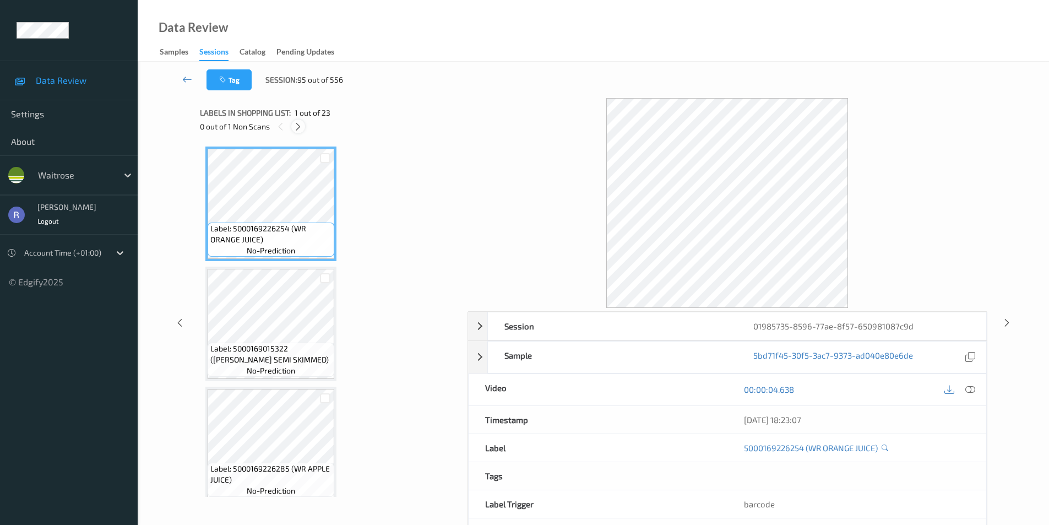
click at [303, 125] on icon at bounding box center [297, 127] width 9 height 10
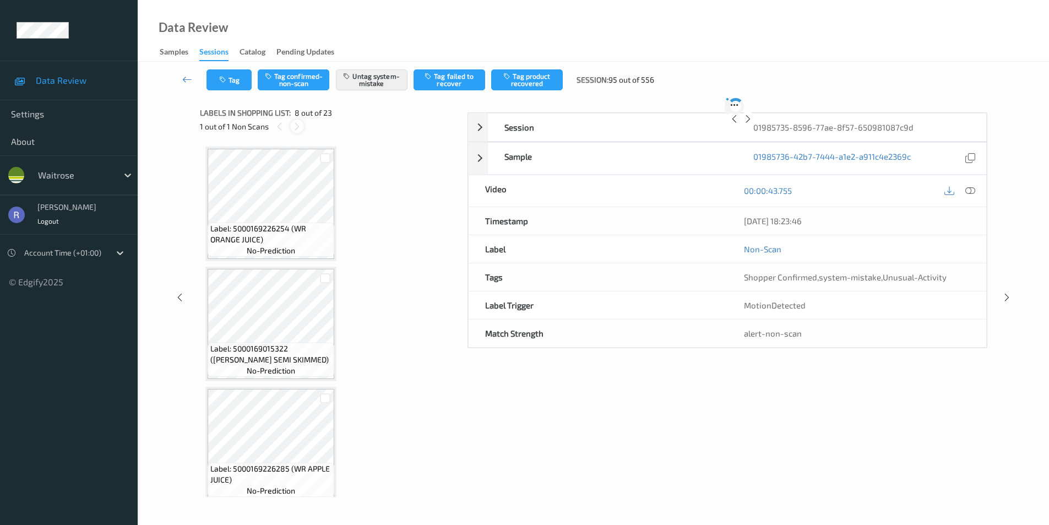
scroll to position [726, 0]
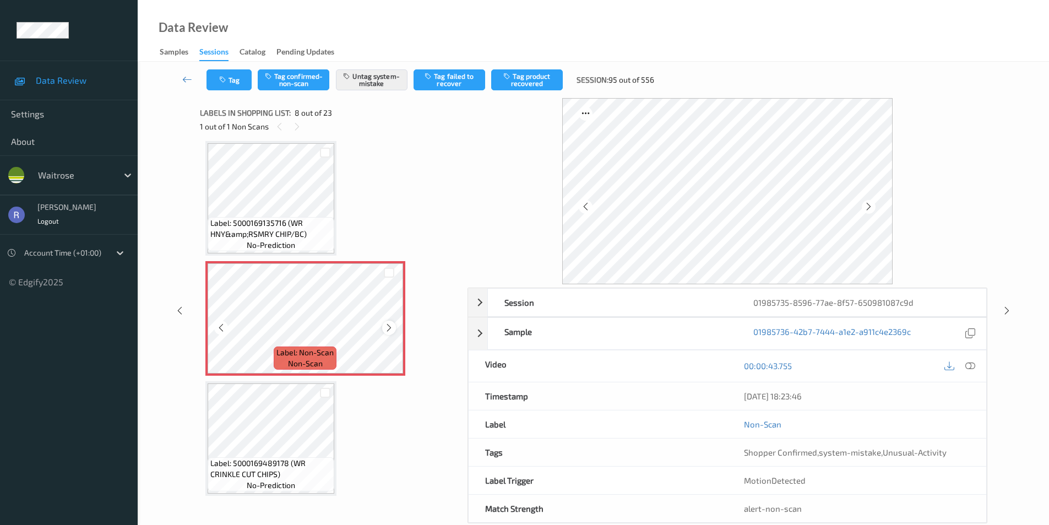
click at [392, 326] on icon at bounding box center [388, 328] width 9 height 10
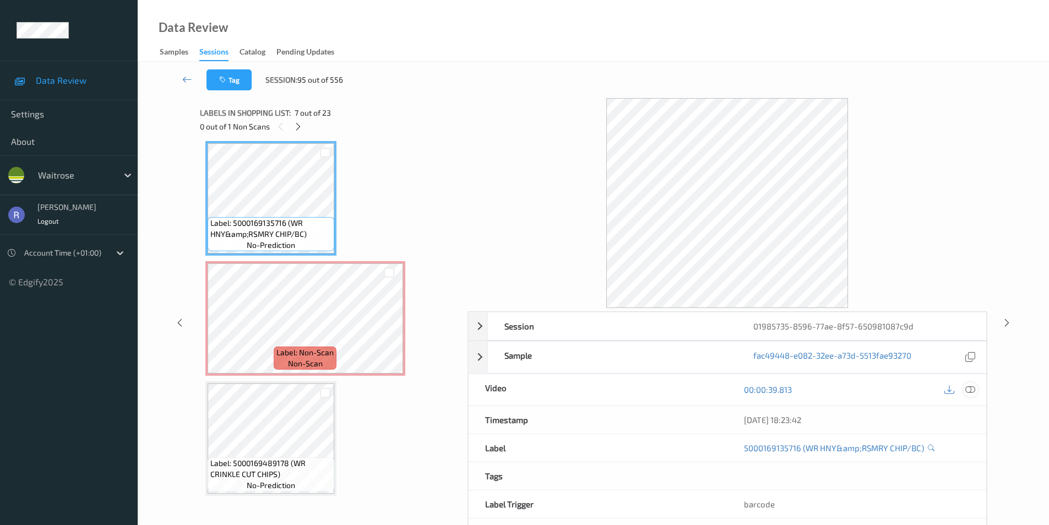
click at [973, 388] on icon at bounding box center [970, 389] width 10 height 10
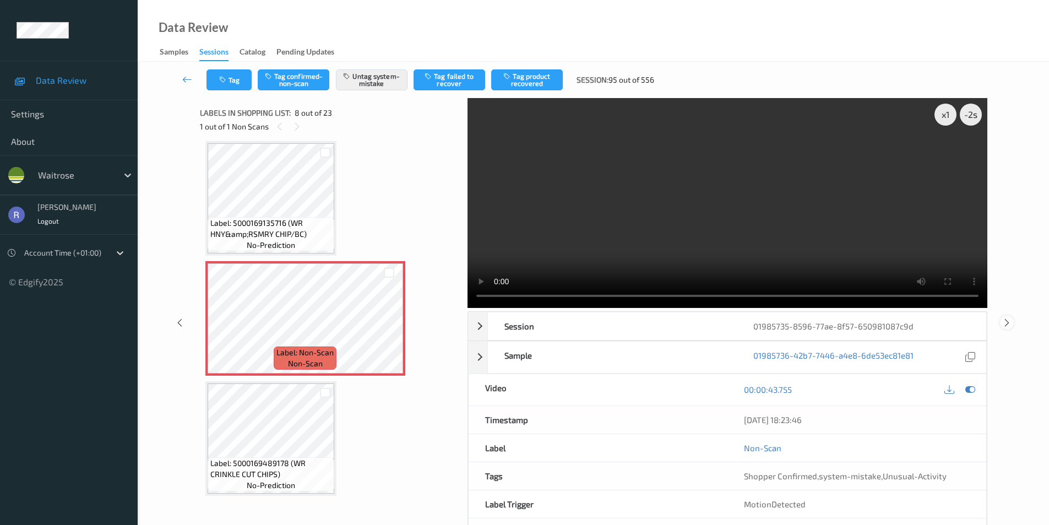
click at [1005, 319] on icon at bounding box center [1006, 322] width 9 height 10
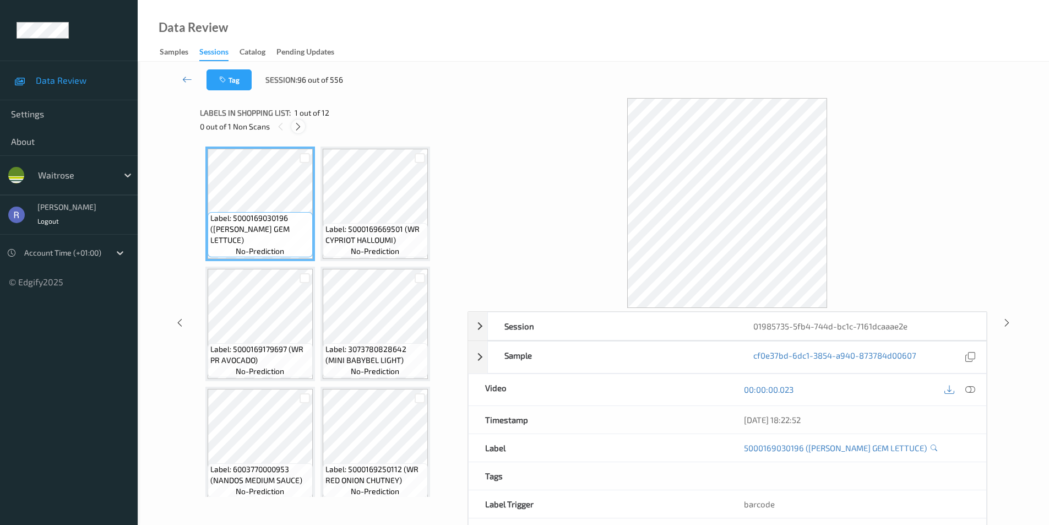
click at [295, 126] on icon at bounding box center [297, 127] width 9 height 10
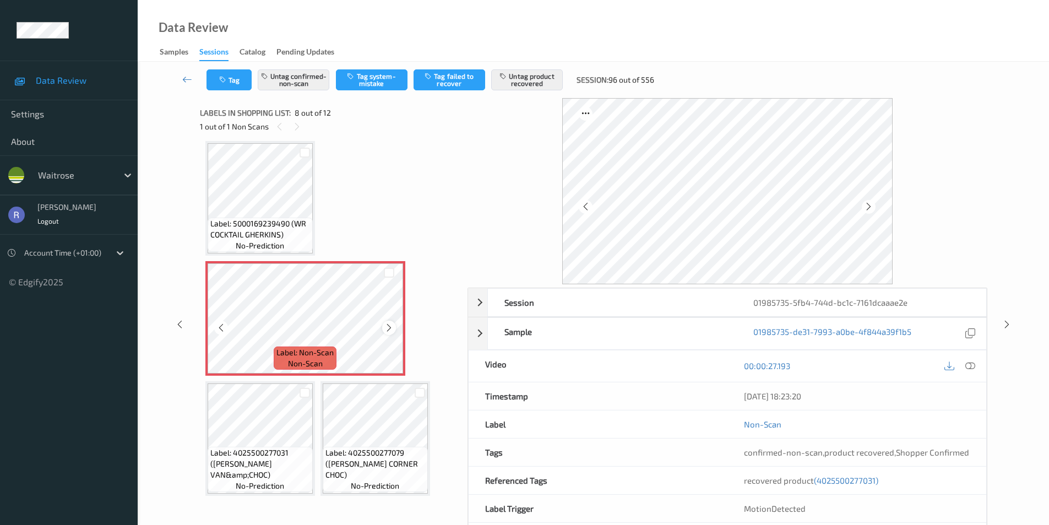
click at [390, 325] on icon at bounding box center [388, 328] width 9 height 10
click at [1013, 314] on div "Session 01985735-5fb4-744d-bc1c-7161dcaaae2e Session ID 01985735-5fb4-744d-bc1c…" at bounding box center [593, 324] width 866 height 453
click at [1007, 324] on icon at bounding box center [1006, 324] width 9 height 10
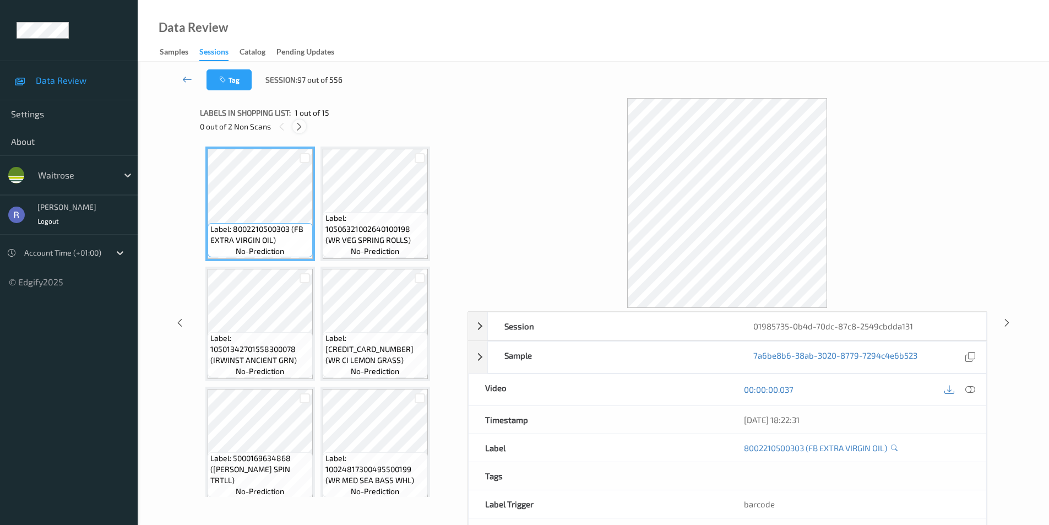
click at [298, 128] on icon at bounding box center [299, 127] width 9 height 10
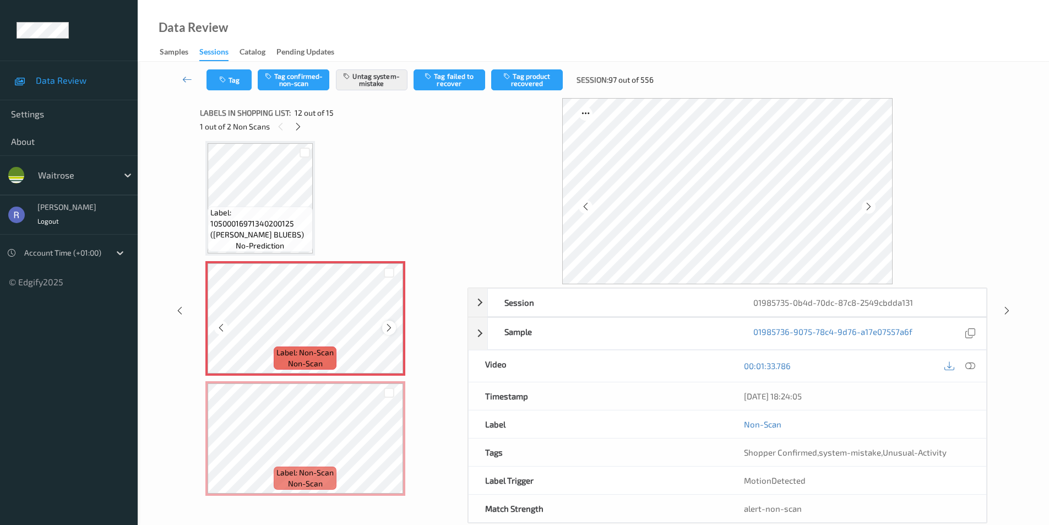
click at [384, 330] on icon at bounding box center [388, 328] width 9 height 10
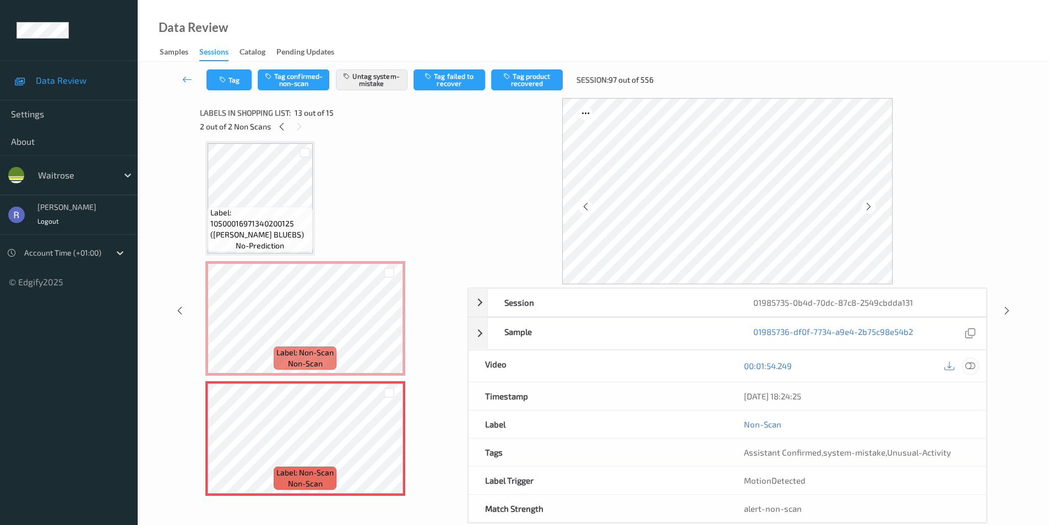
click at [969, 361] on icon at bounding box center [970, 366] width 10 height 10
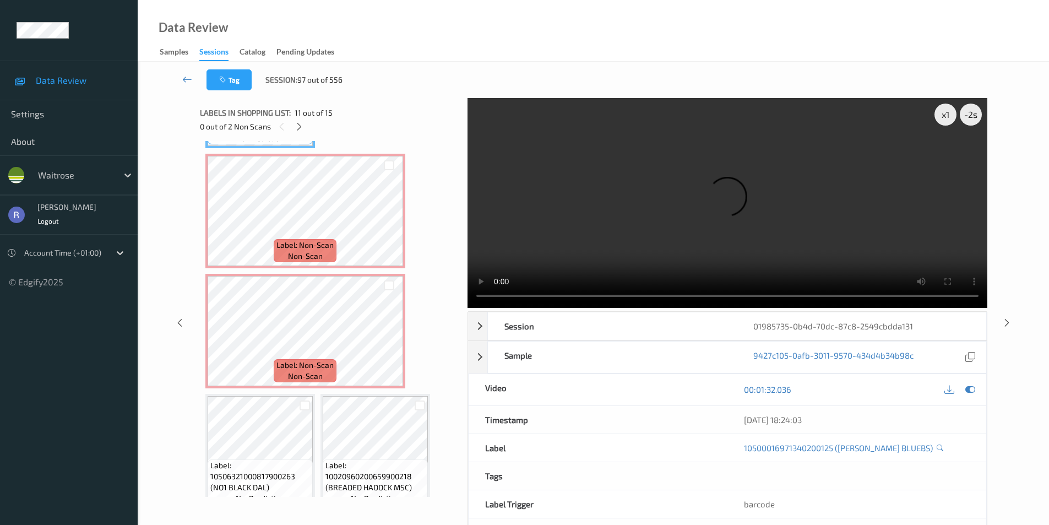
scroll to position [716, 0]
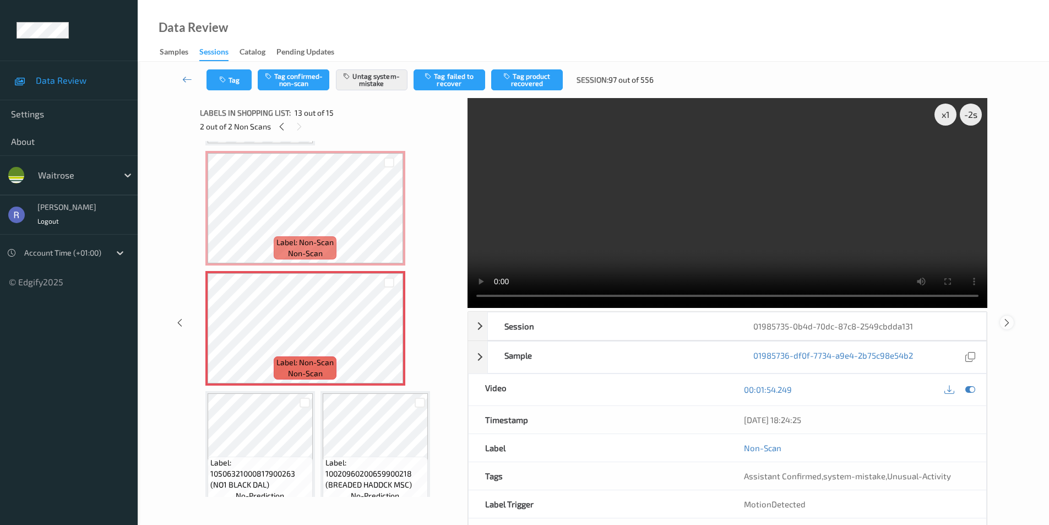
click at [1006, 318] on icon at bounding box center [1006, 322] width 9 height 10
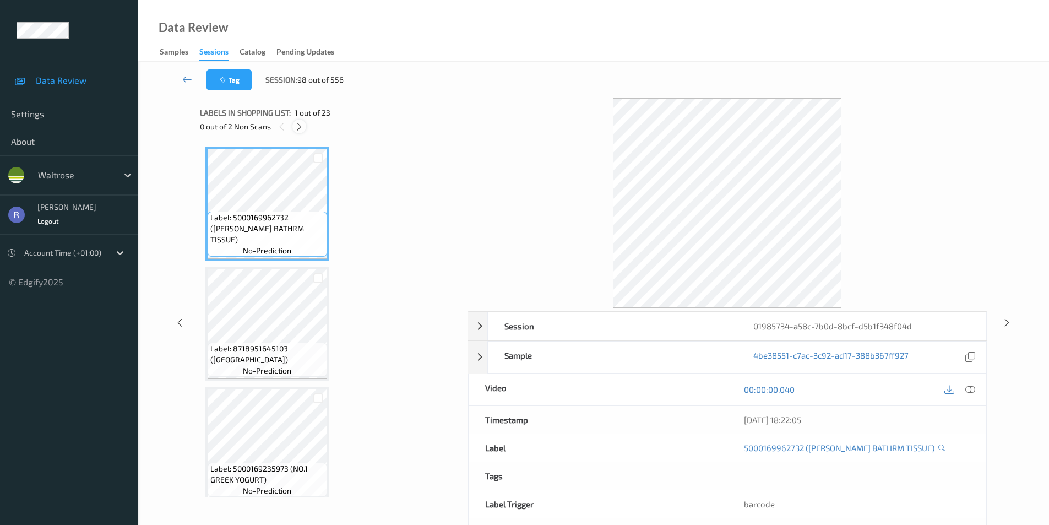
click at [301, 122] on icon at bounding box center [299, 127] width 9 height 10
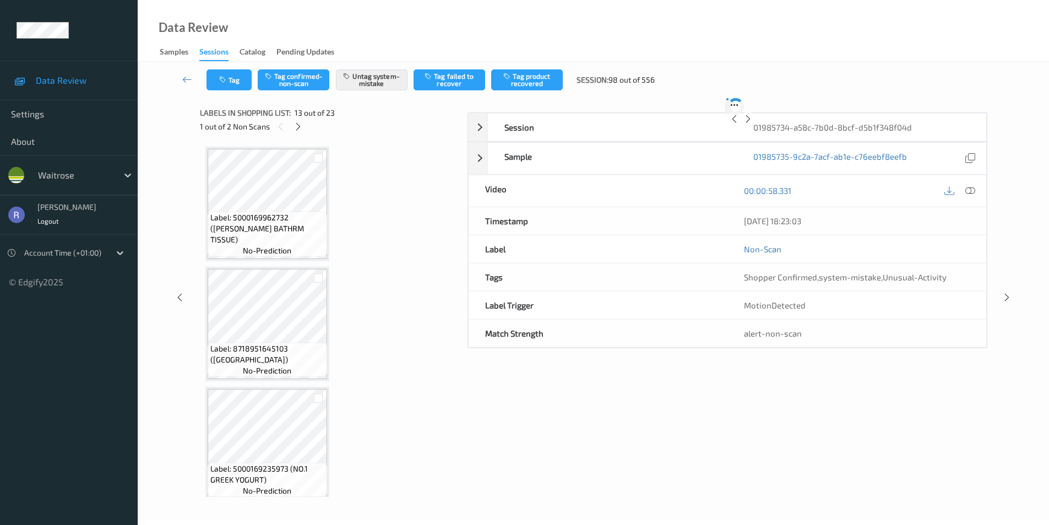
scroll to position [1326, 0]
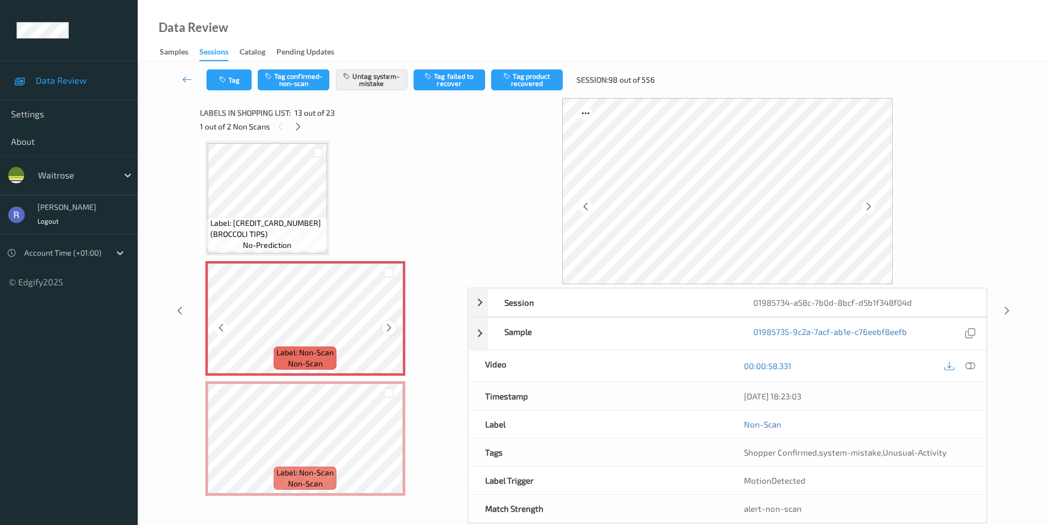
click at [386, 328] on icon at bounding box center [388, 328] width 9 height 10
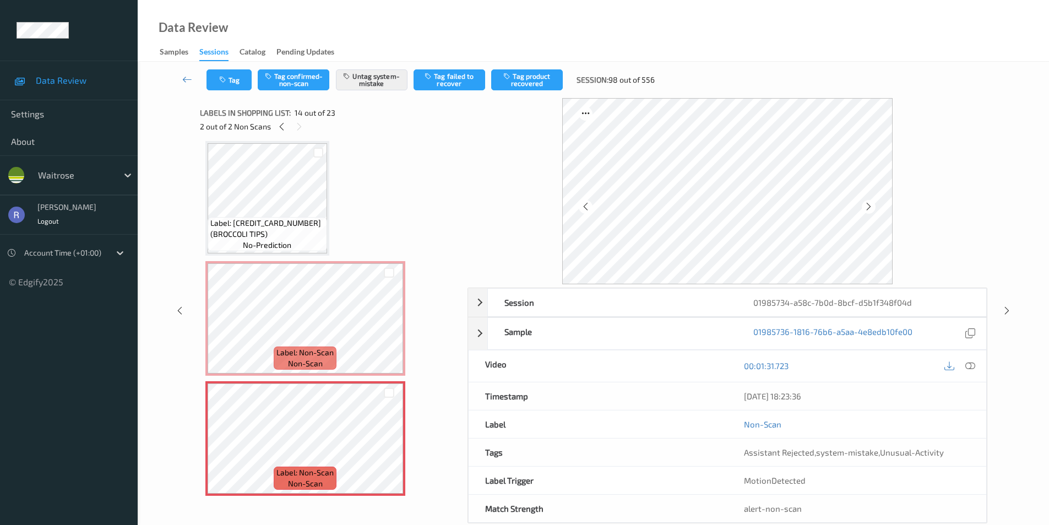
click at [299, 241] on div "Label: [CREDIT_CARD_NUMBER] (BROCCOLI TIPS) no-prediction" at bounding box center [267, 234] width 119 height 34
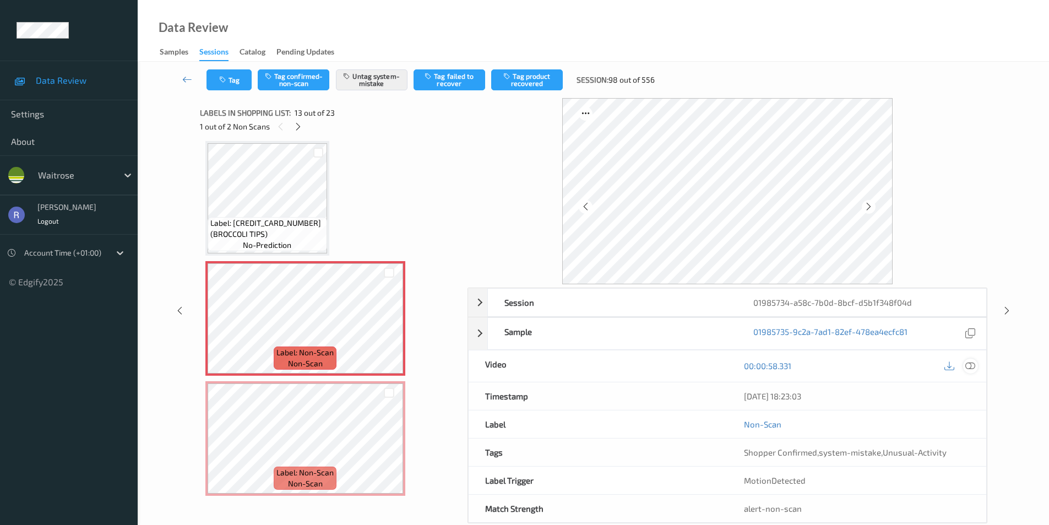
click at [970, 362] on icon at bounding box center [970, 366] width 10 height 10
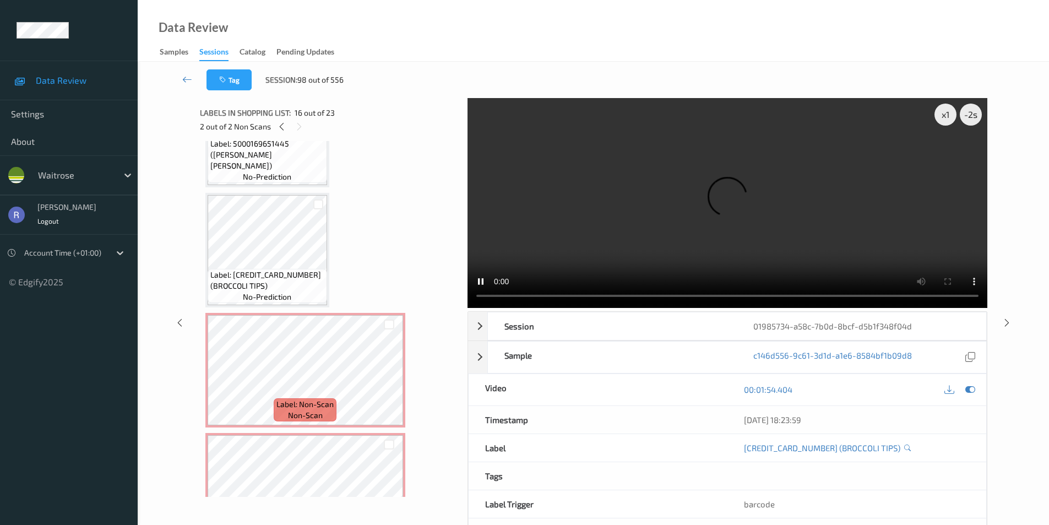
scroll to position [1271, 0]
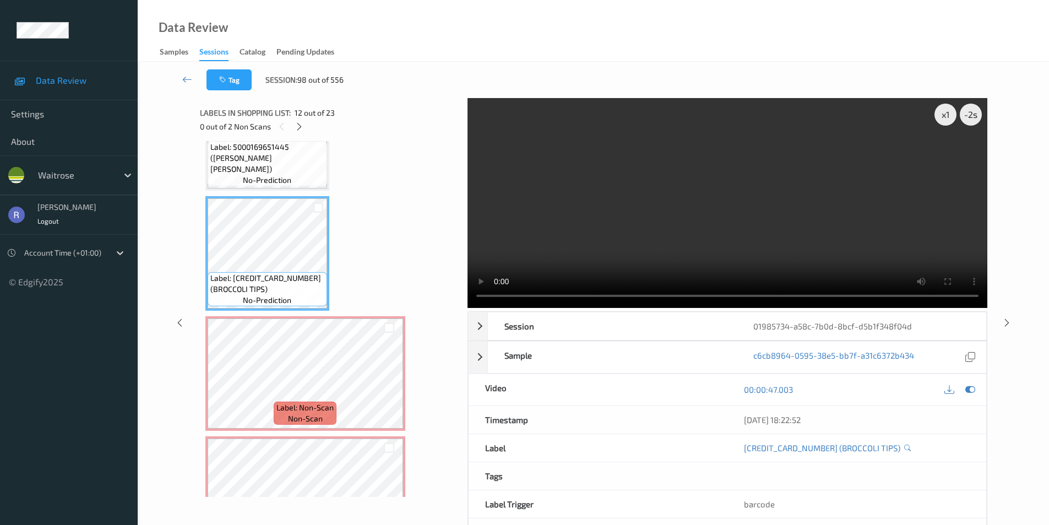
click at [165, 133] on div "x 1 -2 s Session 01985734-a58c-7b0d-8bcf-d5b1f348f04d Session ID 01985734-a58c-…" at bounding box center [593, 322] width 866 height 449
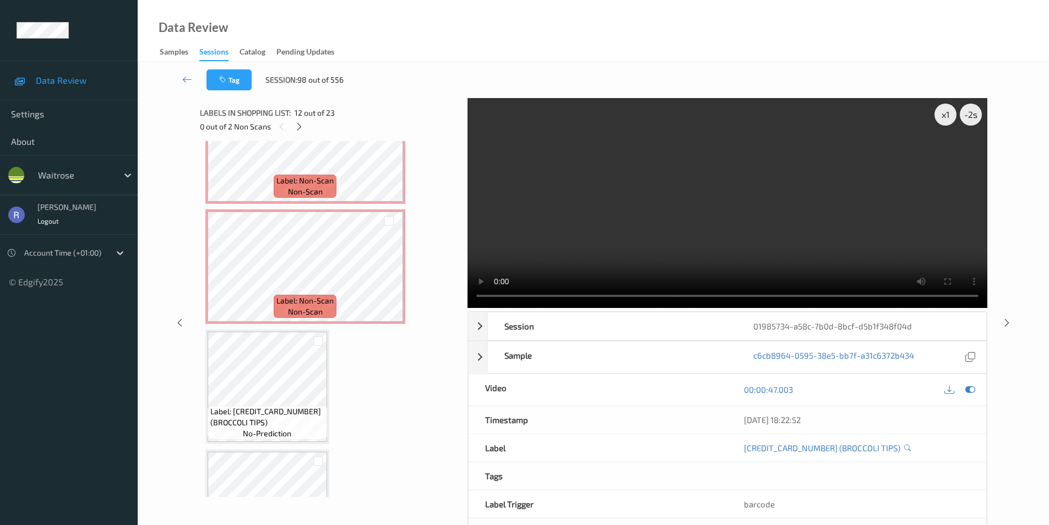
scroll to position [1491, 0]
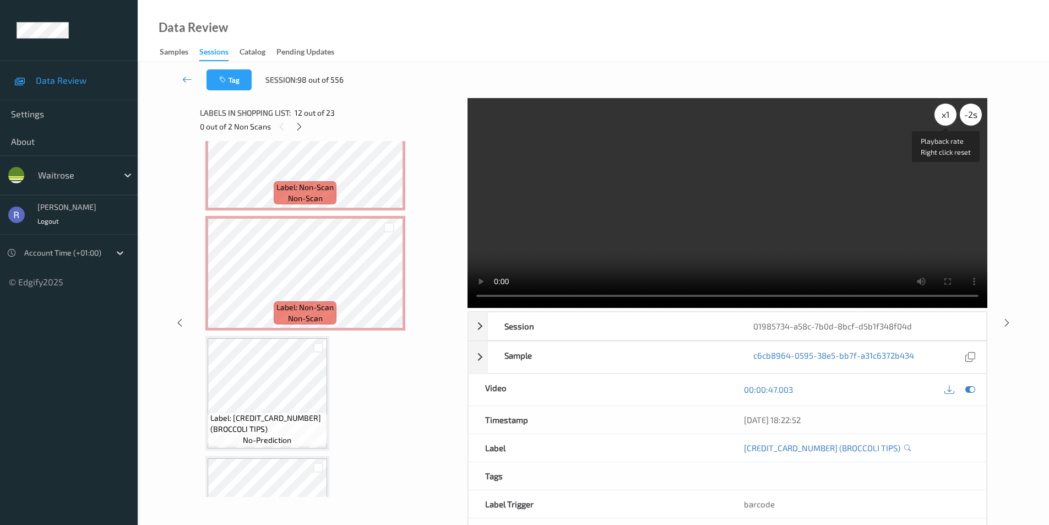
click at [941, 121] on div "x 1" at bounding box center [945, 114] width 22 height 22
click at [941, 121] on div "x 2" at bounding box center [945, 114] width 22 height 22
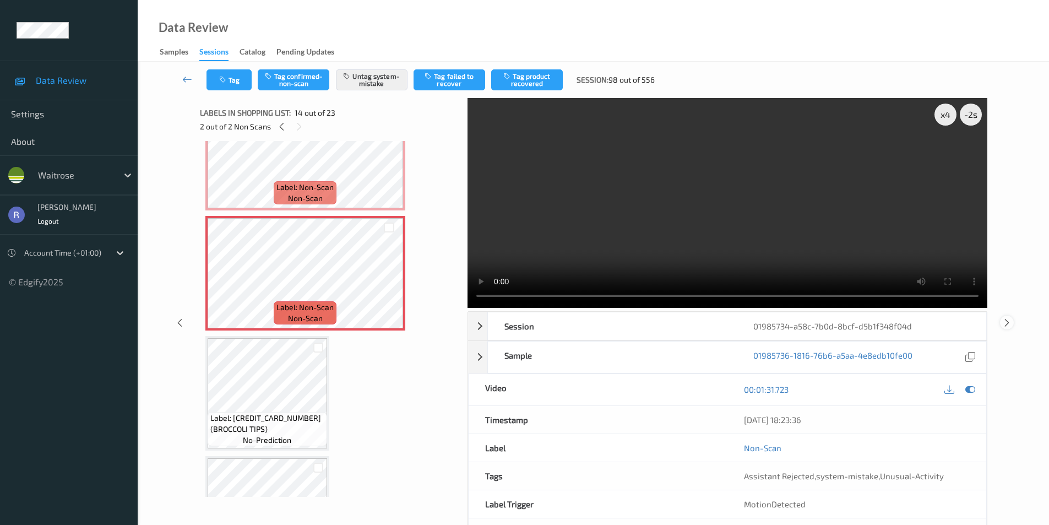
click at [1006, 319] on icon at bounding box center [1006, 322] width 9 height 10
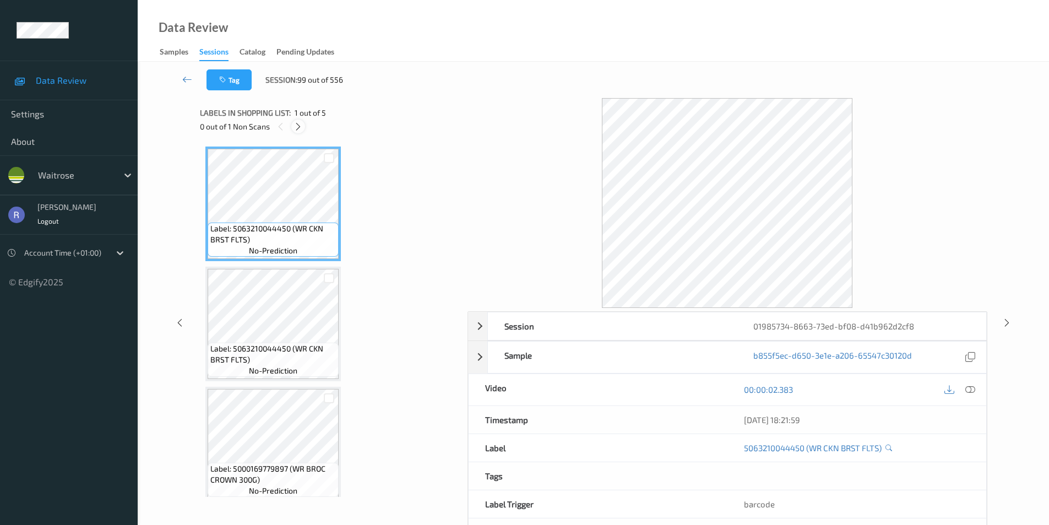
click at [299, 127] on icon at bounding box center [297, 127] width 9 height 10
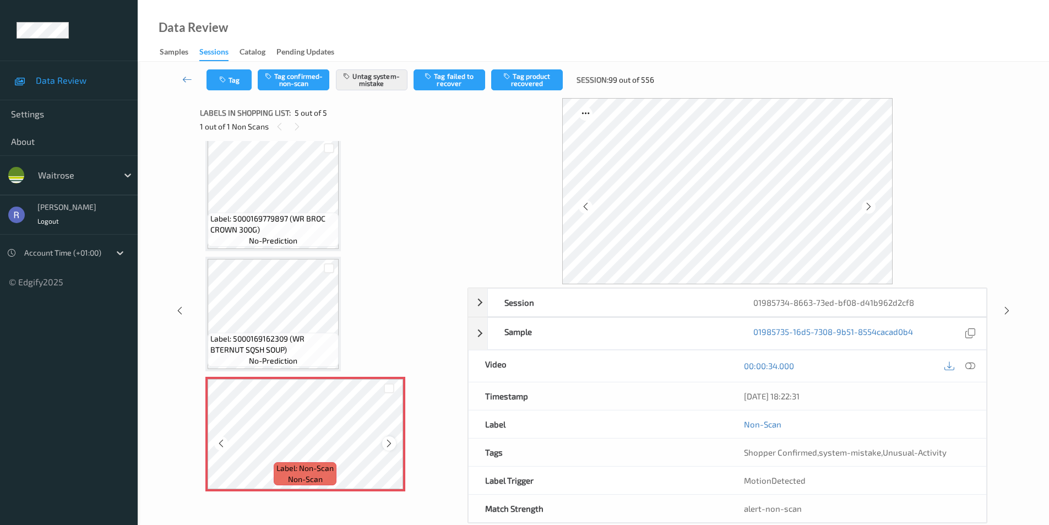
click at [391, 446] on icon at bounding box center [388, 443] width 9 height 10
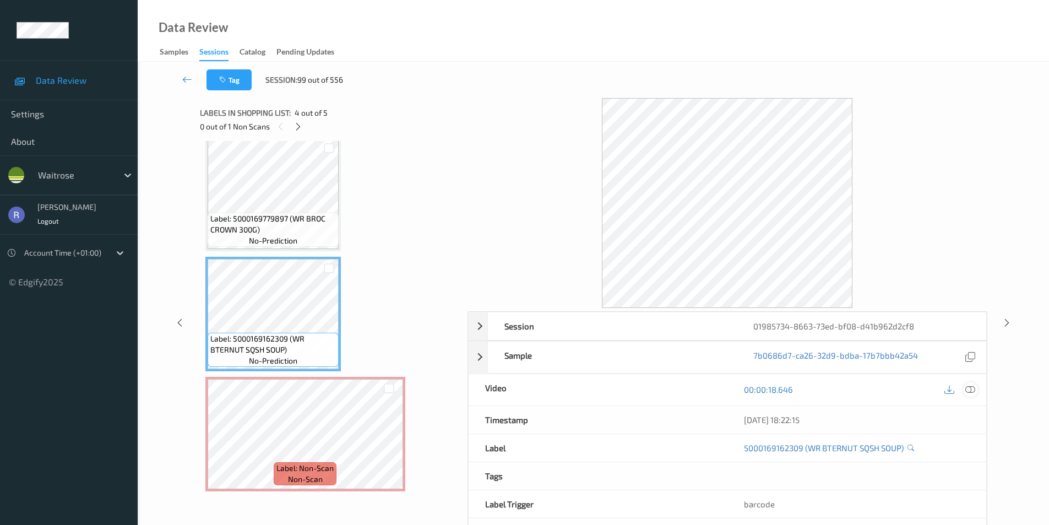
click at [971, 387] on icon at bounding box center [970, 389] width 10 height 10
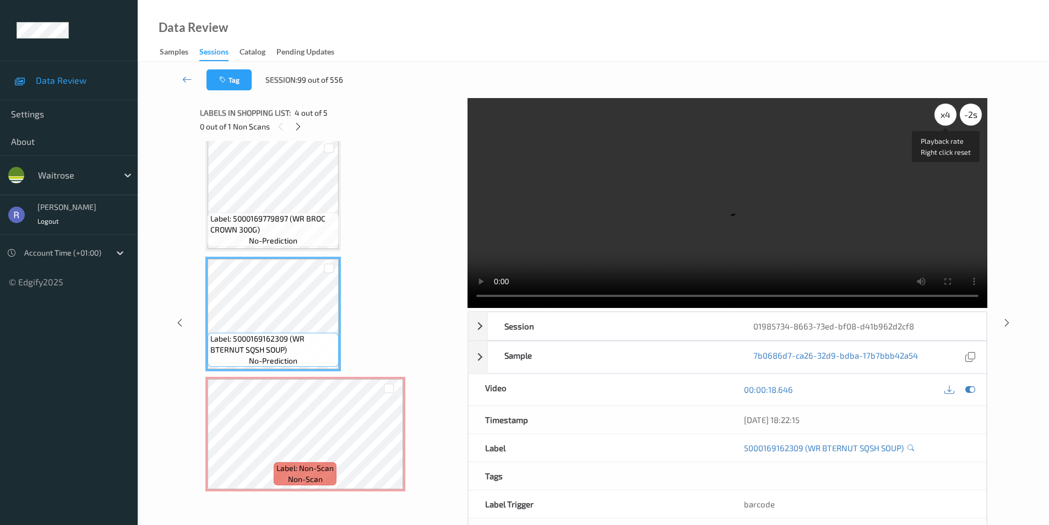
click at [947, 119] on div "x 4" at bounding box center [945, 114] width 22 height 22
click at [947, 119] on div "x 8" at bounding box center [945, 114] width 22 height 22
click at [971, 118] on div "-2 s" at bounding box center [971, 114] width 22 height 22
click at [971, 118] on div "-3 s" at bounding box center [971, 114] width 22 height 22
click at [971, 118] on div "0 s" at bounding box center [971, 114] width 22 height 22
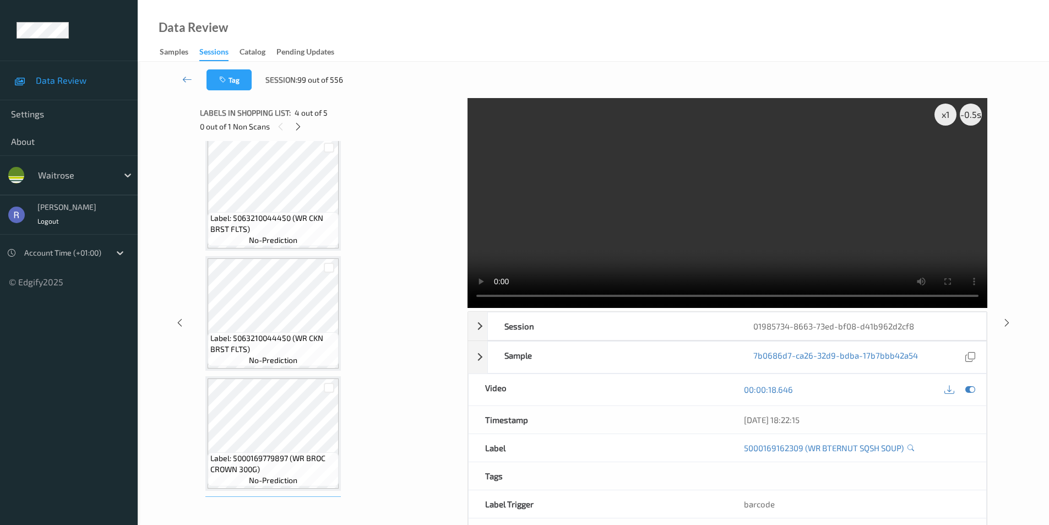
scroll to position [0, 0]
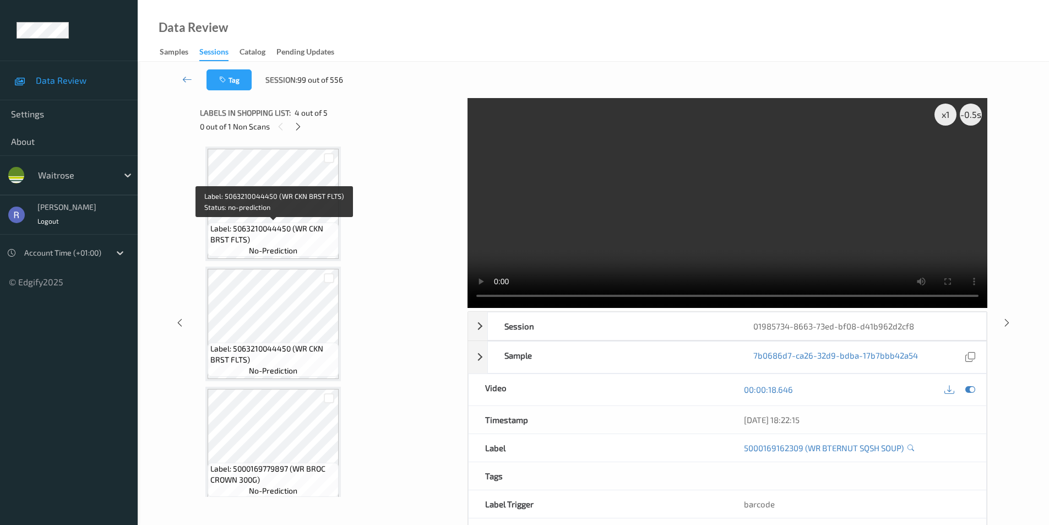
click at [286, 228] on span "Label: 5063210044450 (WR CKN BRST FLTS)" at bounding box center [273, 234] width 126 height 22
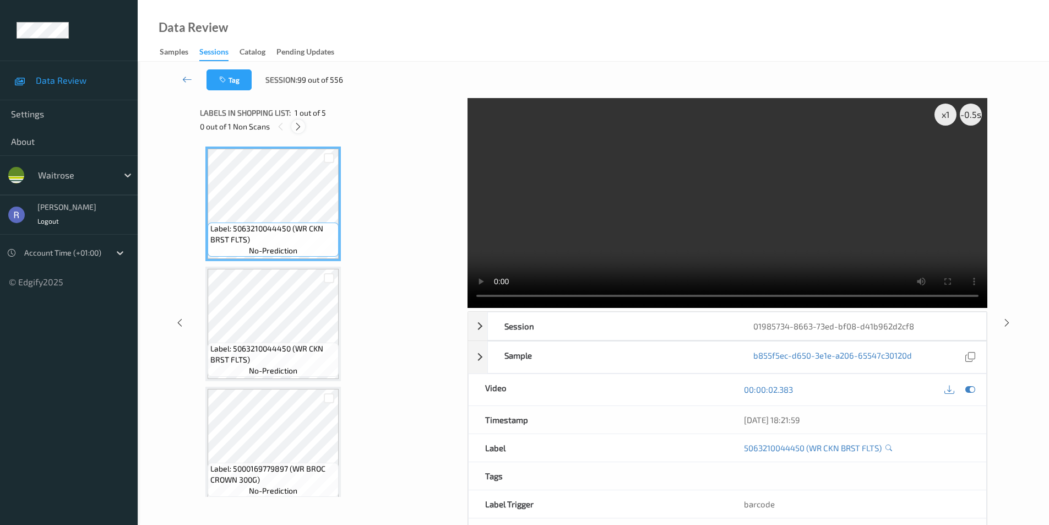
click at [297, 124] on icon at bounding box center [297, 127] width 9 height 10
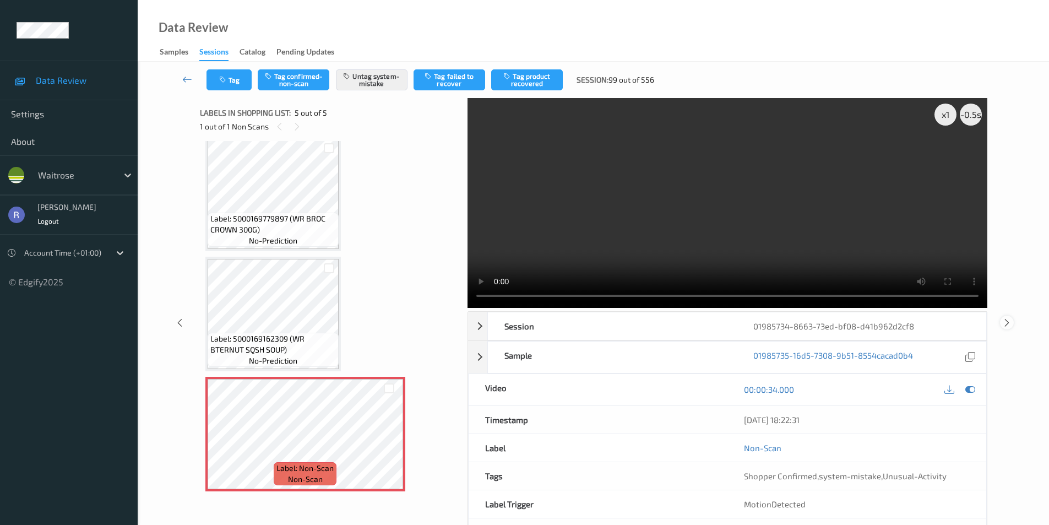
click at [1004, 321] on icon at bounding box center [1006, 322] width 9 height 10
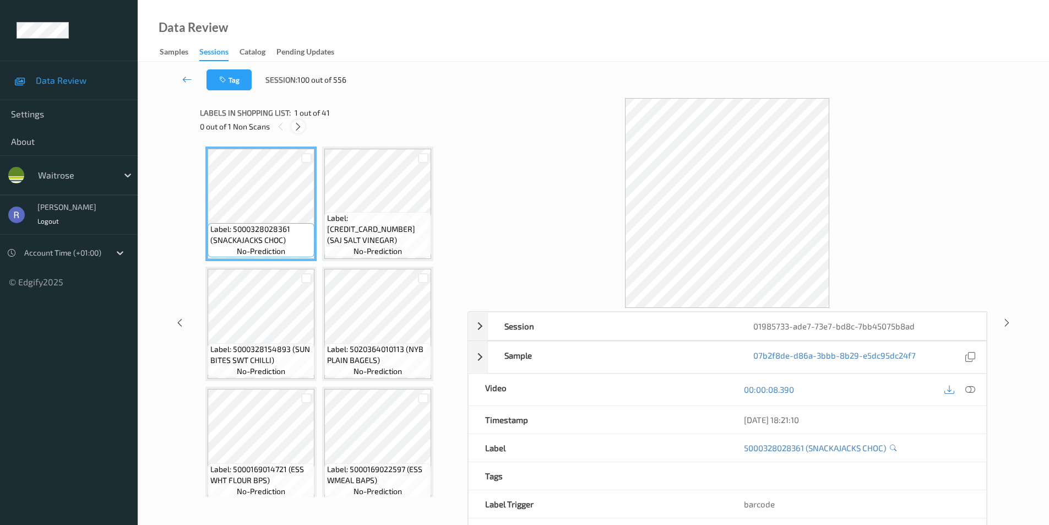
click at [298, 125] on icon at bounding box center [297, 127] width 9 height 10
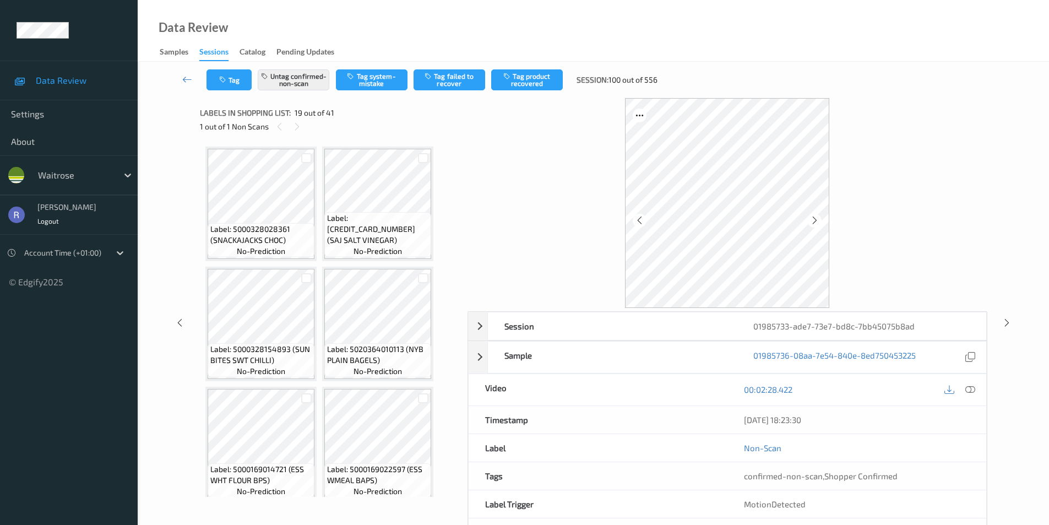
scroll to position [966, 0]
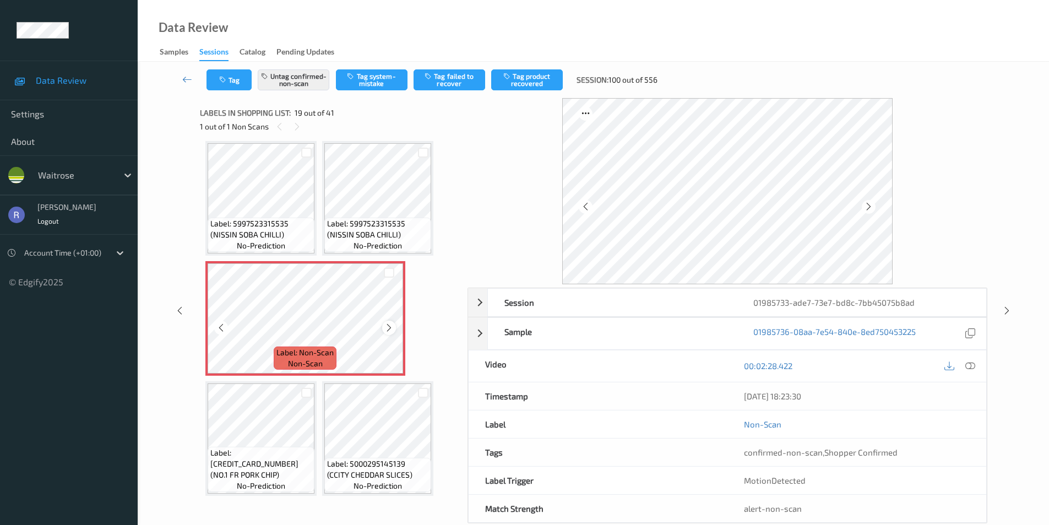
click at [388, 330] on icon at bounding box center [388, 328] width 9 height 10
click at [389, 331] on icon at bounding box center [388, 328] width 9 height 10
click at [390, 331] on icon at bounding box center [388, 328] width 9 height 10
click at [982, 367] on div "00:02:28.422" at bounding box center [856, 365] width 259 height 31
click at [969, 363] on icon at bounding box center [970, 366] width 10 height 10
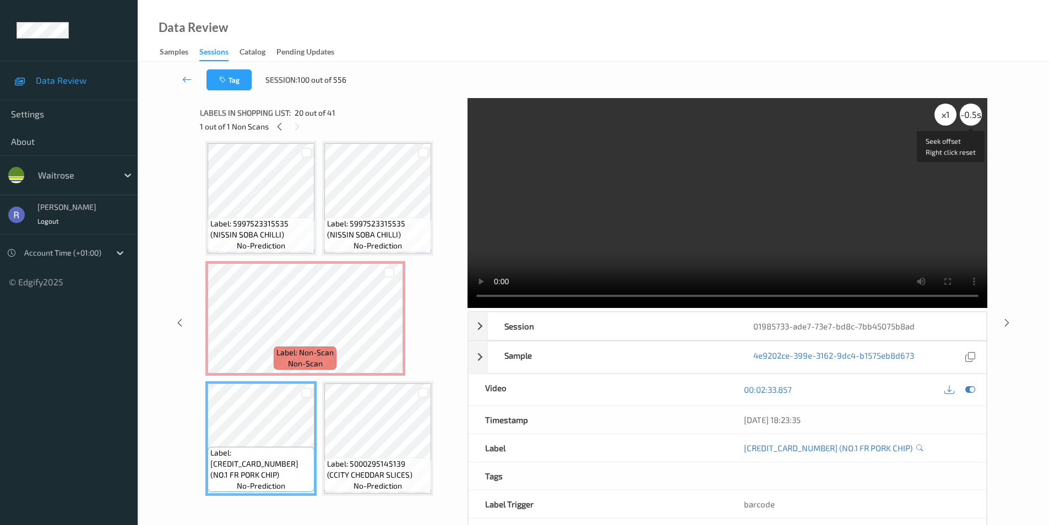
click at [972, 113] on div "-0.5 s" at bounding box center [971, 114] width 22 height 22
click at [972, 113] on div "-1 s" at bounding box center [971, 114] width 22 height 22
click at [972, 113] on div "-1.5 s" at bounding box center [971, 114] width 22 height 22
click at [972, 113] on div "-2 s" at bounding box center [971, 114] width 22 height 22
click at [972, 113] on div "-3 s" at bounding box center [971, 114] width 22 height 22
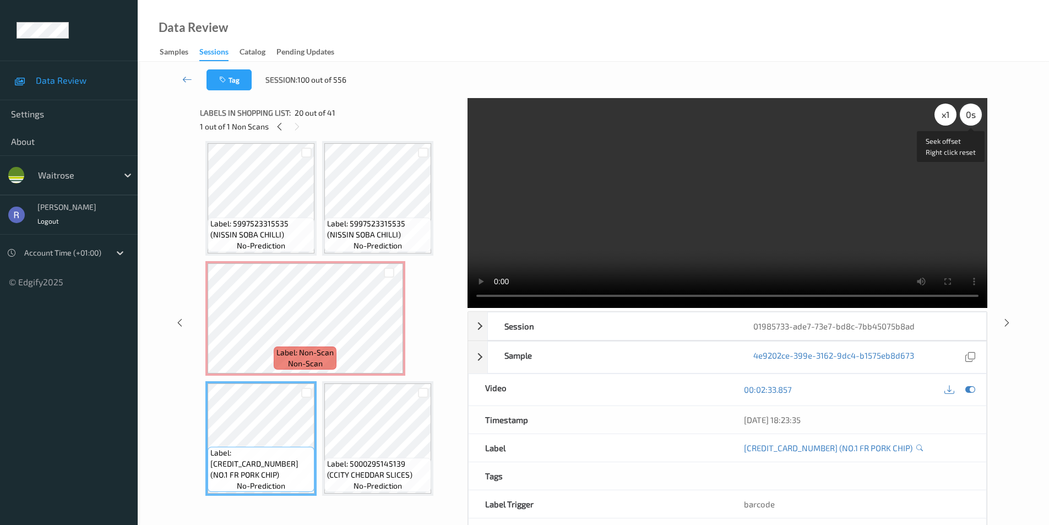
click at [972, 113] on div "0 s" at bounding box center [971, 114] width 22 height 22
click at [972, 113] on div "-0.5 s" at bounding box center [971, 114] width 22 height 22
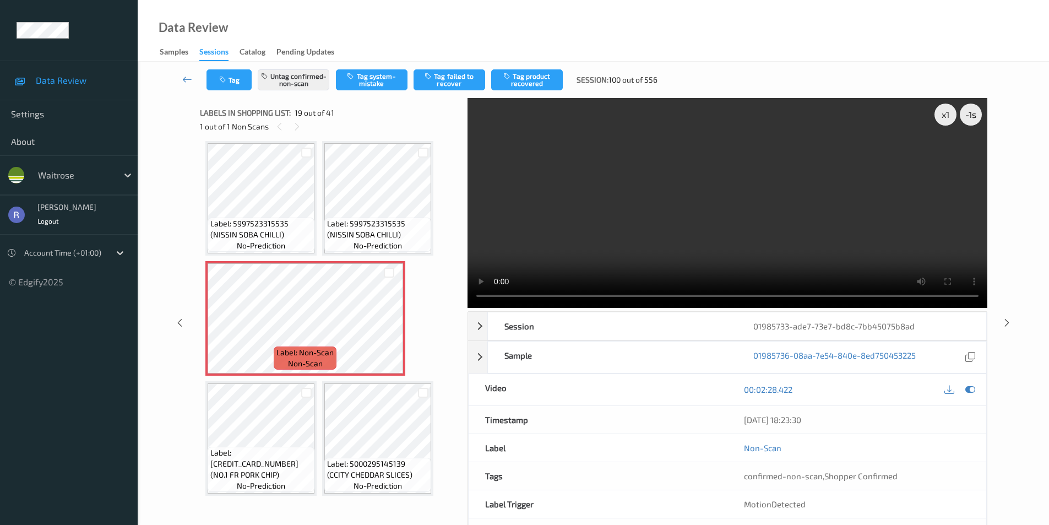
click at [624, 194] on video at bounding box center [727, 203] width 520 height 210
click at [390, 326] on icon at bounding box center [388, 328] width 9 height 10
click at [808, 221] on video at bounding box center [727, 203] width 520 height 210
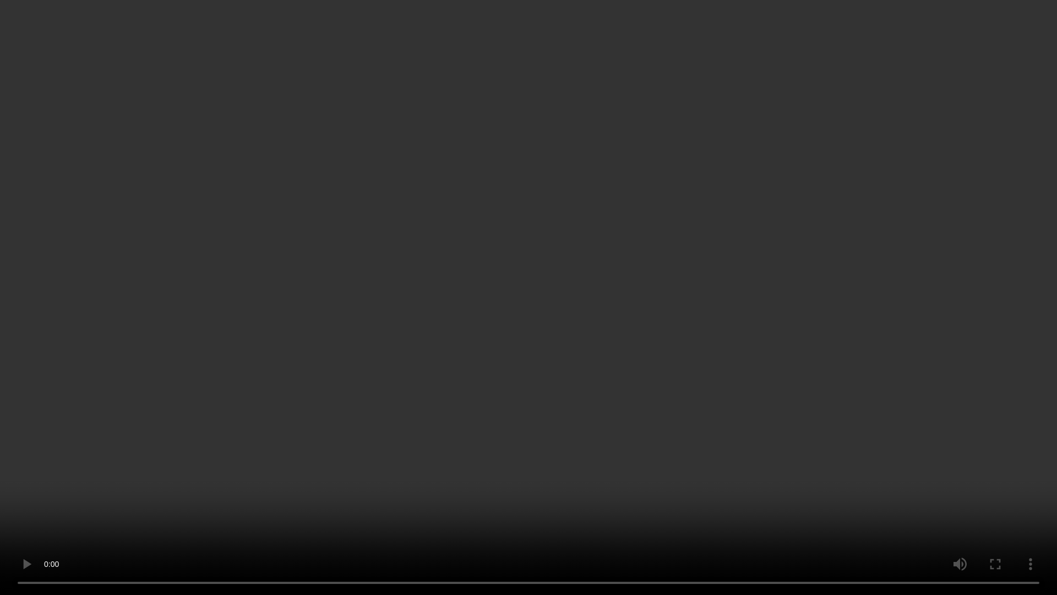
click at [608, 364] on video at bounding box center [528, 297] width 1057 height 595
click at [674, 345] on video at bounding box center [528, 297] width 1057 height 595
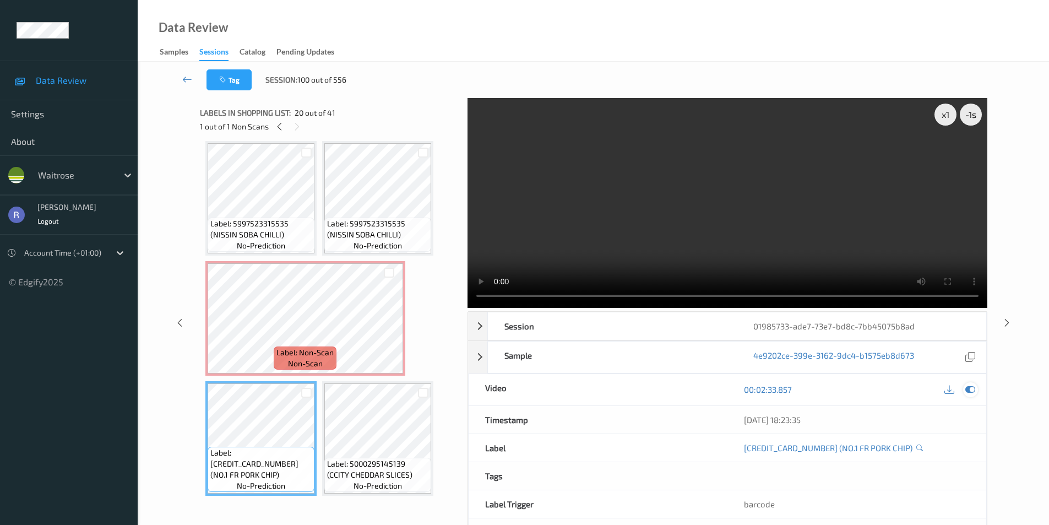
click at [967, 387] on icon at bounding box center [970, 389] width 10 height 10
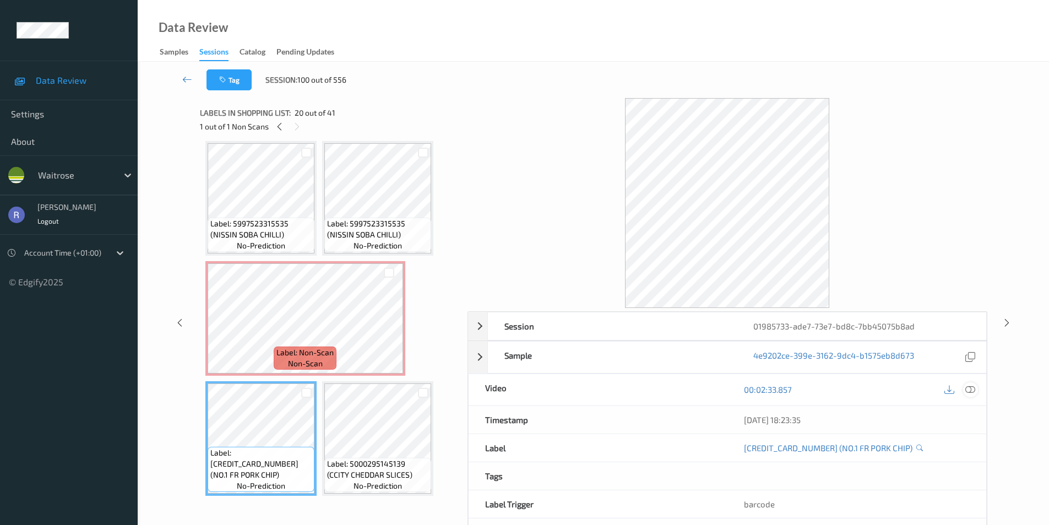
click at [977, 389] on div at bounding box center [970, 389] width 15 height 15
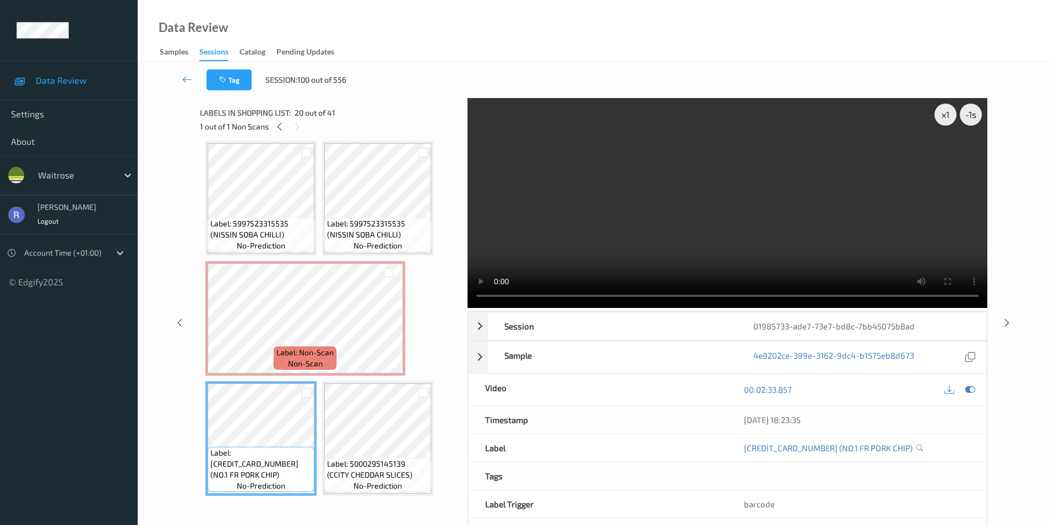
click at [864, 206] on video at bounding box center [727, 203] width 520 height 210
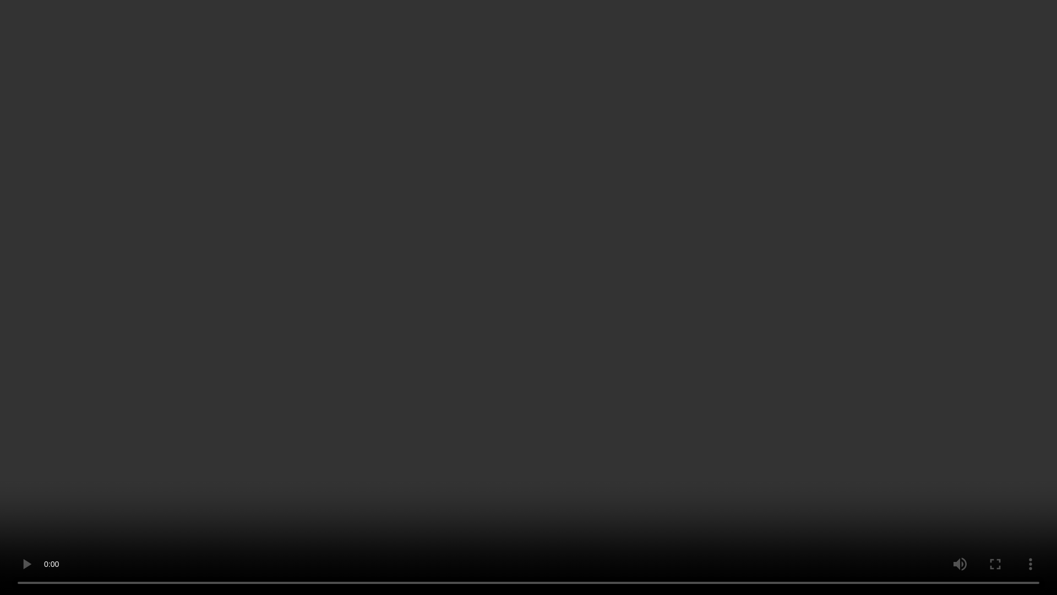
click at [718, 341] on video at bounding box center [528, 297] width 1057 height 595
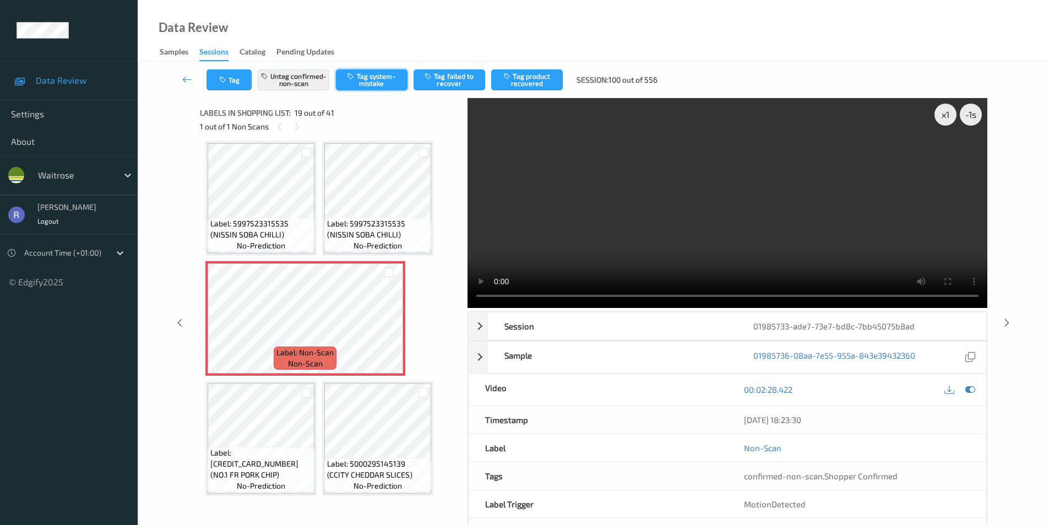
click at [376, 81] on button "Tag system-mistake" at bounding box center [372, 79] width 72 height 21
click at [298, 76] on button "Untag confirmed-non-scan" at bounding box center [294, 79] width 72 height 21
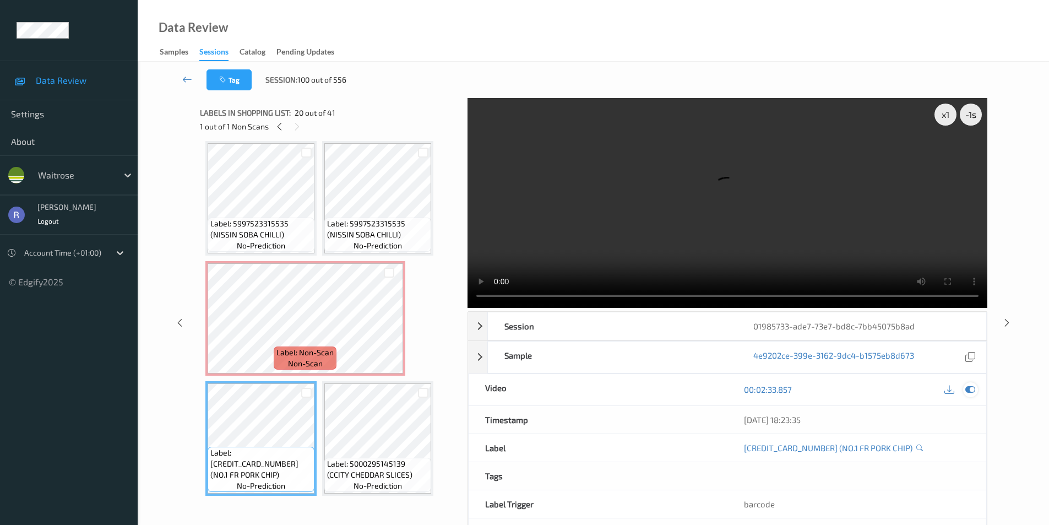
click at [969, 390] on icon at bounding box center [970, 389] width 10 height 10
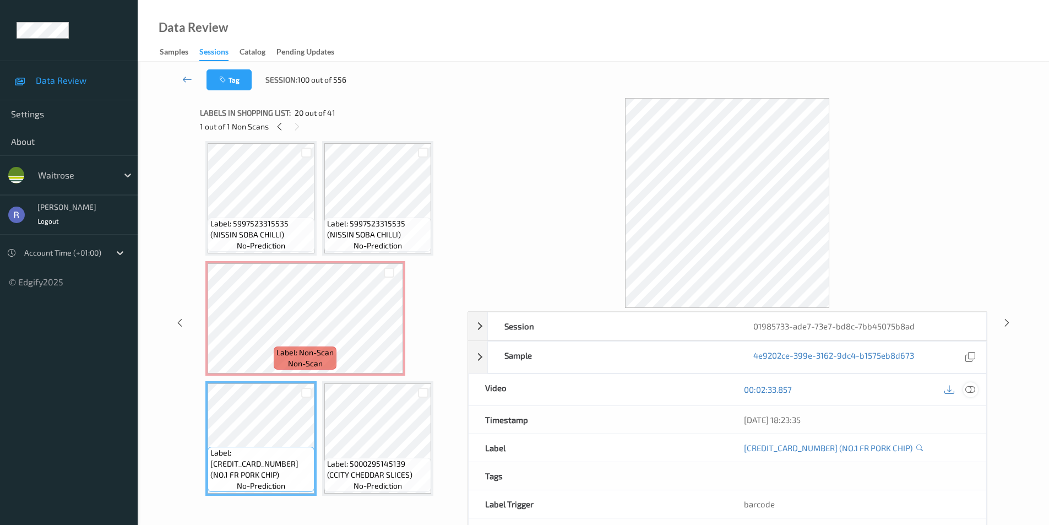
click at [969, 390] on icon at bounding box center [970, 389] width 10 height 10
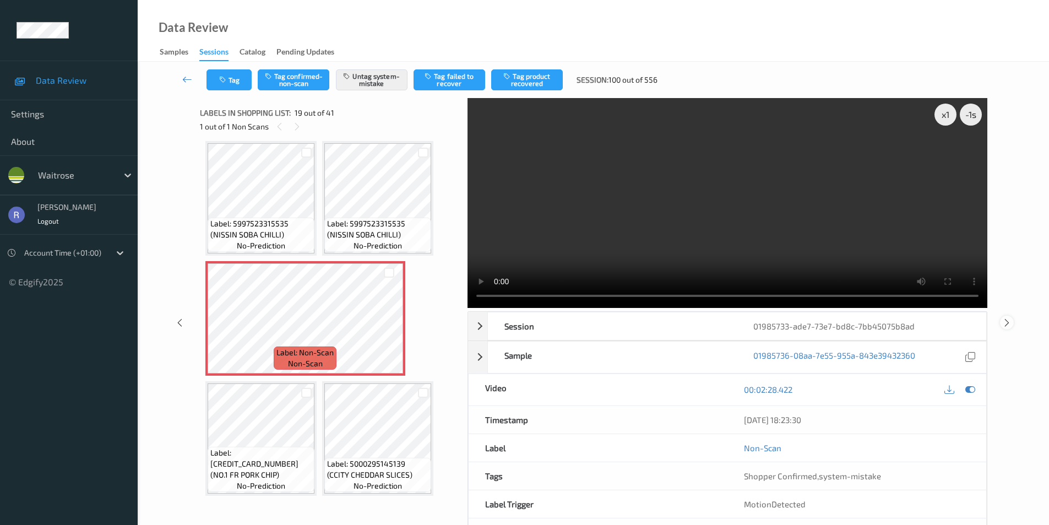
click at [1004, 323] on icon at bounding box center [1006, 322] width 9 height 10
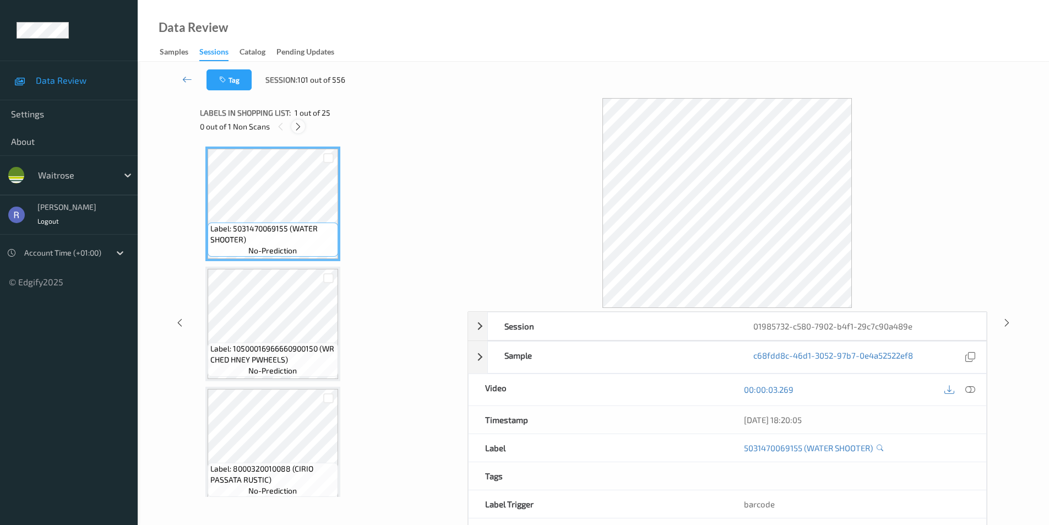
click at [296, 126] on icon at bounding box center [297, 127] width 9 height 10
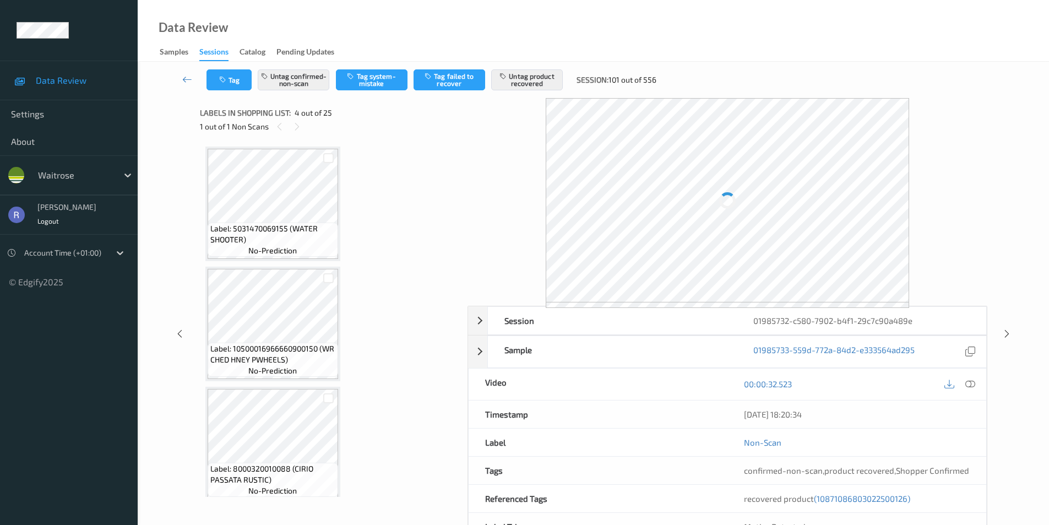
scroll to position [246, 0]
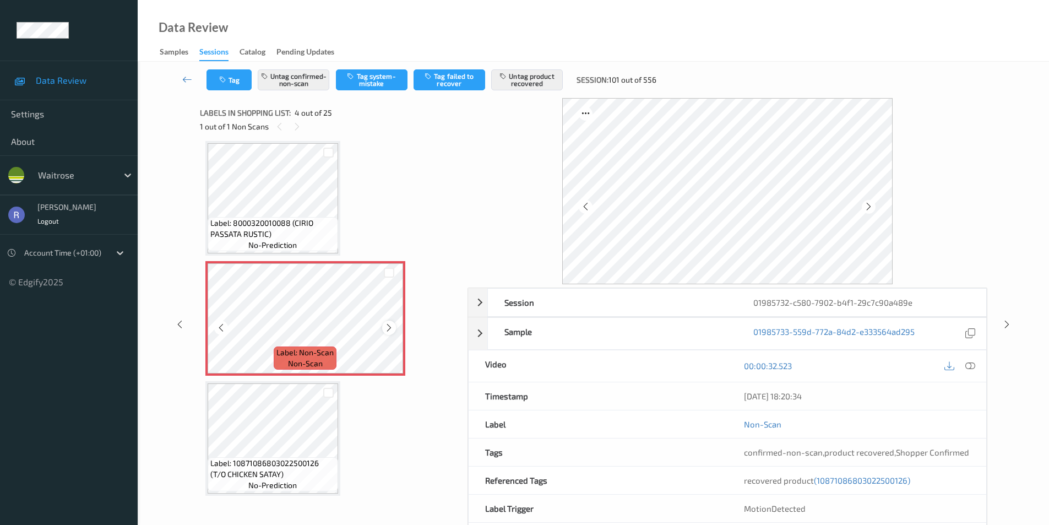
click at [391, 328] on icon at bounding box center [388, 328] width 9 height 10
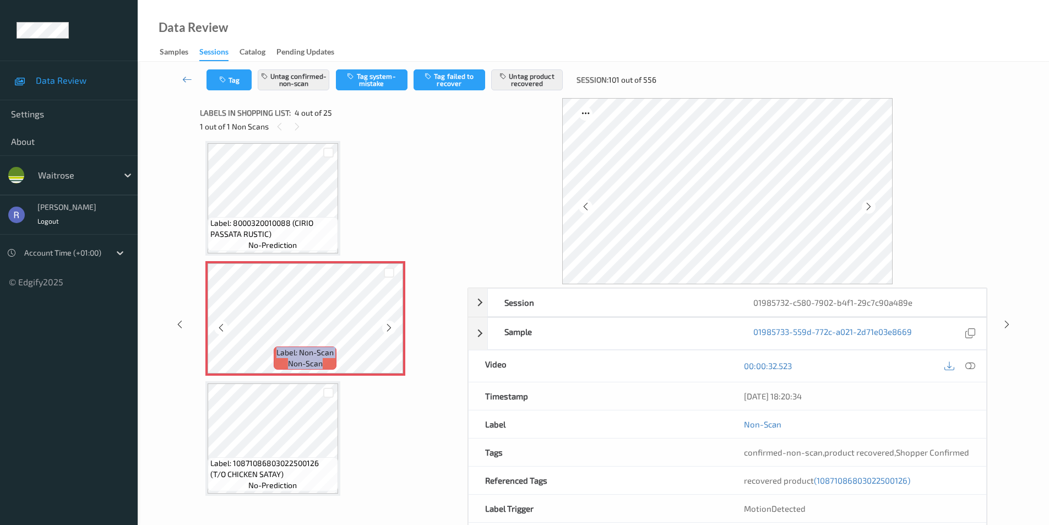
click at [391, 328] on icon at bounding box center [388, 328] width 9 height 10
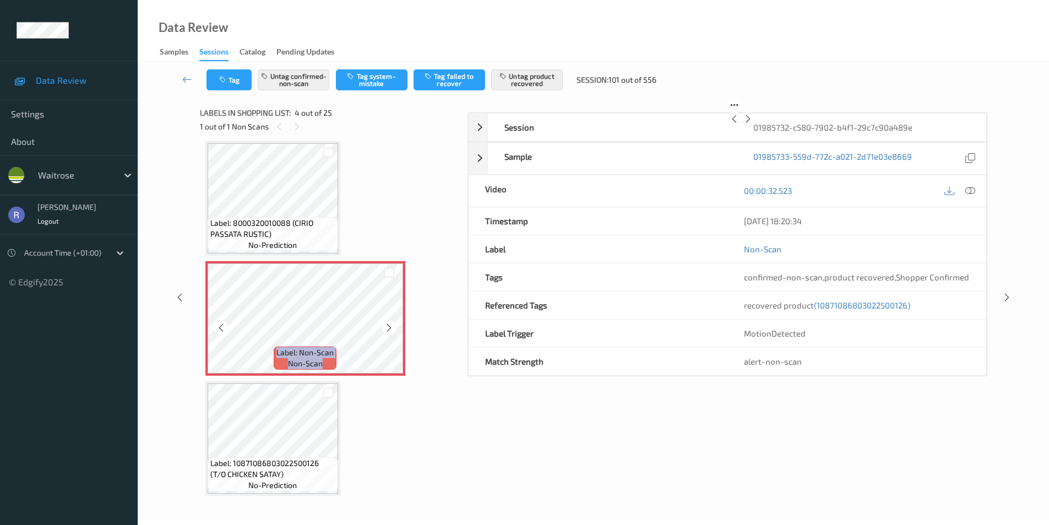
click at [391, 328] on icon at bounding box center [388, 328] width 9 height 10
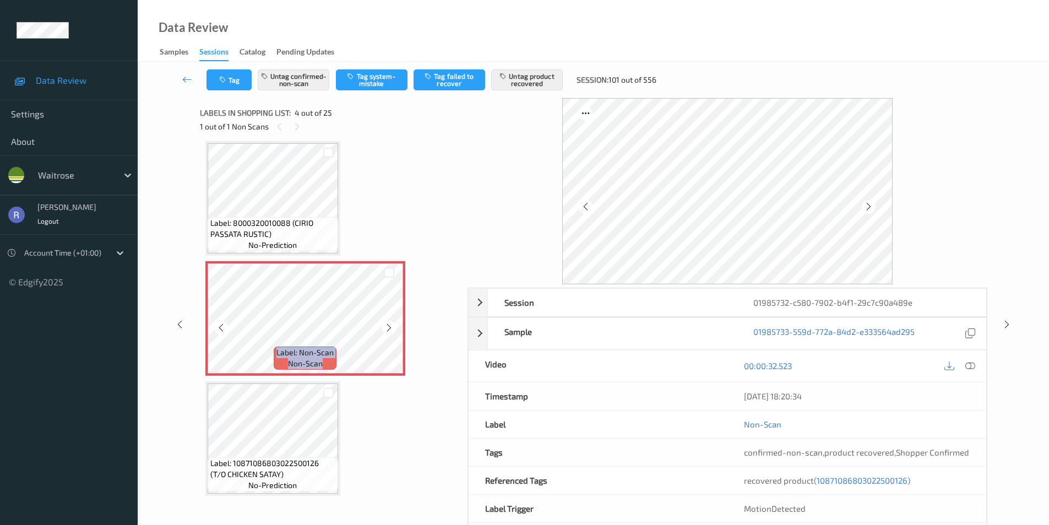
click at [391, 328] on icon at bounding box center [388, 328] width 9 height 10
click at [969, 364] on icon at bounding box center [970, 366] width 10 height 10
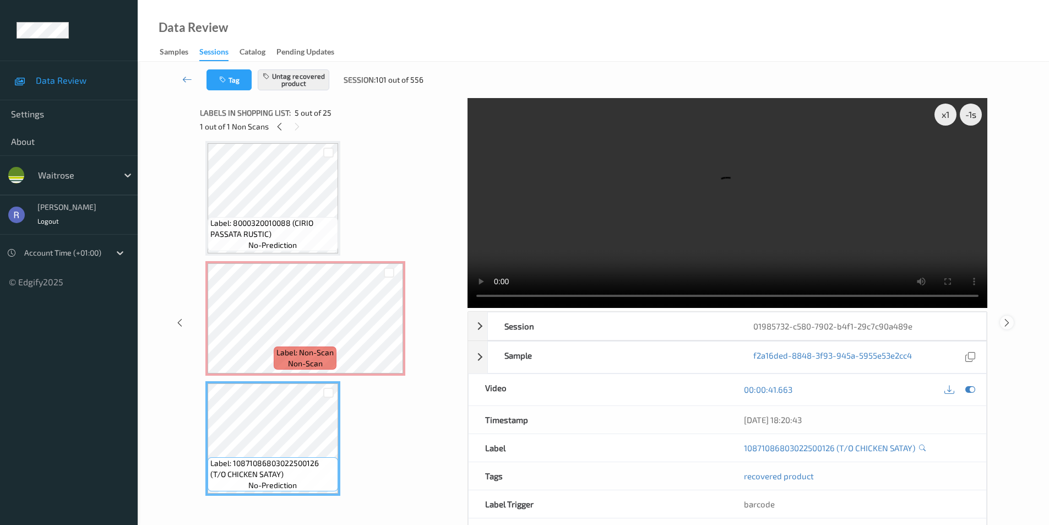
click at [1009, 323] on icon at bounding box center [1006, 322] width 9 height 10
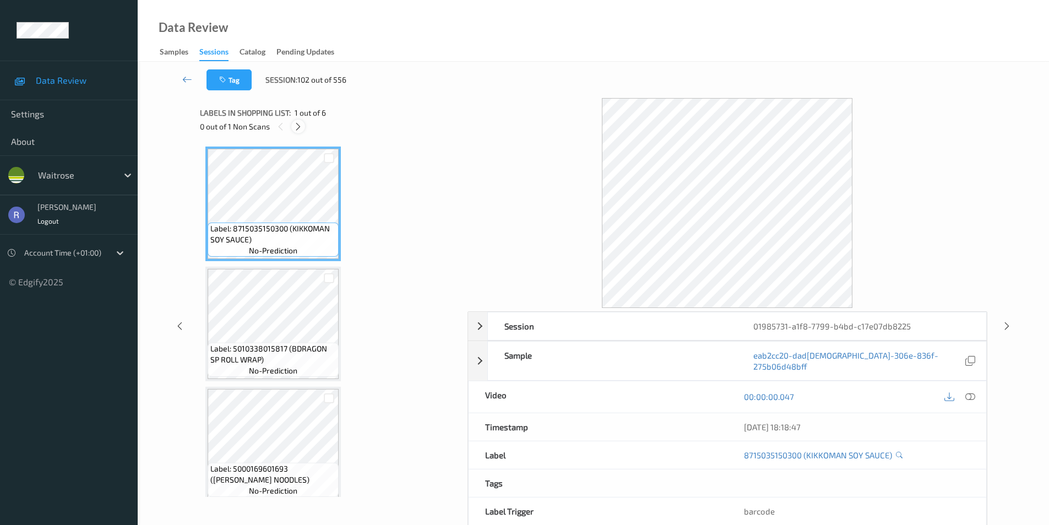
click at [300, 126] on icon at bounding box center [297, 127] width 9 height 10
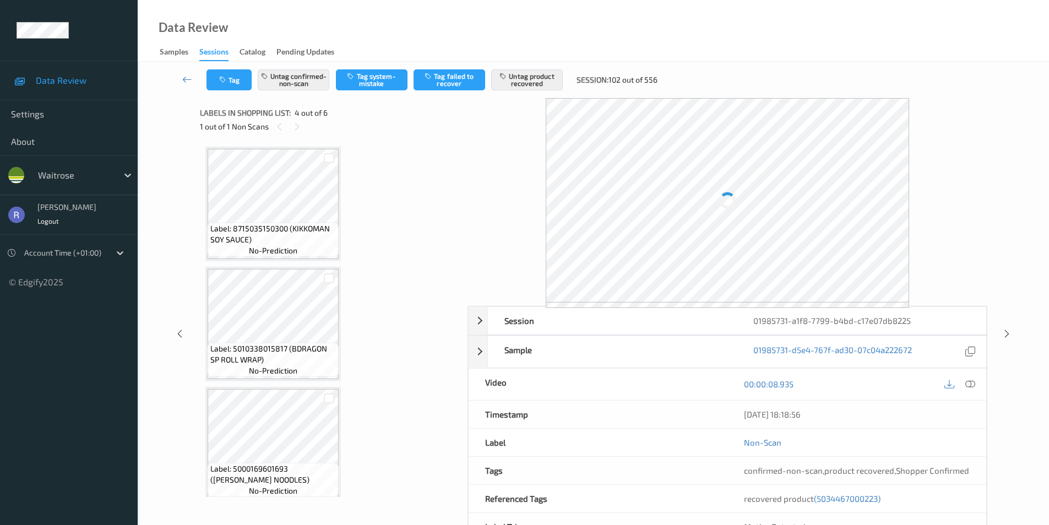
scroll to position [246, 0]
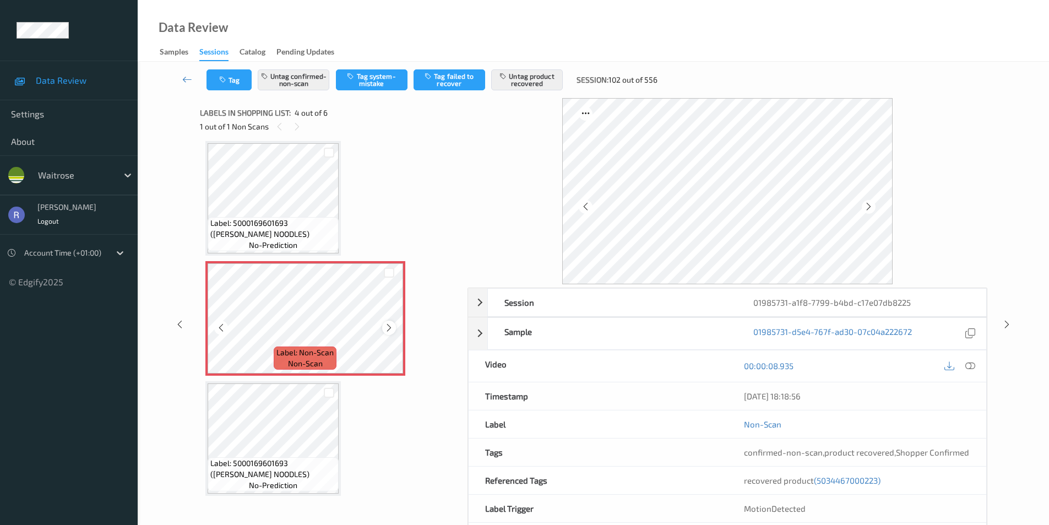
click at [389, 328] on icon at bounding box center [388, 328] width 9 height 10
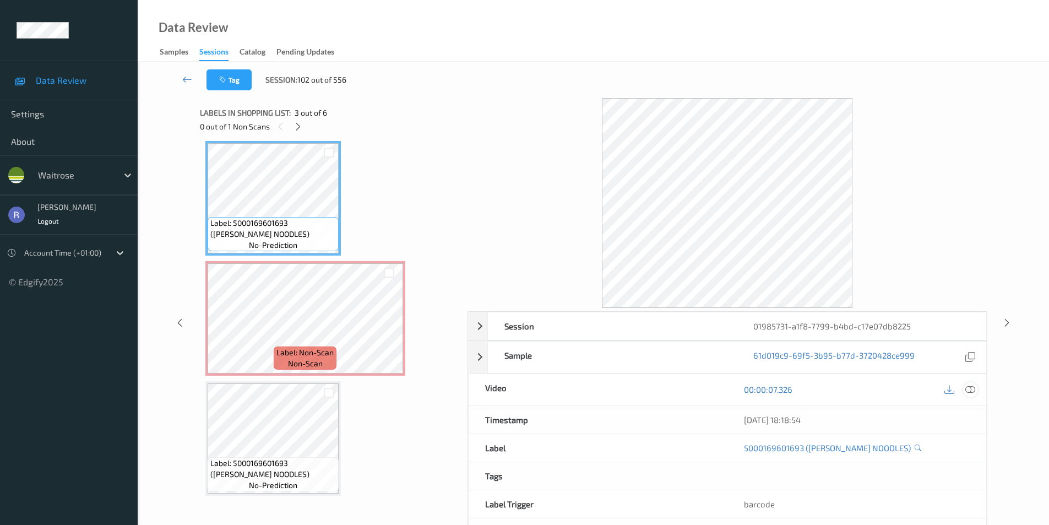
click at [967, 385] on icon at bounding box center [970, 389] width 10 height 10
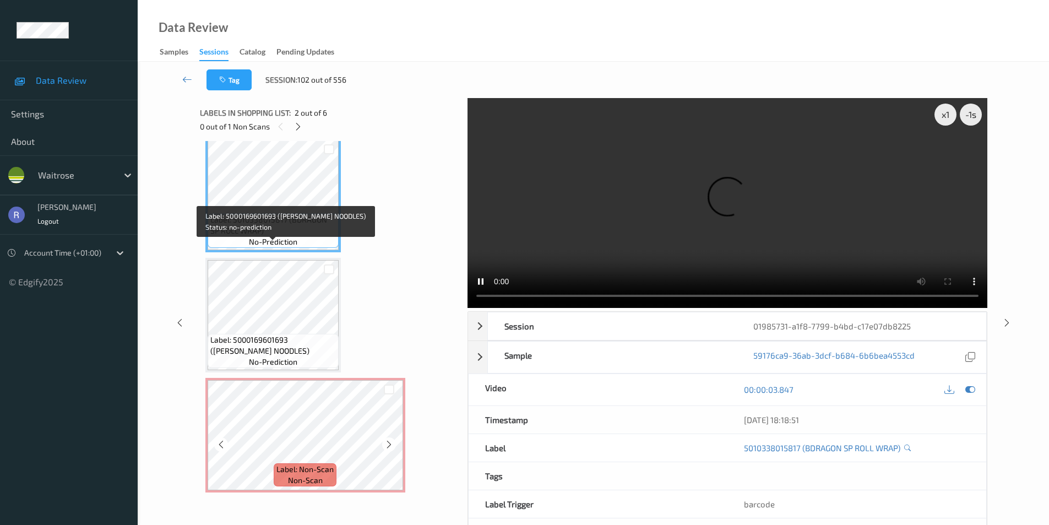
scroll to position [220, 0]
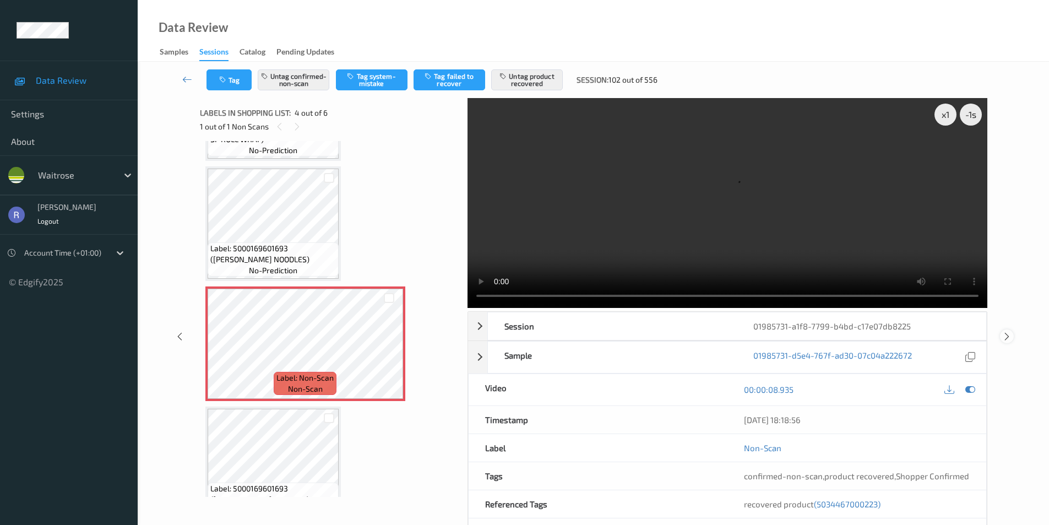
click at [1007, 332] on icon at bounding box center [1006, 336] width 9 height 10
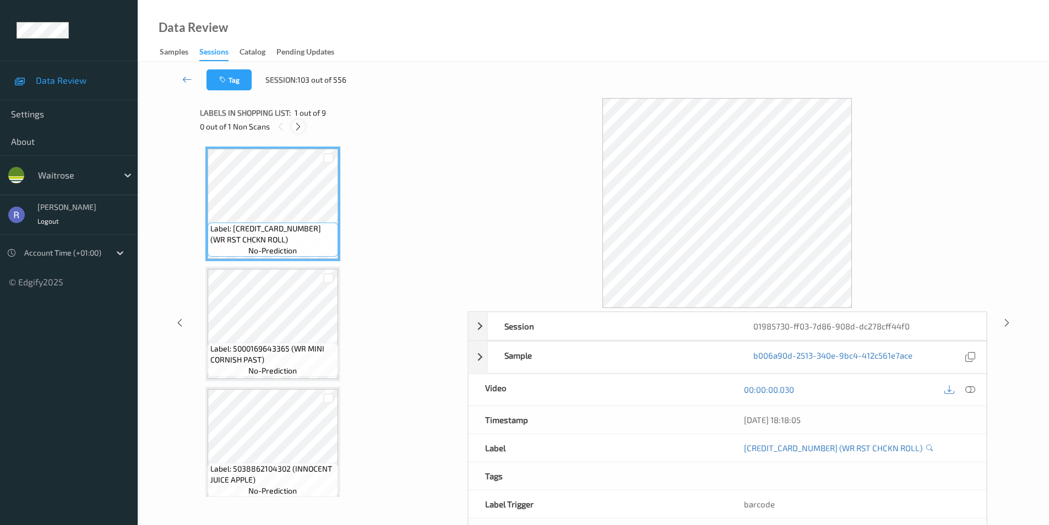
click at [298, 124] on icon at bounding box center [297, 127] width 9 height 10
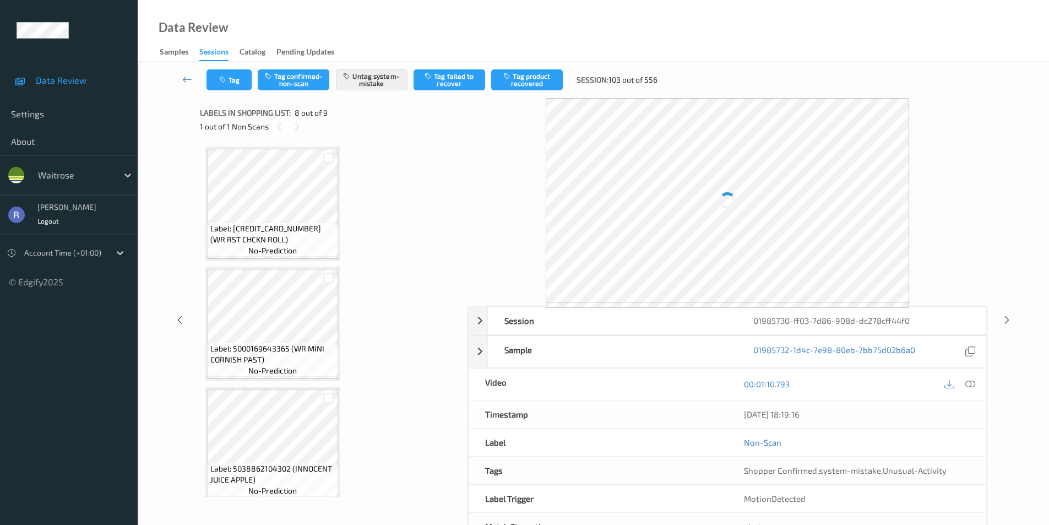
scroll to position [726, 0]
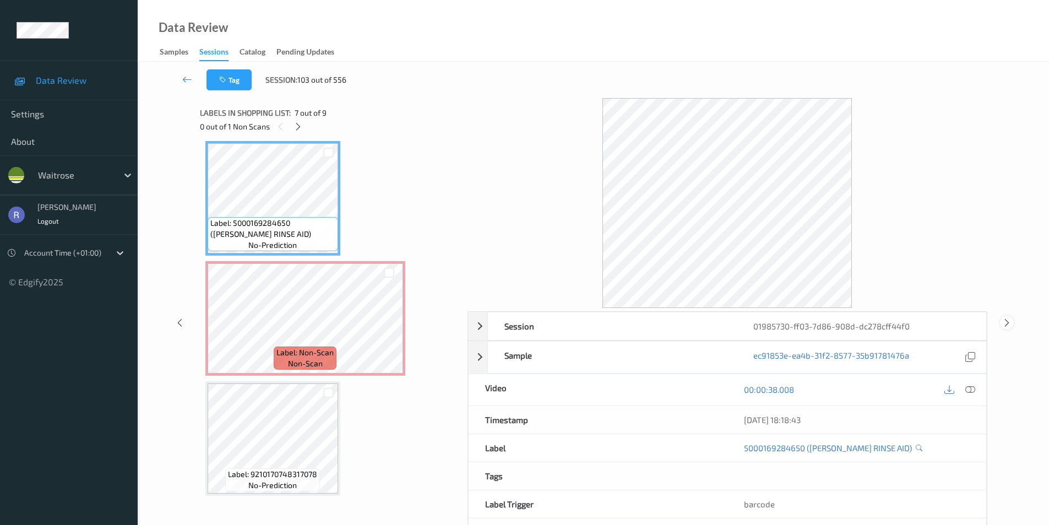
click at [1006, 324] on icon at bounding box center [1006, 322] width 9 height 10
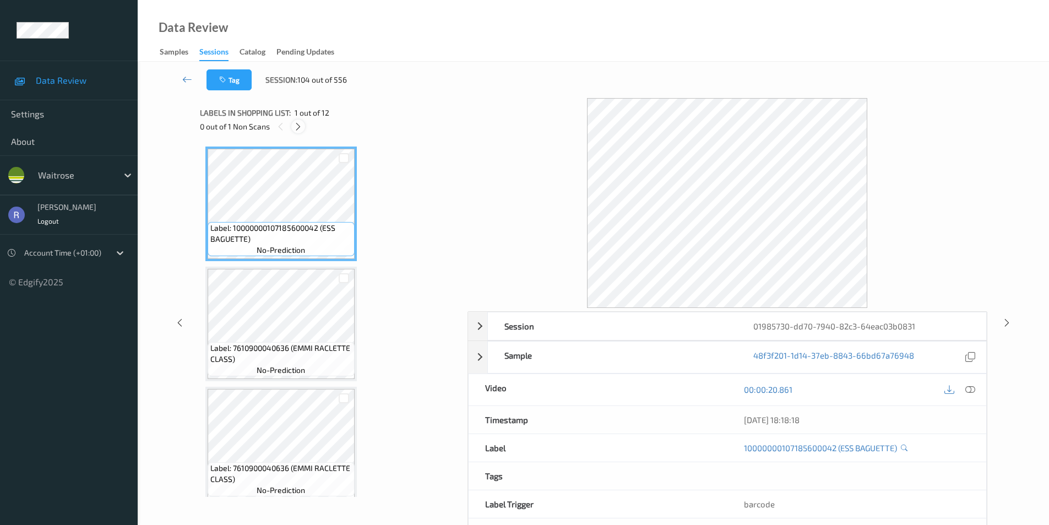
click at [297, 126] on icon at bounding box center [297, 127] width 9 height 10
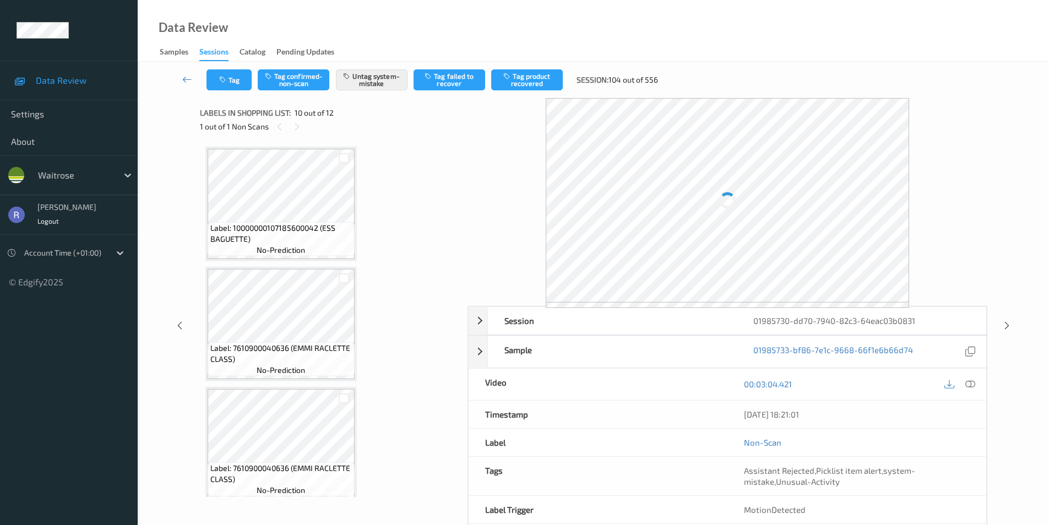
scroll to position [966, 0]
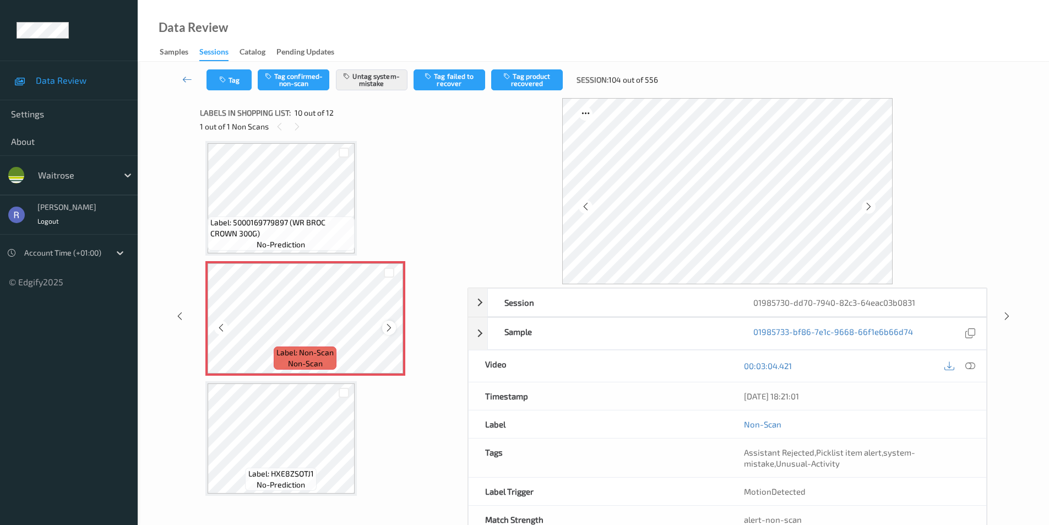
click at [390, 325] on icon at bounding box center [388, 328] width 9 height 10
click at [1005, 315] on icon at bounding box center [1006, 316] width 9 height 10
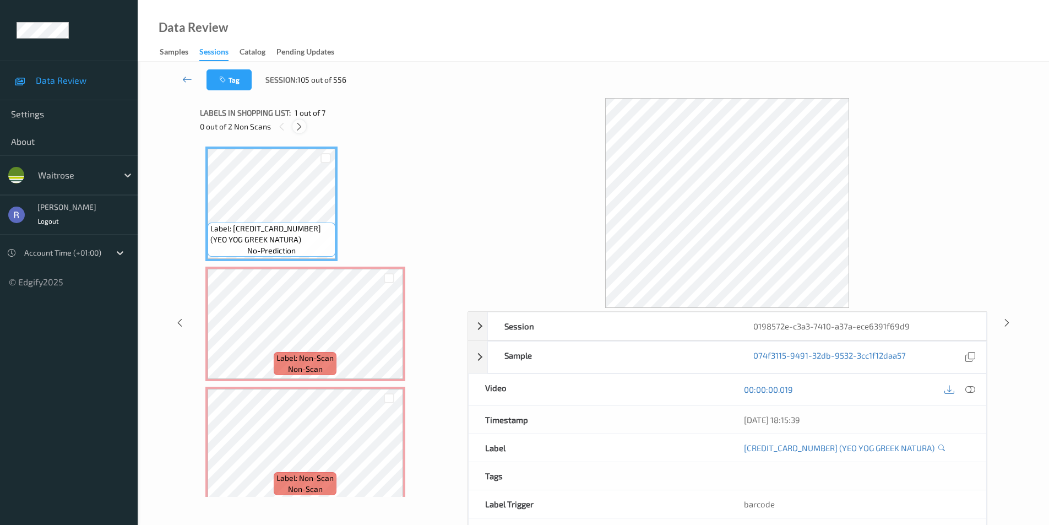
click at [302, 127] on icon at bounding box center [299, 127] width 9 height 10
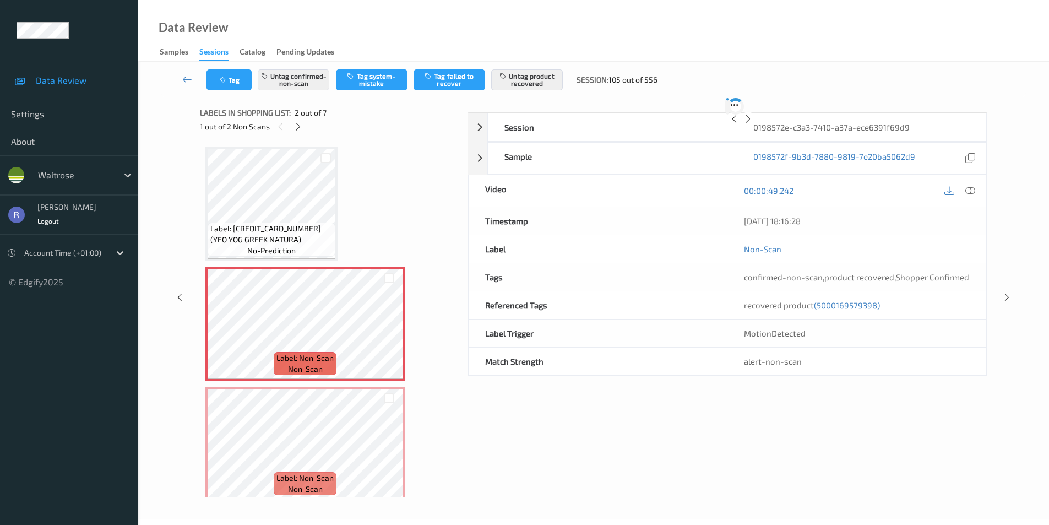
scroll to position [6, 0]
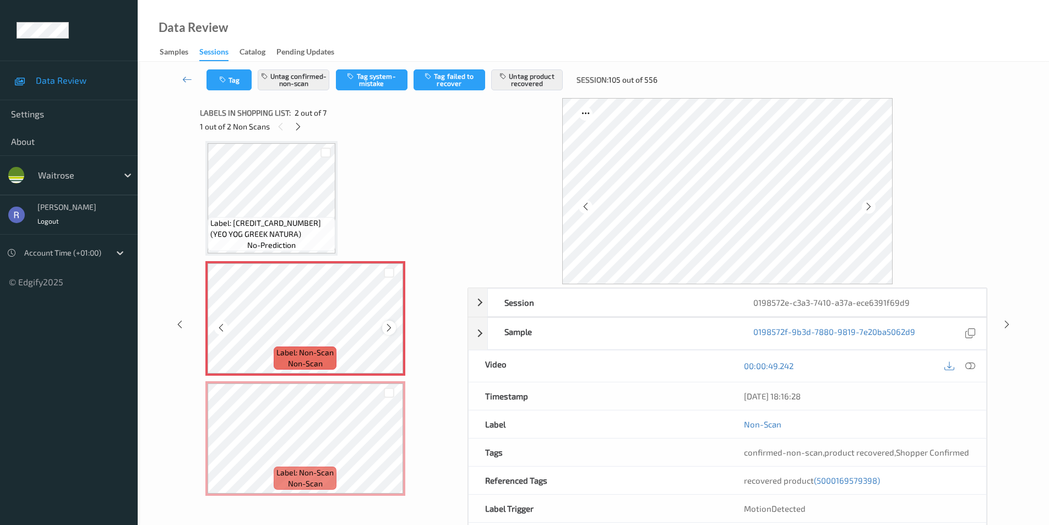
click at [385, 327] on icon at bounding box center [388, 328] width 9 height 10
click at [385, 326] on icon at bounding box center [388, 328] width 9 height 10
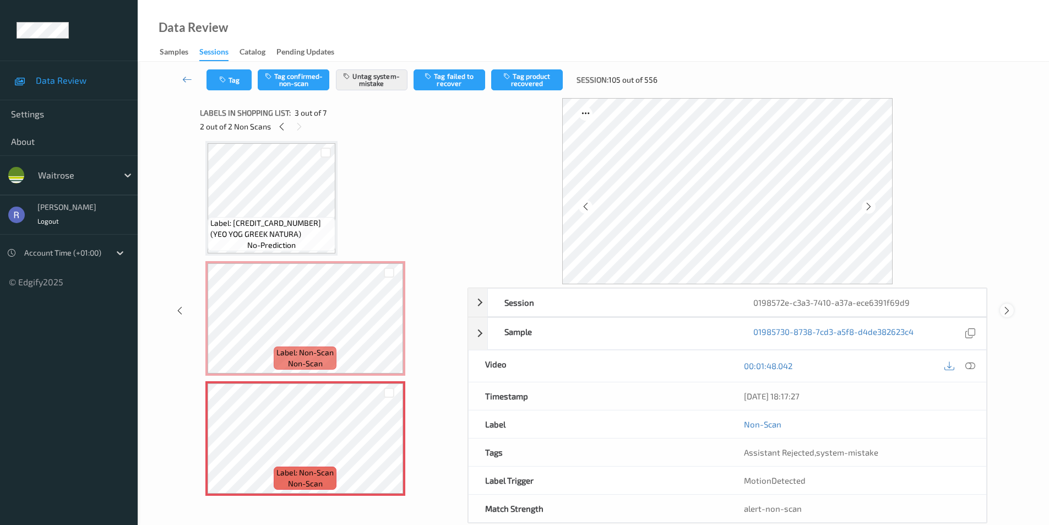
click at [1007, 308] on icon at bounding box center [1006, 311] width 9 height 10
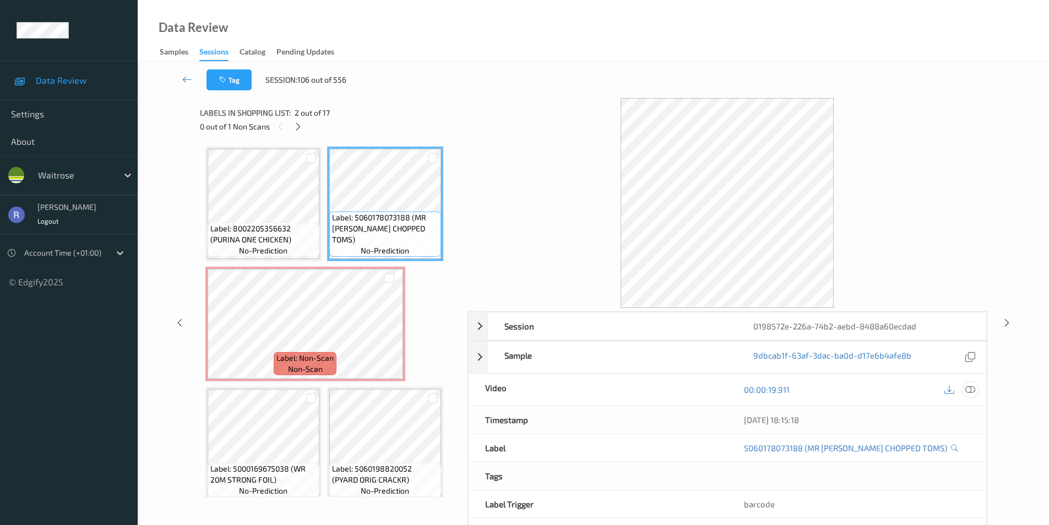
click at [966, 388] on icon at bounding box center [970, 389] width 10 height 10
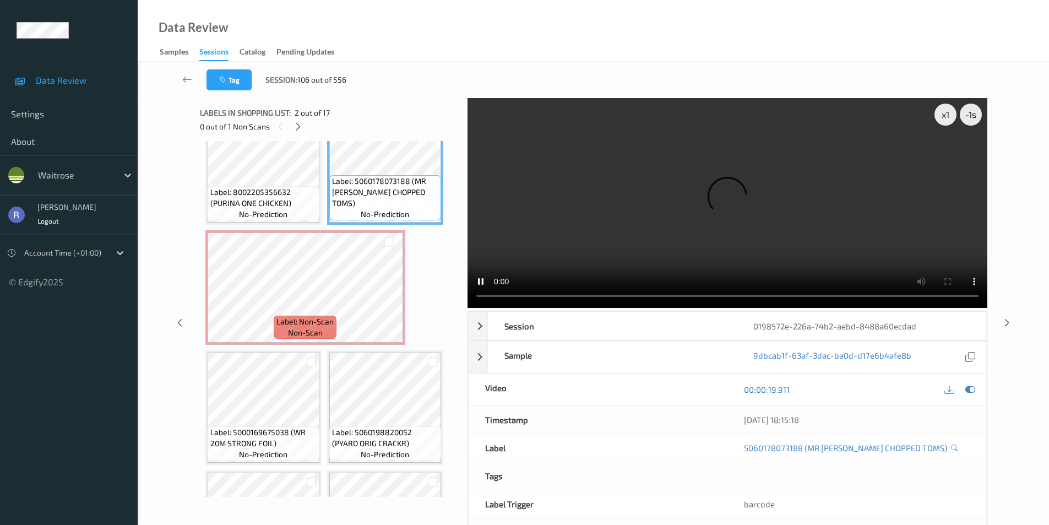
scroll to position [55, 0]
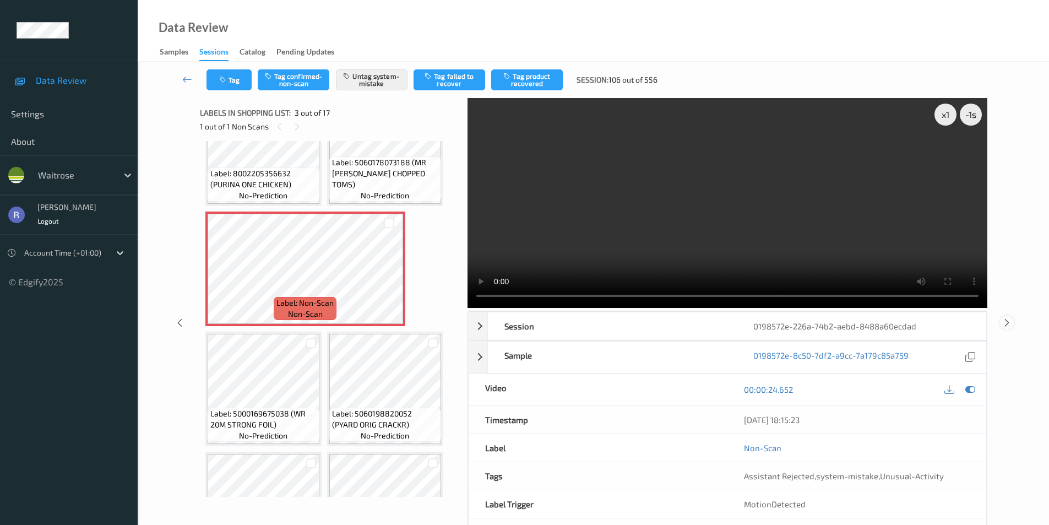
click at [1007, 321] on icon at bounding box center [1006, 322] width 9 height 10
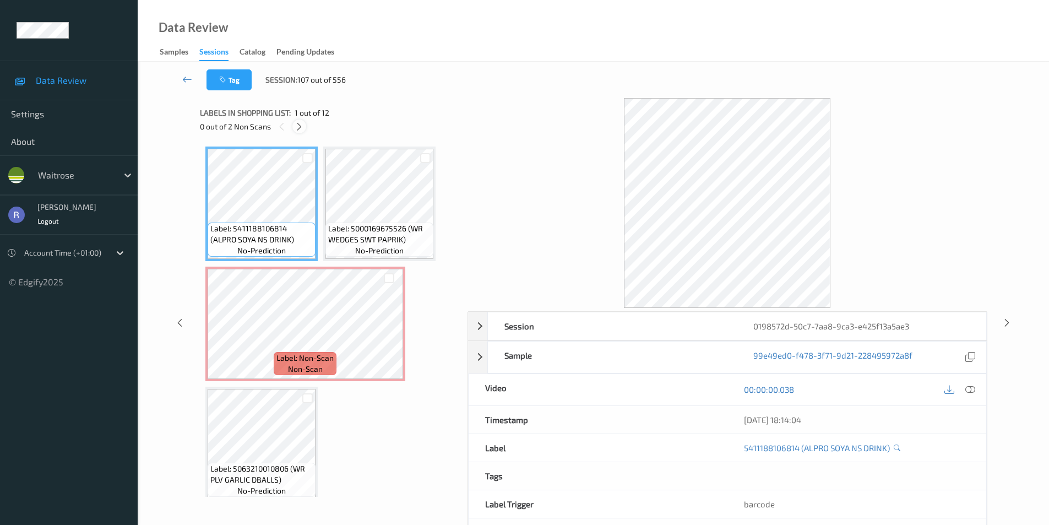
click at [299, 124] on icon at bounding box center [299, 127] width 9 height 10
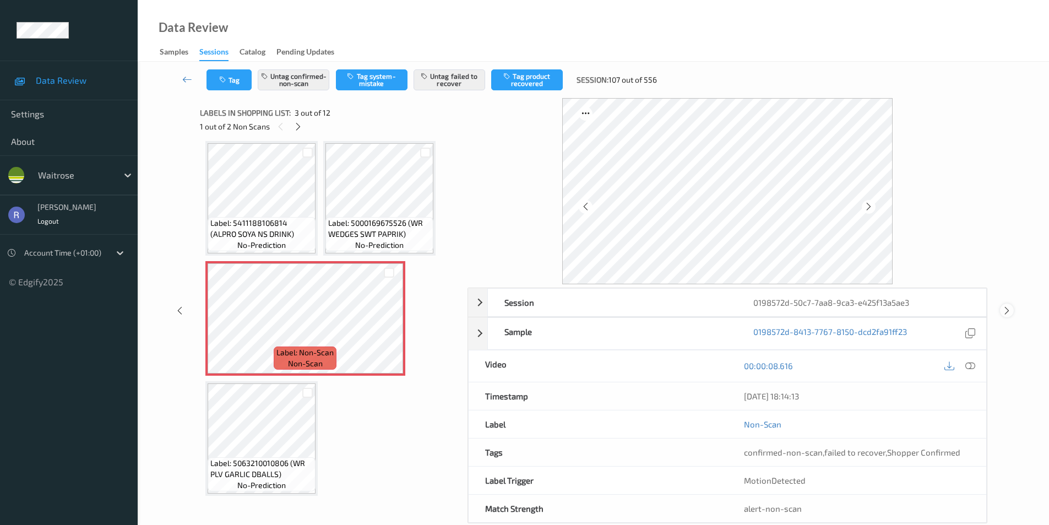
click at [1006, 309] on icon at bounding box center [1006, 311] width 9 height 10
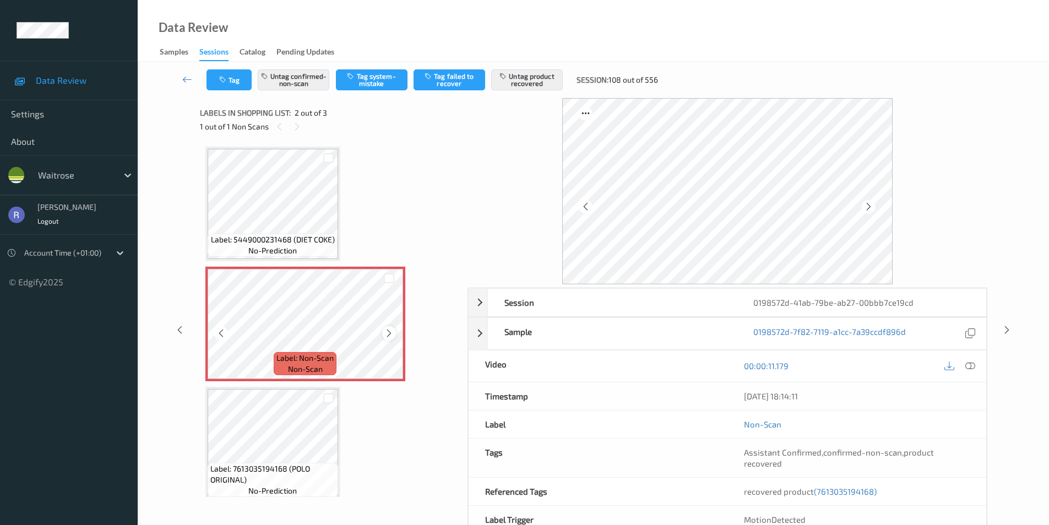
click at [387, 332] on icon at bounding box center [388, 333] width 9 height 10
click at [1008, 328] on icon at bounding box center [1006, 330] width 9 height 10
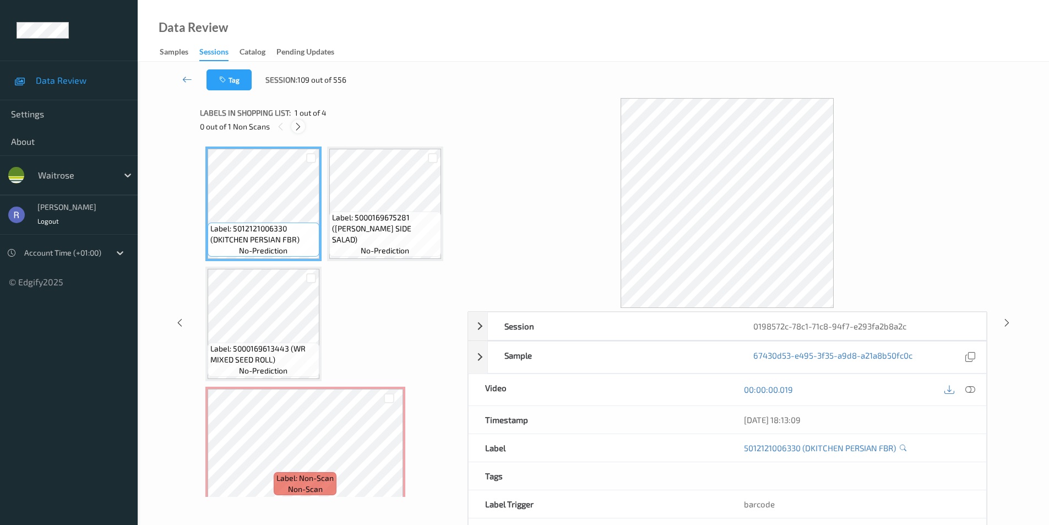
click at [297, 124] on icon at bounding box center [297, 127] width 9 height 10
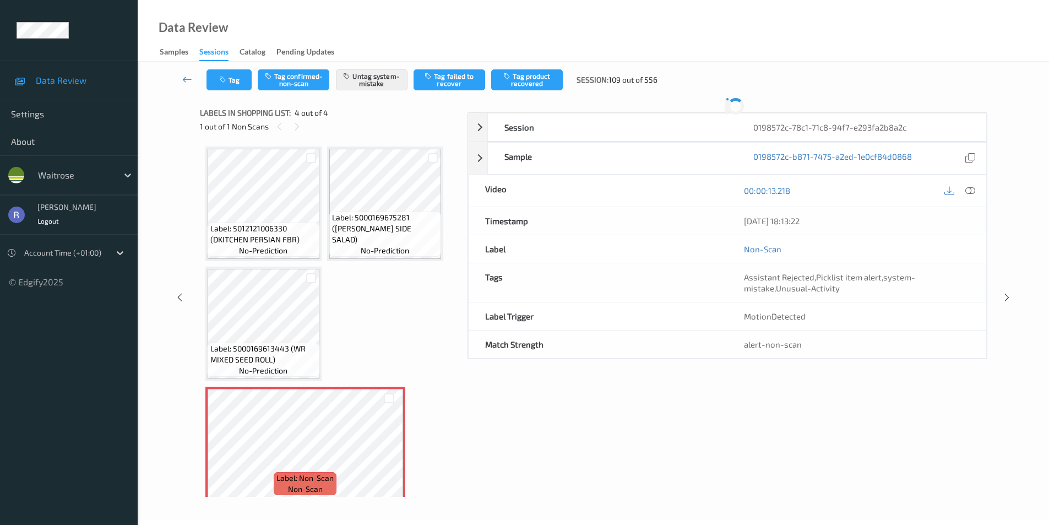
scroll to position [10, 0]
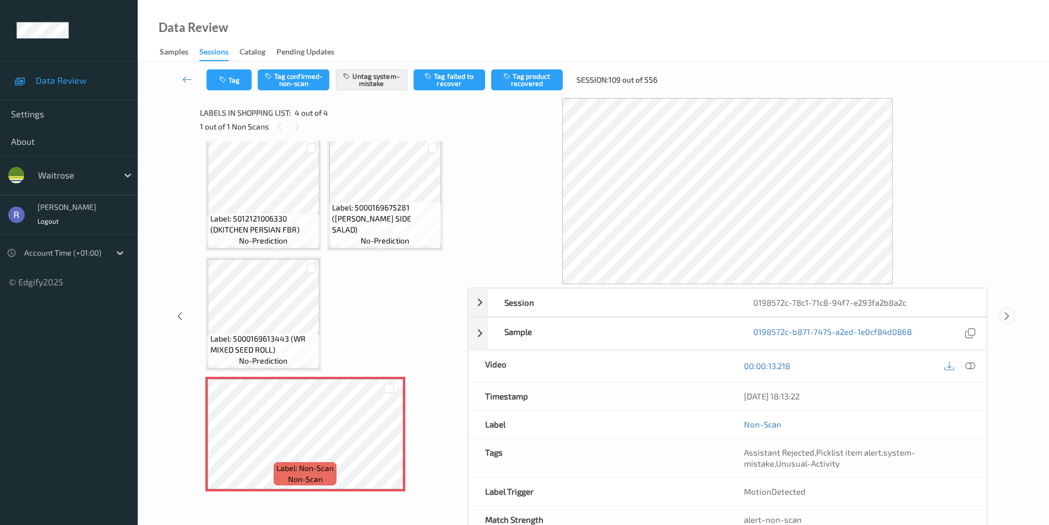
click at [1007, 315] on icon at bounding box center [1006, 316] width 9 height 10
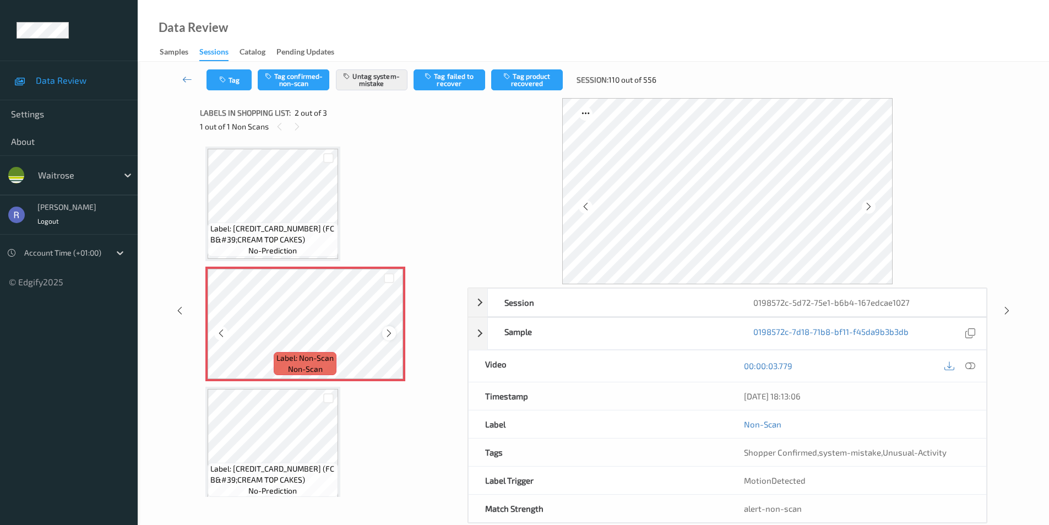
click at [392, 333] on icon at bounding box center [388, 333] width 9 height 10
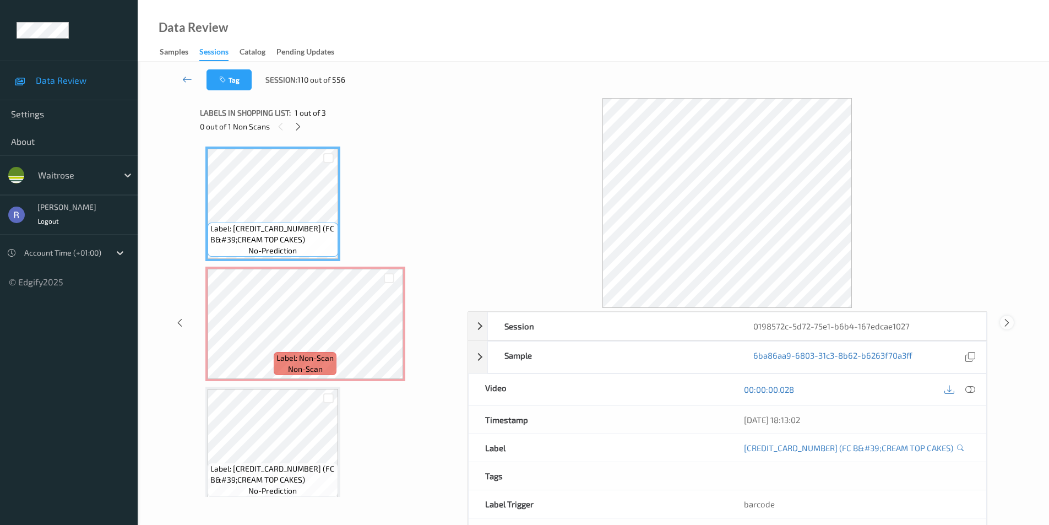
click at [1005, 324] on icon at bounding box center [1006, 322] width 9 height 10
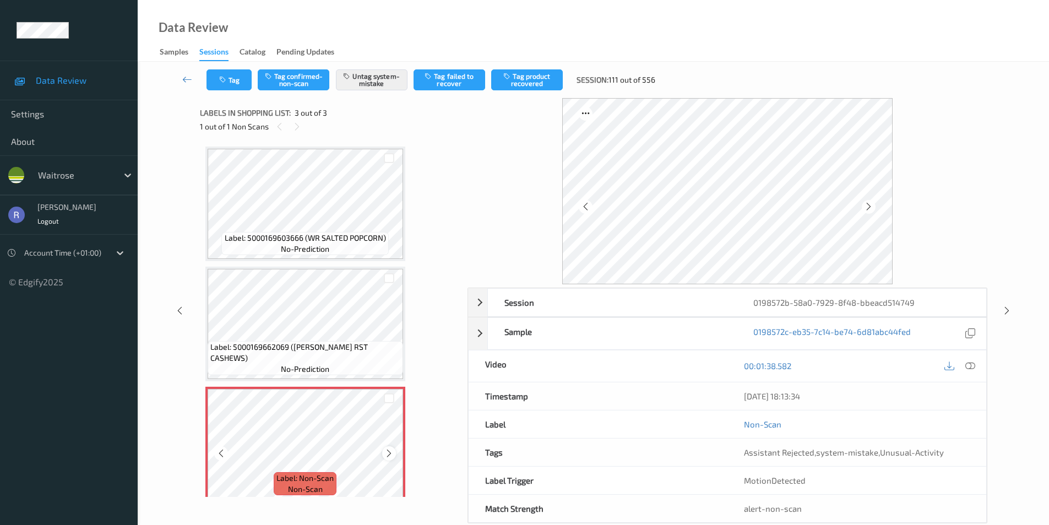
click at [393, 451] on icon at bounding box center [388, 453] width 9 height 10
click at [1006, 308] on icon at bounding box center [1006, 311] width 9 height 10
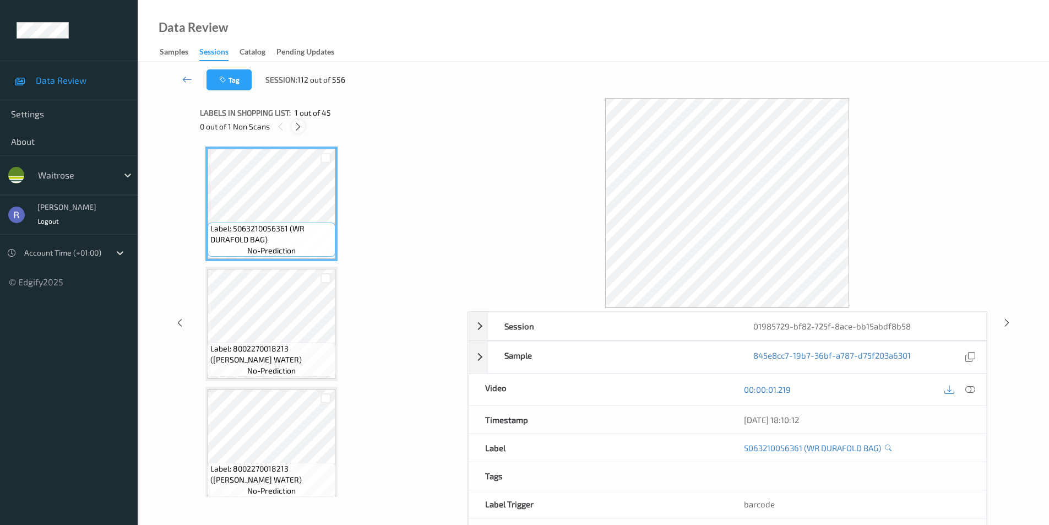
click at [295, 126] on icon at bounding box center [297, 127] width 9 height 10
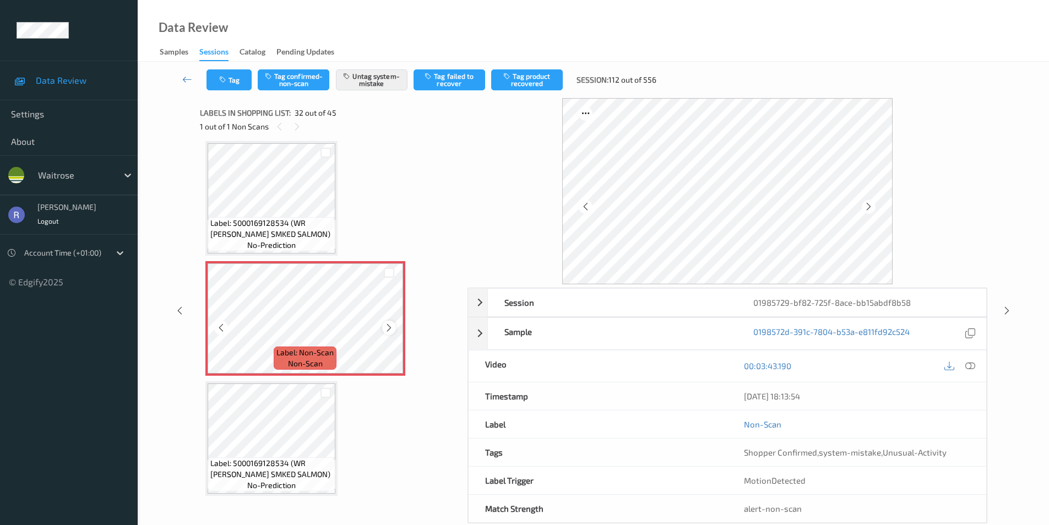
click at [389, 329] on icon at bounding box center [388, 328] width 9 height 10
click at [1009, 308] on icon at bounding box center [1006, 311] width 9 height 10
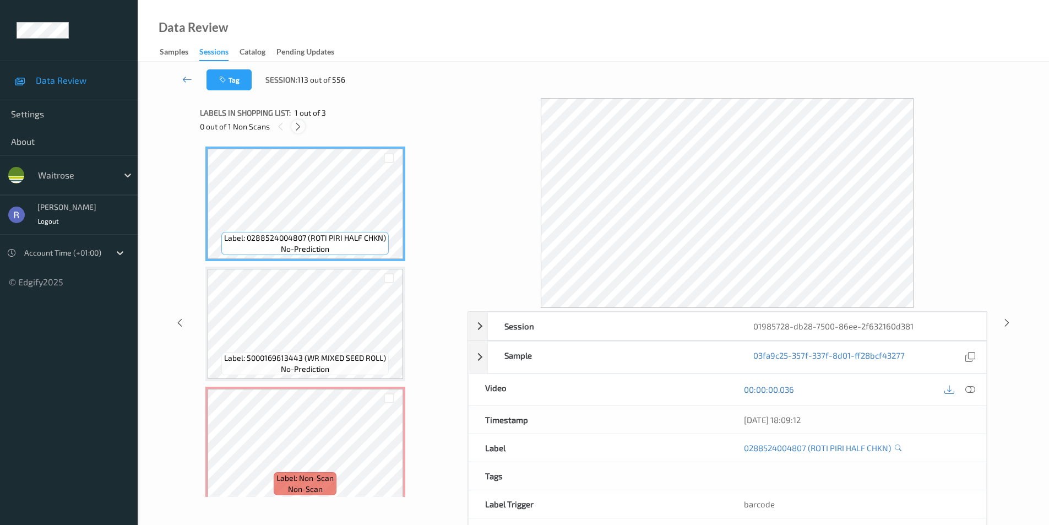
click at [298, 122] on icon at bounding box center [297, 127] width 9 height 10
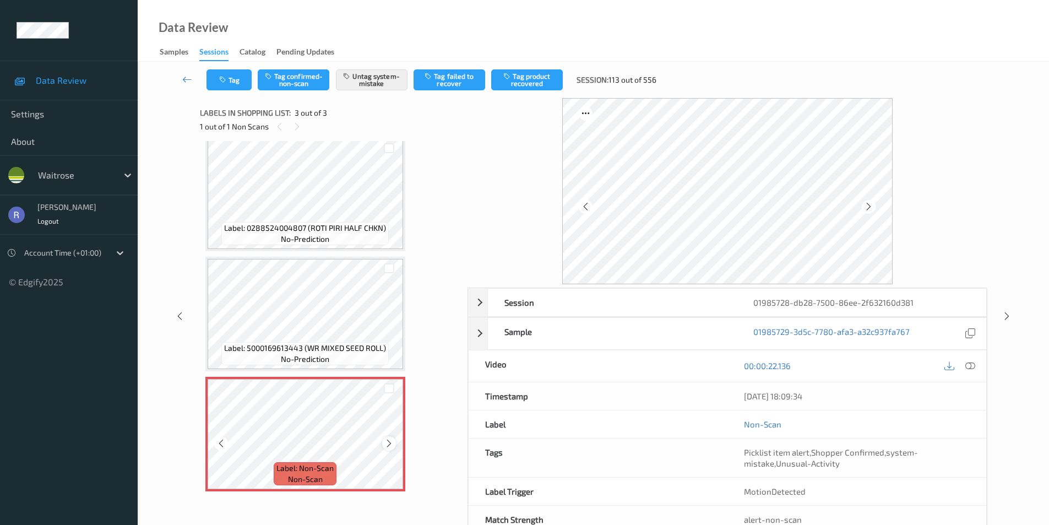
click at [389, 446] on icon at bounding box center [388, 443] width 9 height 10
click at [391, 446] on icon at bounding box center [388, 443] width 9 height 10
click at [1006, 312] on icon at bounding box center [1006, 316] width 9 height 10
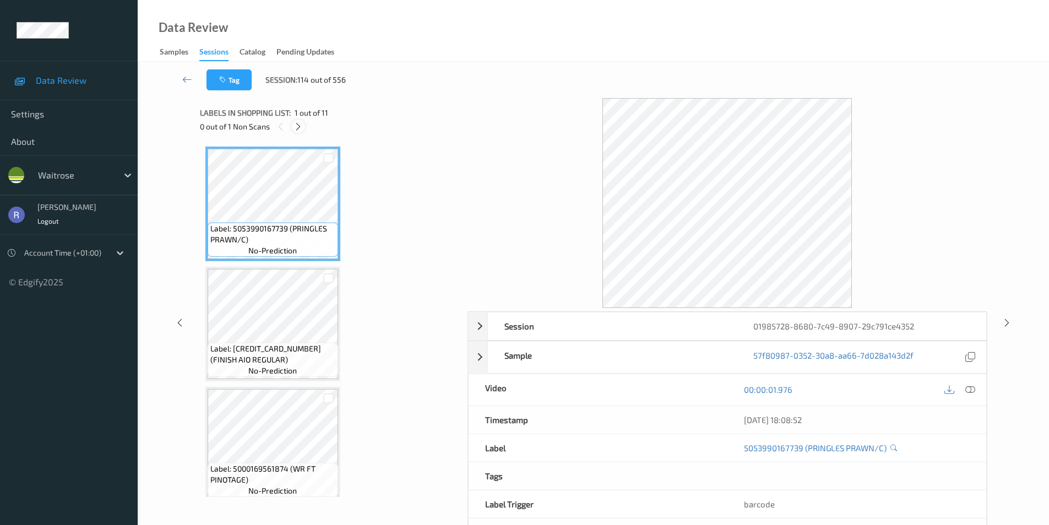
click at [295, 127] on icon at bounding box center [297, 127] width 9 height 10
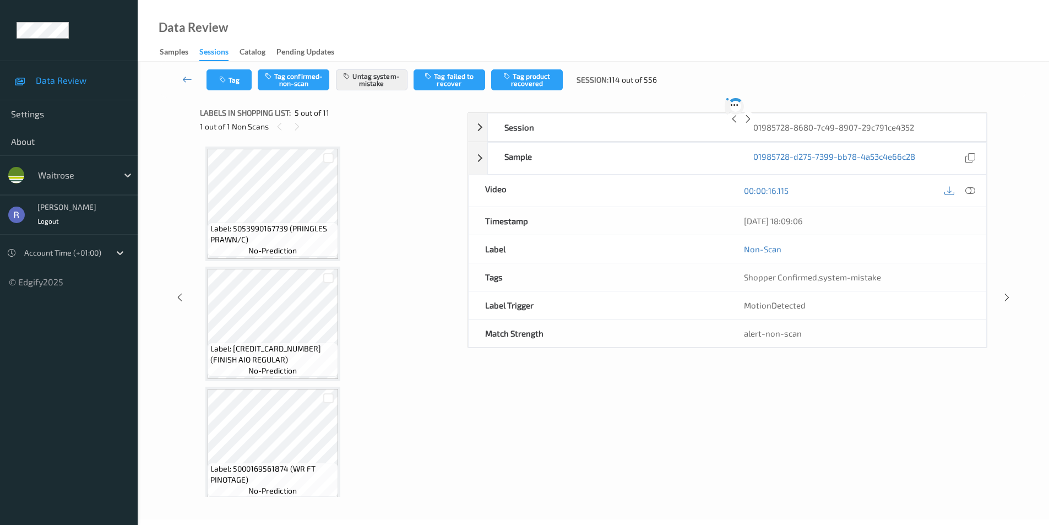
scroll to position [366, 0]
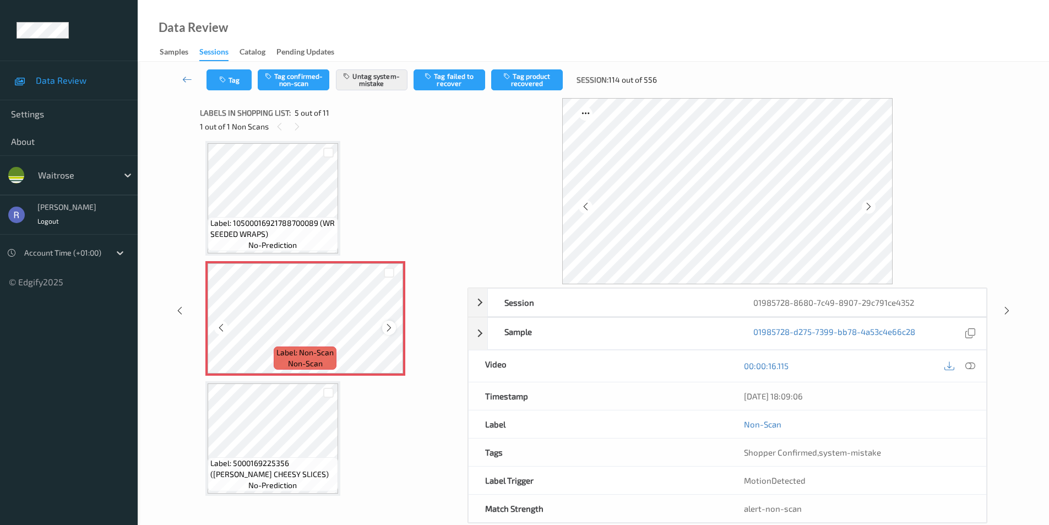
click at [386, 324] on icon at bounding box center [388, 328] width 9 height 10
click at [967, 364] on icon at bounding box center [970, 366] width 10 height 10
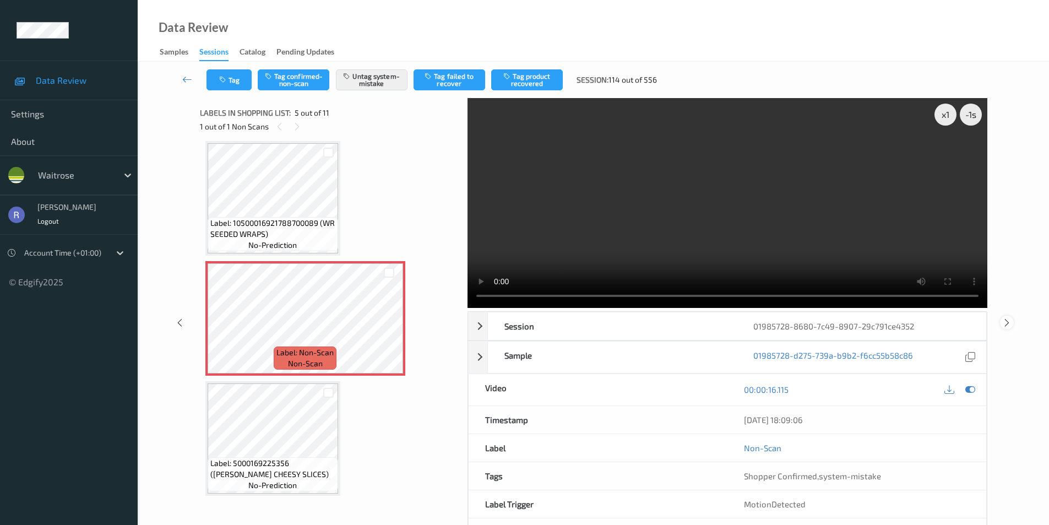
click at [1006, 322] on icon at bounding box center [1006, 322] width 9 height 10
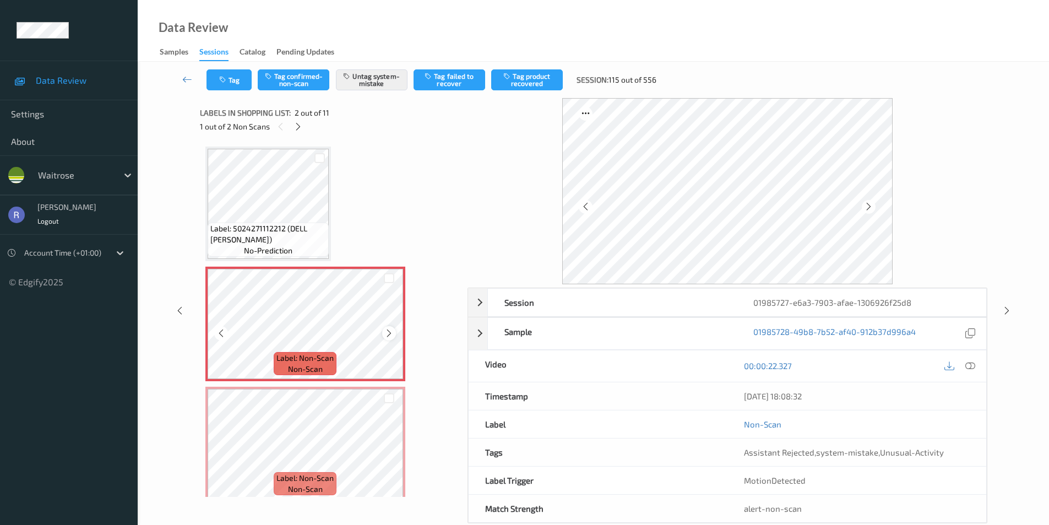
click at [385, 336] on icon at bounding box center [388, 333] width 9 height 10
click at [975, 368] on div at bounding box center [970, 365] width 15 height 15
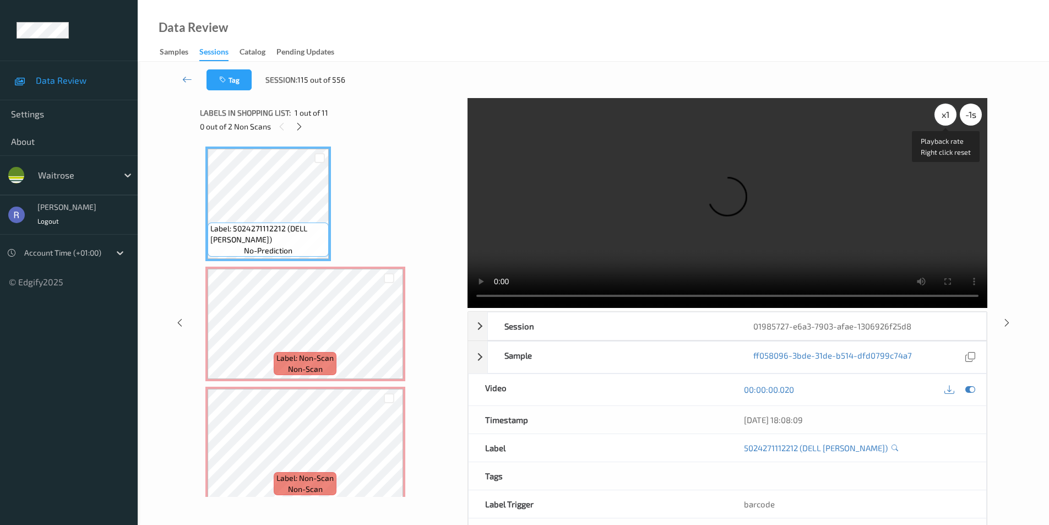
click at [941, 119] on div "x 1" at bounding box center [945, 114] width 22 height 22
click at [941, 119] on div "x 2" at bounding box center [945, 114] width 22 height 22
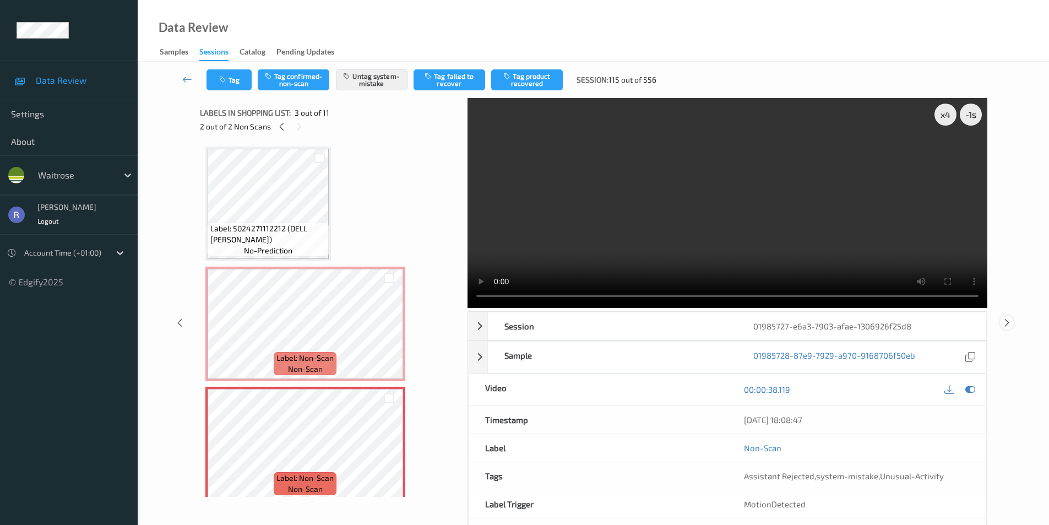
click at [1005, 320] on icon at bounding box center [1006, 322] width 9 height 10
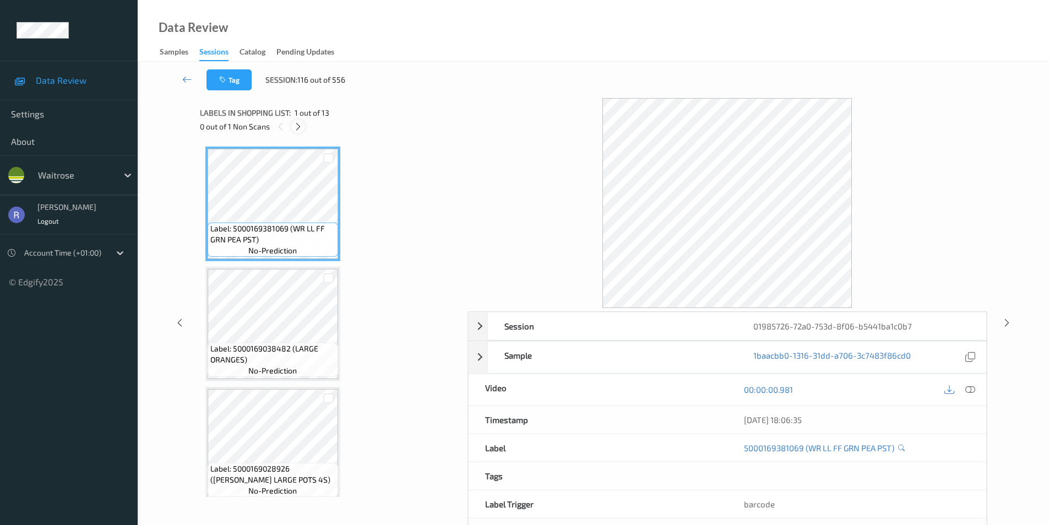
click at [298, 123] on icon at bounding box center [297, 127] width 9 height 10
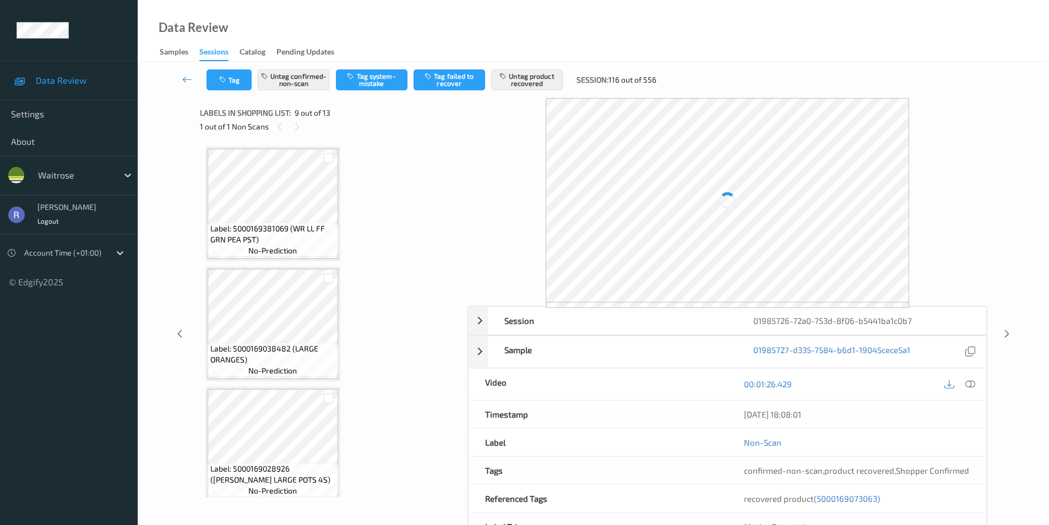
scroll to position [846, 0]
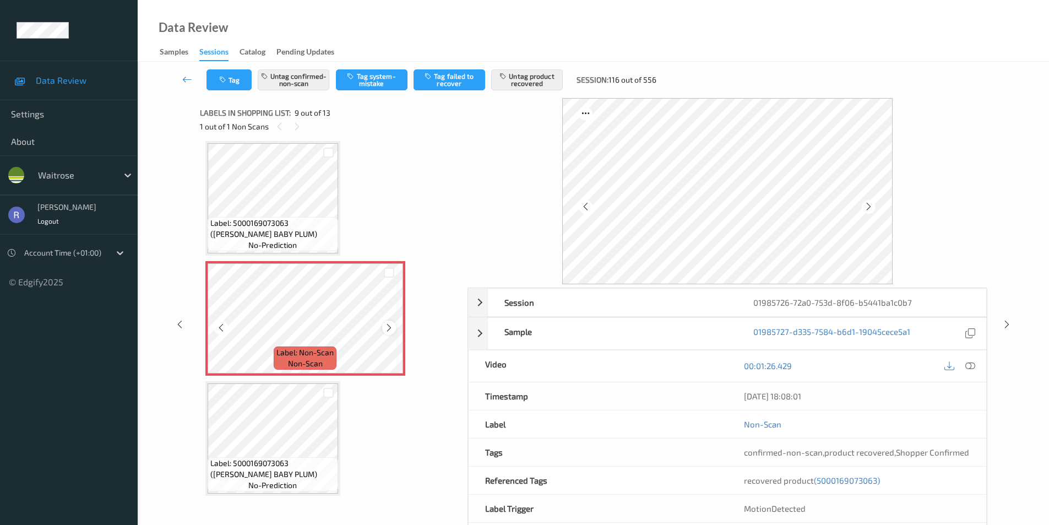
click at [389, 321] on div at bounding box center [389, 327] width 14 height 14
click at [1008, 327] on icon at bounding box center [1006, 324] width 9 height 10
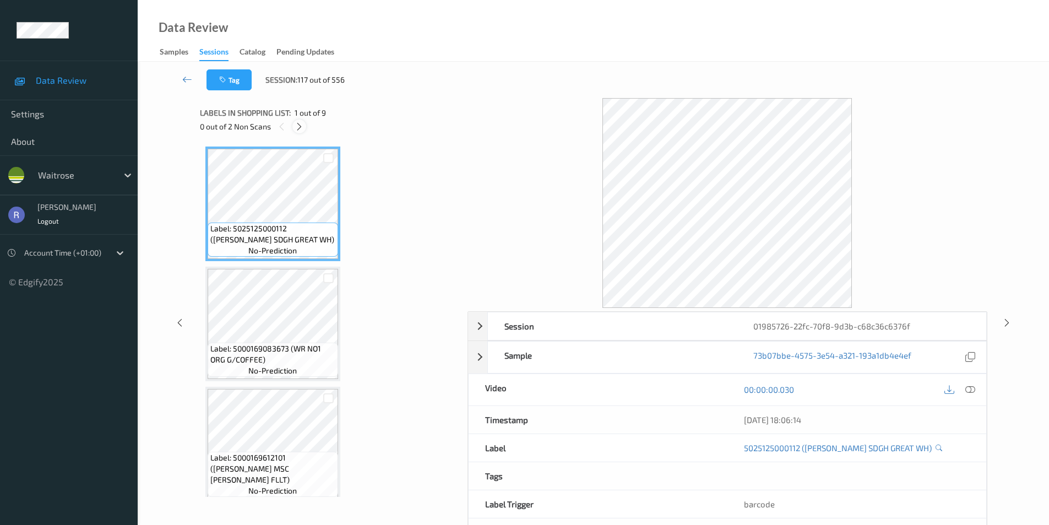
click at [295, 124] on icon at bounding box center [299, 127] width 9 height 10
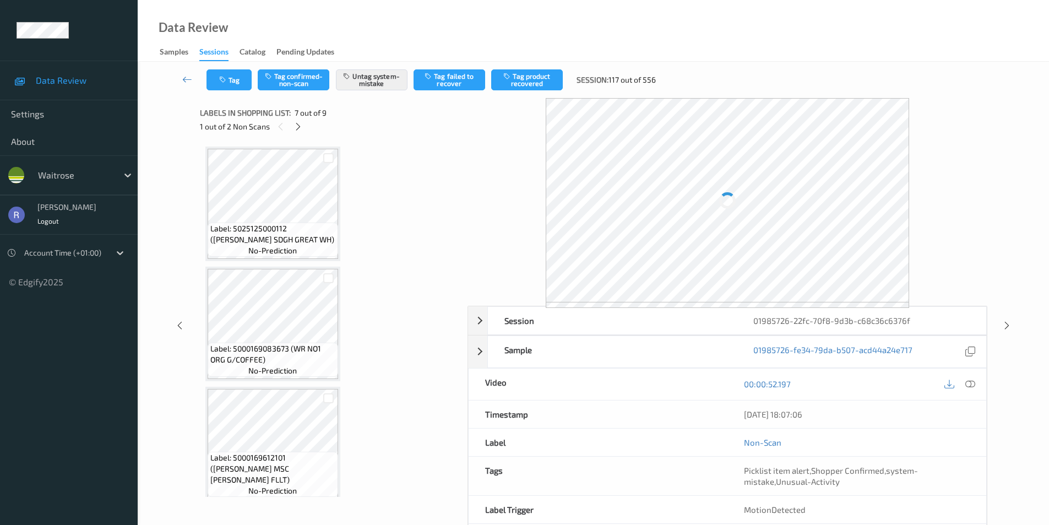
scroll to position [606, 0]
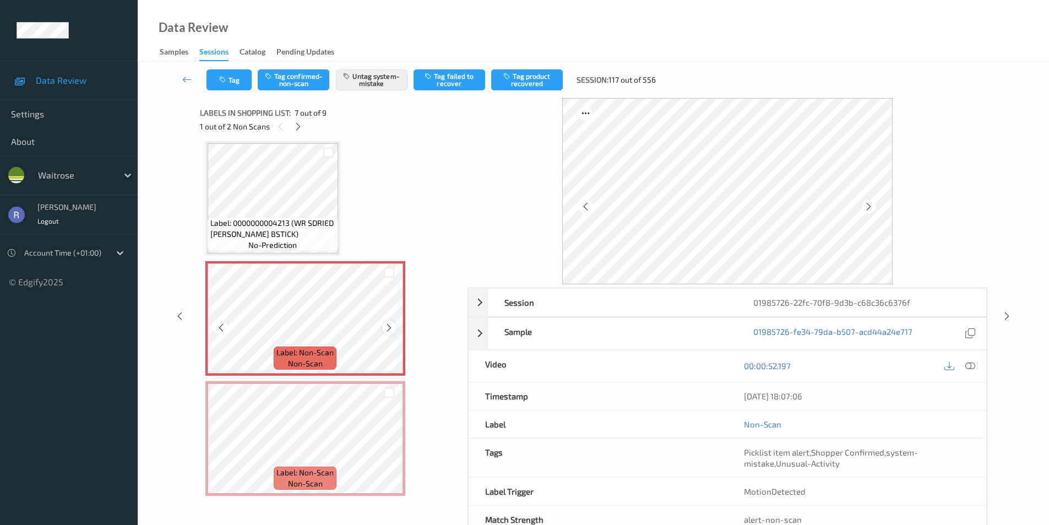
click at [391, 326] on icon at bounding box center [388, 328] width 9 height 10
click at [393, 328] on icon at bounding box center [388, 328] width 9 height 10
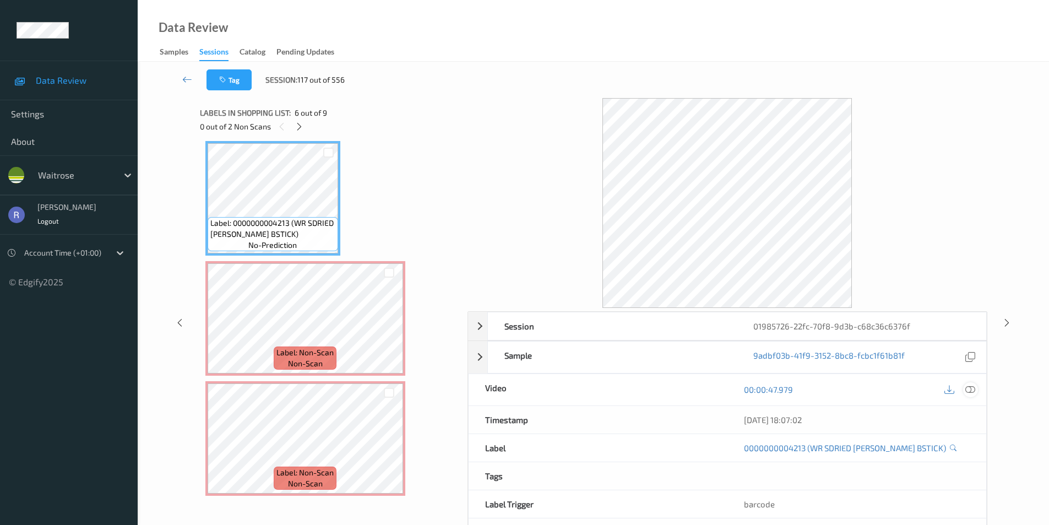
click at [973, 387] on icon at bounding box center [970, 389] width 10 height 10
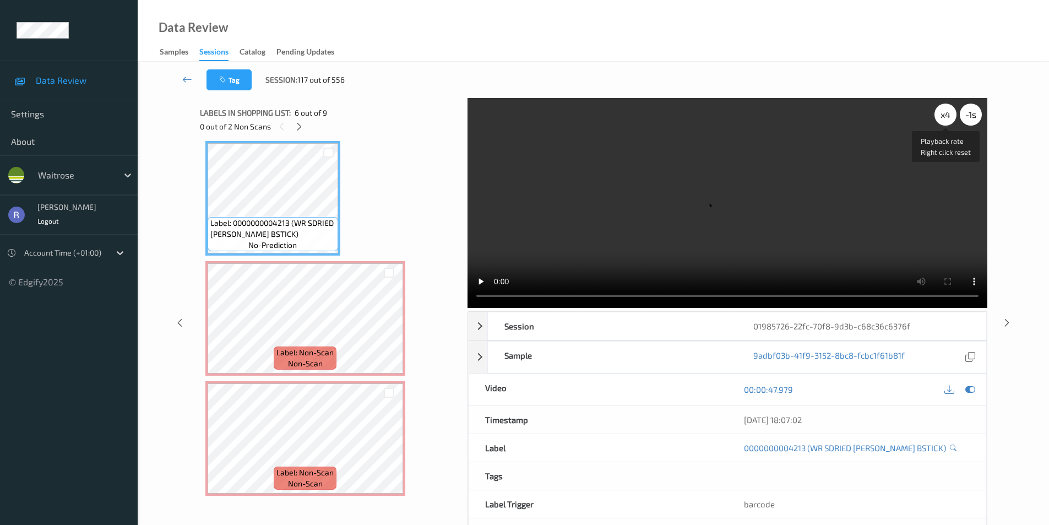
click at [947, 116] on div "x 4" at bounding box center [945, 114] width 22 height 22
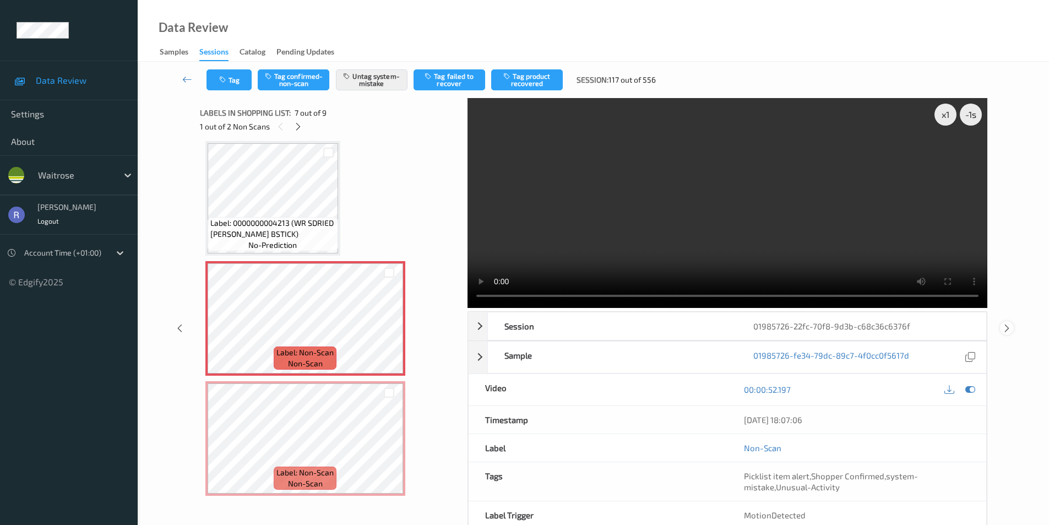
click at [1007, 327] on icon at bounding box center [1006, 328] width 9 height 10
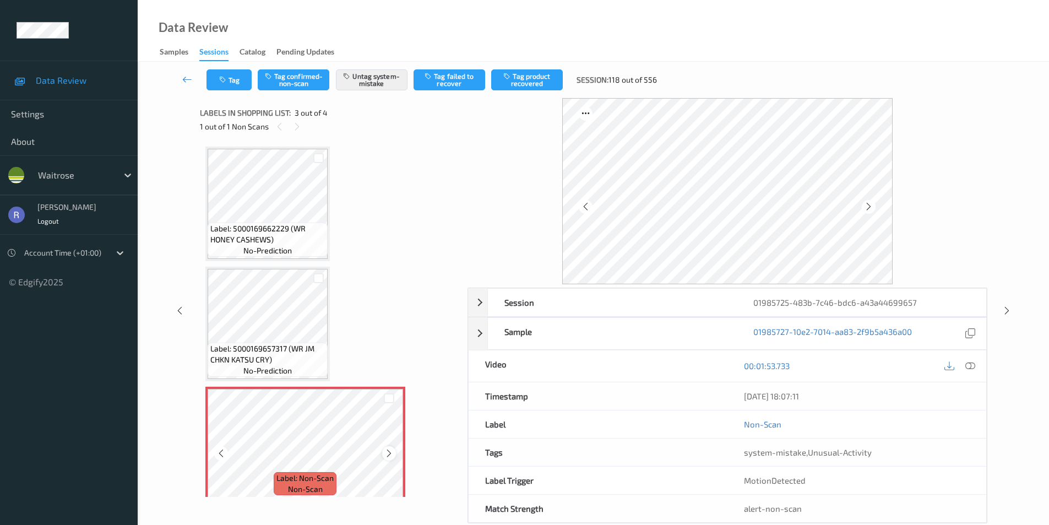
click at [386, 451] on icon at bounding box center [388, 453] width 9 height 10
click at [390, 453] on icon at bounding box center [388, 453] width 9 height 10
click at [1007, 309] on icon at bounding box center [1006, 311] width 9 height 10
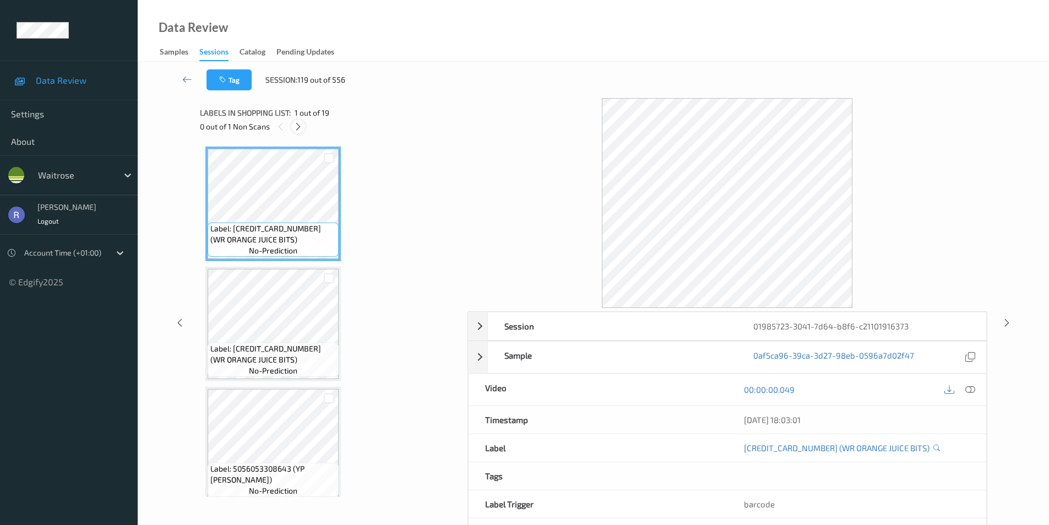
click at [297, 125] on icon at bounding box center [297, 127] width 9 height 10
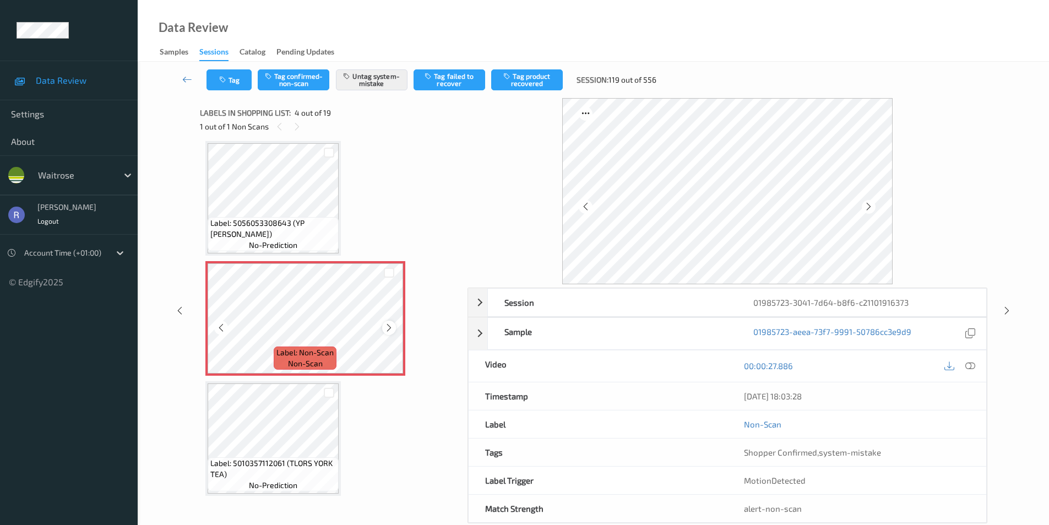
click at [386, 328] on icon at bounding box center [388, 328] width 9 height 10
click at [979, 368] on div "00:00:27.886" at bounding box center [856, 365] width 259 height 31
click at [973, 368] on icon at bounding box center [970, 366] width 10 height 10
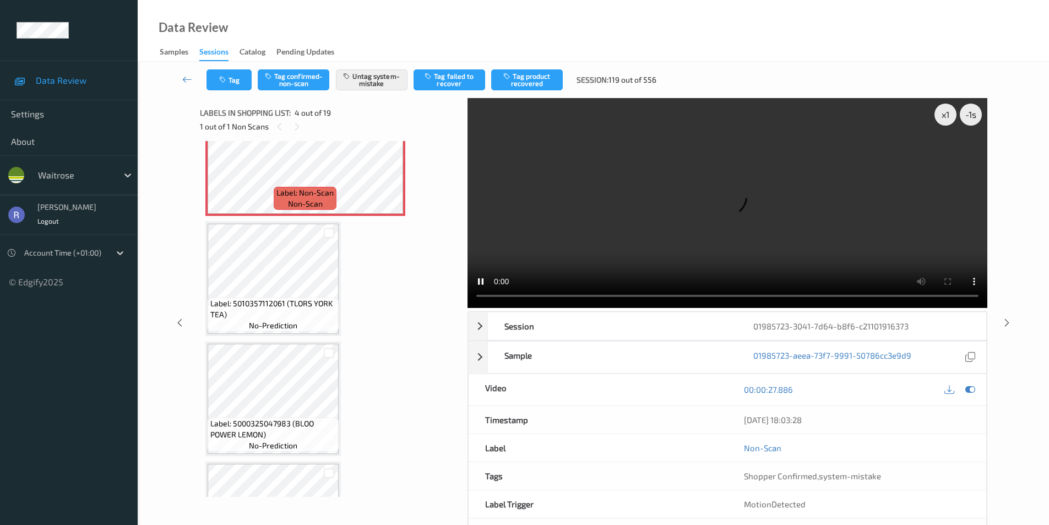
scroll to position [411, 0]
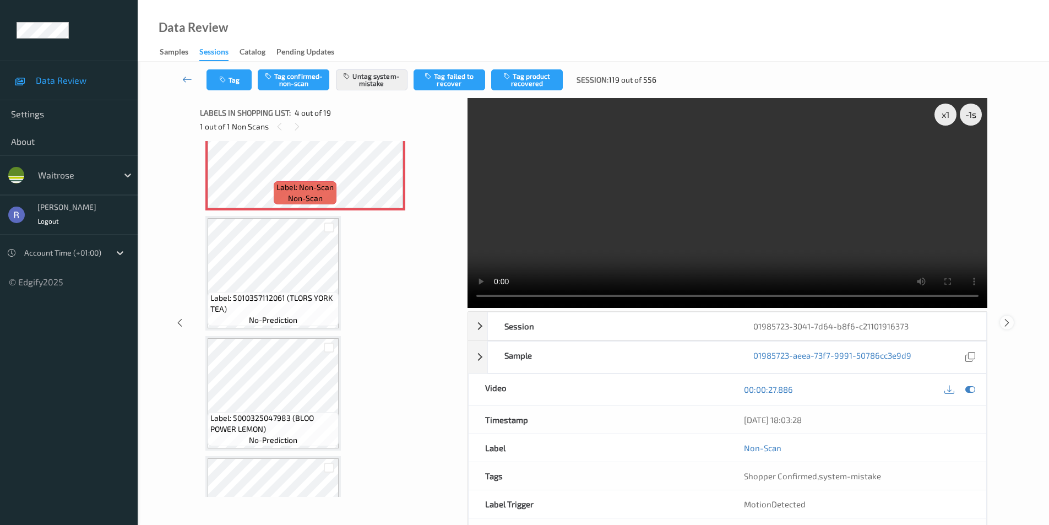
click at [1005, 320] on icon at bounding box center [1006, 322] width 9 height 10
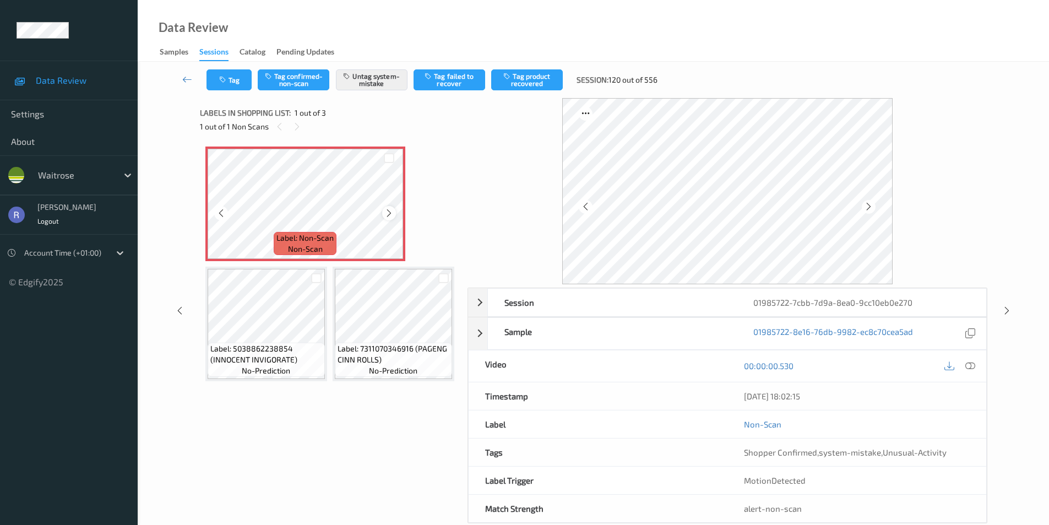
click at [389, 213] on icon at bounding box center [388, 213] width 9 height 10
click at [990, 370] on div "Session 01985722-7cbb-7d9a-8ea0-9cc10eb0e270 Session ID 01985722-7cbb-7d9a-8ea0…" at bounding box center [593, 310] width 866 height 425
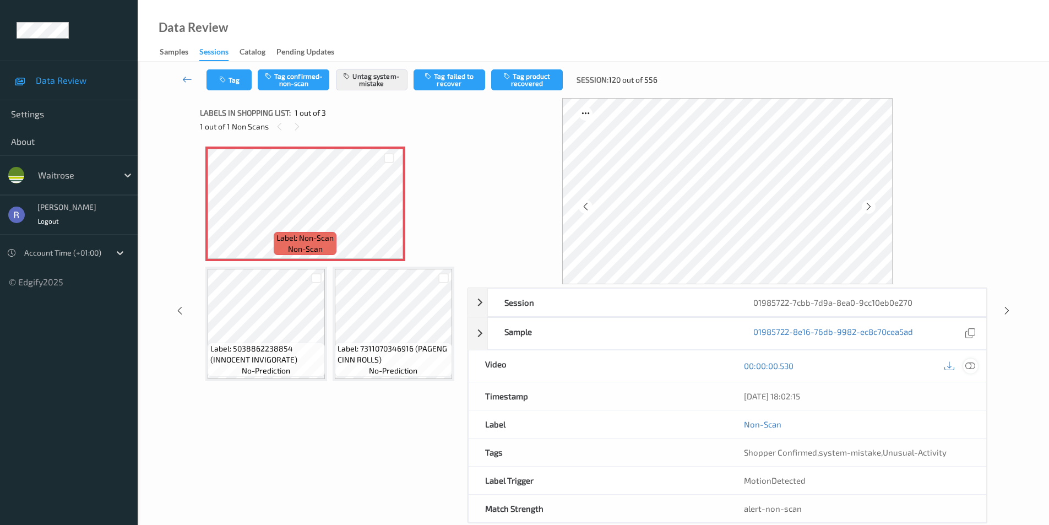
click at [974, 366] on icon at bounding box center [970, 366] width 10 height 10
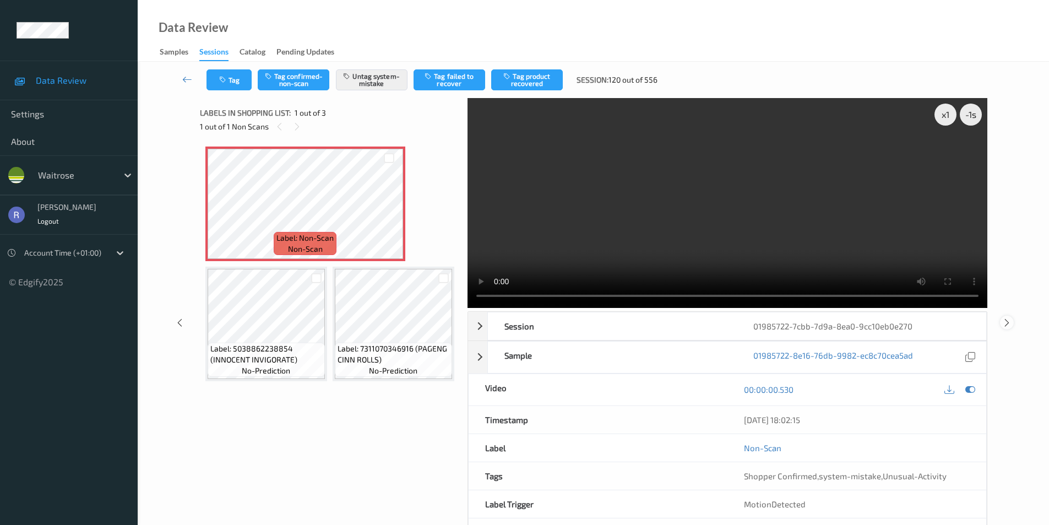
click at [1006, 322] on icon at bounding box center [1006, 322] width 9 height 10
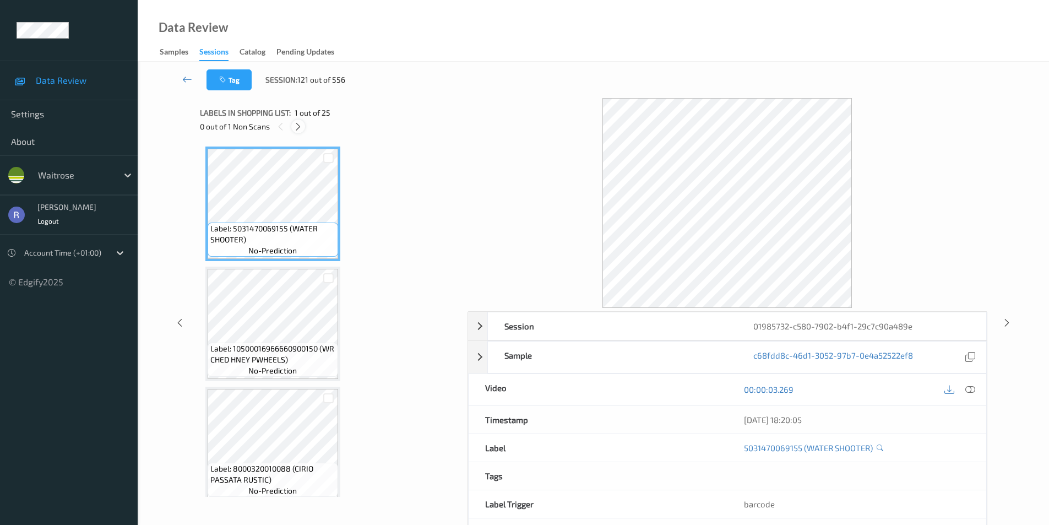
click at [296, 125] on icon at bounding box center [297, 127] width 9 height 10
click at [296, 127] on icon at bounding box center [297, 127] width 9 height 10
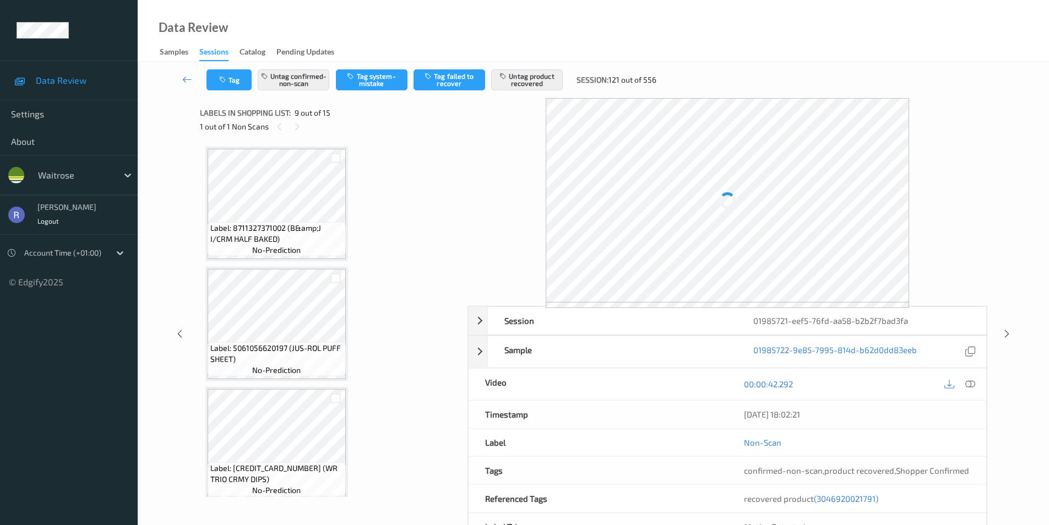
scroll to position [846, 0]
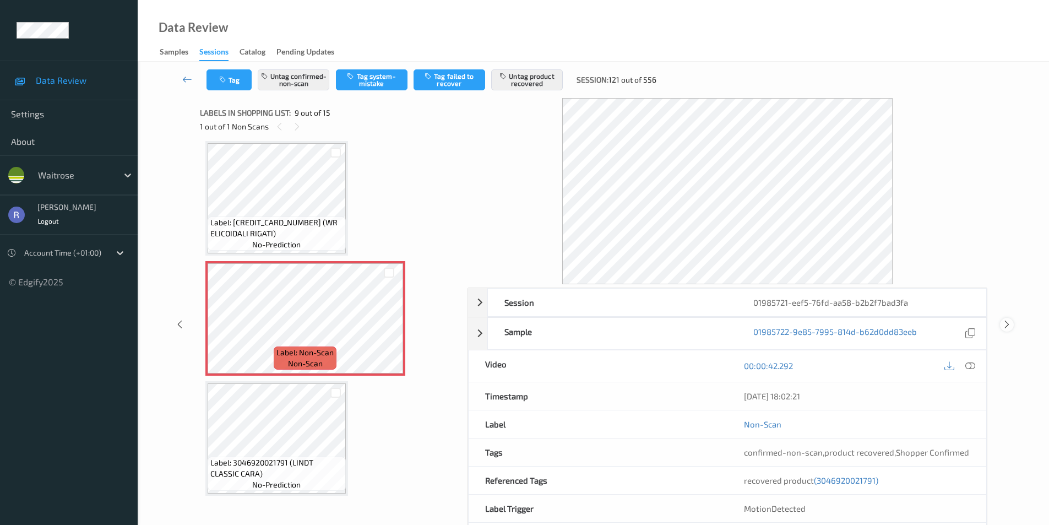
click at [1006, 325] on icon at bounding box center [1006, 324] width 9 height 10
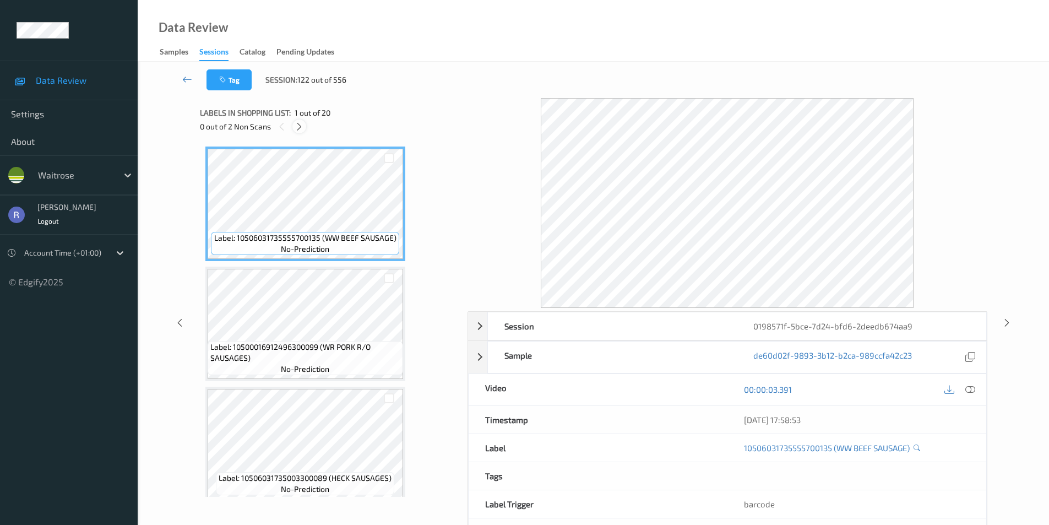
click at [298, 125] on icon at bounding box center [299, 127] width 9 height 10
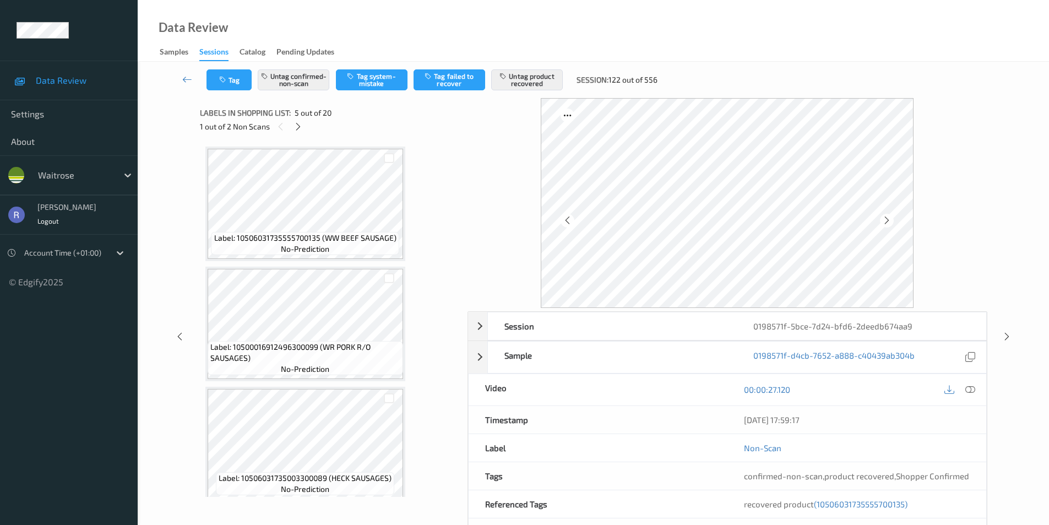
scroll to position [366, 0]
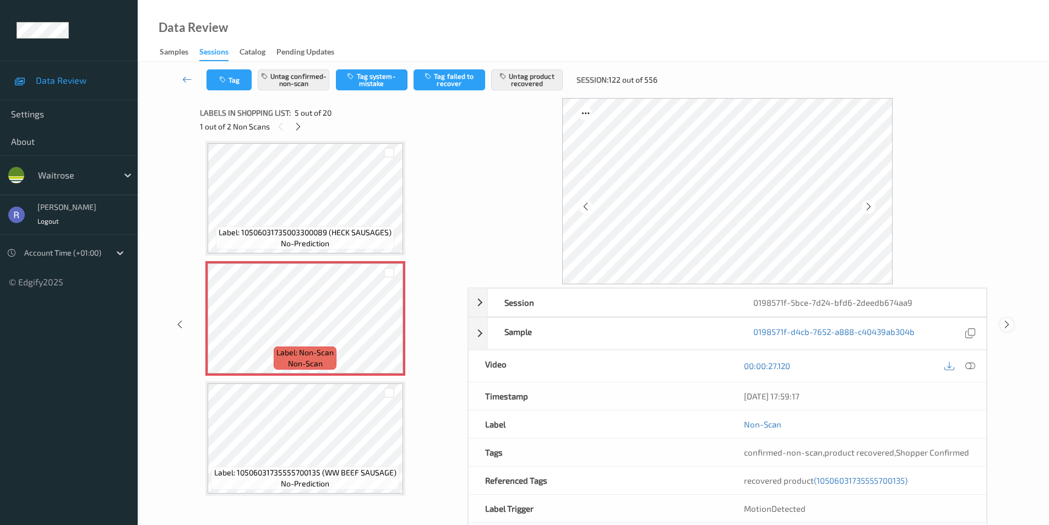
click at [1003, 321] on icon at bounding box center [1006, 324] width 9 height 10
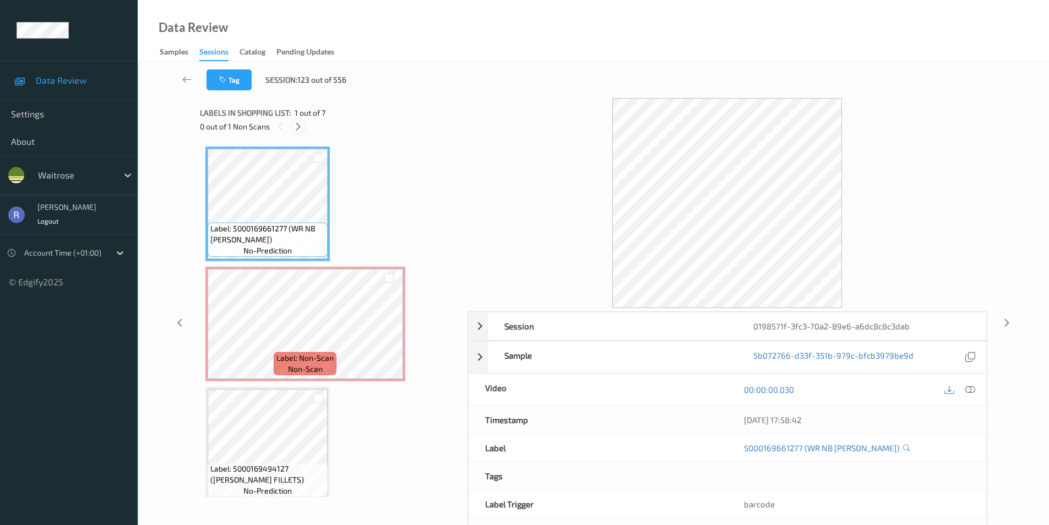
click at [295, 122] on icon at bounding box center [297, 127] width 9 height 10
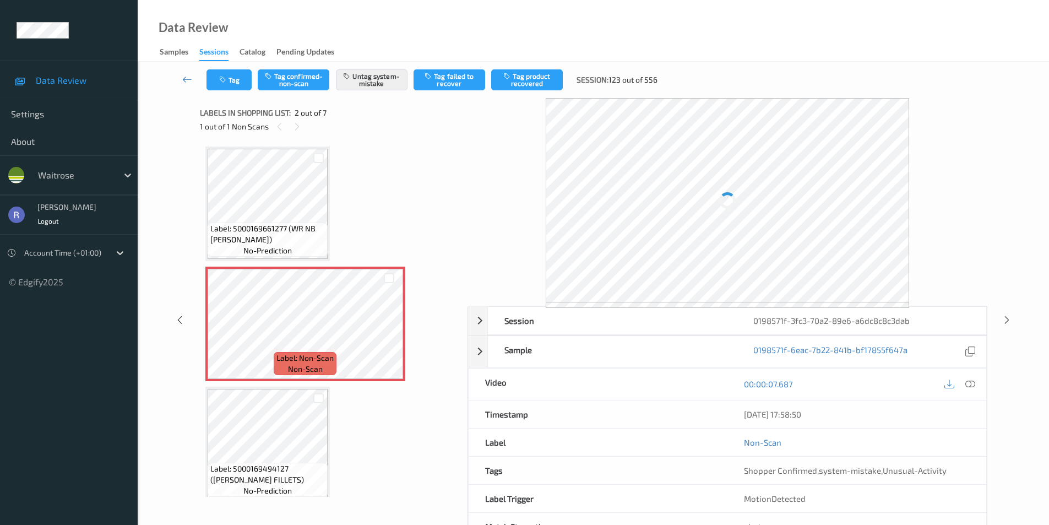
scroll to position [6, 0]
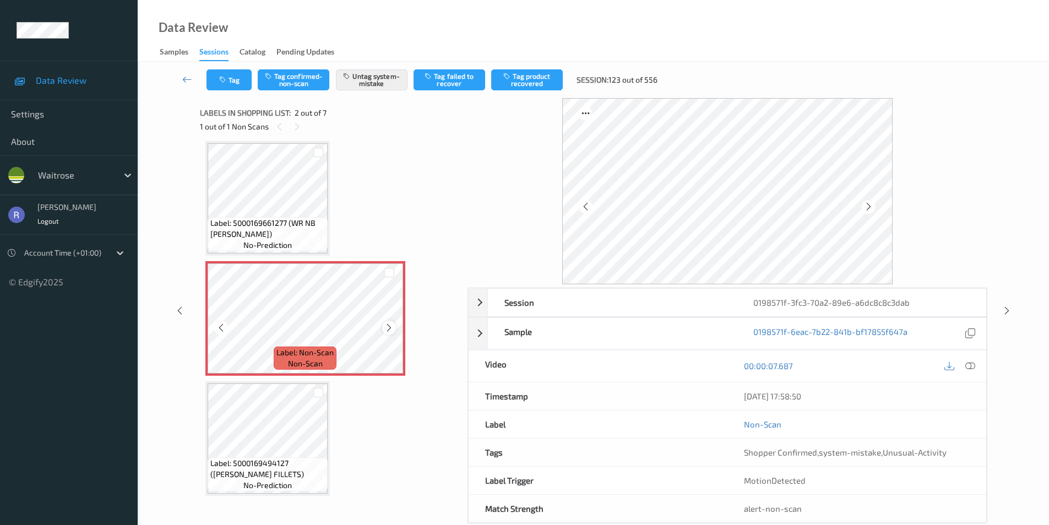
click at [391, 325] on icon at bounding box center [388, 328] width 9 height 10
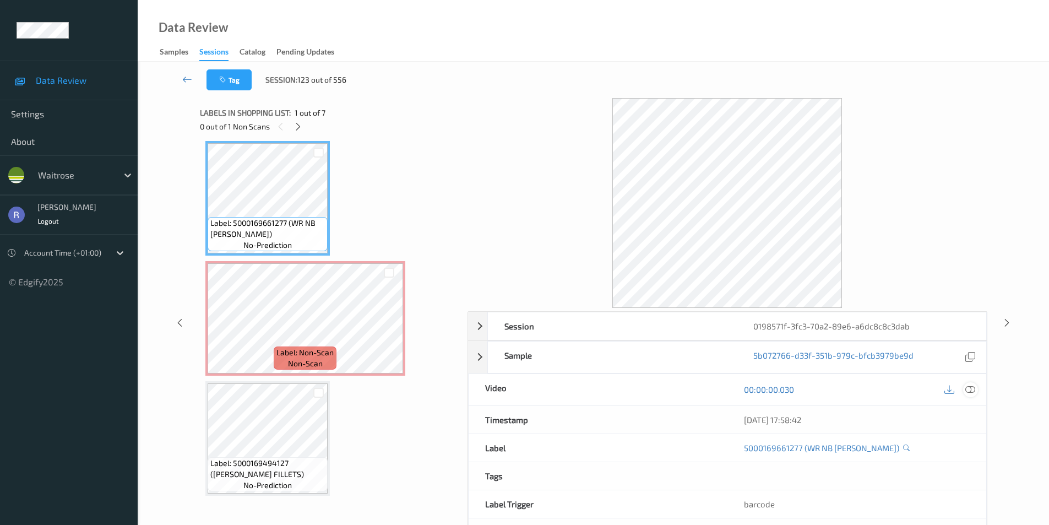
click at [971, 388] on icon at bounding box center [970, 389] width 10 height 10
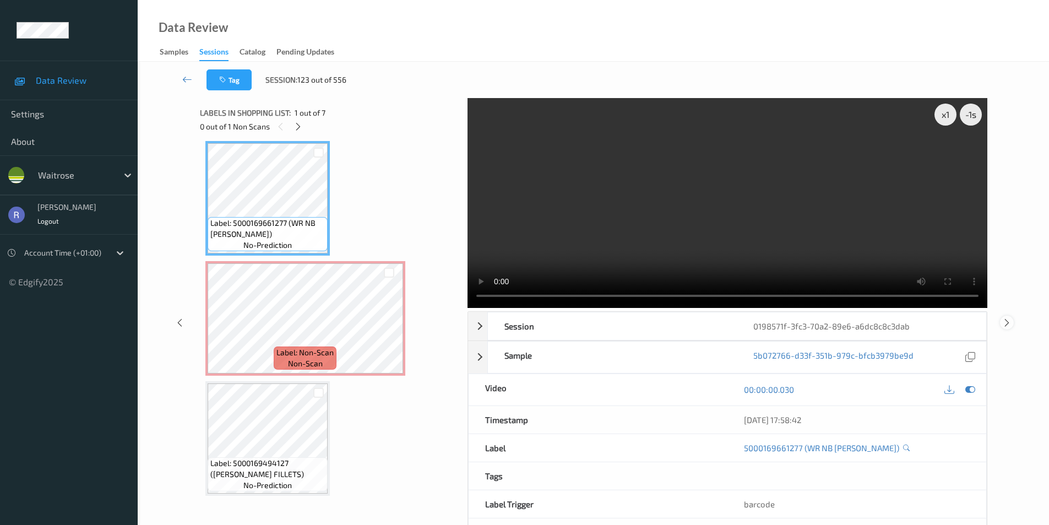
click at [1006, 324] on icon at bounding box center [1006, 322] width 9 height 10
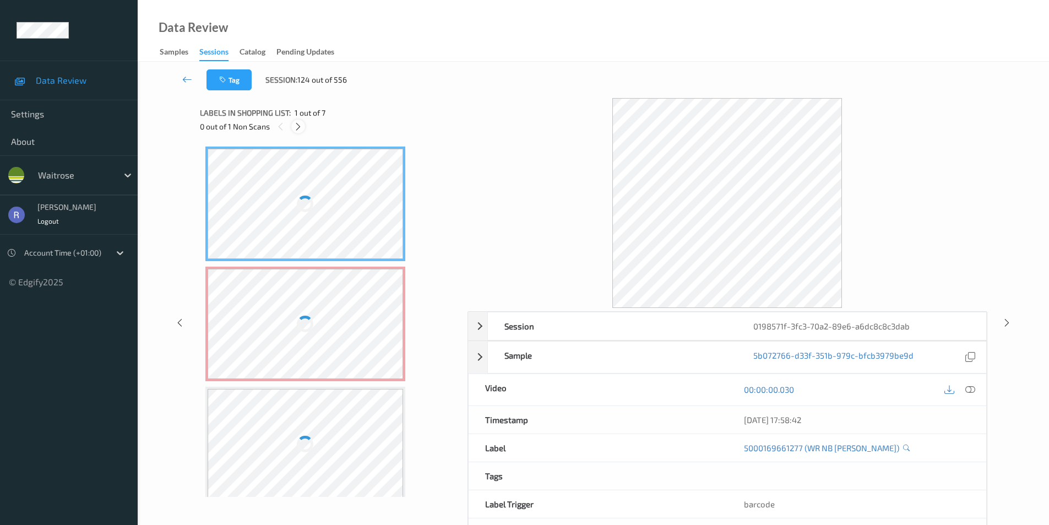
click at [297, 128] on icon at bounding box center [297, 127] width 9 height 10
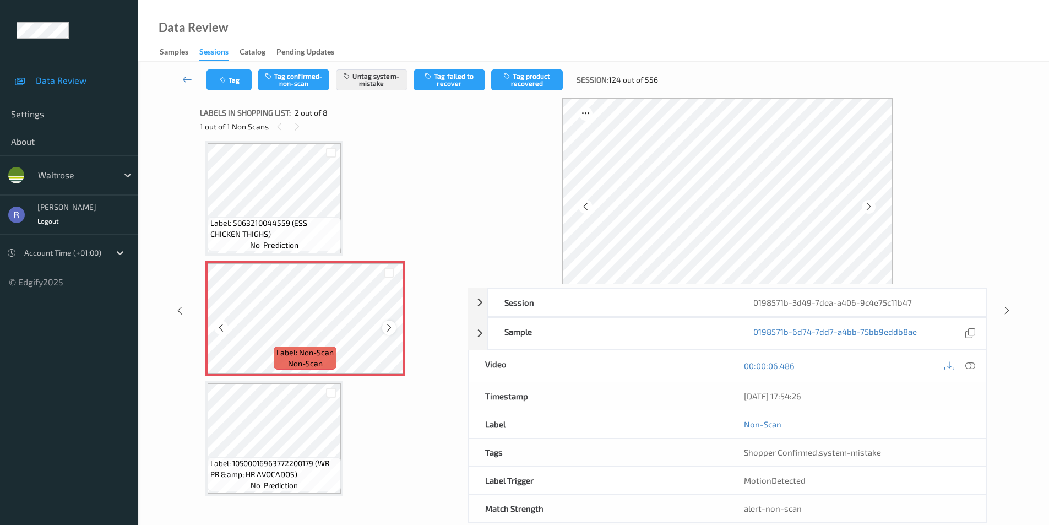
click at [389, 326] on icon at bounding box center [388, 328] width 9 height 10
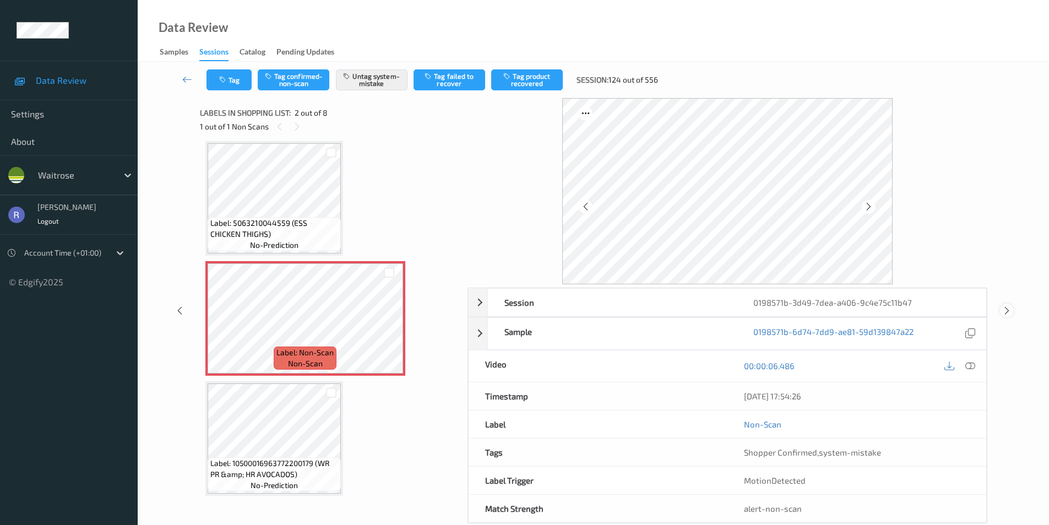
click at [1008, 310] on icon at bounding box center [1006, 311] width 9 height 10
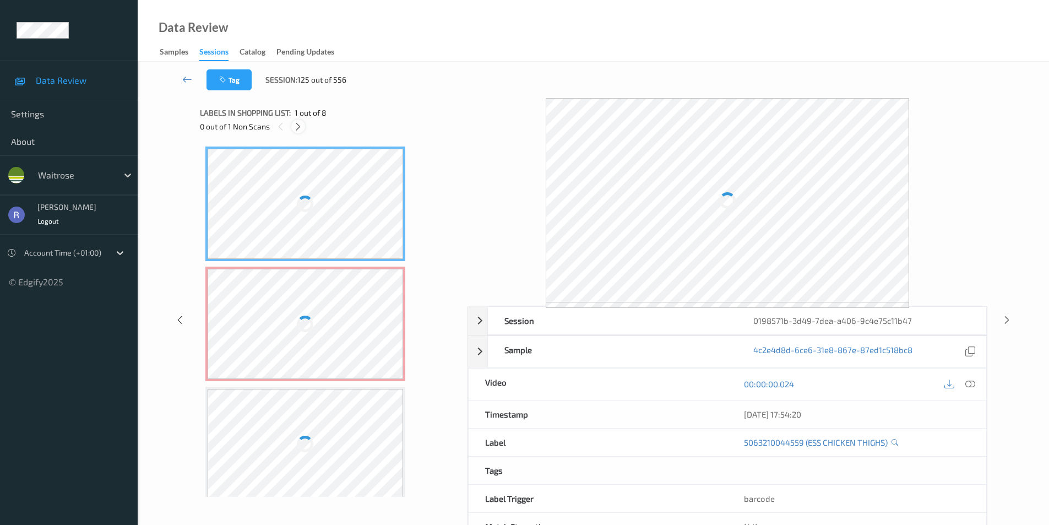
click at [297, 126] on icon at bounding box center [297, 127] width 9 height 10
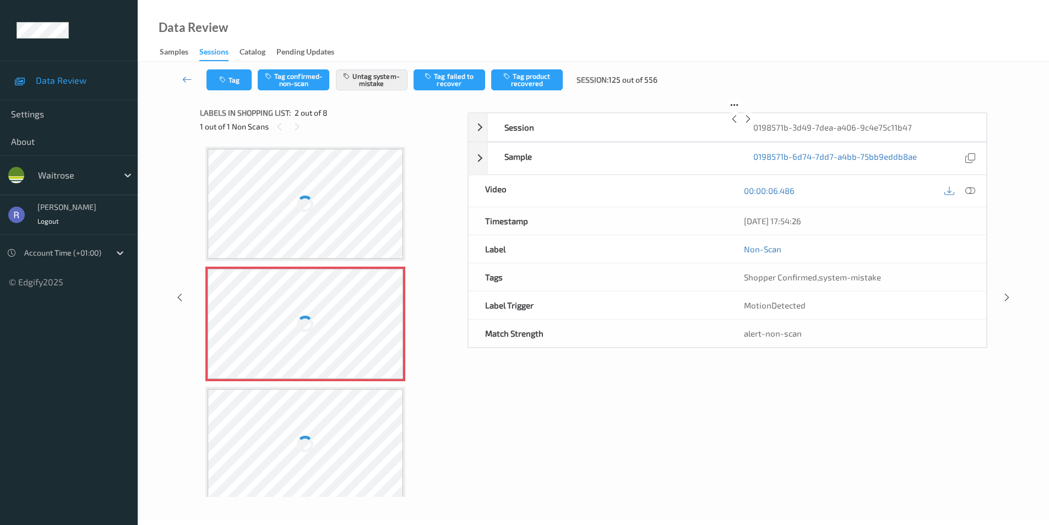
scroll to position [6, 0]
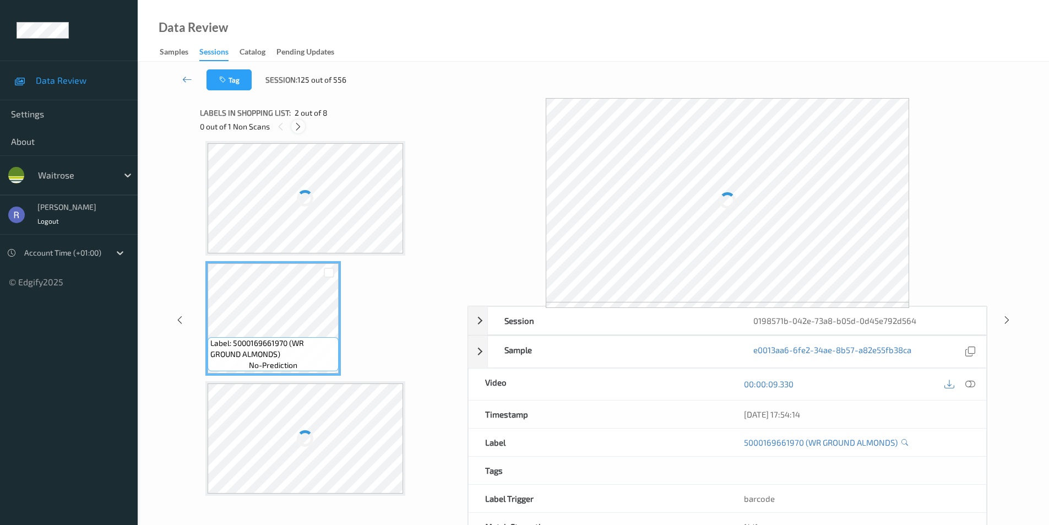
click at [297, 123] on icon at bounding box center [297, 127] width 9 height 10
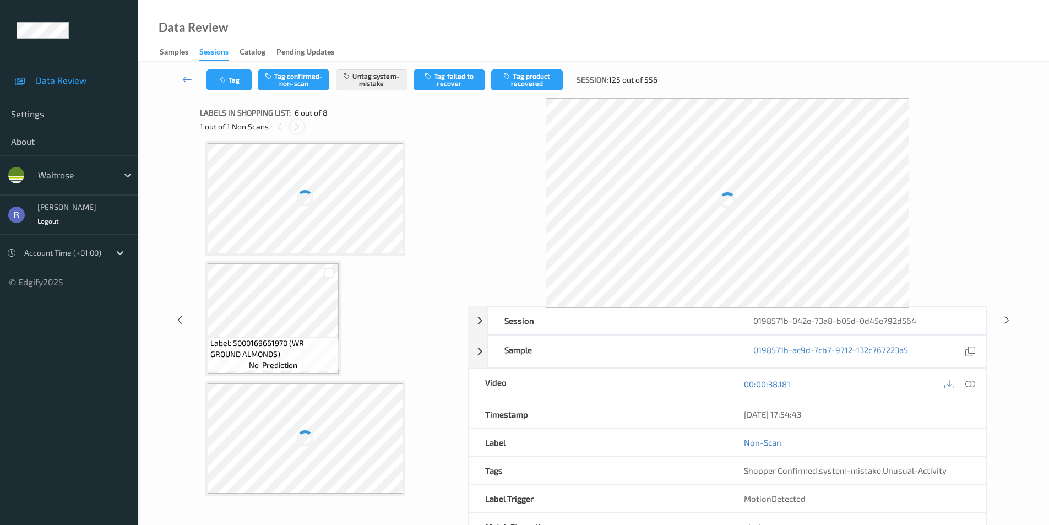
scroll to position [486, 0]
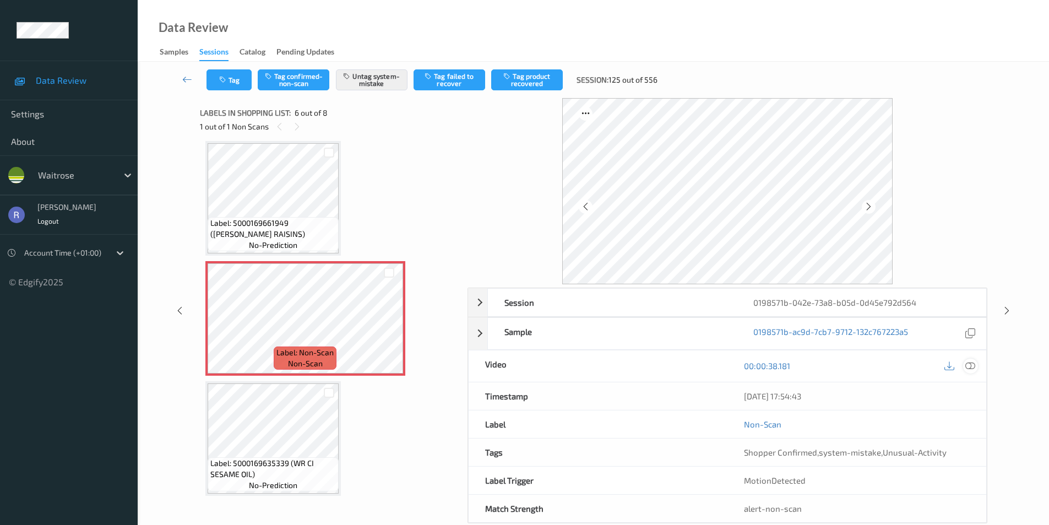
click at [972, 367] on icon at bounding box center [970, 366] width 10 height 10
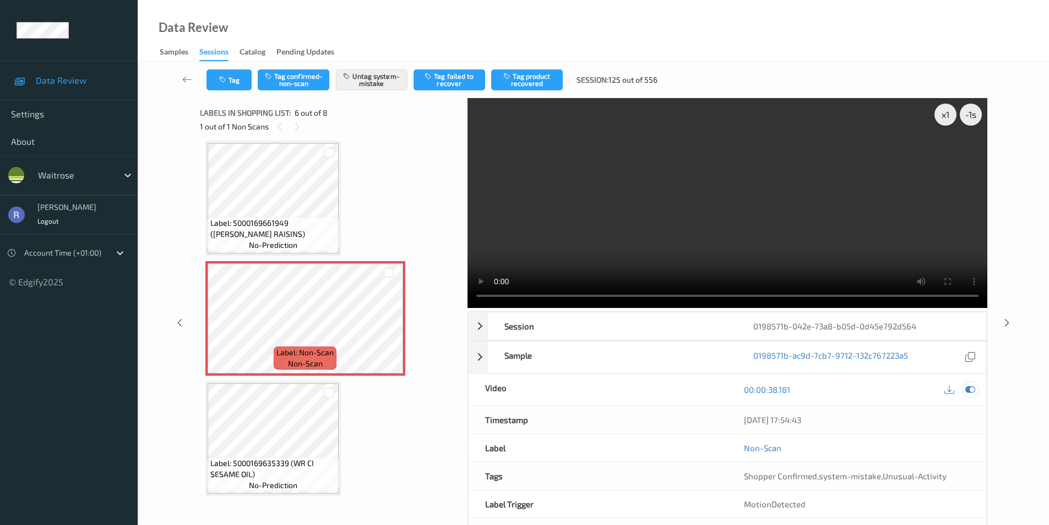
click at [967, 388] on icon at bounding box center [970, 389] width 10 height 10
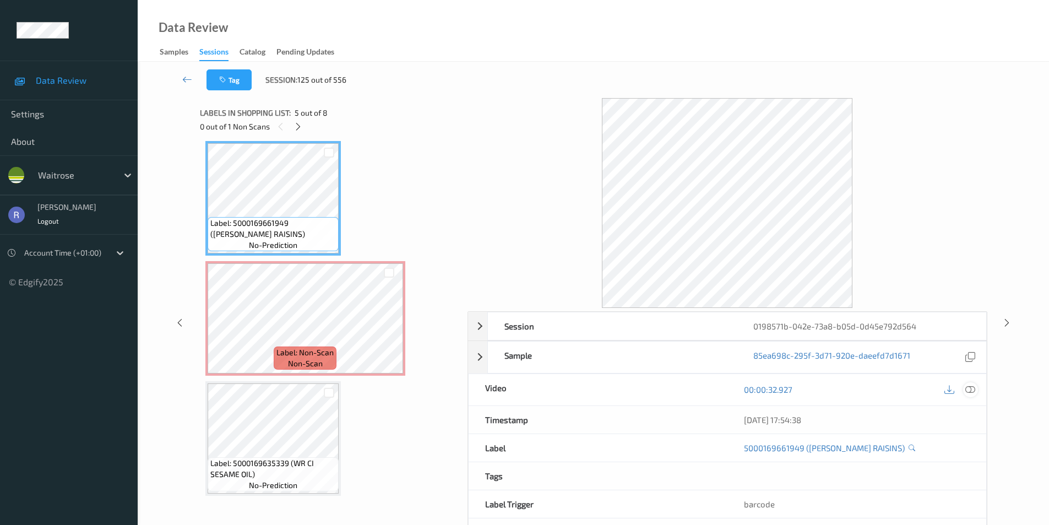
click at [973, 387] on icon at bounding box center [970, 389] width 10 height 10
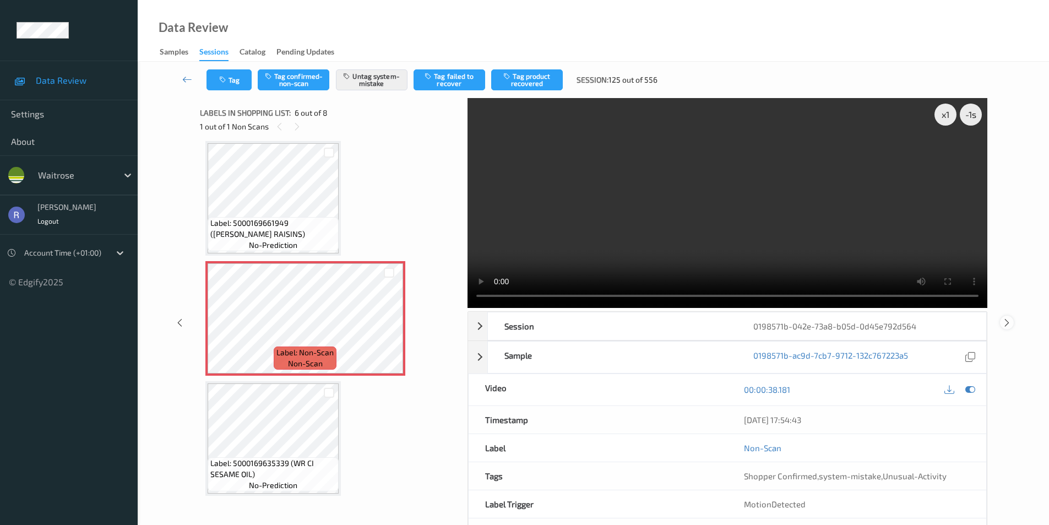
click at [1010, 319] on icon at bounding box center [1006, 322] width 9 height 10
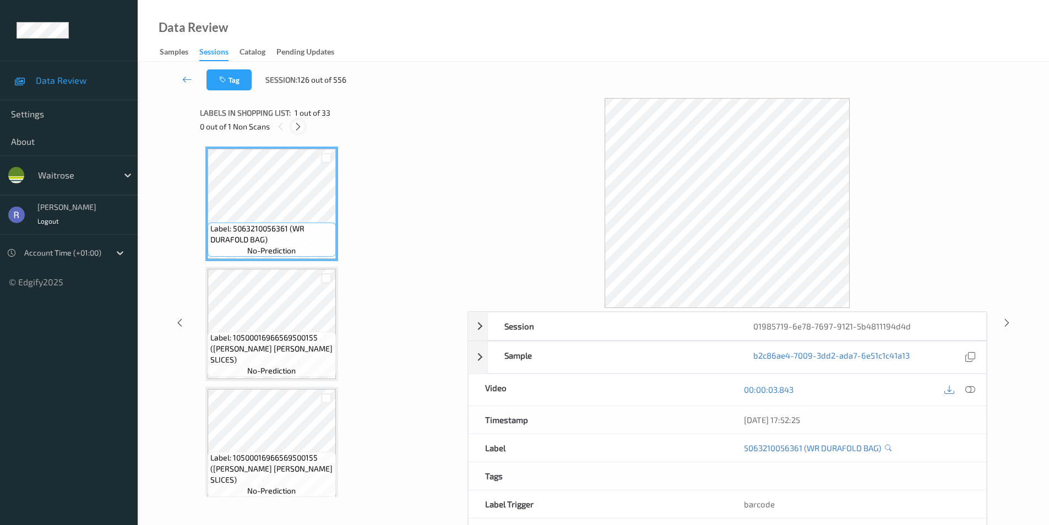
click at [297, 126] on icon at bounding box center [297, 127] width 9 height 10
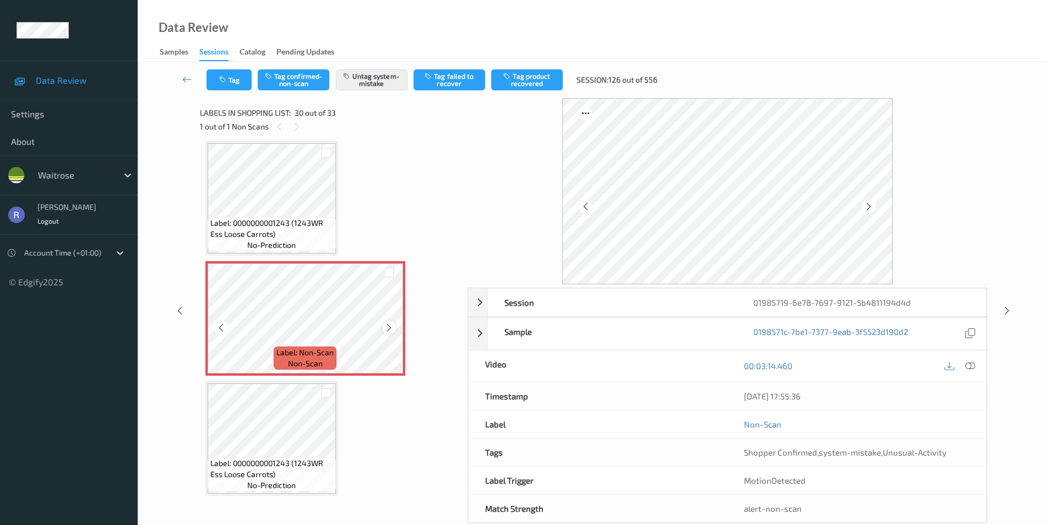
click at [389, 328] on icon at bounding box center [388, 328] width 9 height 10
click at [1005, 308] on icon at bounding box center [1006, 311] width 9 height 10
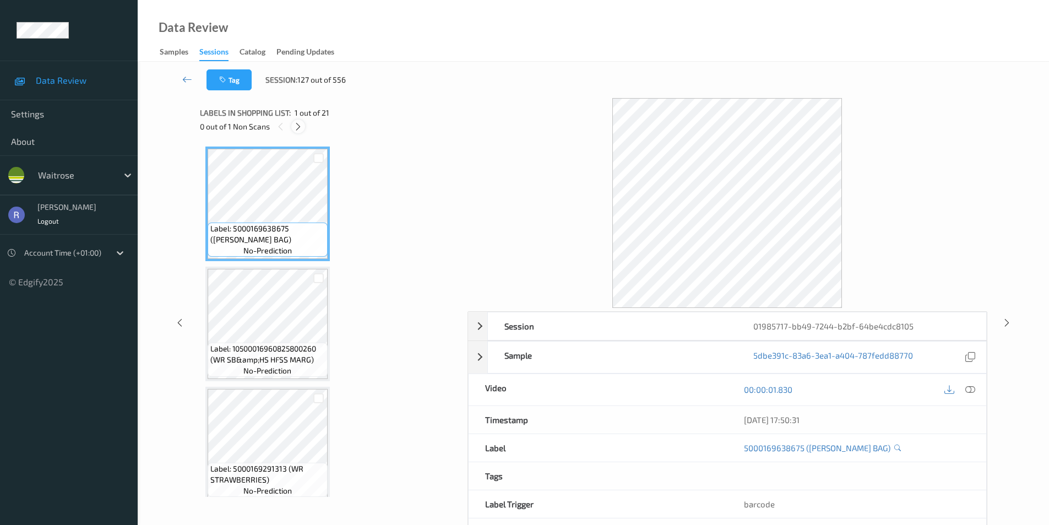
click at [296, 130] on icon at bounding box center [297, 127] width 9 height 10
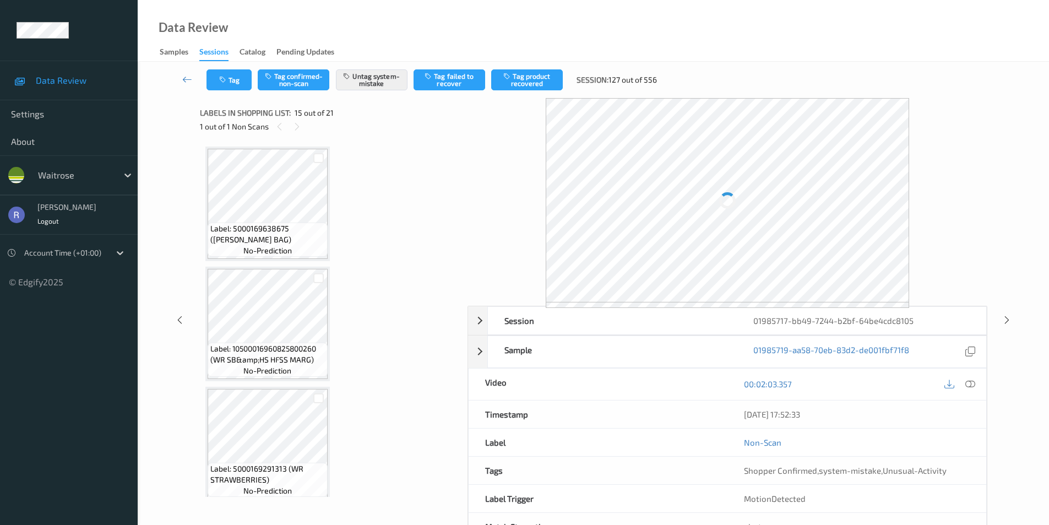
scroll to position [1566, 0]
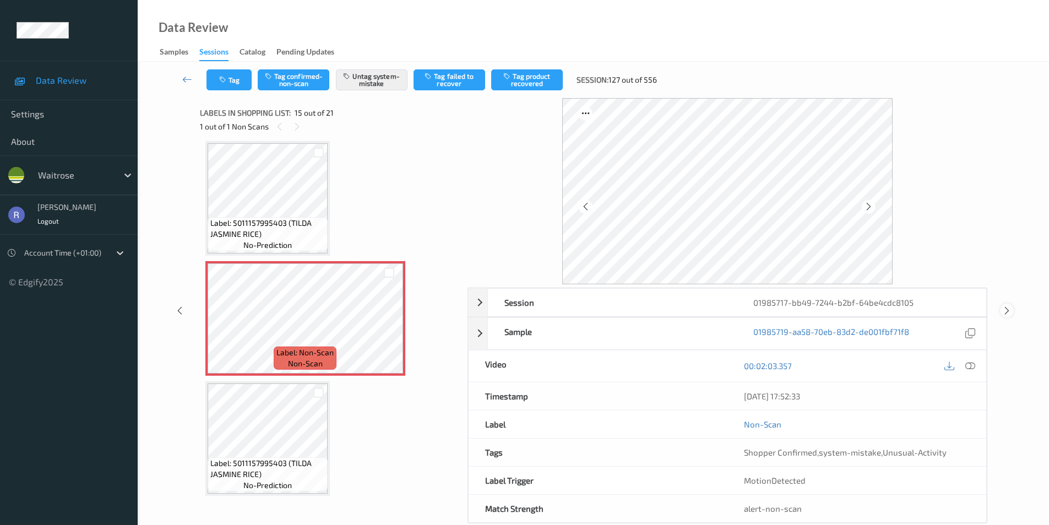
click at [1006, 309] on icon at bounding box center [1006, 311] width 9 height 10
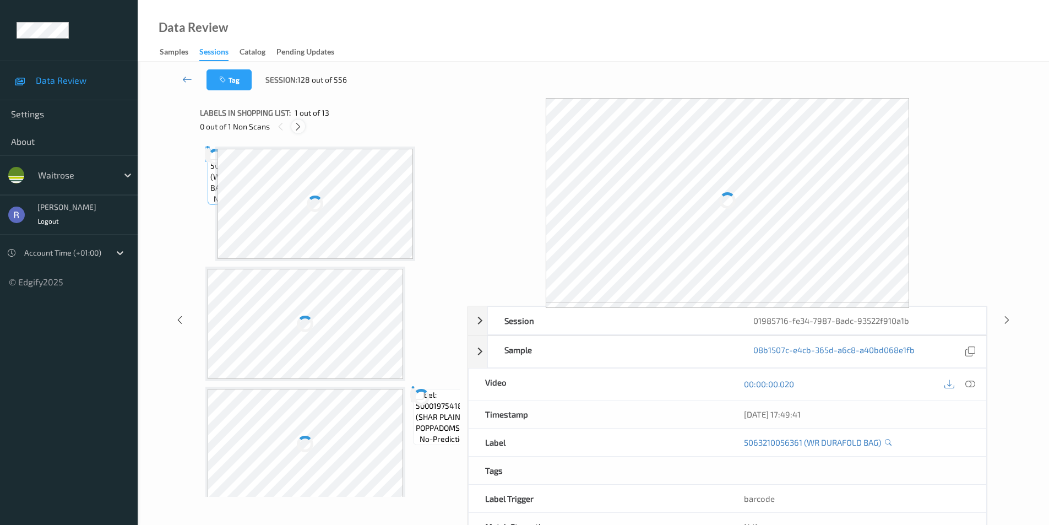
click at [298, 127] on icon at bounding box center [297, 127] width 9 height 10
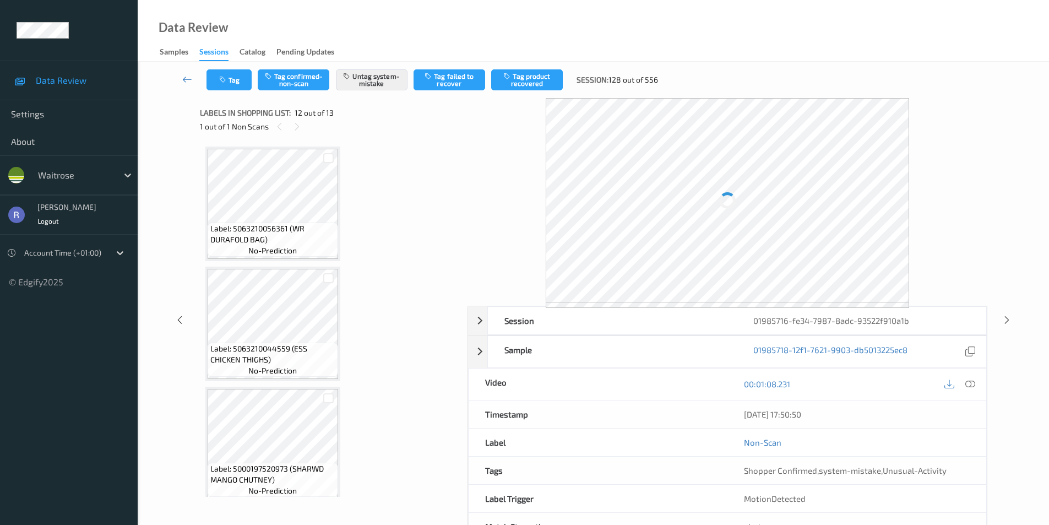
scroll to position [1206, 0]
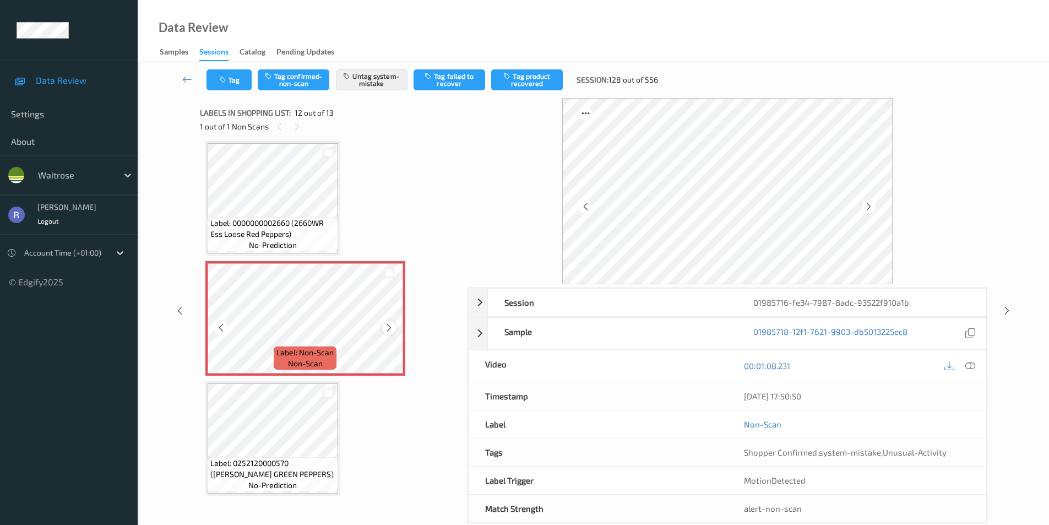
click at [390, 325] on icon at bounding box center [388, 328] width 9 height 10
click at [972, 364] on icon at bounding box center [970, 366] width 10 height 10
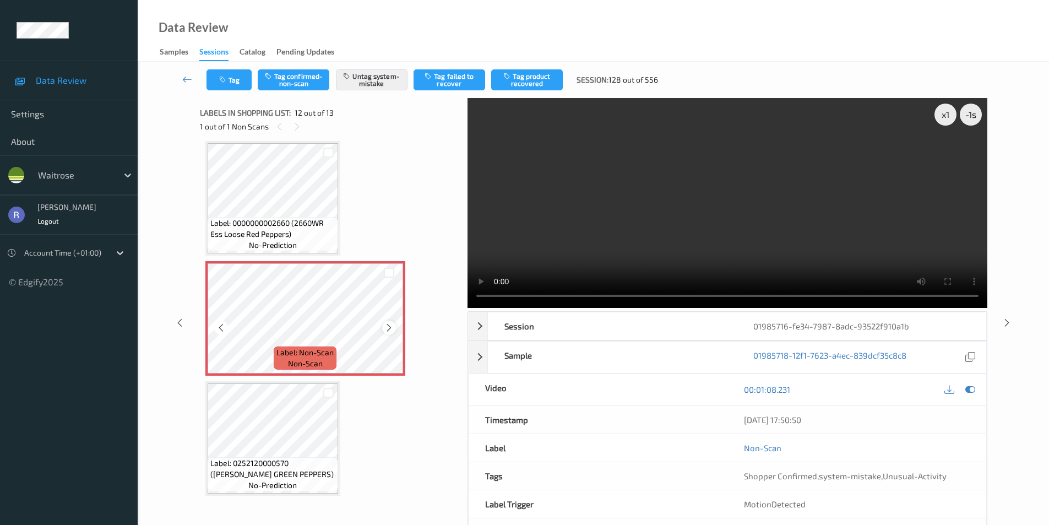
click at [390, 325] on icon at bounding box center [388, 328] width 9 height 10
click at [1006, 321] on icon at bounding box center [1006, 322] width 9 height 10
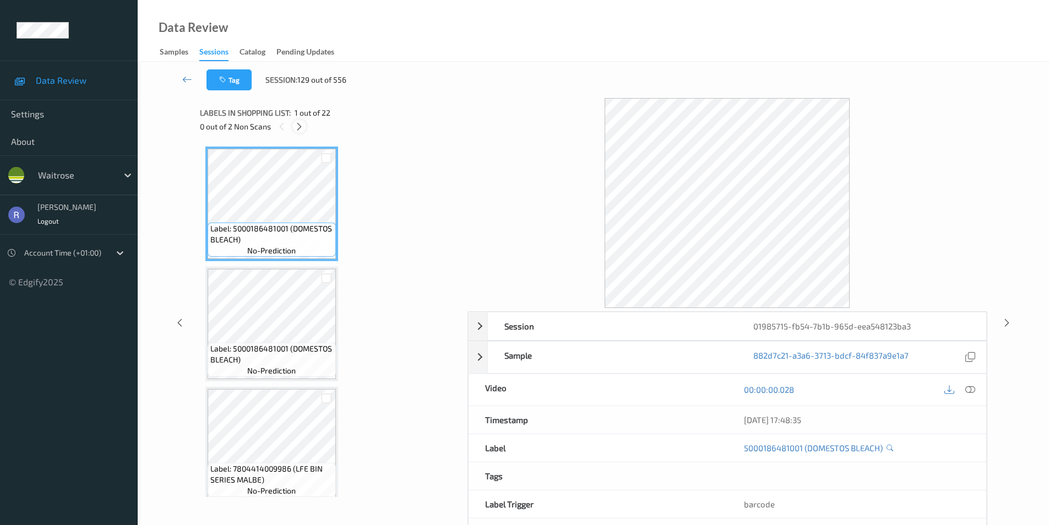
click at [298, 124] on icon at bounding box center [299, 127] width 9 height 10
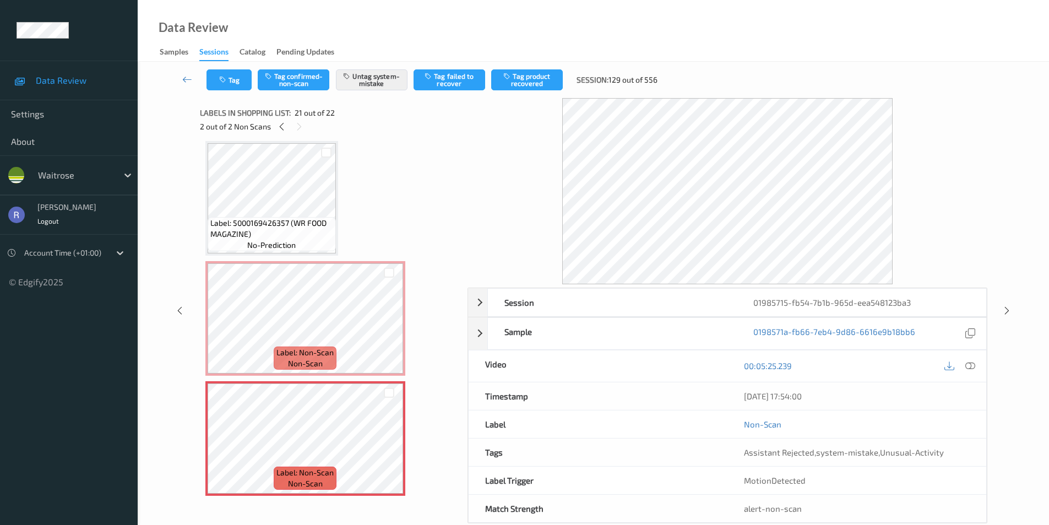
click at [1020, 306] on div "Session 01985715-fb54-7b1b-965d-eea548123ba3 Session ID 01985715-fb54-7b1b-965d…" at bounding box center [593, 310] width 866 height 425
click at [1009, 298] on div "Session 01985715-fb54-7b1b-965d-eea548123ba3 Session ID 01985715-fb54-7b1b-965d…" at bounding box center [593, 310] width 866 height 425
click at [1003, 312] on icon at bounding box center [1006, 311] width 9 height 10
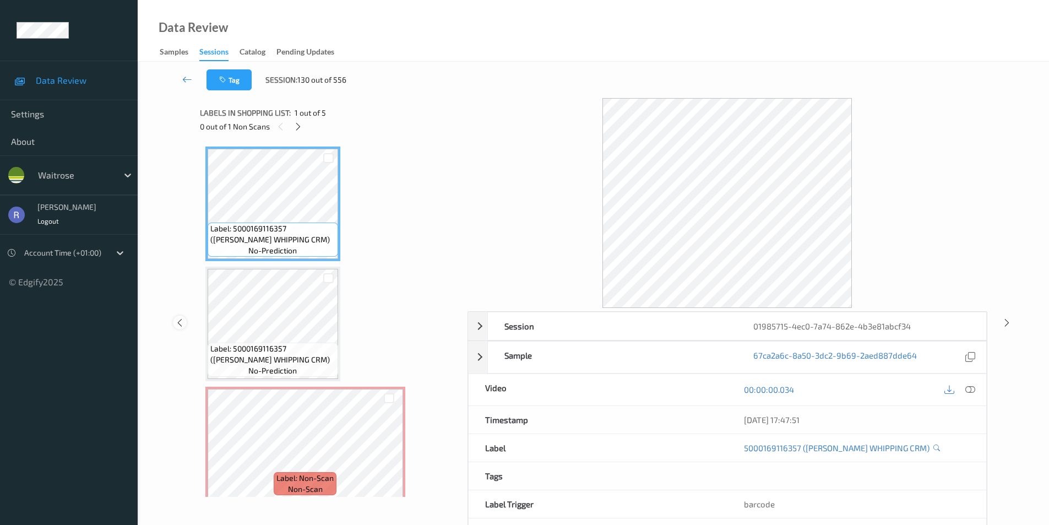
click at [177, 325] on icon at bounding box center [179, 322] width 9 height 10
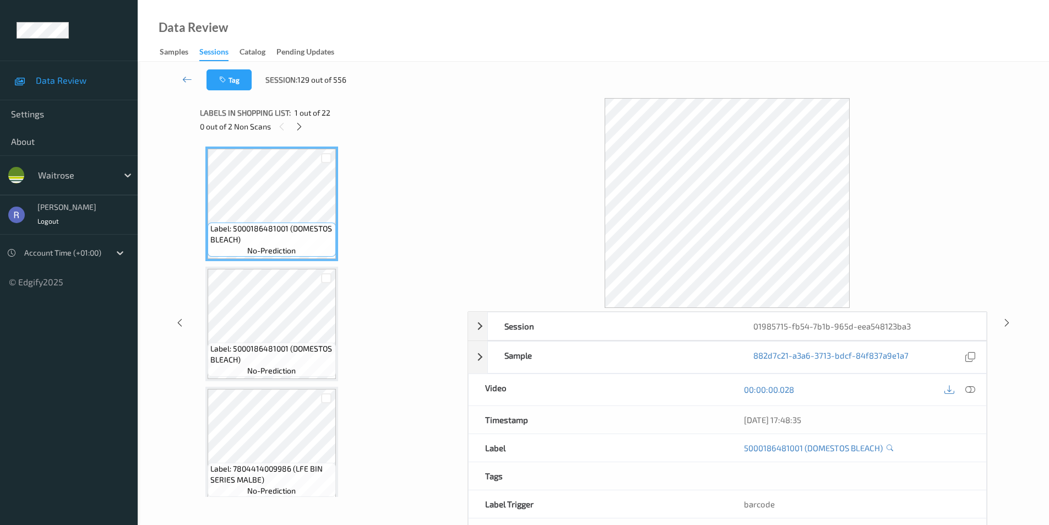
click at [978, 385] on div "00:00:00.028" at bounding box center [856, 389] width 259 height 31
click at [973, 390] on icon at bounding box center [970, 389] width 10 height 10
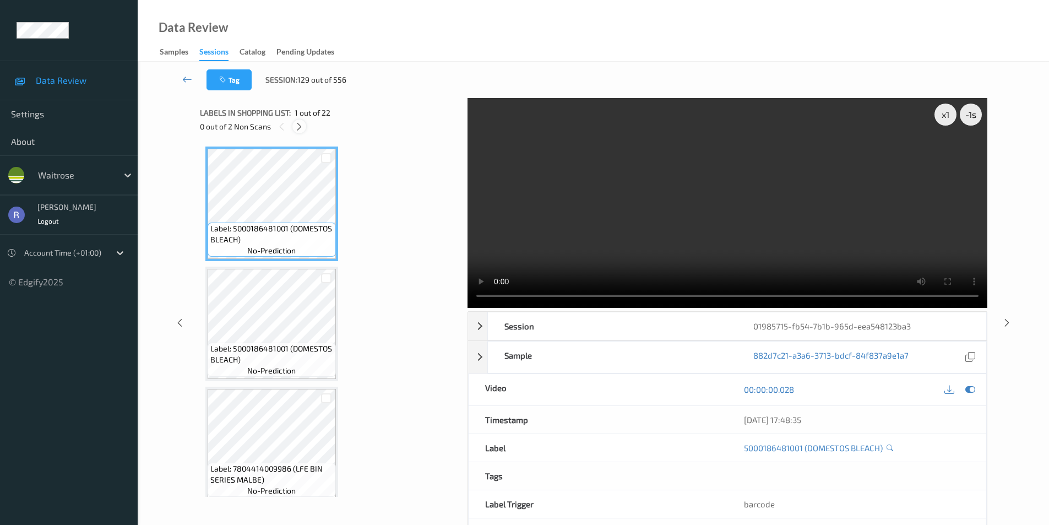
click at [300, 124] on icon at bounding box center [299, 127] width 9 height 10
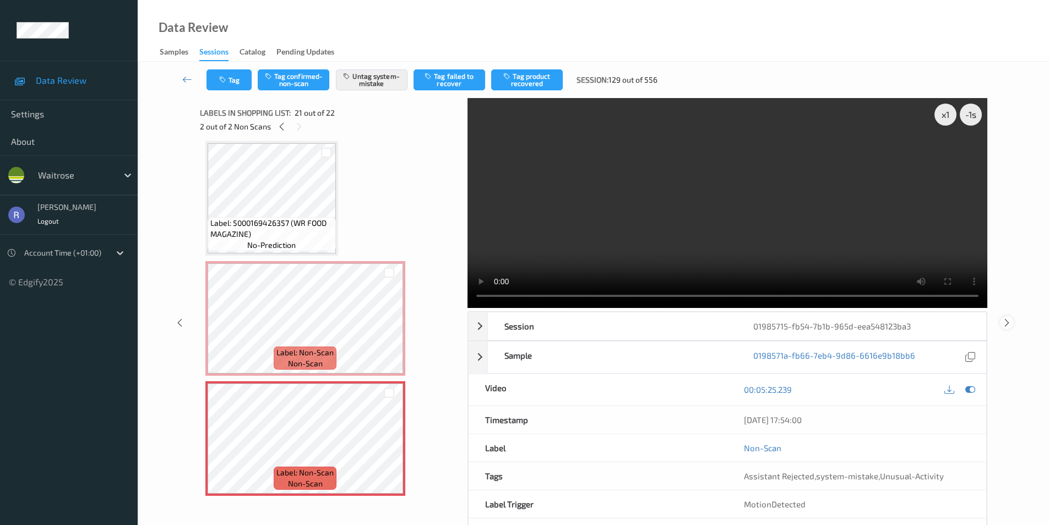
click at [1010, 319] on icon at bounding box center [1006, 322] width 9 height 10
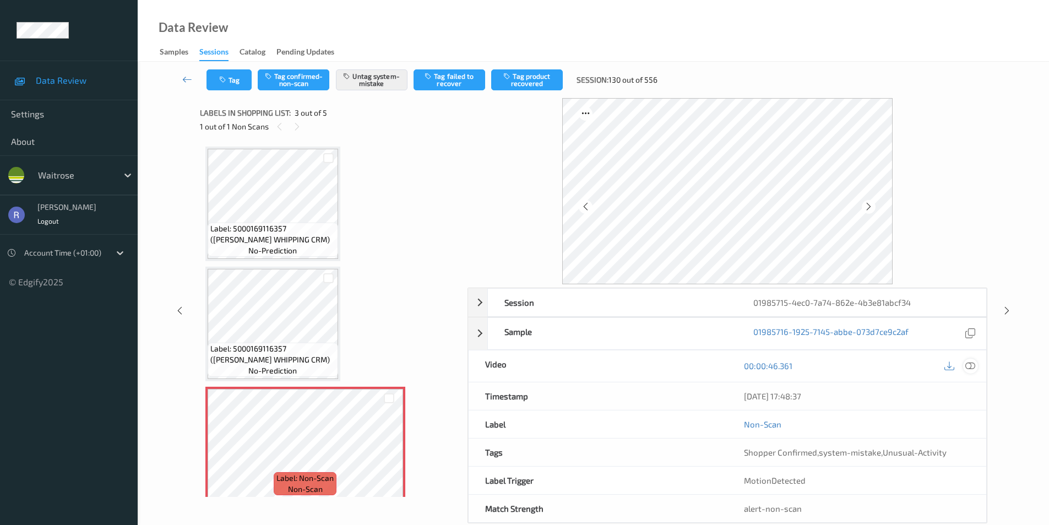
click at [969, 362] on icon at bounding box center [970, 366] width 10 height 10
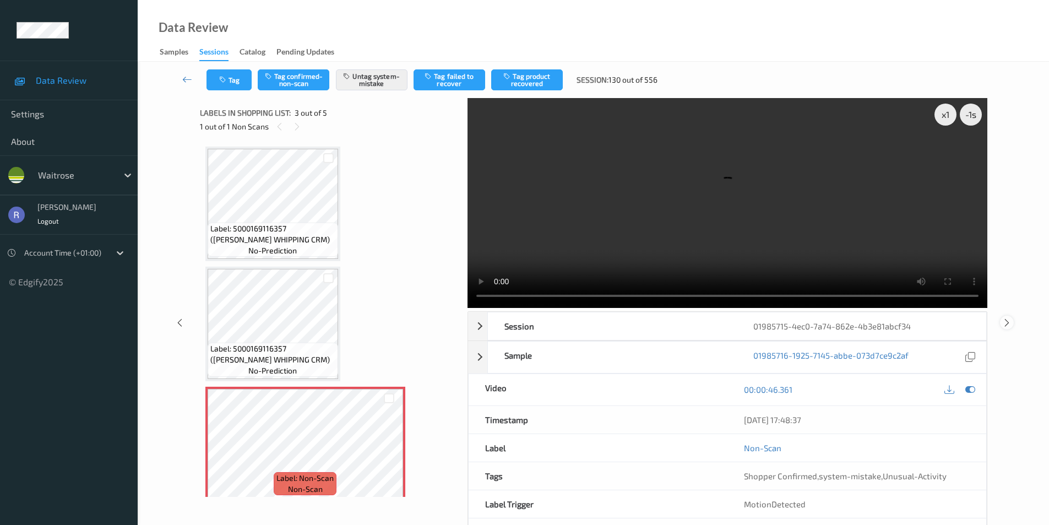
click at [1005, 319] on icon at bounding box center [1006, 322] width 9 height 10
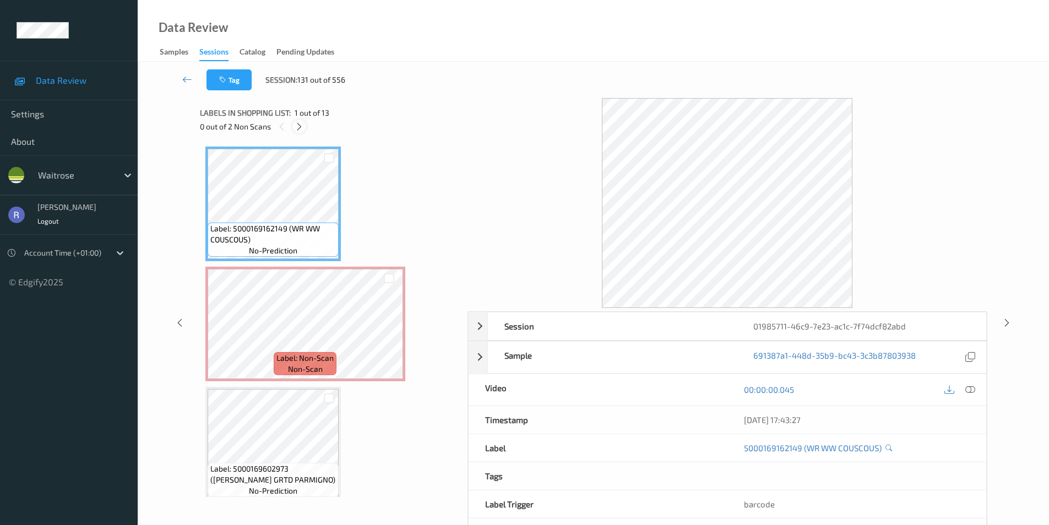
click at [300, 126] on icon at bounding box center [299, 127] width 9 height 10
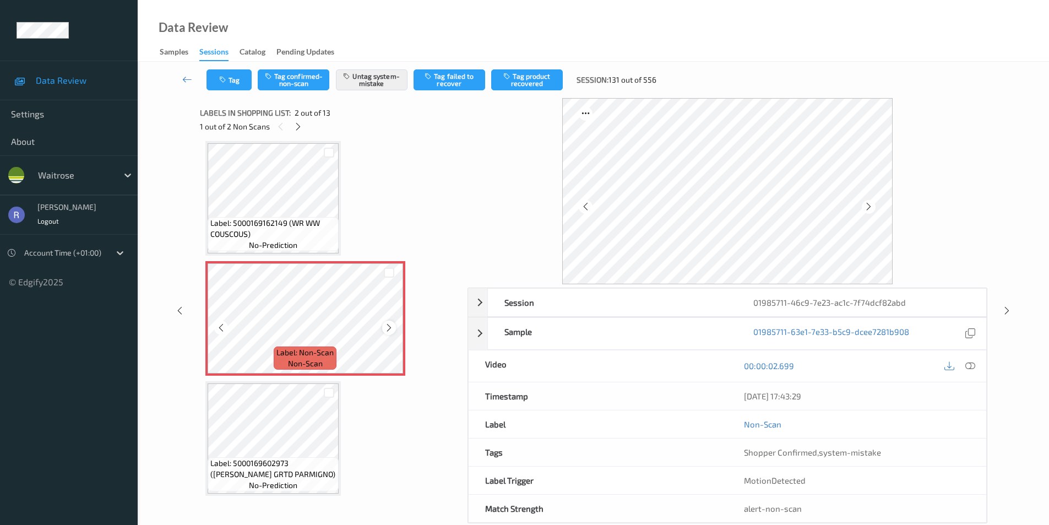
click at [389, 328] on icon at bounding box center [388, 328] width 9 height 10
click at [388, 327] on icon at bounding box center [388, 328] width 9 height 10
click at [299, 126] on icon at bounding box center [297, 127] width 9 height 10
click at [389, 329] on icon at bounding box center [388, 328] width 9 height 10
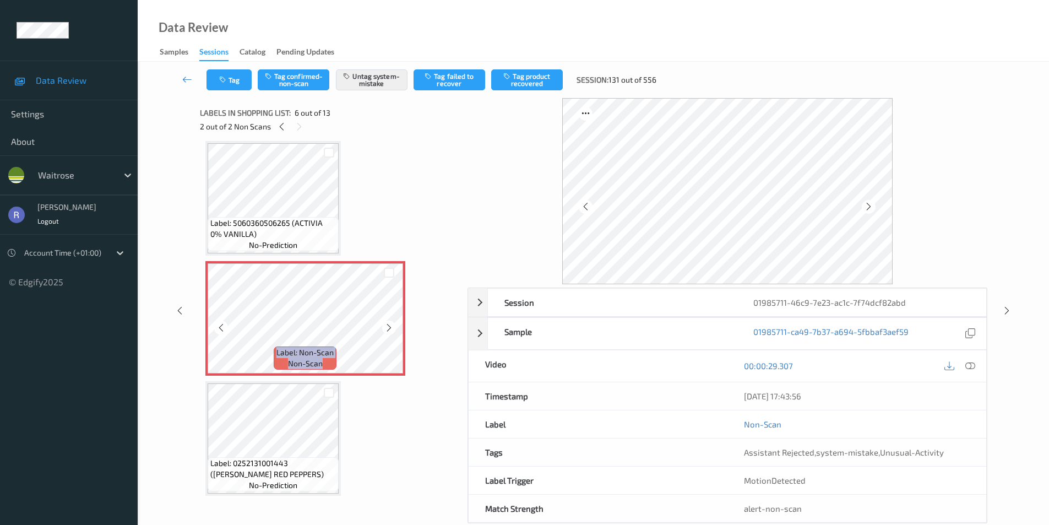
click at [389, 329] on icon at bounding box center [388, 328] width 9 height 10
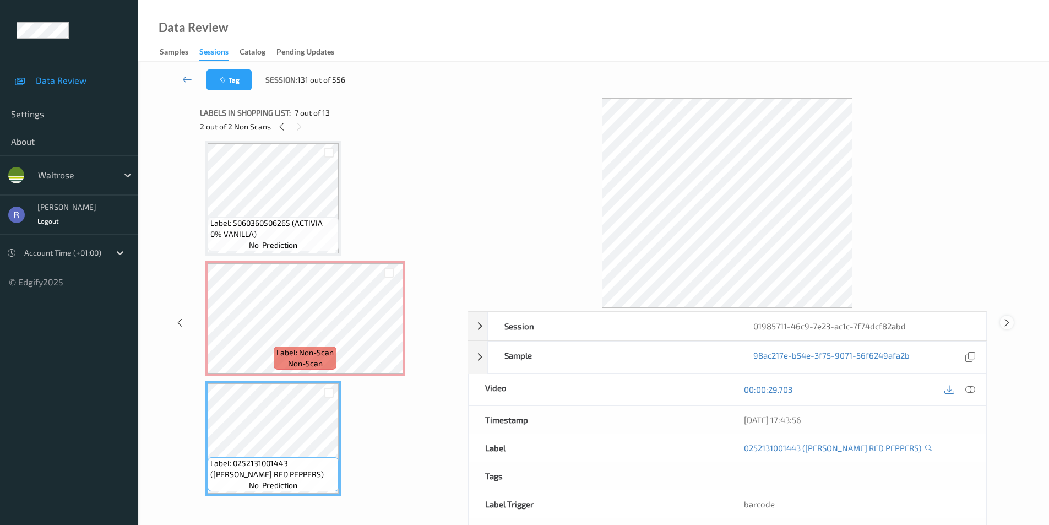
click at [1007, 321] on icon at bounding box center [1006, 322] width 9 height 10
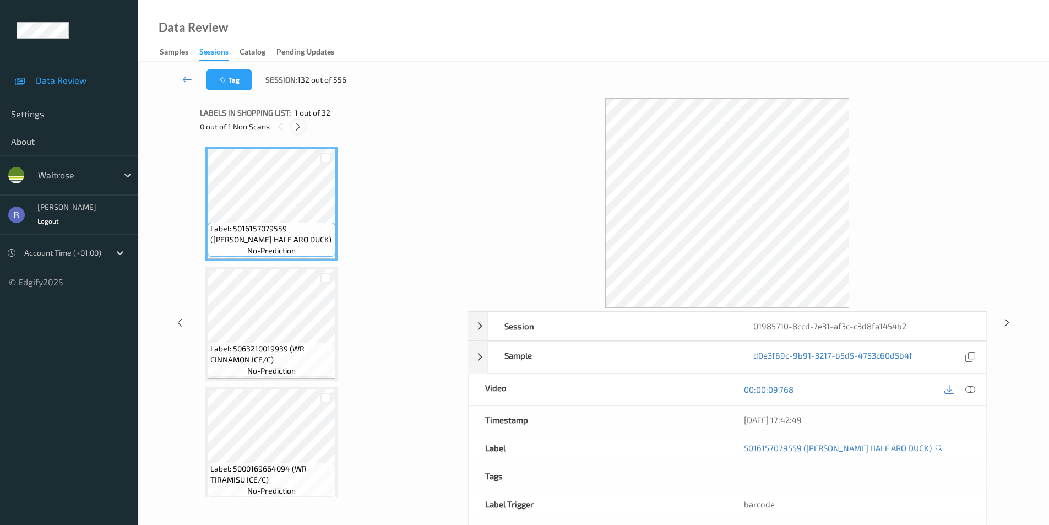
click at [296, 127] on icon at bounding box center [297, 127] width 9 height 10
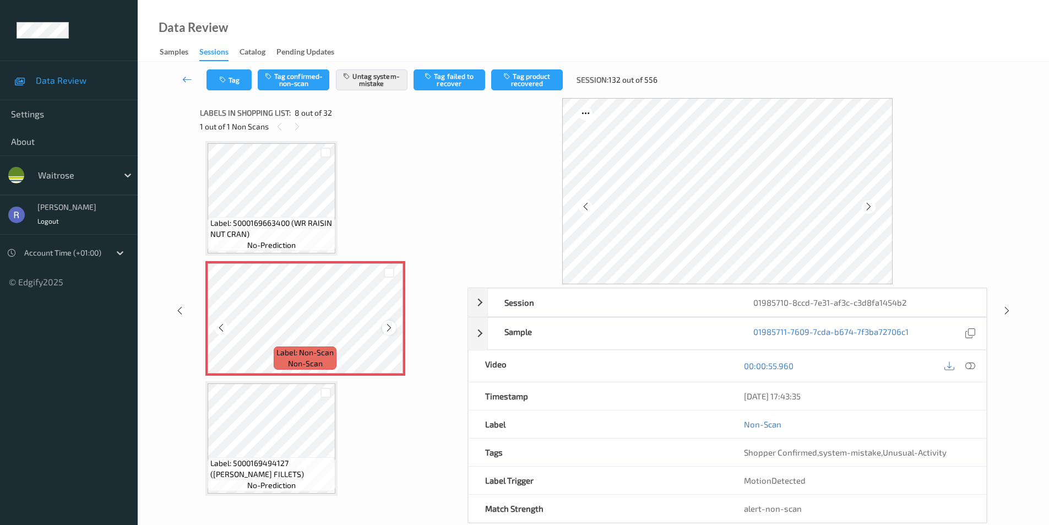
click at [388, 325] on icon at bounding box center [388, 328] width 9 height 10
click at [973, 365] on icon at bounding box center [970, 366] width 10 height 10
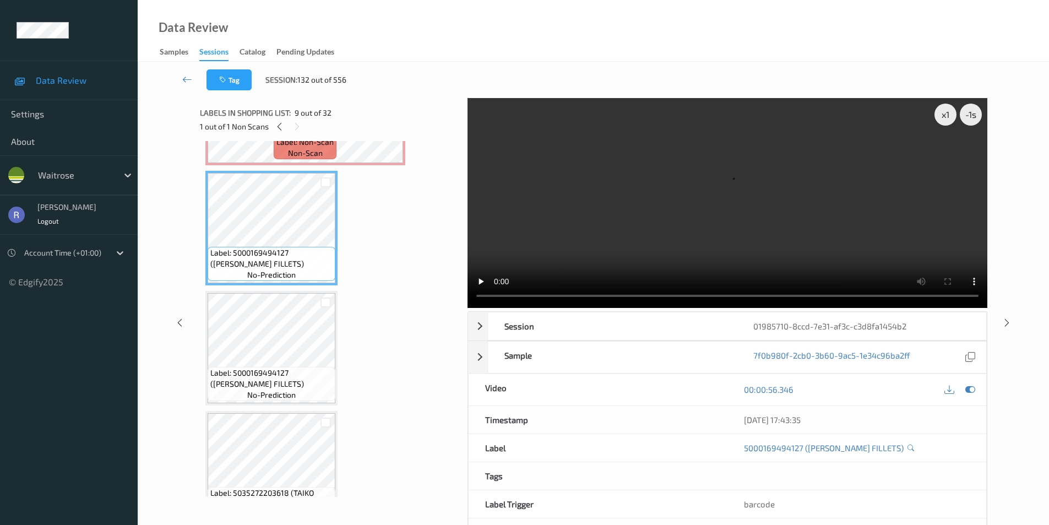
scroll to position [946, 0]
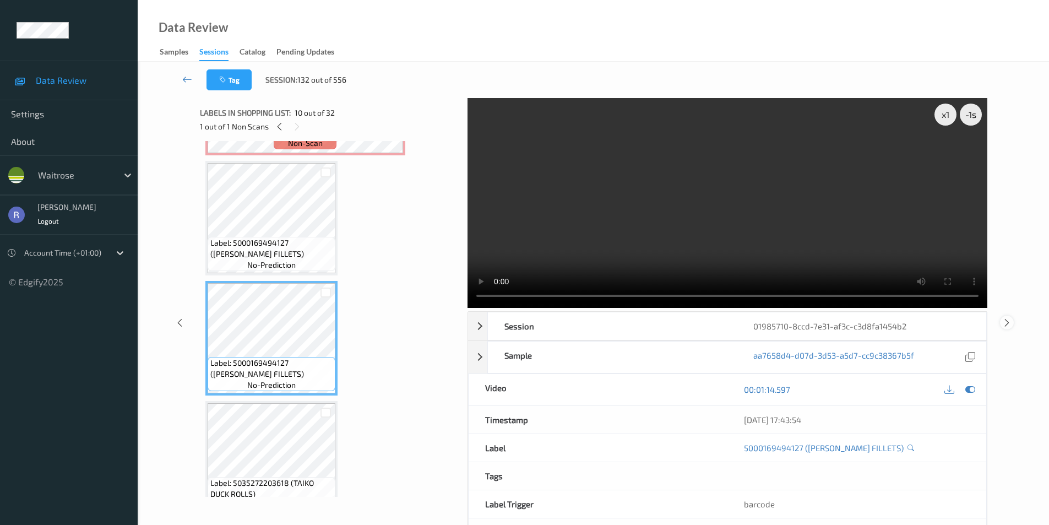
click at [1007, 324] on icon at bounding box center [1006, 322] width 9 height 10
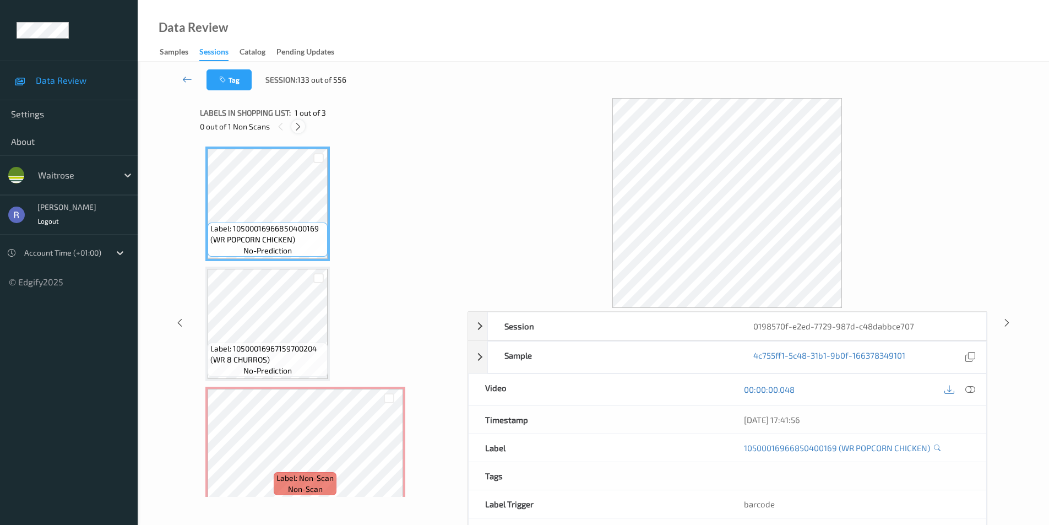
click at [297, 123] on icon at bounding box center [297, 127] width 9 height 10
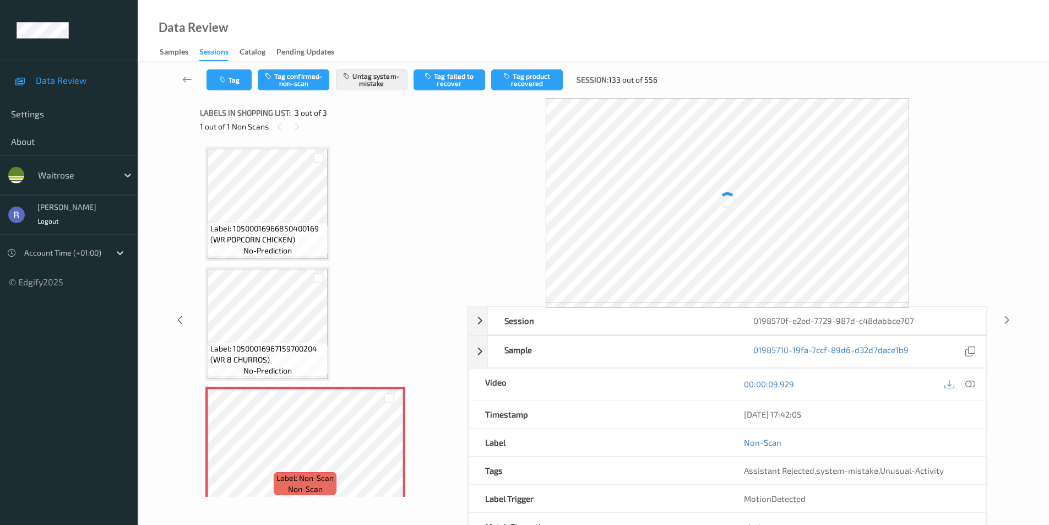
scroll to position [10, 0]
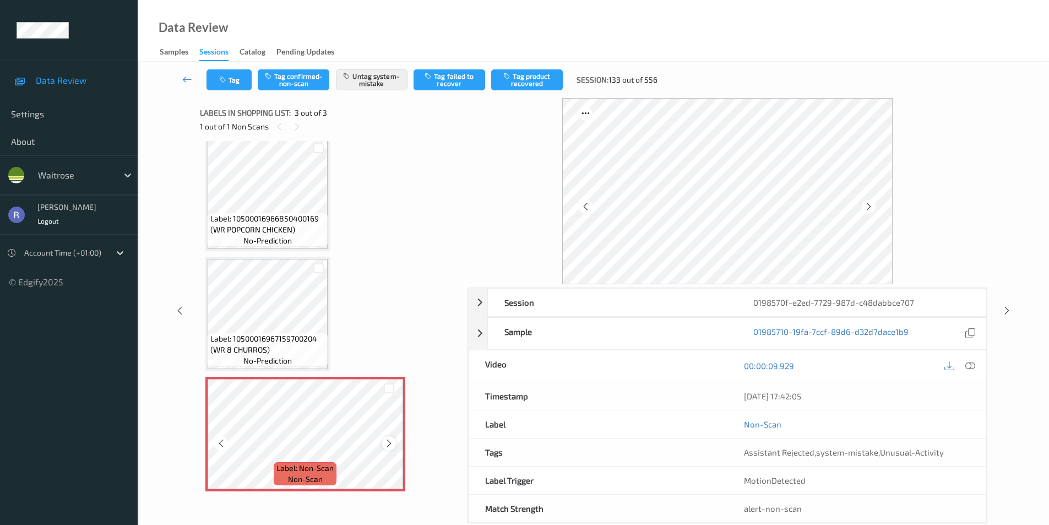
click at [388, 441] on icon at bounding box center [388, 443] width 9 height 10
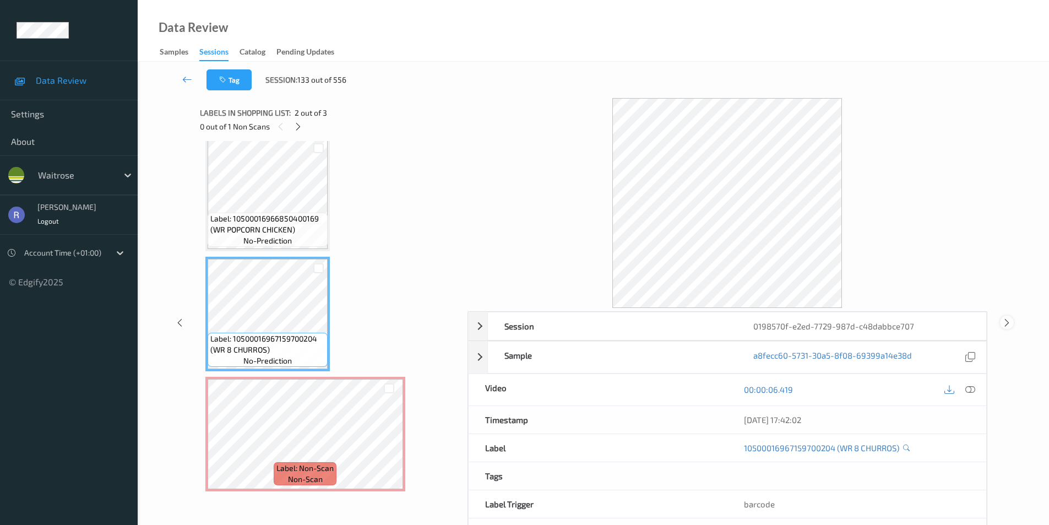
click at [1008, 323] on icon at bounding box center [1006, 322] width 9 height 10
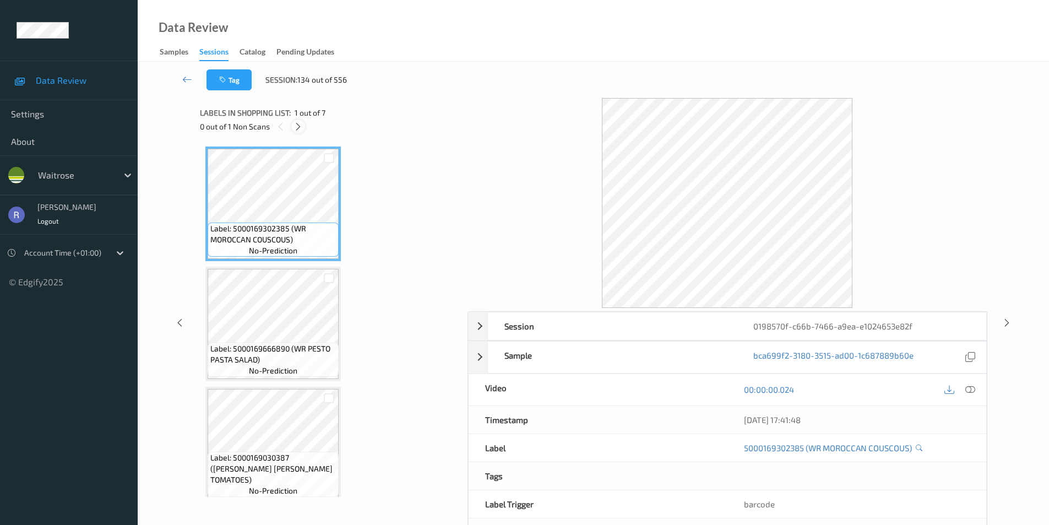
click at [301, 127] on icon at bounding box center [297, 127] width 9 height 10
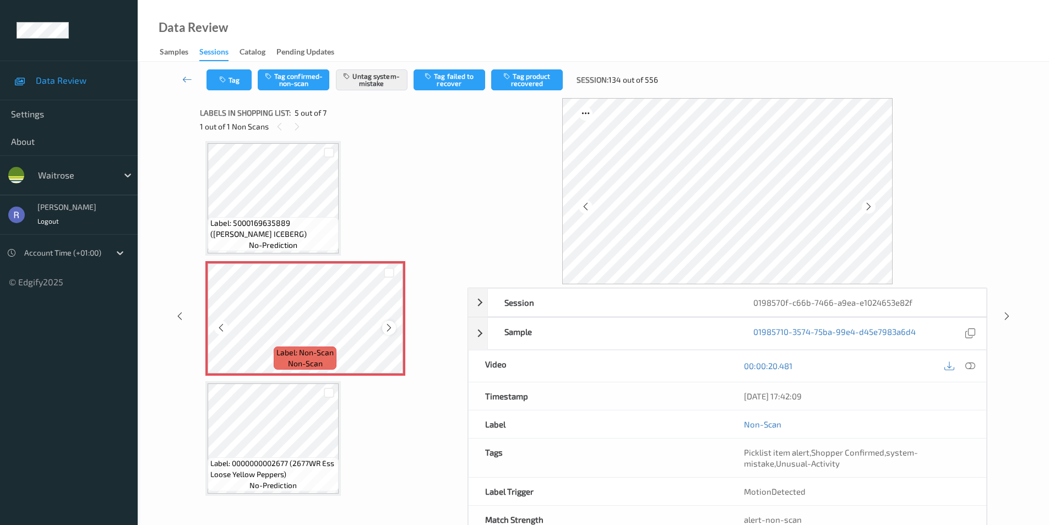
click at [389, 330] on icon at bounding box center [388, 328] width 9 height 10
click at [1005, 311] on icon at bounding box center [1006, 316] width 9 height 10
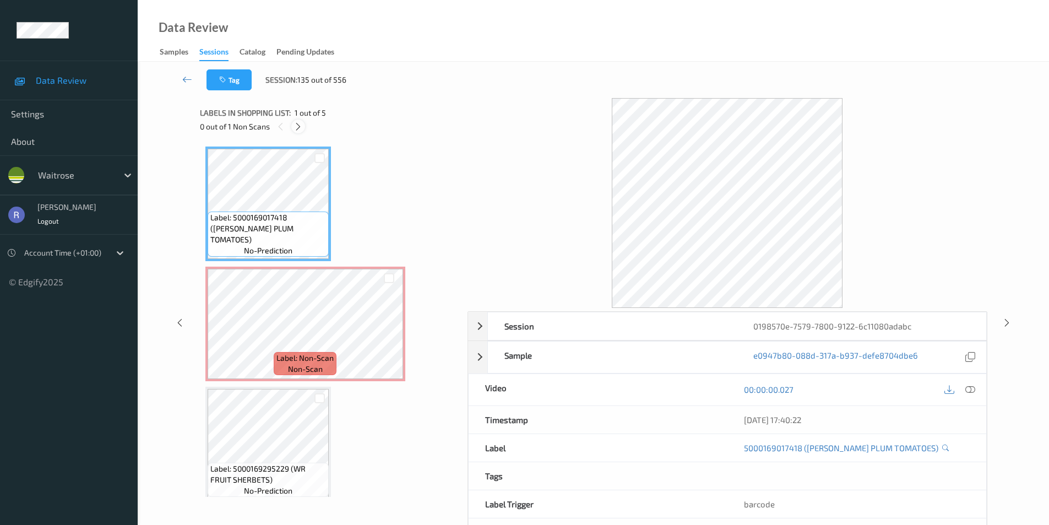
drag, startPoint x: 301, startPoint y: 121, endPoint x: 301, endPoint y: 135, distance: 14.3
click at [301, 123] on icon at bounding box center [297, 127] width 9 height 10
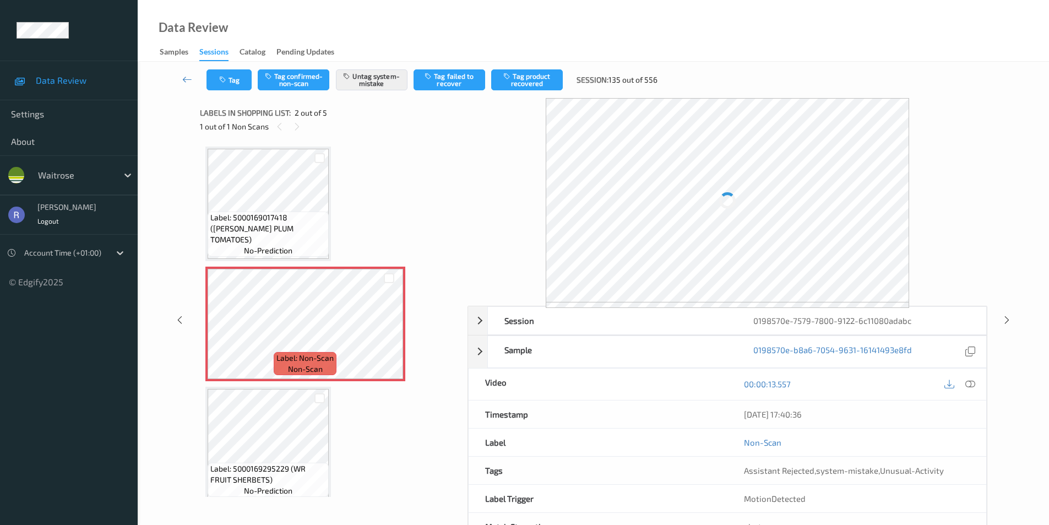
scroll to position [6, 0]
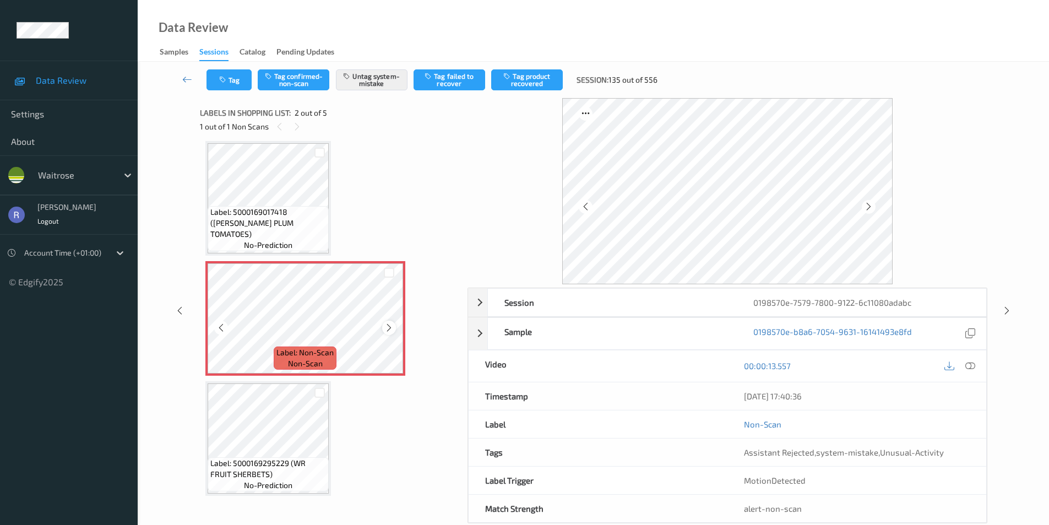
click at [385, 321] on div at bounding box center [389, 327] width 14 height 14
click at [1007, 306] on icon at bounding box center [1006, 311] width 9 height 10
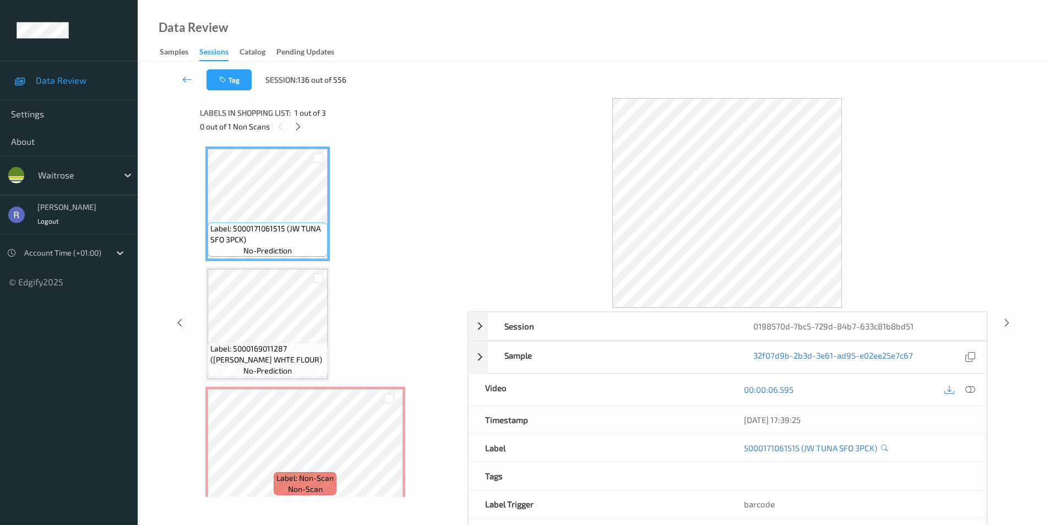
click at [303, 119] on div "0 out of 1 Non Scans" at bounding box center [330, 126] width 260 height 14
click at [296, 124] on icon at bounding box center [297, 127] width 9 height 10
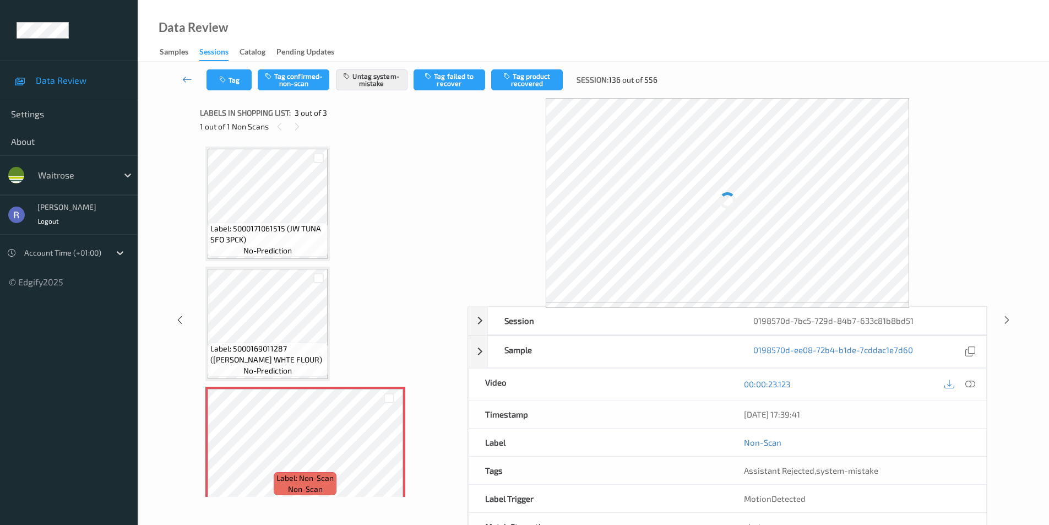
scroll to position [10, 0]
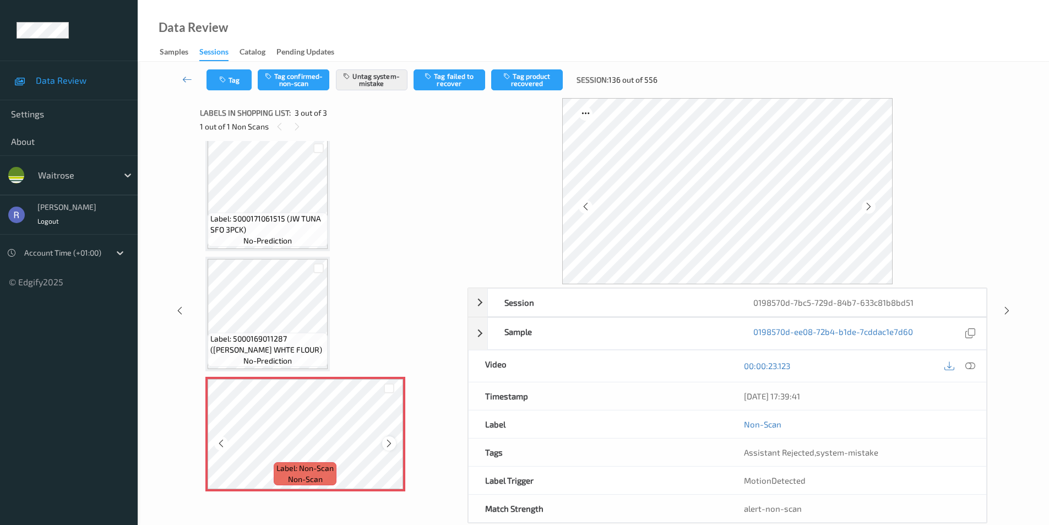
click at [391, 445] on icon at bounding box center [388, 443] width 9 height 10
click at [1012, 307] on div at bounding box center [1007, 310] width 14 height 14
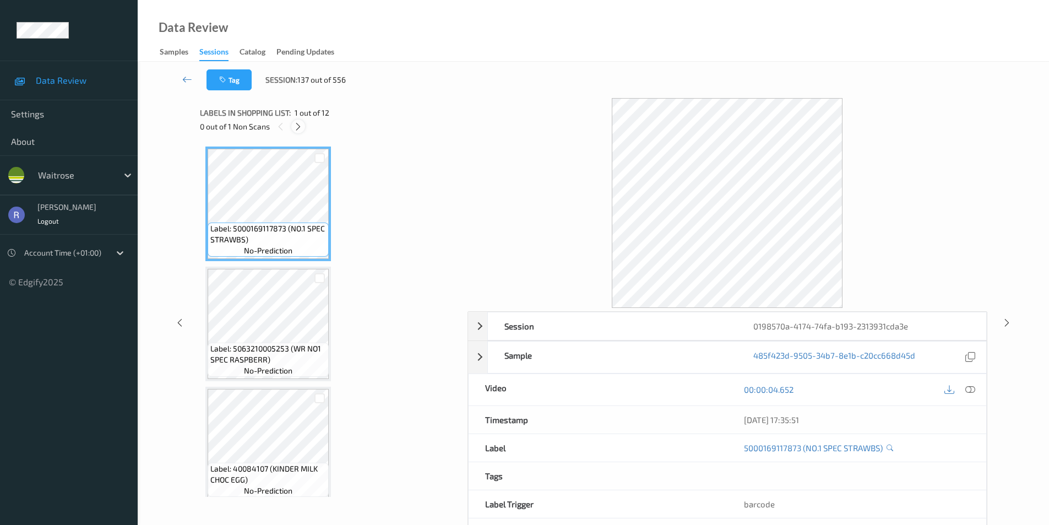
click at [297, 125] on icon at bounding box center [297, 127] width 9 height 10
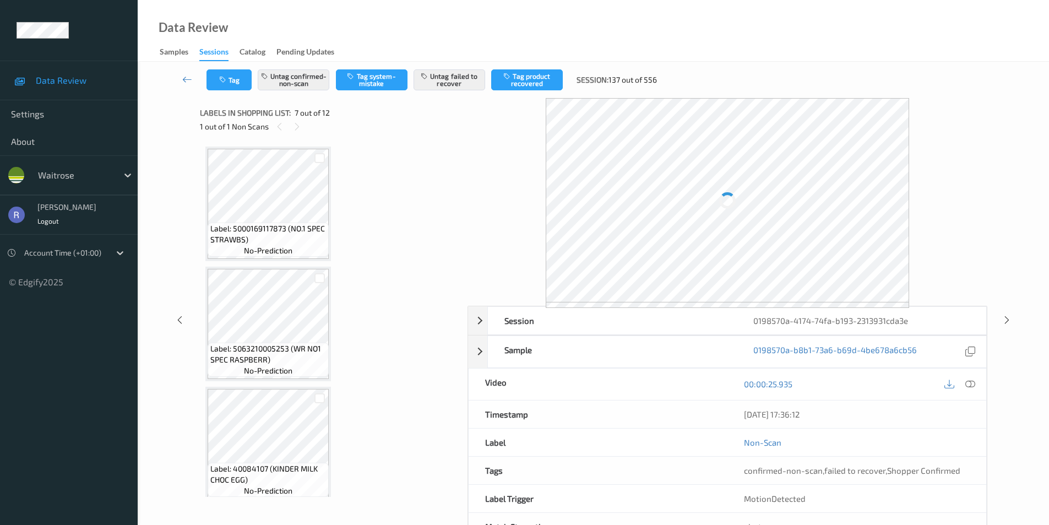
scroll to position [606, 0]
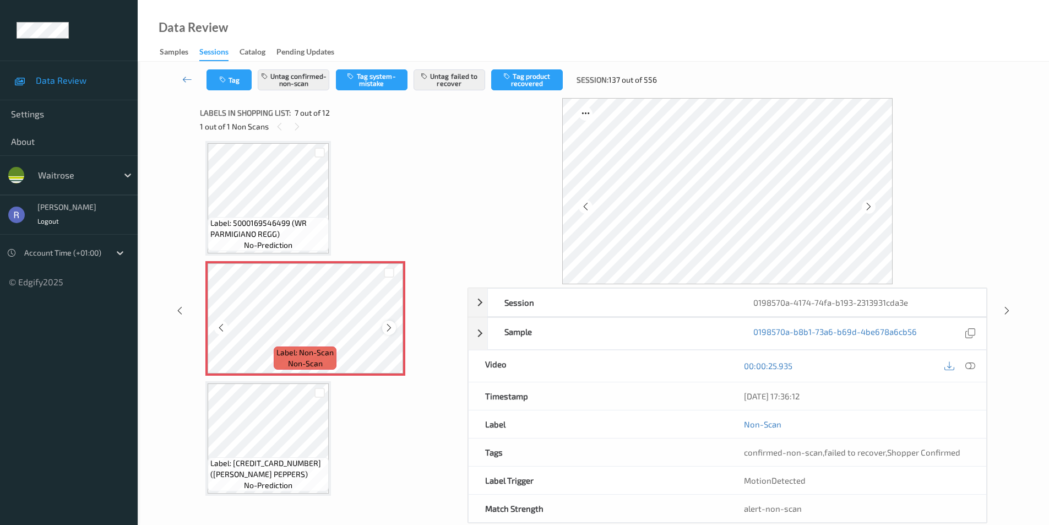
click at [388, 327] on icon at bounding box center [388, 328] width 9 height 10
click at [314, 227] on span "Label: 5000169546499 (WR PARMIGIANO REGG)" at bounding box center [268, 228] width 116 height 22
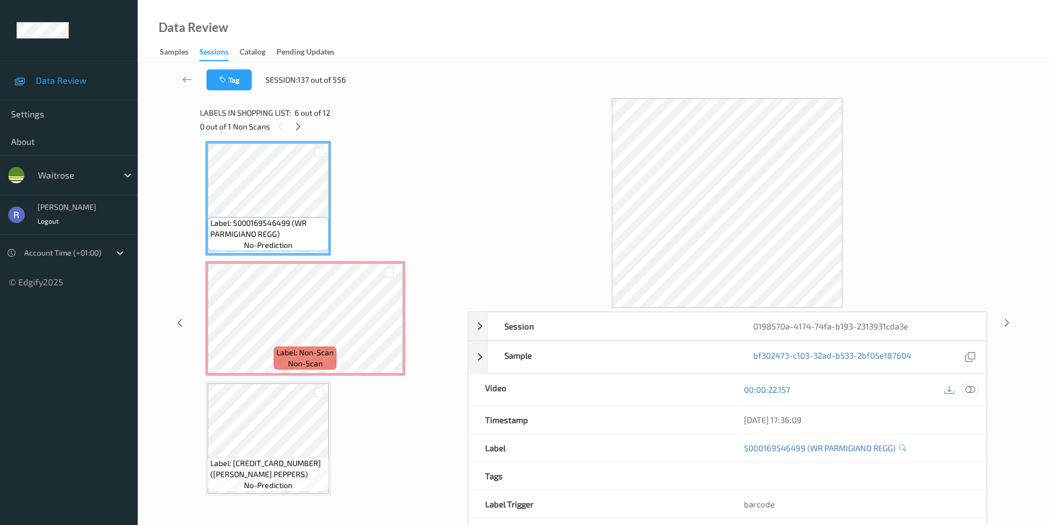
click at [970, 387] on icon at bounding box center [970, 389] width 10 height 10
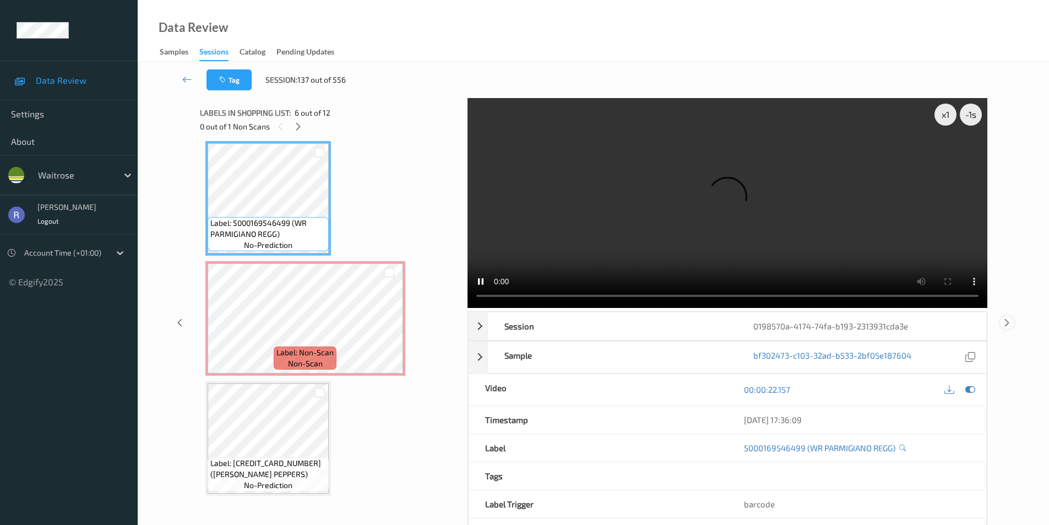
click at [1004, 321] on icon at bounding box center [1006, 322] width 9 height 10
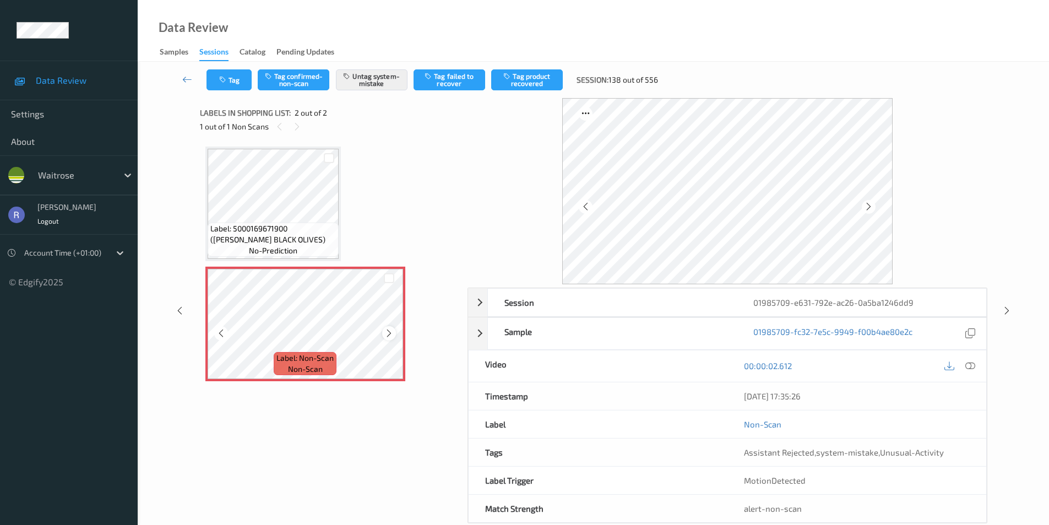
click at [388, 328] on icon at bounding box center [388, 333] width 9 height 10
click at [1009, 313] on icon at bounding box center [1006, 311] width 9 height 10
click at [391, 335] on icon at bounding box center [388, 333] width 9 height 10
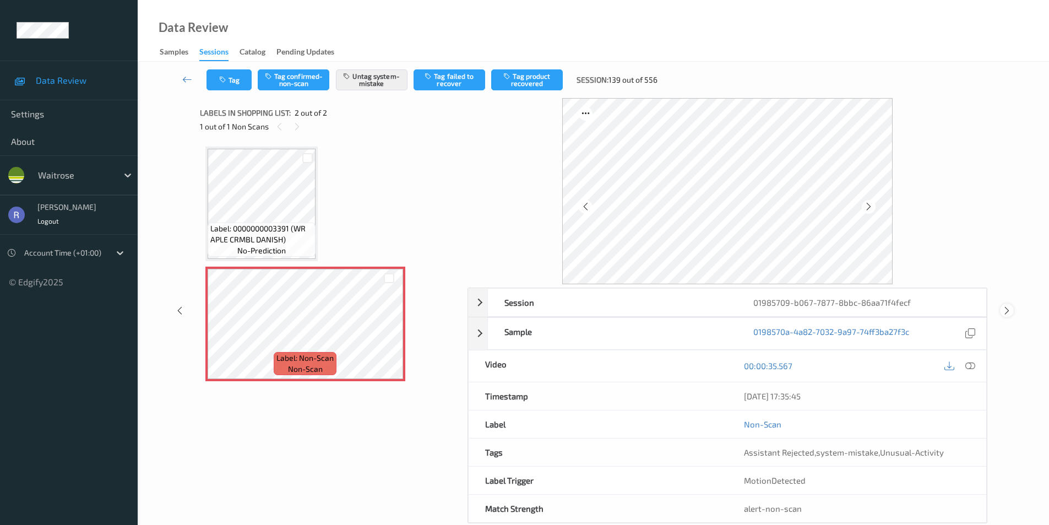
click at [1008, 307] on icon at bounding box center [1006, 311] width 9 height 10
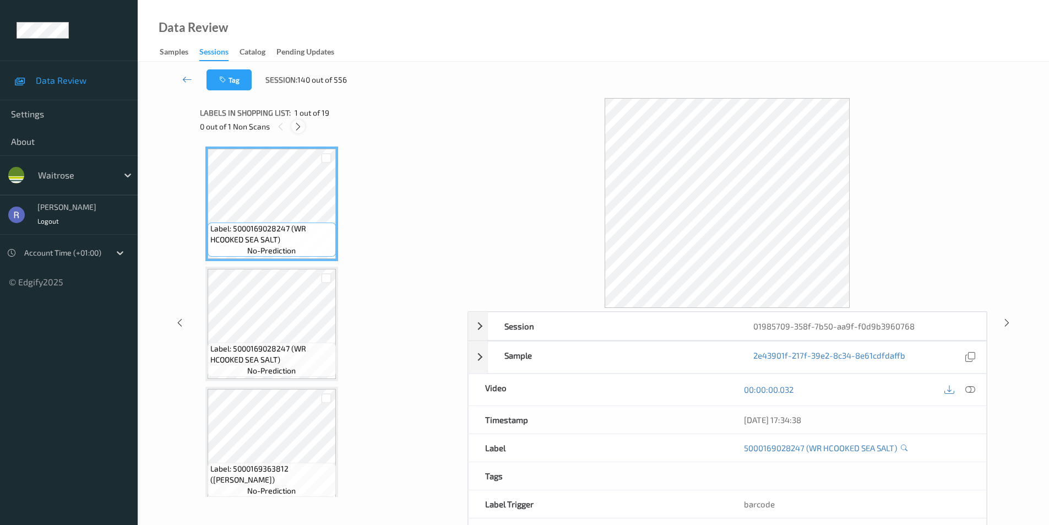
click at [299, 128] on icon at bounding box center [297, 127] width 9 height 10
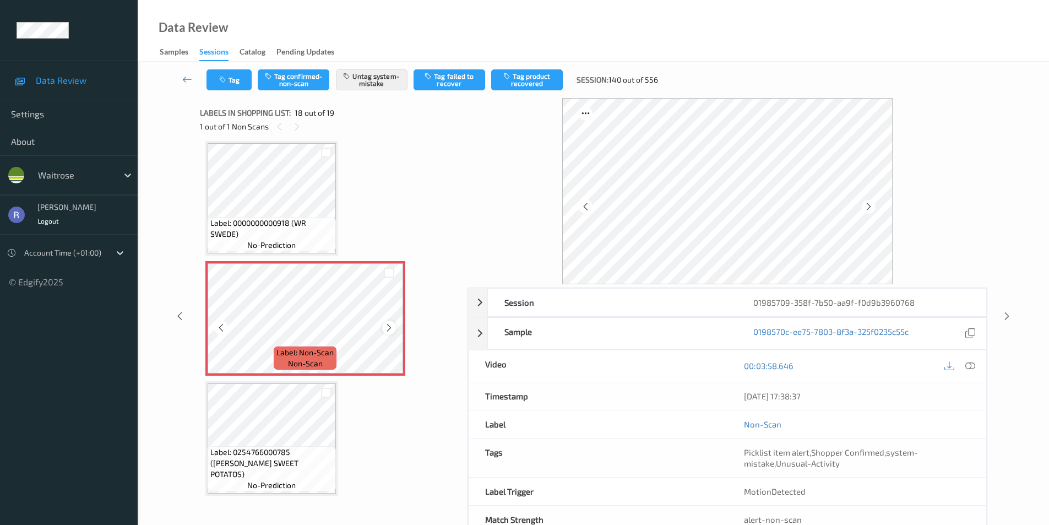
click at [392, 323] on icon at bounding box center [388, 328] width 9 height 10
click at [391, 323] on icon at bounding box center [388, 328] width 9 height 10
click at [1000, 310] on div "Session 01985709-358f-7b50-aa9f-f0d9b3960768 Session ID 01985709-358f-7b50-aa9f…" at bounding box center [593, 316] width 866 height 436
click at [1005, 317] on icon at bounding box center [1006, 316] width 9 height 10
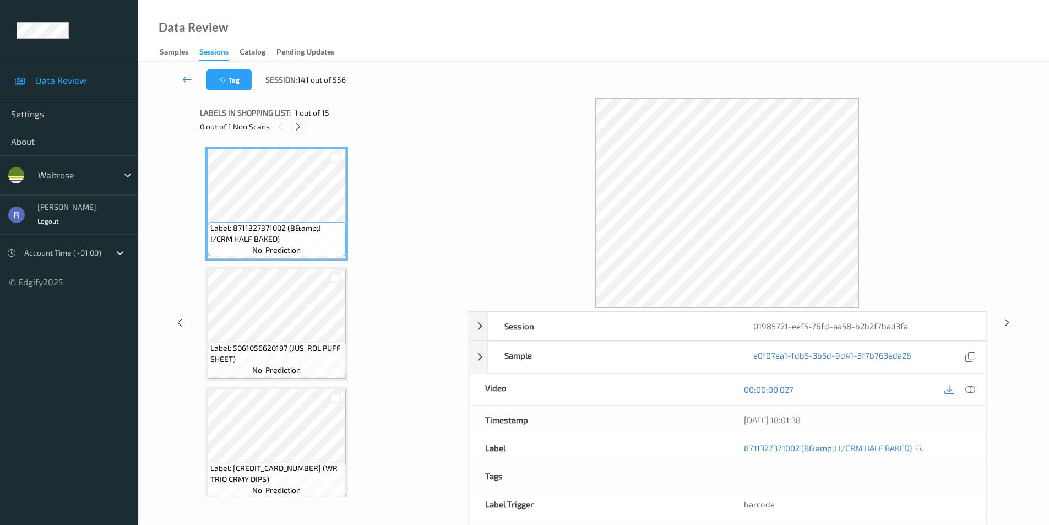
drag, startPoint x: 296, startPoint y: 119, endPoint x: 297, endPoint y: 137, distance: 18.2
click at [297, 126] on div "Labels in shopping list: 1 out of 15 0 out of 1 Non Scans" at bounding box center [330, 119] width 260 height 43
click at [297, 130] on icon at bounding box center [297, 127] width 9 height 10
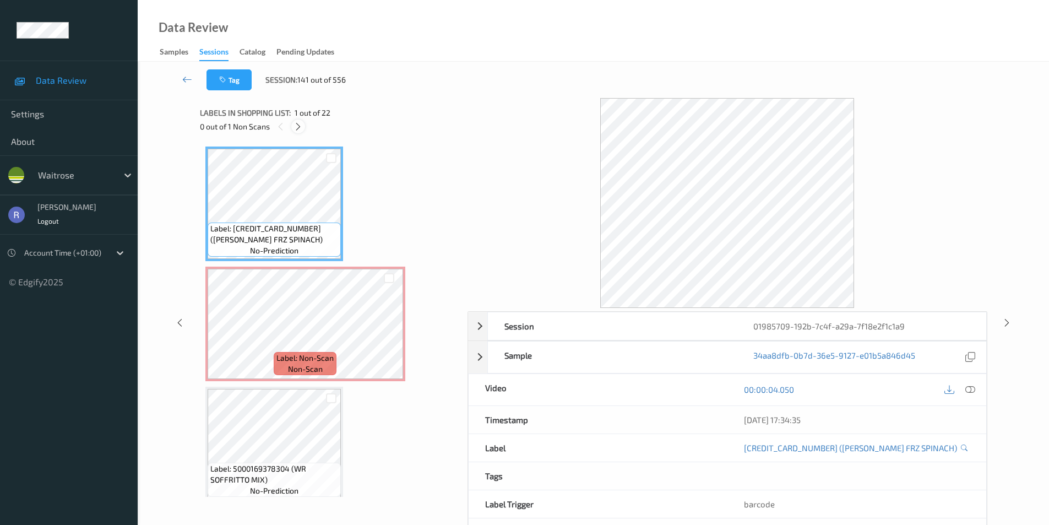
click at [298, 127] on icon at bounding box center [297, 127] width 9 height 10
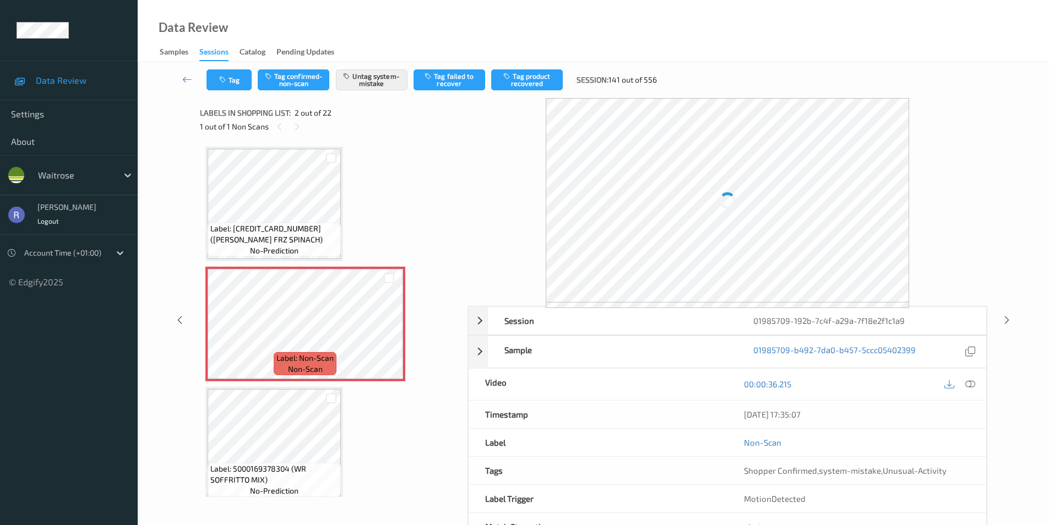
scroll to position [6, 0]
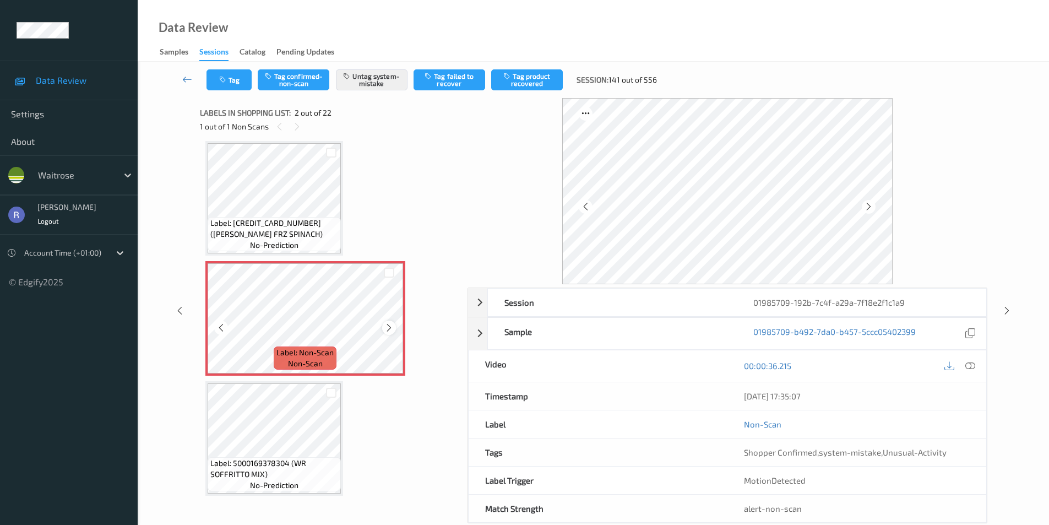
click at [389, 324] on icon at bounding box center [388, 328] width 9 height 10
click at [1005, 310] on icon at bounding box center [1006, 311] width 9 height 10
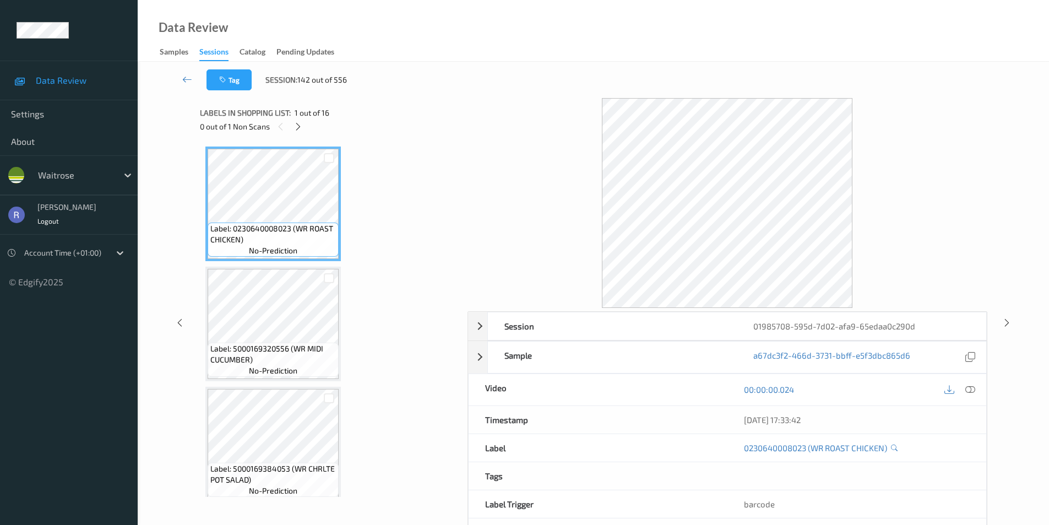
drag, startPoint x: 298, startPoint y: 123, endPoint x: 313, endPoint y: 261, distance: 139.5
click at [298, 124] on icon at bounding box center [297, 127] width 9 height 10
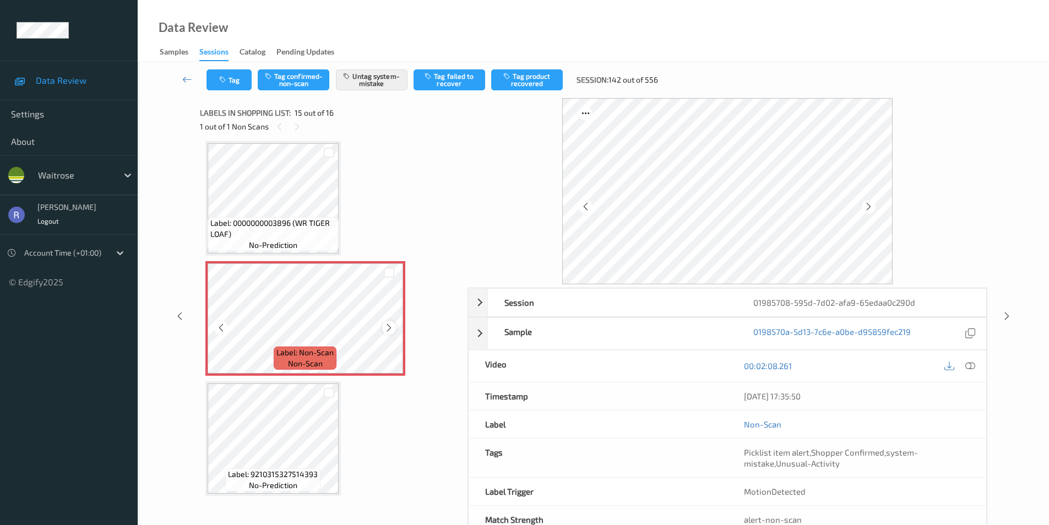
click at [388, 325] on icon at bounding box center [388, 328] width 9 height 10
click at [1000, 317] on div at bounding box center [1007, 316] width 14 height 14
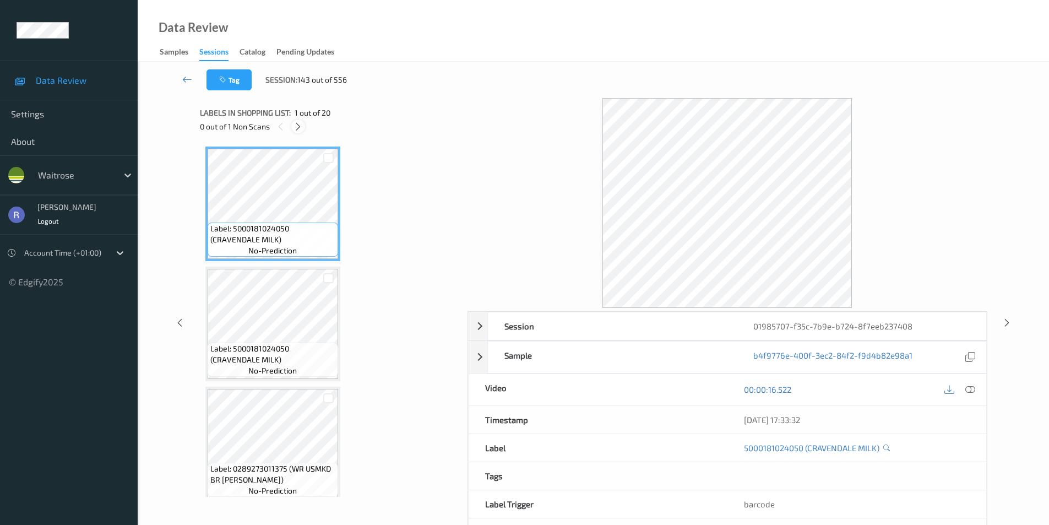
click at [296, 124] on icon at bounding box center [297, 127] width 9 height 10
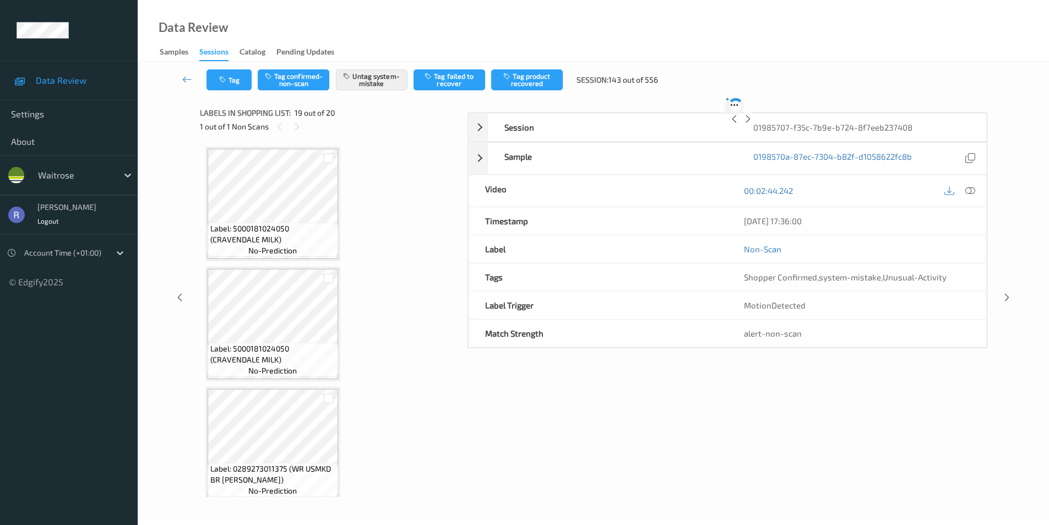
scroll to position [2046, 0]
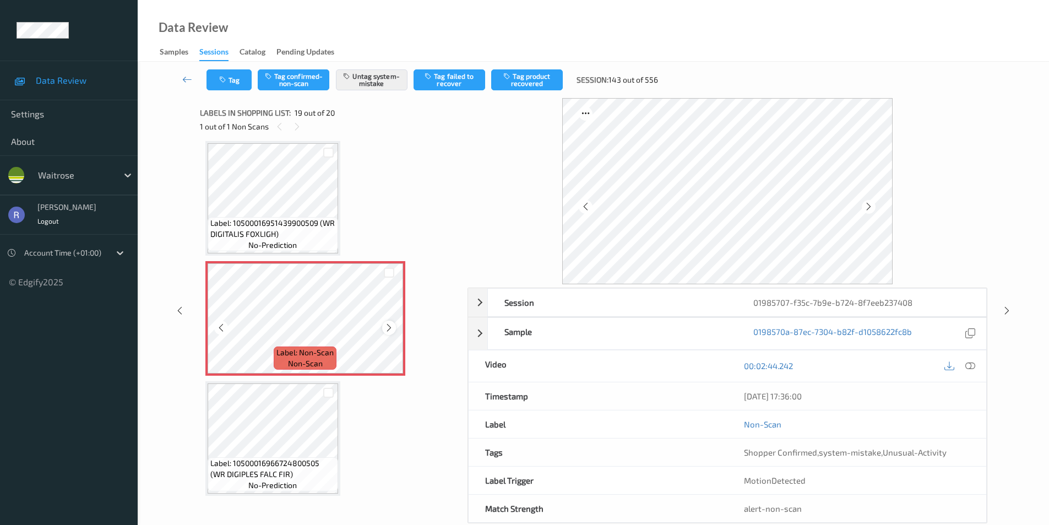
click at [386, 325] on icon at bounding box center [388, 328] width 9 height 10
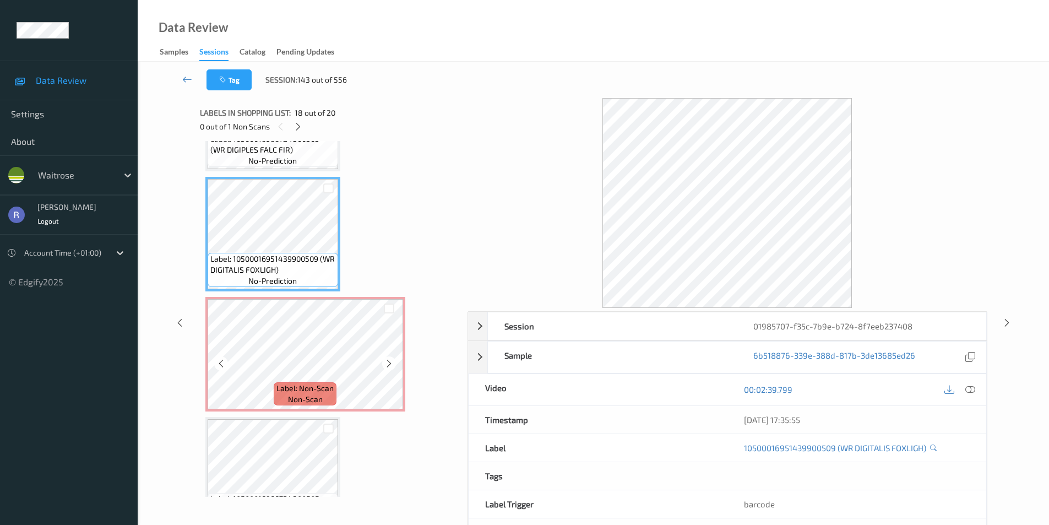
scroll to position [1991, 0]
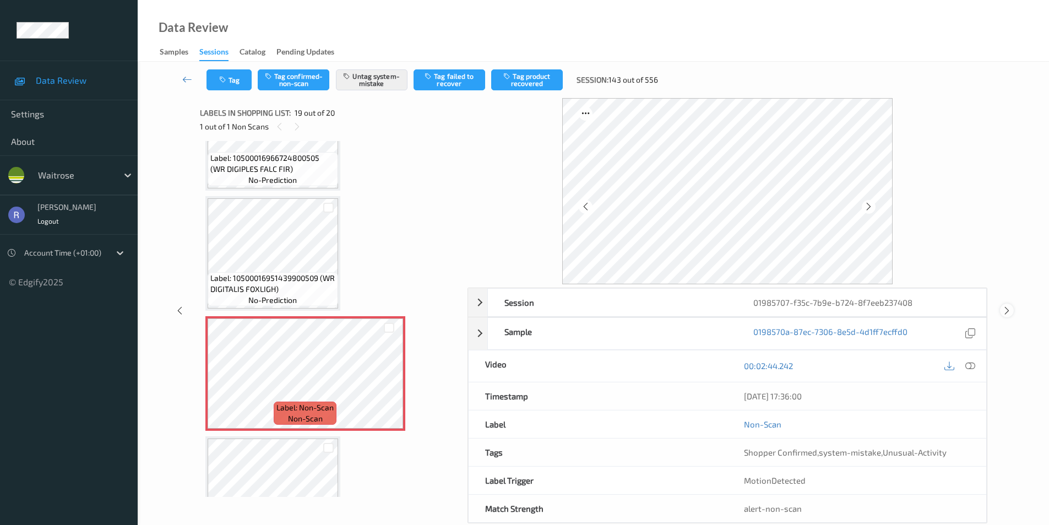
click at [1005, 310] on icon at bounding box center [1006, 311] width 9 height 10
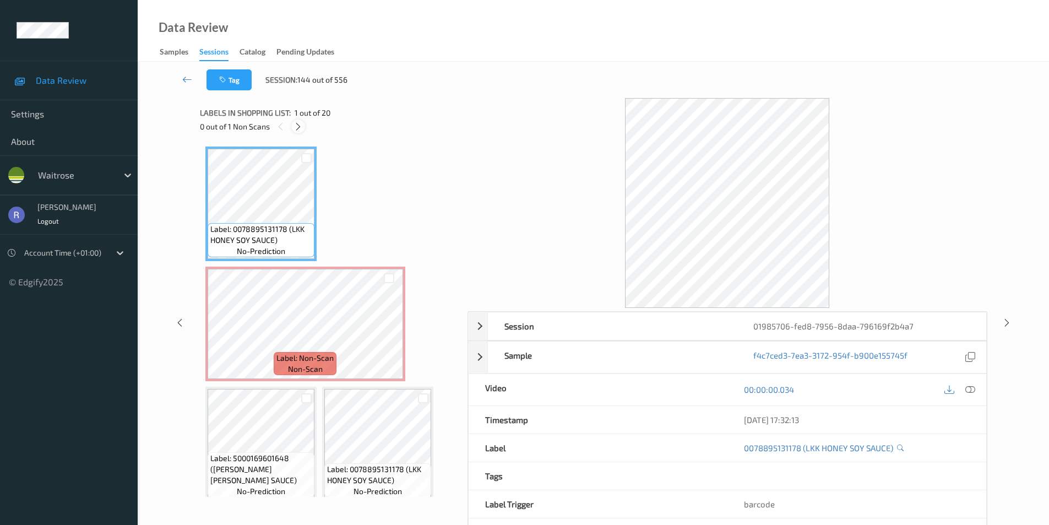
click at [296, 129] on icon at bounding box center [297, 127] width 9 height 10
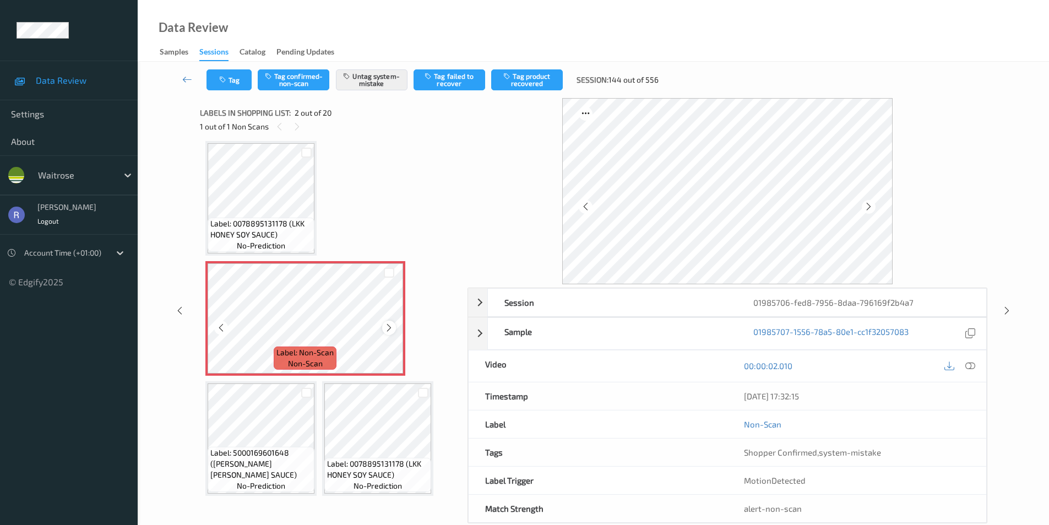
click at [392, 326] on icon at bounding box center [388, 328] width 9 height 10
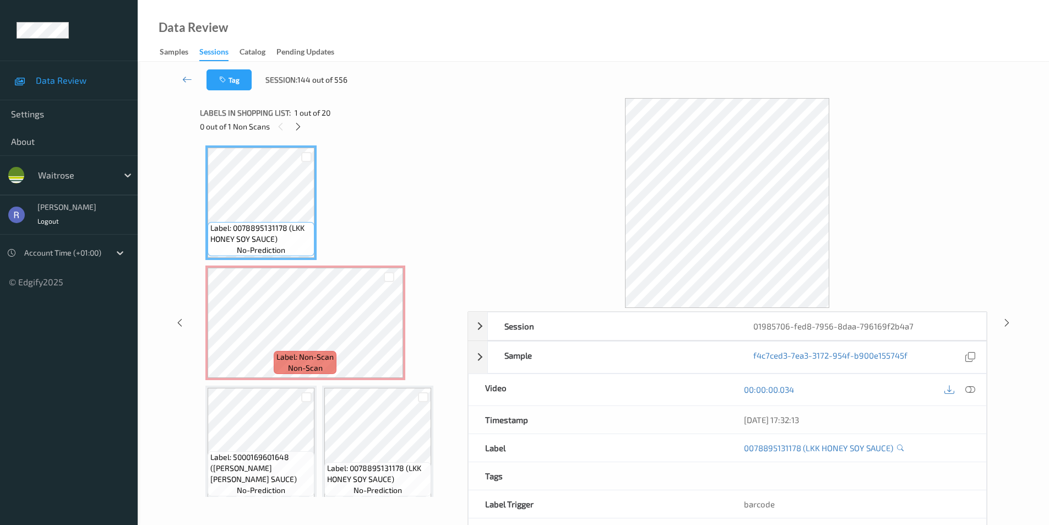
scroll to position [0, 0]
click at [968, 388] on icon at bounding box center [970, 389] width 10 height 10
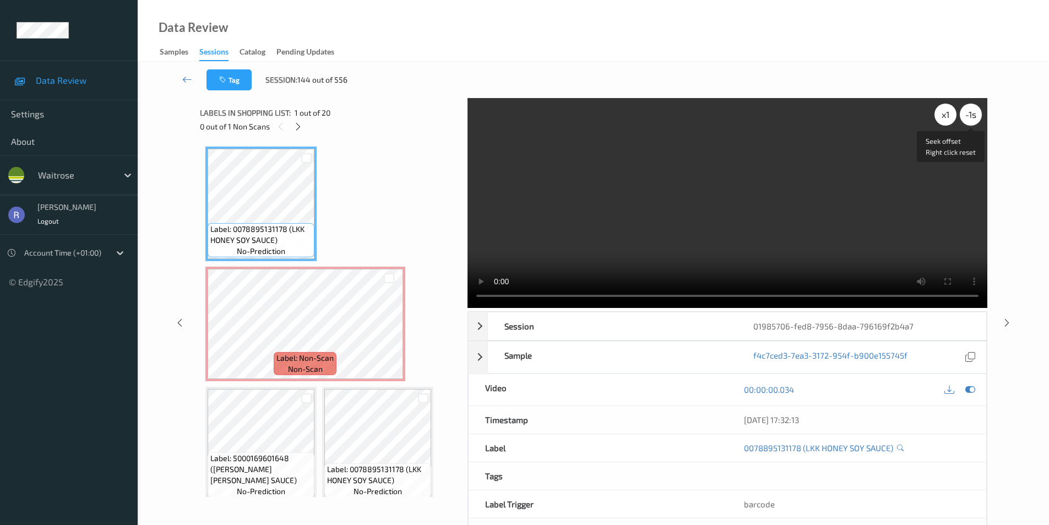
click at [964, 117] on div "-1 s" at bounding box center [971, 114] width 22 height 22
click at [964, 117] on div "-1.5 s" at bounding box center [971, 114] width 22 height 22
click at [964, 117] on div "-2 s" at bounding box center [971, 114] width 22 height 22
click at [964, 117] on div "-3 s" at bounding box center [971, 114] width 22 height 22
click at [760, 227] on video at bounding box center [727, 203] width 520 height 210
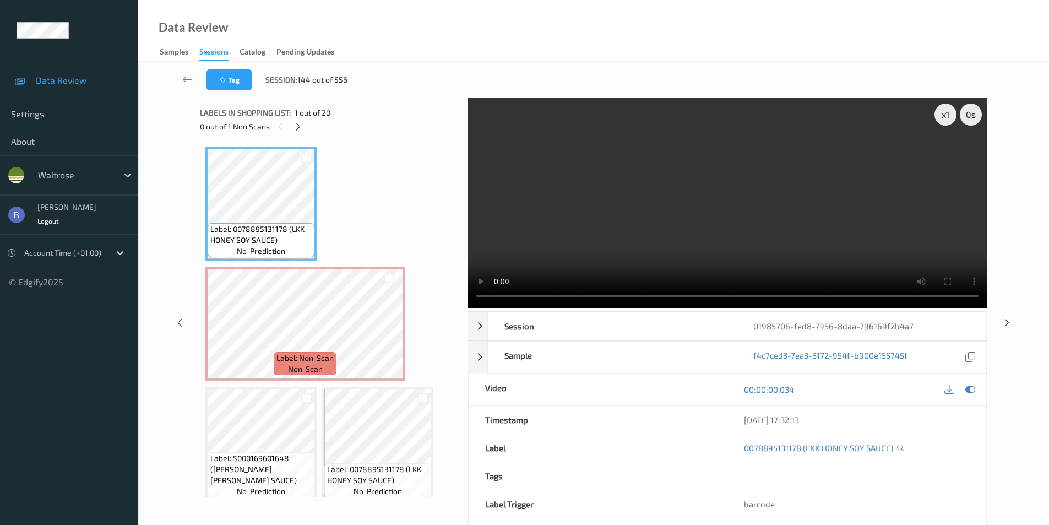
click at [760, 227] on video at bounding box center [727, 203] width 520 height 210
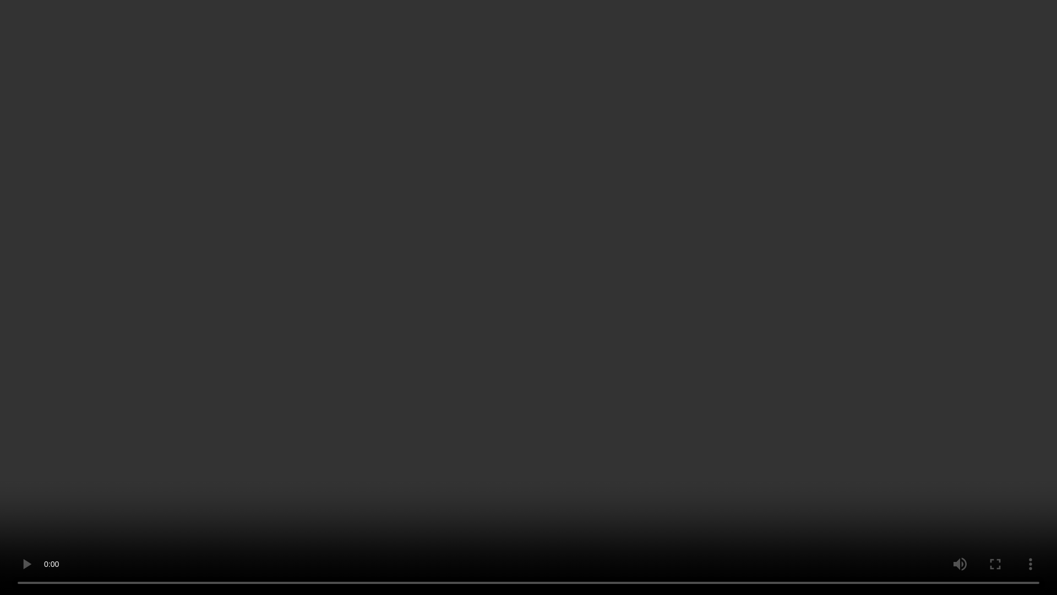
click at [500, 437] on video at bounding box center [528, 297] width 1057 height 595
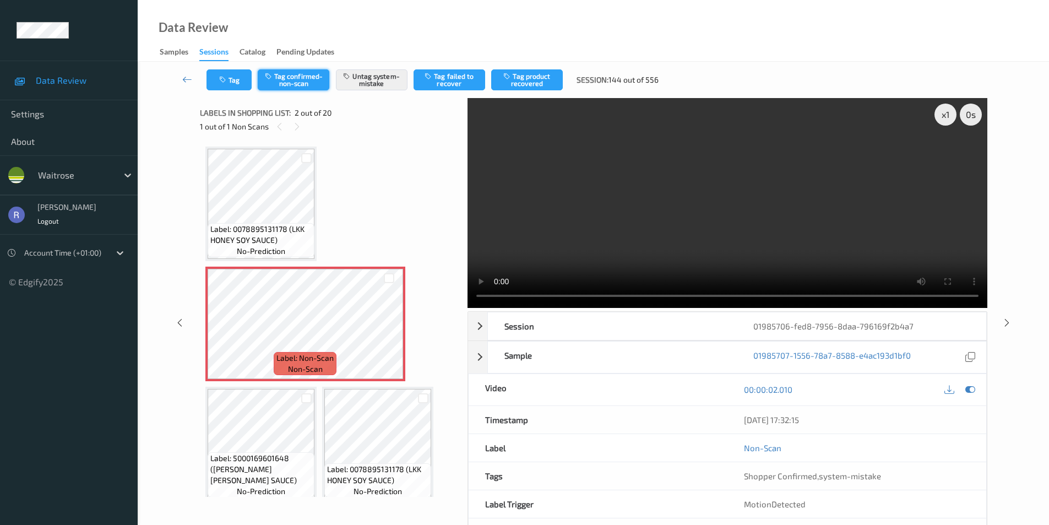
click at [302, 78] on button "Tag confirmed-non-scan" at bounding box center [294, 79] width 72 height 21
click at [538, 75] on button "Tag product recovered" at bounding box center [527, 79] width 72 height 21
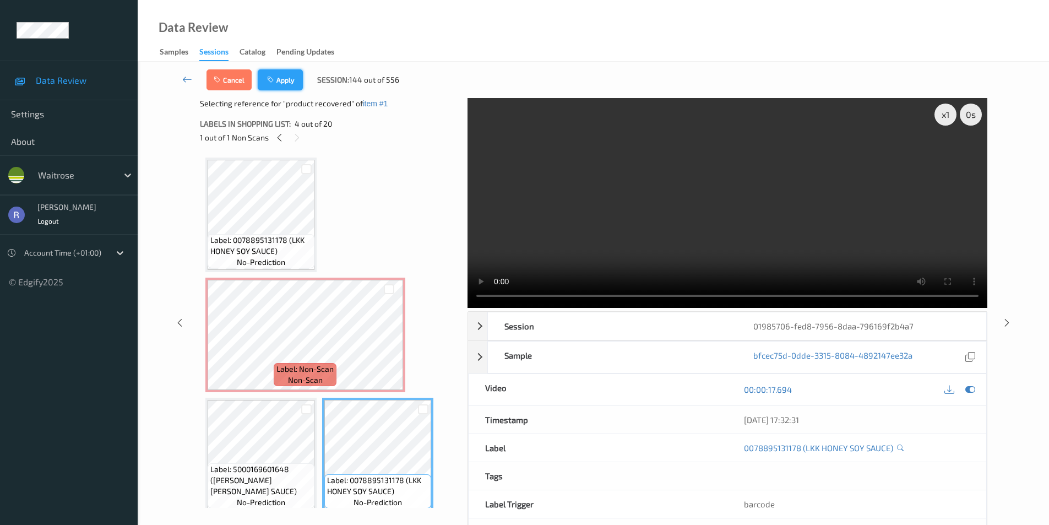
click at [288, 80] on button "Apply" at bounding box center [280, 79] width 45 height 21
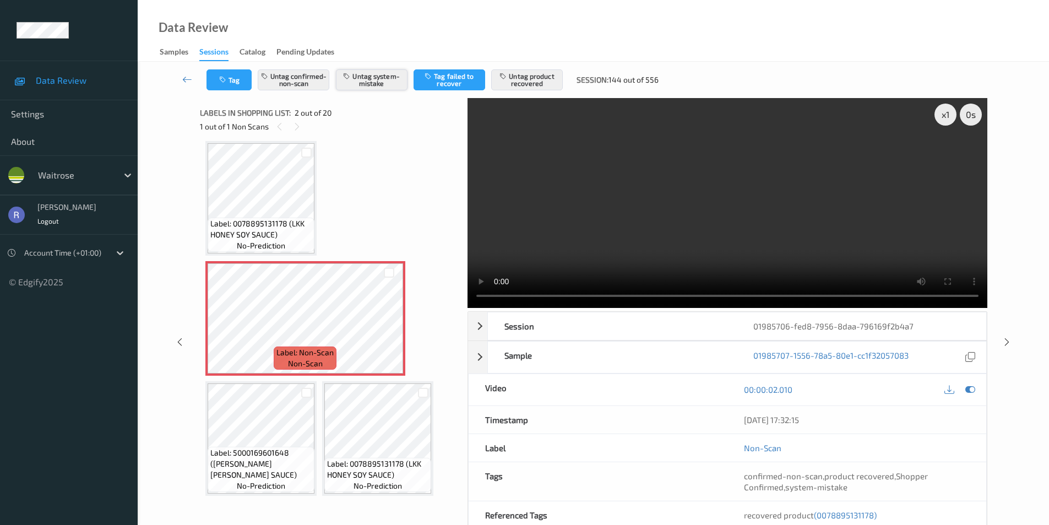
click at [376, 82] on button "Untag system-mistake" at bounding box center [372, 79] width 72 height 21
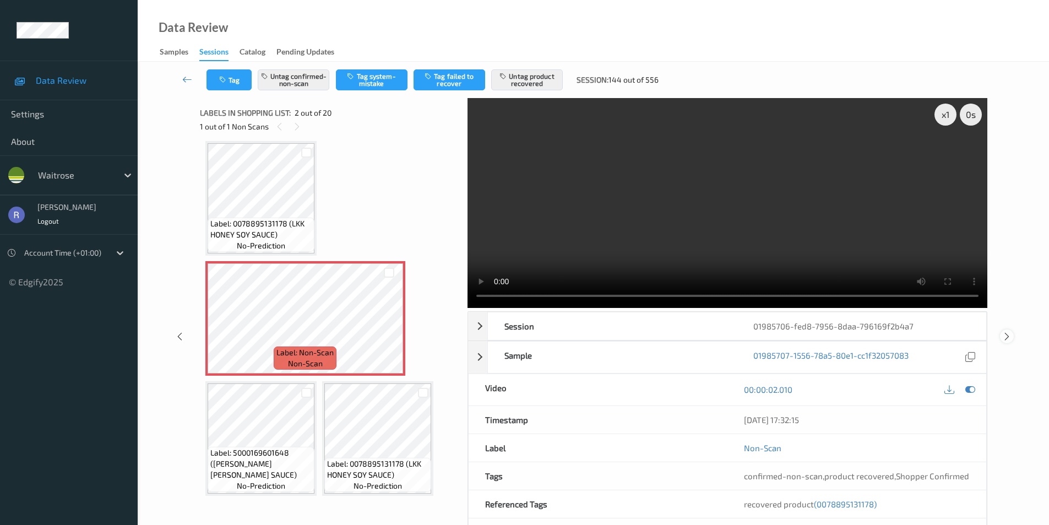
click at [1012, 334] on div at bounding box center [1007, 336] width 14 height 14
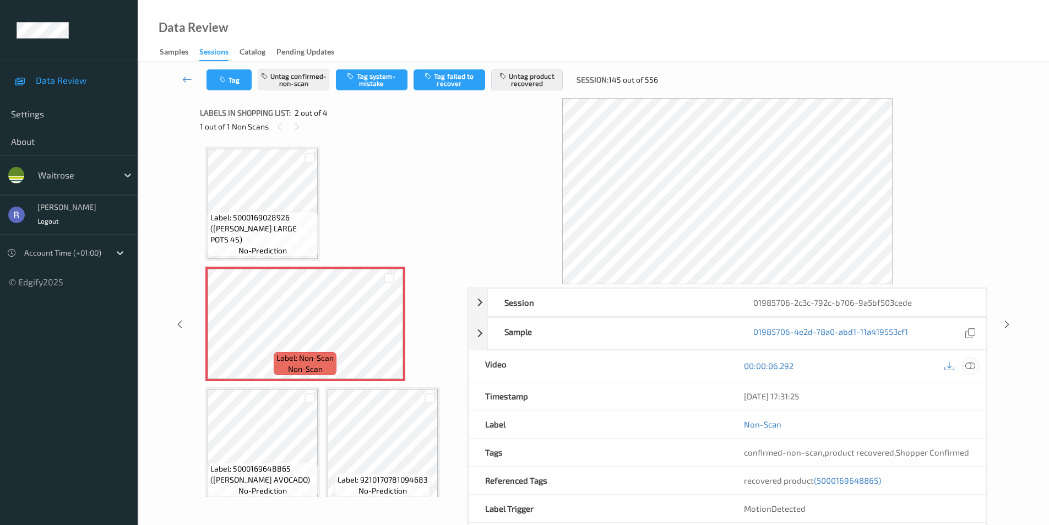
click at [973, 366] on icon at bounding box center [970, 366] width 10 height 10
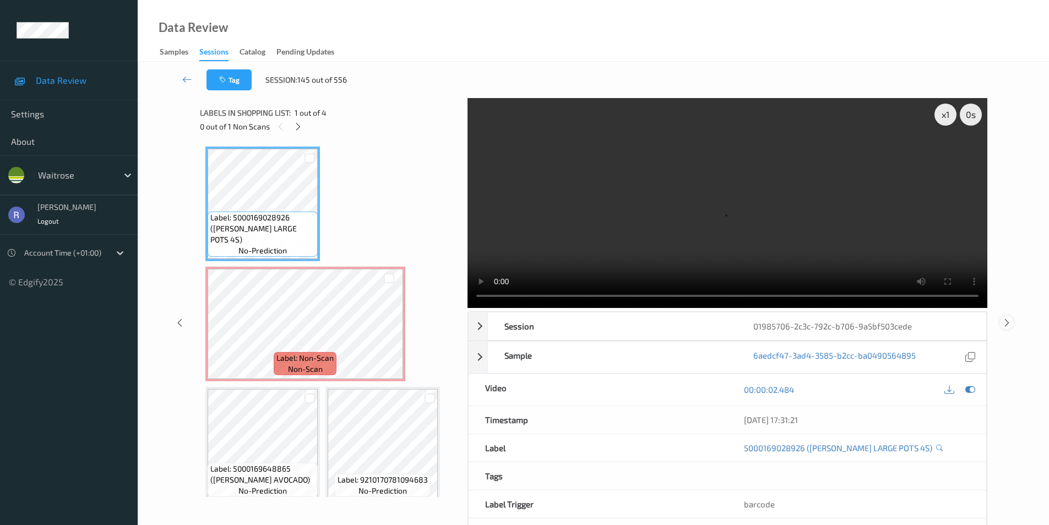
click at [1007, 322] on icon at bounding box center [1006, 322] width 9 height 10
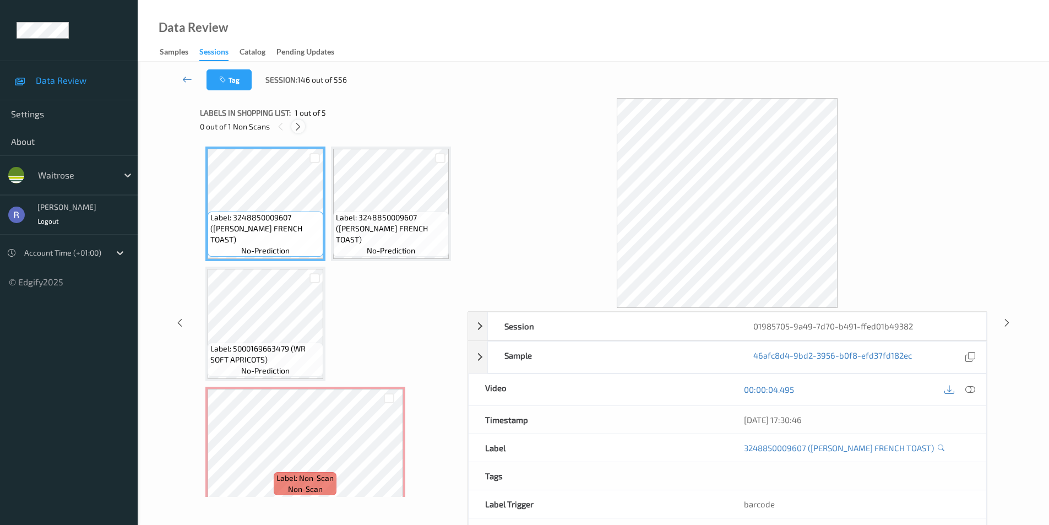
click at [296, 130] on icon at bounding box center [297, 127] width 9 height 10
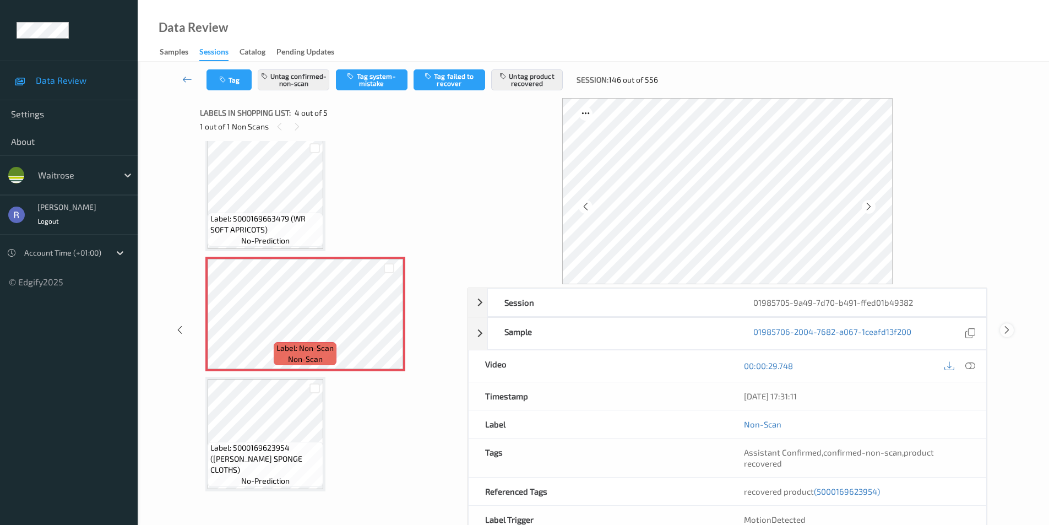
click at [1009, 328] on icon at bounding box center [1006, 330] width 9 height 10
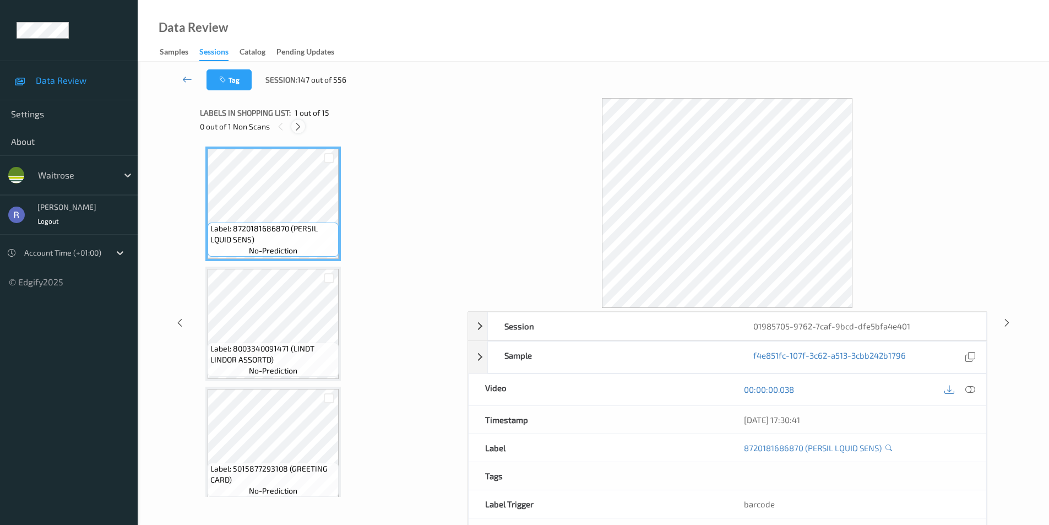
drag, startPoint x: 296, startPoint y: 124, endPoint x: 302, endPoint y: 142, distance: 18.6
click at [296, 124] on icon at bounding box center [297, 127] width 9 height 10
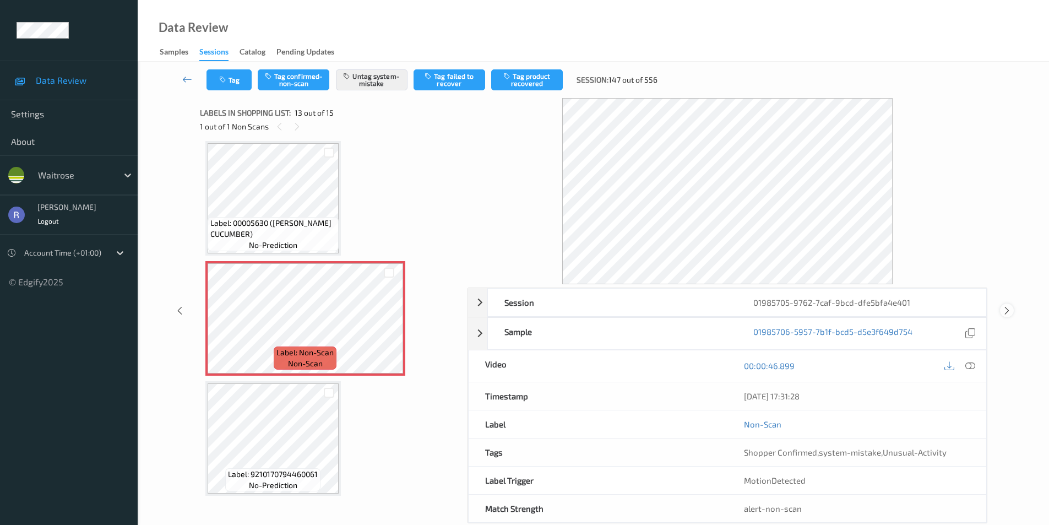
click at [1008, 306] on icon at bounding box center [1006, 311] width 9 height 10
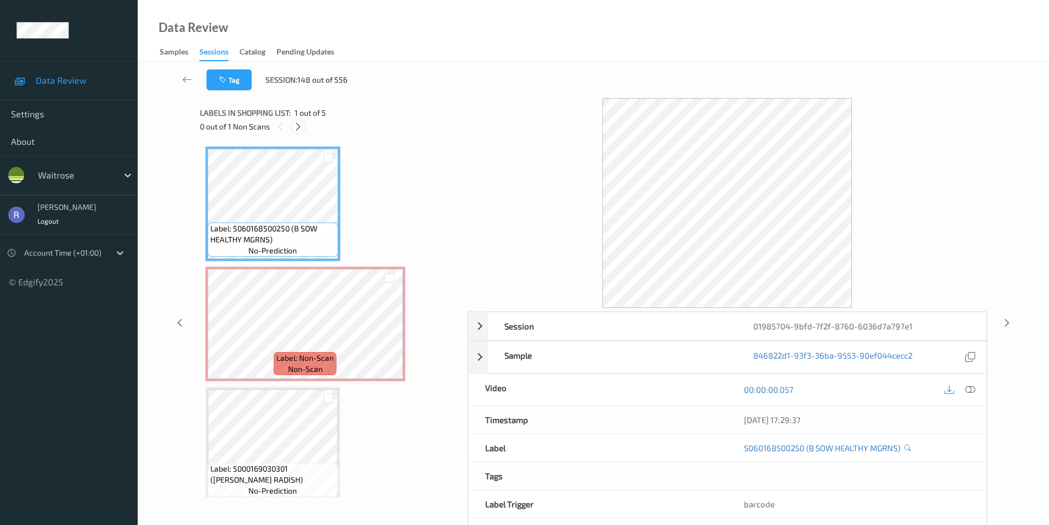
click at [295, 128] on icon at bounding box center [297, 127] width 9 height 10
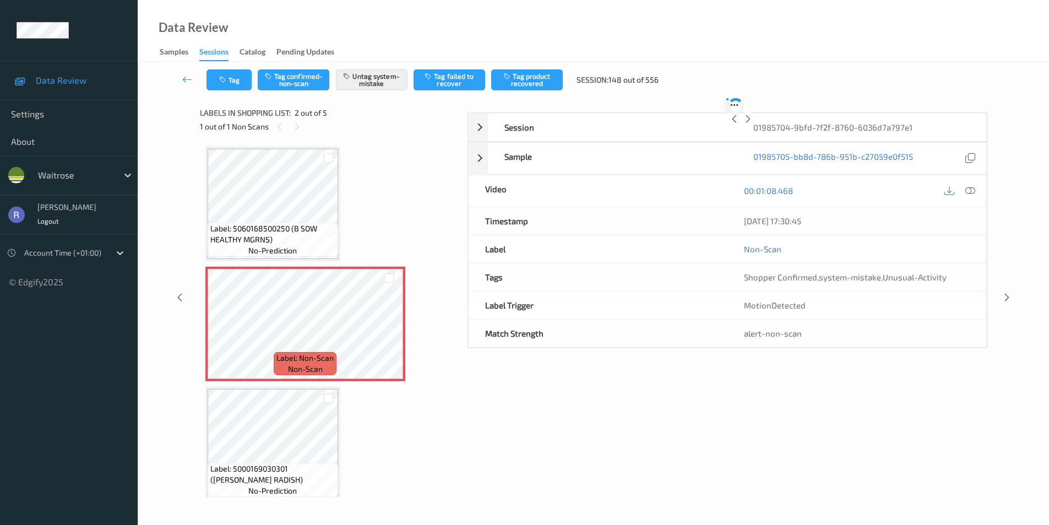
scroll to position [6, 0]
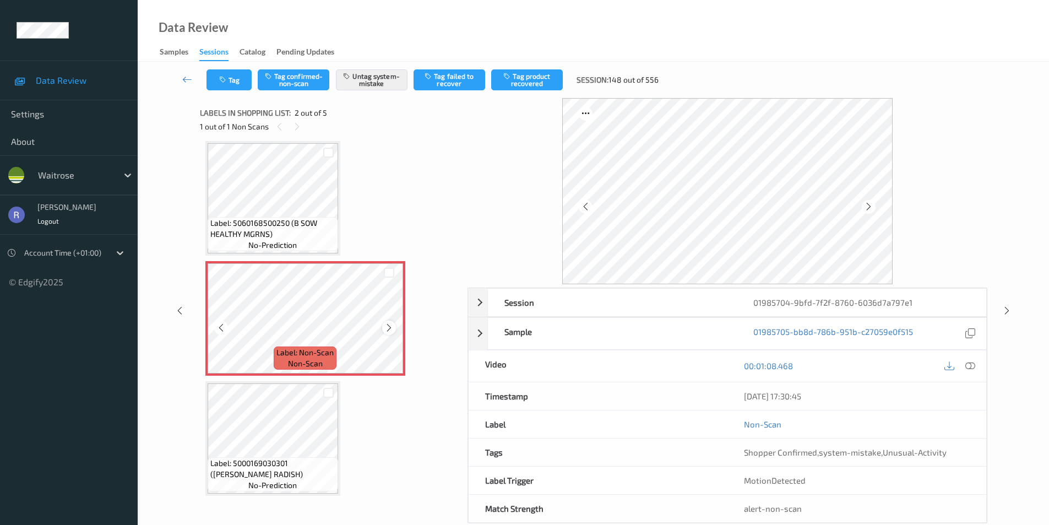
click at [387, 325] on icon at bounding box center [388, 328] width 9 height 10
click at [184, 311] on icon at bounding box center [179, 311] width 9 height 10
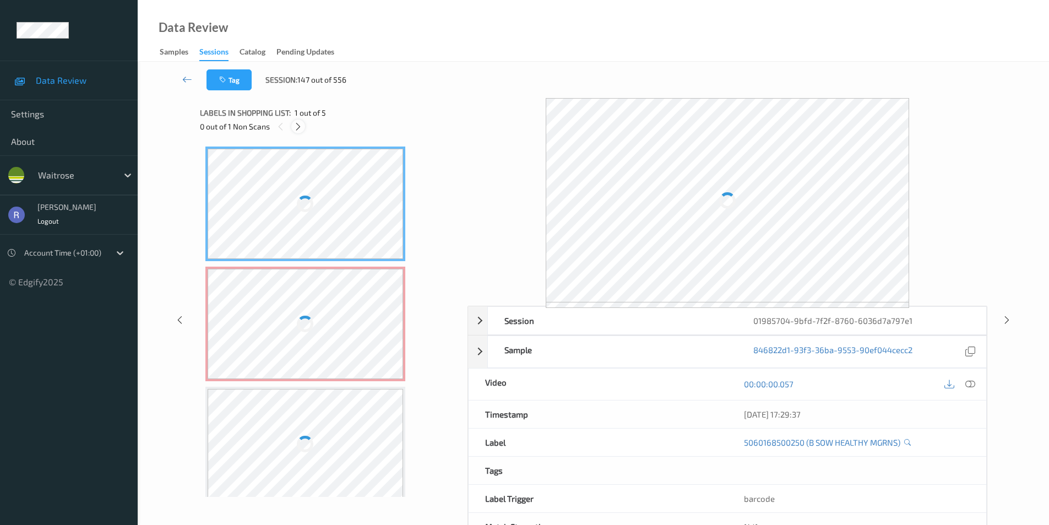
click at [296, 125] on icon at bounding box center [297, 127] width 9 height 10
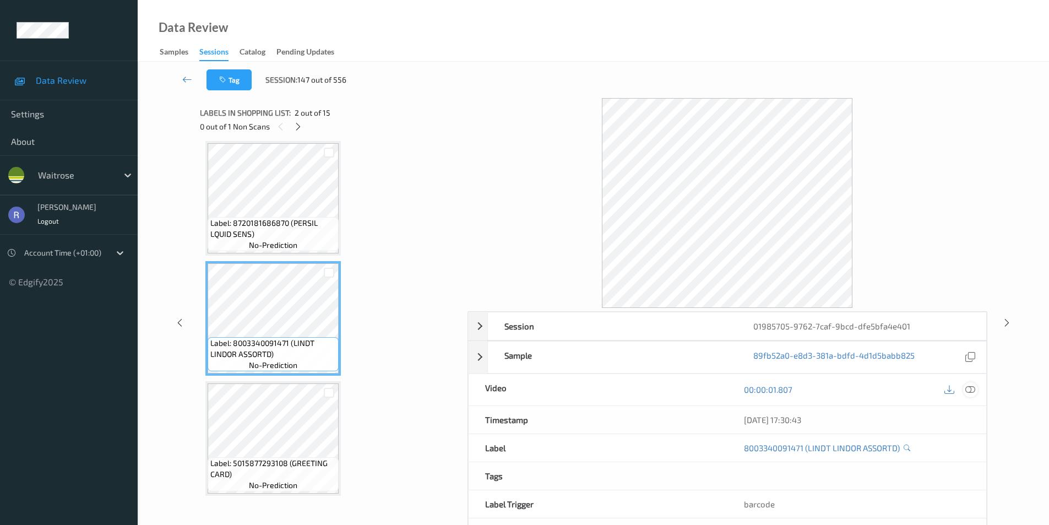
click at [968, 383] on div at bounding box center [970, 389] width 15 height 15
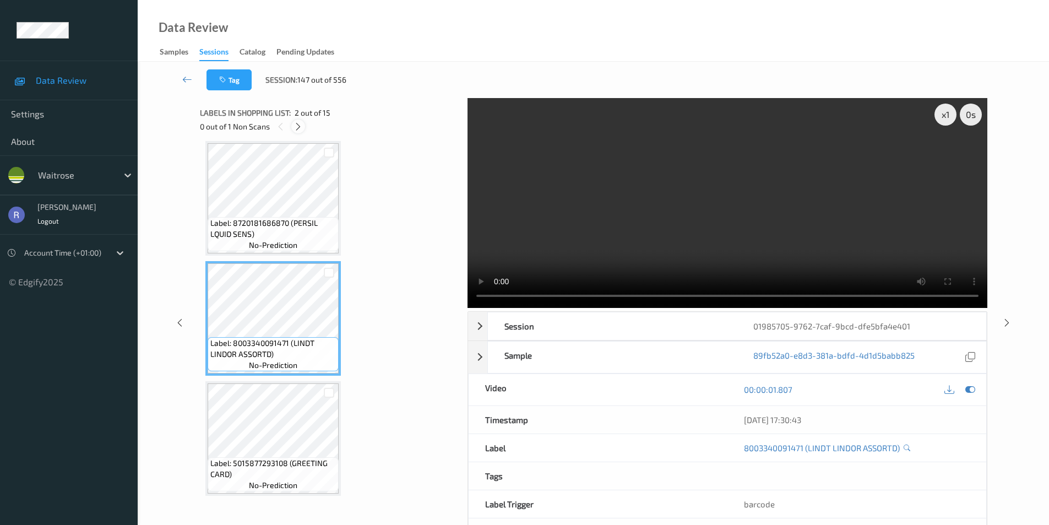
click at [296, 127] on icon at bounding box center [297, 127] width 9 height 10
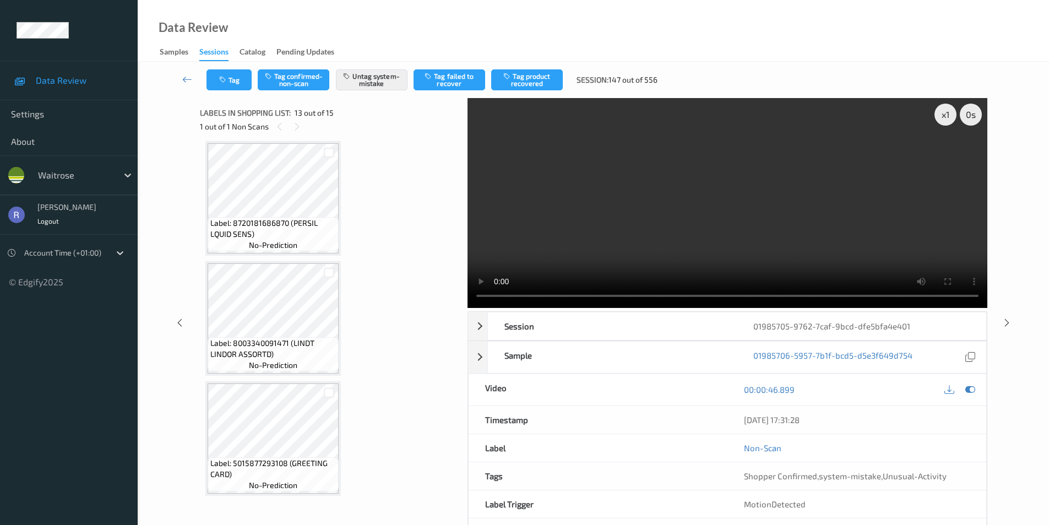
scroll to position [1326, 0]
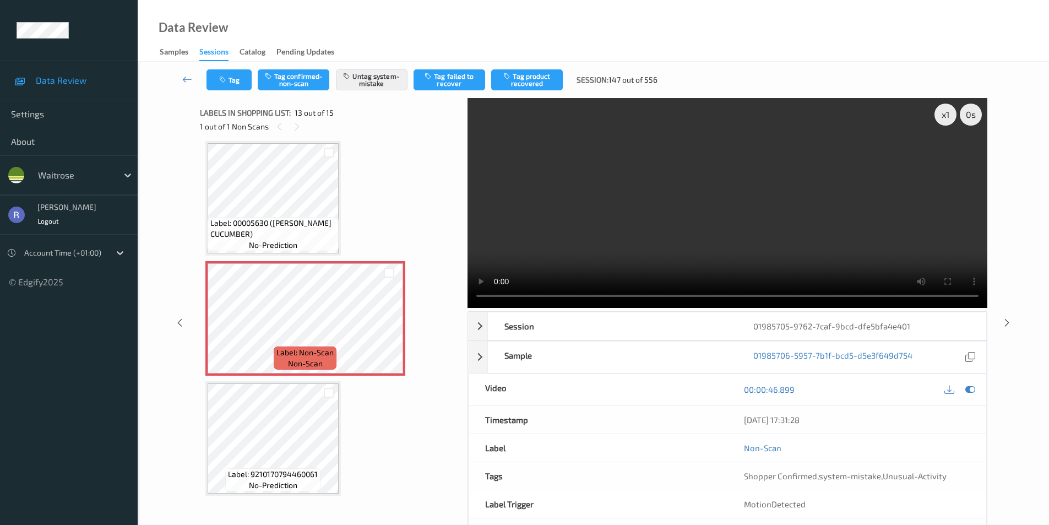
click at [628, 242] on video at bounding box center [727, 203] width 520 height 210
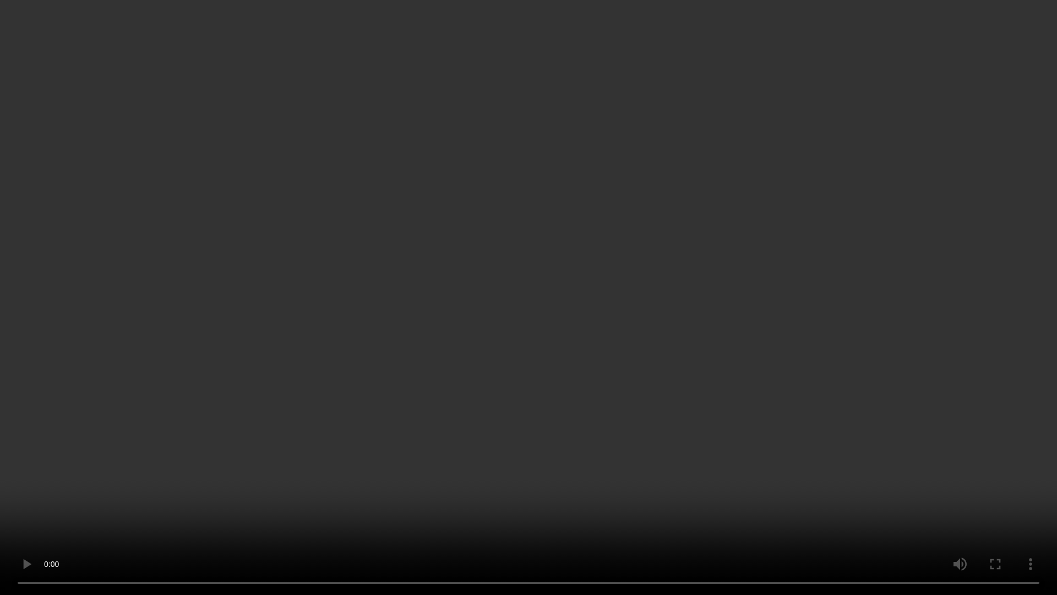
click at [506, 275] on video at bounding box center [528, 297] width 1057 height 595
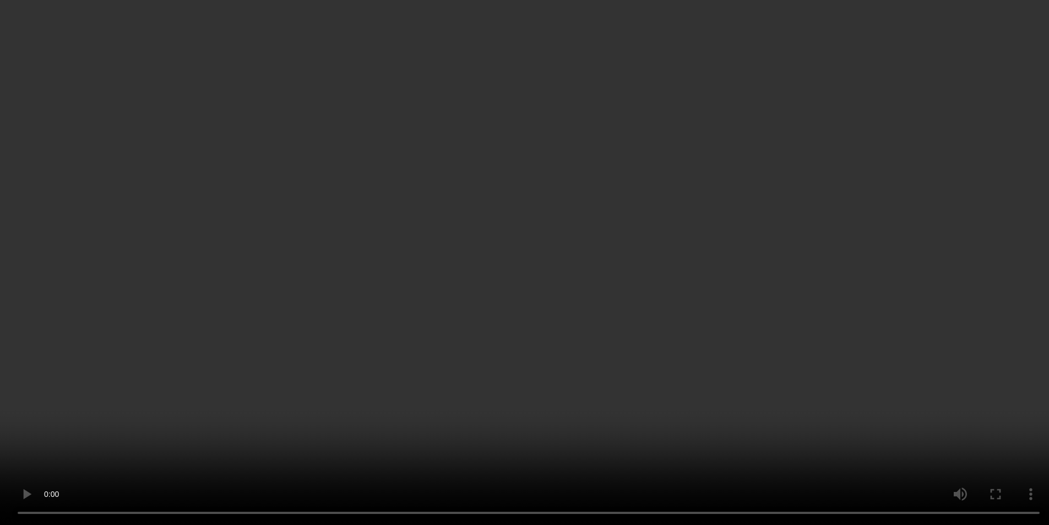
scroll to position [1215, 0]
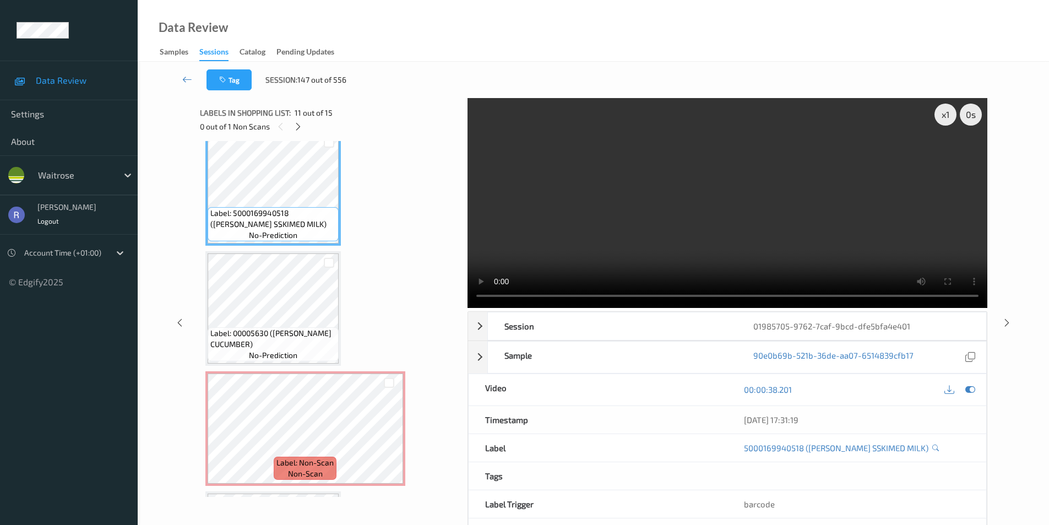
click at [690, 257] on video at bounding box center [727, 203] width 520 height 210
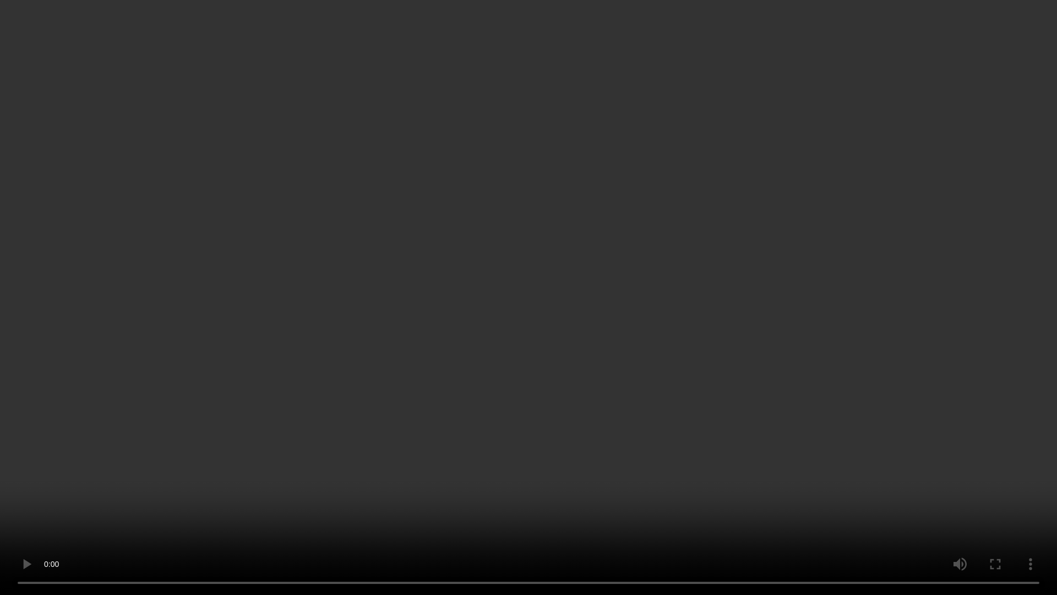
click at [426, 524] on video at bounding box center [528, 297] width 1057 height 595
click at [488, 415] on video at bounding box center [528, 297] width 1057 height 595
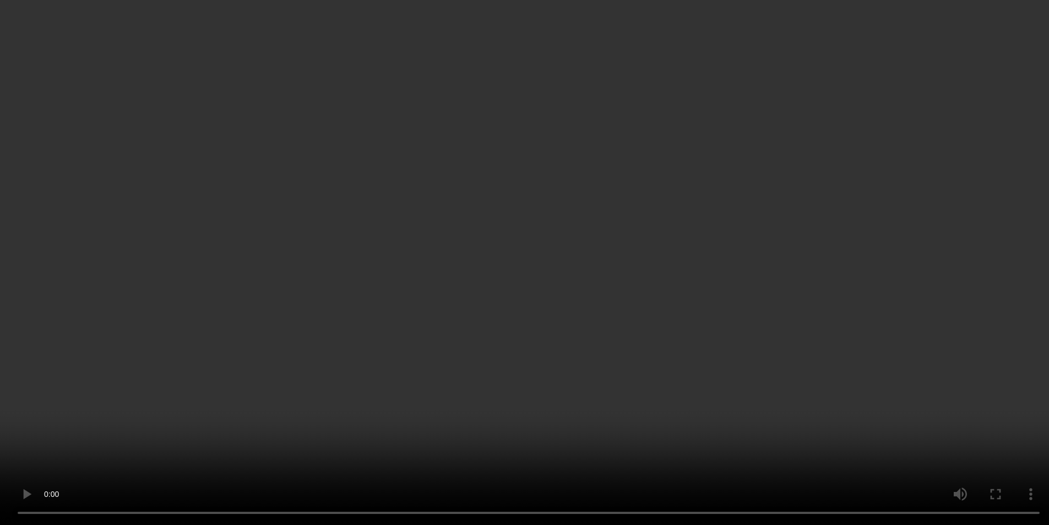
scroll to position [110, 0]
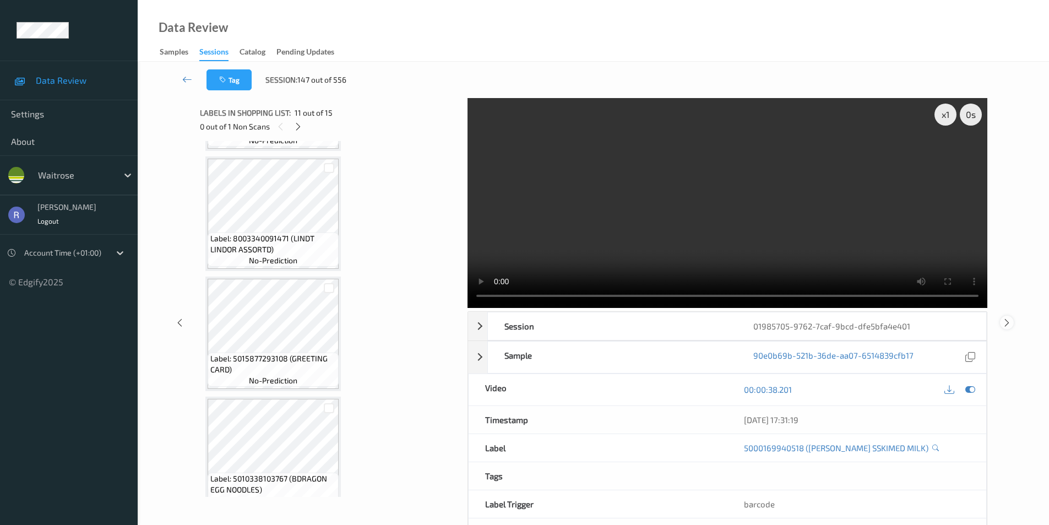
click at [1003, 319] on icon at bounding box center [1006, 322] width 9 height 10
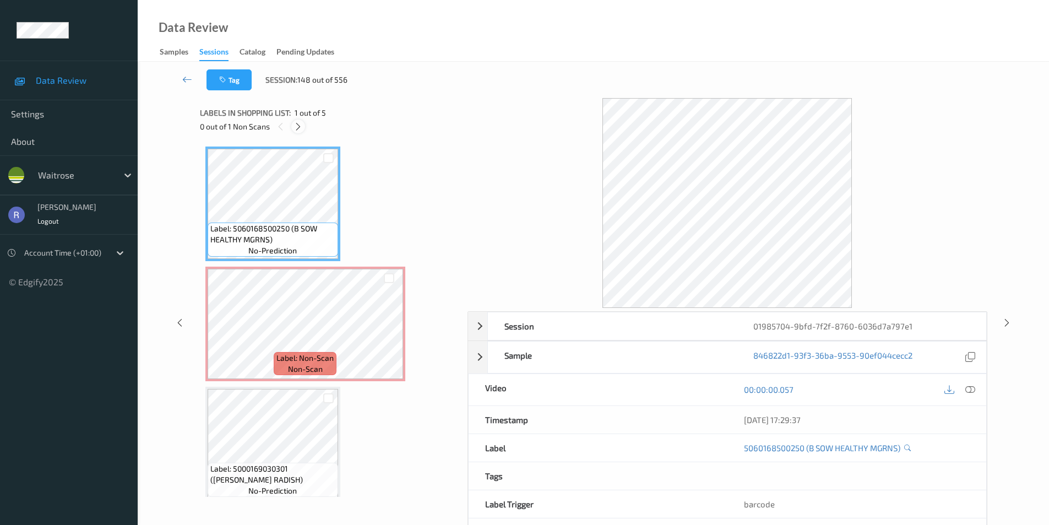
click at [297, 127] on icon at bounding box center [297, 127] width 9 height 10
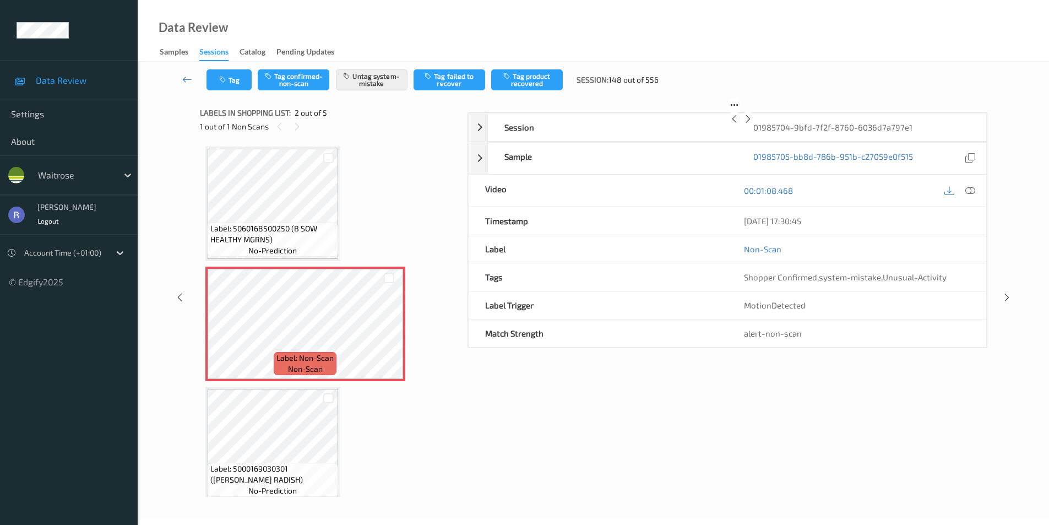
scroll to position [6, 0]
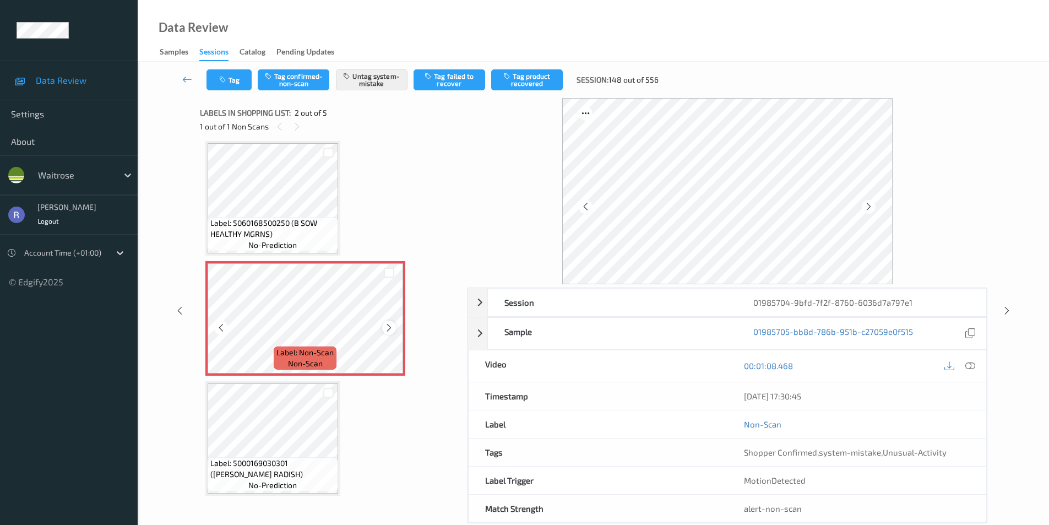
click at [392, 330] on icon at bounding box center [388, 328] width 9 height 10
click at [1008, 307] on icon at bounding box center [1006, 311] width 9 height 10
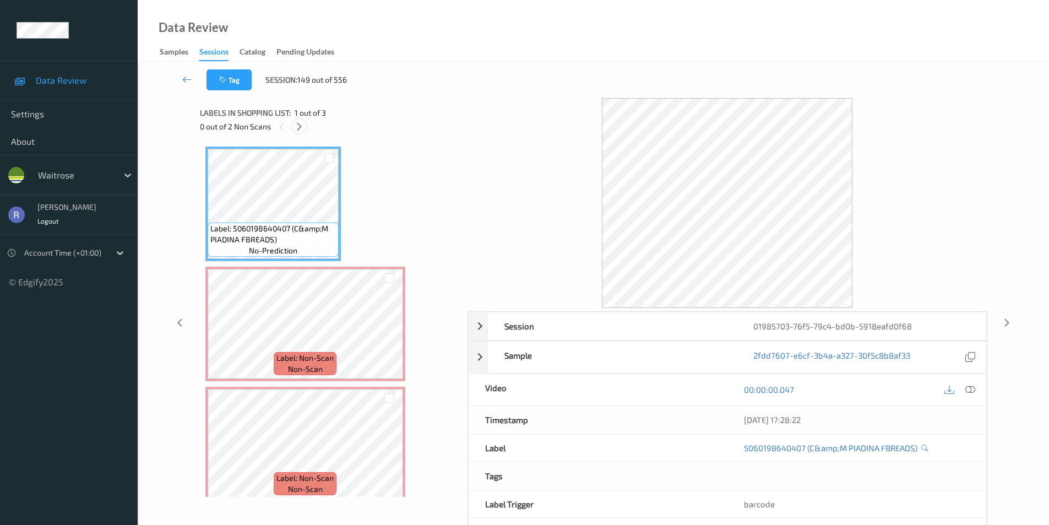
click at [298, 129] on icon at bounding box center [299, 127] width 9 height 10
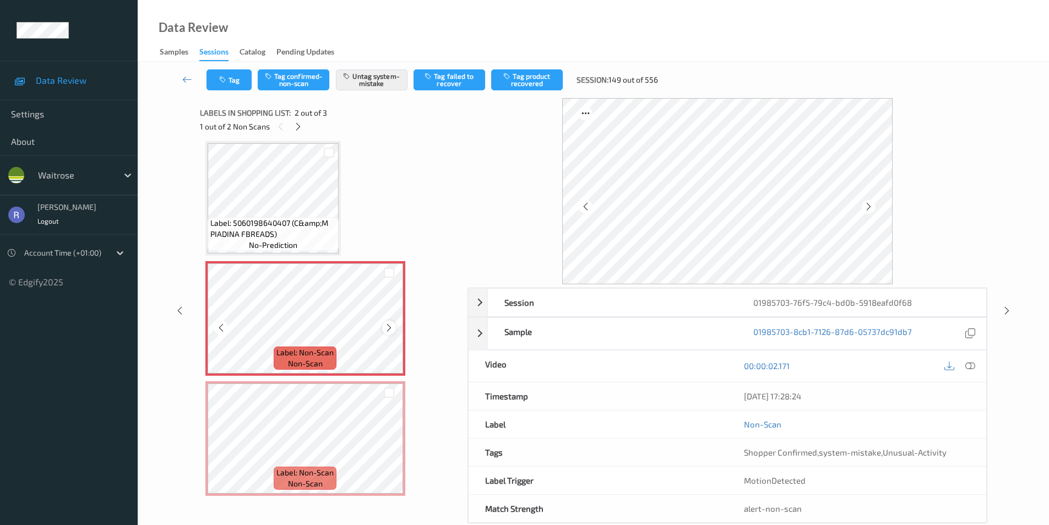
click at [386, 326] on icon at bounding box center [388, 328] width 9 height 10
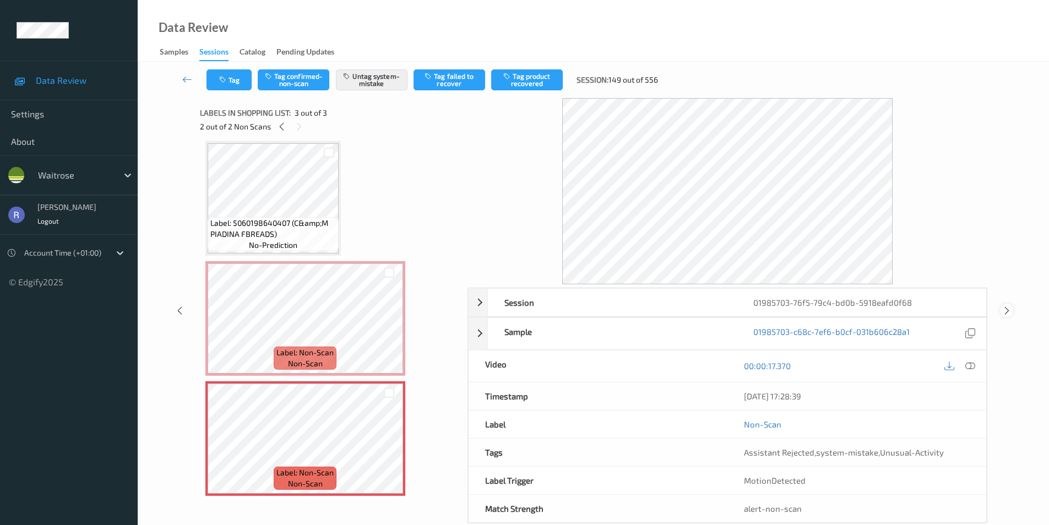
click at [1007, 307] on icon at bounding box center [1006, 311] width 9 height 10
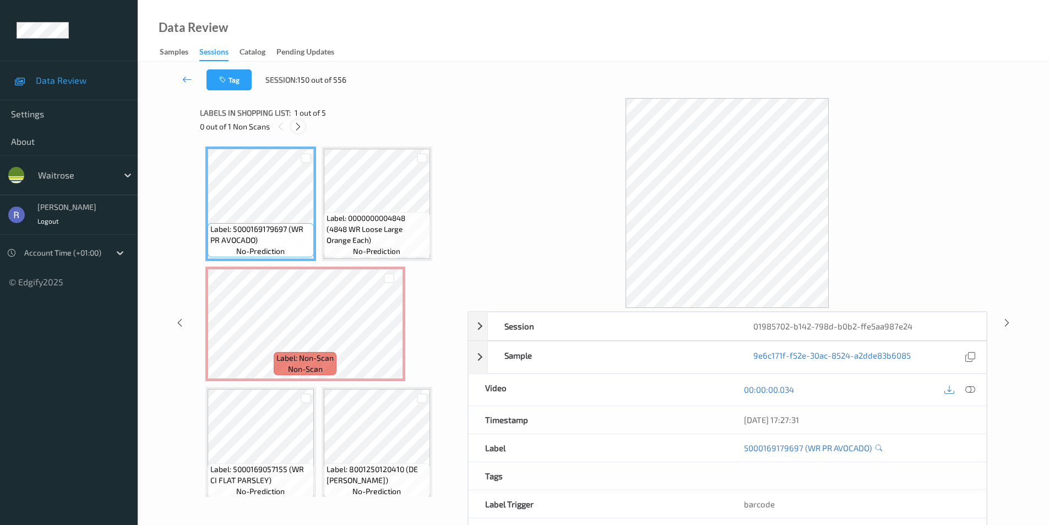
click at [297, 128] on icon at bounding box center [297, 127] width 9 height 10
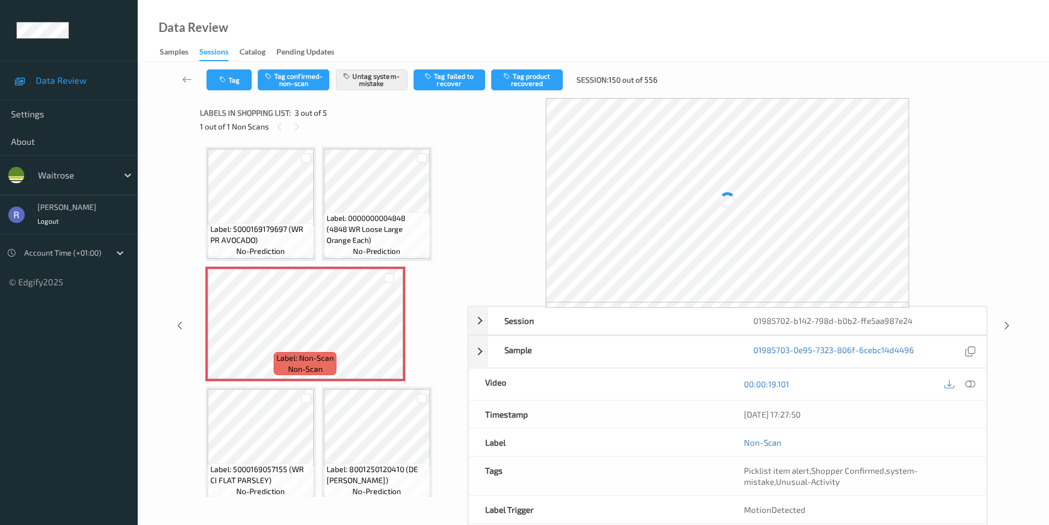
scroll to position [6, 0]
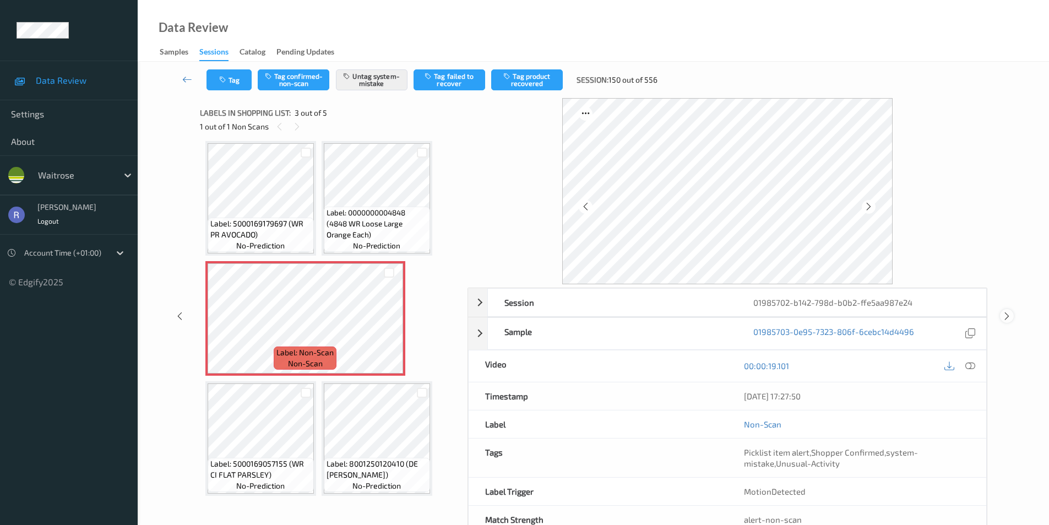
click at [1002, 320] on icon at bounding box center [1006, 316] width 9 height 10
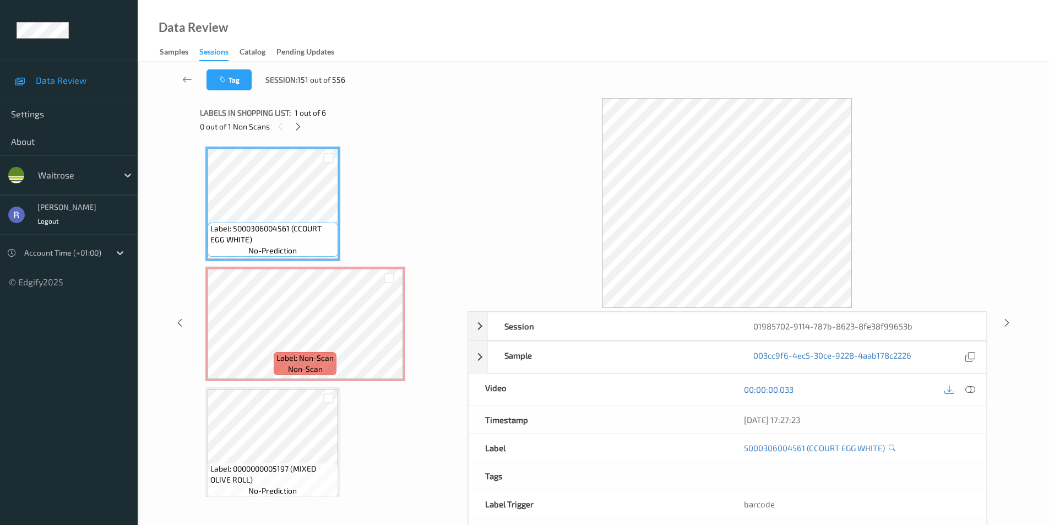
drag, startPoint x: 296, startPoint y: 123, endPoint x: 297, endPoint y: 143, distance: 19.8
click at [296, 124] on icon at bounding box center [297, 127] width 9 height 10
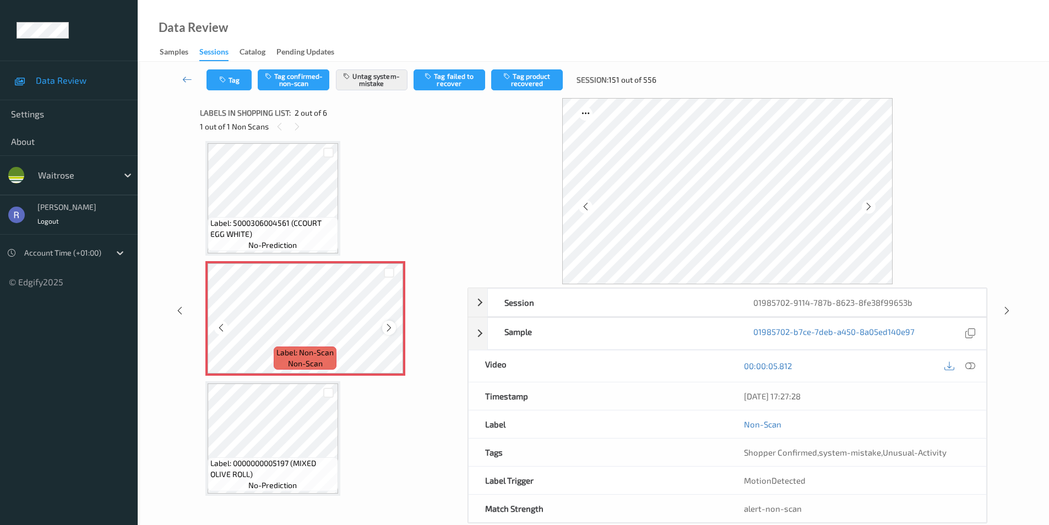
click at [390, 326] on icon at bounding box center [388, 328] width 9 height 10
click at [391, 326] on icon at bounding box center [388, 328] width 9 height 10
click at [1009, 309] on icon at bounding box center [1006, 311] width 9 height 10
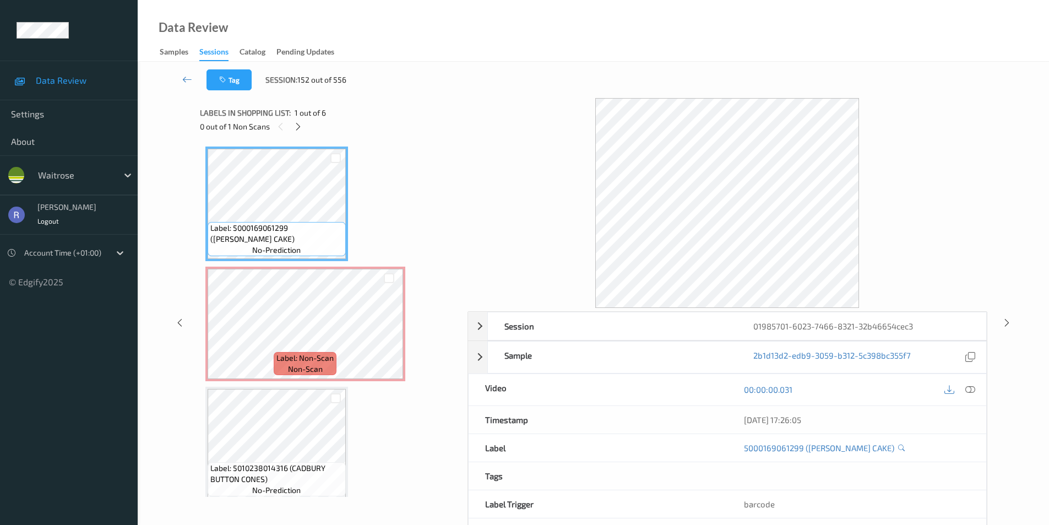
drag, startPoint x: 298, startPoint y: 126, endPoint x: 306, endPoint y: 137, distance: 13.3
click at [299, 127] on icon at bounding box center [297, 127] width 9 height 10
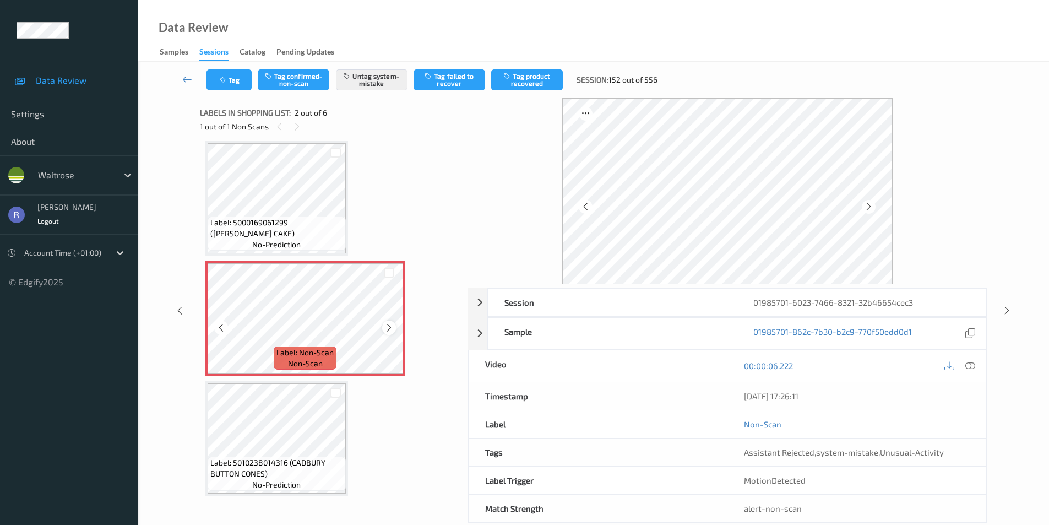
click at [394, 328] on div at bounding box center [389, 327] width 14 height 14
click at [1002, 306] on icon at bounding box center [1006, 311] width 9 height 10
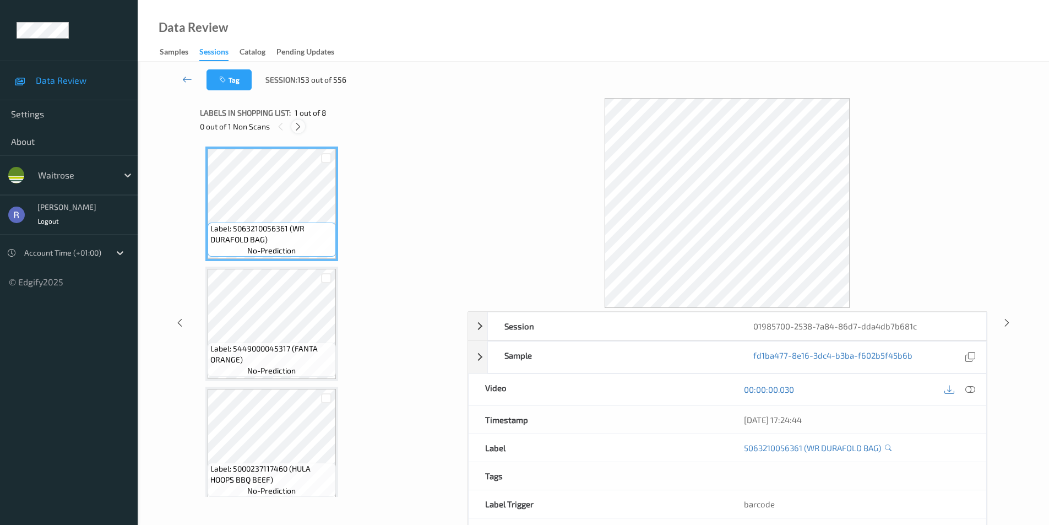
click at [298, 123] on icon at bounding box center [297, 127] width 9 height 10
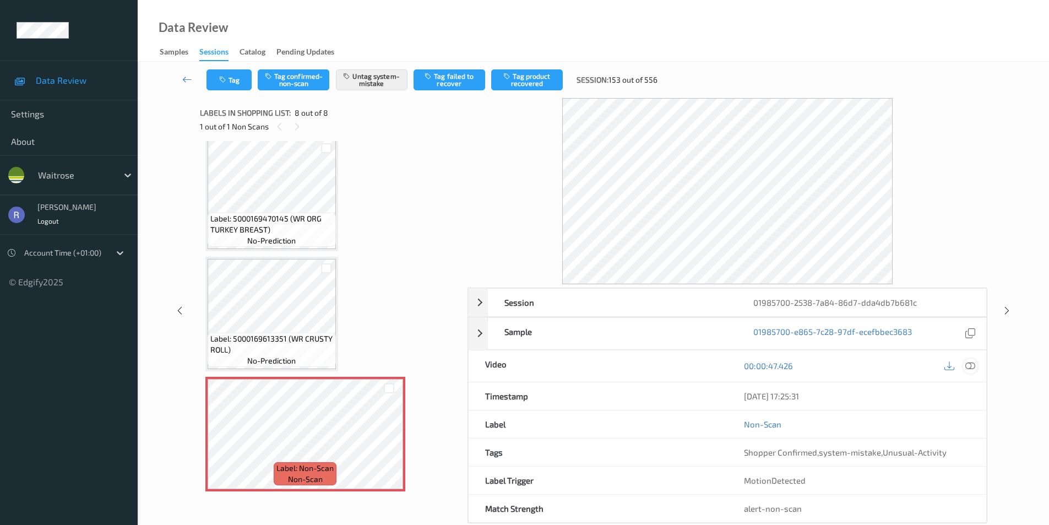
click at [972, 363] on icon at bounding box center [970, 366] width 10 height 10
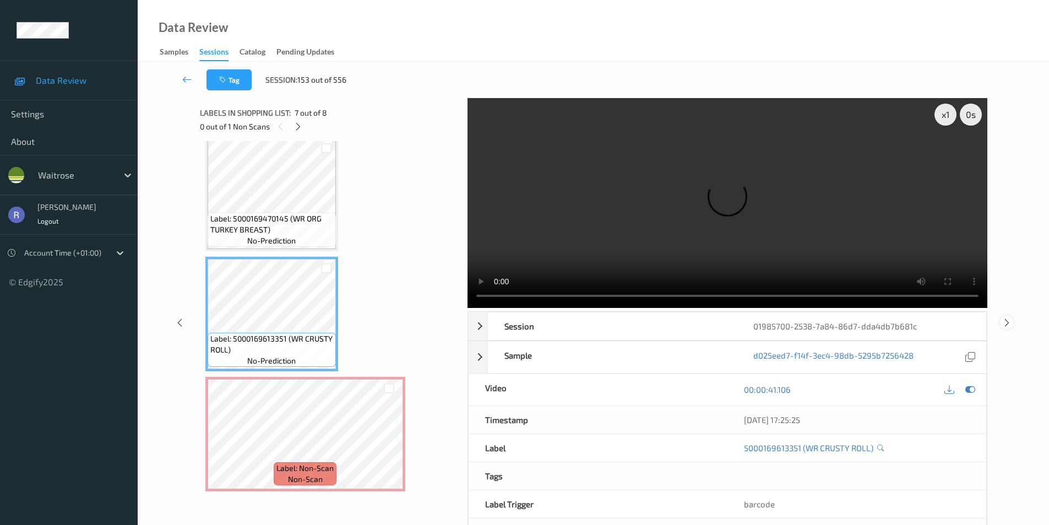
click at [1005, 319] on icon at bounding box center [1006, 322] width 9 height 10
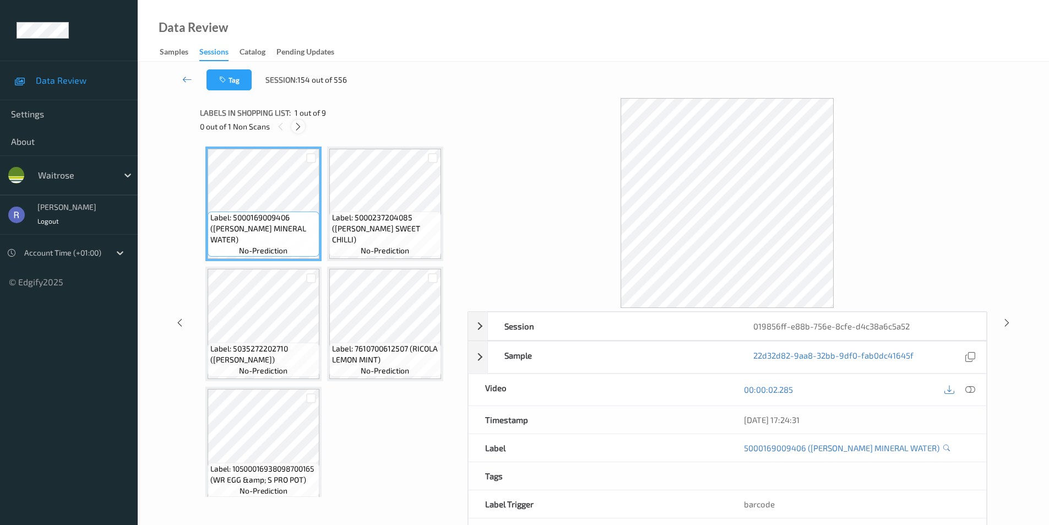
click at [299, 126] on icon at bounding box center [297, 127] width 9 height 10
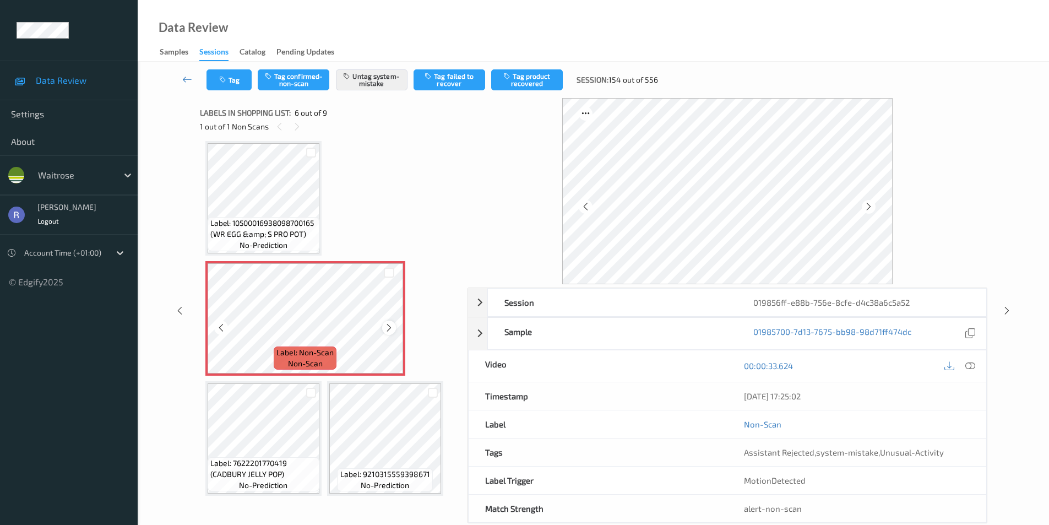
click at [388, 328] on icon at bounding box center [388, 328] width 9 height 10
click at [323, 201] on div "Label: 5000169009406 ([PERSON_NAME] MINERAL WATER) no-prediction Label: 5000237…" at bounding box center [329, 258] width 249 height 715
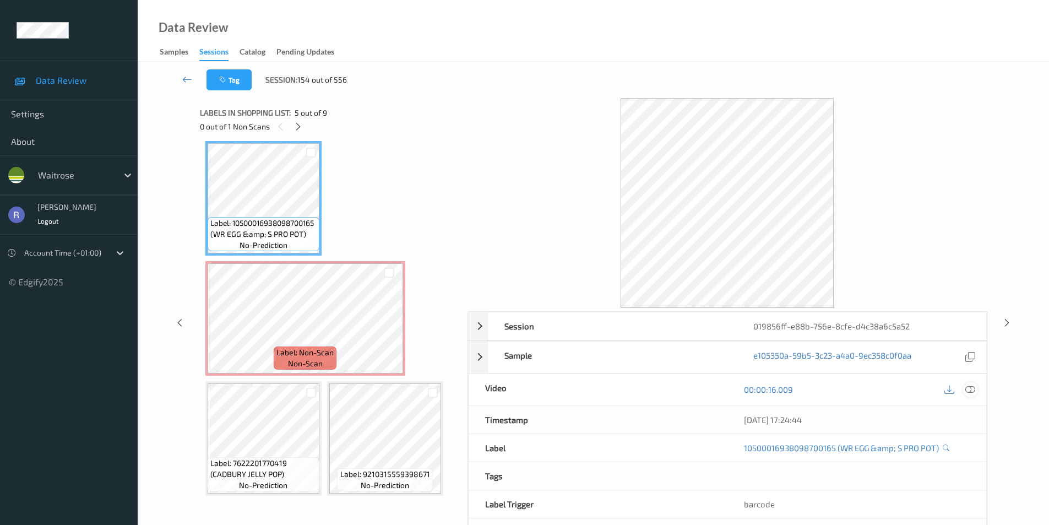
click at [971, 389] on icon at bounding box center [970, 389] width 10 height 10
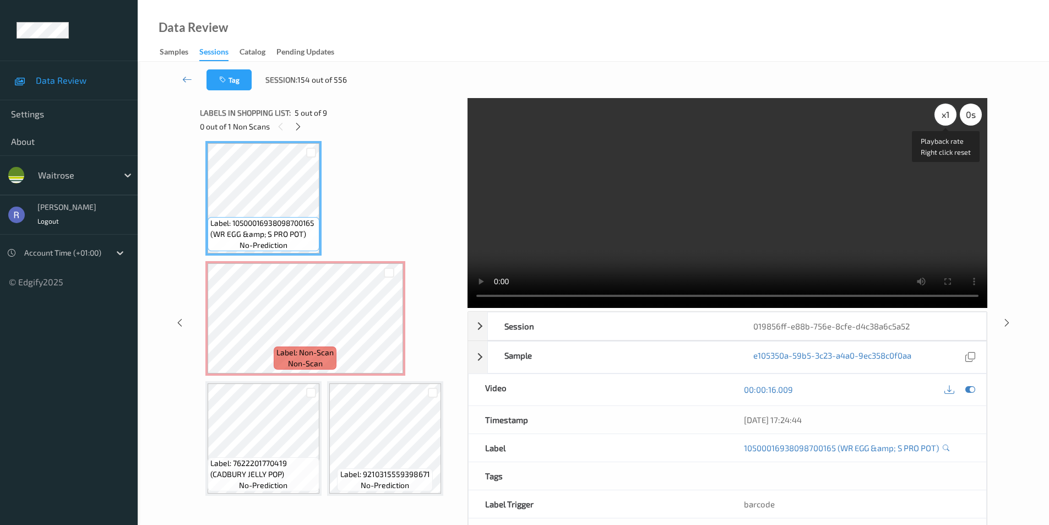
click at [946, 117] on div "x 1" at bounding box center [945, 114] width 22 height 22
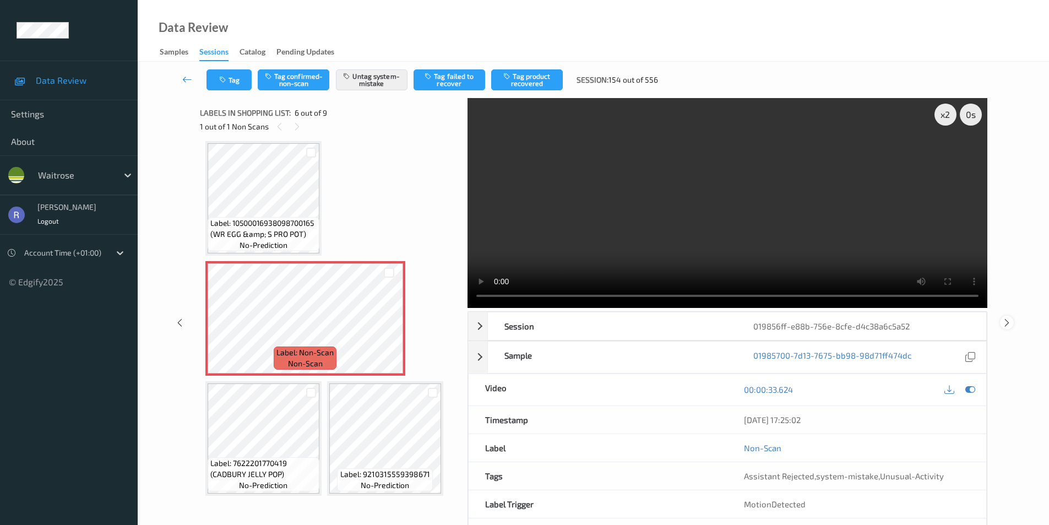
click at [1008, 323] on icon at bounding box center [1006, 322] width 9 height 10
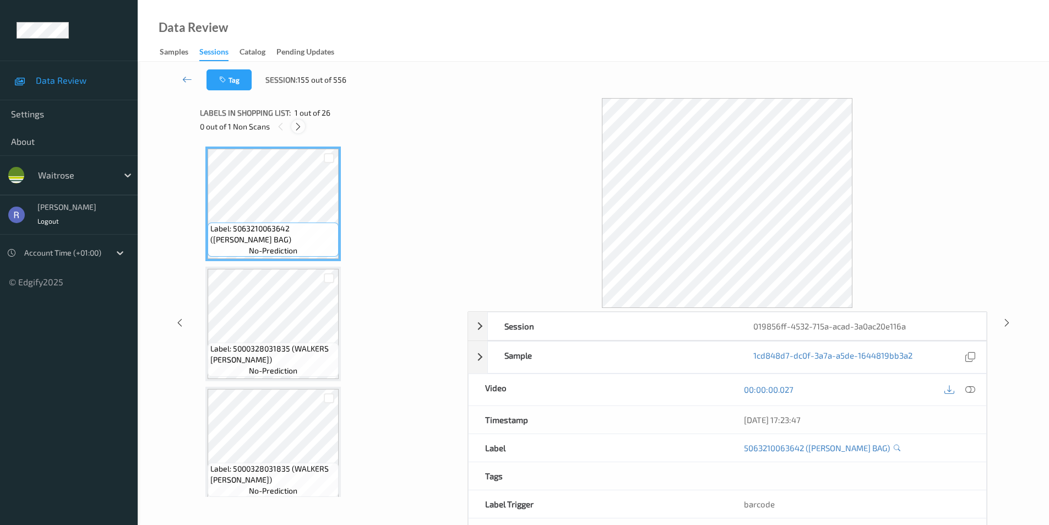
click at [296, 127] on icon at bounding box center [297, 127] width 9 height 10
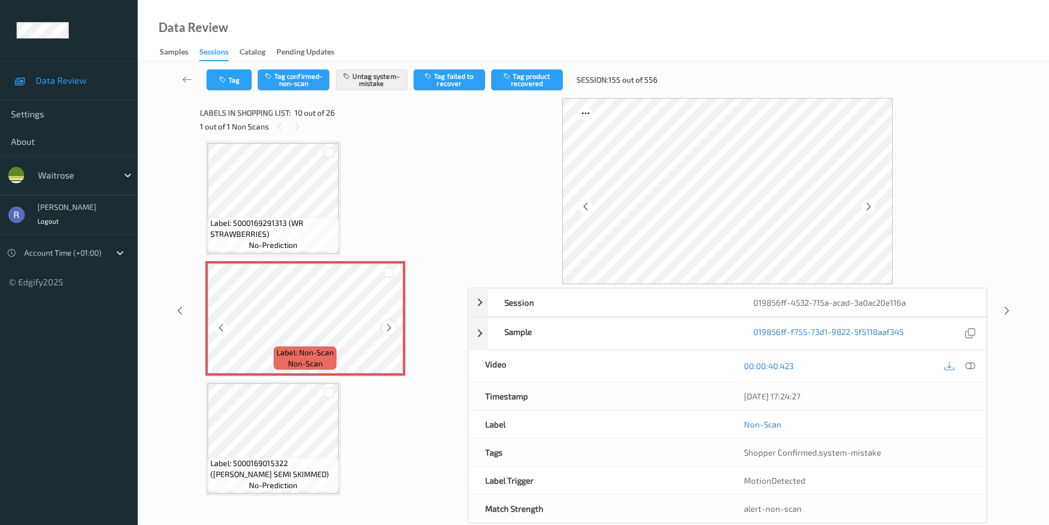
click at [388, 326] on icon at bounding box center [388, 328] width 9 height 10
click at [1005, 311] on icon at bounding box center [1006, 311] width 9 height 10
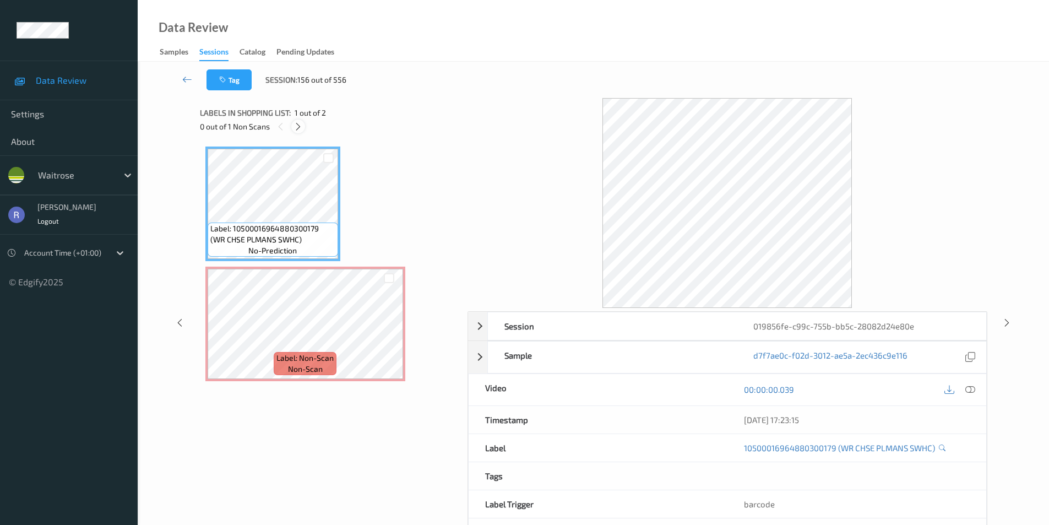
click at [298, 125] on icon at bounding box center [297, 127] width 9 height 10
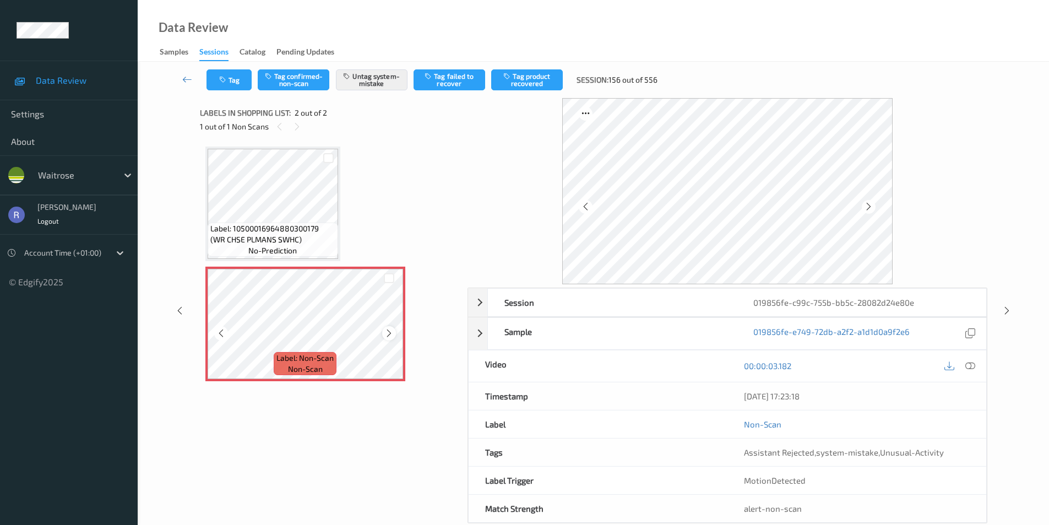
click at [389, 332] on icon at bounding box center [388, 333] width 9 height 10
click at [1005, 309] on icon at bounding box center [1006, 311] width 9 height 10
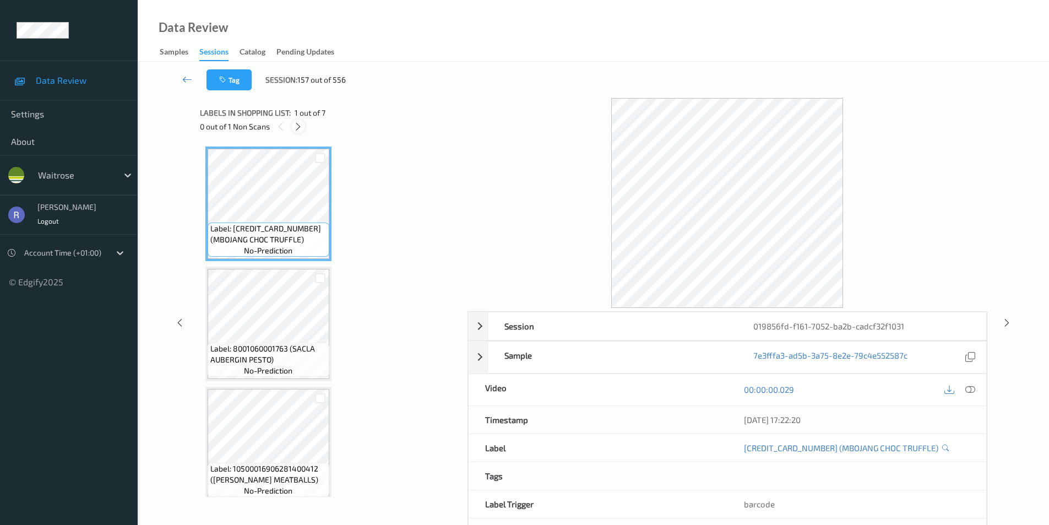
click at [302, 122] on icon at bounding box center [297, 127] width 9 height 10
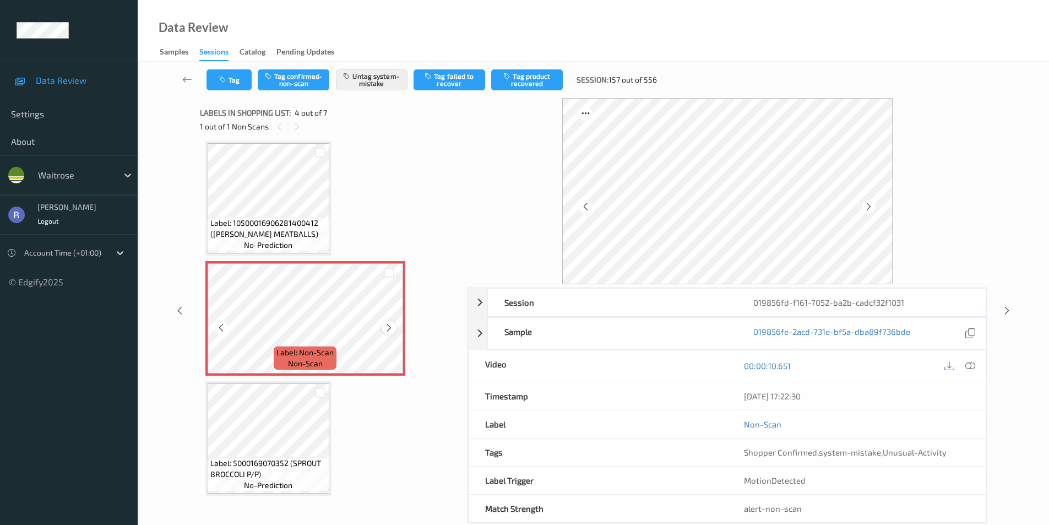
click at [391, 327] on icon at bounding box center [388, 328] width 9 height 10
click at [391, 328] on icon at bounding box center [388, 328] width 9 height 10
click at [968, 367] on icon at bounding box center [970, 366] width 10 height 10
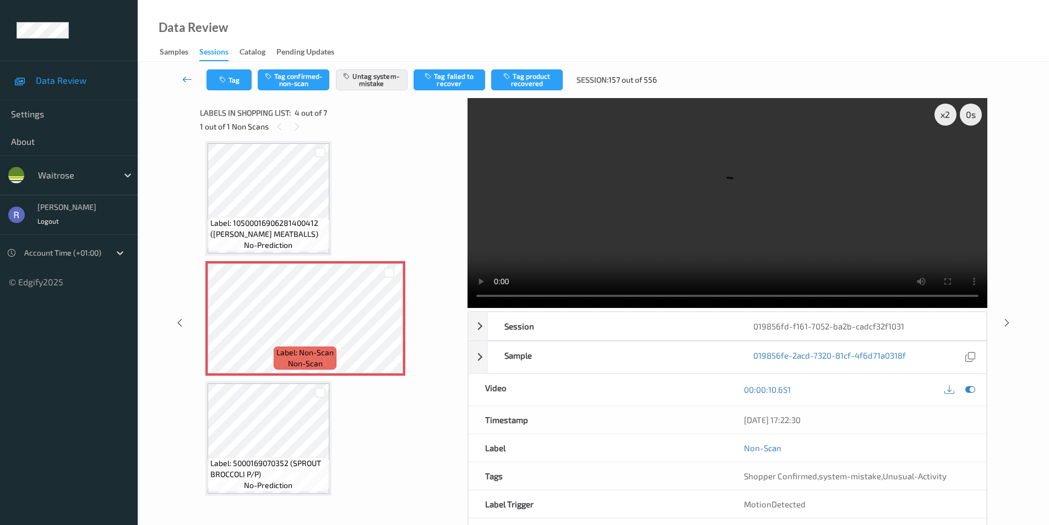
click at [186, 79] on icon at bounding box center [187, 79] width 10 height 11
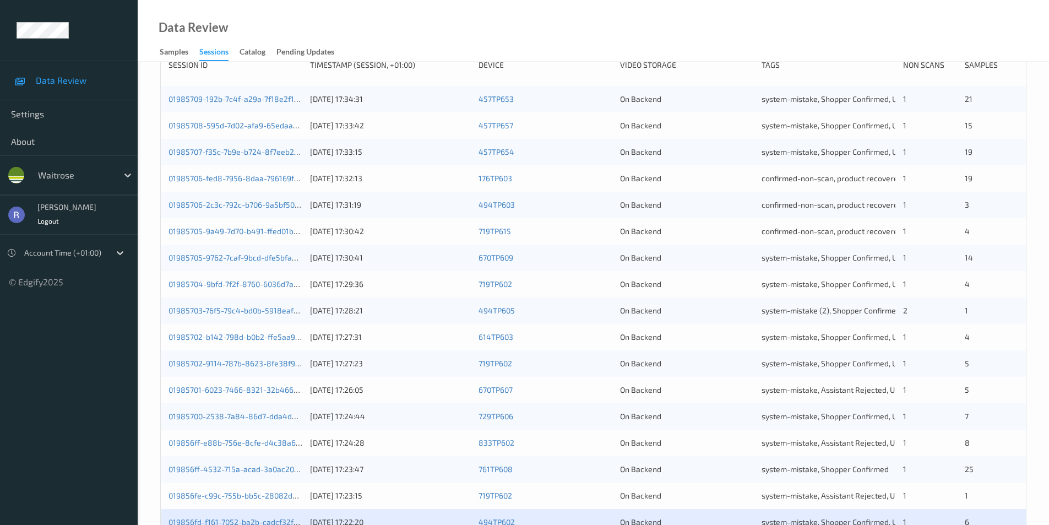
scroll to position [275, 0]
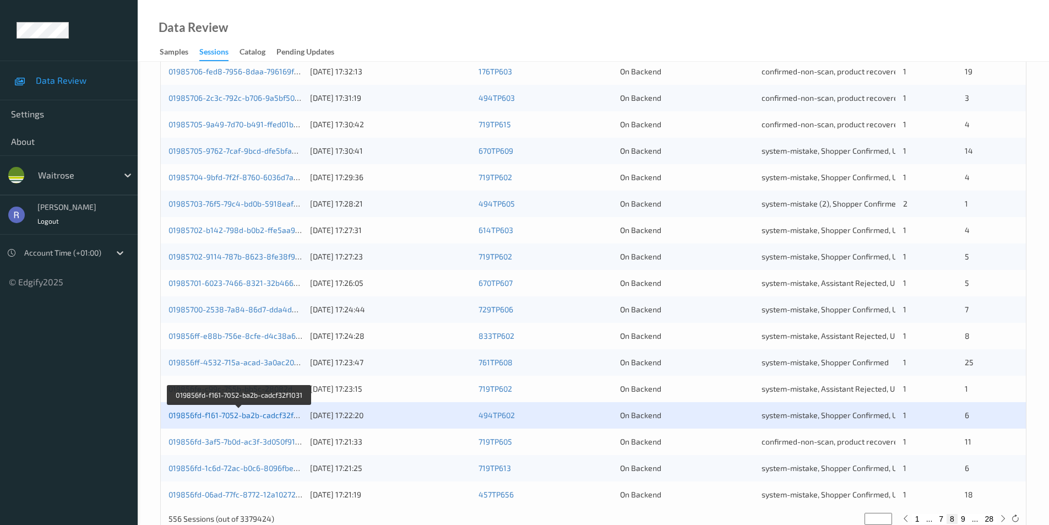
click at [242, 410] on link "019856fd-f161-7052-ba2b-cadcf32f1031" at bounding box center [238, 414] width 140 height 9
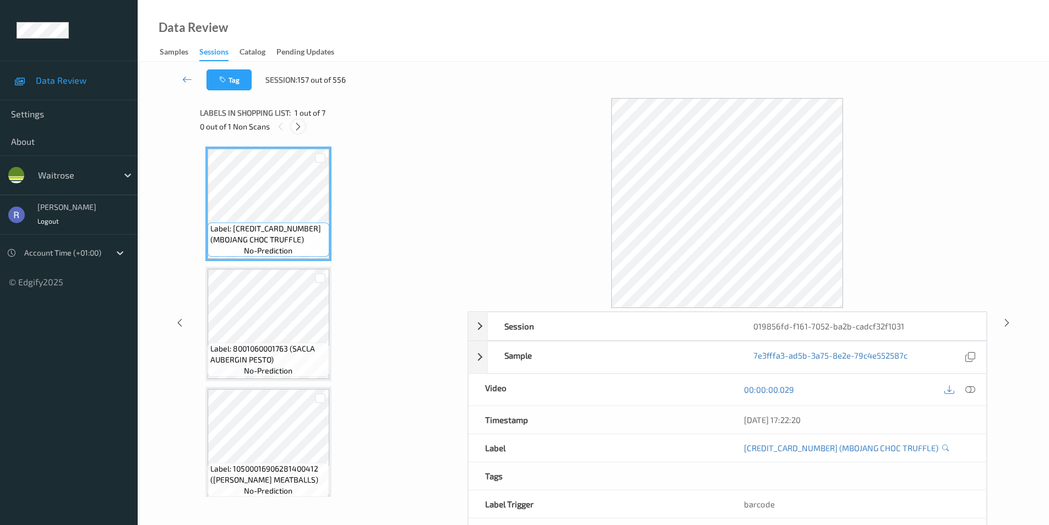
click at [297, 128] on icon at bounding box center [297, 127] width 9 height 10
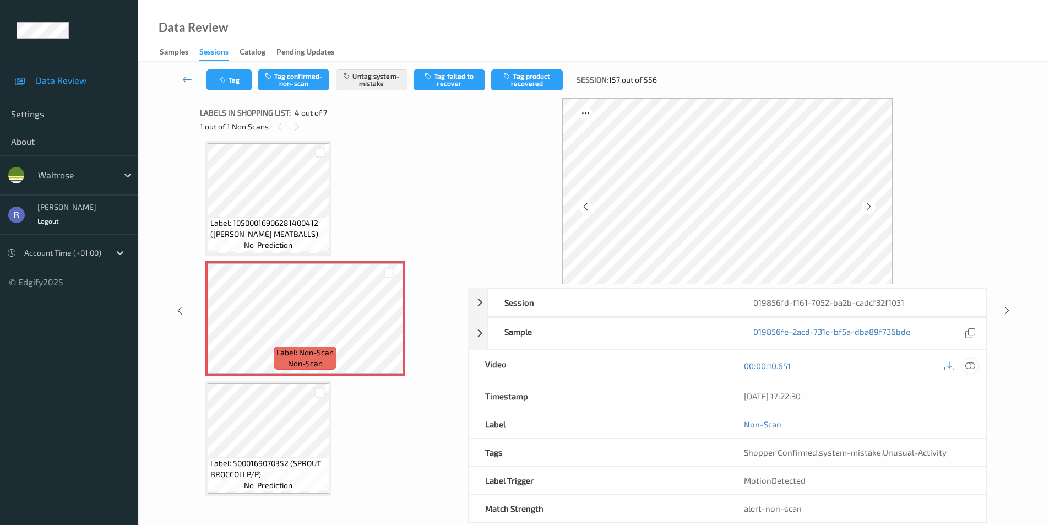
click at [974, 366] on icon at bounding box center [970, 366] width 10 height 10
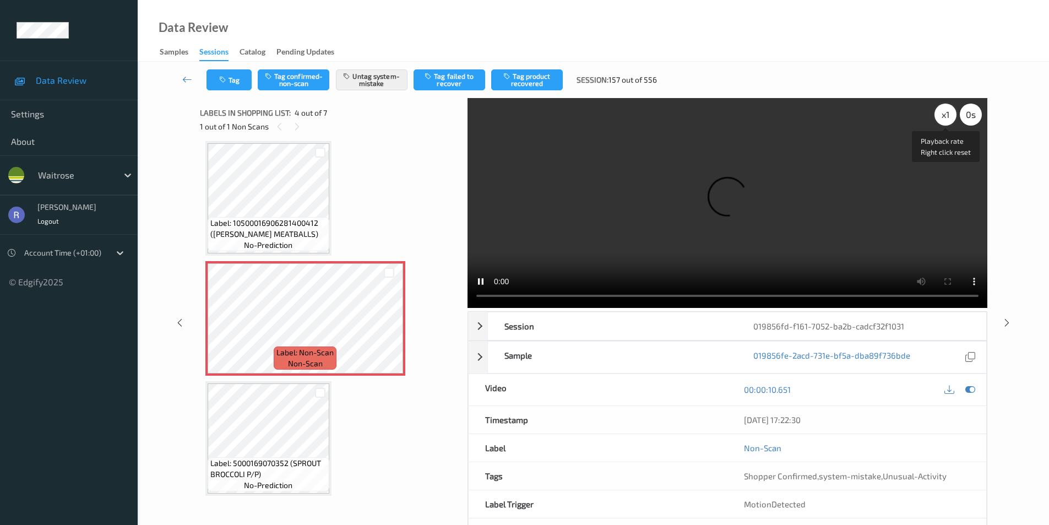
click at [946, 115] on div "x 1" at bounding box center [945, 114] width 22 height 22
click at [1007, 319] on icon at bounding box center [1006, 322] width 9 height 10
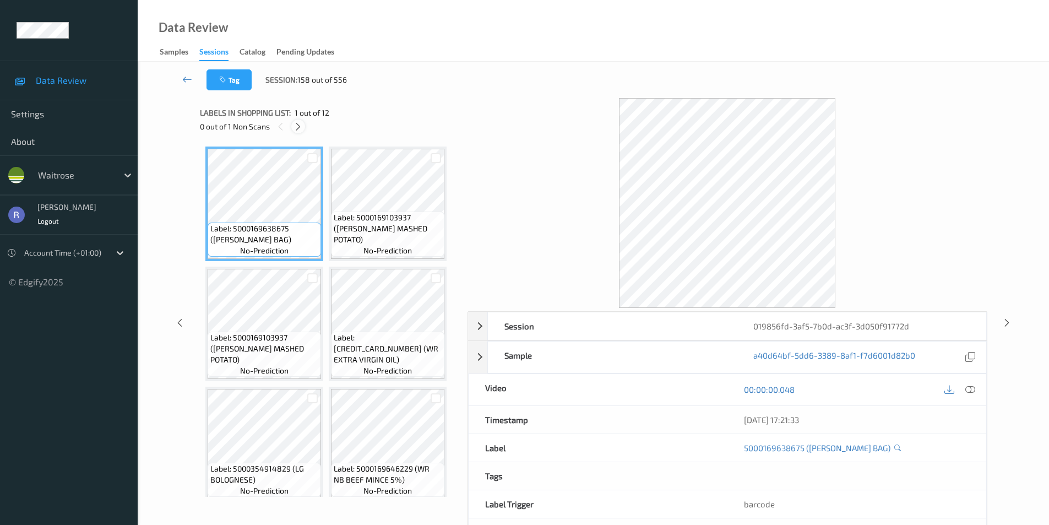
click at [300, 126] on icon at bounding box center [297, 127] width 9 height 10
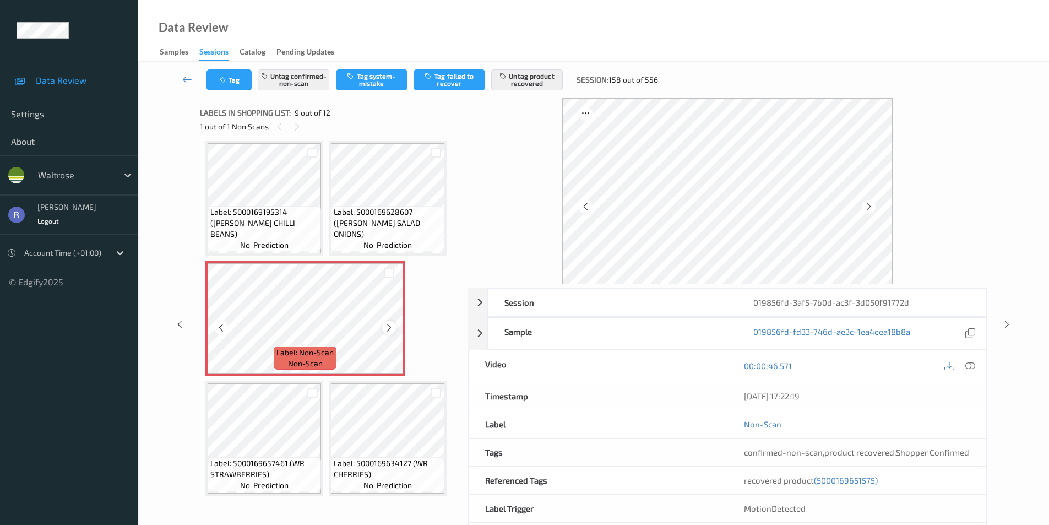
click at [388, 325] on icon at bounding box center [388, 328] width 9 height 10
click at [380, 467] on span "Label: 5000169634127 (WR CHERRIES)" at bounding box center [388, 468] width 108 height 22
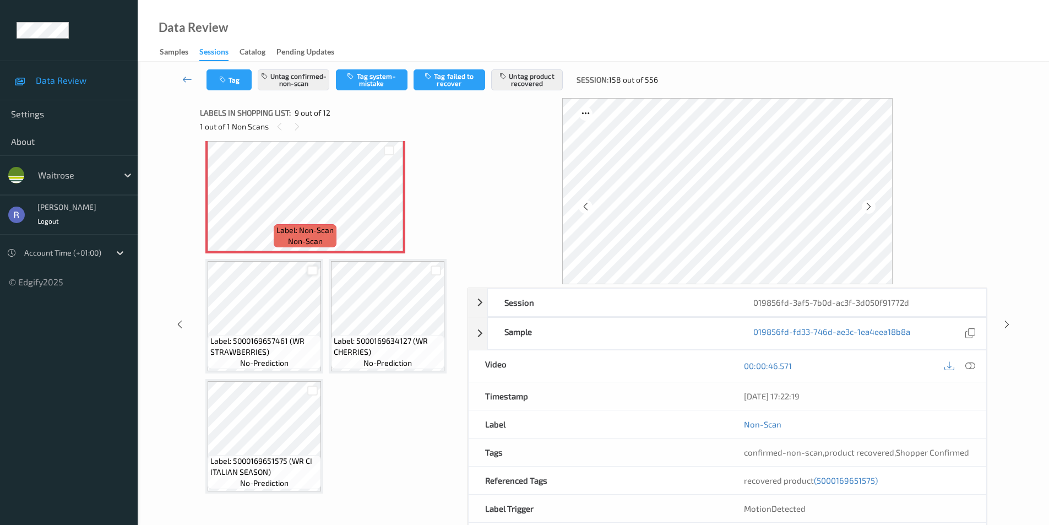
scroll to position [490, 0]
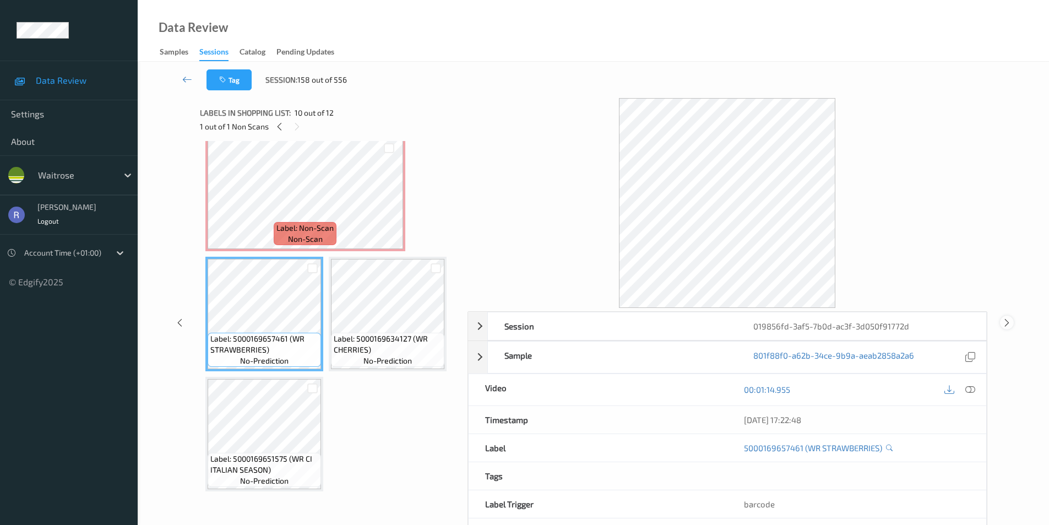
click at [1005, 321] on icon at bounding box center [1006, 322] width 9 height 10
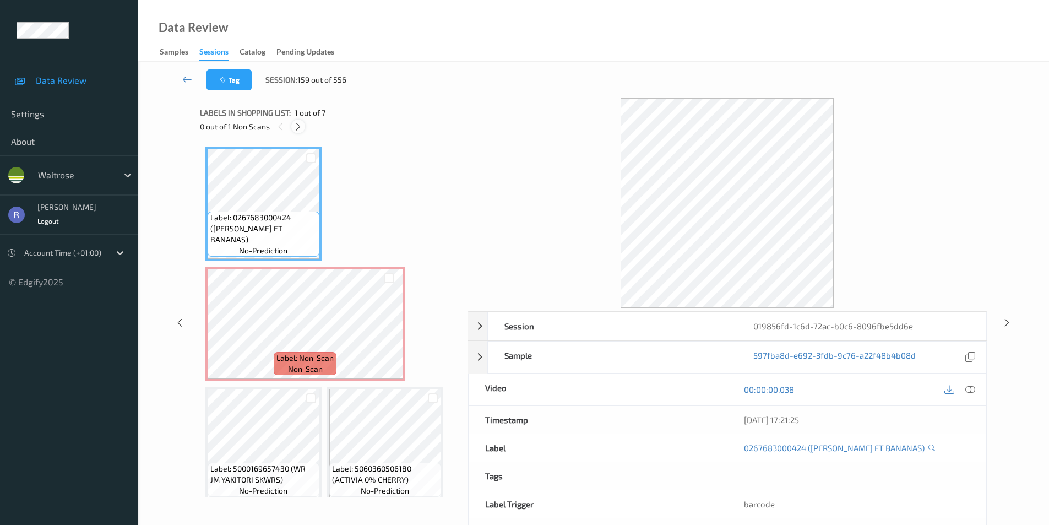
click at [299, 125] on icon at bounding box center [297, 127] width 9 height 10
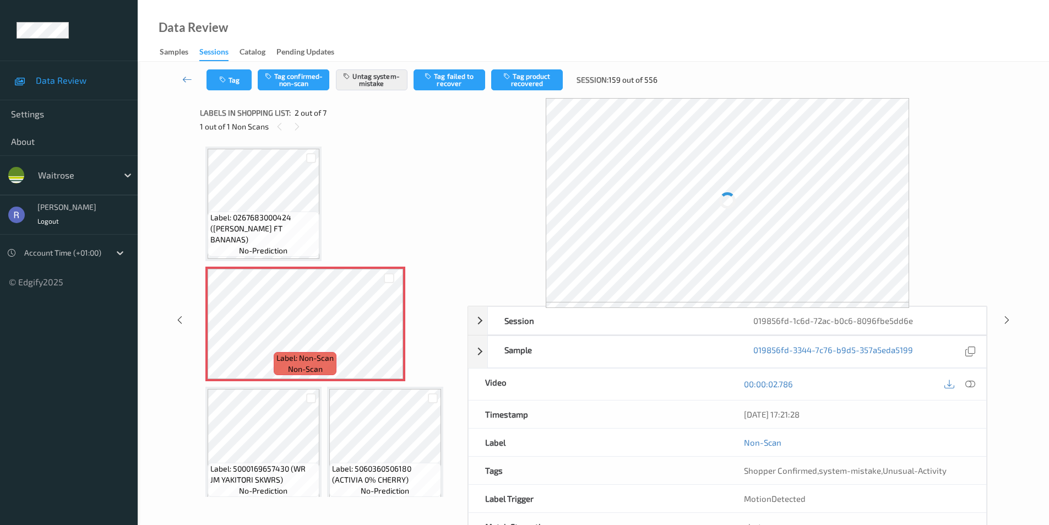
scroll to position [6, 0]
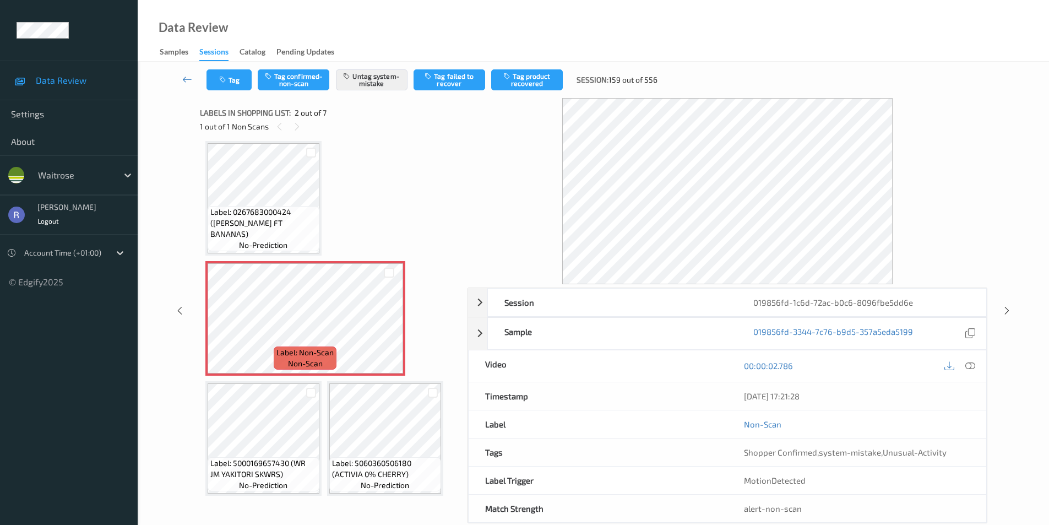
click at [1005, 310] on icon at bounding box center [1006, 311] width 9 height 10
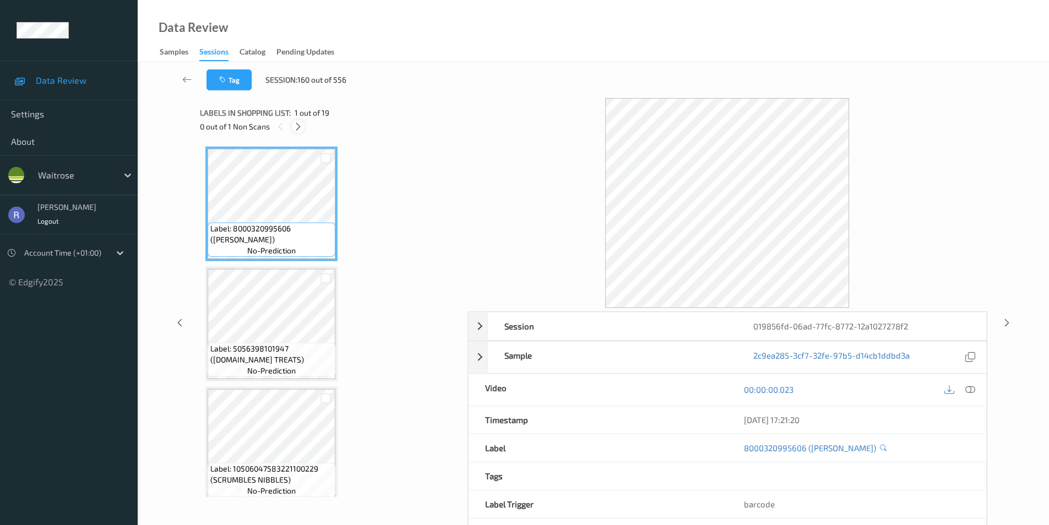
click at [300, 128] on icon at bounding box center [297, 127] width 9 height 10
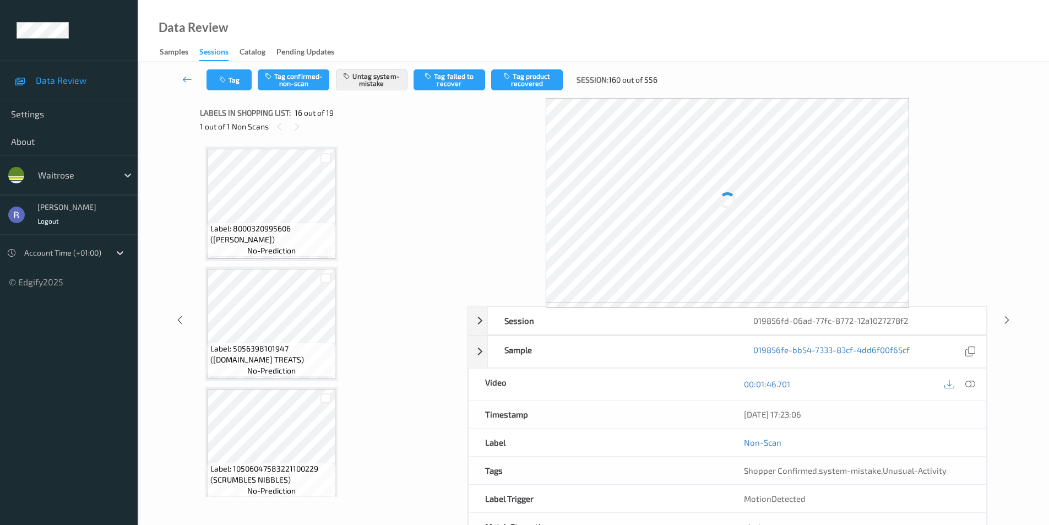
scroll to position [1686, 0]
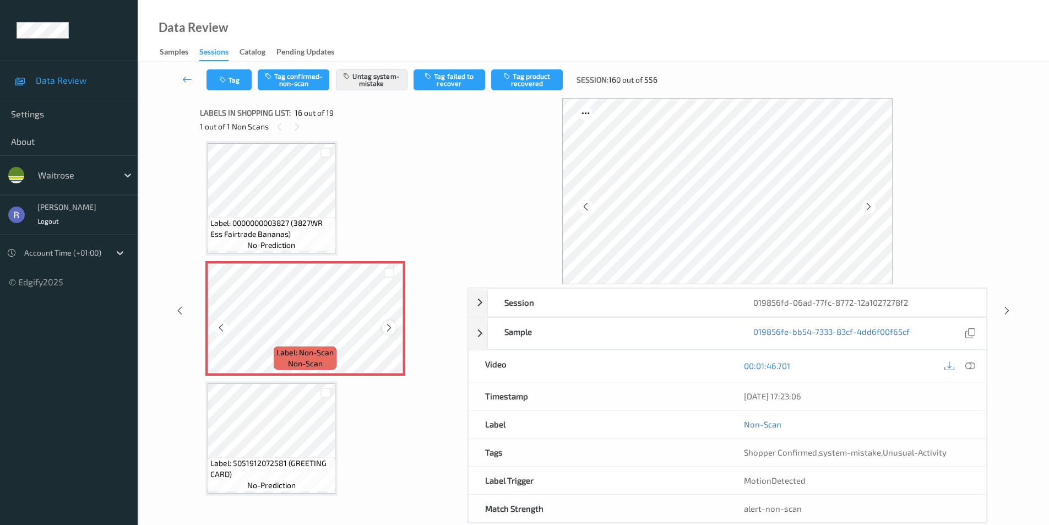
click at [389, 326] on icon at bounding box center [388, 328] width 9 height 10
click at [1005, 306] on icon at bounding box center [1006, 311] width 9 height 10
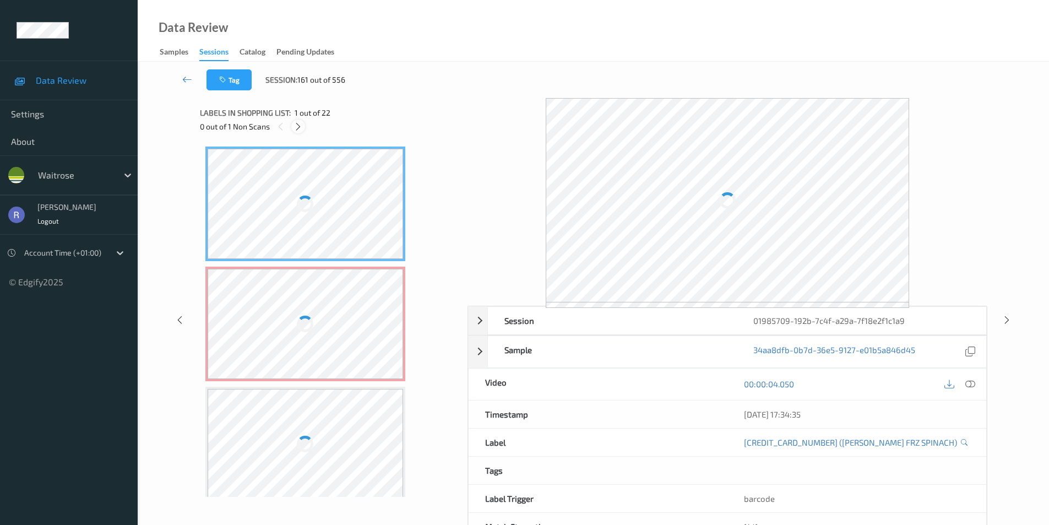
click at [296, 128] on icon at bounding box center [297, 127] width 9 height 10
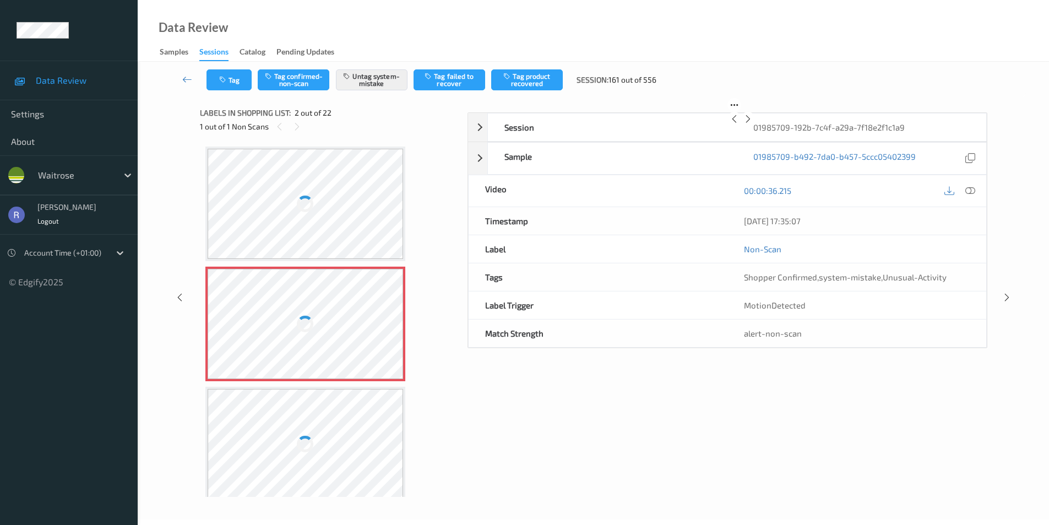
scroll to position [6, 0]
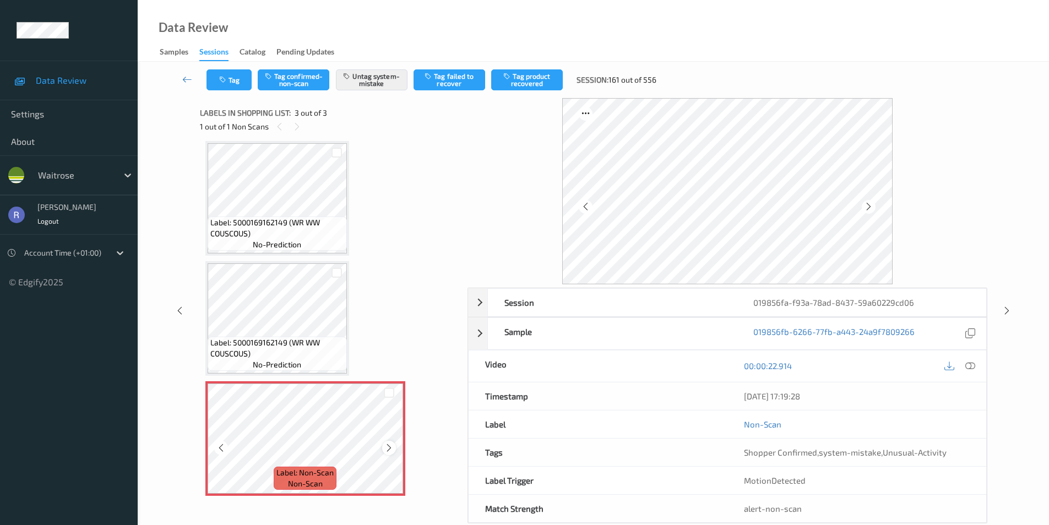
click at [390, 448] on icon at bounding box center [388, 448] width 9 height 10
click at [390, 449] on icon at bounding box center [388, 448] width 9 height 10
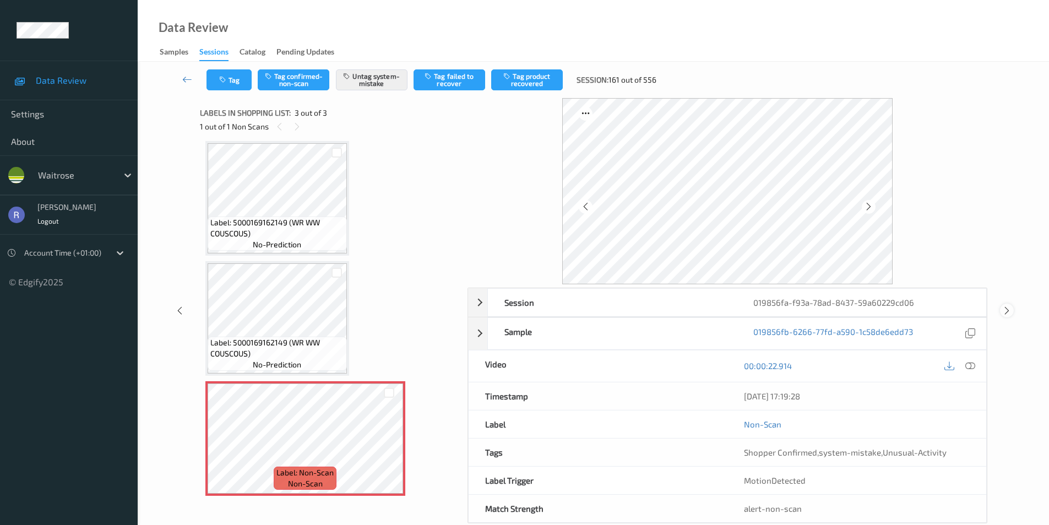
click at [1005, 307] on icon at bounding box center [1006, 311] width 9 height 10
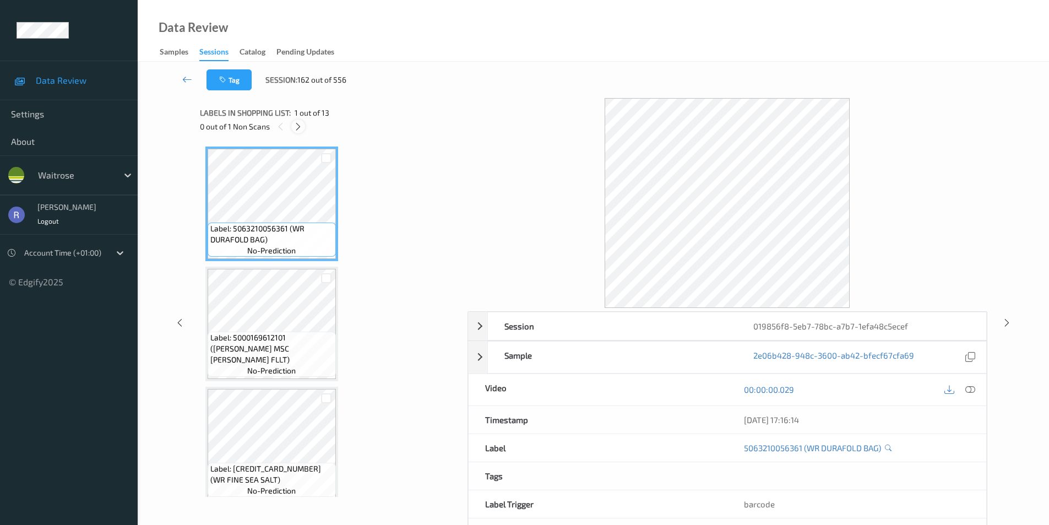
click at [297, 127] on icon at bounding box center [297, 127] width 9 height 10
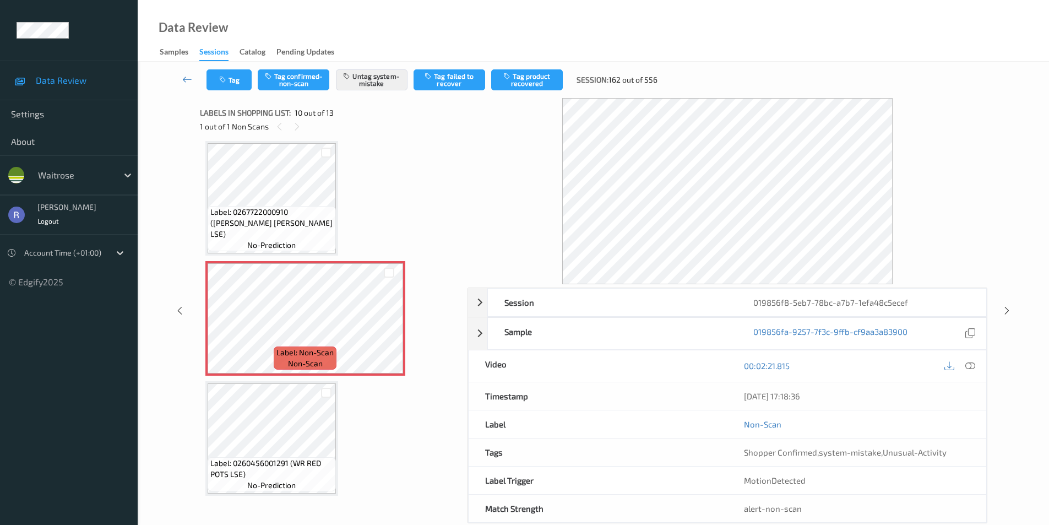
click at [1011, 302] on div "Session 019856f8-5eb7-78bc-a7b7-1efa48c5ecef Session ID 019856f8-5eb7-78bc-a7b7…" at bounding box center [593, 310] width 866 height 425
click at [1007, 307] on icon at bounding box center [1006, 311] width 9 height 10
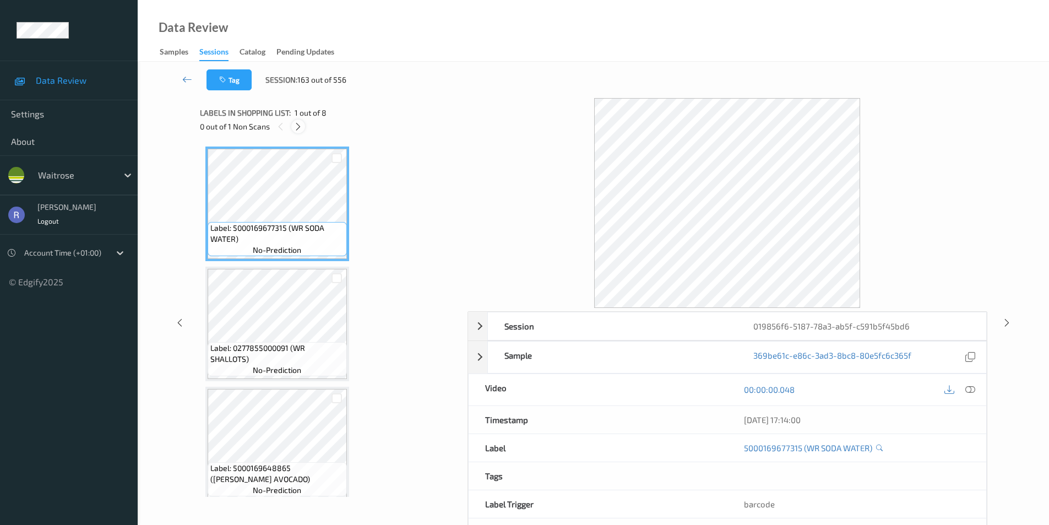
click at [299, 124] on icon at bounding box center [297, 127] width 9 height 10
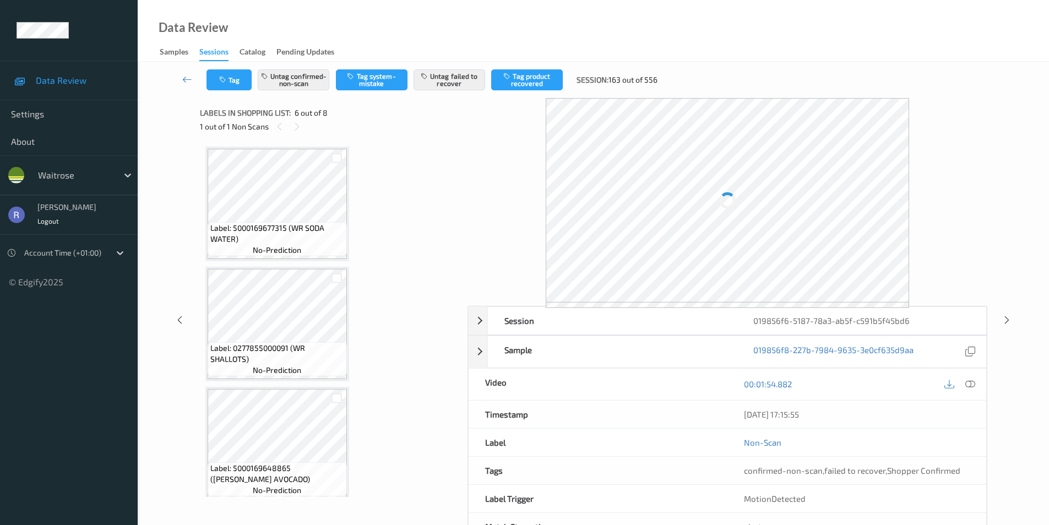
scroll to position [486, 0]
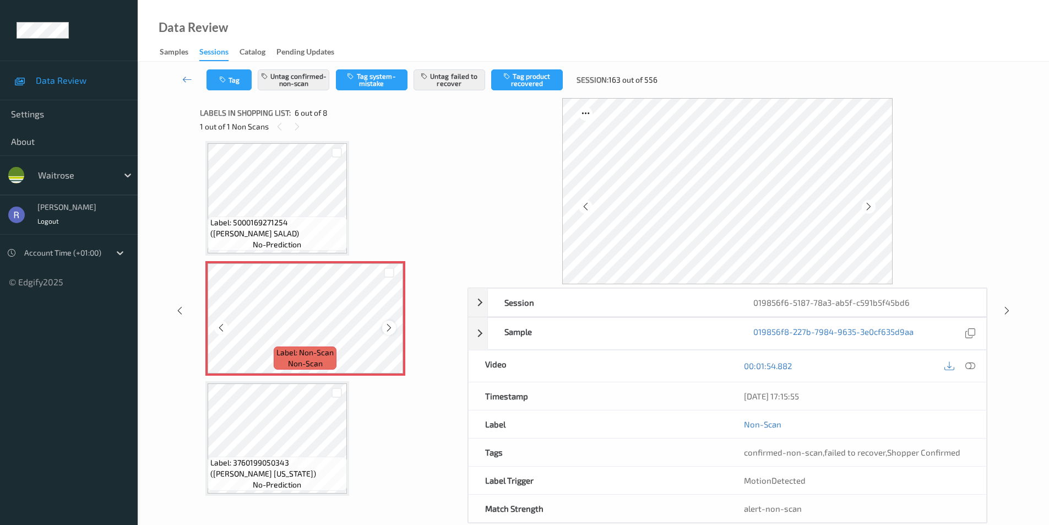
click at [388, 327] on icon at bounding box center [388, 328] width 9 height 10
click at [1007, 308] on icon at bounding box center [1006, 311] width 9 height 10
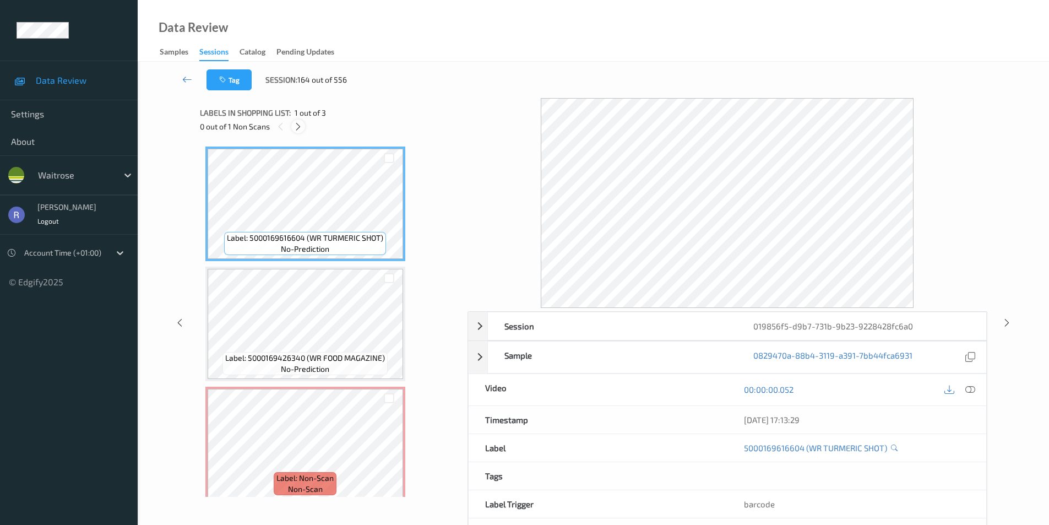
click at [298, 128] on icon at bounding box center [297, 127] width 9 height 10
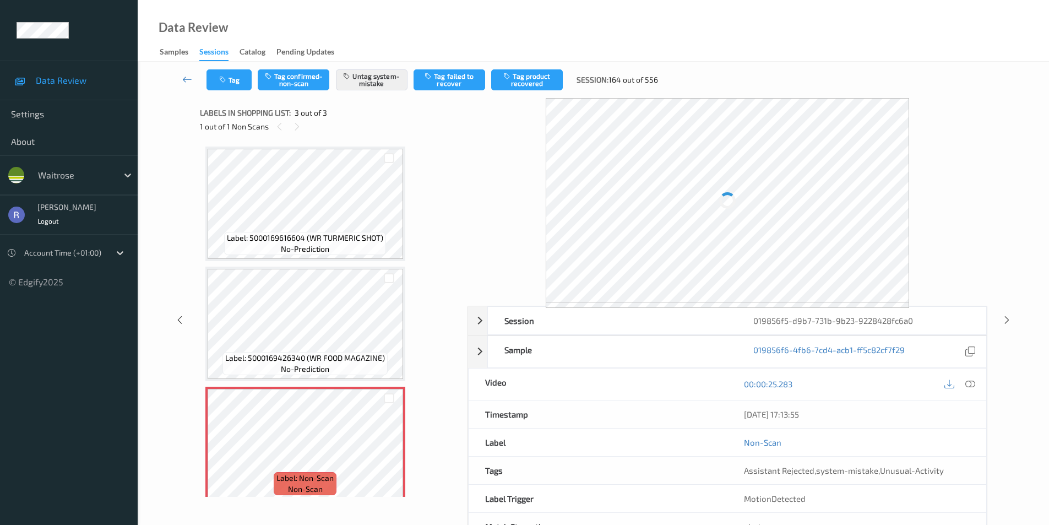
scroll to position [10, 0]
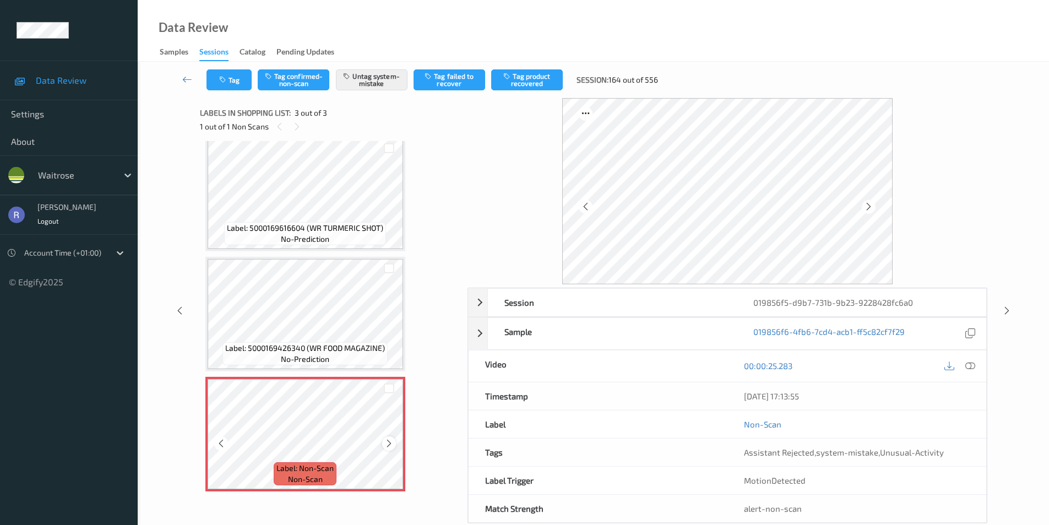
click at [383, 439] on div at bounding box center [389, 443] width 14 height 14
click at [1013, 308] on div "Session 019856f5-d9b7-731b-9b23-9228428fc6a0 Session ID 019856f5-d9b7-731b-9b23…" at bounding box center [593, 310] width 866 height 425
click at [1008, 308] on icon at bounding box center [1006, 311] width 9 height 10
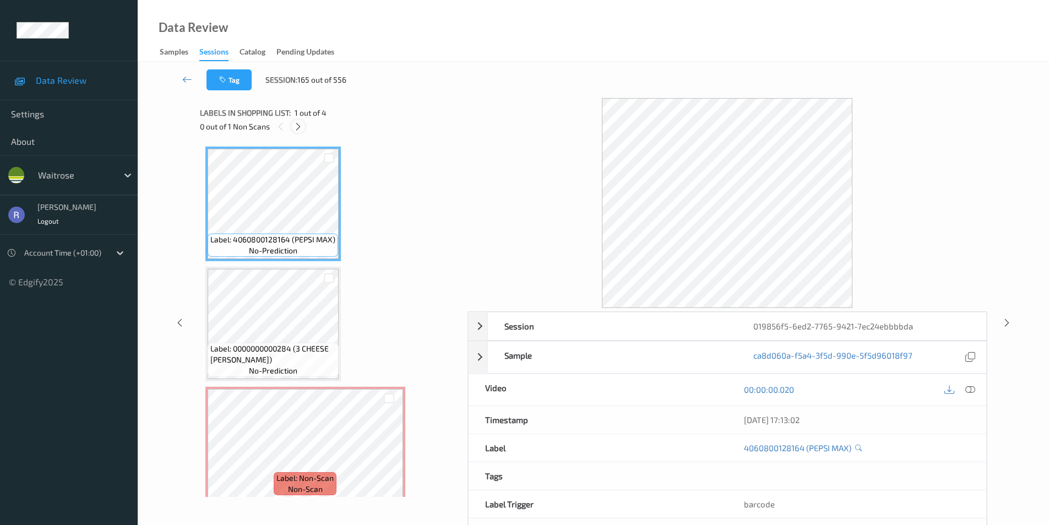
click at [299, 126] on icon at bounding box center [297, 127] width 9 height 10
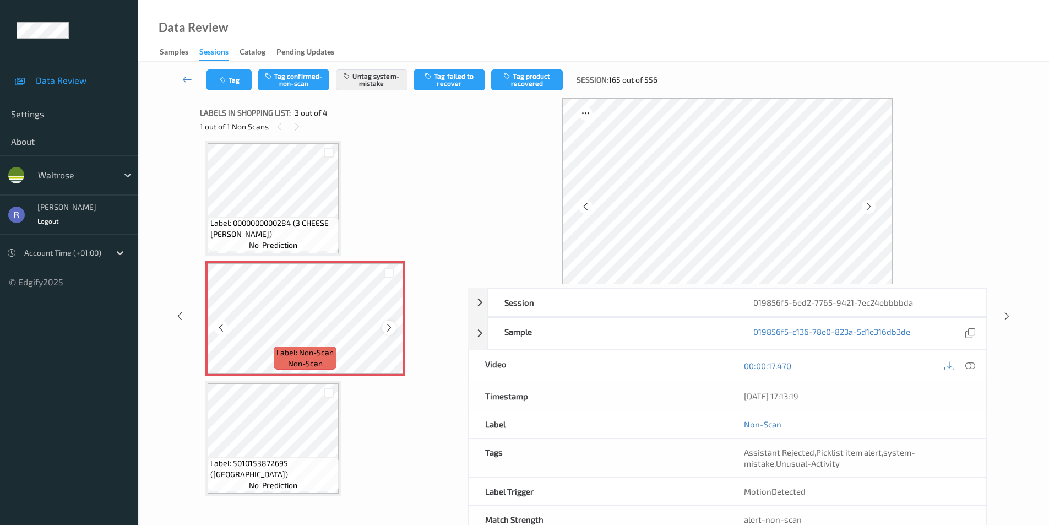
click at [388, 322] on div at bounding box center [389, 327] width 14 height 14
click at [972, 361] on icon at bounding box center [970, 366] width 10 height 10
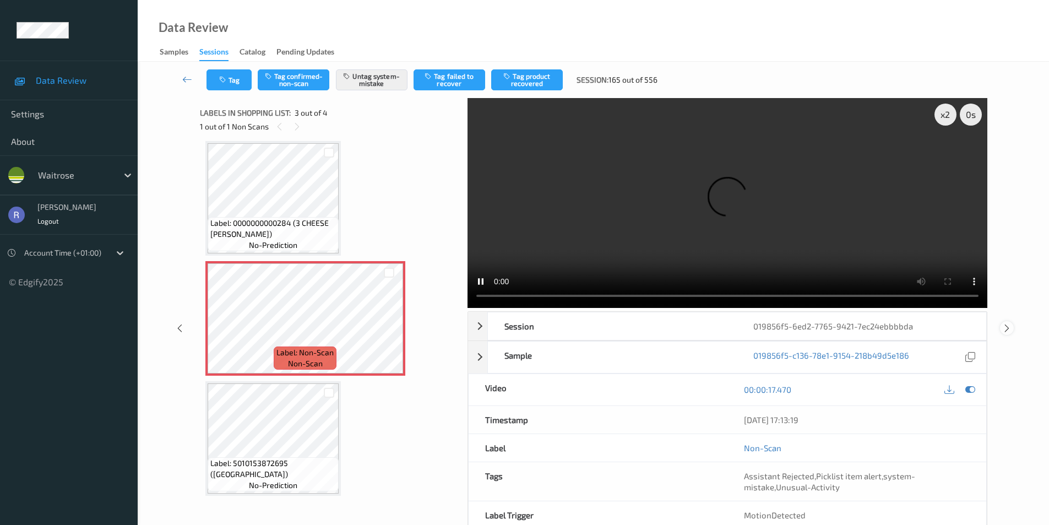
click at [1007, 325] on icon at bounding box center [1006, 328] width 9 height 10
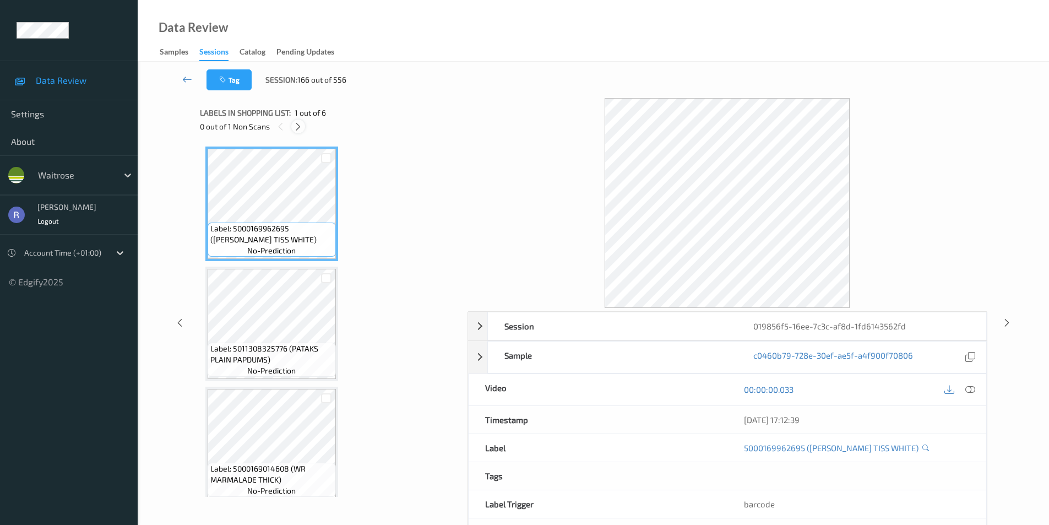
click at [293, 128] on icon at bounding box center [297, 127] width 9 height 10
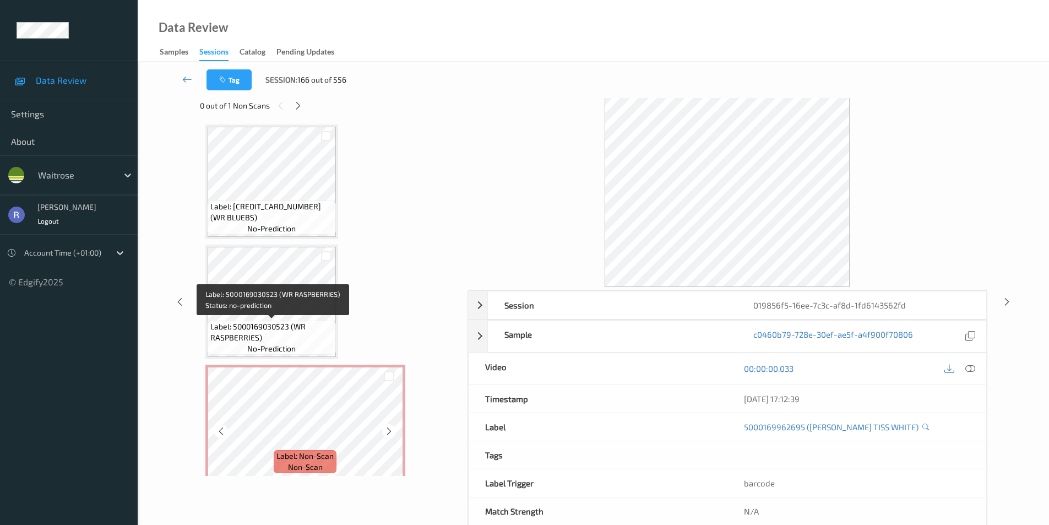
scroll to position [370, 0]
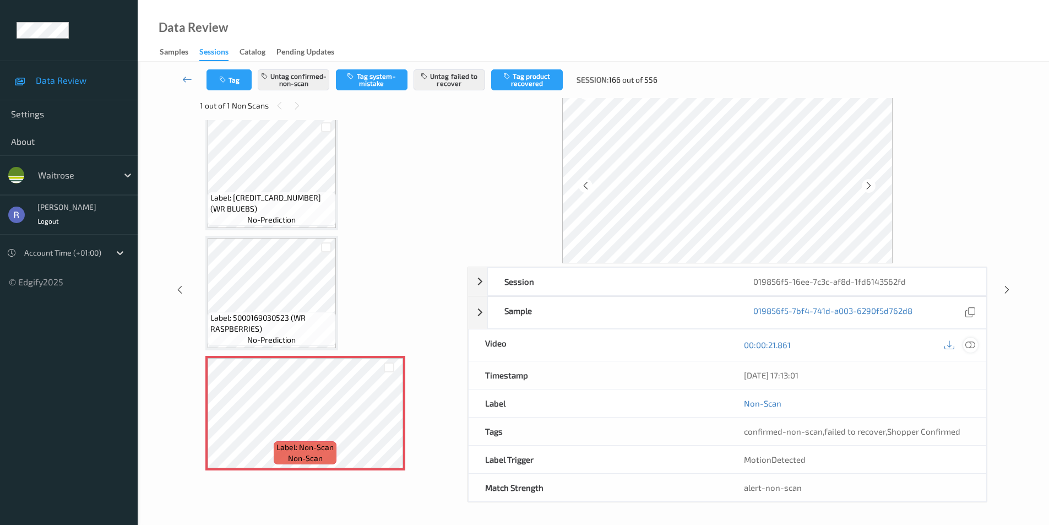
click at [969, 341] on icon at bounding box center [970, 345] width 10 height 10
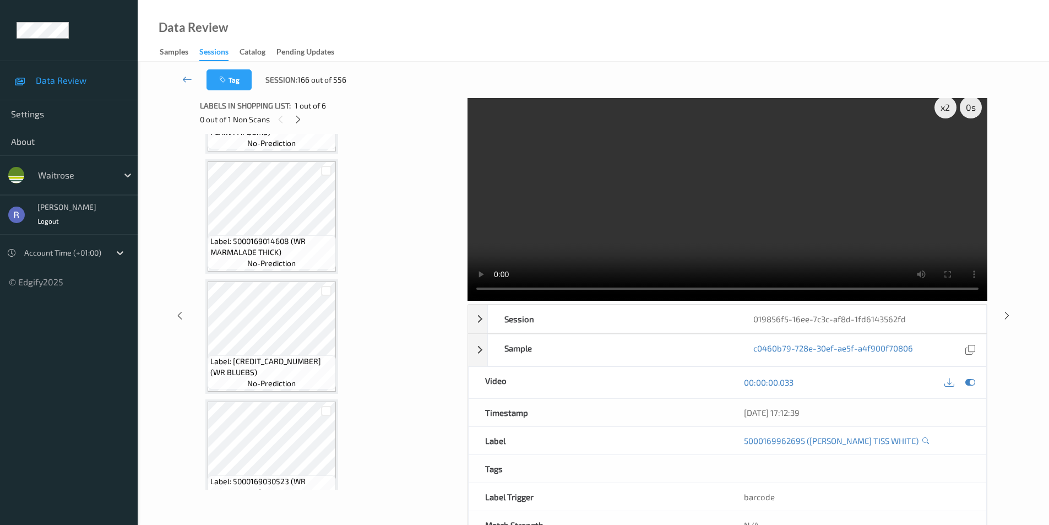
scroll to position [0, 0]
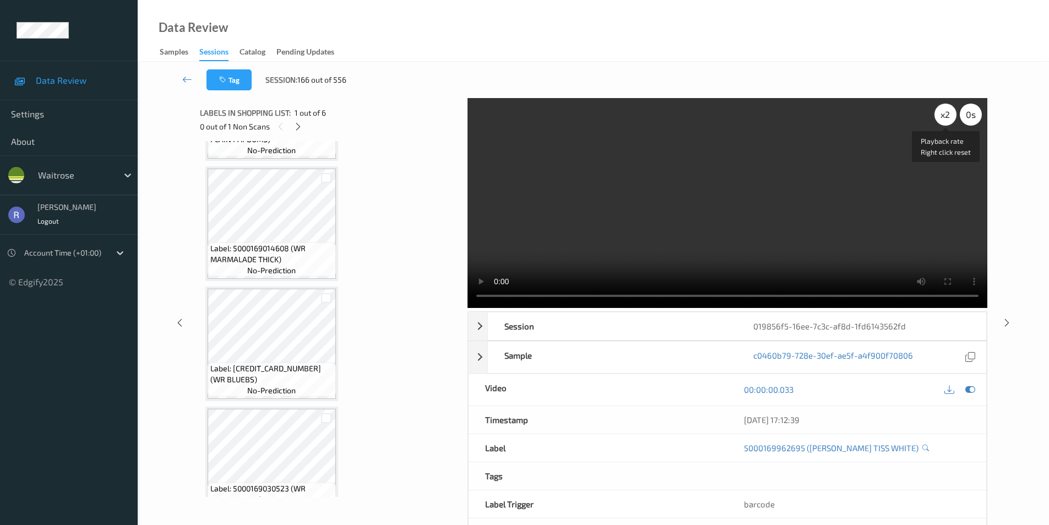
click at [939, 119] on div "x 2" at bounding box center [945, 114] width 22 height 22
click at [939, 119] on div "x 4" at bounding box center [945, 114] width 22 height 22
click at [1007, 321] on icon at bounding box center [1006, 322] width 9 height 10
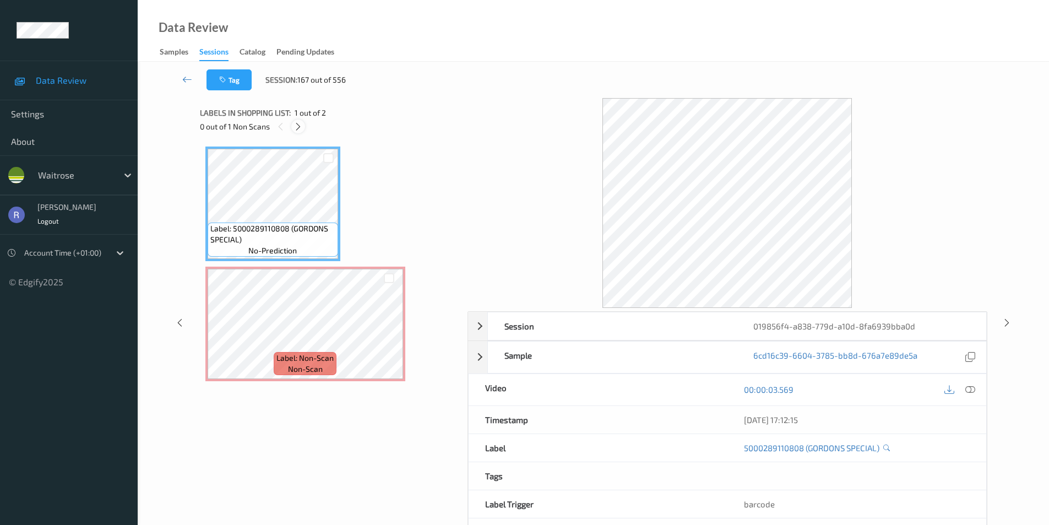
click at [299, 126] on icon at bounding box center [297, 127] width 9 height 10
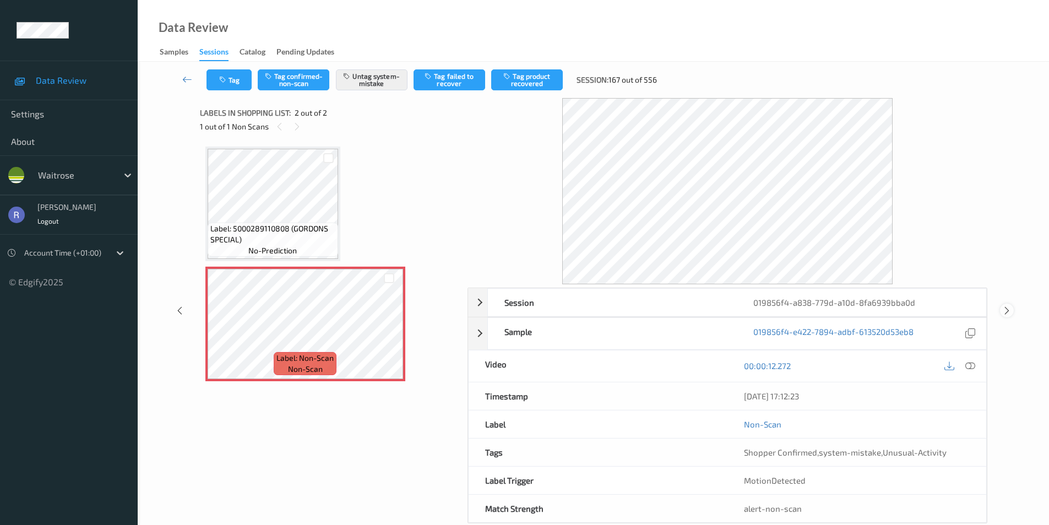
click at [1004, 307] on icon at bounding box center [1006, 311] width 9 height 10
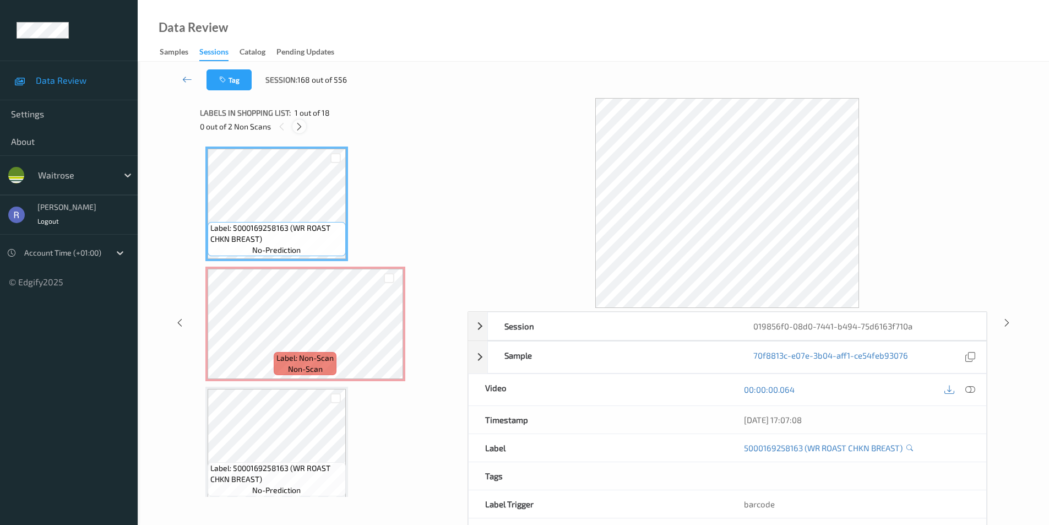
click at [299, 127] on icon at bounding box center [299, 127] width 9 height 10
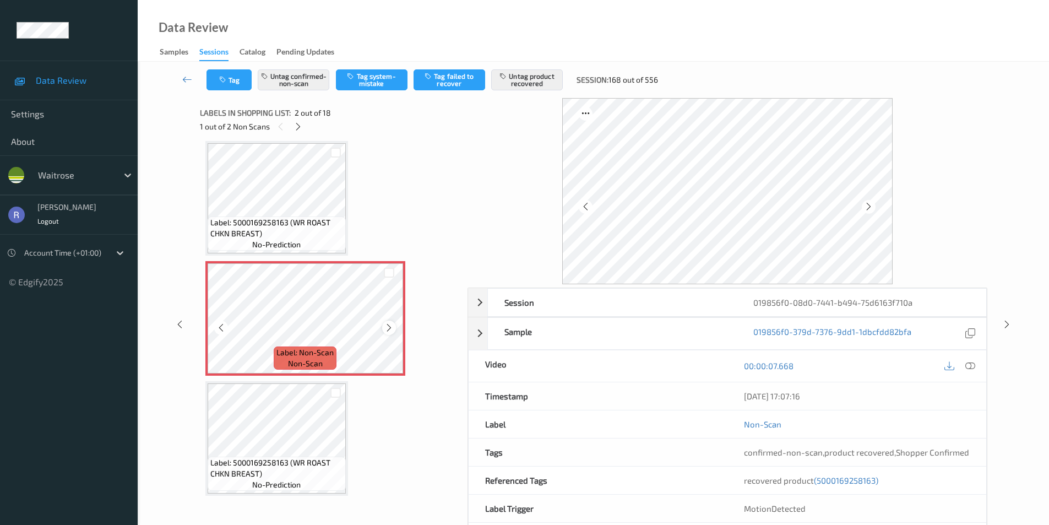
click at [384, 324] on icon at bounding box center [388, 328] width 9 height 10
click at [1006, 323] on icon at bounding box center [1006, 324] width 9 height 10
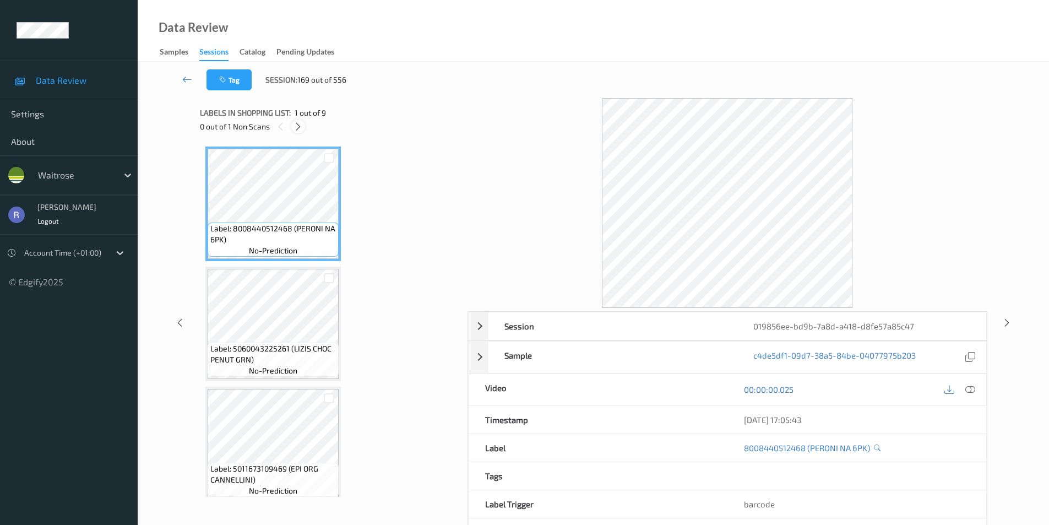
click at [298, 125] on icon at bounding box center [297, 127] width 9 height 10
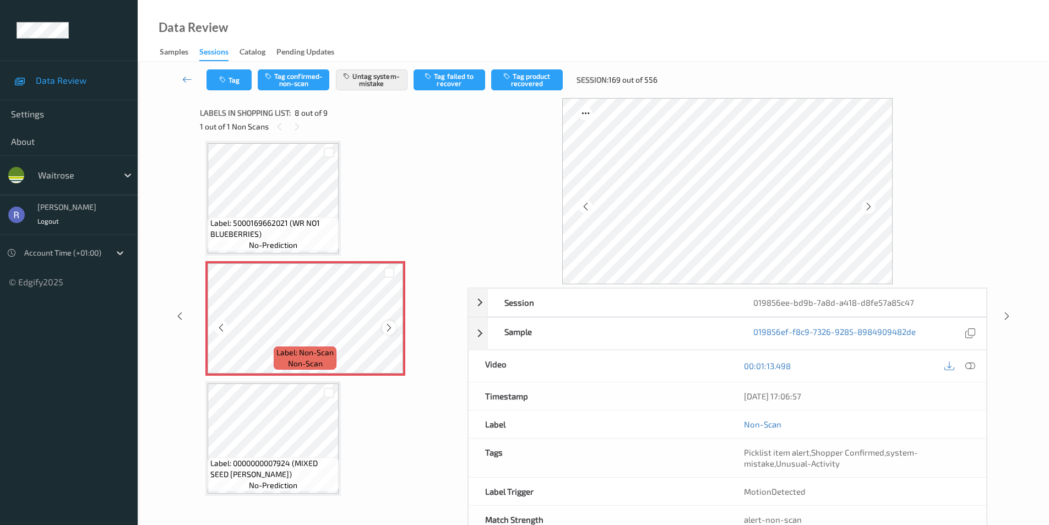
click at [389, 326] on icon at bounding box center [388, 328] width 9 height 10
click at [1008, 312] on icon at bounding box center [1006, 316] width 9 height 10
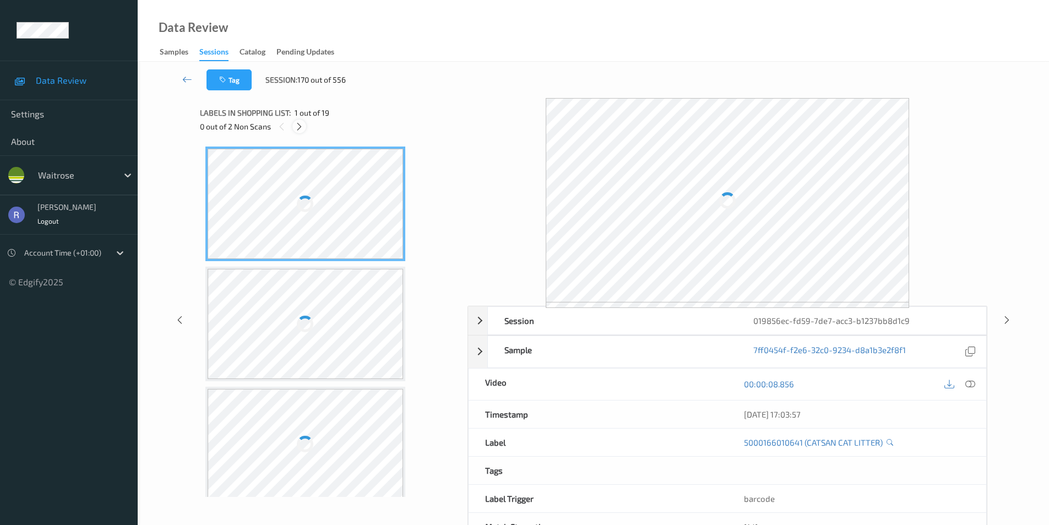
click at [298, 123] on icon at bounding box center [299, 127] width 9 height 10
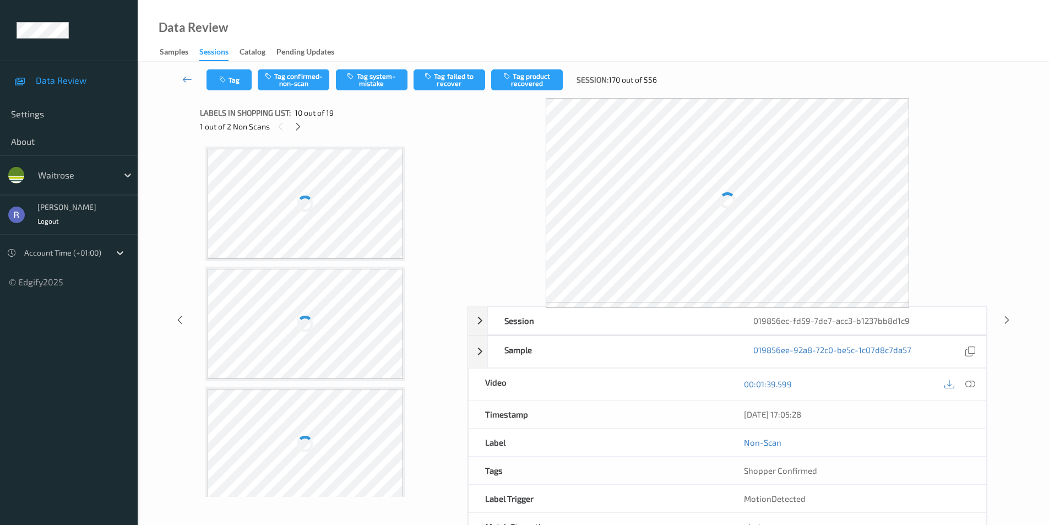
scroll to position [966, 0]
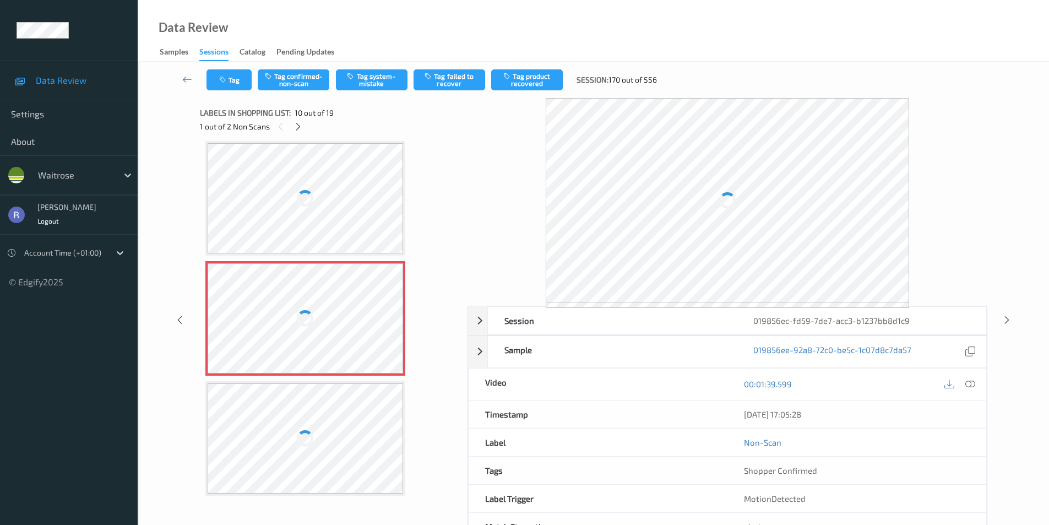
click at [343, 321] on div at bounding box center [306, 318] width 196 height 110
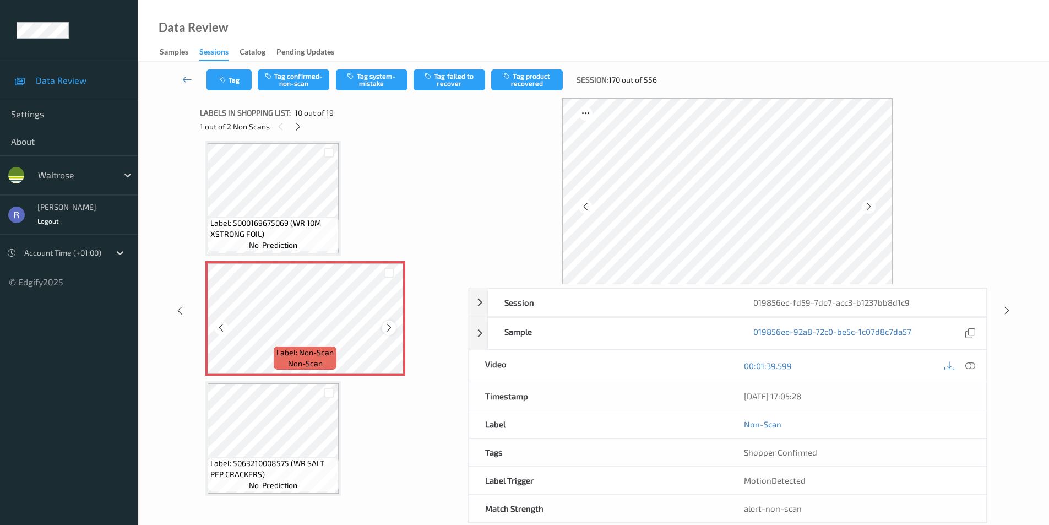
click at [385, 324] on icon at bounding box center [388, 328] width 9 height 10
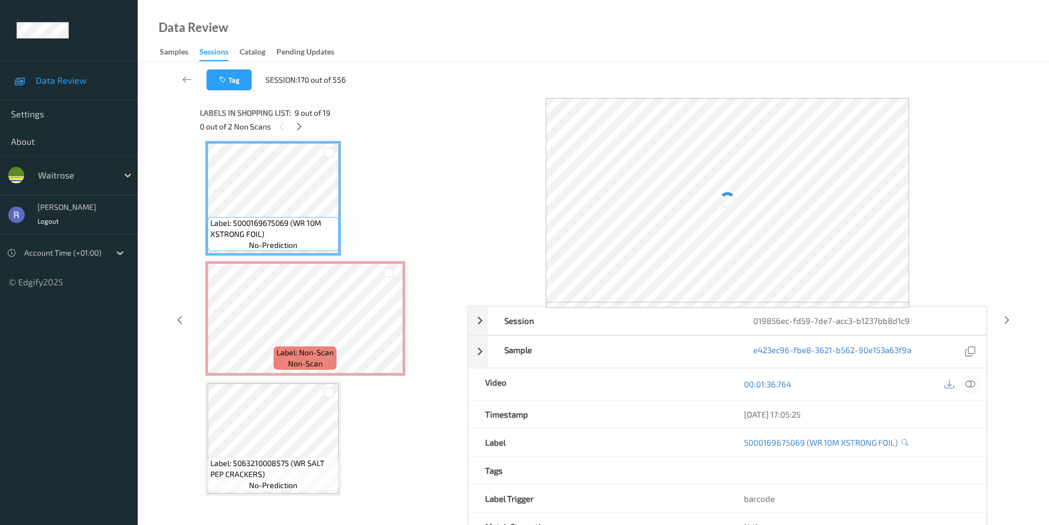
click at [973, 380] on icon at bounding box center [970, 384] width 10 height 10
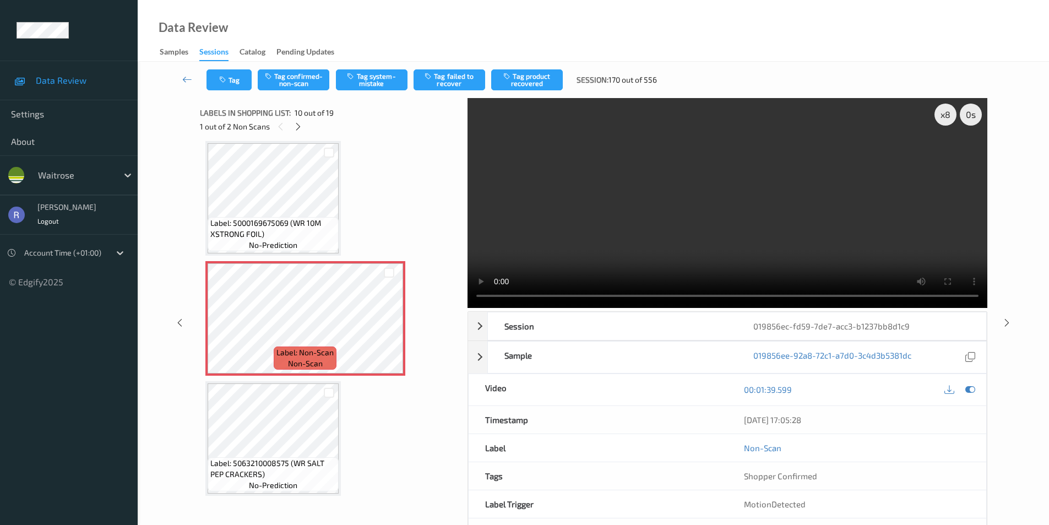
click at [672, 244] on video at bounding box center [727, 203] width 520 height 210
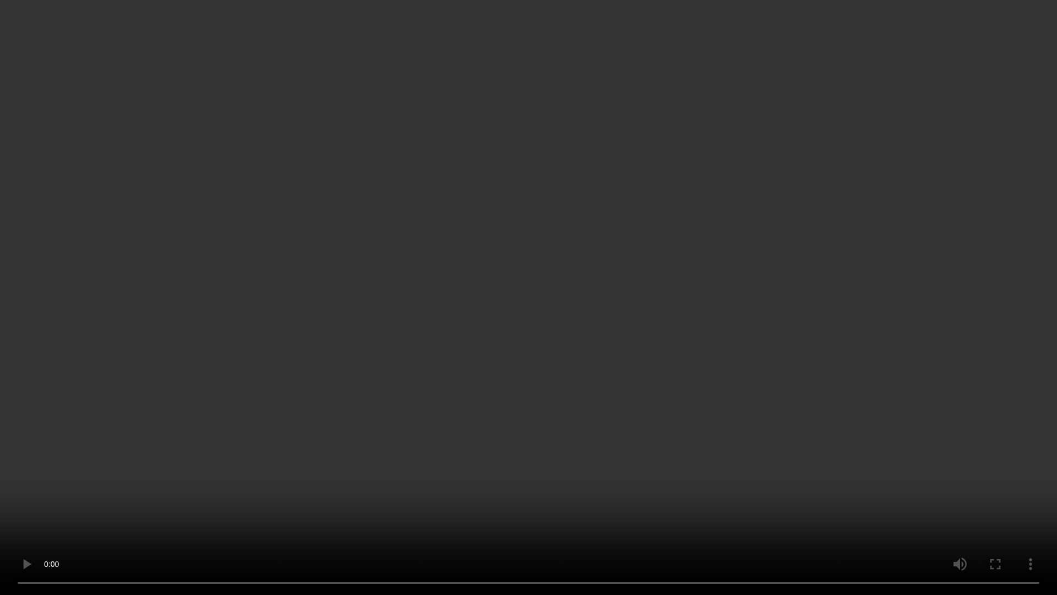
click at [718, 275] on video at bounding box center [528, 297] width 1057 height 595
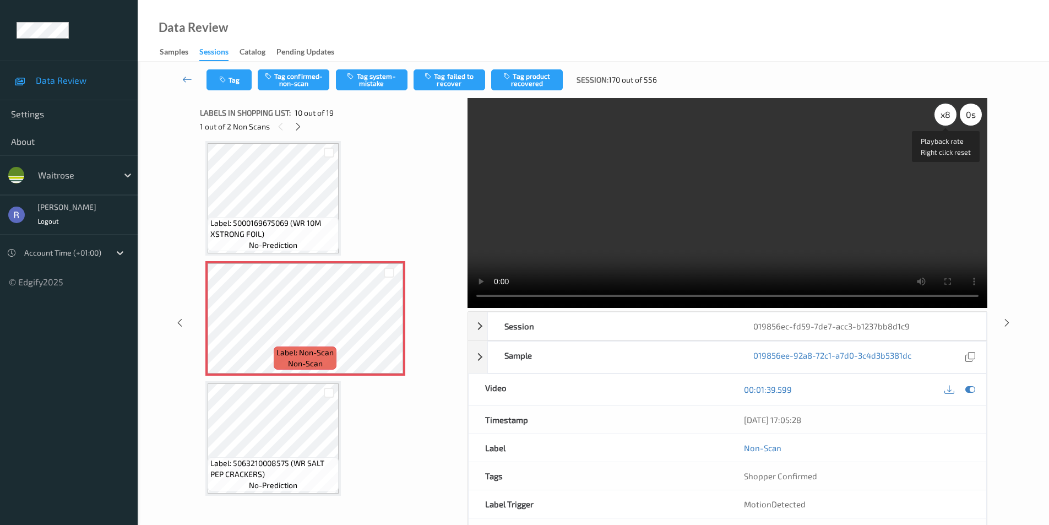
click at [942, 112] on div "x 8" at bounding box center [945, 114] width 22 height 22
click at [942, 112] on div "x 1" at bounding box center [945, 114] width 22 height 22
click at [942, 112] on div "x 2" at bounding box center [945, 114] width 22 height 22
click at [942, 112] on div "x 8" at bounding box center [945, 114] width 22 height 22
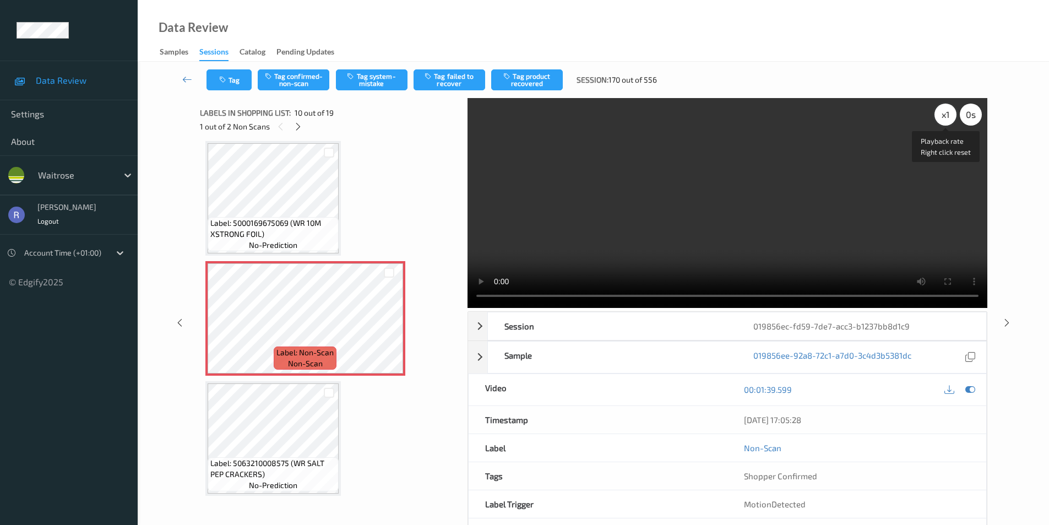
click at [942, 112] on div "x 1" at bounding box center [945, 114] width 22 height 22
click at [942, 112] on div "x 2" at bounding box center [945, 114] width 22 height 22
click at [942, 112] on div "x 4" at bounding box center [945, 114] width 22 height 22
click at [650, 201] on video at bounding box center [727, 203] width 520 height 210
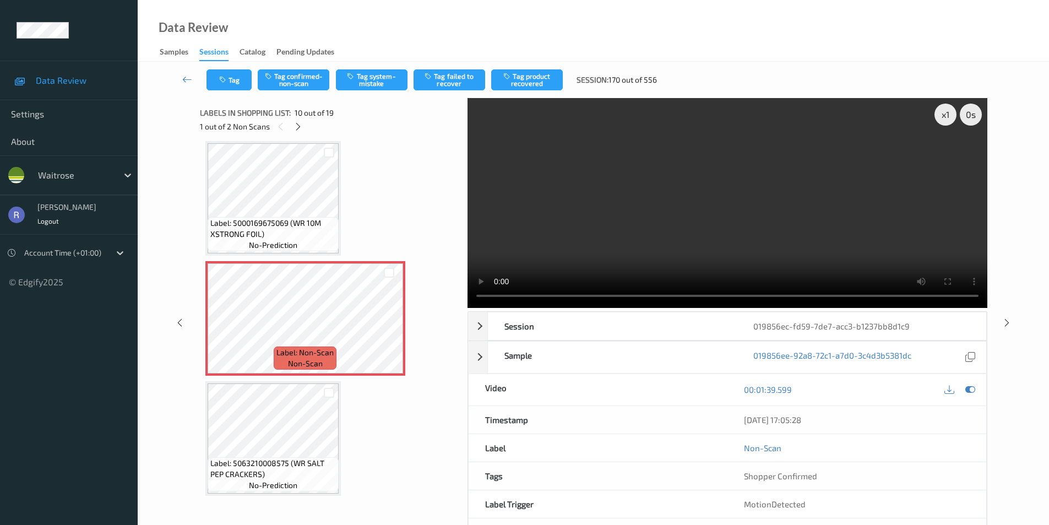
click at [650, 201] on video at bounding box center [727, 203] width 520 height 210
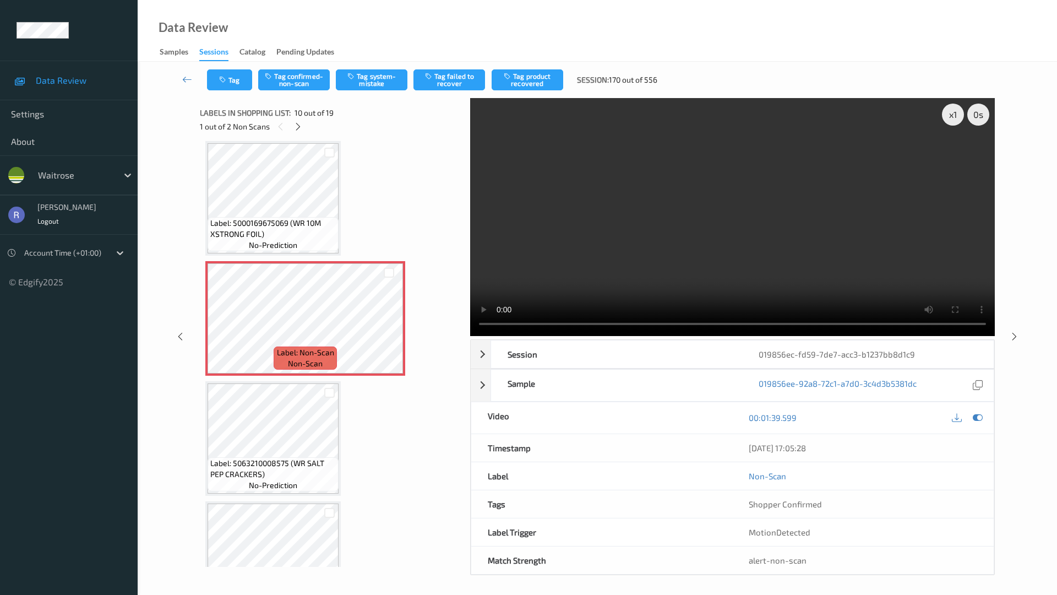
click at [470, 302] on video at bounding box center [732, 217] width 525 height 238
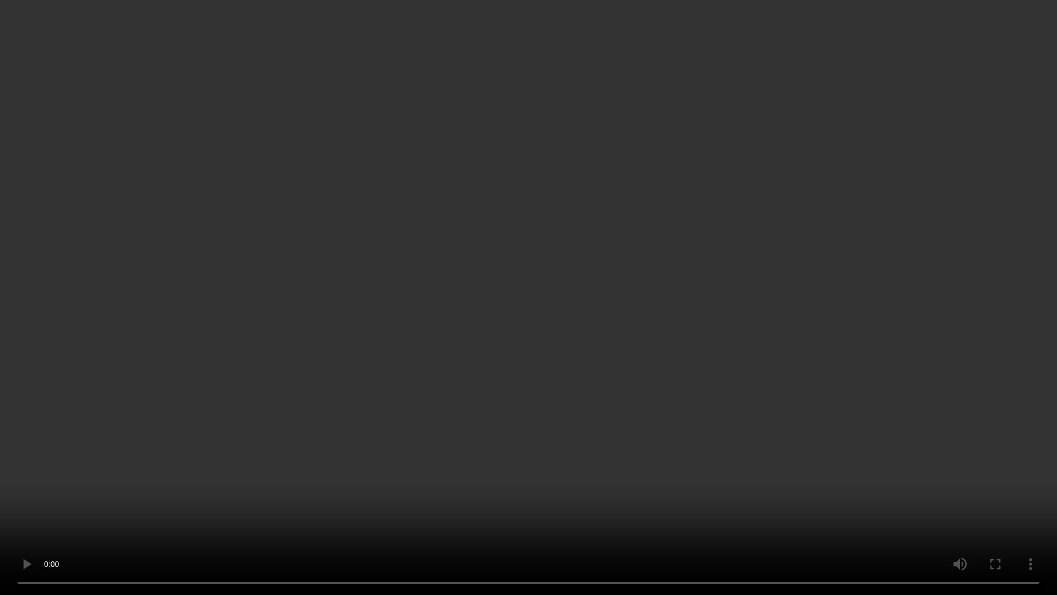
click at [464, 302] on video at bounding box center [528, 297] width 1057 height 595
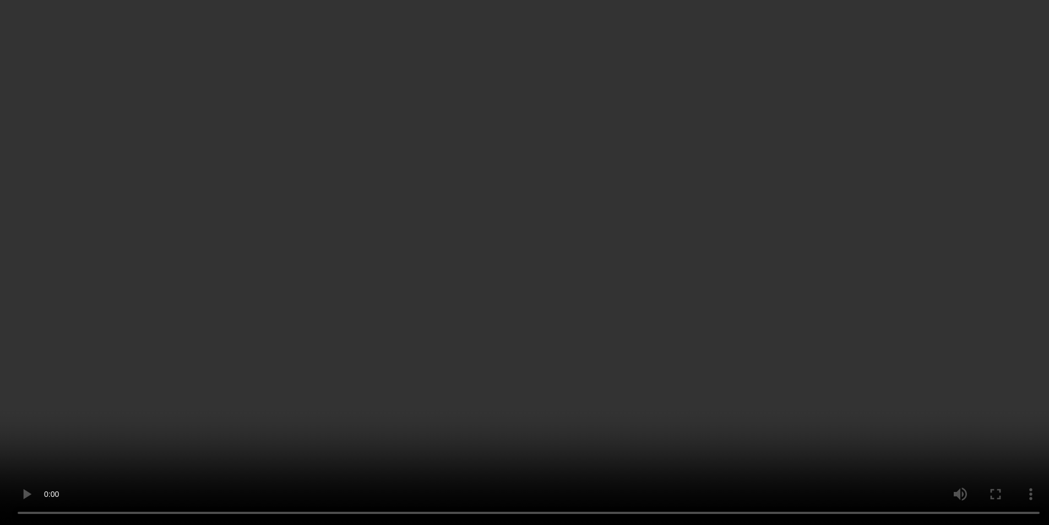
scroll to position [855, 0]
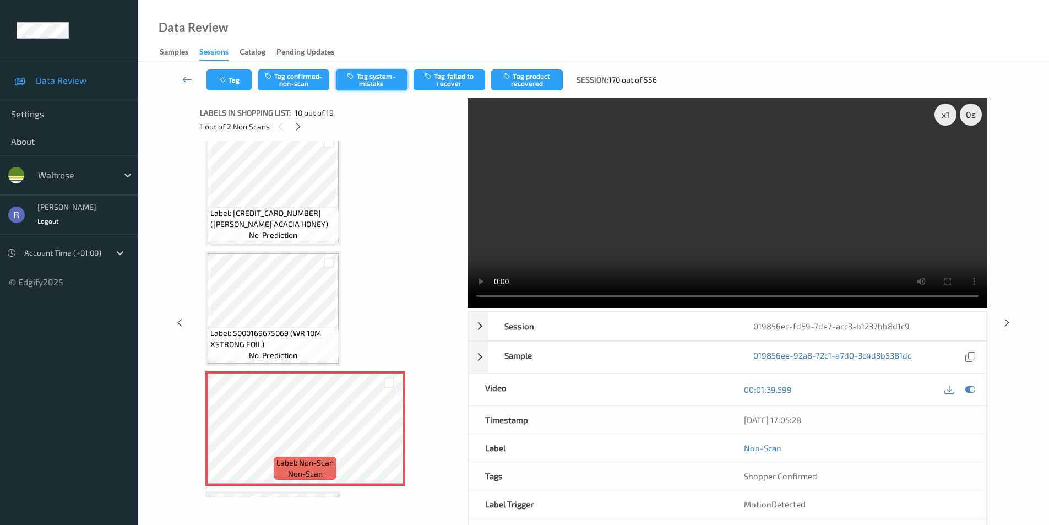
click at [372, 77] on button "Tag system-mistake" at bounding box center [372, 79] width 72 height 21
click at [180, 321] on icon at bounding box center [179, 322] width 9 height 10
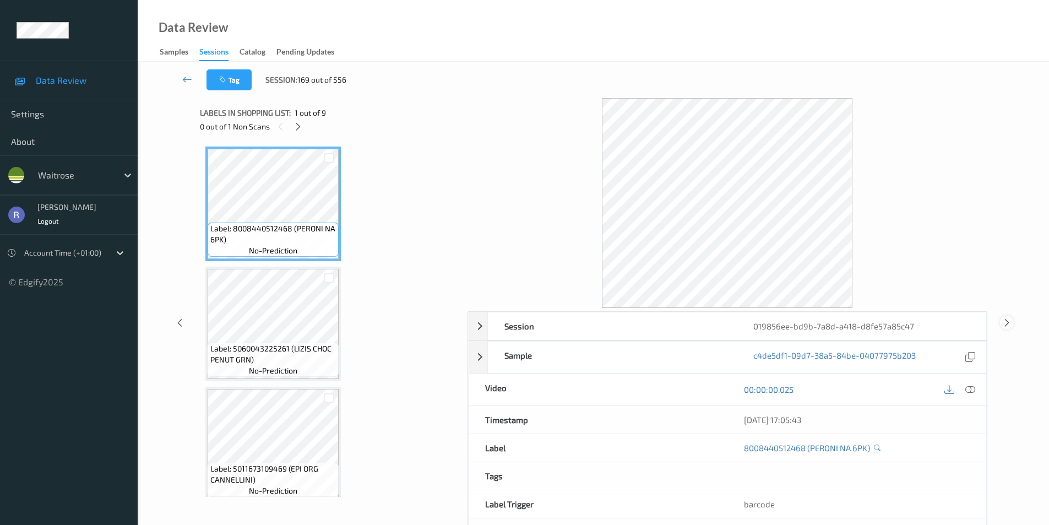
click at [1007, 323] on icon at bounding box center [1006, 322] width 9 height 10
click at [296, 127] on icon at bounding box center [299, 127] width 9 height 10
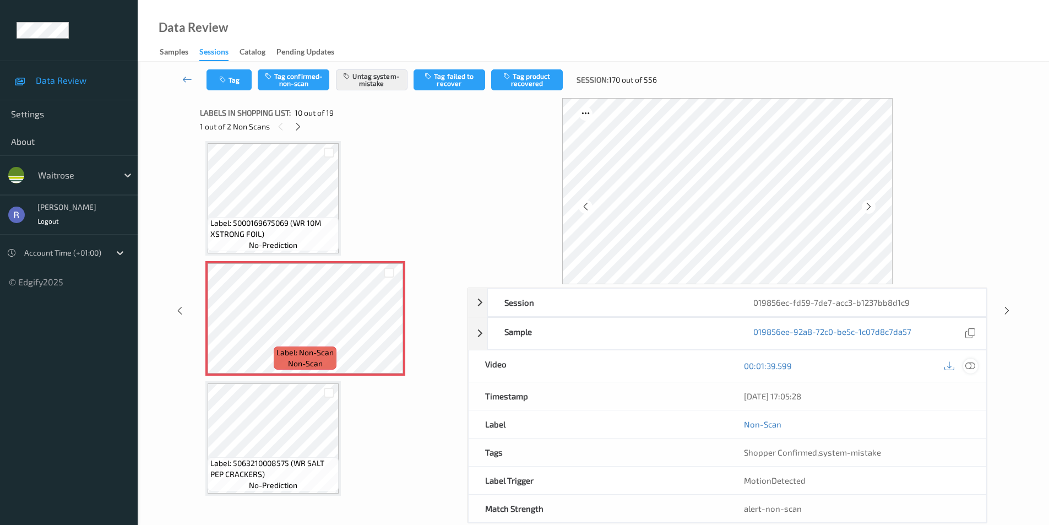
click at [969, 359] on div at bounding box center [970, 365] width 15 height 15
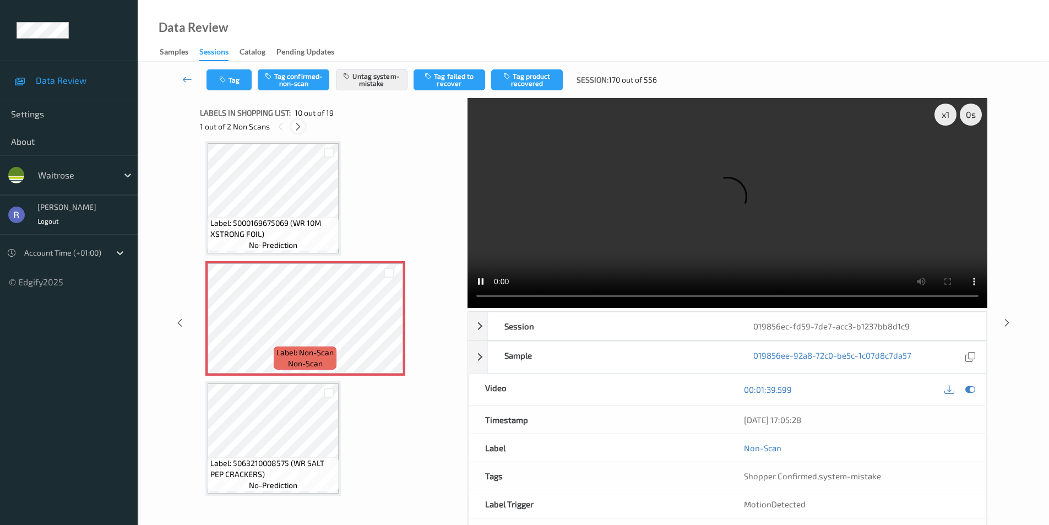
click at [297, 129] on icon at bounding box center [297, 127] width 9 height 10
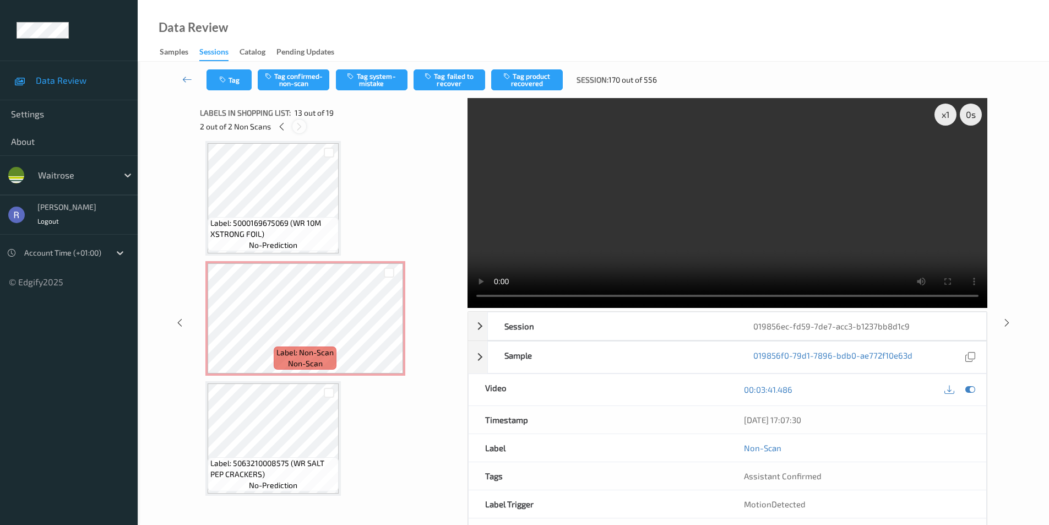
scroll to position [1326, 0]
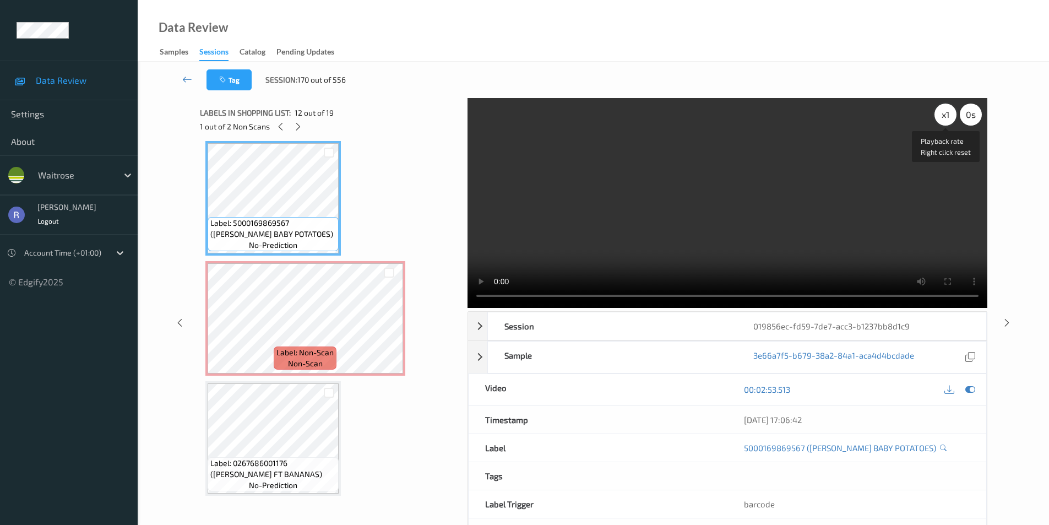
click at [945, 118] on div "x 1" at bounding box center [945, 114] width 22 height 22
click at [945, 118] on div "x 2" at bounding box center [945, 114] width 22 height 22
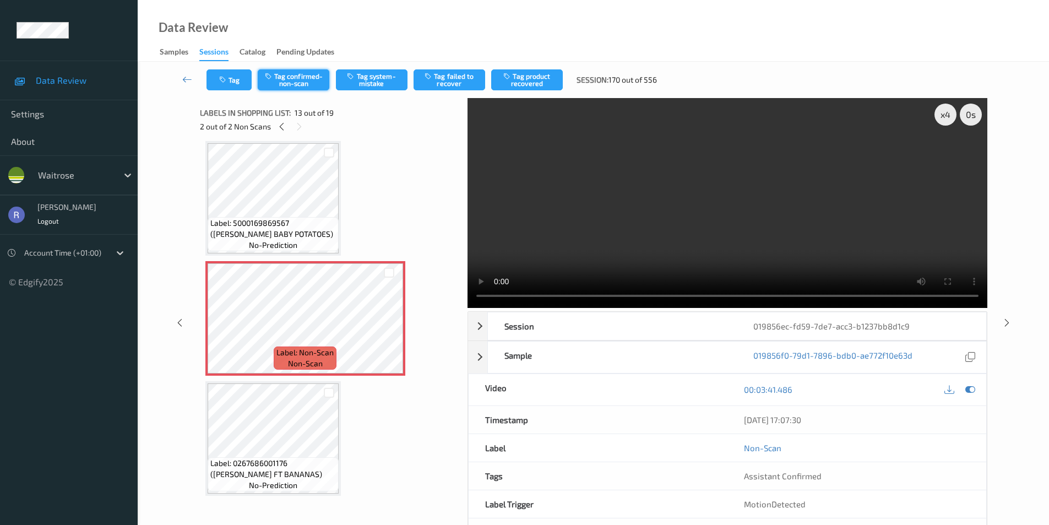
click at [297, 79] on button "Tag confirmed-non-scan" at bounding box center [294, 79] width 72 height 21
click at [522, 83] on button "Tag product recovered" at bounding box center [527, 79] width 72 height 21
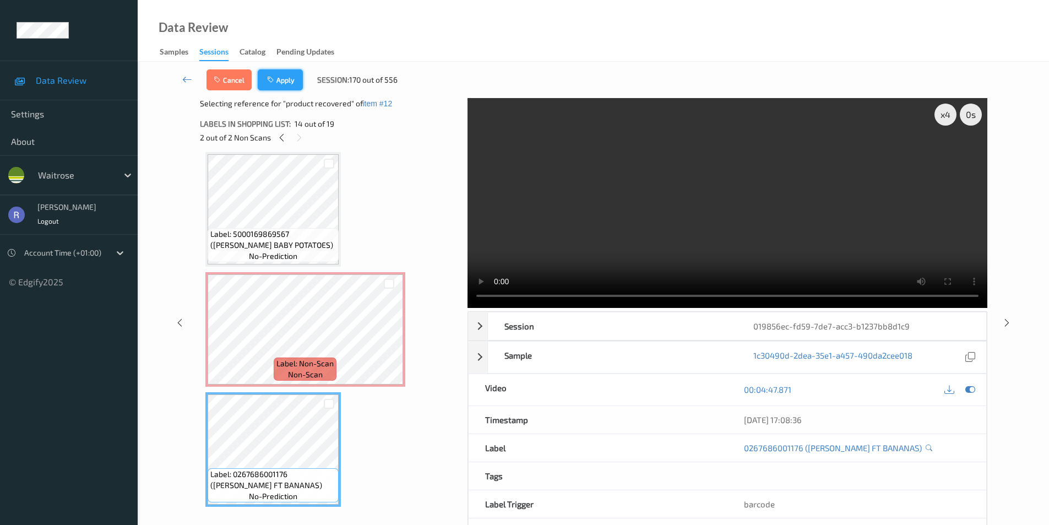
click at [288, 78] on button "Apply" at bounding box center [280, 79] width 45 height 21
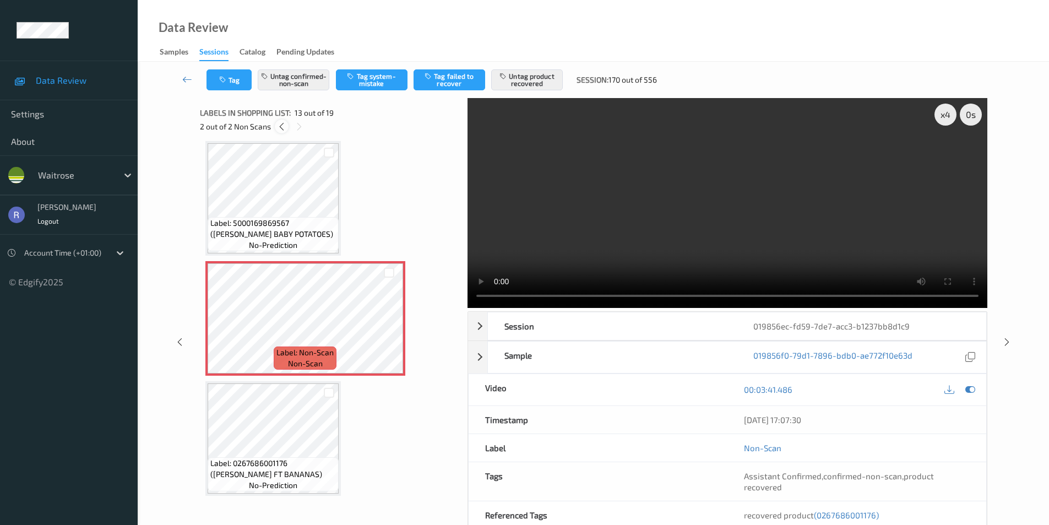
click at [281, 126] on icon at bounding box center [281, 127] width 9 height 10
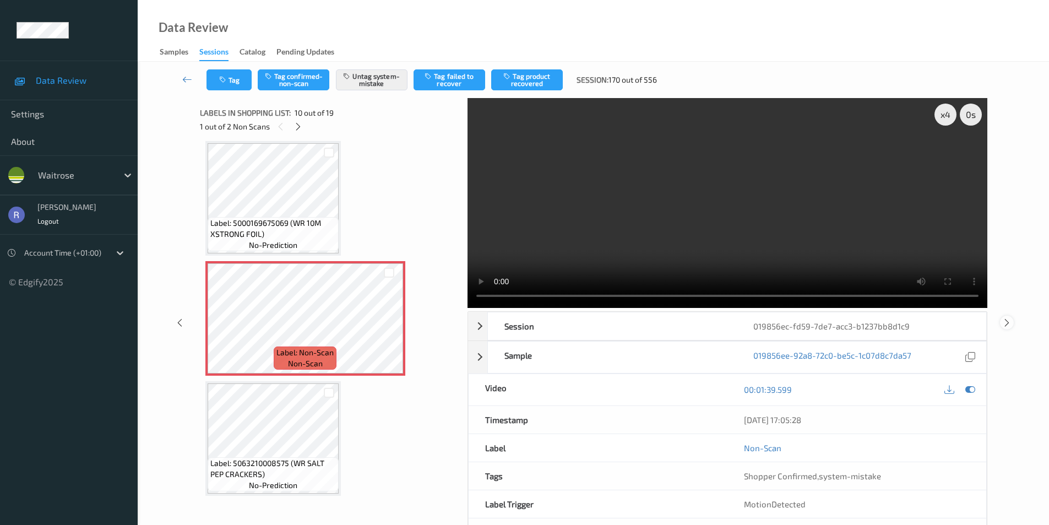
click at [1005, 321] on icon at bounding box center [1006, 322] width 9 height 10
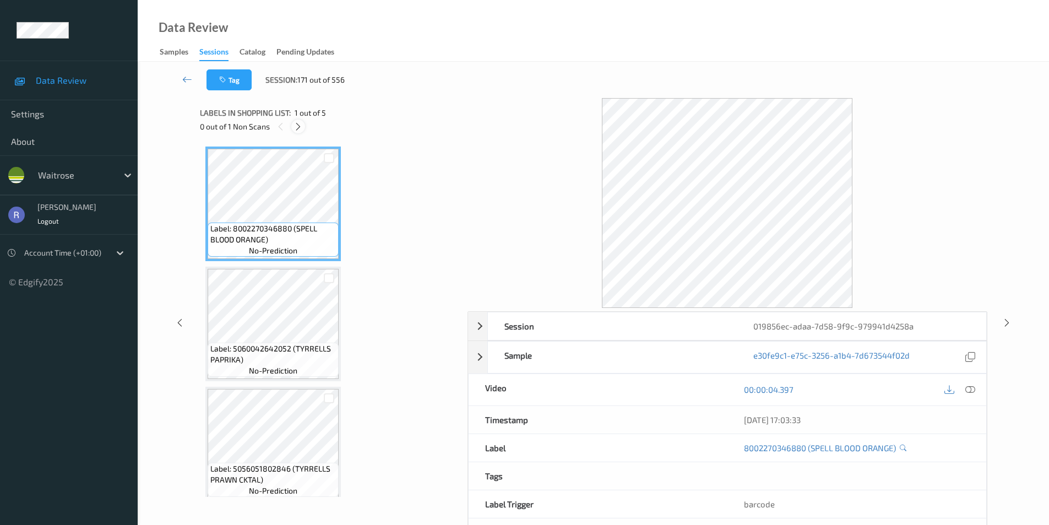
click at [299, 124] on icon at bounding box center [297, 127] width 9 height 10
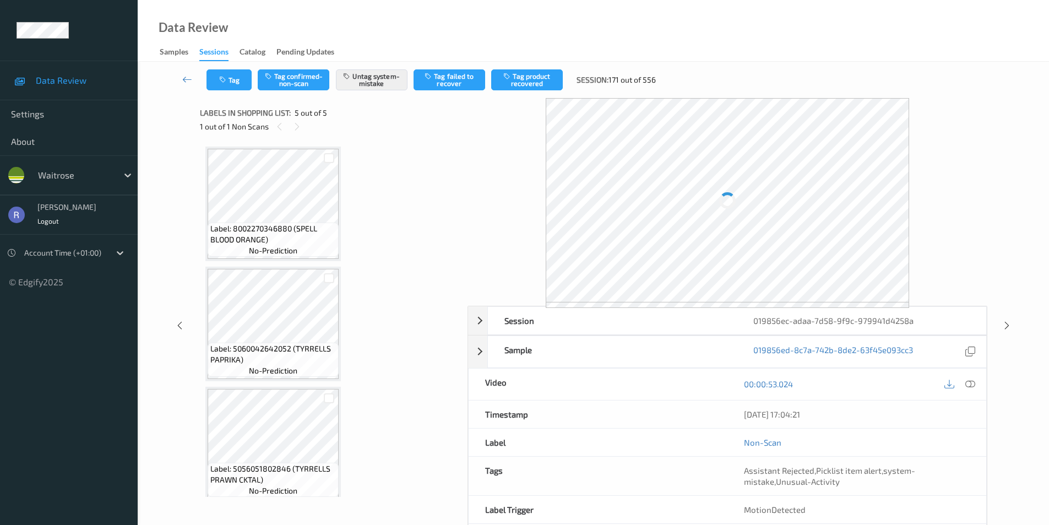
scroll to position [250, 0]
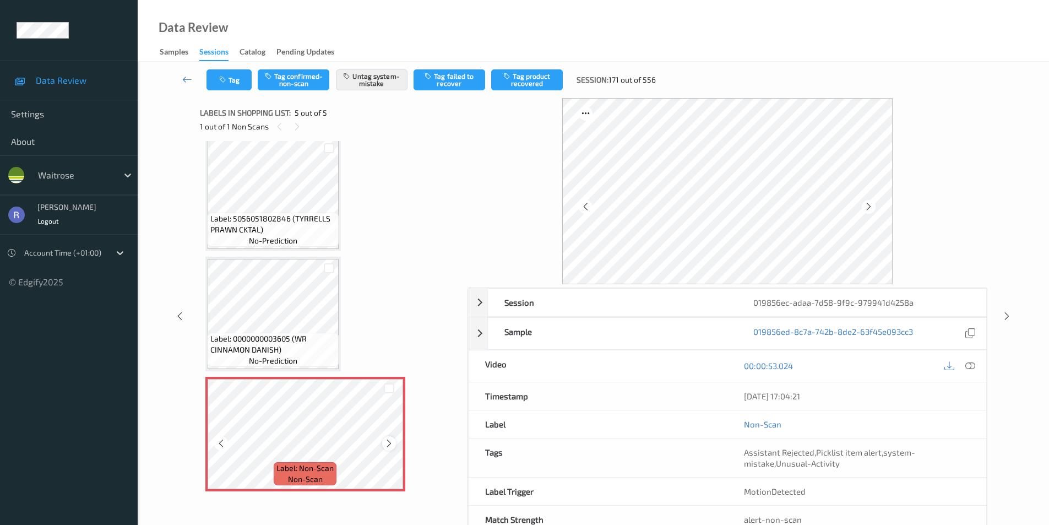
click at [385, 441] on icon at bounding box center [388, 443] width 9 height 10
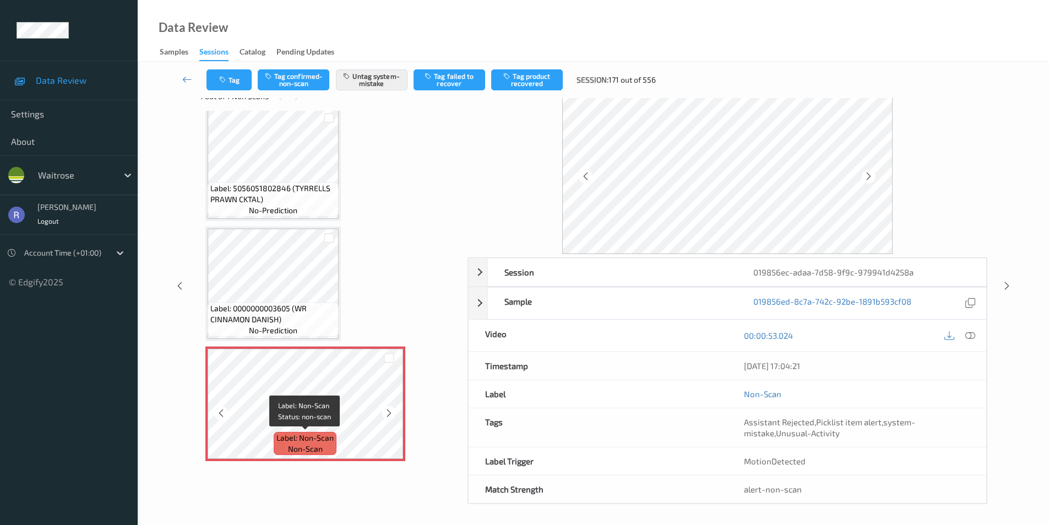
scroll to position [32, 0]
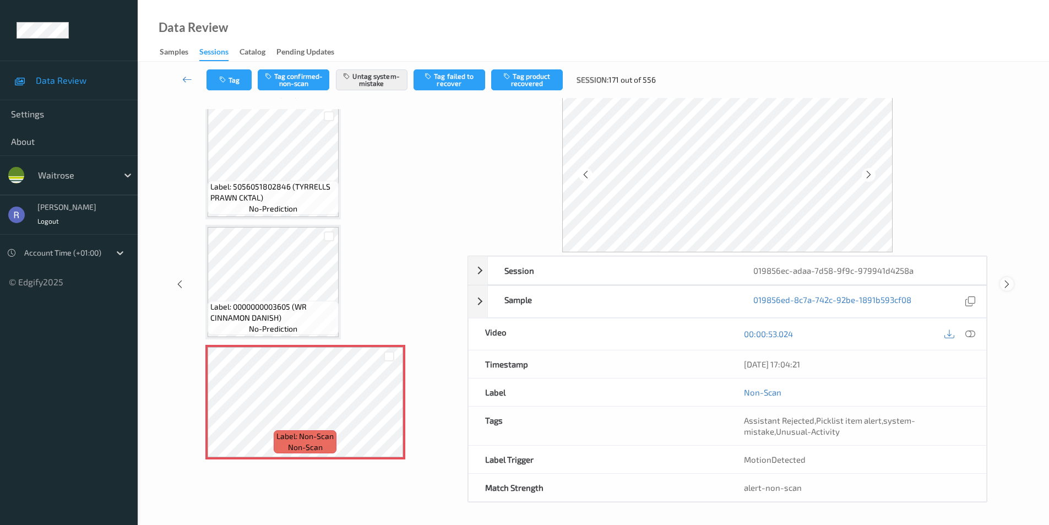
click at [1006, 284] on icon at bounding box center [1006, 284] width 9 height 10
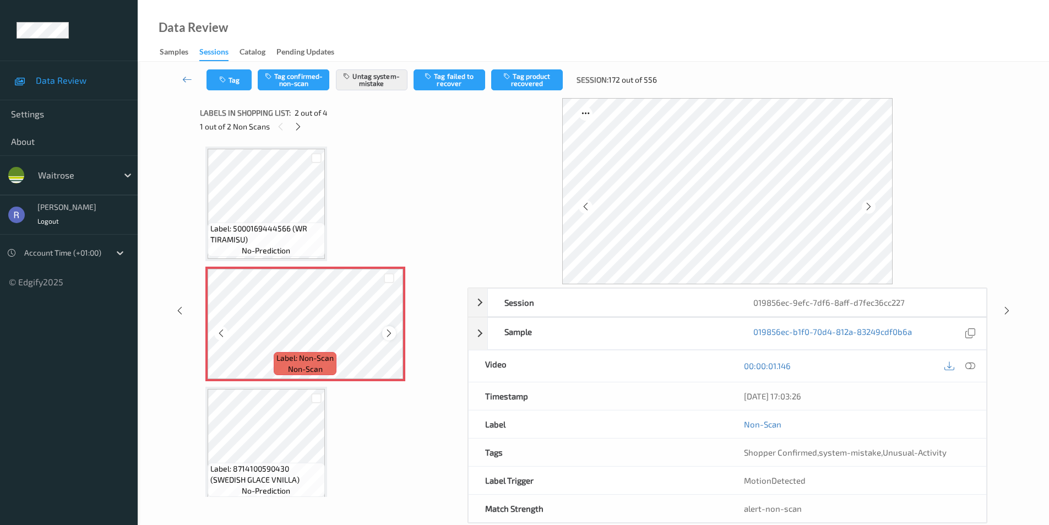
click at [385, 336] on icon at bounding box center [388, 333] width 9 height 10
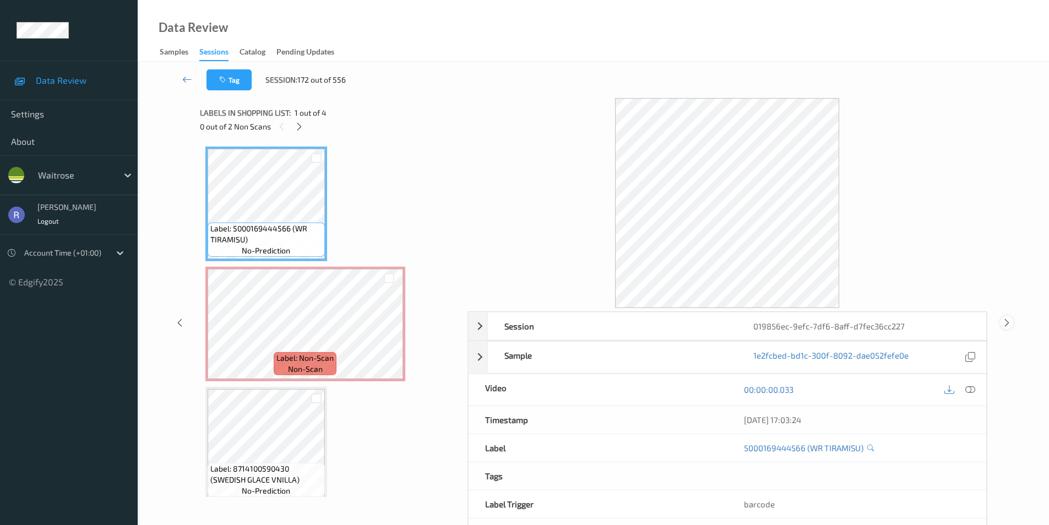
click at [1007, 323] on icon at bounding box center [1006, 322] width 9 height 10
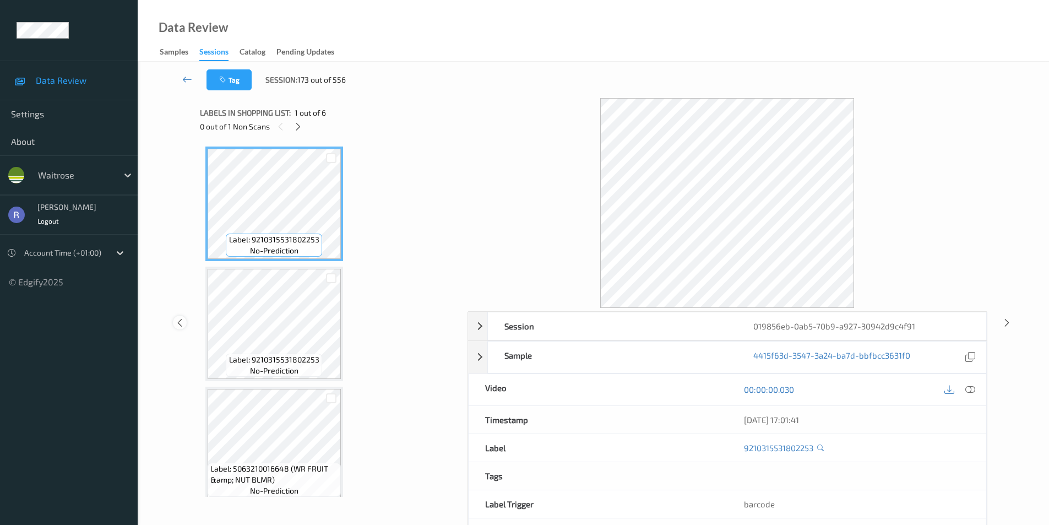
click at [180, 322] on icon at bounding box center [179, 322] width 9 height 10
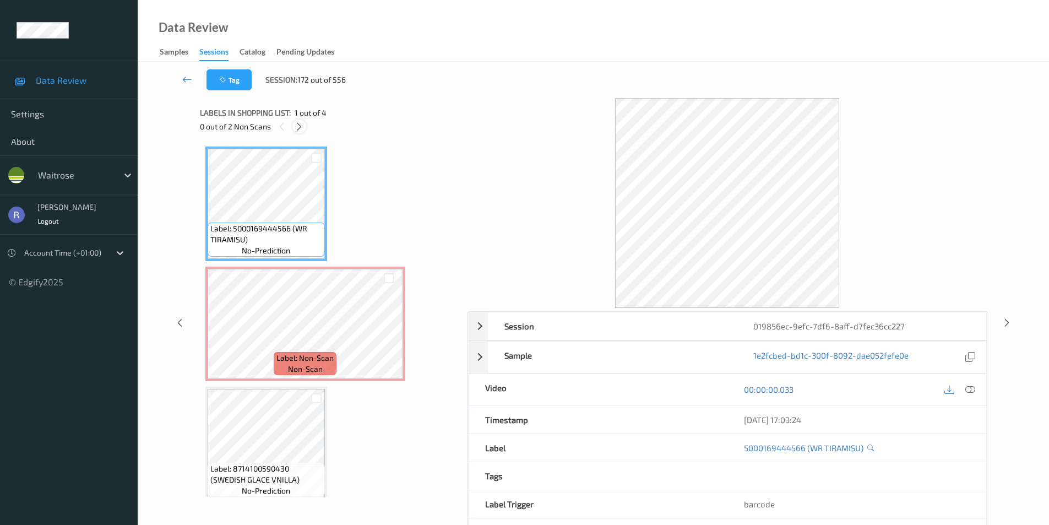
click at [297, 123] on icon at bounding box center [299, 127] width 9 height 10
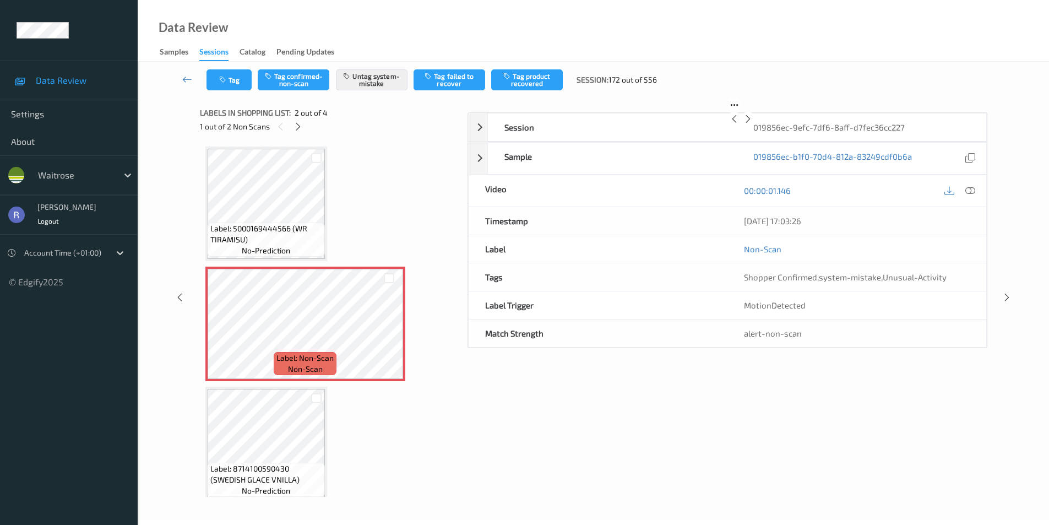
scroll to position [6, 0]
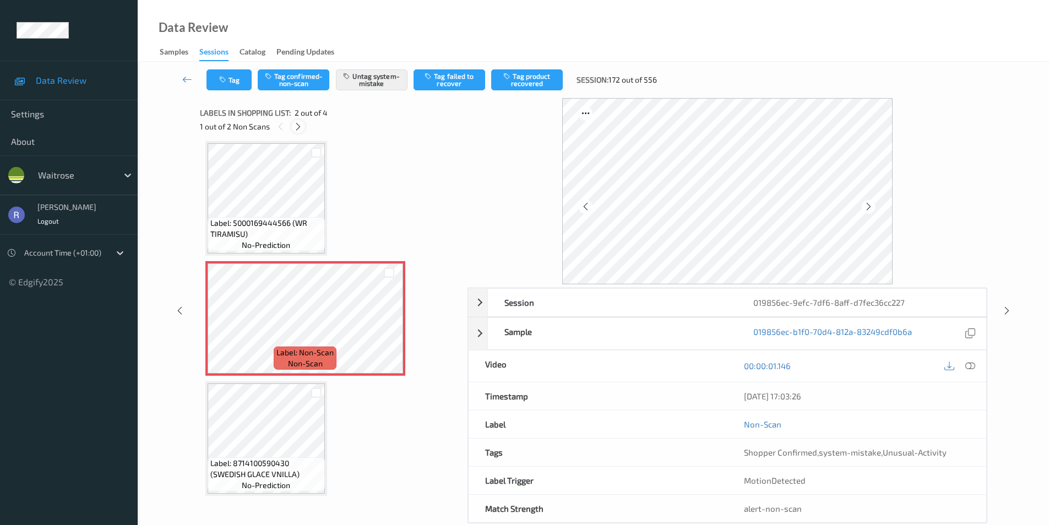
click at [296, 124] on icon at bounding box center [297, 127] width 9 height 10
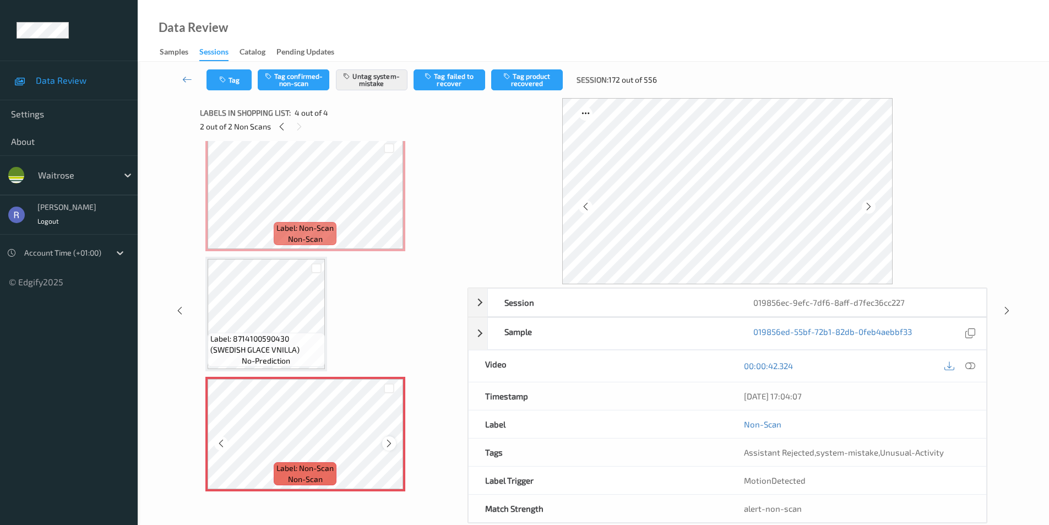
click at [389, 442] on icon at bounding box center [388, 443] width 9 height 10
click at [1006, 311] on icon at bounding box center [1006, 311] width 9 height 10
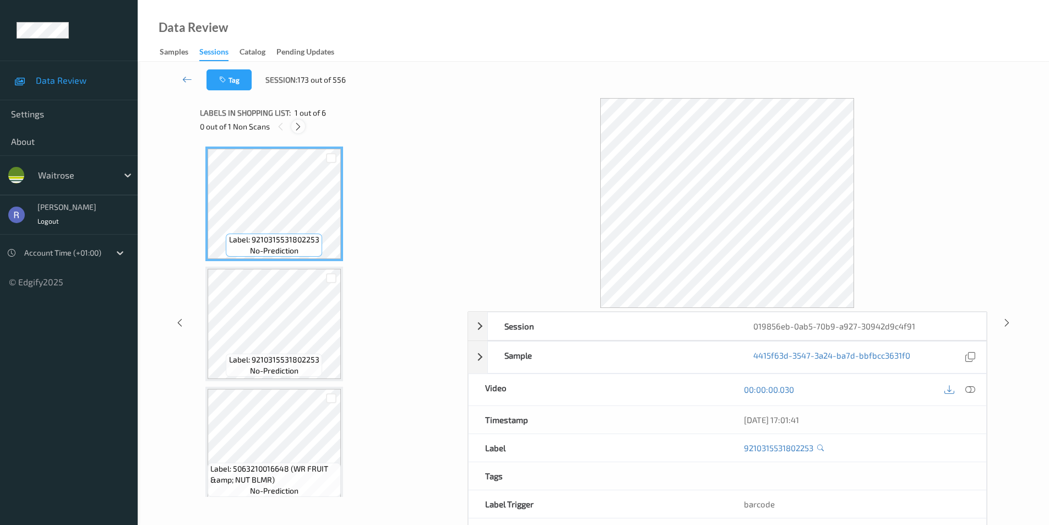
click at [300, 127] on icon at bounding box center [297, 127] width 9 height 10
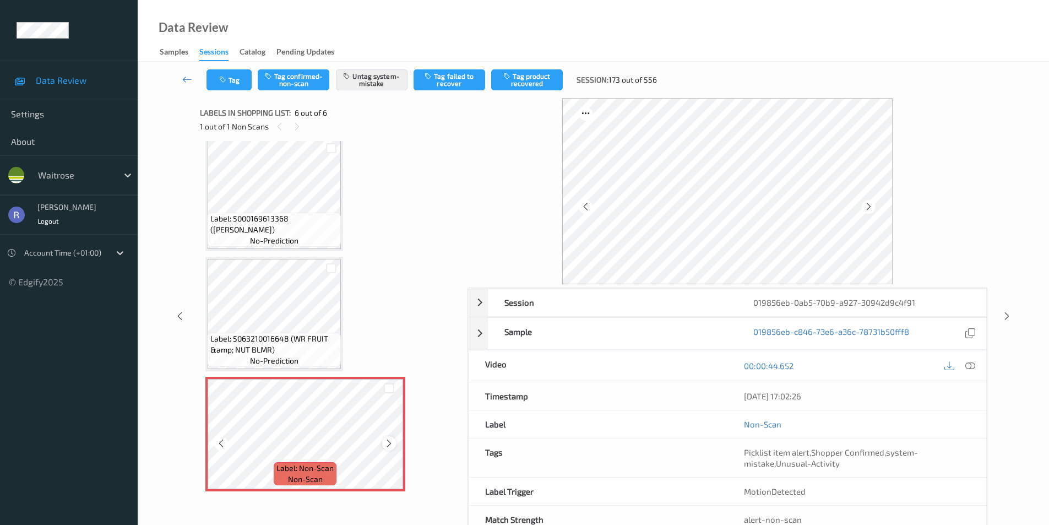
click at [389, 443] on icon at bounding box center [388, 443] width 9 height 10
click at [1005, 317] on icon at bounding box center [1006, 316] width 9 height 10
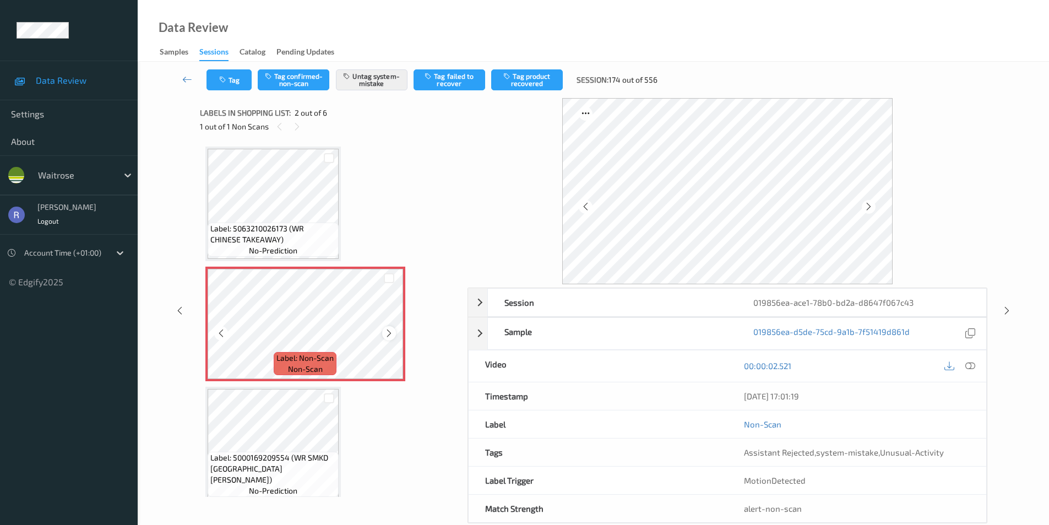
click at [386, 329] on icon at bounding box center [388, 333] width 9 height 10
click at [350, 198] on div "Label: 5063210026173 (WR CHINESE TAKEAWAY) no-prediction Label: Non-Scan non-sc…" at bounding box center [329, 503] width 249 height 715
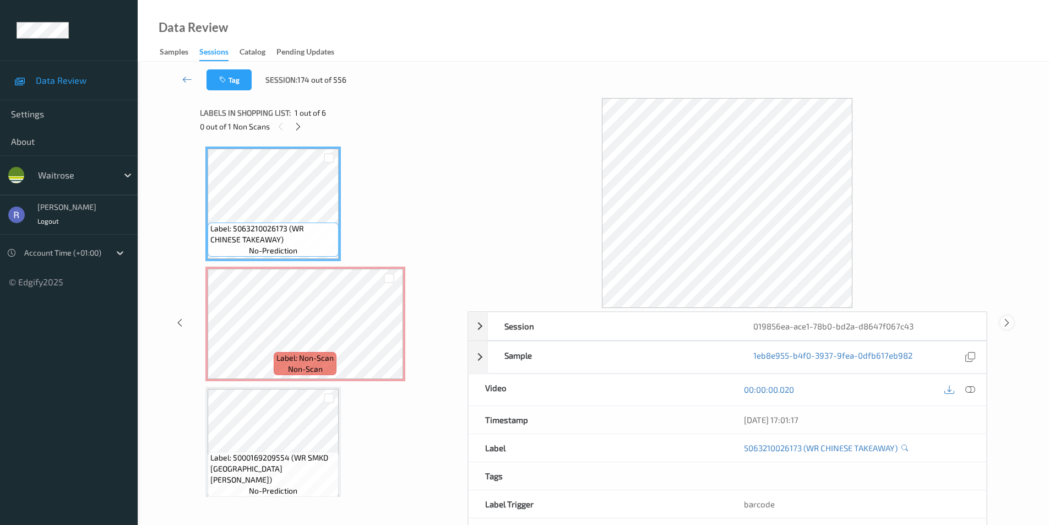
click at [1006, 321] on icon at bounding box center [1006, 322] width 9 height 10
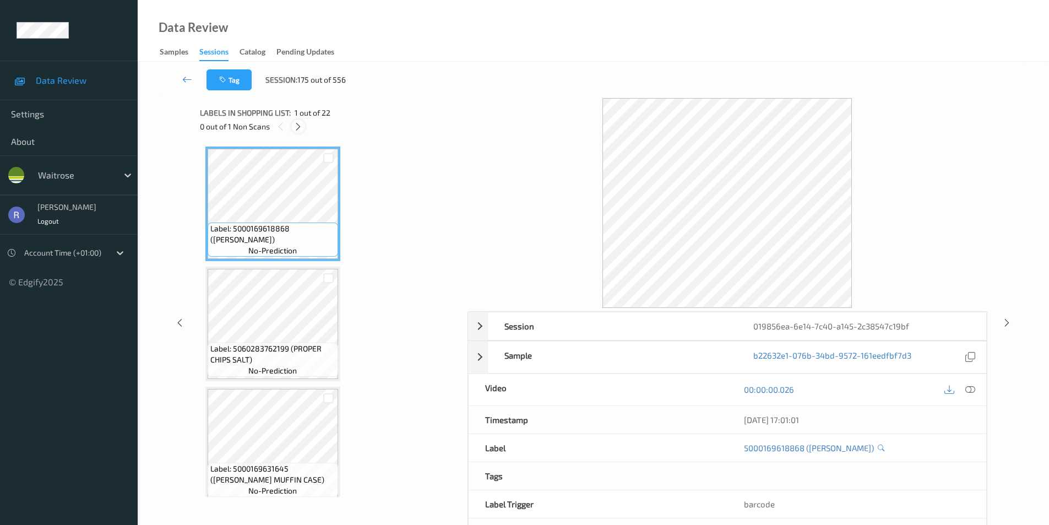
click at [297, 126] on icon at bounding box center [297, 127] width 9 height 10
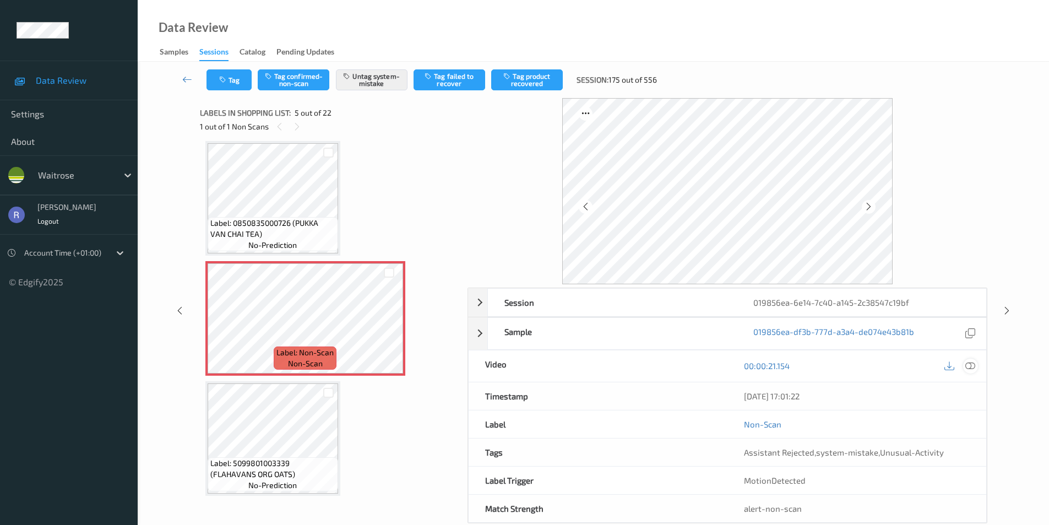
click at [968, 366] on icon at bounding box center [970, 366] width 10 height 10
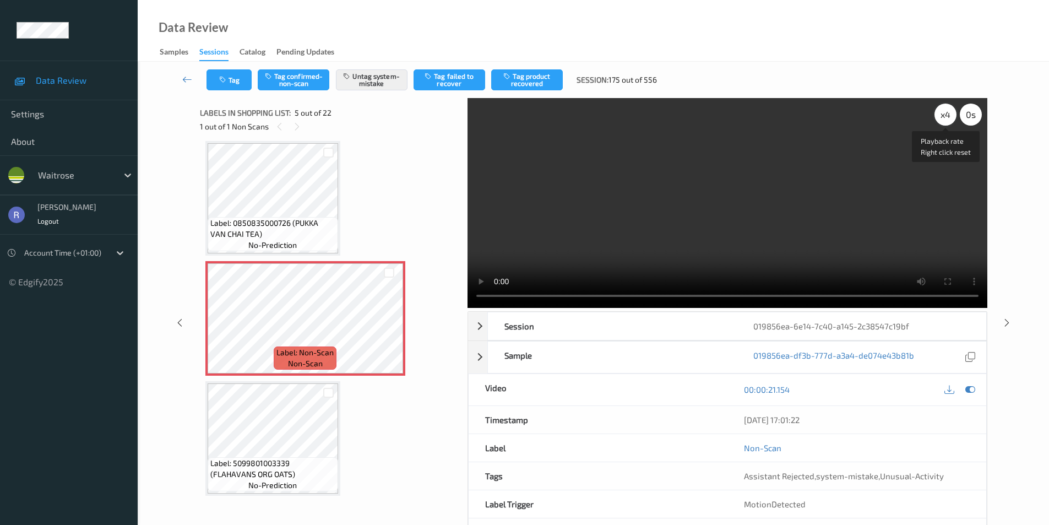
click at [942, 116] on div "x 4" at bounding box center [945, 114] width 22 height 22
click at [942, 116] on div "x 8" at bounding box center [945, 114] width 22 height 22
click at [1009, 323] on icon at bounding box center [1006, 322] width 9 height 10
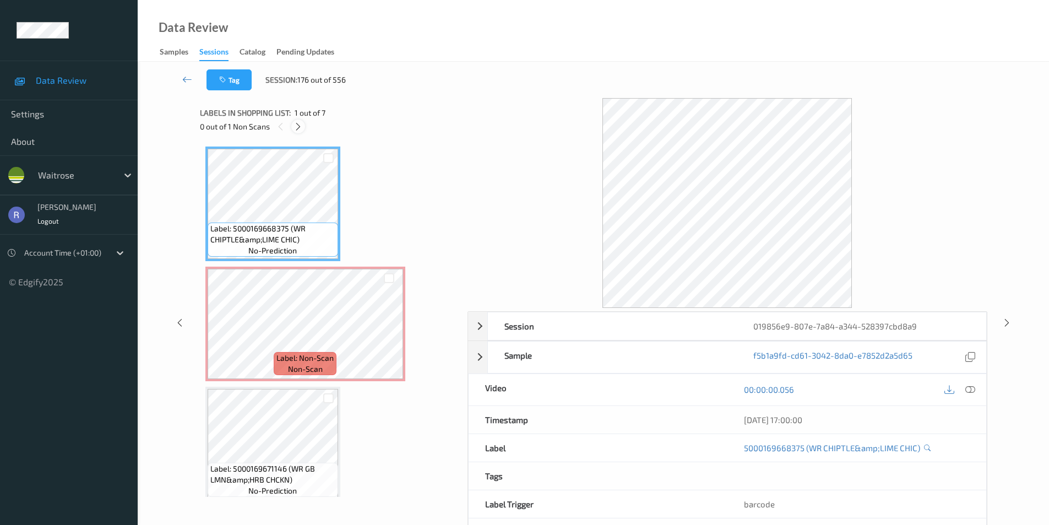
click at [299, 126] on icon at bounding box center [297, 127] width 9 height 10
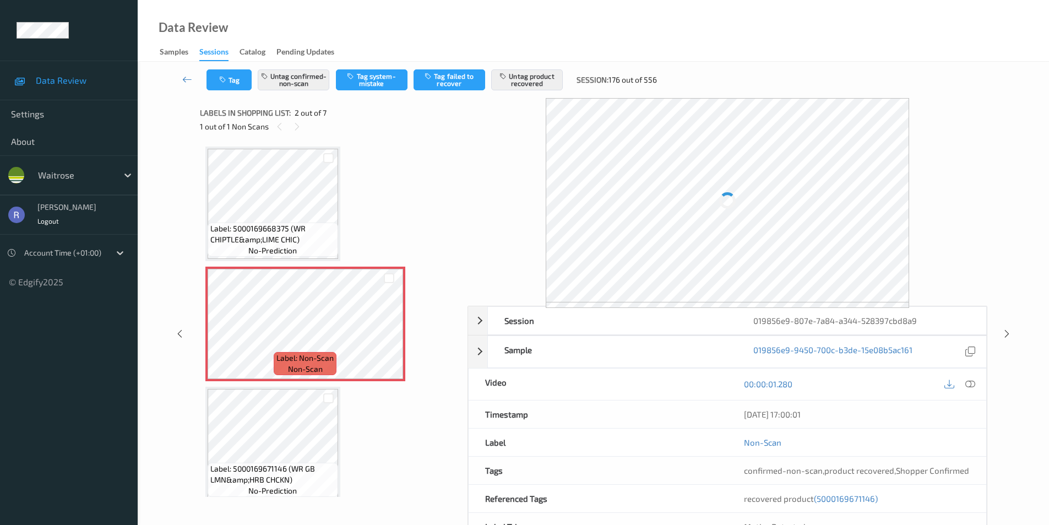
scroll to position [6, 0]
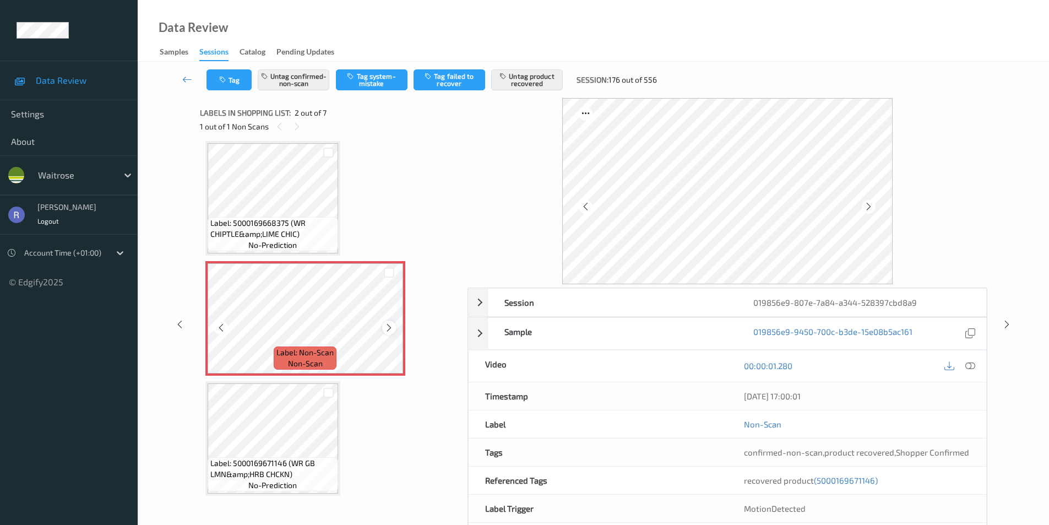
click at [386, 325] on icon at bounding box center [388, 328] width 9 height 10
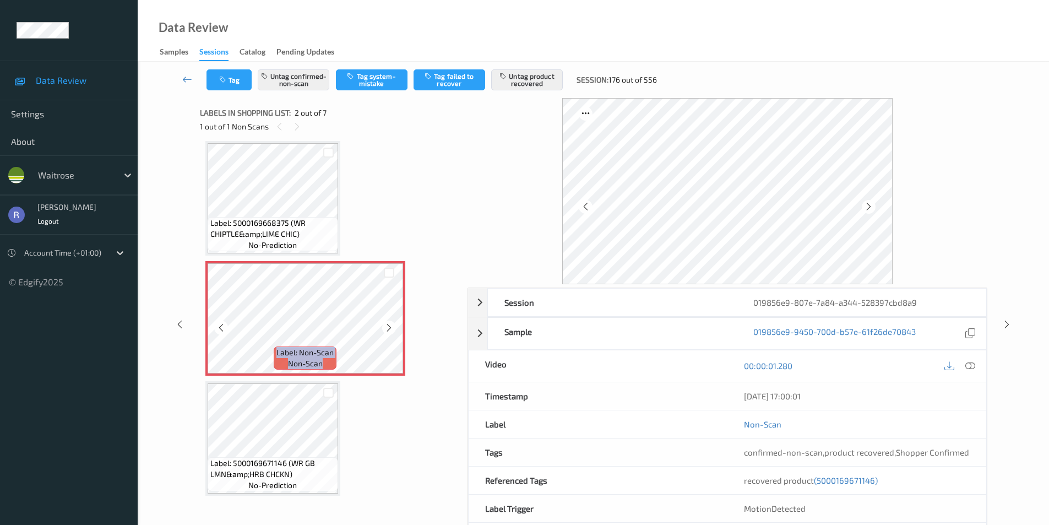
click at [386, 325] on icon at bounding box center [388, 328] width 9 height 10
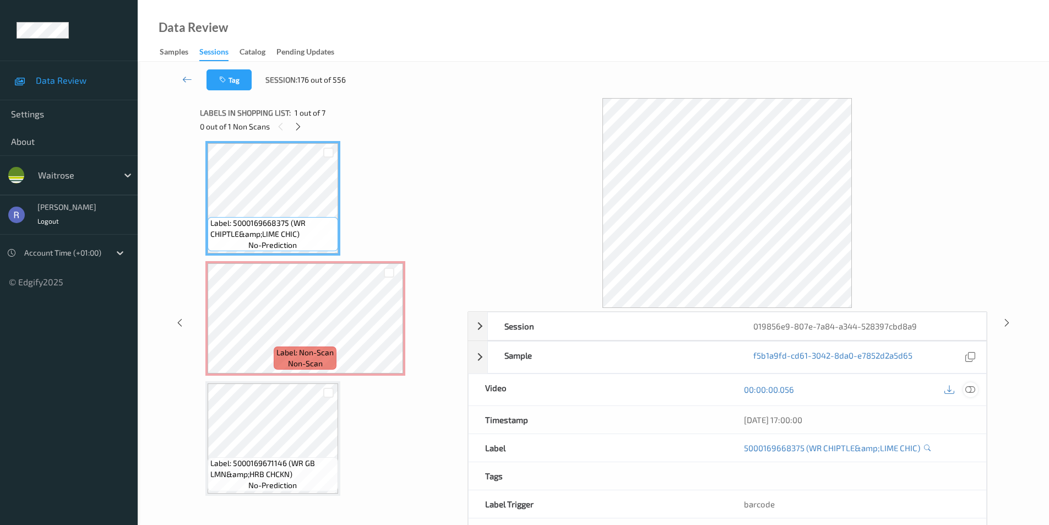
click at [967, 390] on icon at bounding box center [970, 389] width 10 height 10
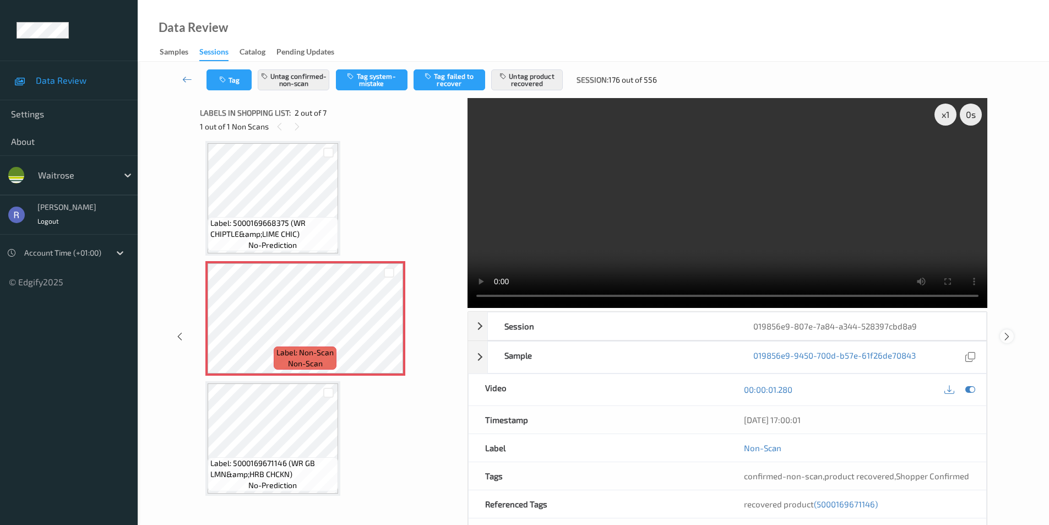
click at [1005, 336] on icon at bounding box center [1006, 336] width 9 height 10
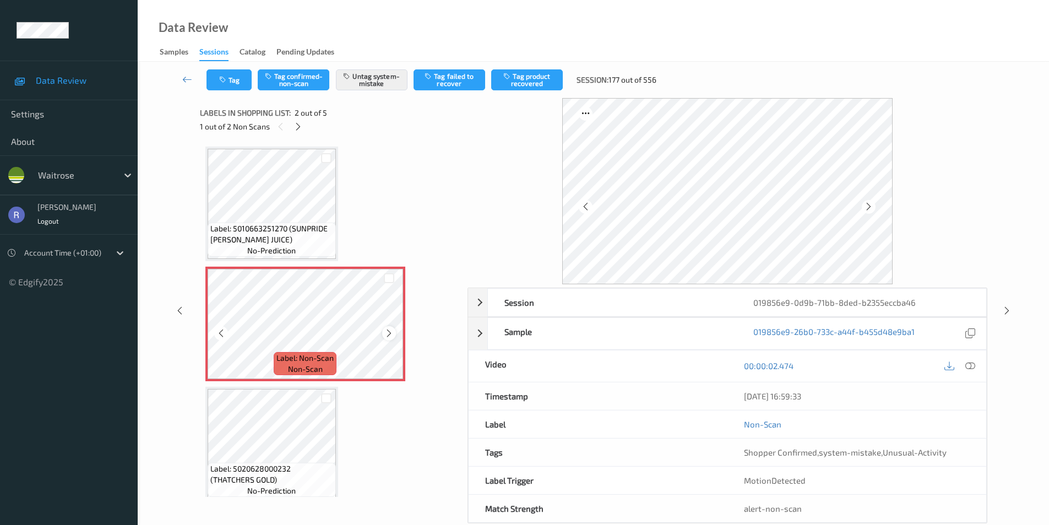
click at [389, 332] on icon at bounding box center [388, 333] width 9 height 10
click at [1004, 307] on icon at bounding box center [1006, 311] width 9 height 10
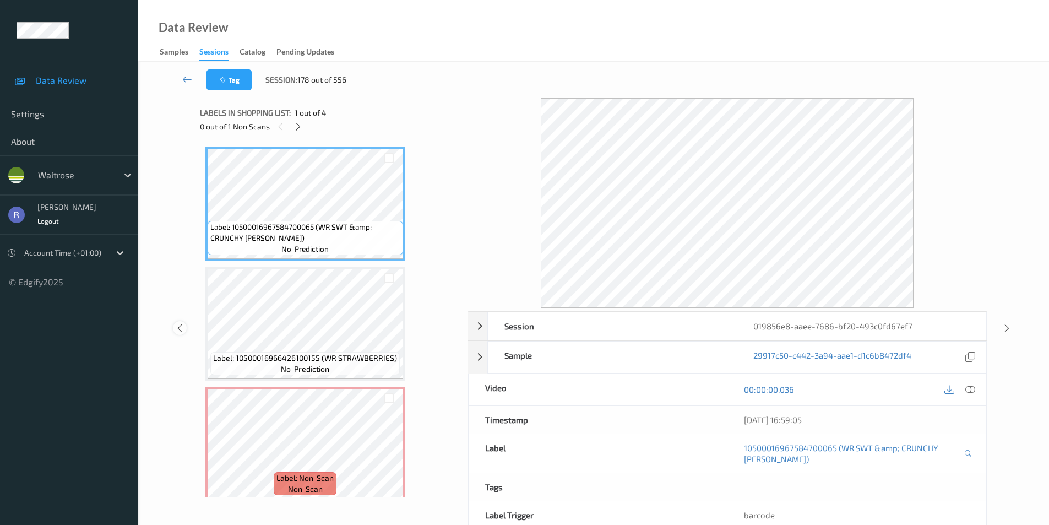
click at [181, 323] on icon at bounding box center [179, 328] width 9 height 10
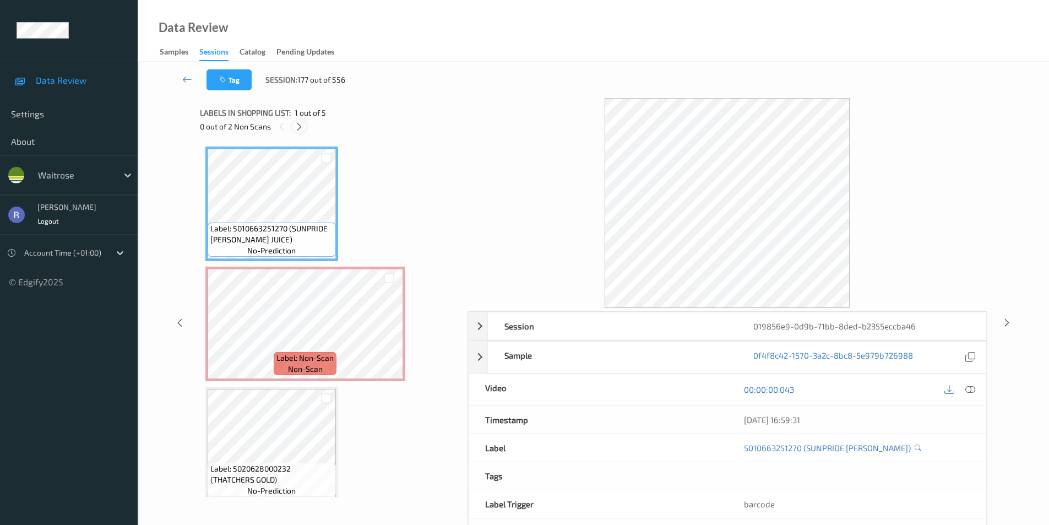
click at [299, 125] on icon at bounding box center [299, 127] width 9 height 10
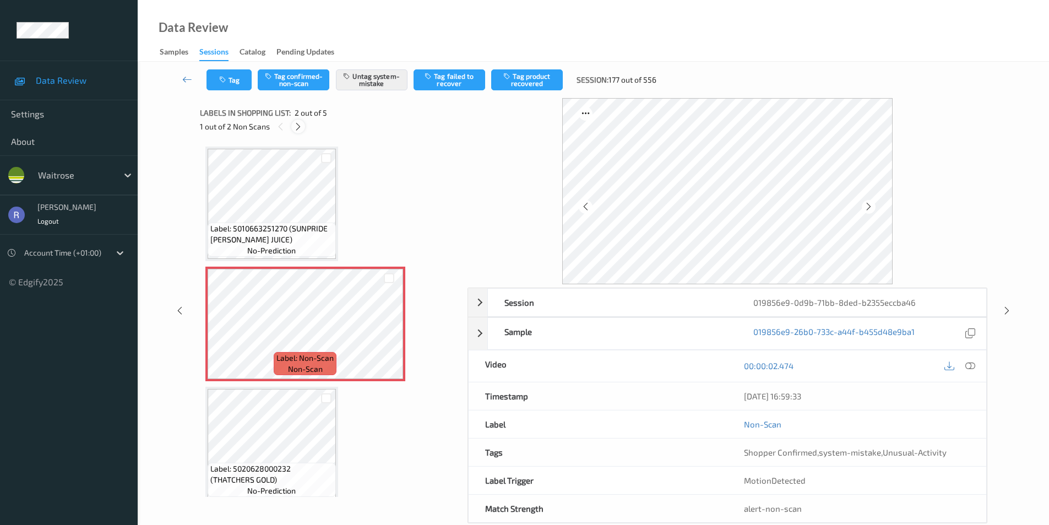
scroll to position [6, 0]
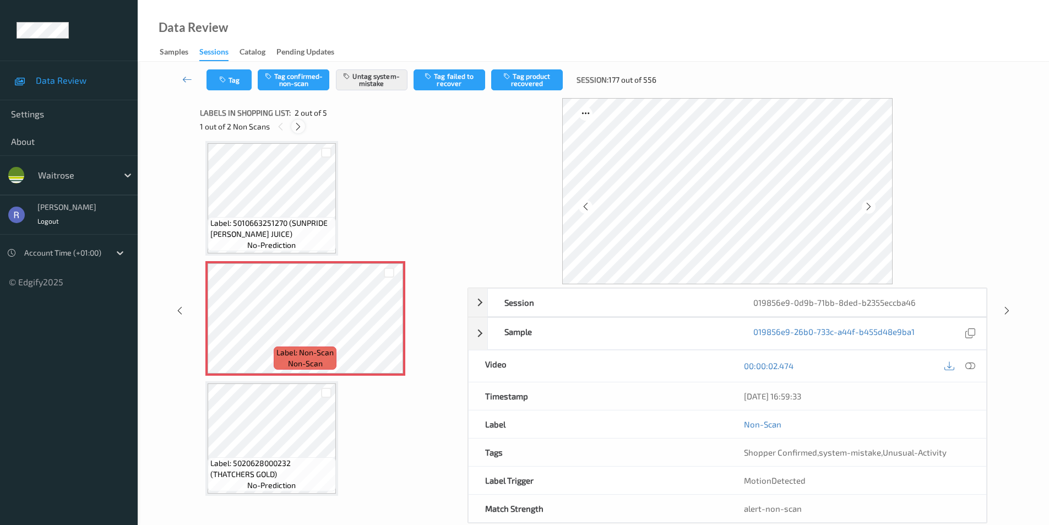
click at [299, 125] on icon at bounding box center [297, 127] width 9 height 10
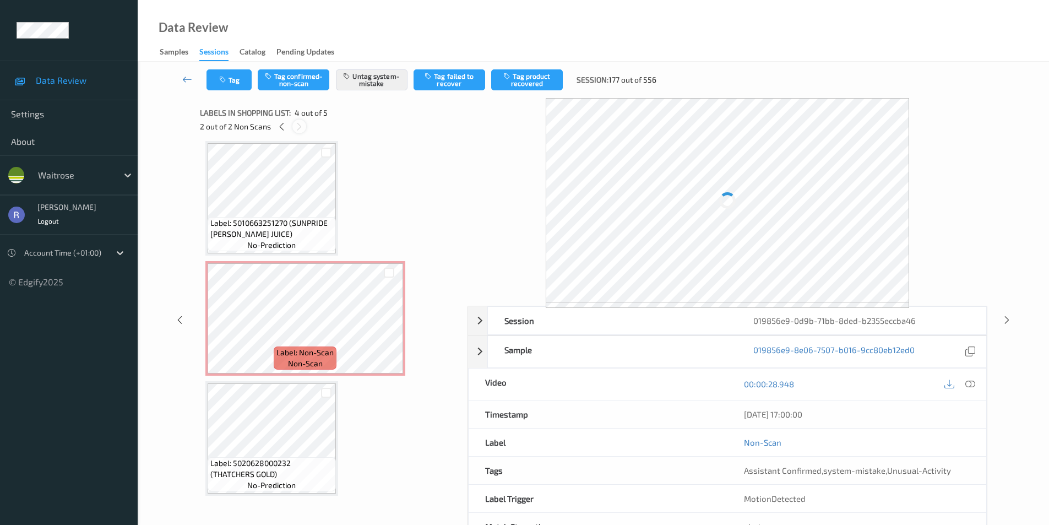
scroll to position [246, 0]
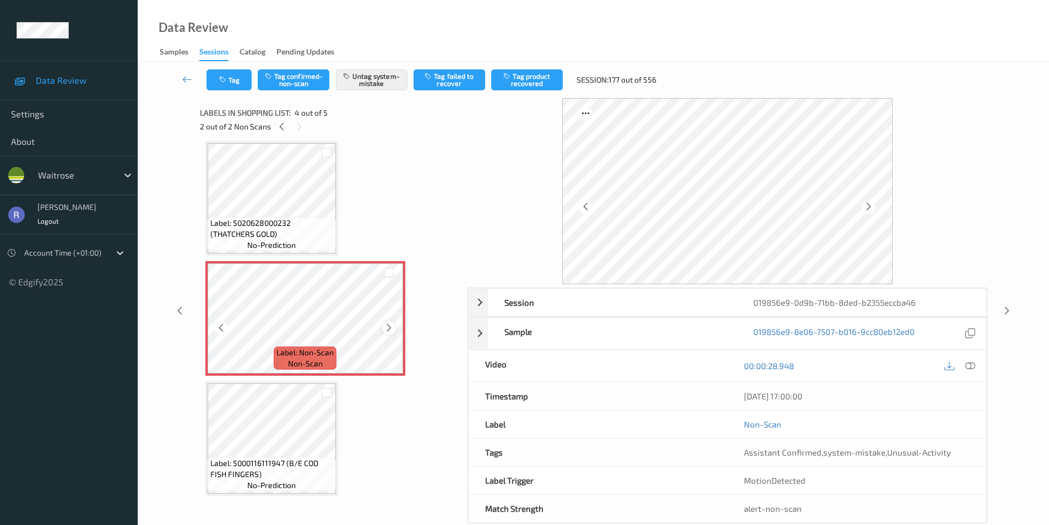
click at [384, 326] on icon at bounding box center [388, 328] width 9 height 10
click at [1006, 307] on icon at bounding box center [1006, 311] width 9 height 10
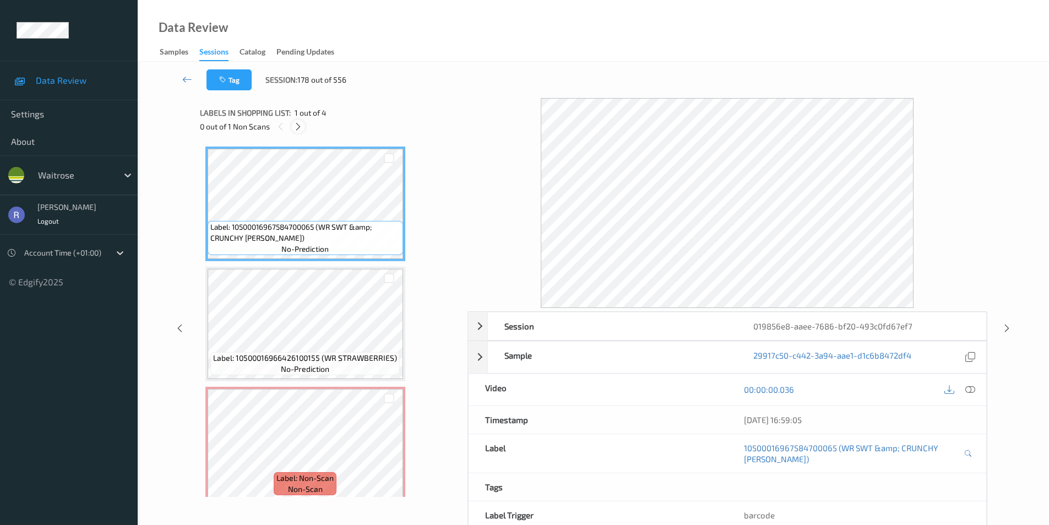
click at [298, 125] on icon at bounding box center [297, 127] width 9 height 10
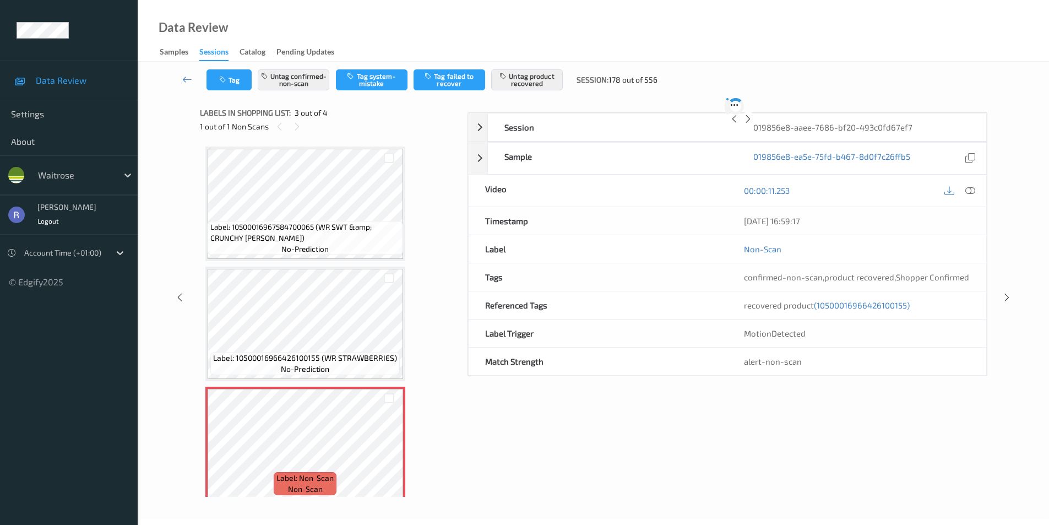
scroll to position [126, 0]
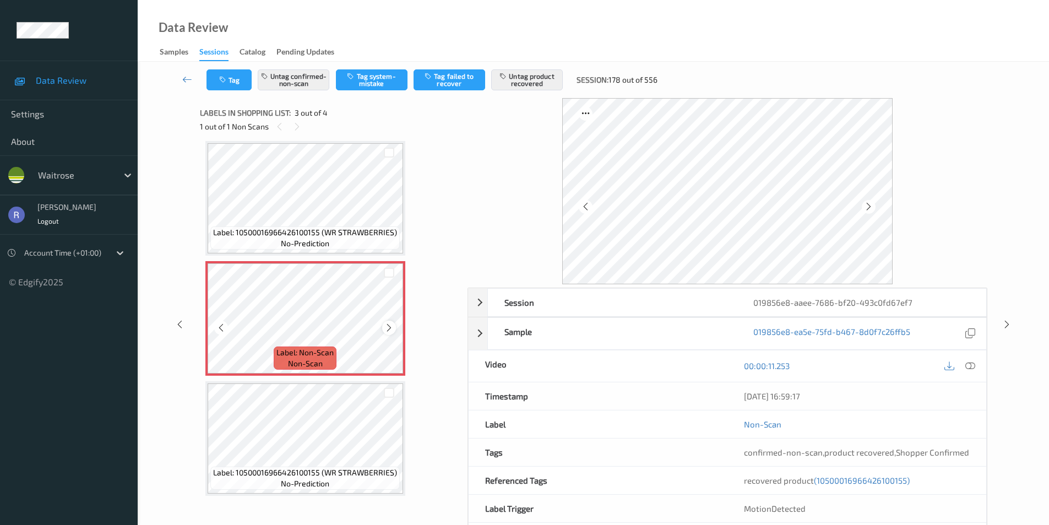
click at [386, 324] on icon at bounding box center [388, 328] width 9 height 10
click at [967, 363] on icon at bounding box center [970, 366] width 10 height 10
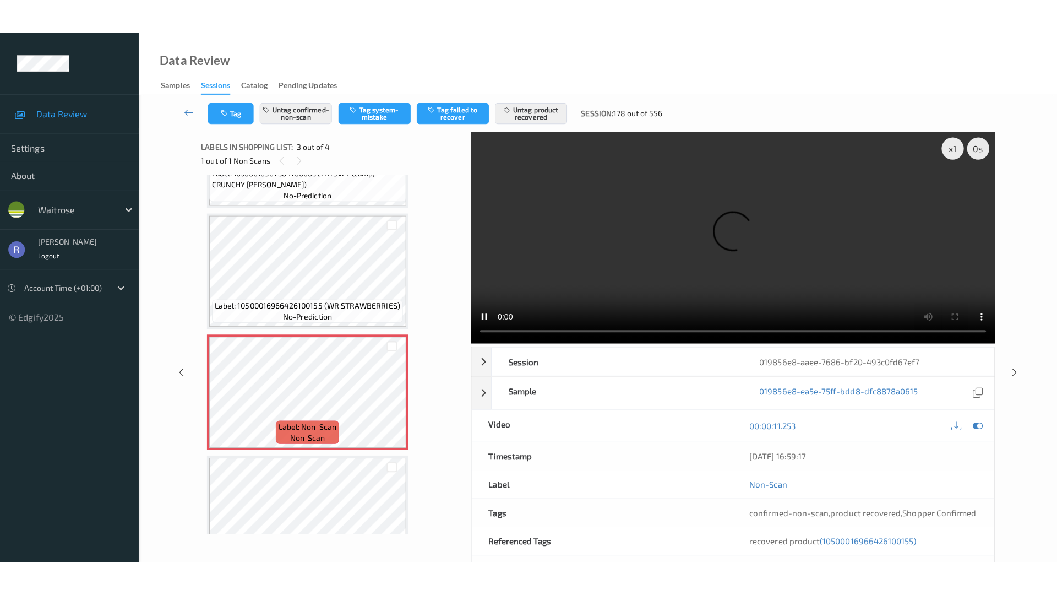
scroll to position [110, 0]
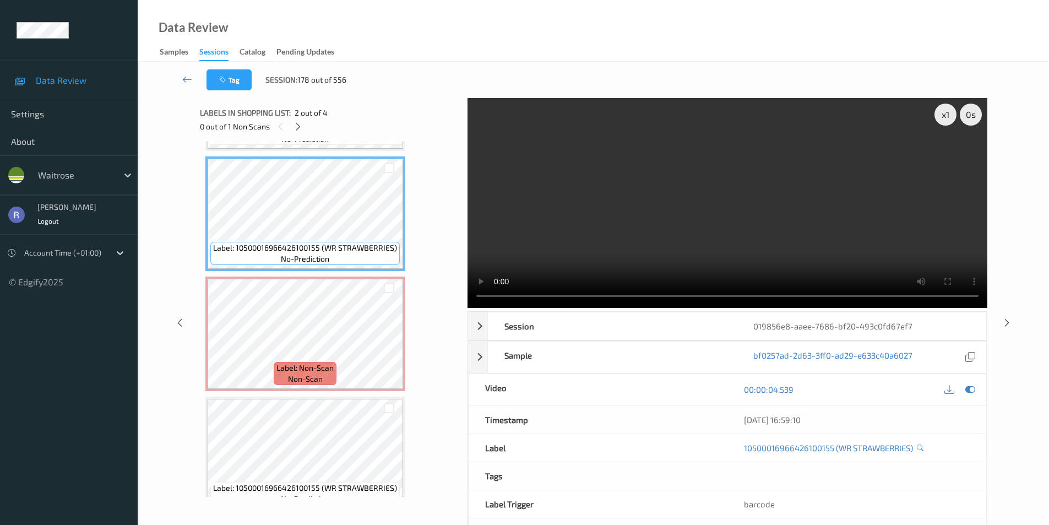
click at [765, 183] on video at bounding box center [727, 203] width 520 height 210
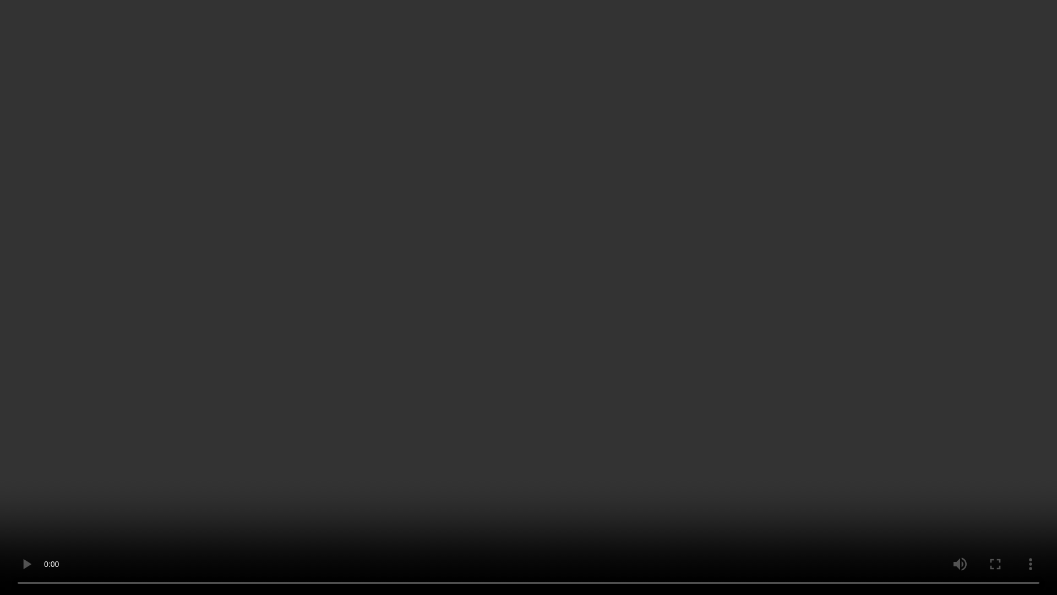
click at [426, 409] on video at bounding box center [528, 297] width 1057 height 595
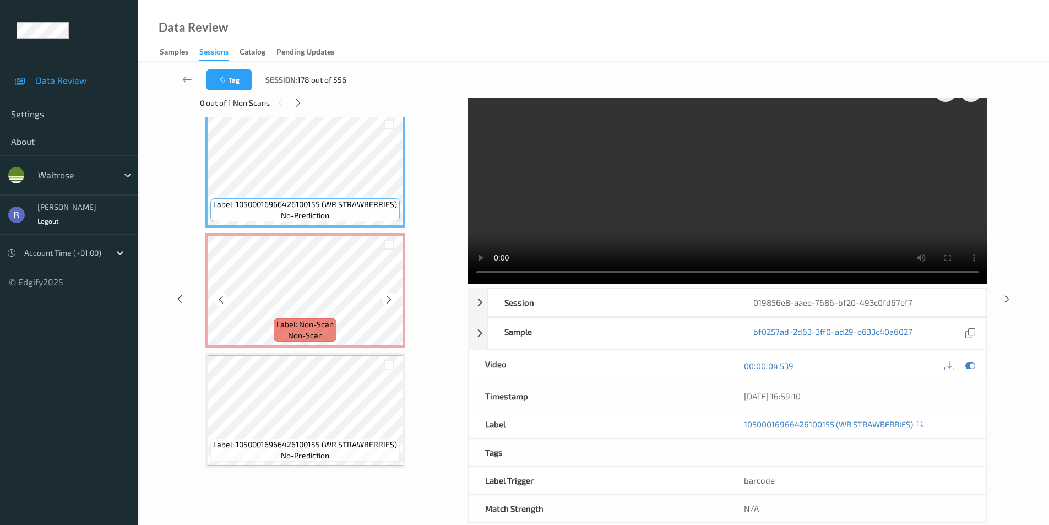
scroll to position [45, 0]
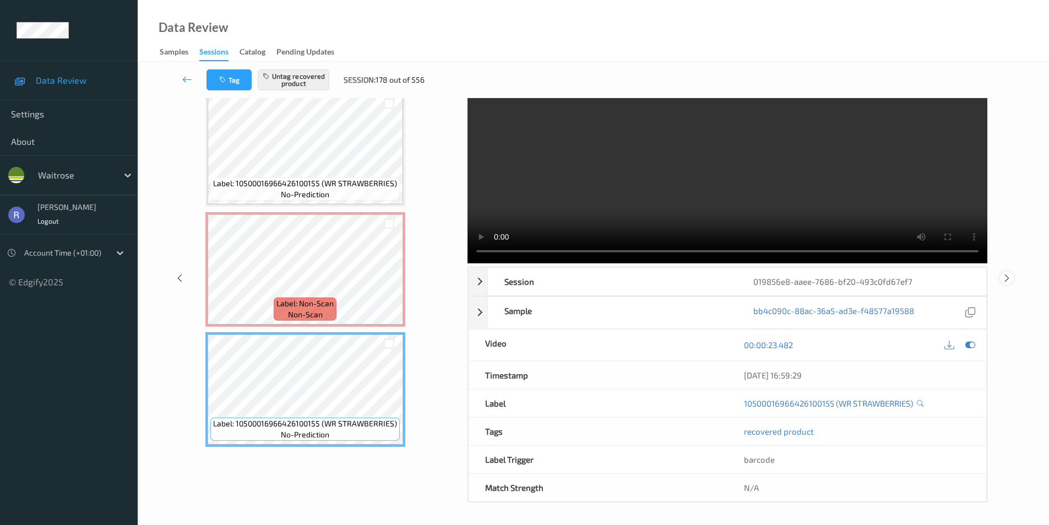
click at [1005, 272] on icon at bounding box center [1006, 277] width 9 height 10
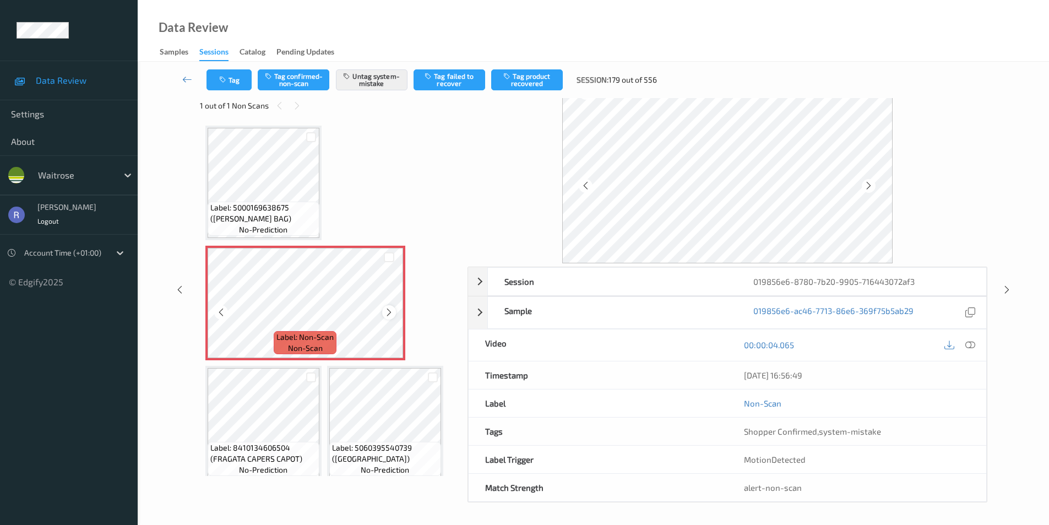
scroll to position [21, 0]
click at [388, 313] on icon at bounding box center [388, 312] width 9 height 10
click at [1007, 287] on icon at bounding box center [1006, 290] width 9 height 10
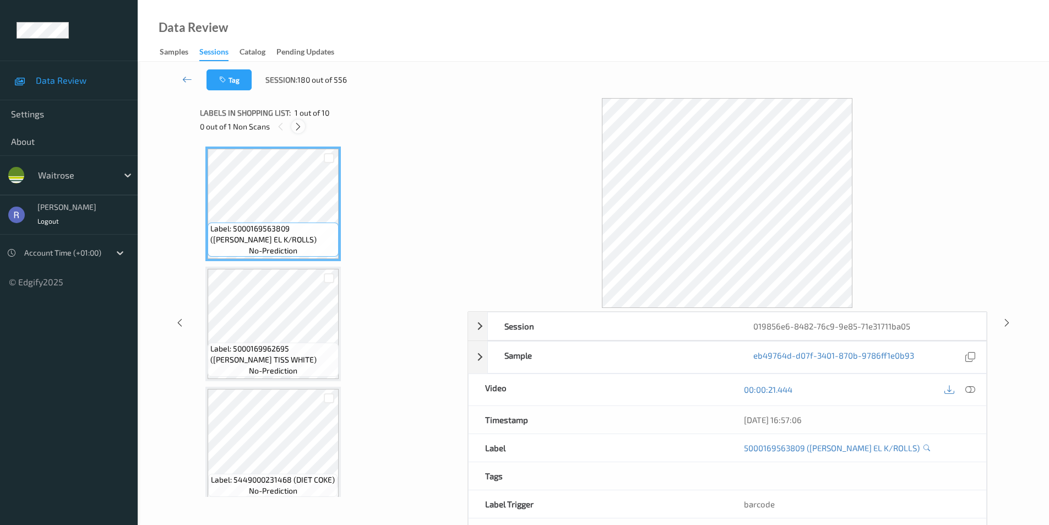
click at [298, 124] on icon at bounding box center [297, 127] width 9 height 10
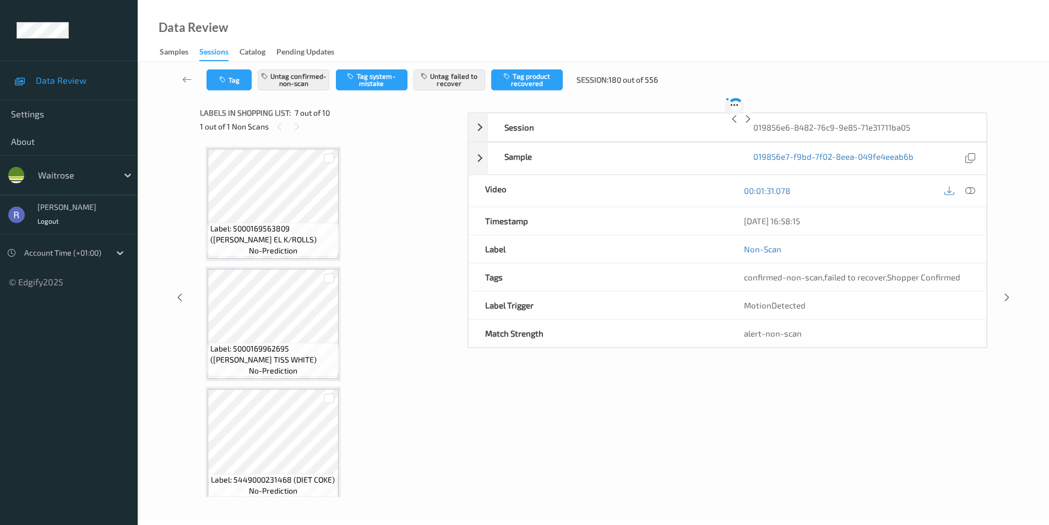
scroll to position [606, 0]
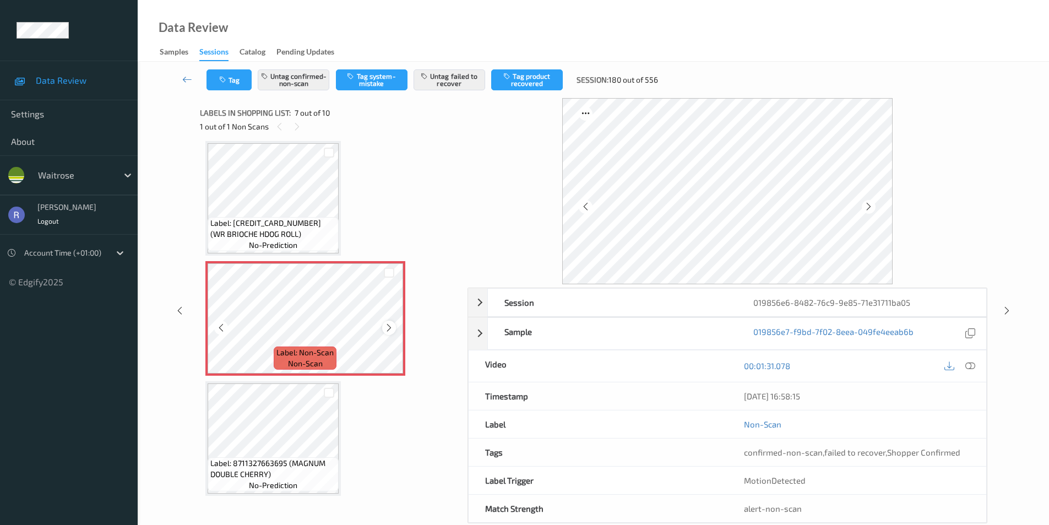
click at [388, 326] on icon at bounding box center [388, 328] width 9 height 10
click at [1007, 304] on div at bounding box center [1007, 310] width 14 height 14
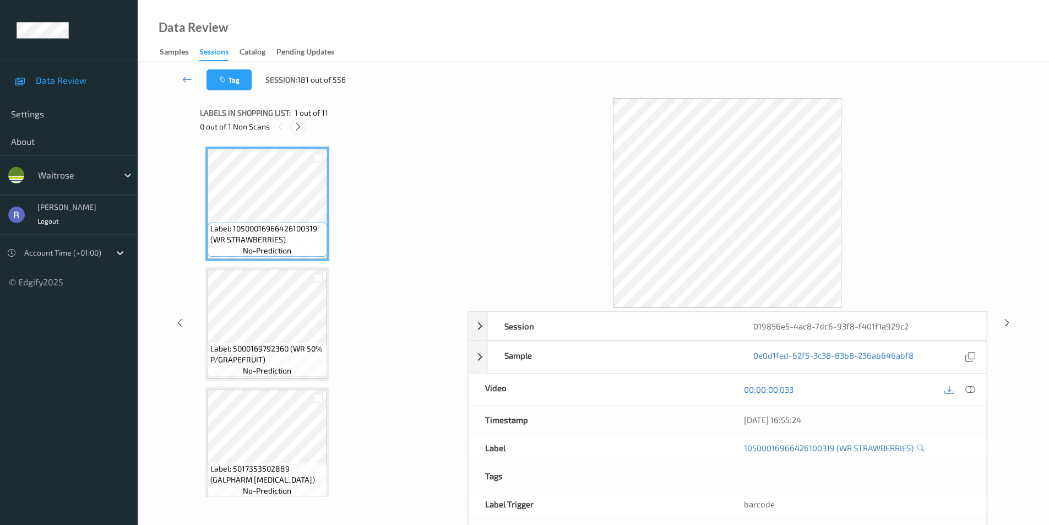
click at [299, 126] on icon at bounding box center [297, 127] width 9 height 10
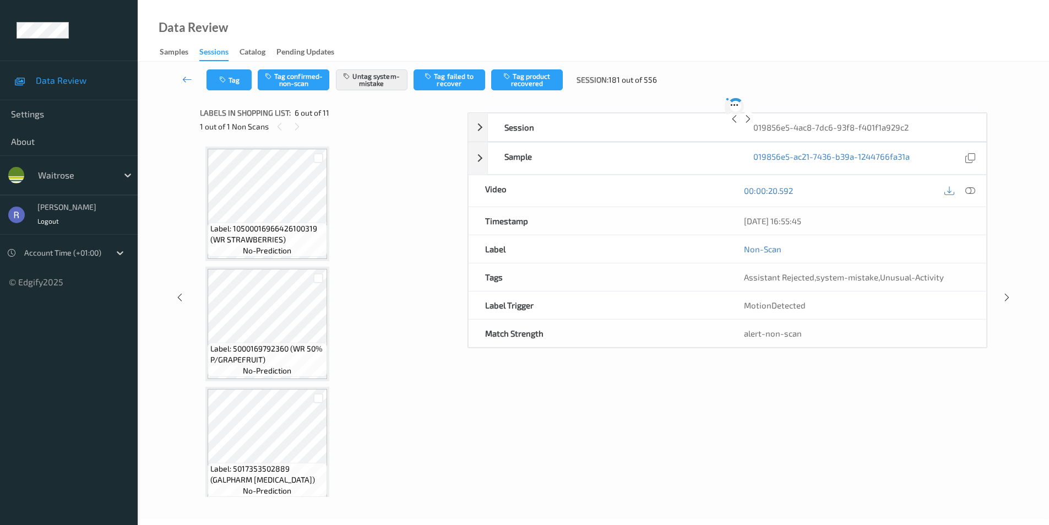
scroll to position [486, 0]
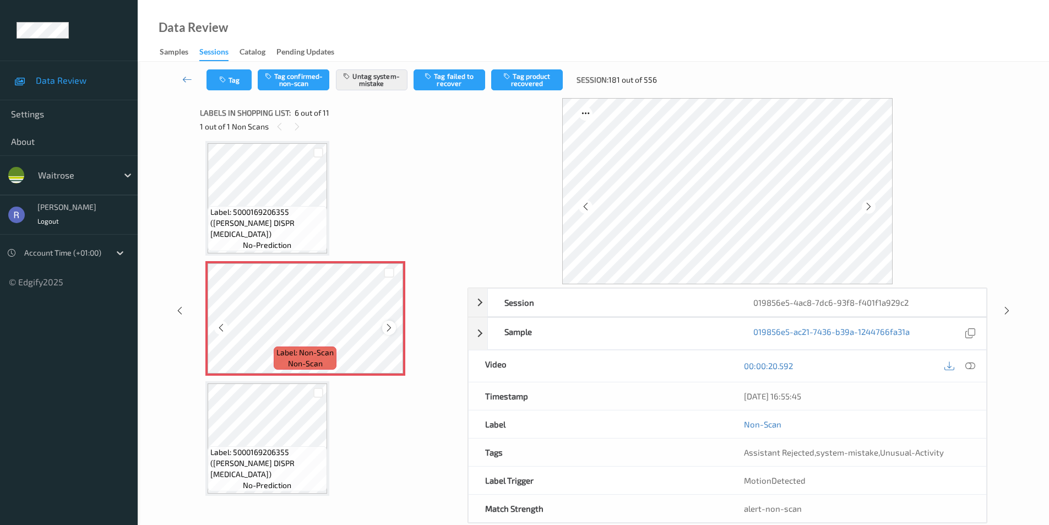
click at [386, 329] on icon at bounding box center [388, 328] width 9 height 10
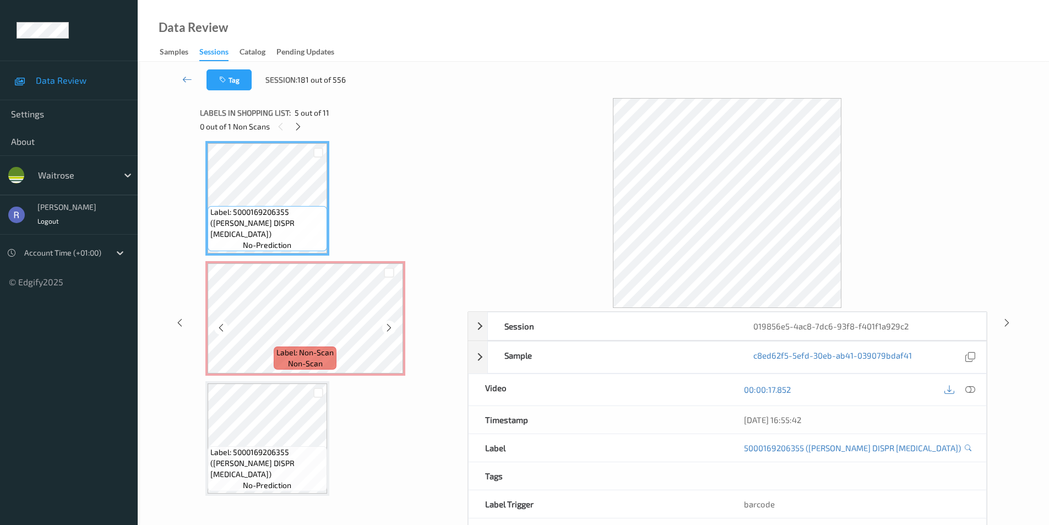
click at [330, 348] on span "Label: Non-Scan" at bounding box center [304, 352] width 57 height 11
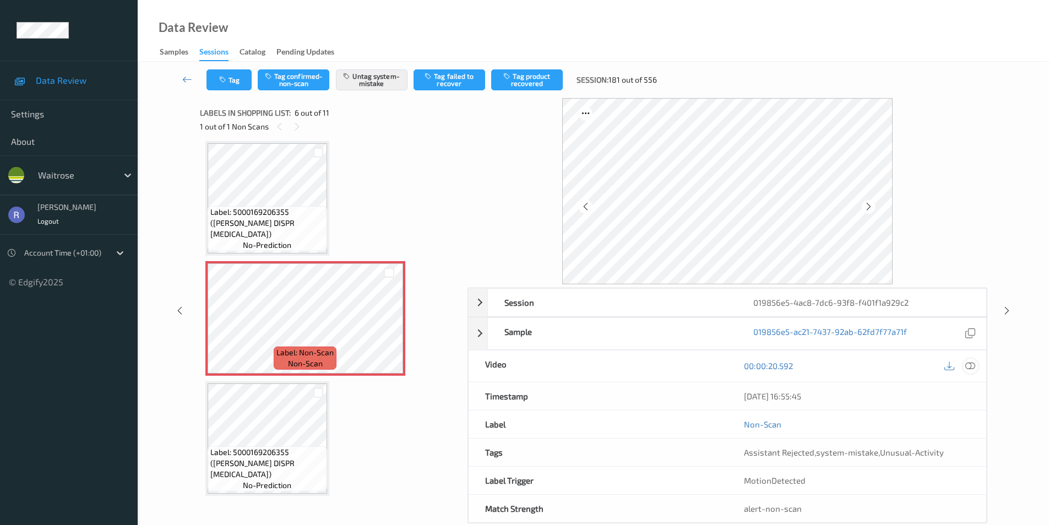
click at [975, 363] on div at bounding box center [970, 365] width 15 height 15
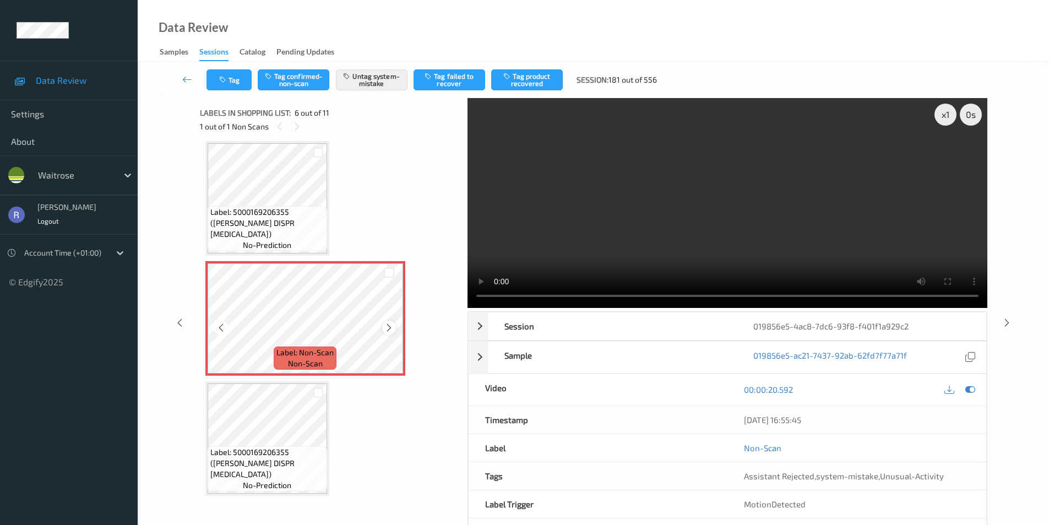
click at [385, 325] on icon at bounding box center [388, 328] width 9 height 10
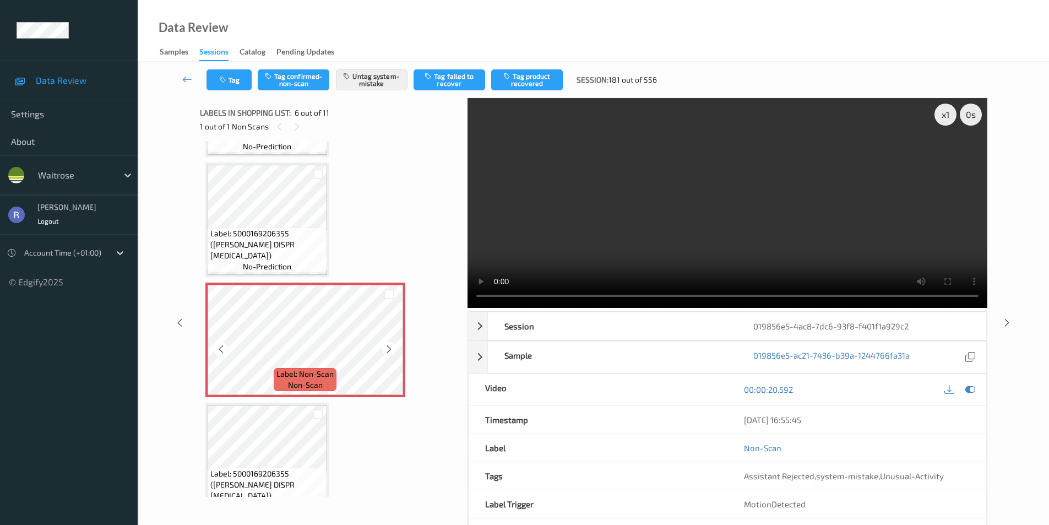
scroll to position [541, 0]
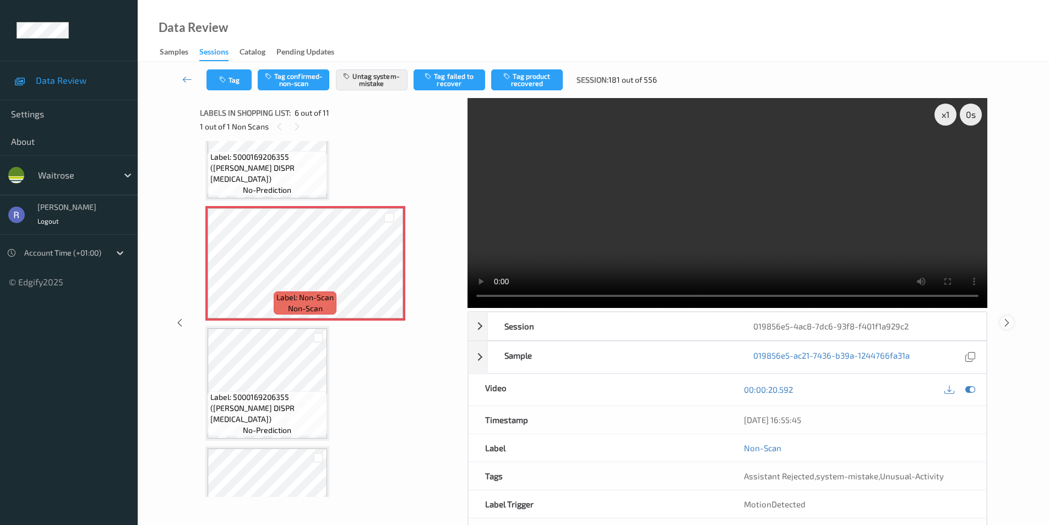
click at [1007, 321] on icon at bounding box center [1006, 322] width 9 height 10
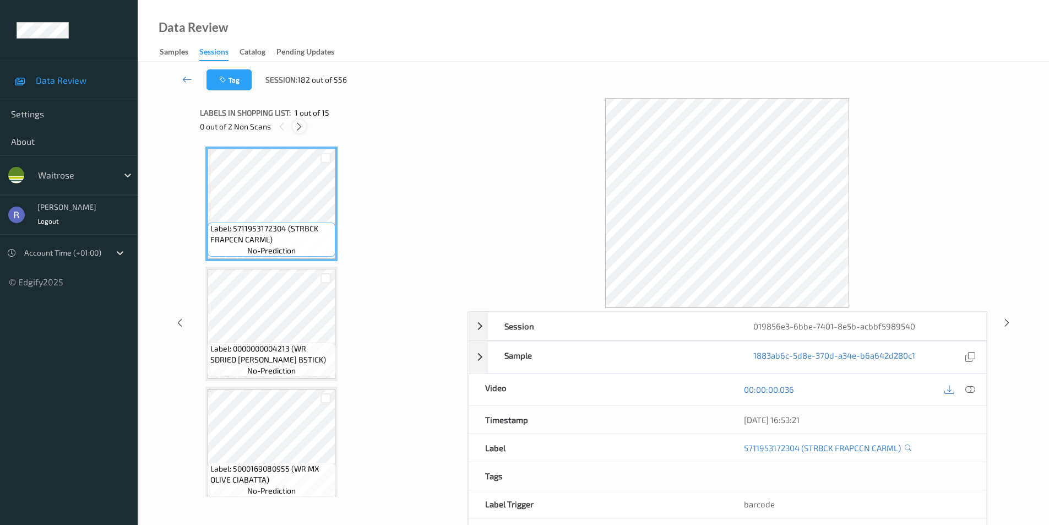
click at [294, 123] on div at bounding box center [299, 126] width 14 height 14
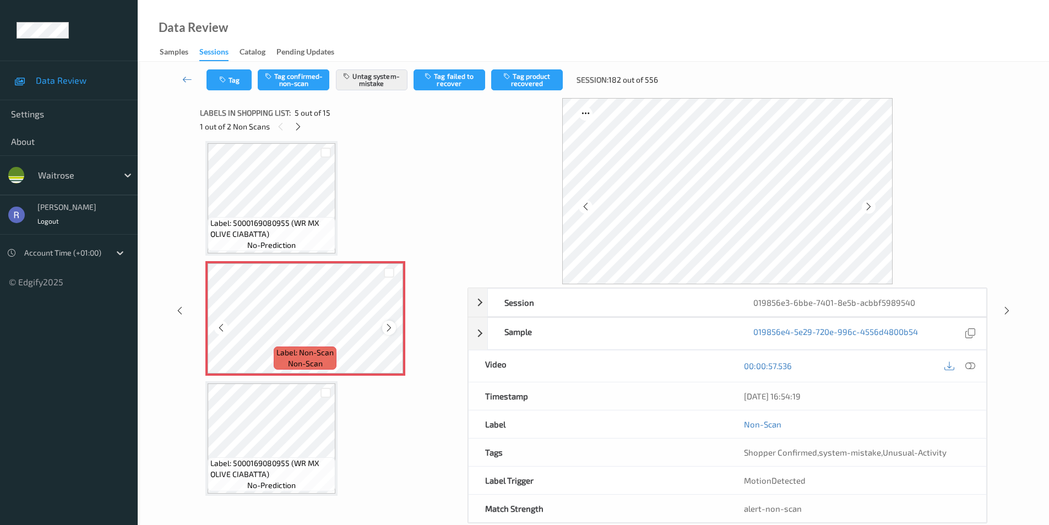
click at [388, 328] on icon at bounding box center [388, 328] width 9 height 10
click at [388, 326] on icon at bounding box center [388, 328] width 9 height 10
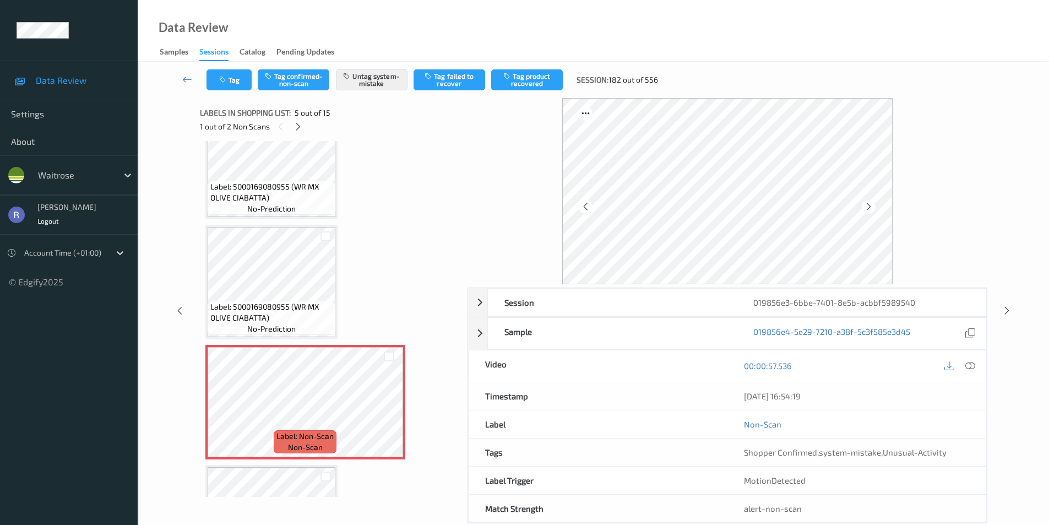
scroll to position [310, 0]
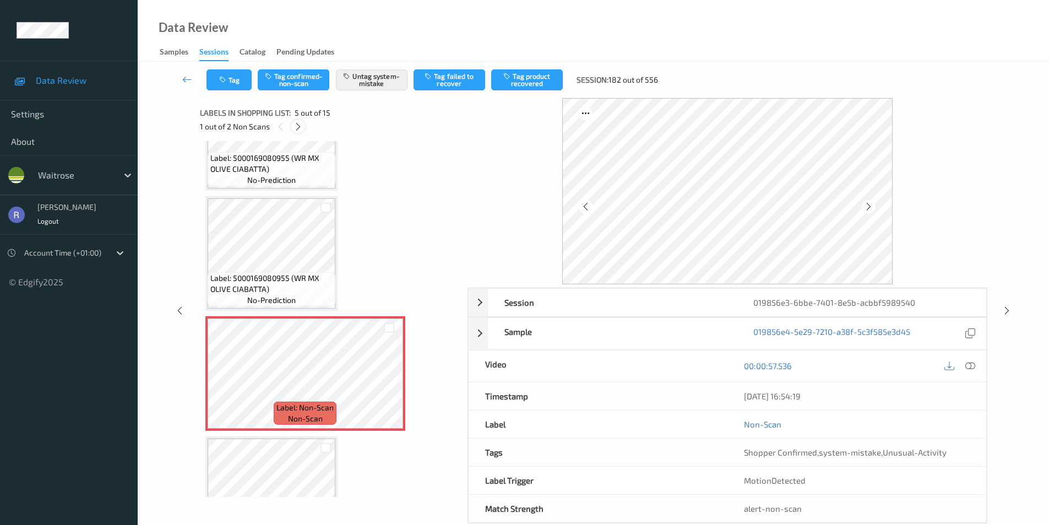
click at [297, 128] on icon at bounding box center [297, 127] width 9 height 10
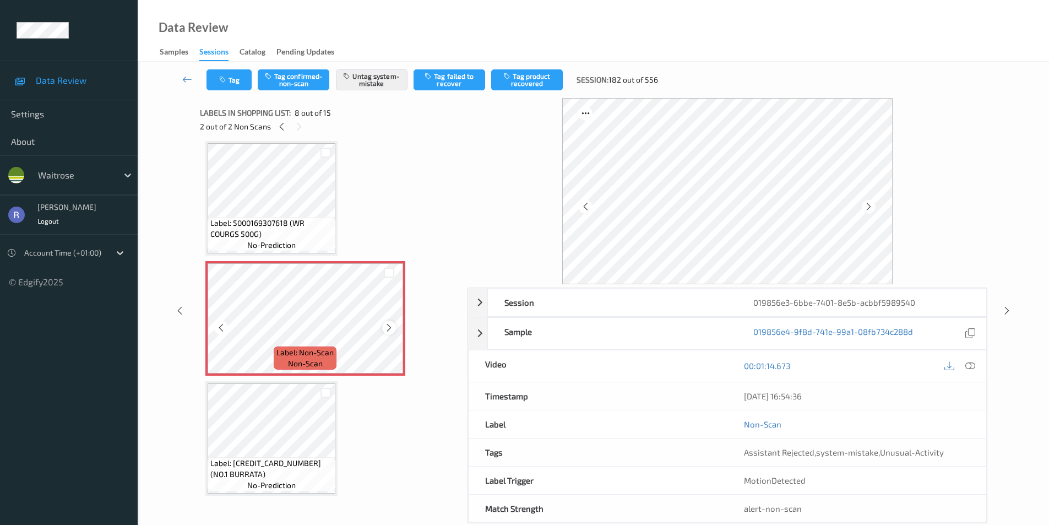
click at [391, 329] on icon at bounding box center [388, 328] width 9 height 10
click at [971, 369] on icon at bounding box center [970, 366] width 10 height 10
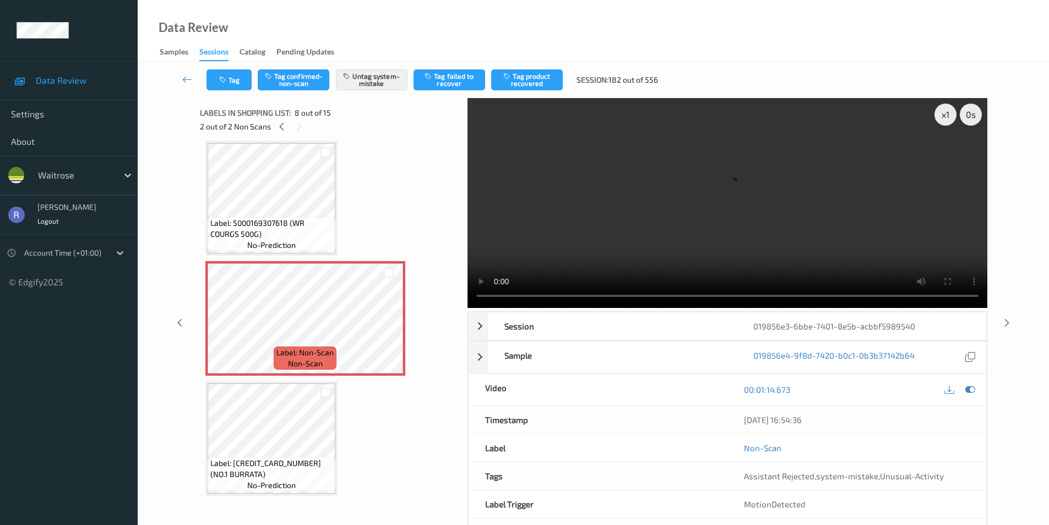
click at [726, 233] on video at bounding box center [727, 203] width 520 height 210
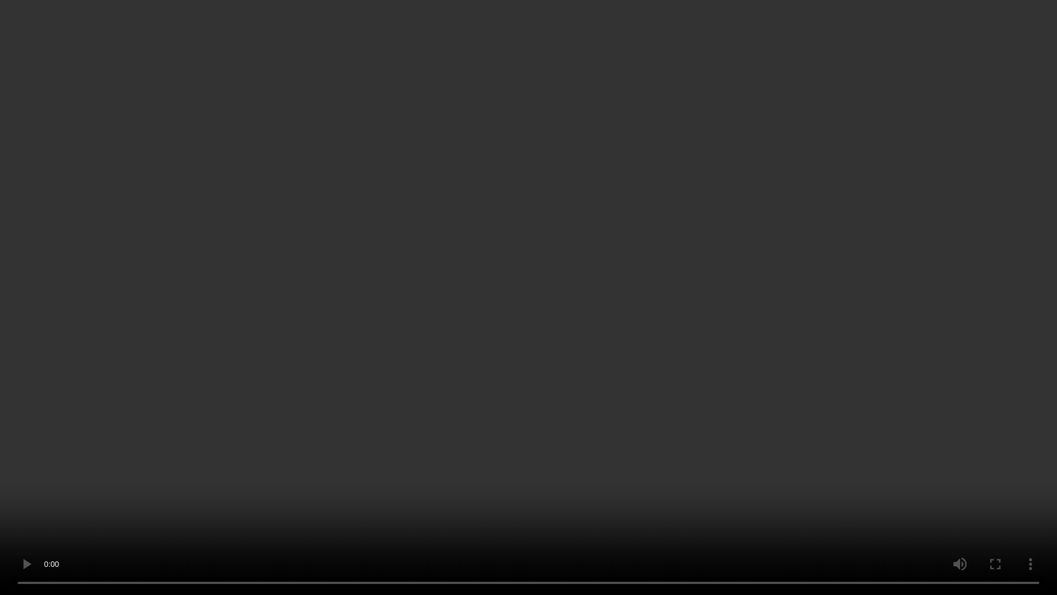
click at [505, 441] on video at bounding box center [528, 297] width 1057 height 595
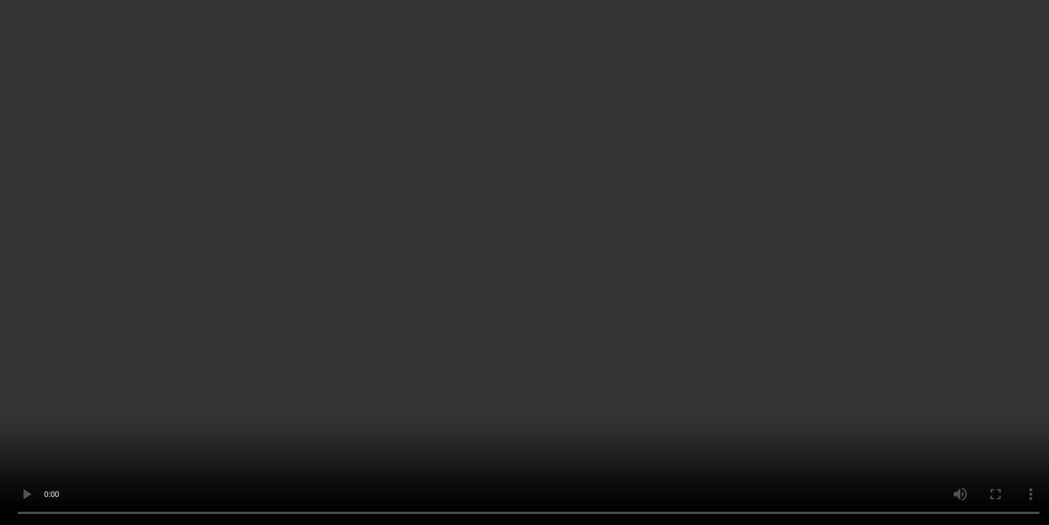
scroll to position [781, 0]
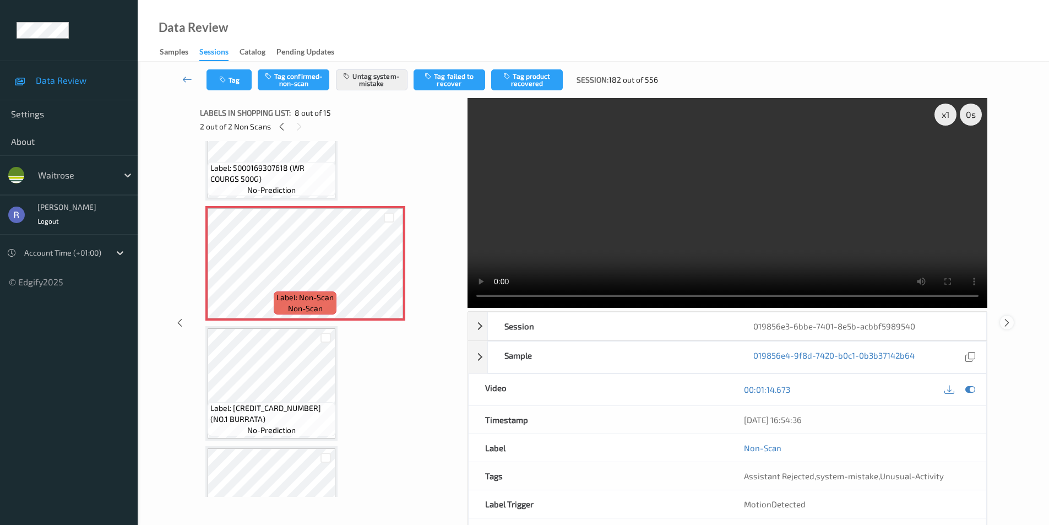
click at [1011, 319] on div at bounding box center [1007, 322] width 14 height 14
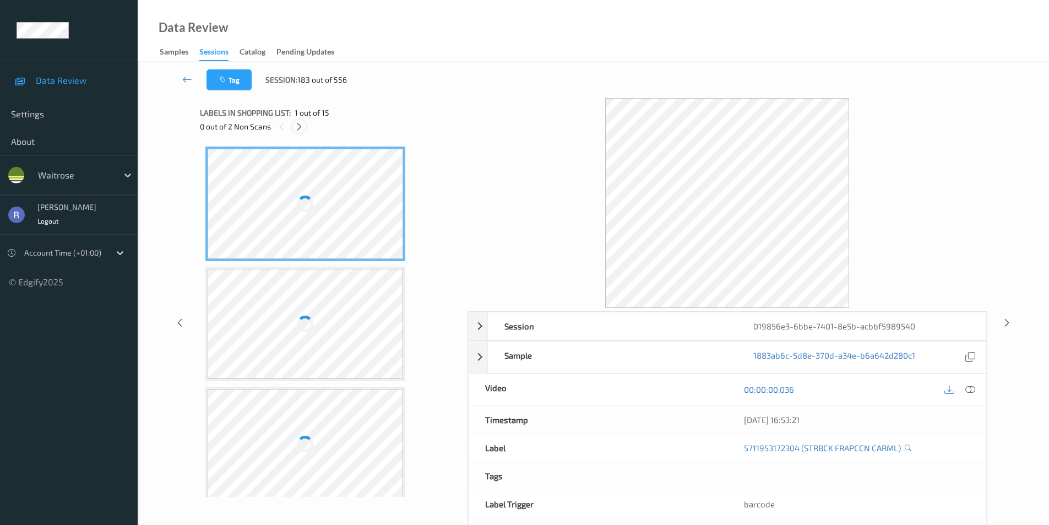
click at [299, 127] on icon at bounding box center [299, 127] width 9 height 10
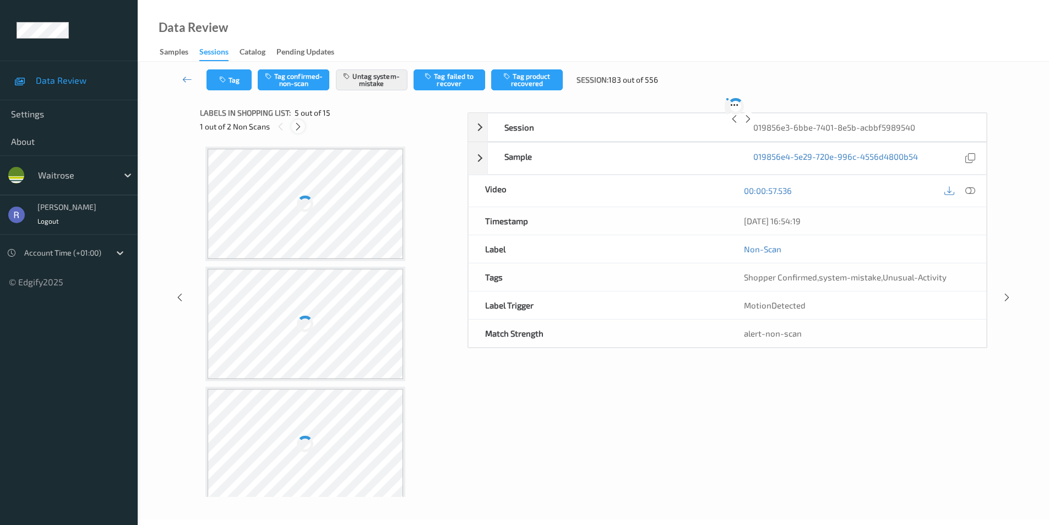
scroll to position [366, 0]
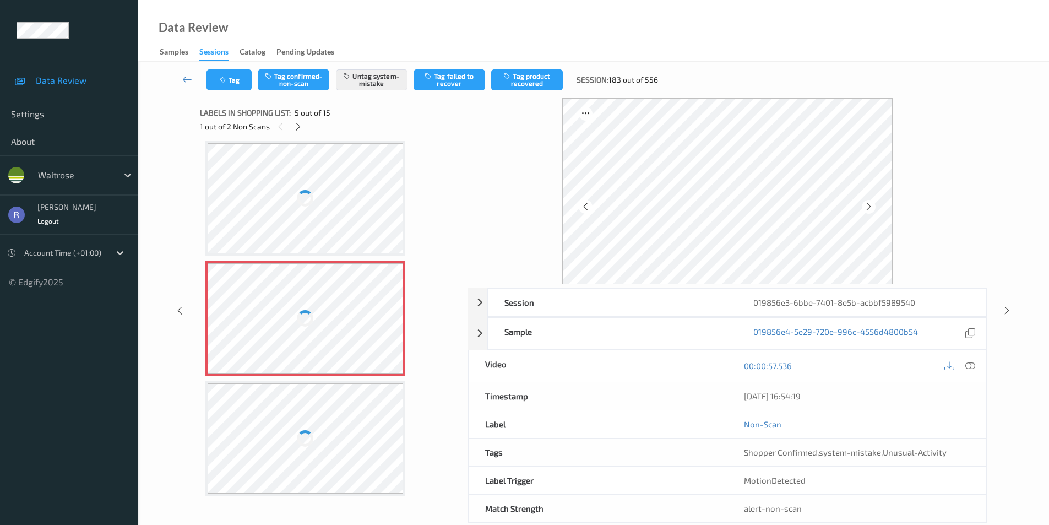
click at [369, 317] on div at bounding box center [306, 318] width 196 height 110
click at [974, 363] on icon at bounding box center [970, 366] width 10 height 10
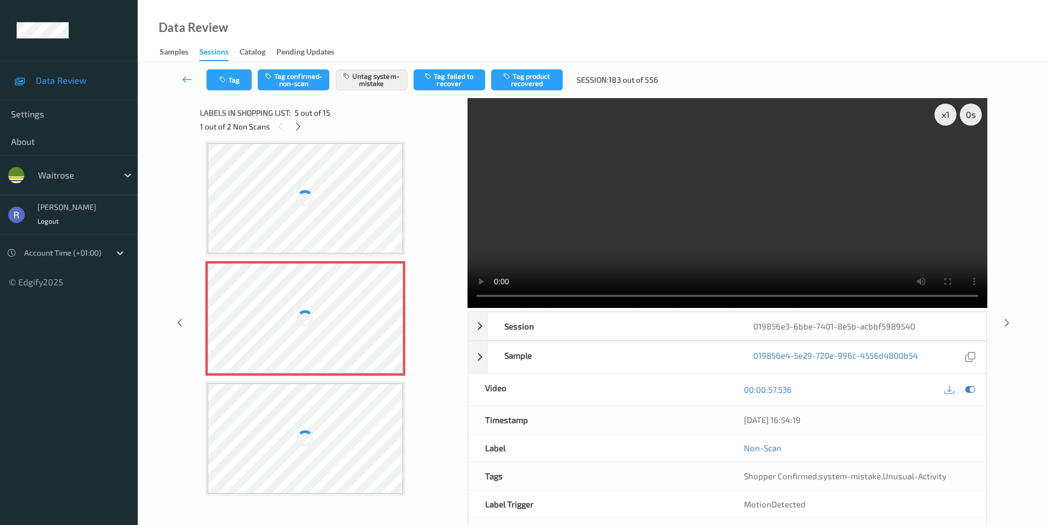
click at [185, 79] on icon at bounding box center [187, 79] width 10 height 11
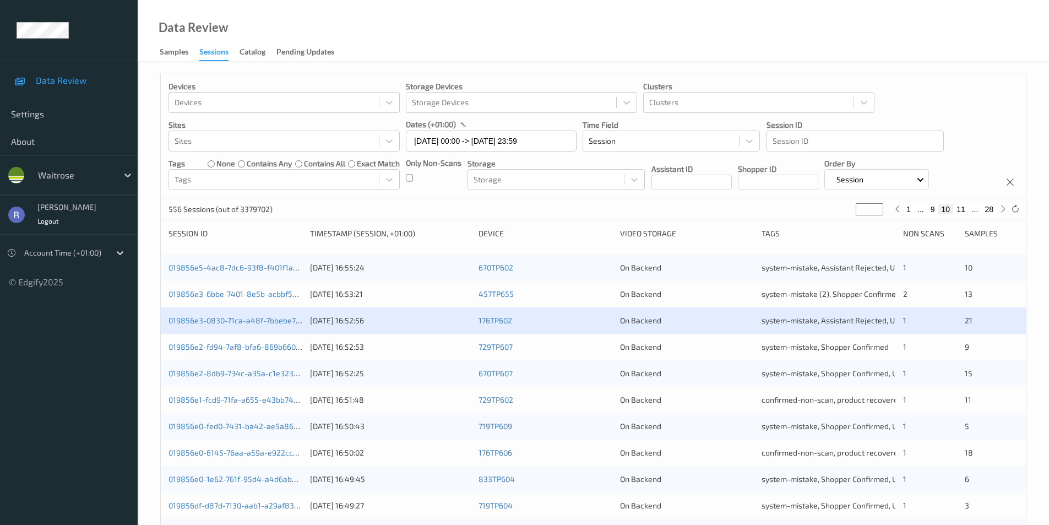
click at [226, 326] on div "019856e3-0830-71ca-a48f-7bbebe7121fd" at bounding box center [235, 320] width 134 height 11
click at [226, 321] on link "019856e3-0830-71ca-a48f-7bbebe7121fd" at bounding box center [240, 319] width 145 height 9
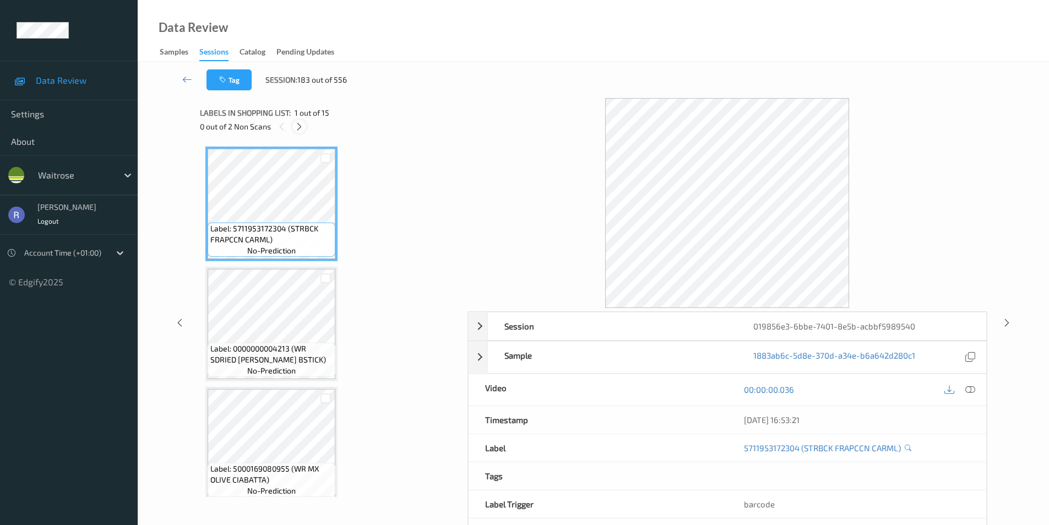
click at [301, 126] on icon at bounding box center [299, 127] width 9 height 10
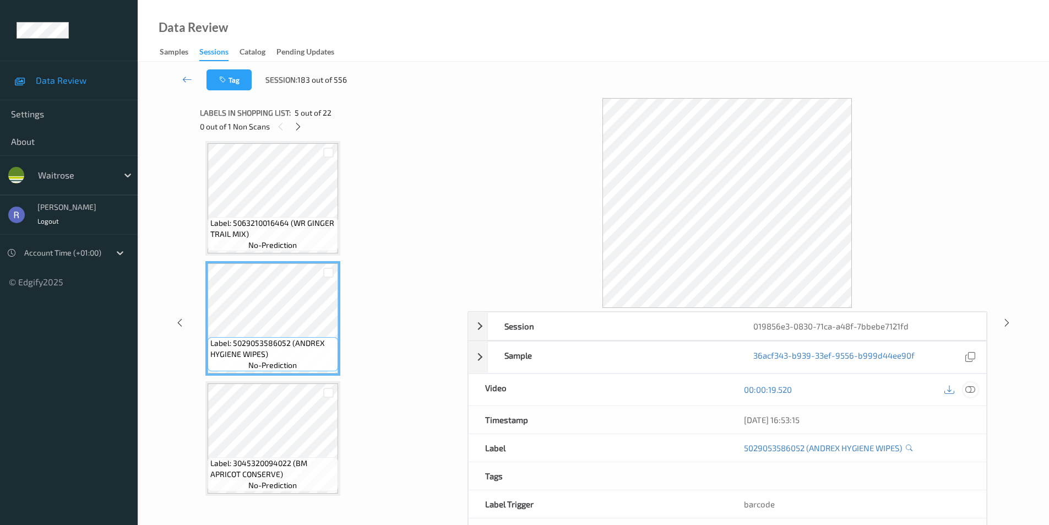
click at [968, 382] on div at bounding box center [959, 389] width 36 height 15
click at [298, 127] on icon at bounding box center [297, 127] width 9 height 10
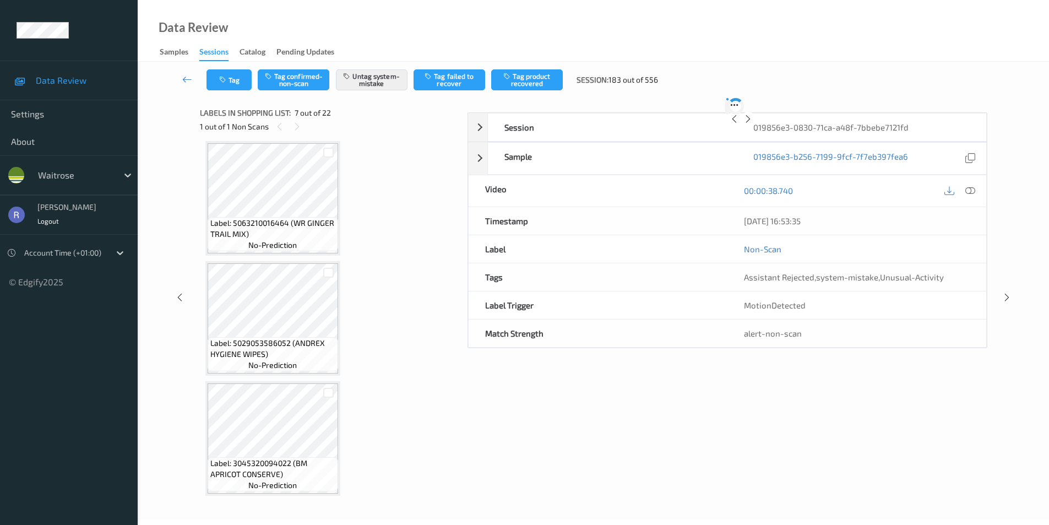
scroll to position [606, 0]
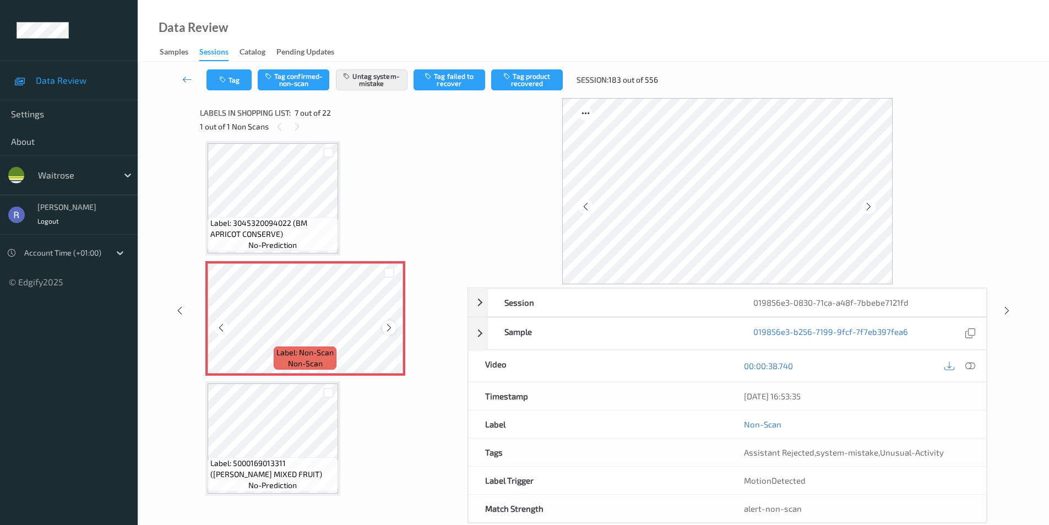
click at [391, 325] on icon at bounding box center [388, 328] width 9 height 10
click at [392, 324] on icon at bounding box center [388, 328] width 9 height 10
click at [383, 324] on div at bounding box center [389, 327] width 14 height 14
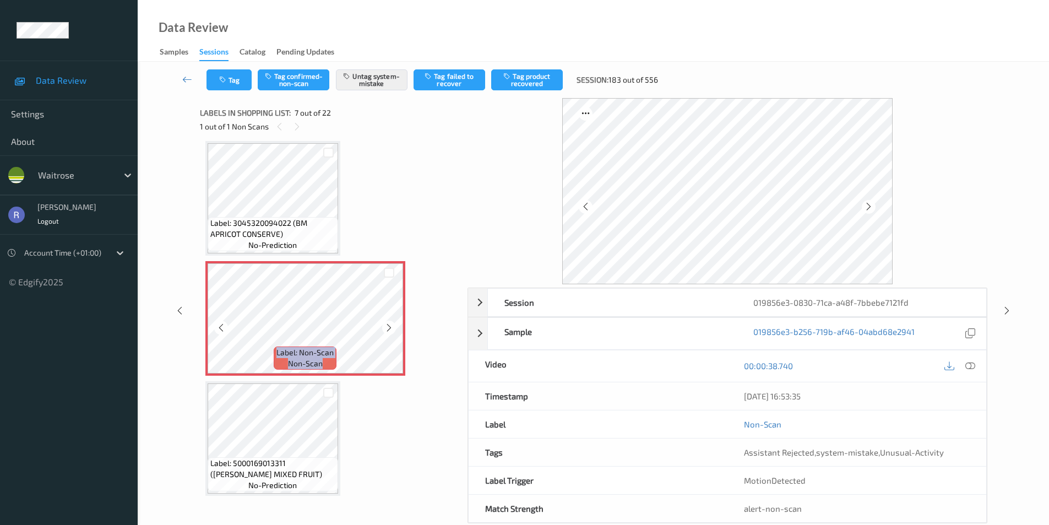
click at [383, 324] on div at bounding box center [389, 327] width 14 height 14
click at [385, 324] on div at bounding box center [389, 327] width 14 height 14
click at [385, 324] on icon at bounding box center [388, 328] width 9 height 10
click at [1006, 310] on icon at bounding box center [1006, 311] width 9 height 10
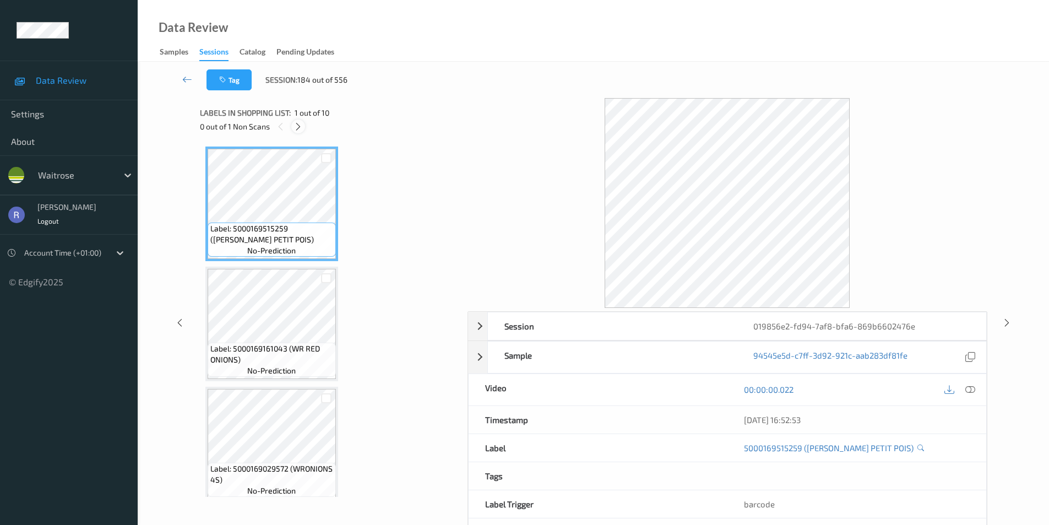
click at [298, 124] on icon at bounding box center [297, 127] width 9 height 10
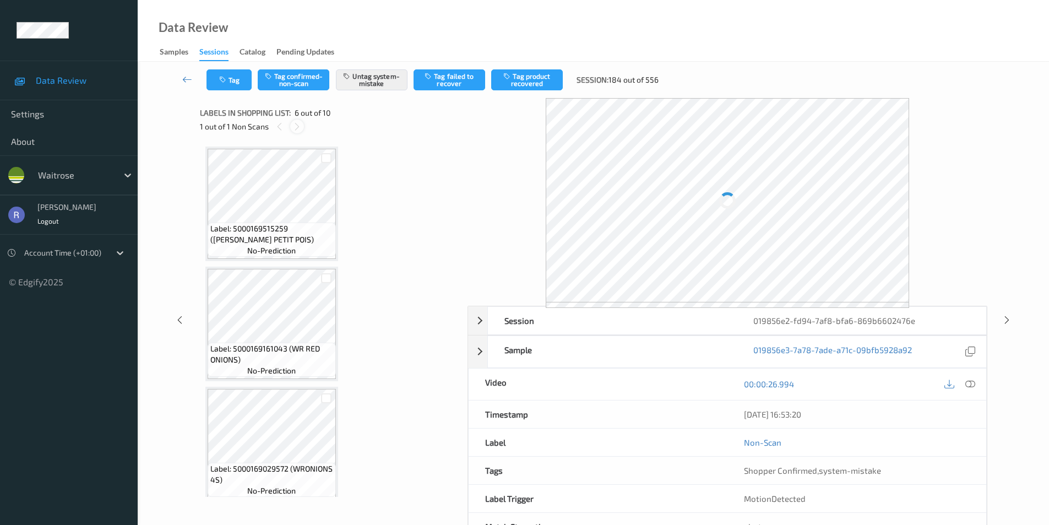
scroll to position [486, 0]
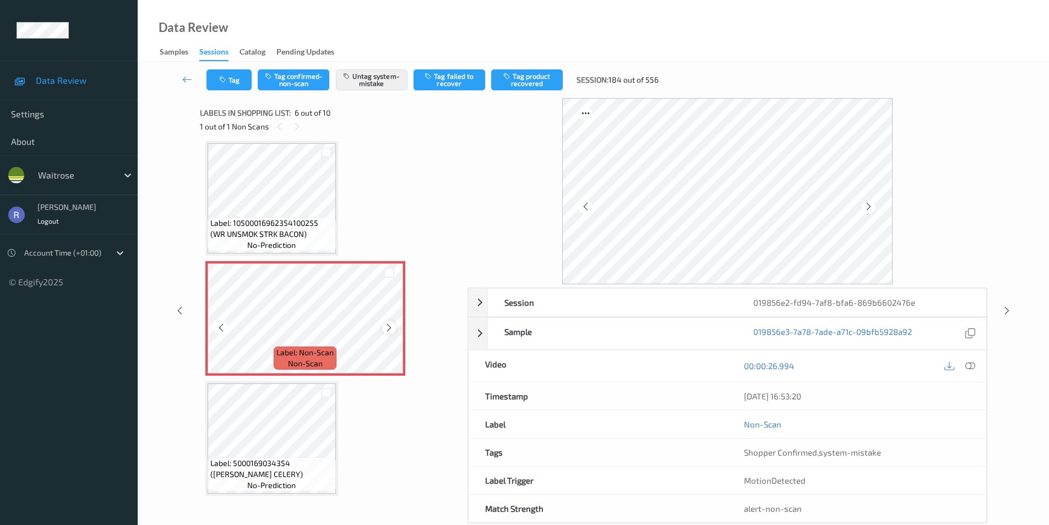
click at [391, 325] on icon at bounding box center [388, 328] width 9 height 10
click at [970, 362] on icon at bounding box center [970, 366] width 10 height 10
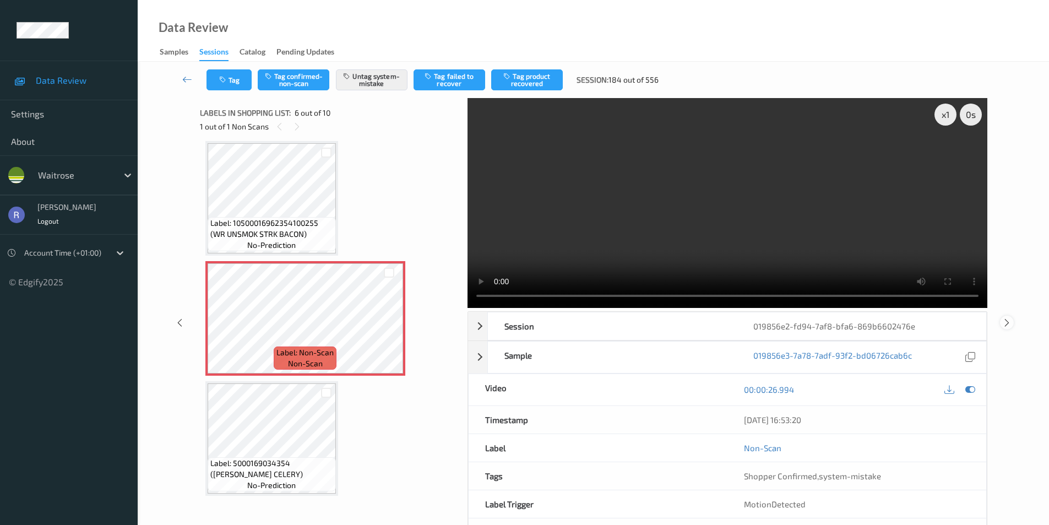
click at [1005, 326] on icon at bounding box center [1006, 322] width 9 height 10
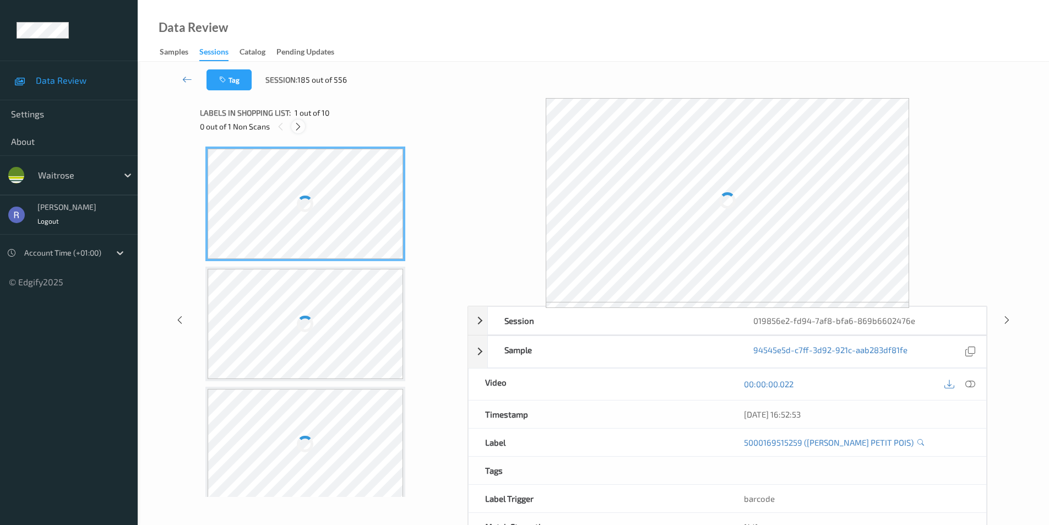
click at [297, 127] on icon at bounding box center [297, 127] width 9 height 10
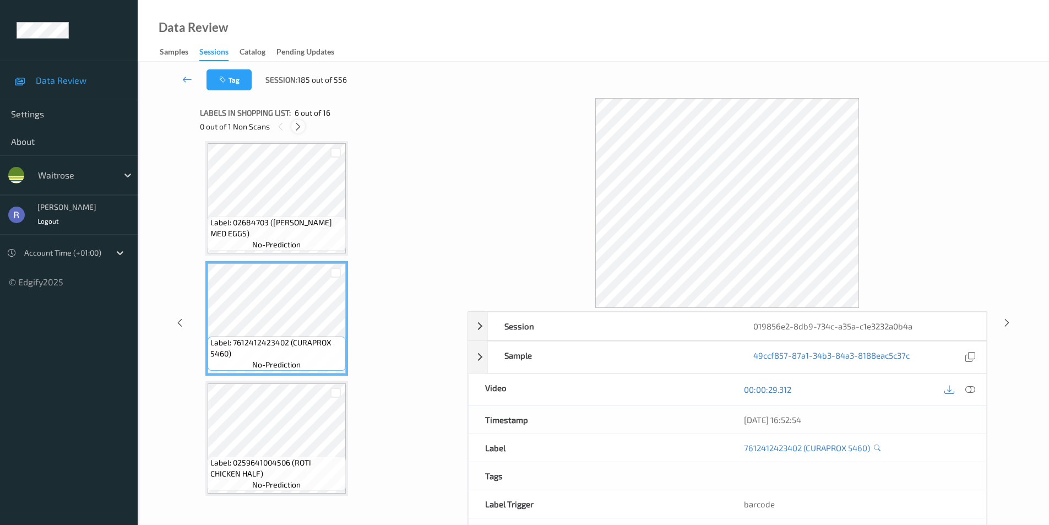
click at [299, 127] on icon at bounding box center [297, 127] width 9 height 10
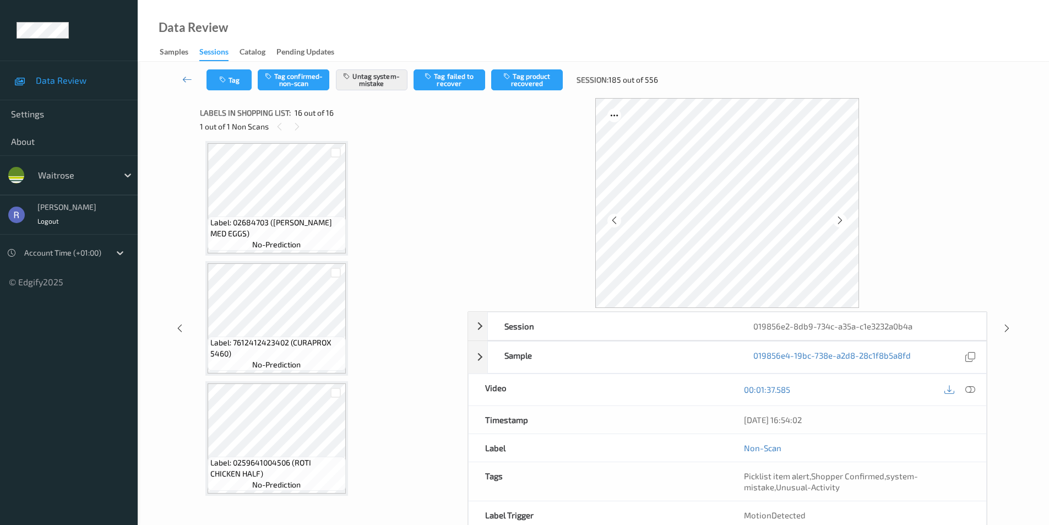
scroll to position [1570, 0]
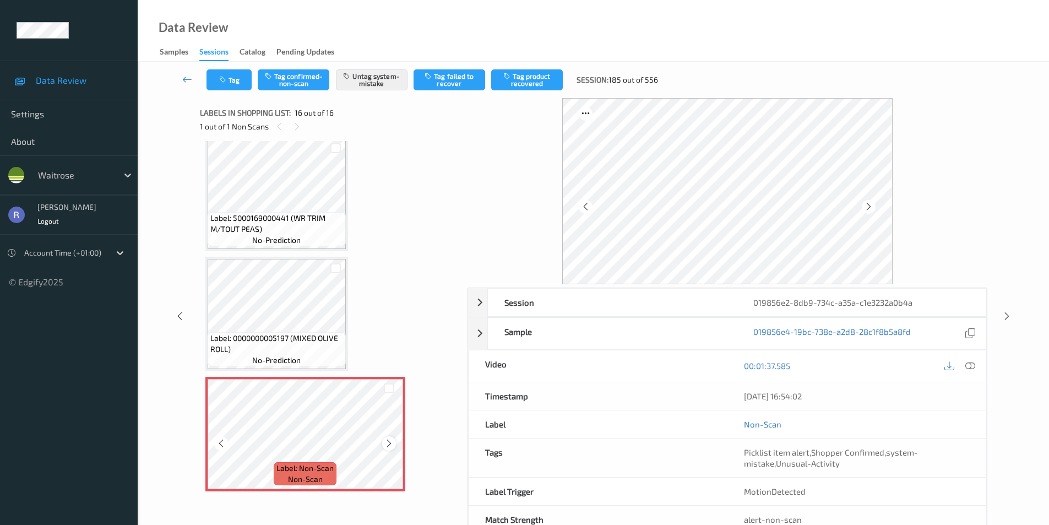
click at [388, 443] on icon at bounding box center [388, 443] width 9 height 10
click at [1007, 309] on div at bounding box center [1007, 316] width 14 height 14
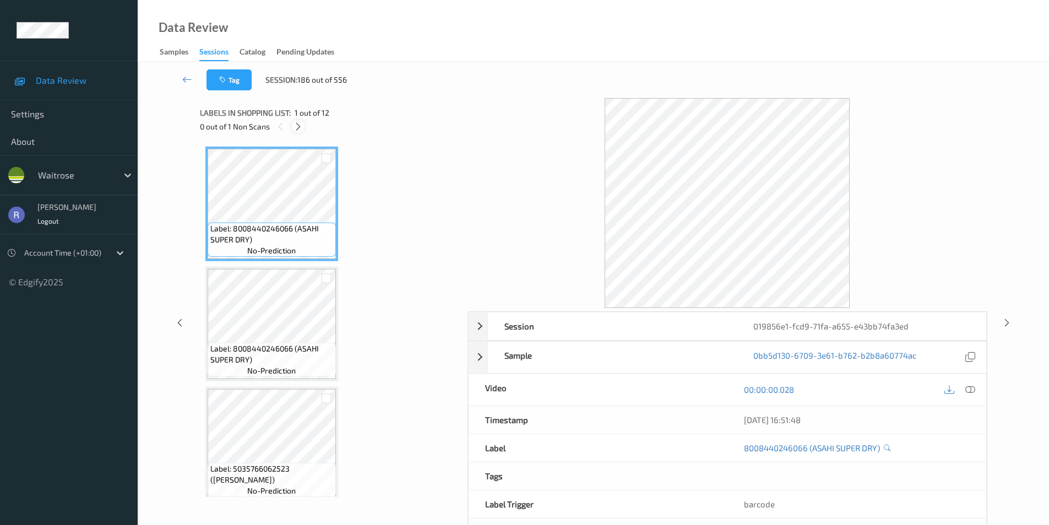
click at [296, 124] on icon at bounding box center [297, 127] width 9 height 10
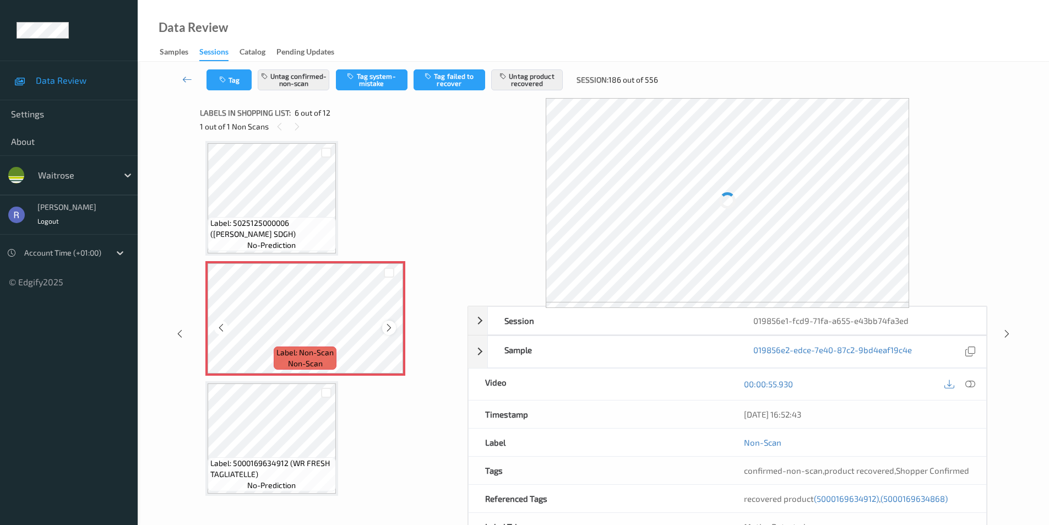
click at [385, 329] on icon at bounding box center [388, 328] width 9 height 10
click at [385, 328] on icon at bounding box center [388, 328] width 9 height 10
click at [969, 384] on icon at bounding box center [970, 384] width 10 height 10
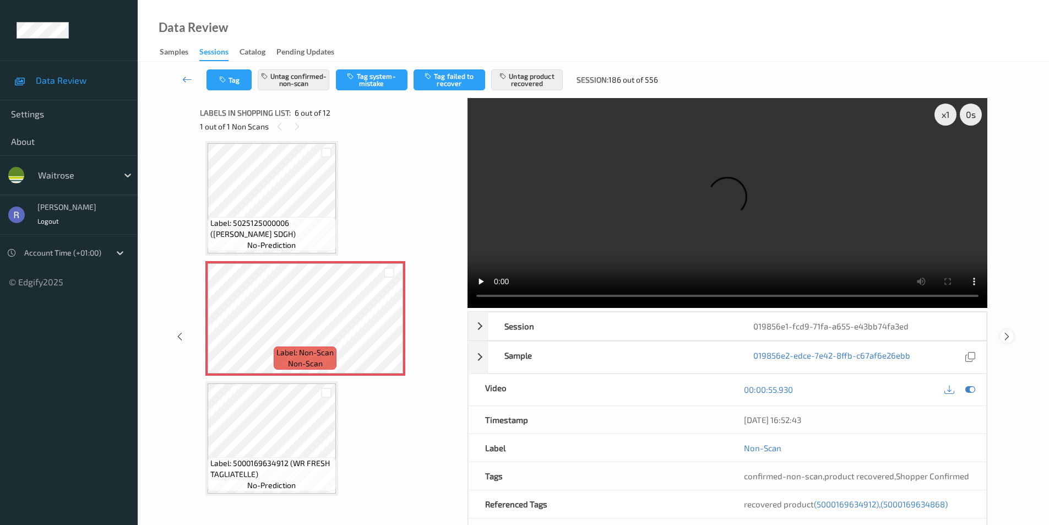
click at [1007, 336] on icon at bounding box center [1006, 336] width 9 height 10
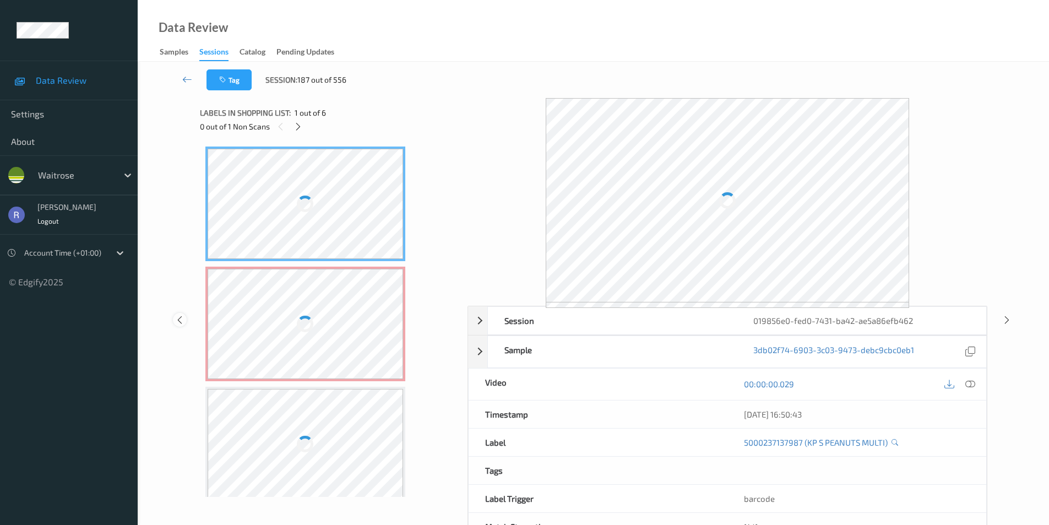
click at [179, 323] on icon at bounding box center [179, 319] width 9 height 10
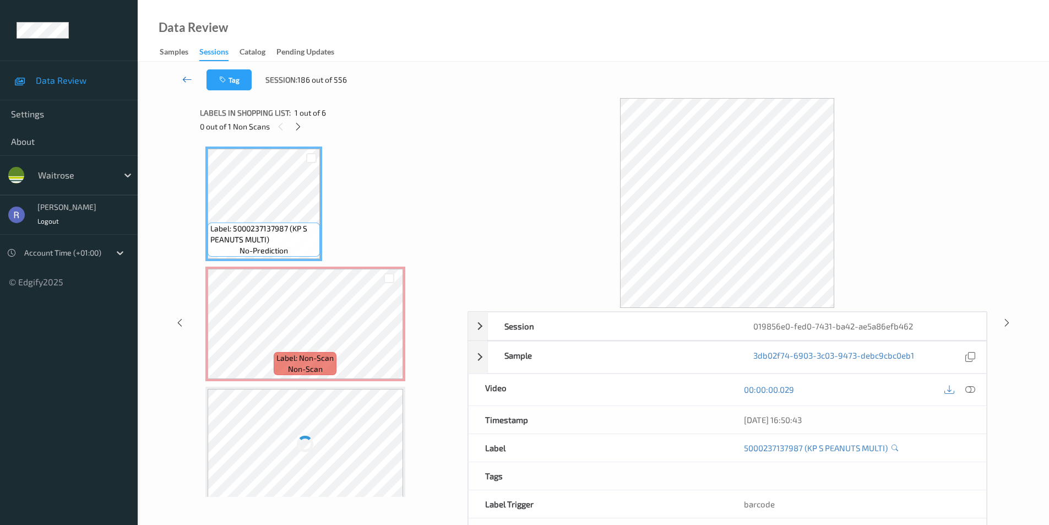
click at [186, 81] on icon at bounding box center [187, 79] width 10 height 11
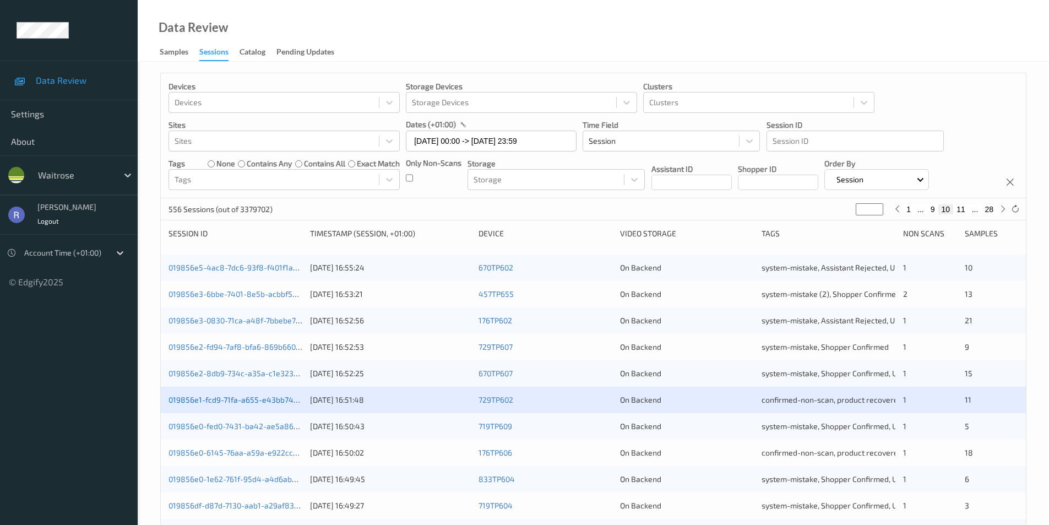
click at [215, 395] on link "019856e1-fcd9-71fa-a655-e43bb74fa3ed" at bounding box center [240, 399] width 145 height 9
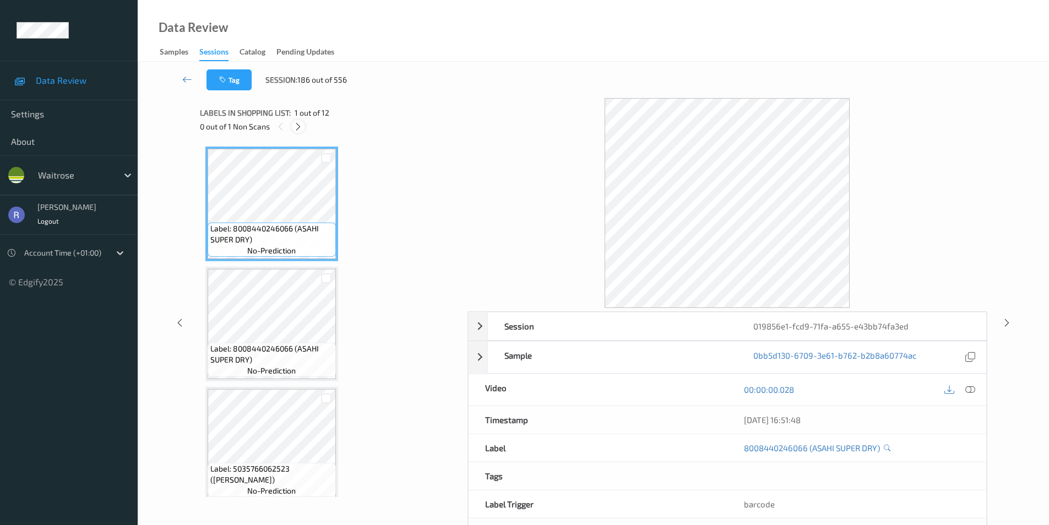
click at [296, 127] on icon at bounding box center [297, 127] width 9 height 10
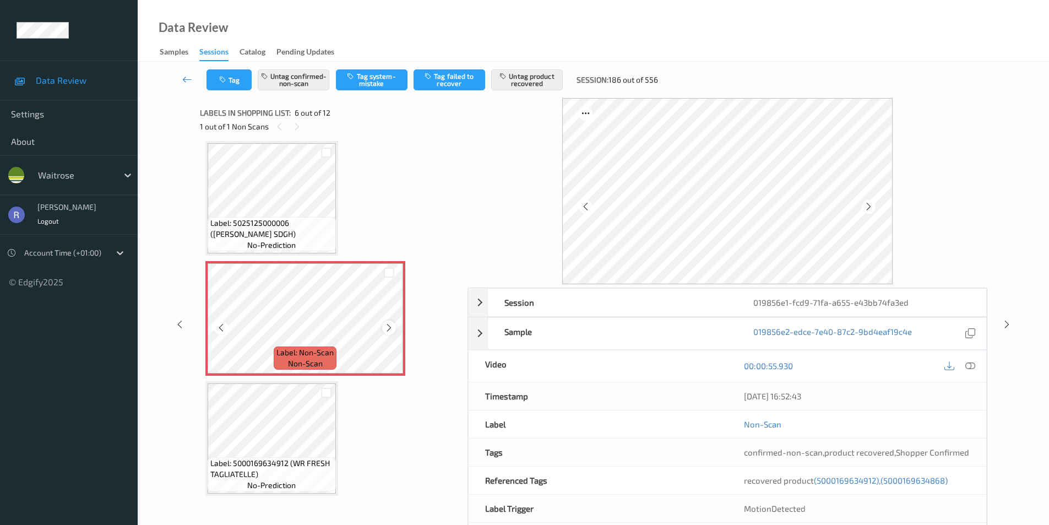
click at [387, 323] on icon at bounding box center [388, 328] width 9 height 10
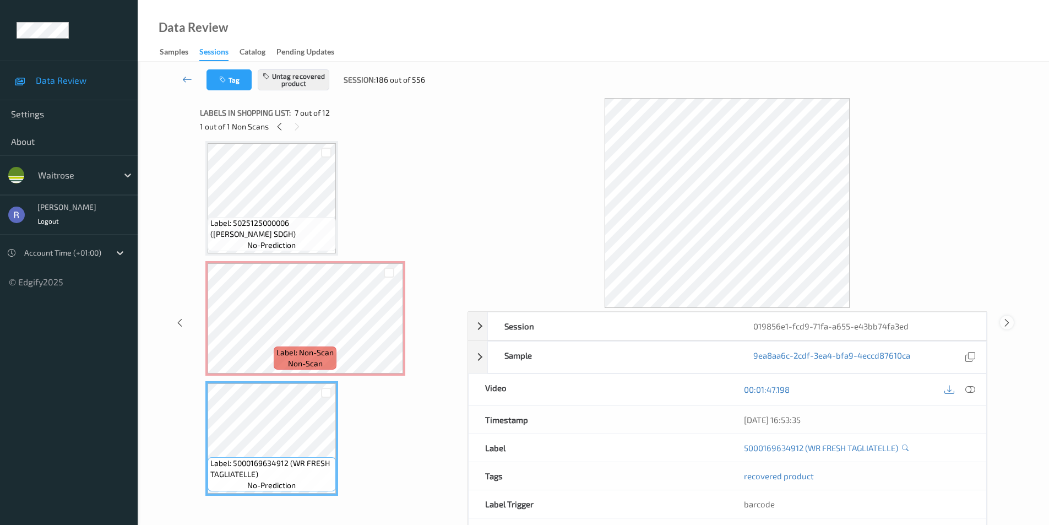
click at [1004, 321] on icon at bounding box center [1006, 322] width 9 height 10
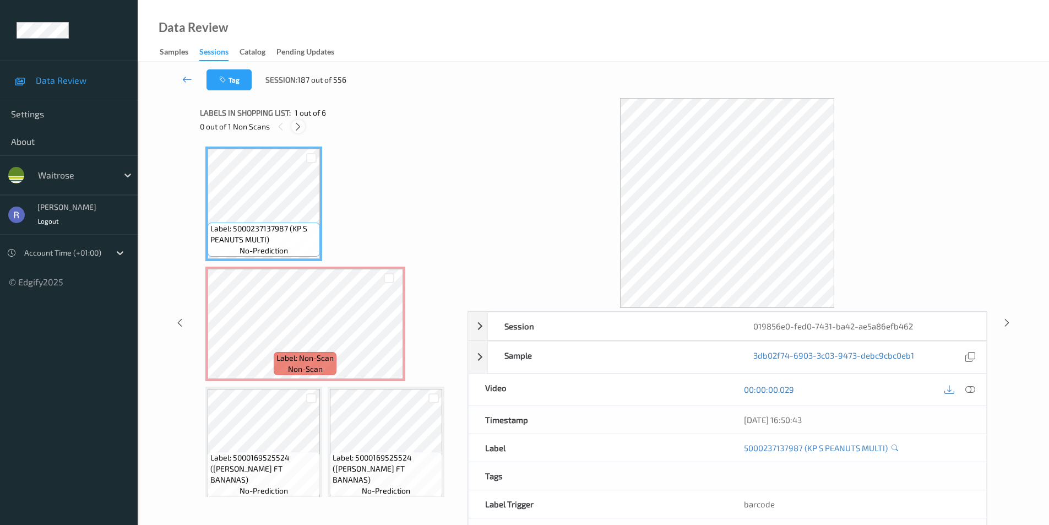
click at [296, 124] on icon at bounding box center [297, 127] width 9 height 10
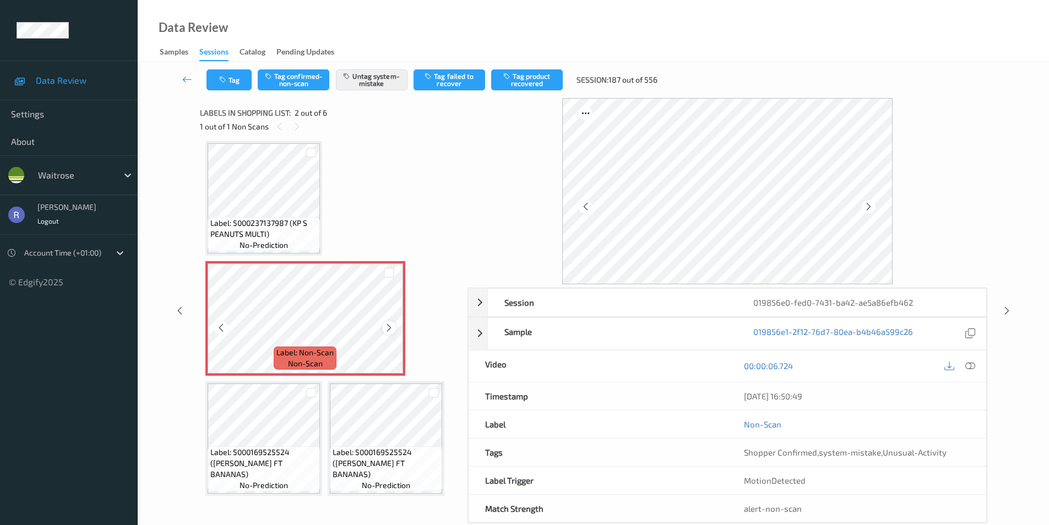
click at [388, 328] on icon at bounding box center [388, 328] width 9 height 10
click at [177, 309] on icon at bounding box center [179, 311] width 9 height 10
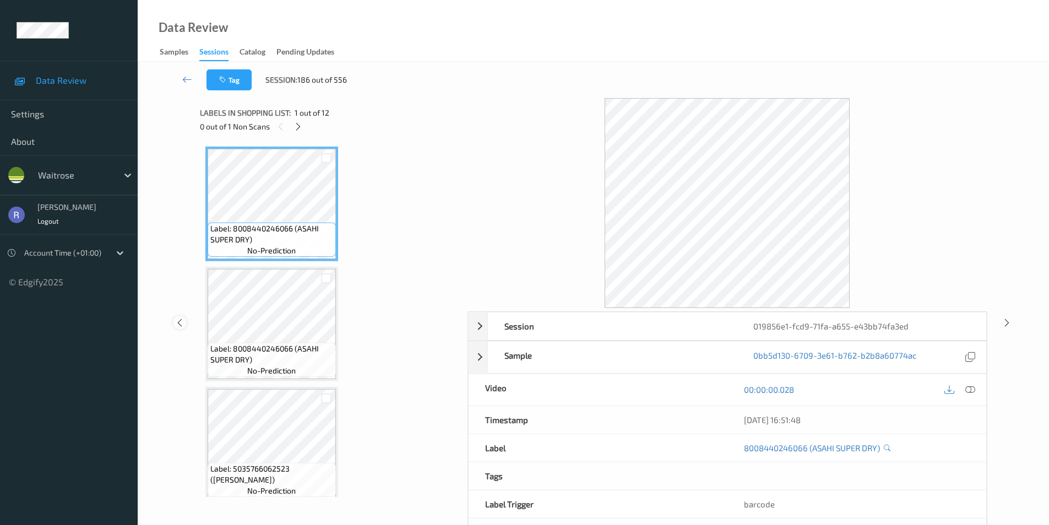
click at [179, 323] on icon at bounding box center [179, 322] width 9 height 10
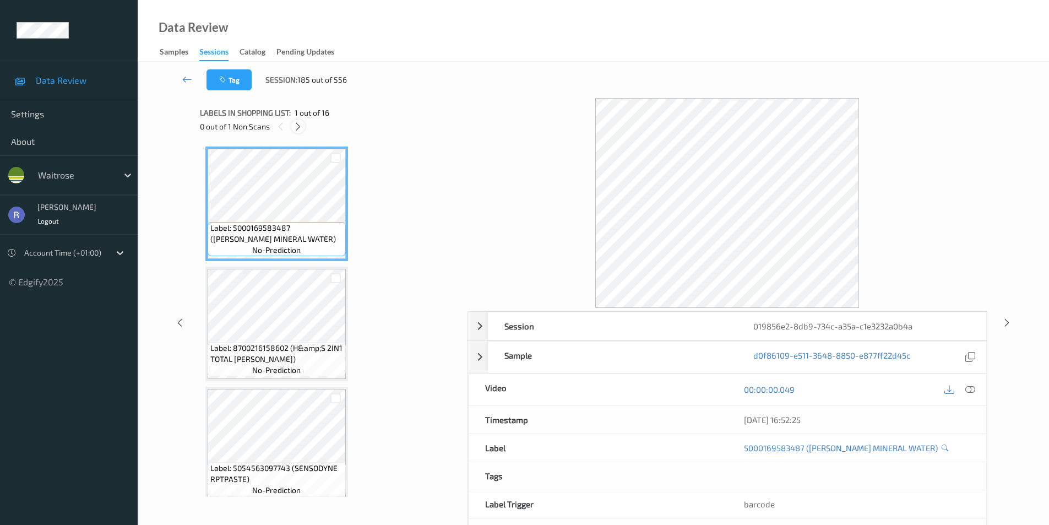
click at [301, 127] on icon at bounding box center [297, 127] width 9 height 10
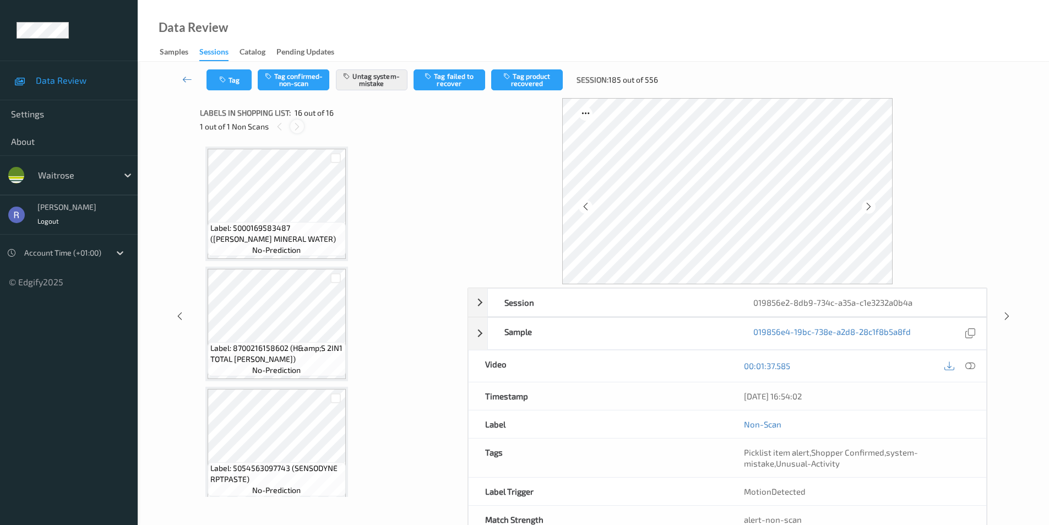
scroll to position [1570, 0]
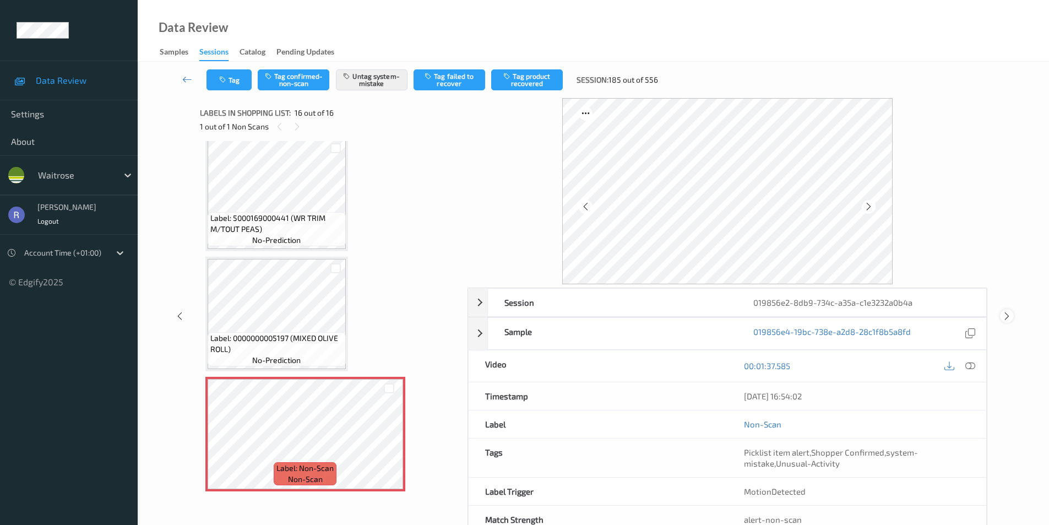
click at [1006, 309] on div at bounding box center [1007, 316] width 14 height 14
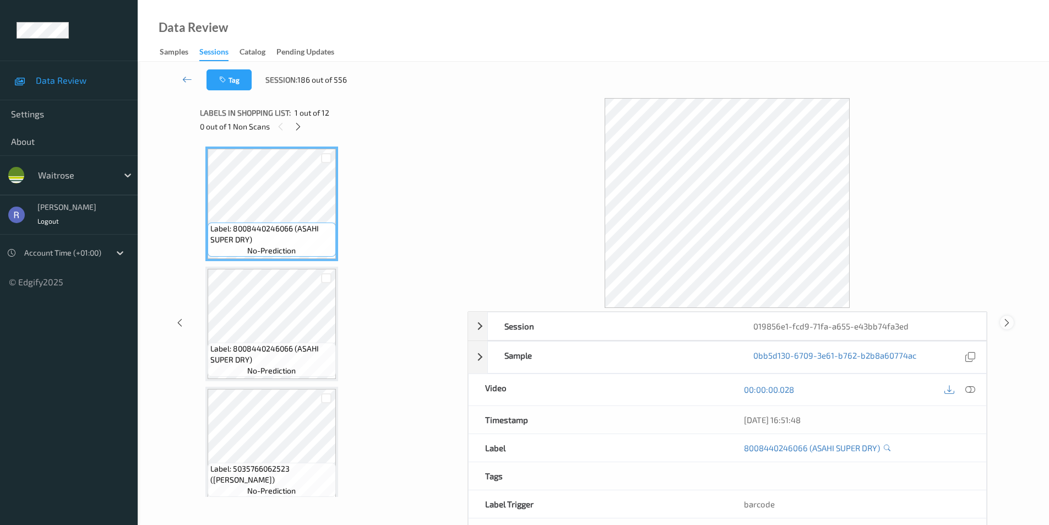
click at [1008, 322] on icon at bounding box center [1006, 322] width 9 height 10
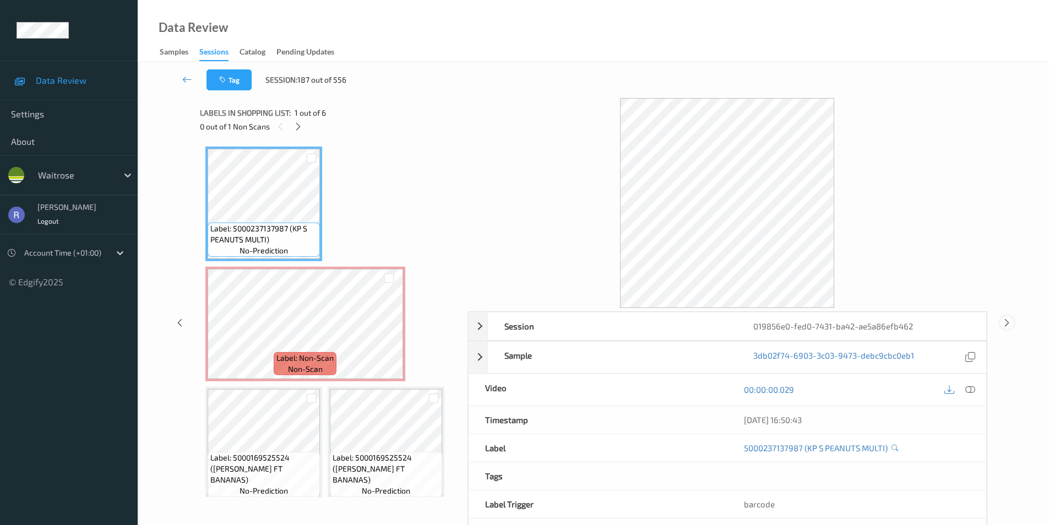
click at [1007, 322] on icon at bounding box center [1006, 322] width 9 height 10
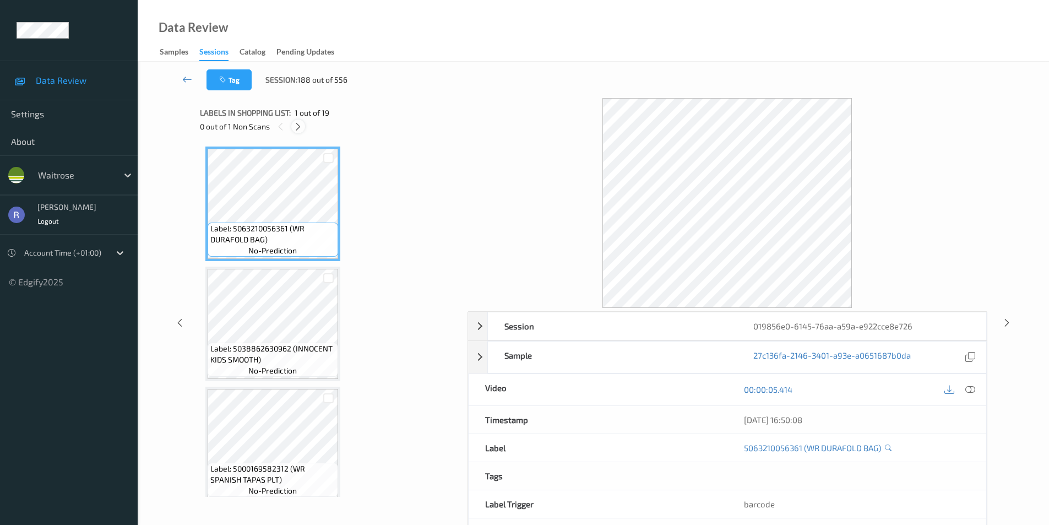
click at [299, 124] on icon at bounding box center [297, 127] width 9 height 10
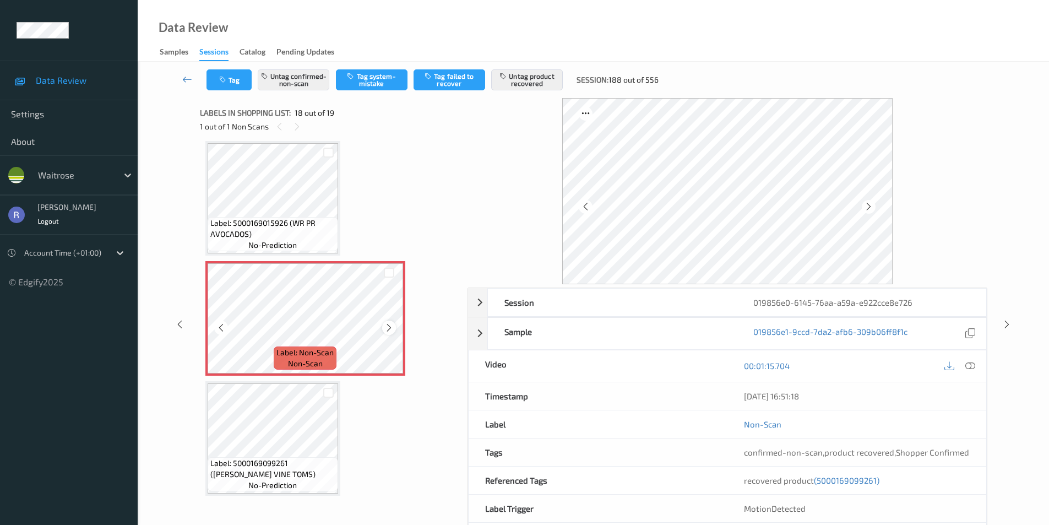
click at [391, 329] on icon at bounding box center [388, 328] width 9 height 10
click at [1006, 320] on icon at bounding box center [1006, 324] width 9 height 10
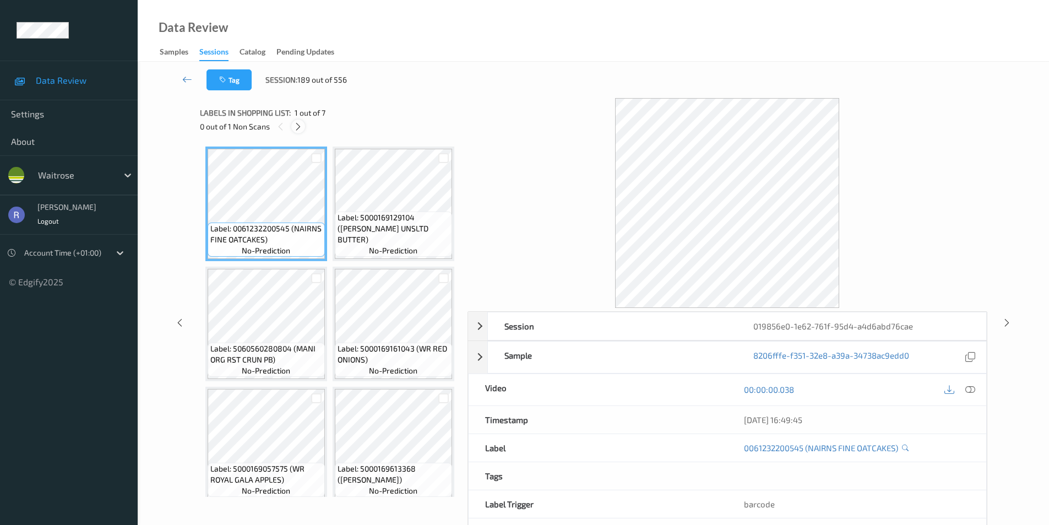
click at [297, 126] on icon at bounding box center [297, 127] width 9 height 10
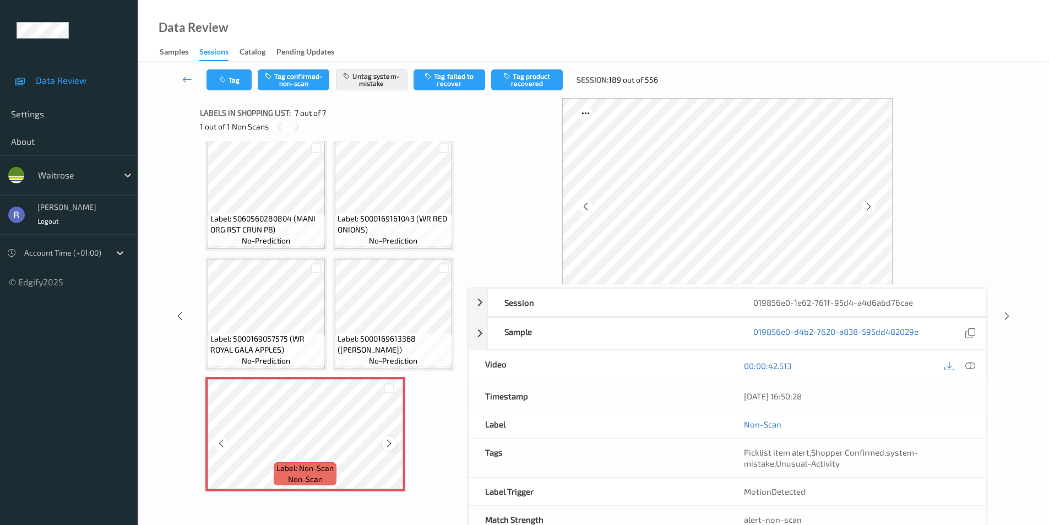
click at [387, 443] on icon at bounding box center [388, 443] width 9 height 10
click at [1005, 311] on icon at bounding box center [1006, 316] width 9 height 10
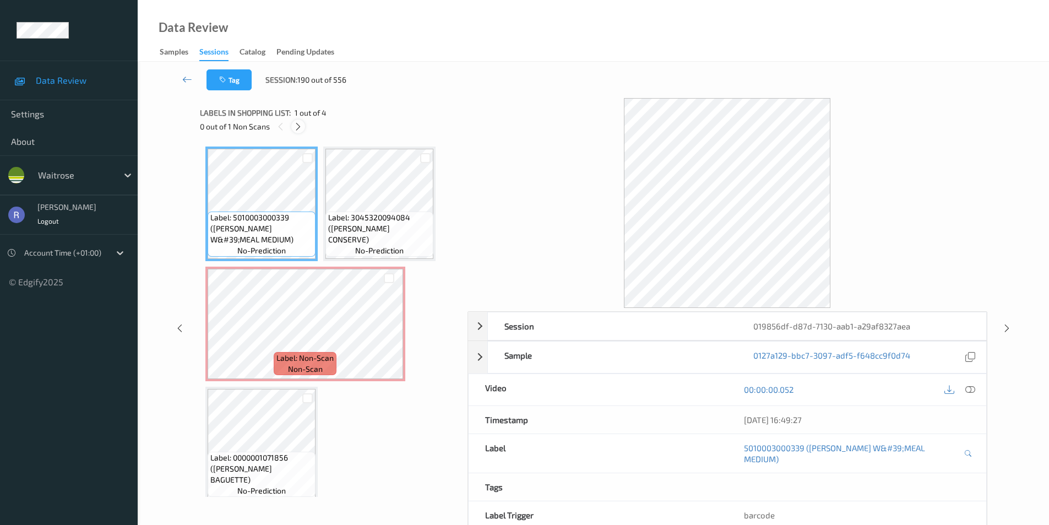
click at [297, 123] on icon at bounding box center [297, 127] width 9 height 10
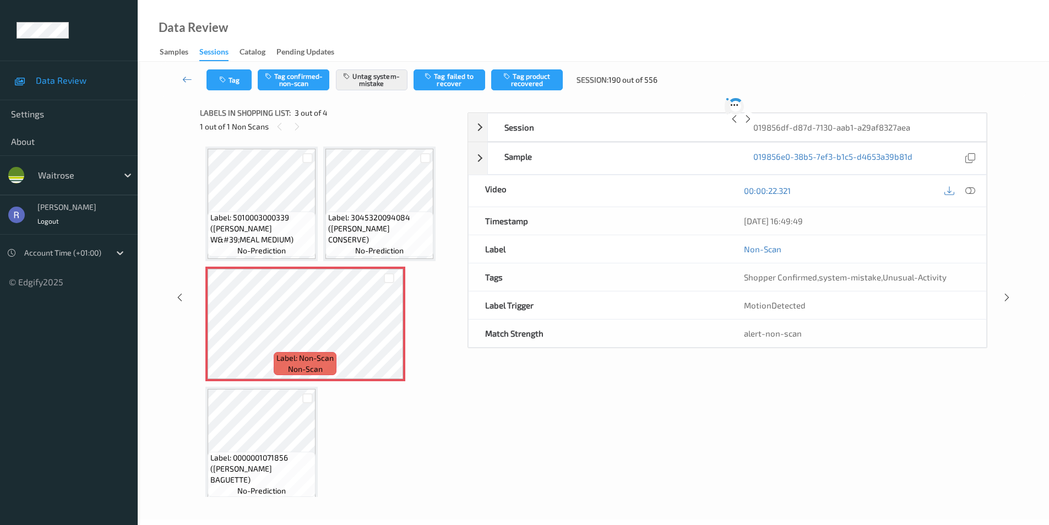
scroll to position [6, 0]
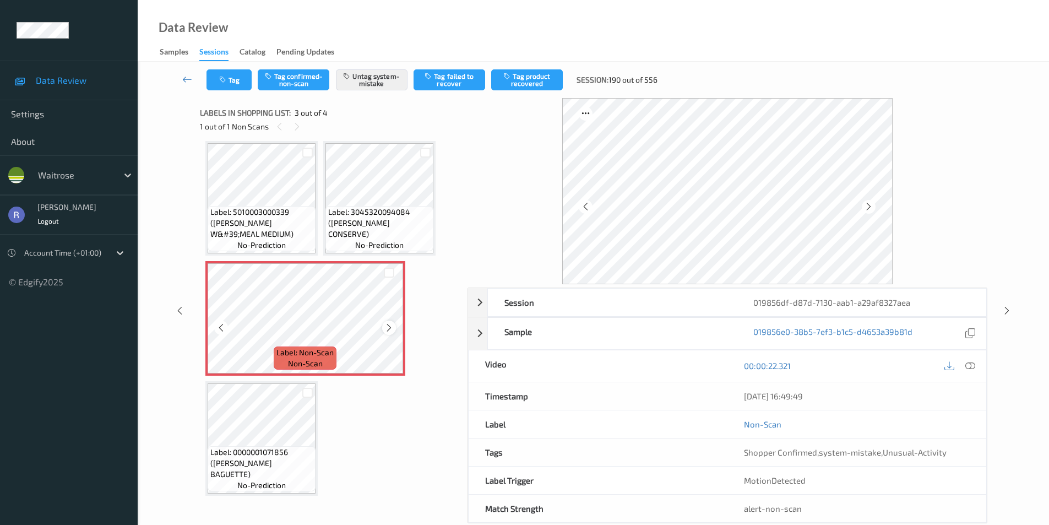
click at [390, 328] on icon at bounding box center [388, 328] width 9 height 10
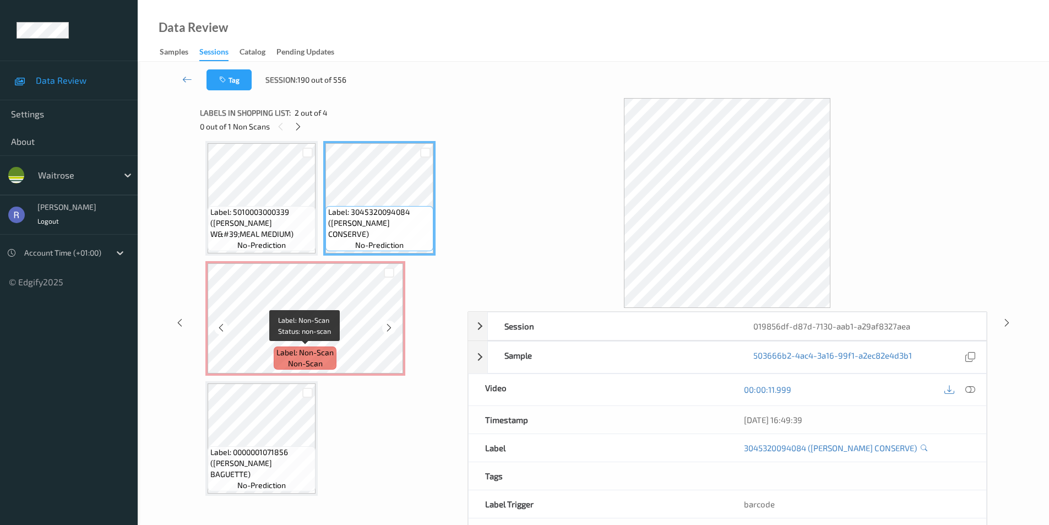
click at [323, 352] on span "Label: Non-Scan" at bounding box center [304, 352] width 57 height 11
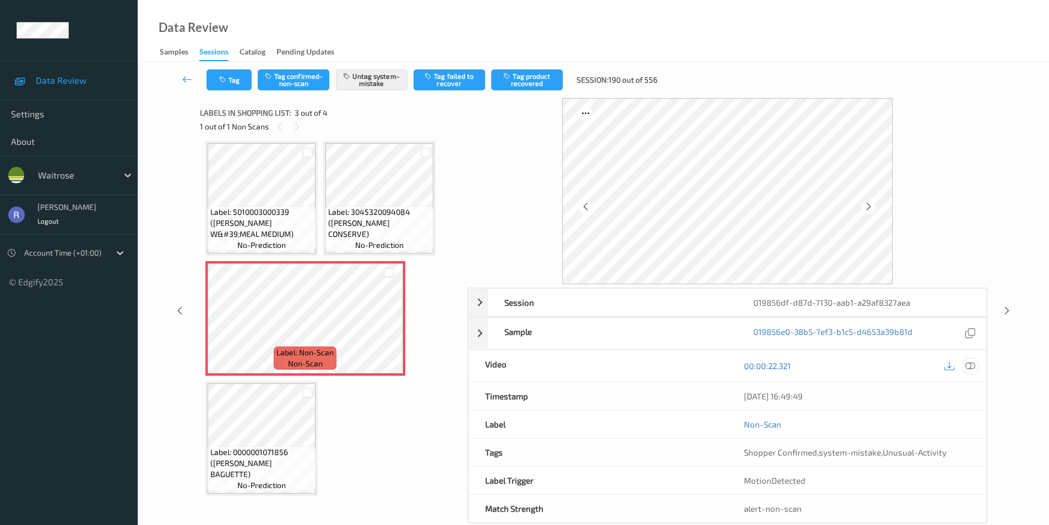
click at [968, 370] on icon at bounding box center [970, 366] width 10 height 10
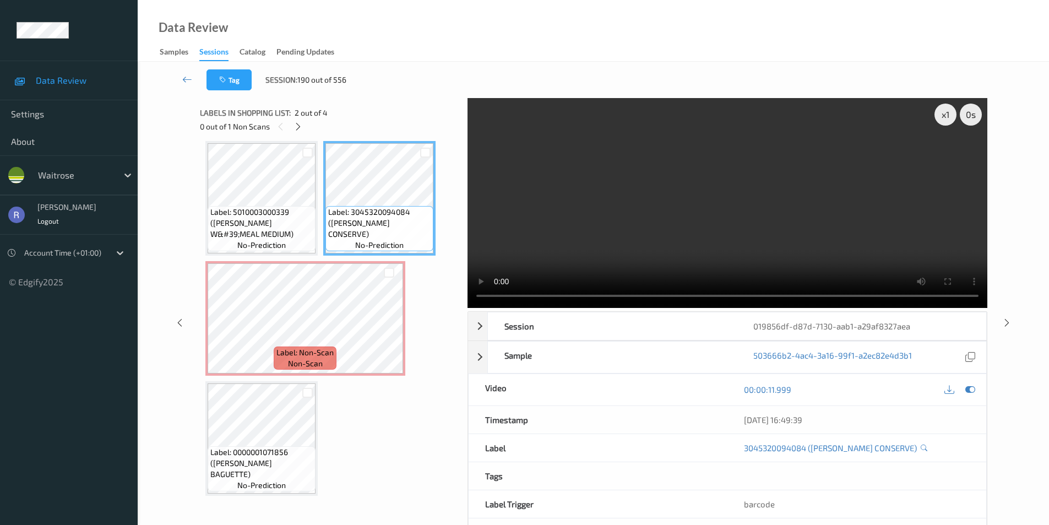
click at [1012, 317] on div "x 1 0 s Session 019856df-d87d-7130-aab1-a29af8327aea Session ID 019856df-d87d-7…" at bounding box center [593, 322] width 866 height 449
click at [1007, 321] on icon at bounding box center [1006, 322] width 9 height 10
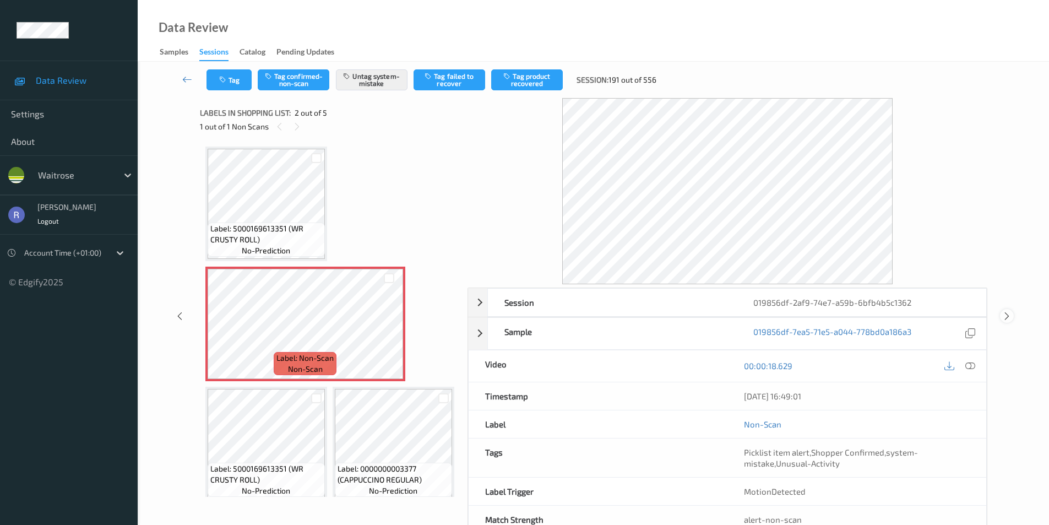
click at [1009, 316] on icon at bounding box center [1006, 316] width 9 height 10
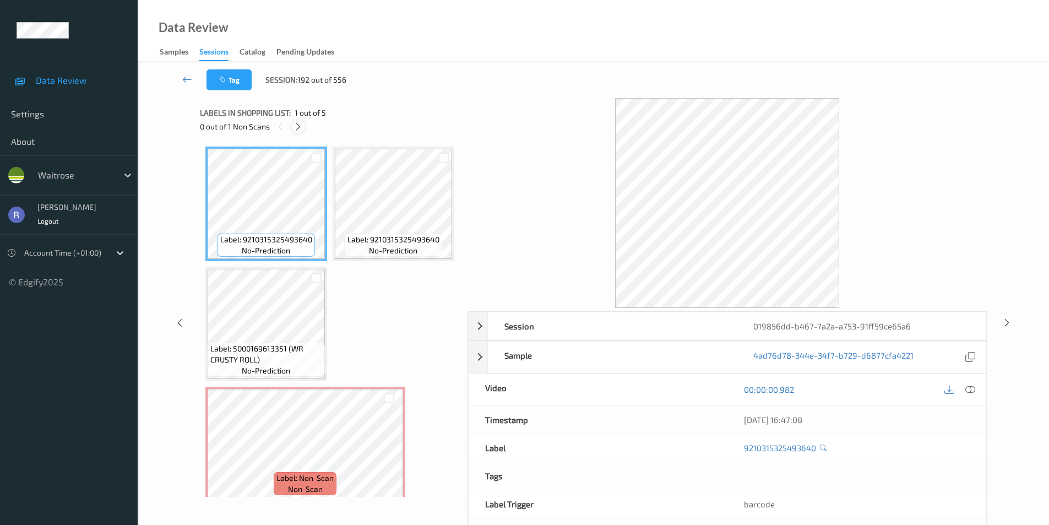
click at [296, 126] on icon at bounding box center [297, 127] width 9 height 10
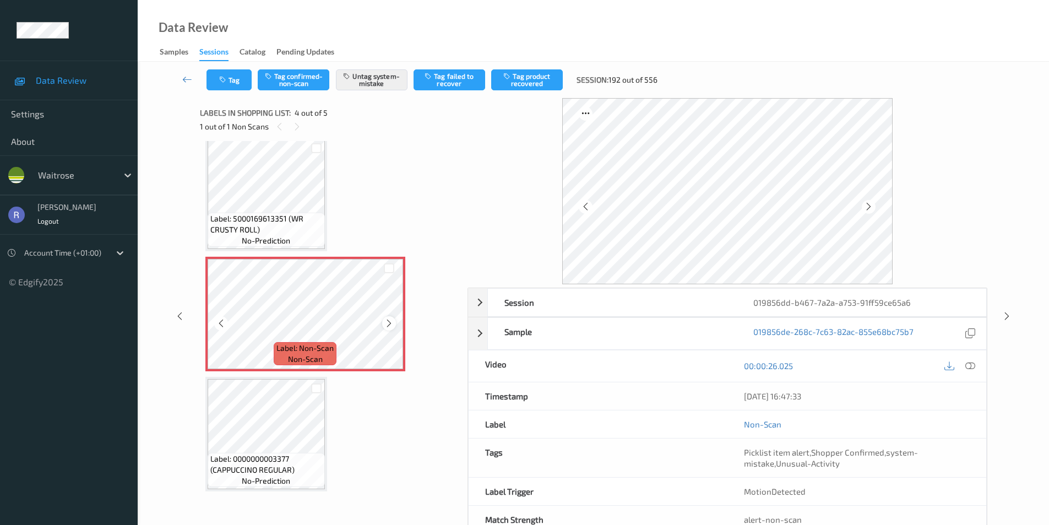
click at [384, 326] on icon at bounding box center [388, 323] width 9 height 10
click at [1005, 315] on icon at bounding box center [1006, 316] width 9 height 10
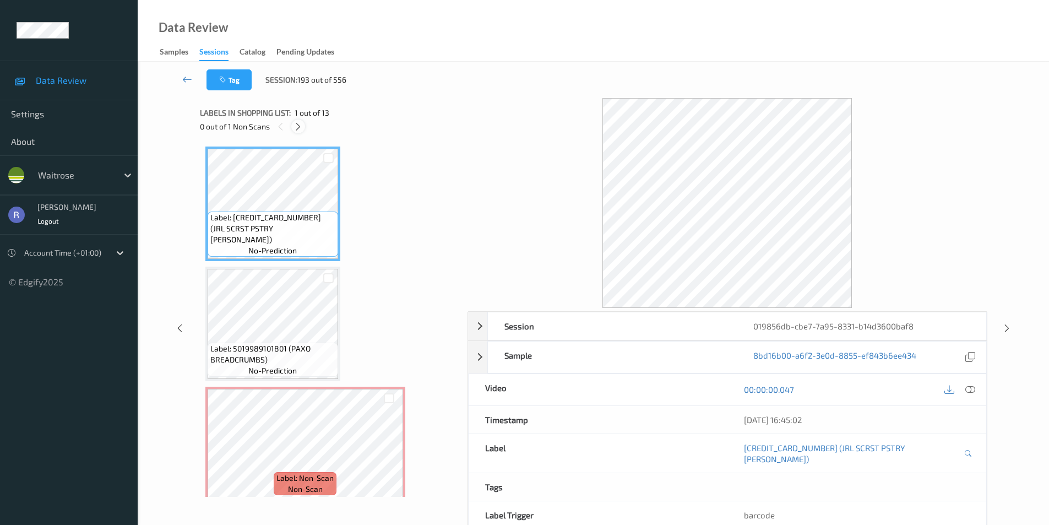
click at [299, 124] on icon at bounding box center [297, 127] width 9 height 10
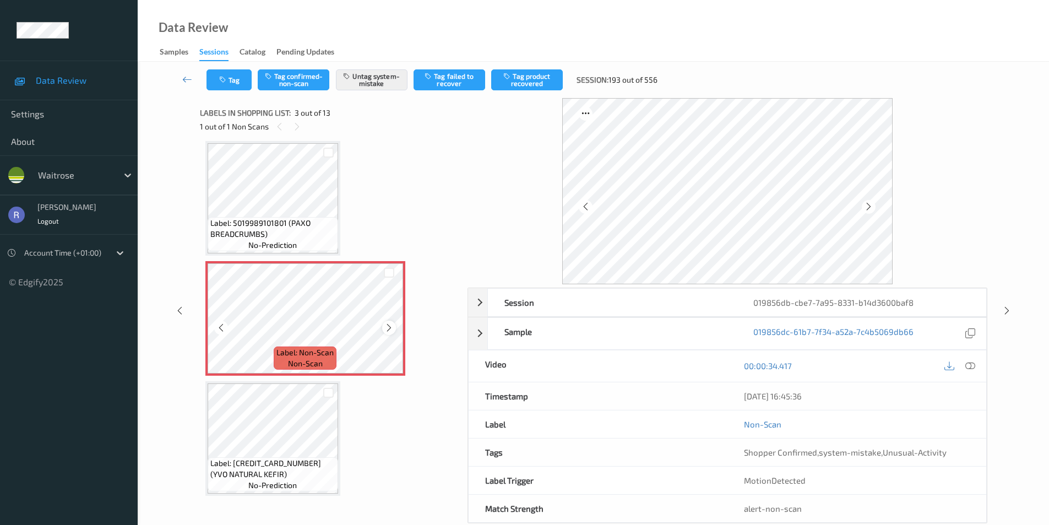
click at [387, 325] on icon at bounding box center [388, 328] width 9 height 10
click at [386, 324] on icon at bounding box center [388, 328] width 9 height 10
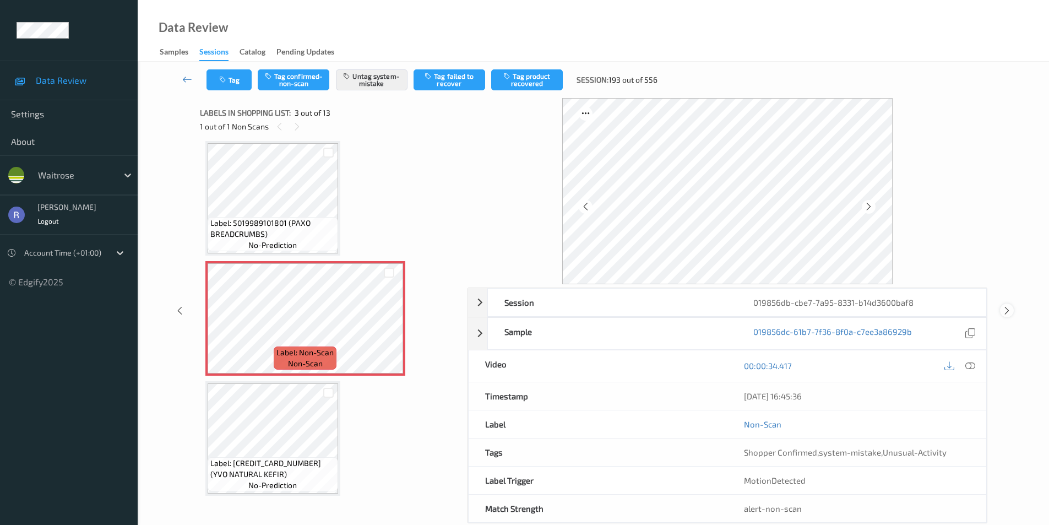
click at [1005, 313] on icon at bounding box center [1006, 311] width 9 height 10
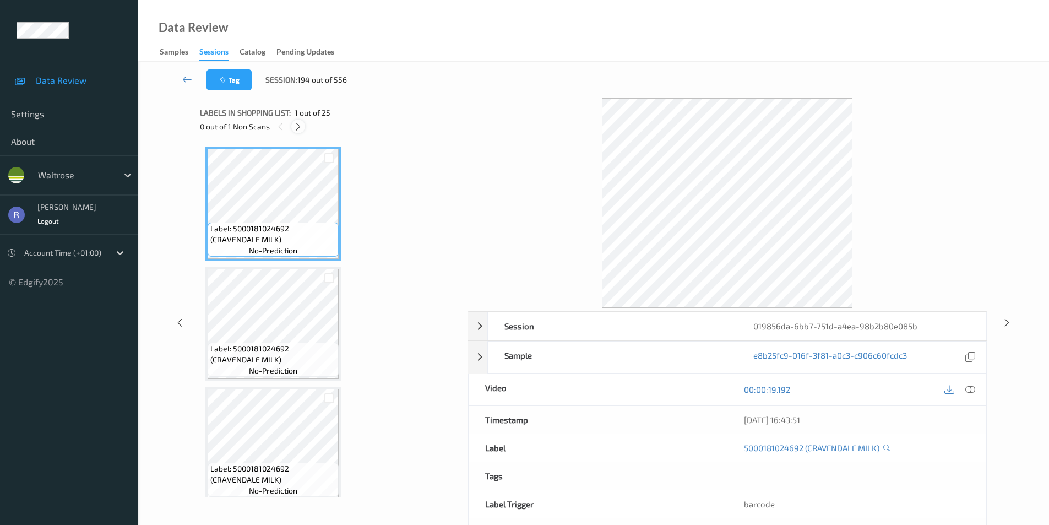
click at [302, 125] on icon at bounding box center [297, 127] width 9 height 10
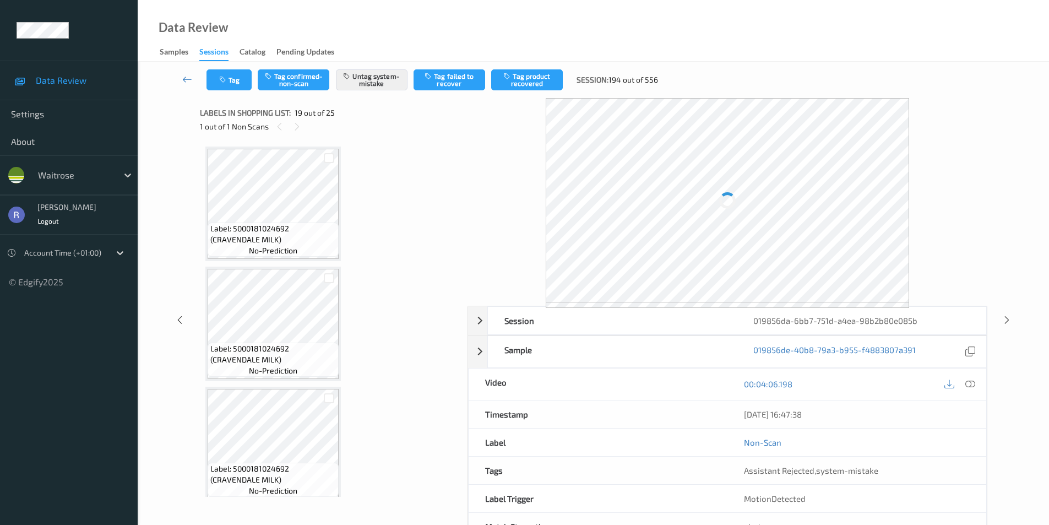
scroll to position [2046, 0]
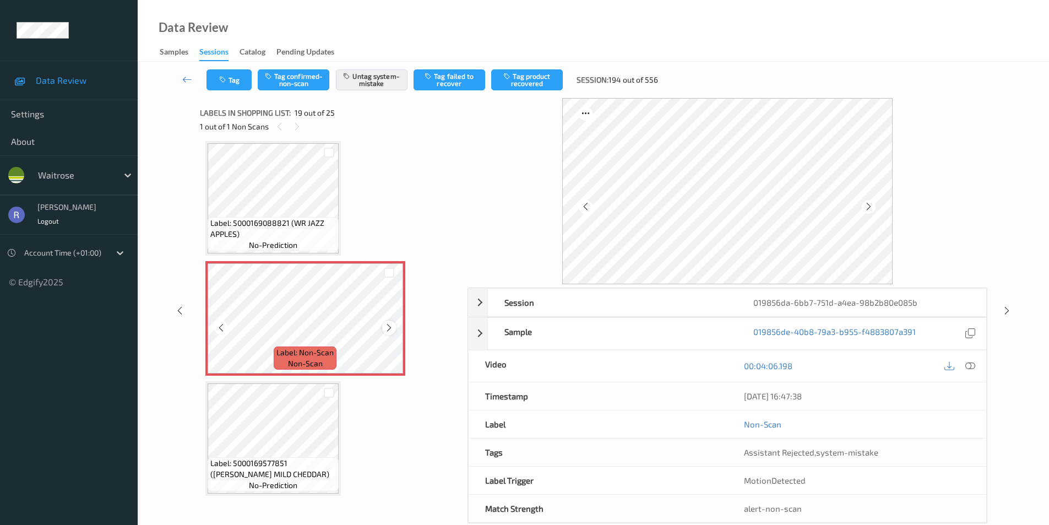
click at [391, 324] on icon at bounding box center [388, 328] width 9 height 10
click at [1010, 308] on icon at bounding box center [1006, 311] width 9 height 10
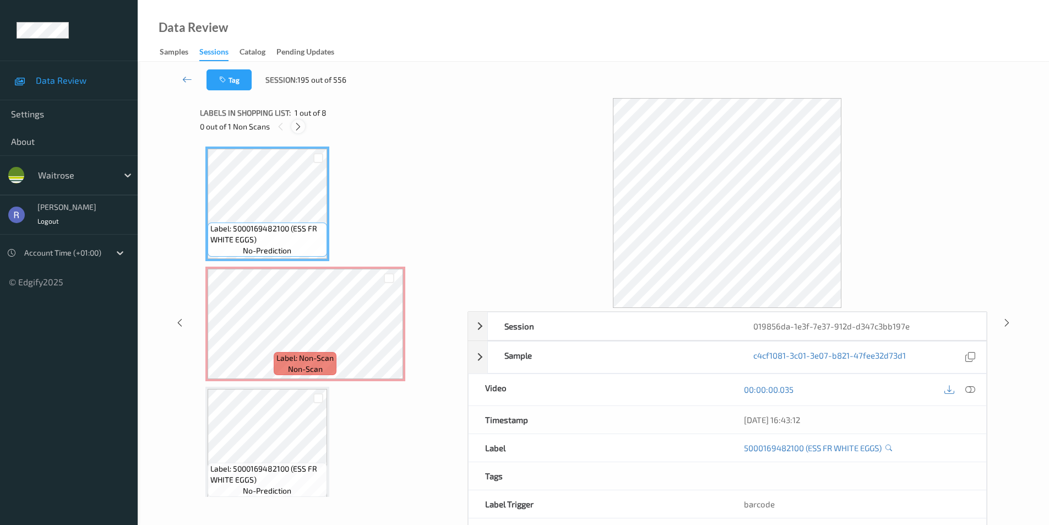
click at [298, 126] on icon at bounding box center [297, 127] width 9 height 10
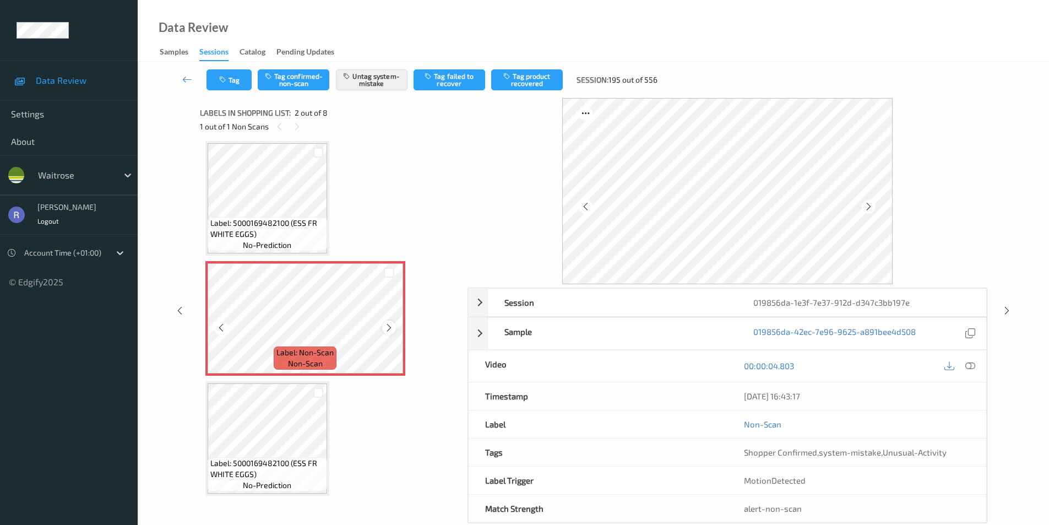
click at [388, 325] on icon at bounding box center [388, 328] width 9 height 10
click at [387, 326] on icon at bounding box center [388, 328] width 9 height 10
click at [972, 365] on icon at bounding box center [970, 366] width 10 height 10
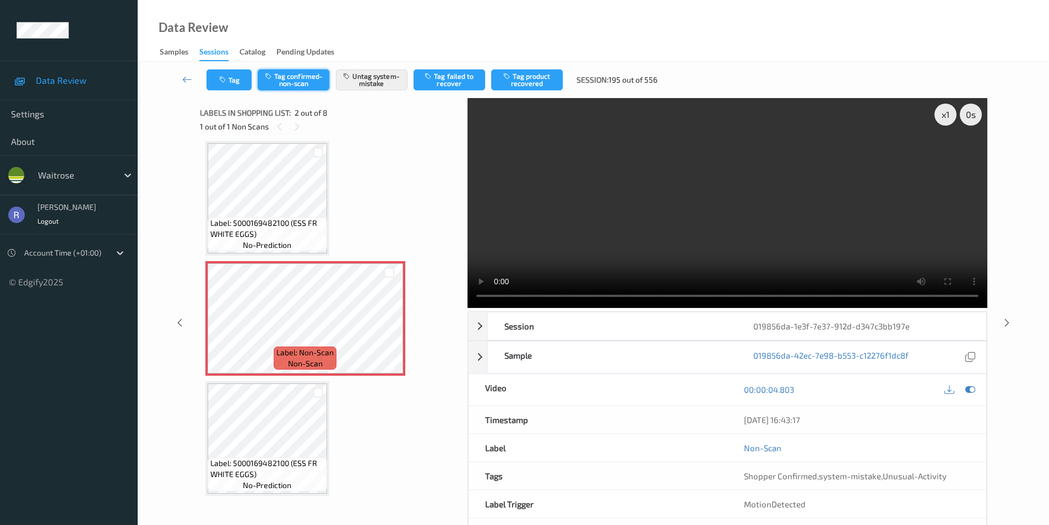
click at [296, 78] on button "Tag confirmed-non-scan" at bounding box center [294, 79] width 72 height 21
click at [543, 74] on button "Tag product recovered" at bounding box center [527, 79] width 72 height 21
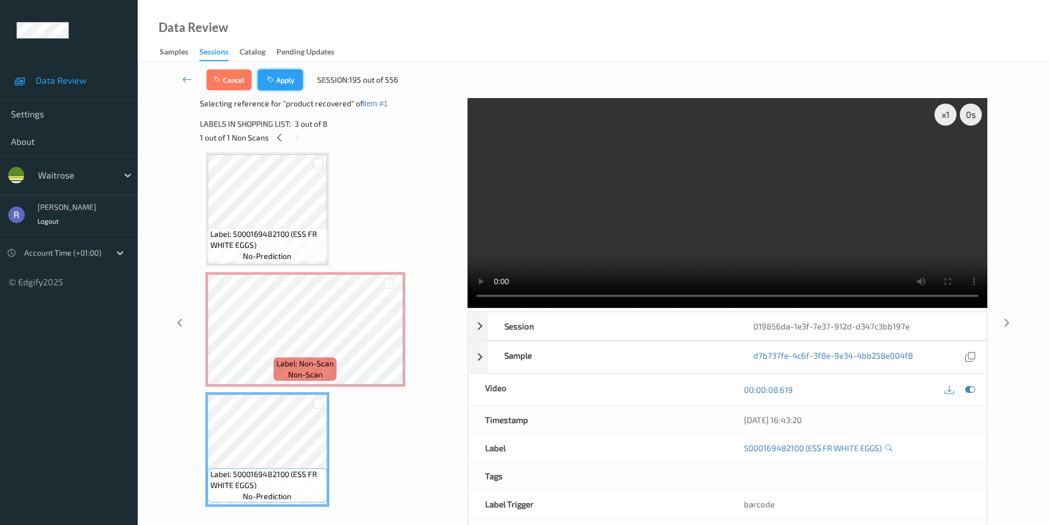
click at [288, 79] on button "Apply" at bounding box center [280, 79] width 45 height 21
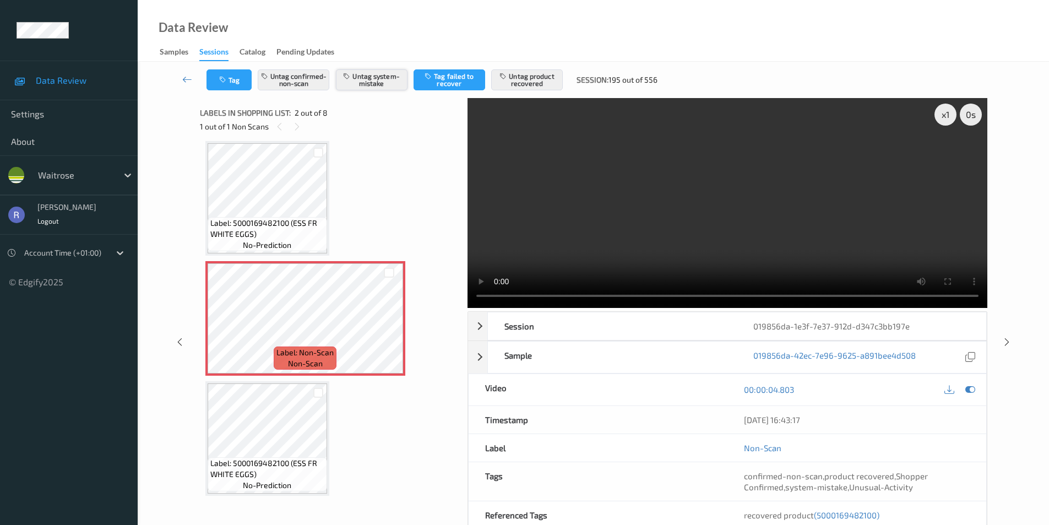
click at [370, 84] on button "Untag system-mistake" at bounding box center [372, 79] width 72 height 21
click at [1006, 341] on icon at bounding box center [1006, 342] width 9 height 10
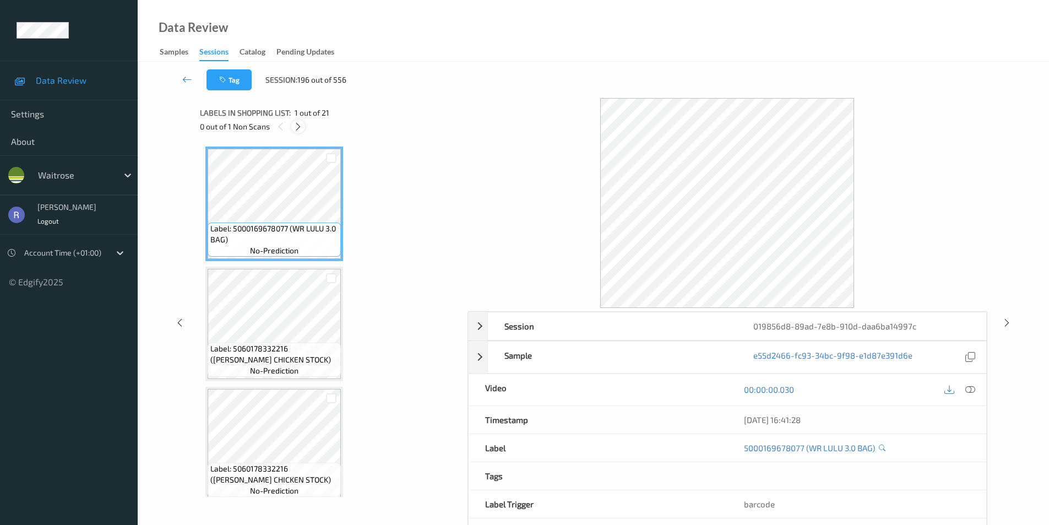
click at [300, 124] on icon at bounding box center [297, 127] width 9 height 10
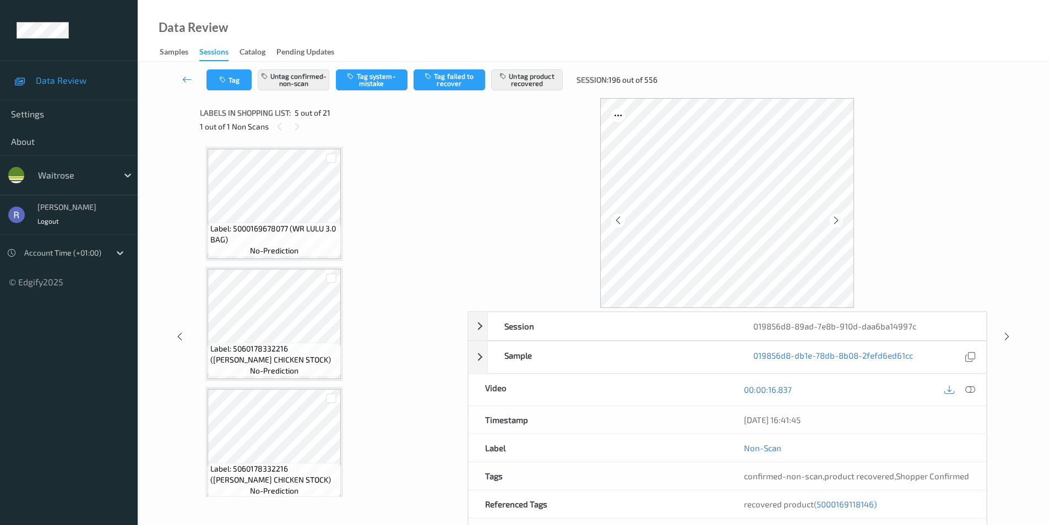
scroll to position [366, 0]
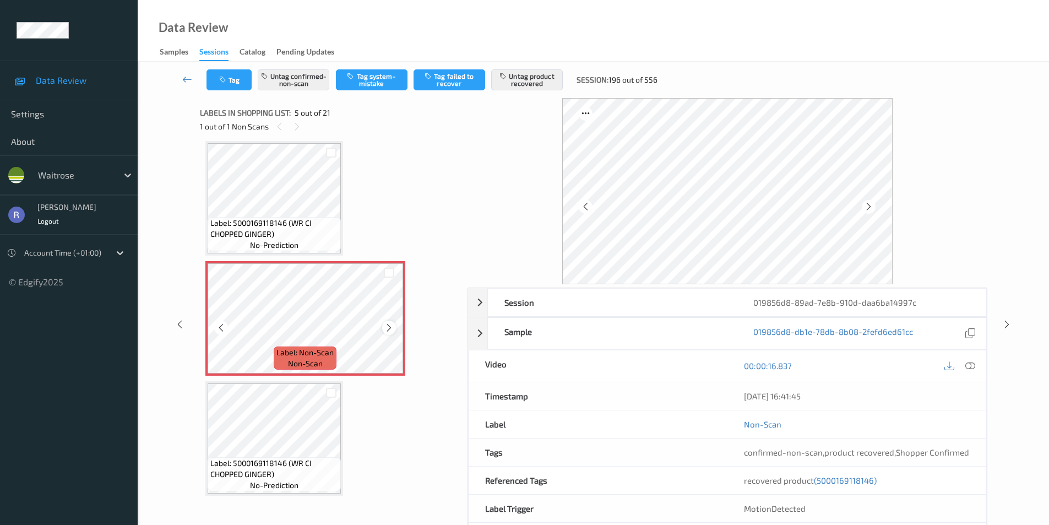
click at [389, 329] on icon at bounding box center [388, 328] width 9 height 10
click at [1007, 325] on icon at bounding box center [1006, 324] width 9 height 10
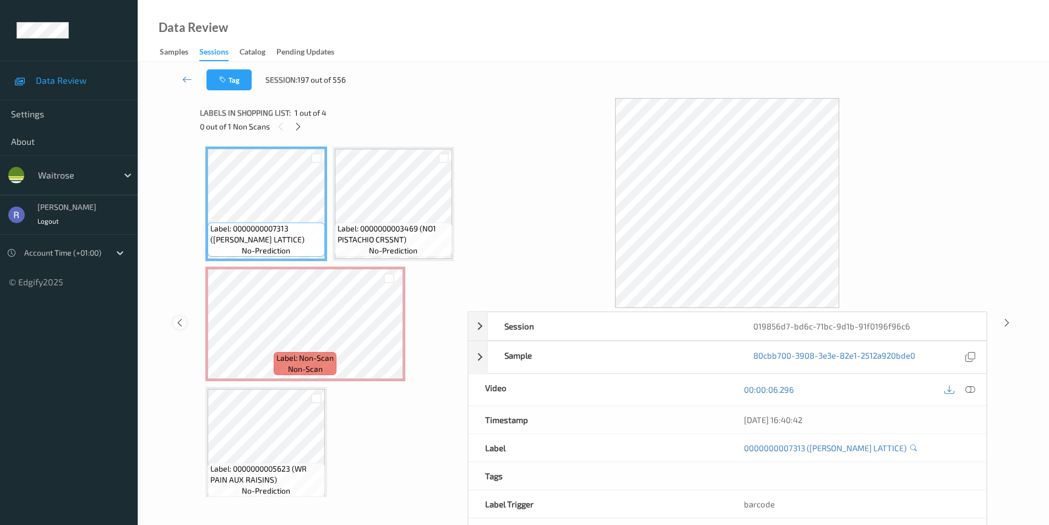
click at [178, 318] on icon at bounding box center [179, 322] width 9 height 10
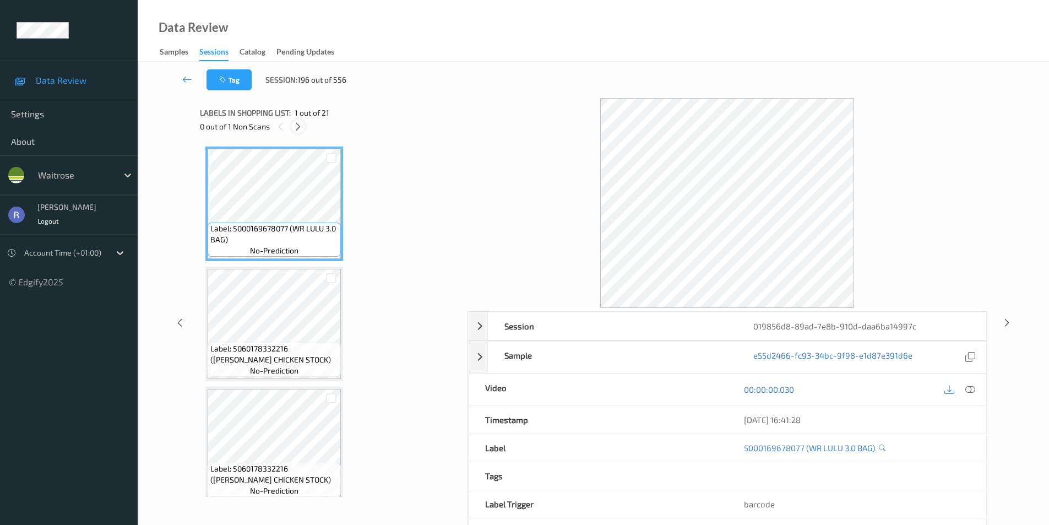
click at [298, 127] on icon at bounding box center [297, 127] width 9 height 10
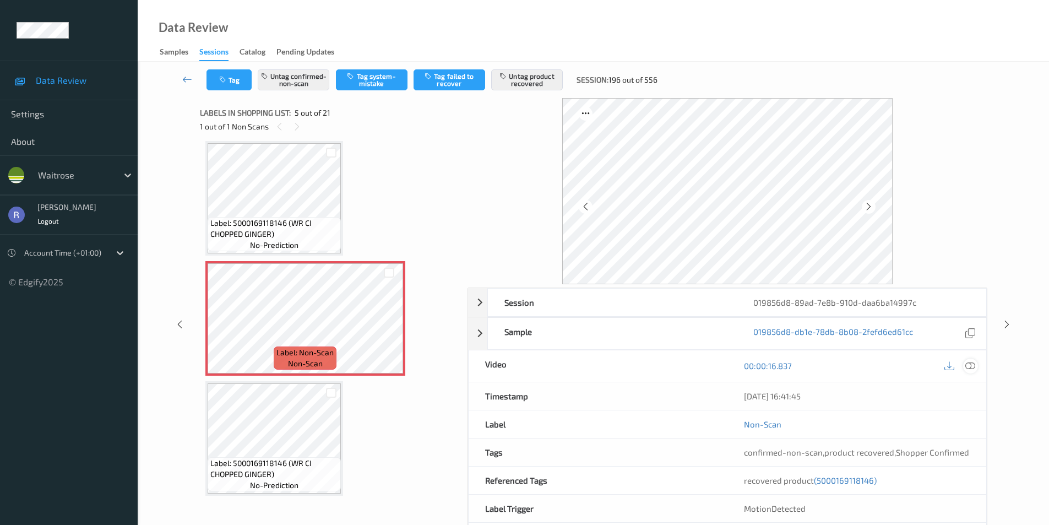
click at [977, 368] on div at bounding box center [970, 365] width 15 height 15
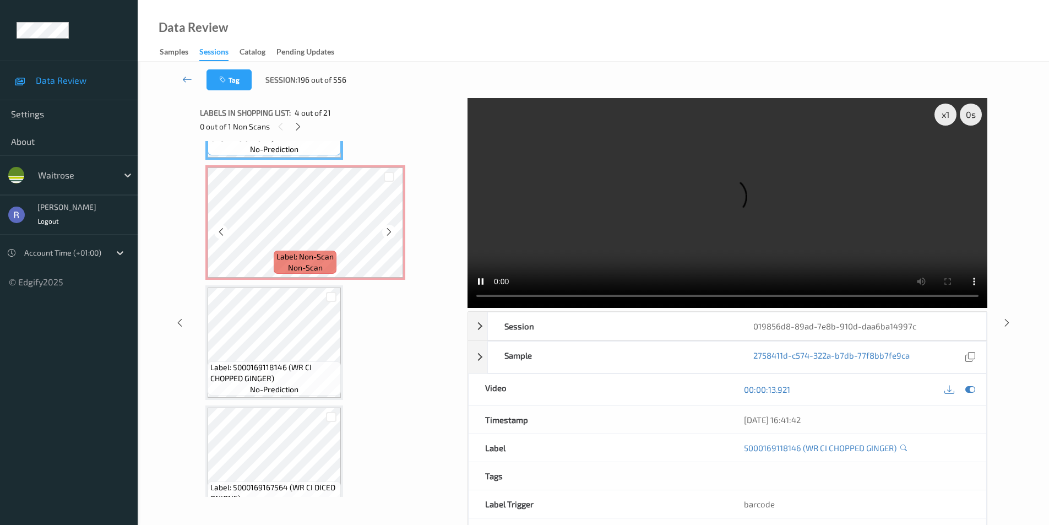
scroll to position [476, 0]
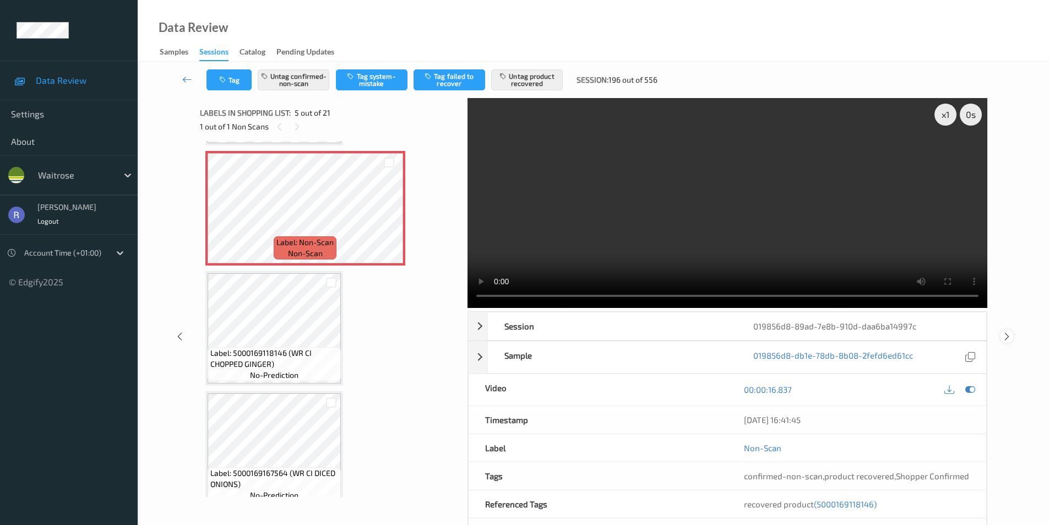
click at [1004, 337] on icon at bounding box center [1006, 336] width 9 height 10
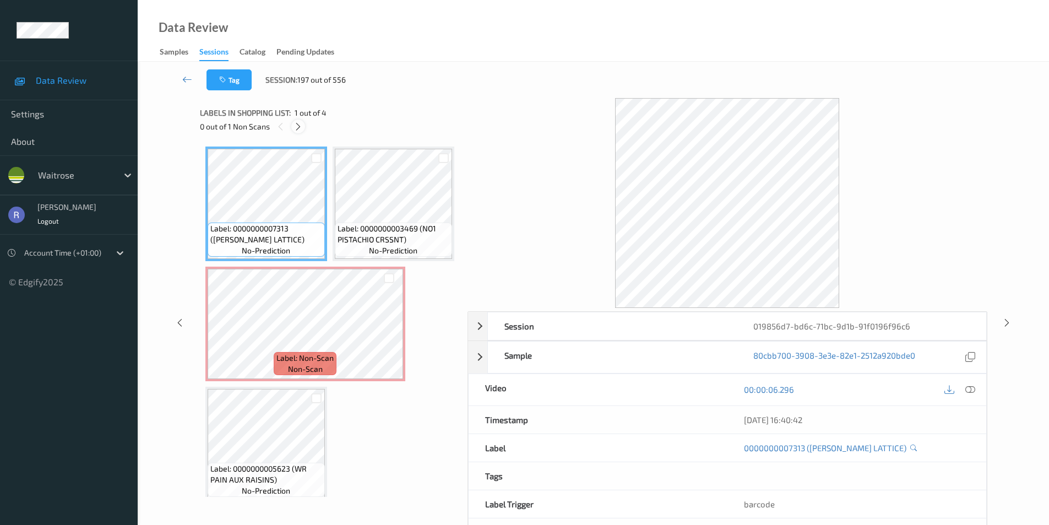
click at [296, 127] on icon at bounding box center [297, 127] width 9 height 10
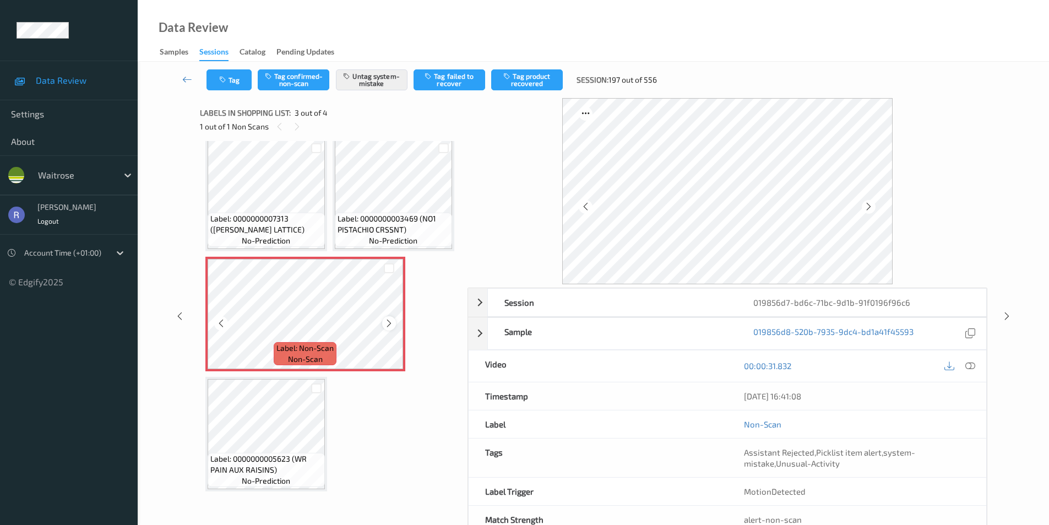
click at [387, 323] on icon at bounding box center [388, 323] width 9 height 10
click at [386, 321] on icon at bounding box center [388, 323] width 9 height 10
click at [386, 321] on div at bounding box center [389, 323] width 14 height 14
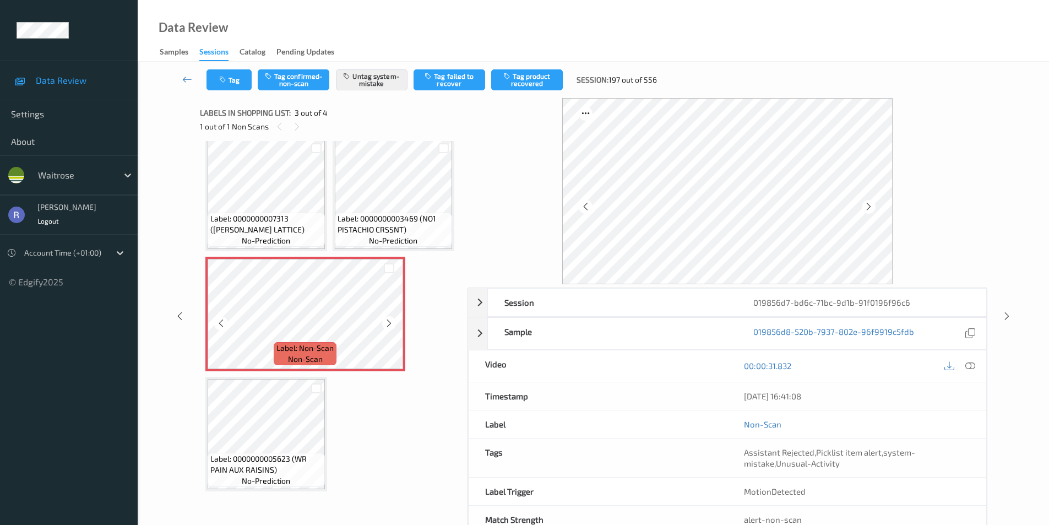
click at [386, 321] on div at bounding box center [389, 323] width 14 height 14
click at [1007, 315] on icon at bounding box center [1006, 316] width 9 height 10
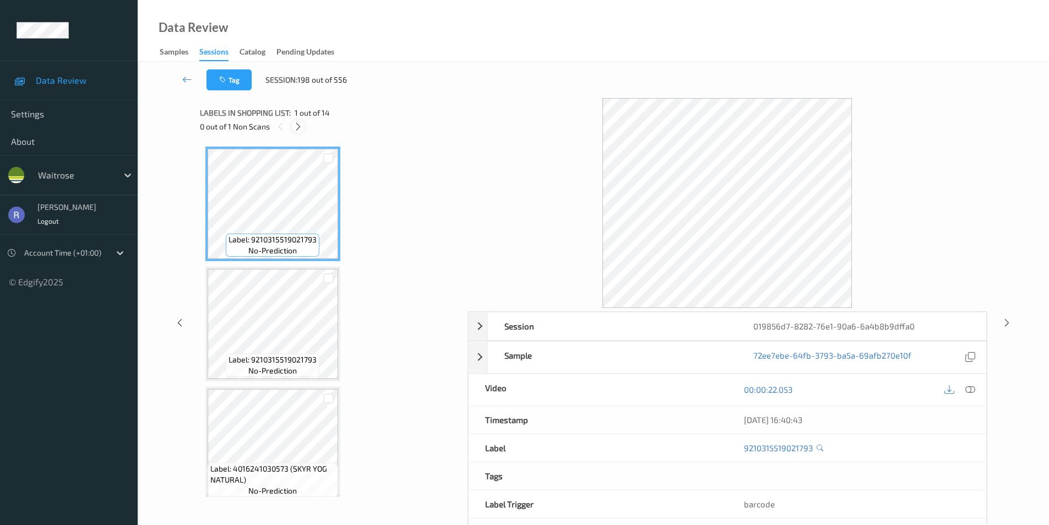
click at [299, 126] on icon at bounding box center [297, 127] width 9 height 10
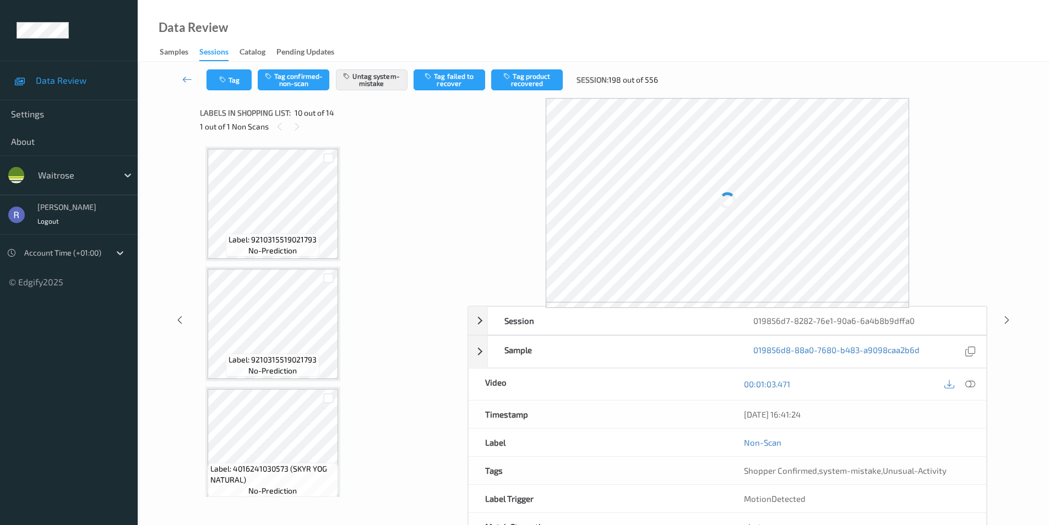
scroll to position [966, 0]
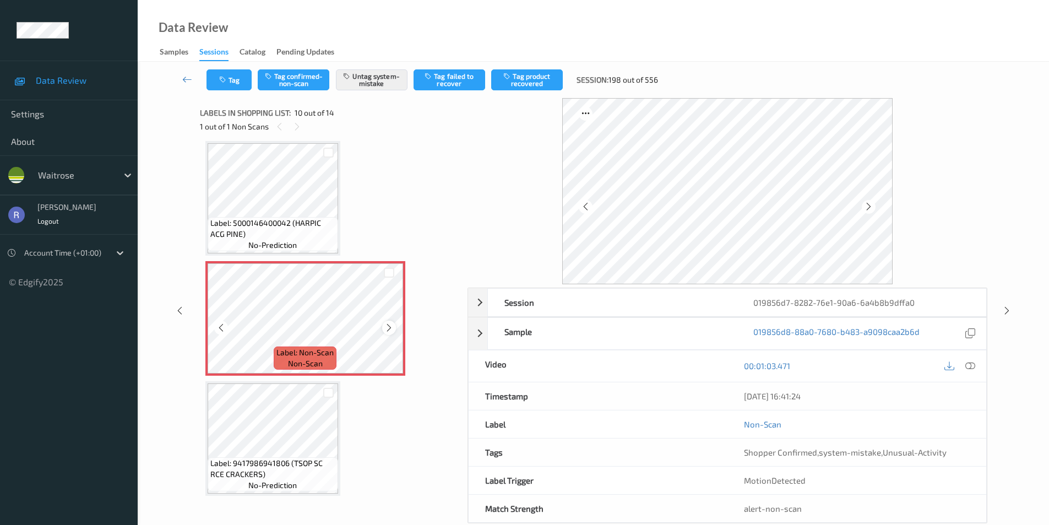
click at [389, 326] on icon at bounding box center [388, 328] width 9 height 10
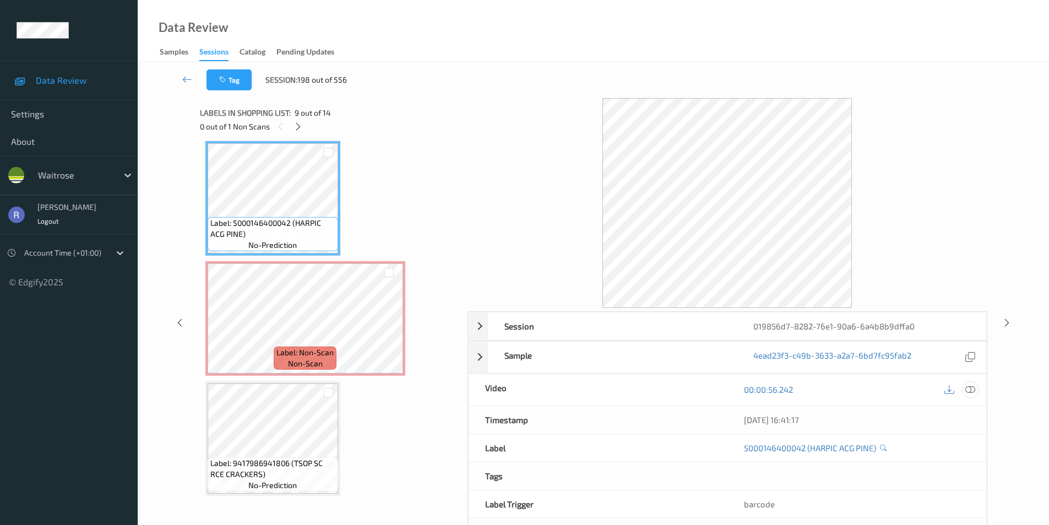
click at [972, 387] on icon at bounding box center [970, 389] width 10 height 10
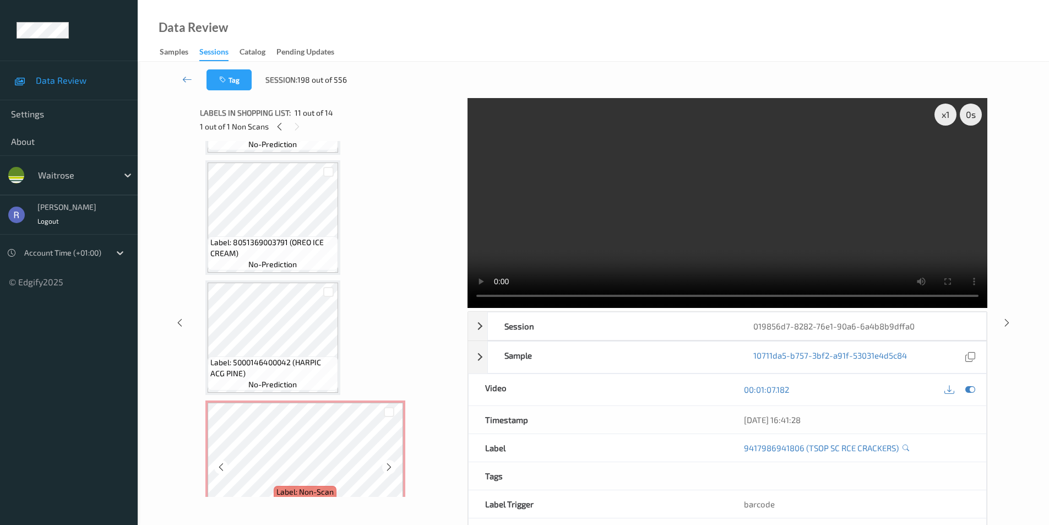
scroll to position [800, 0]
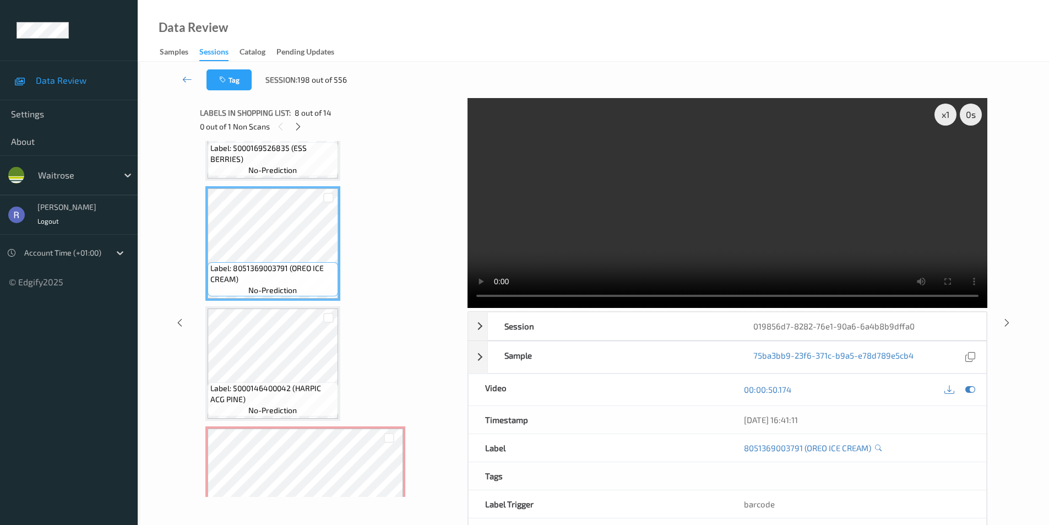
click at [736, 201] on video at bounding box center [727, 203] width 520 height 210
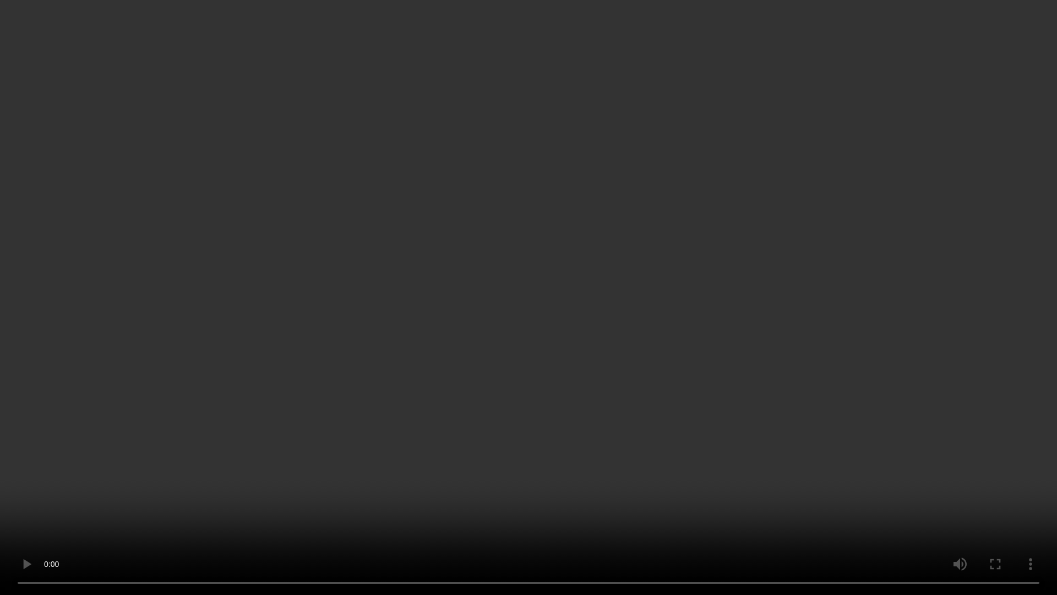
click at [740, 259] on video at bounding box center [528, 297] width 1057 height 595
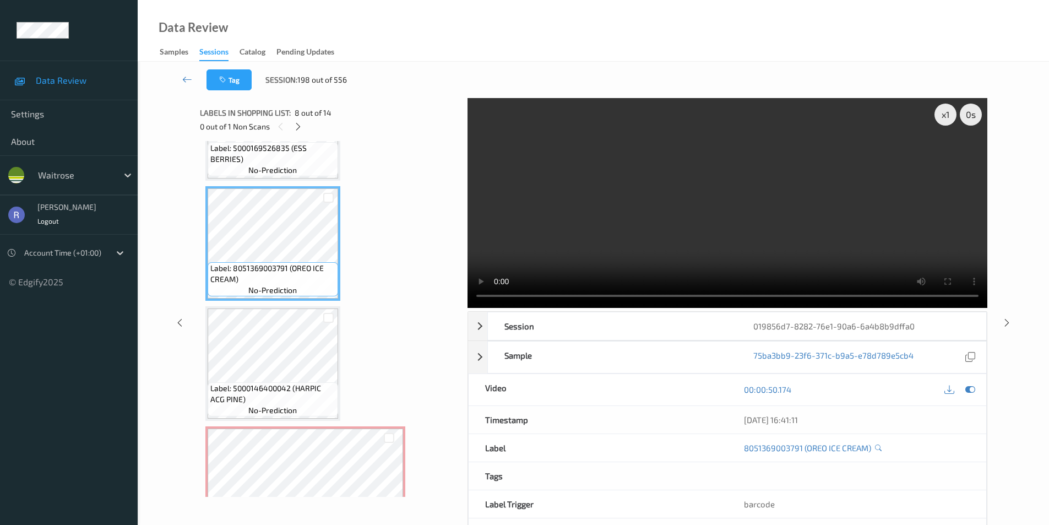
click at [826, 232] on video at bounding box center [727, 203] width 520 height 210
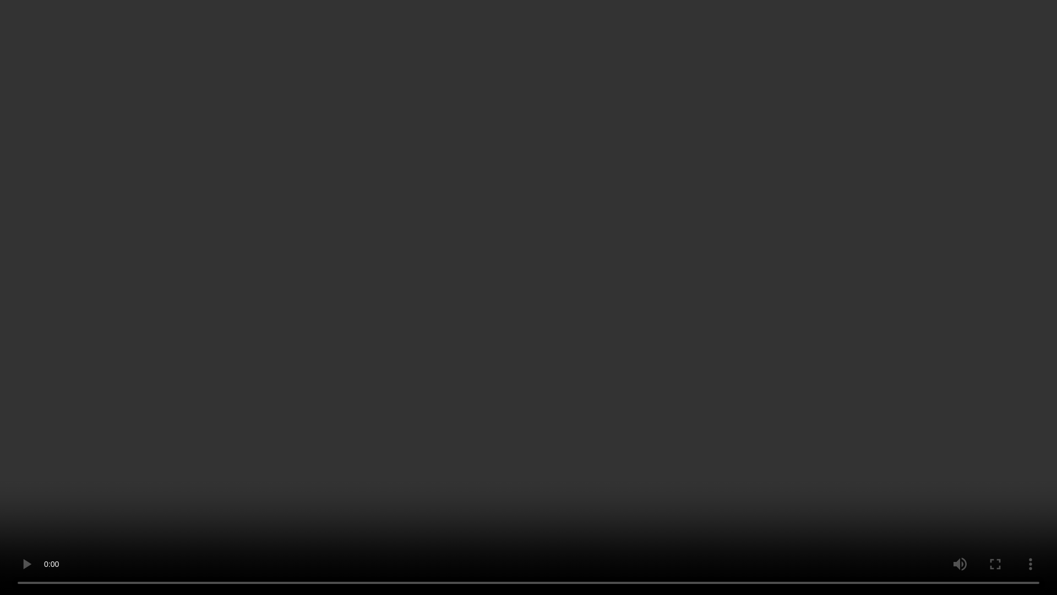
click at [859, 251] on video at bounding box center [528, 297] width 1057 height 595
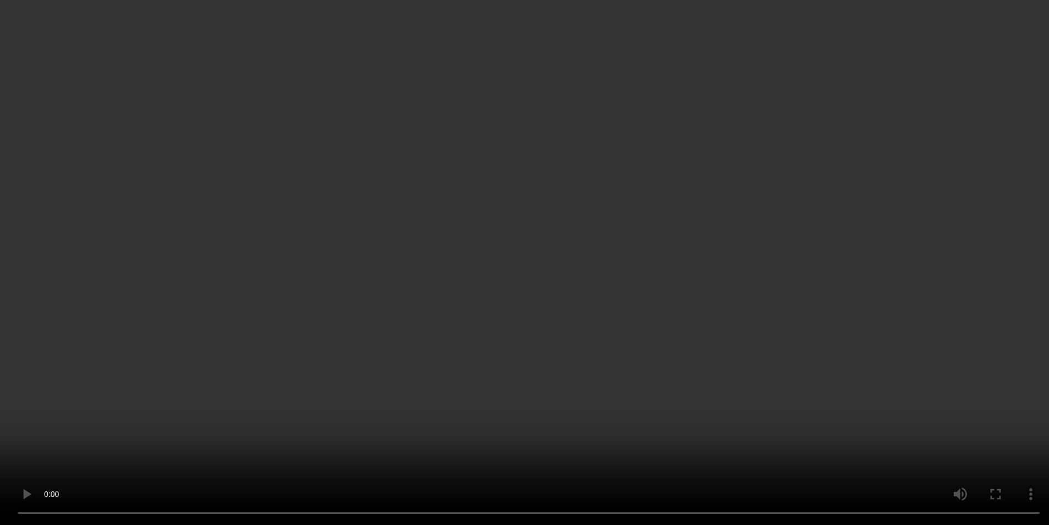
scroll to position [966, 0]
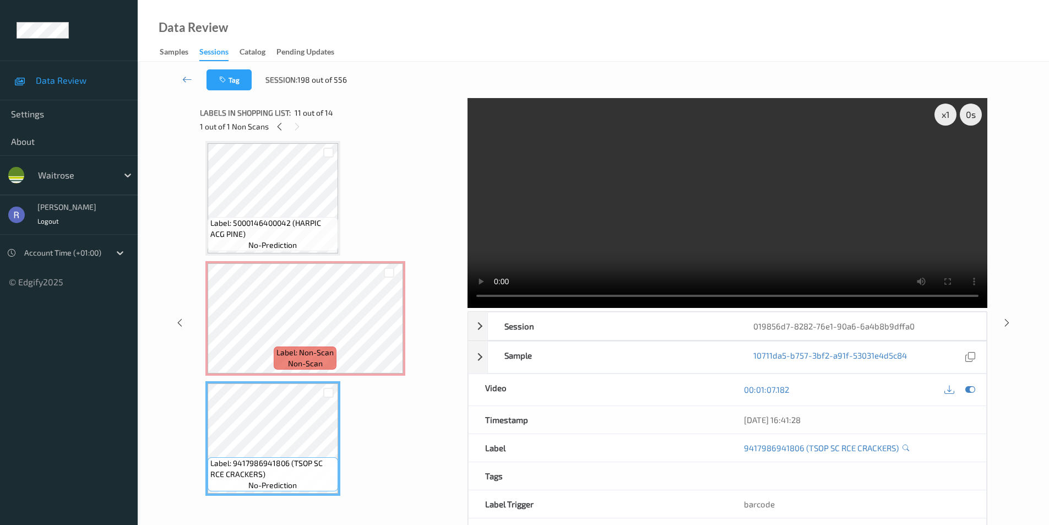
click at [674, 220] on video at bounding box center [727, 203] width 520 height 210
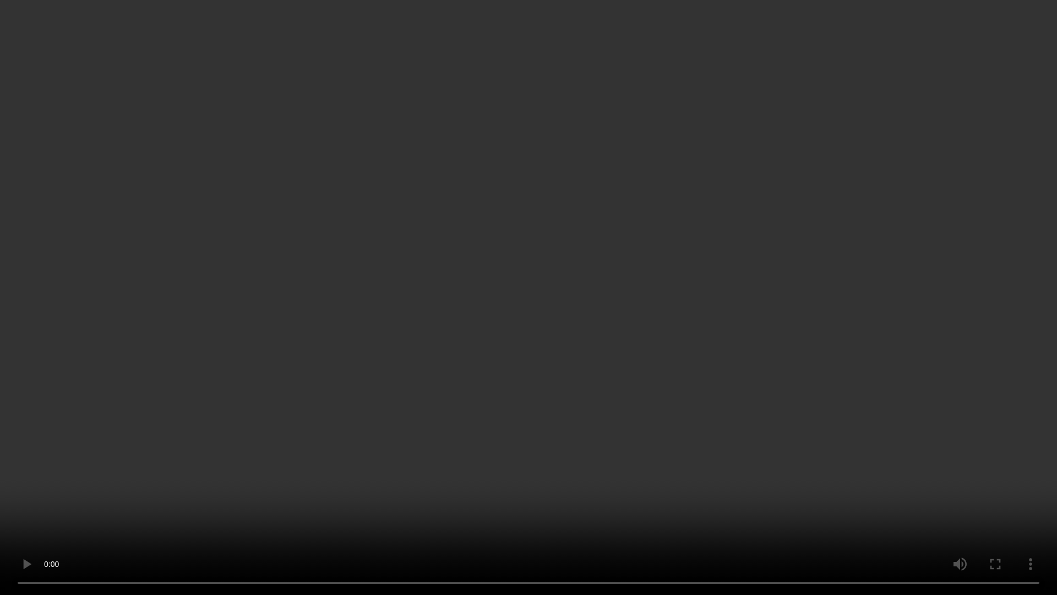
click at [674, 268] on video at bounding box center [528, 297] width 1057 height 595
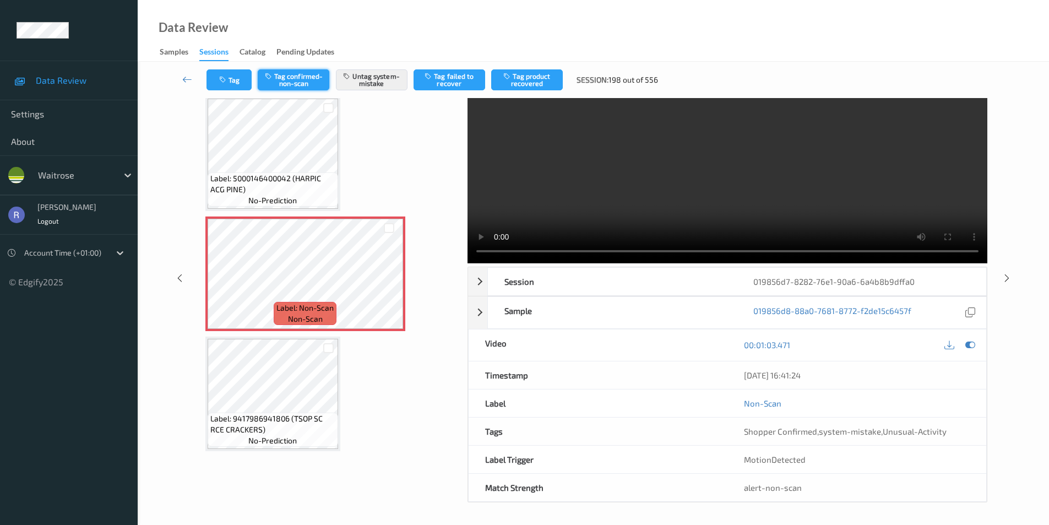
click at [298, 78] on button "Tag confirmed-non-scan" at bounding box center [294, 79] width 72 height 21
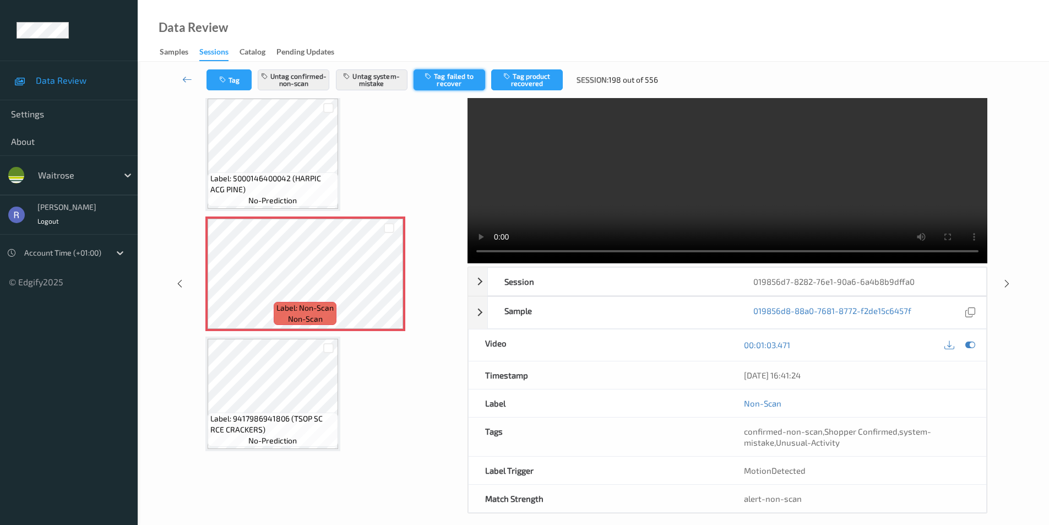
click at [450, 75] on button "Tag failed to recover" at bounding box center [449, 79] width 72 height 21
click at [379, 80] on button "Untag system-mistake" at bounding box center [372, 79] width 72 height 21
click at [1008, 284] on icon at bounding box center [1006, 283] width 9 height 10
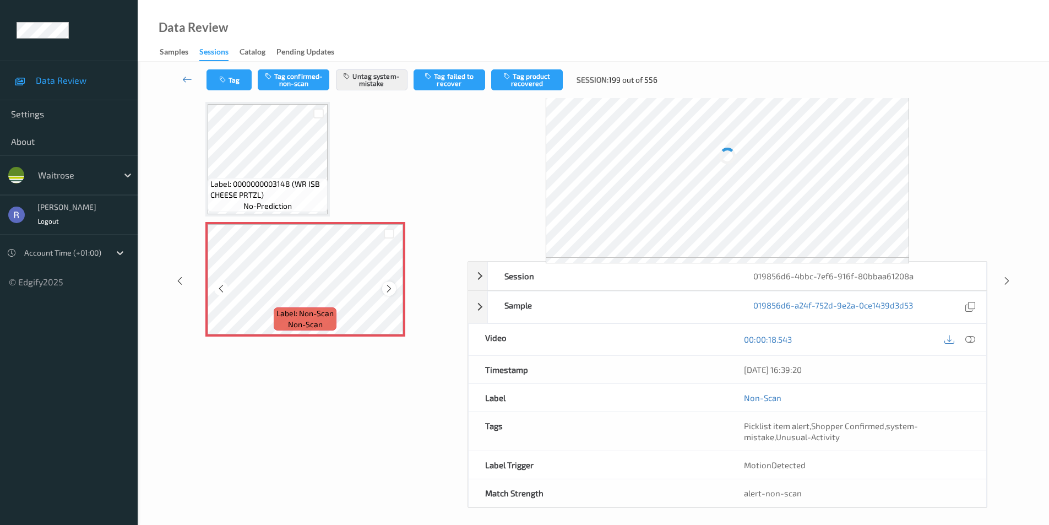
scroll to position [32, 0]
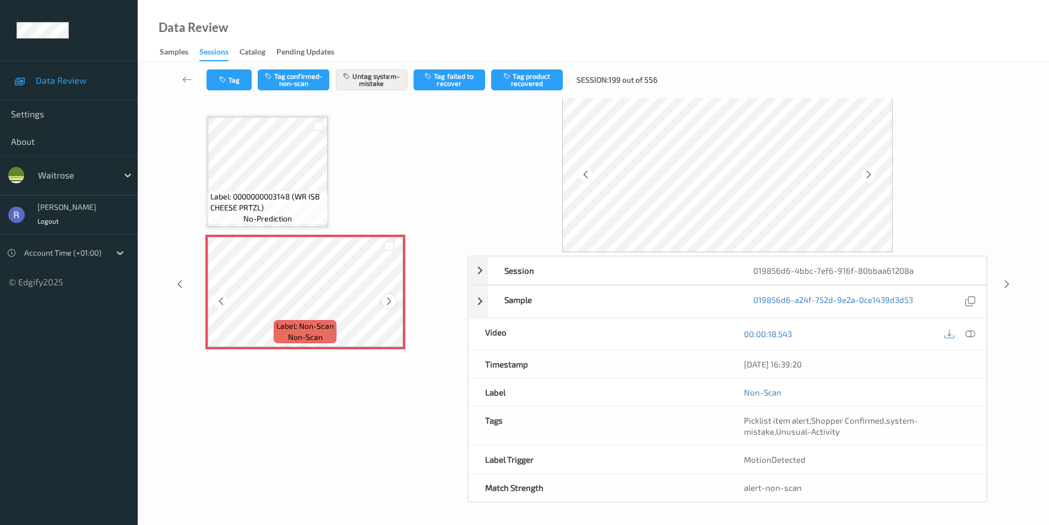
click at [386, 299] on icon at bounding box center [388, 301] width 9 height 10
click at [1007, 285] on icon at bounding box center [1006, 284] width 9 height 10
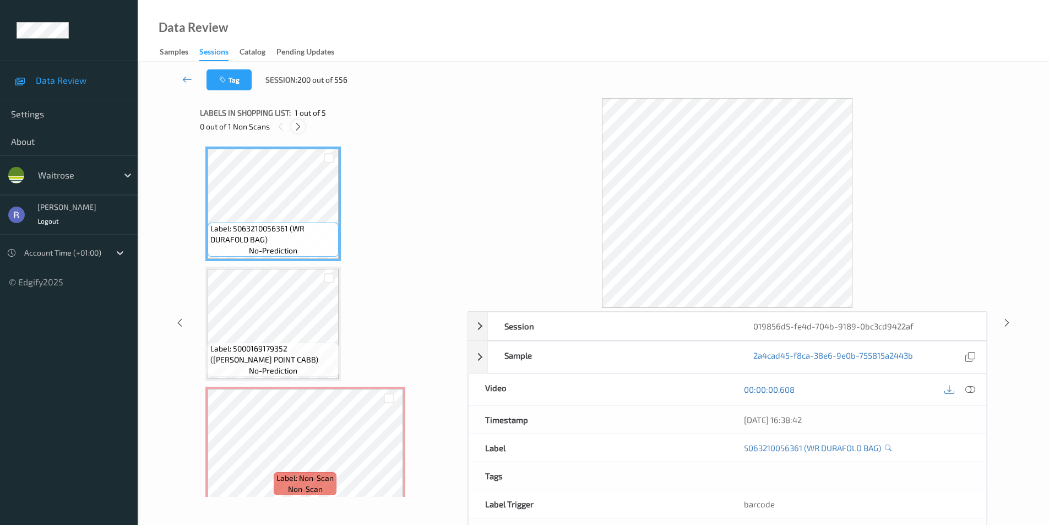
click at [295, 125] on icon at bounding box center [297, 127] width 9 height 10
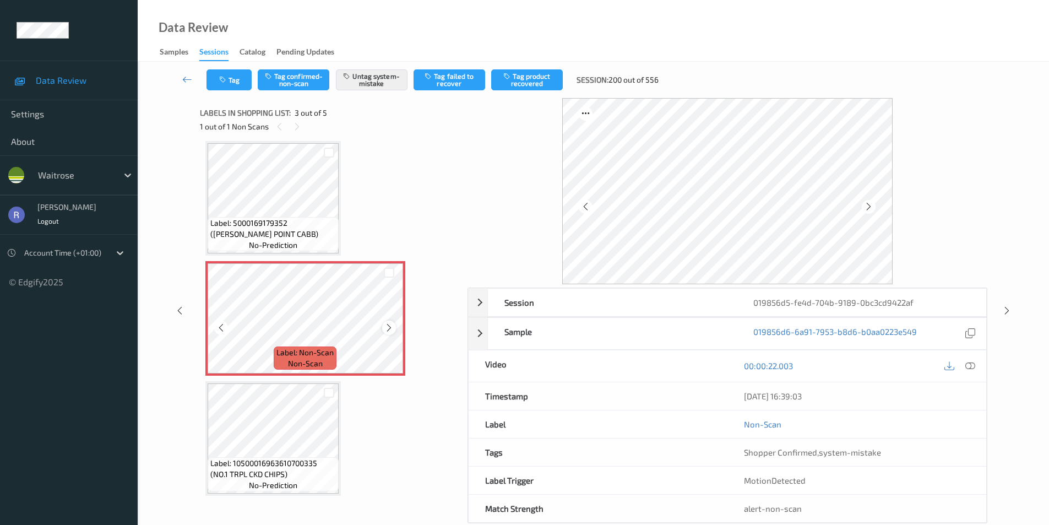
click at [389, 328] on icon at bounding box center [388, 328] width 9 height 10
click at [1005, 308] on icon at bounding box center [1006, 311] width 9 height 10
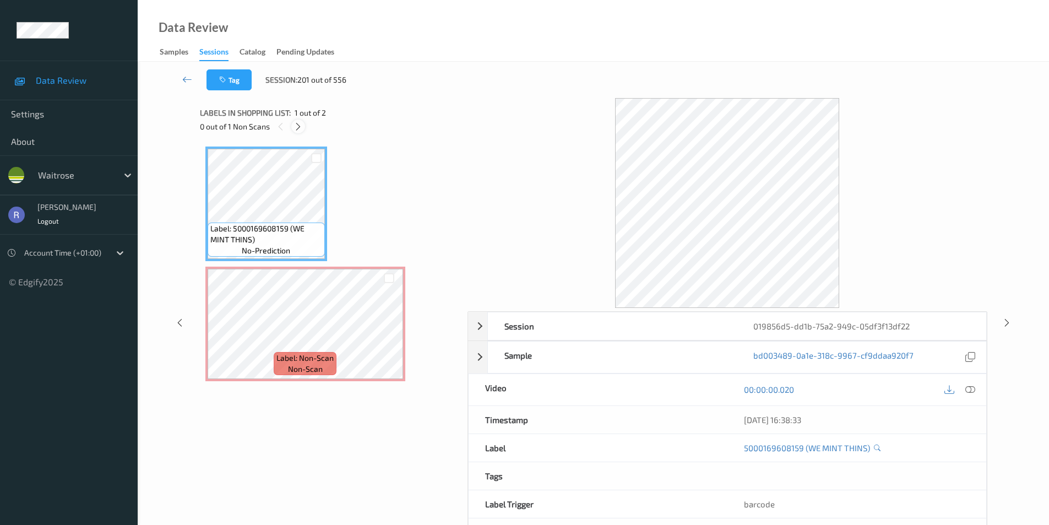
click at [297, 126] on icon at bounding box center [297, 127] width 9 height 10
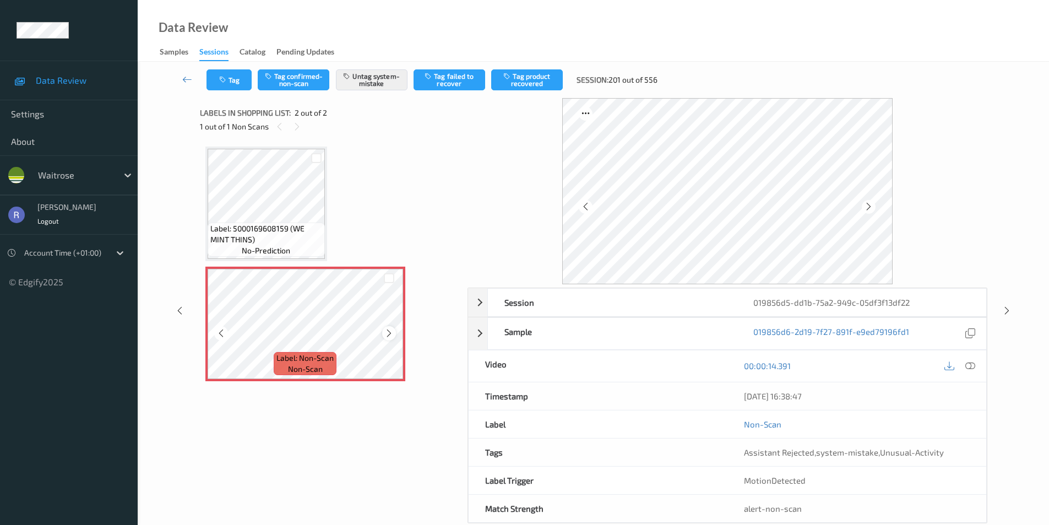
click at [392, 332] on icon at bounding box center [388, 333] width 9 height 10
click at [392, 333] on icon at bounding box center [388, 333] width 9 height 10
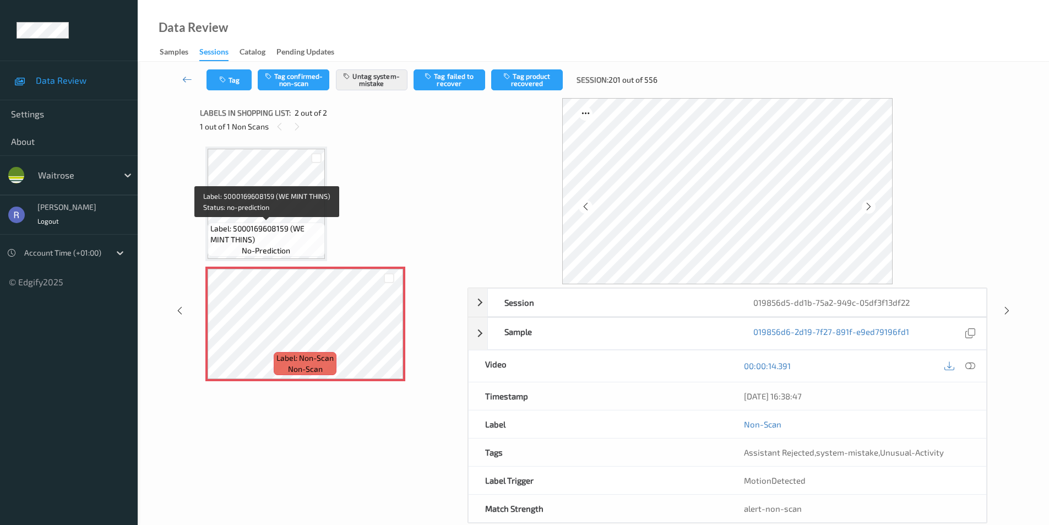
click at [298, 231] on span "Label: 5000169608159 (WE MINT THINS)" at bounding box center [266, 234] width 112 height 22
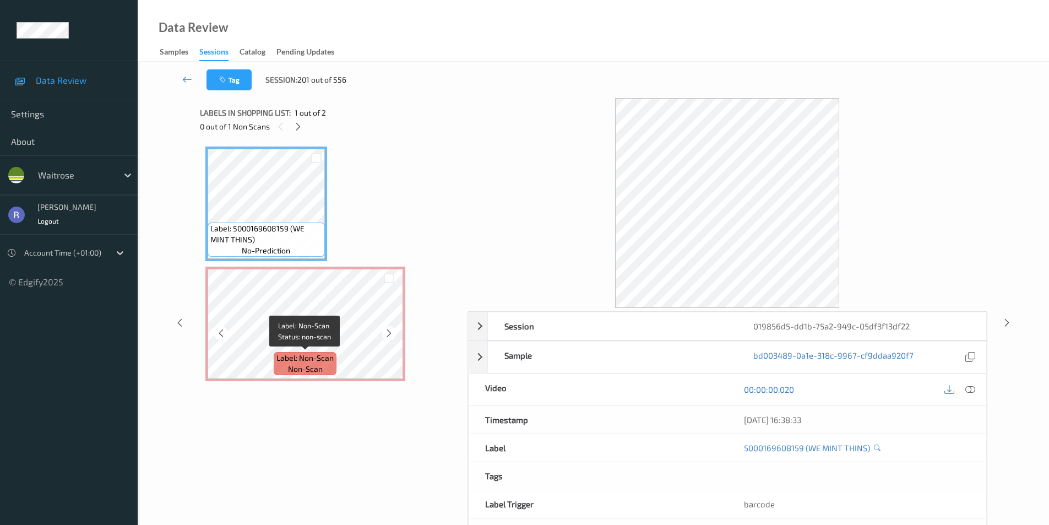
click at [330, 357] on span "Label: Non-Scan" at bounding box center [304, 357] width 57 height 11
click at [968, 392] on icon at bounding box center [970, 389] width 10 height 10
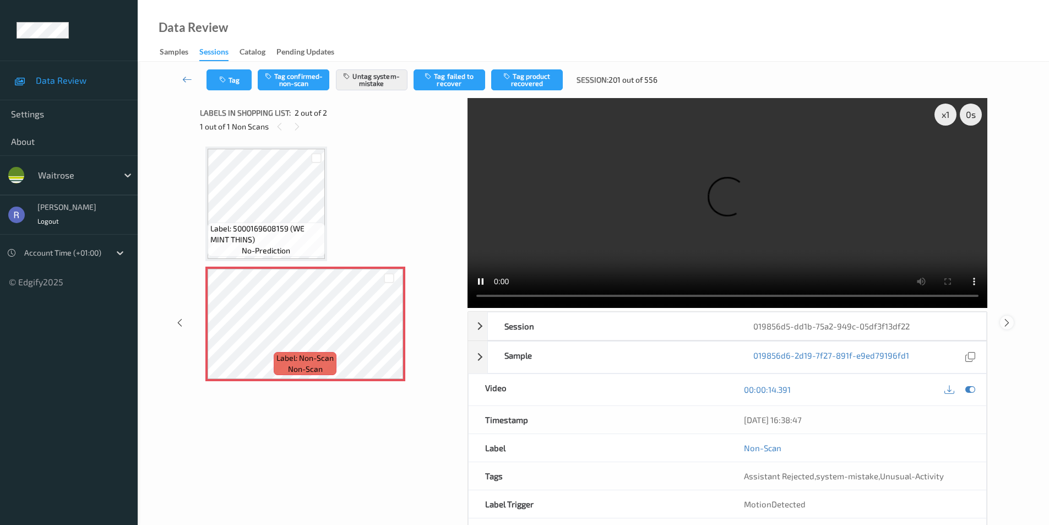
click at [1004, 318] on icon at bounding box center [1006, 322] width 9 height 10
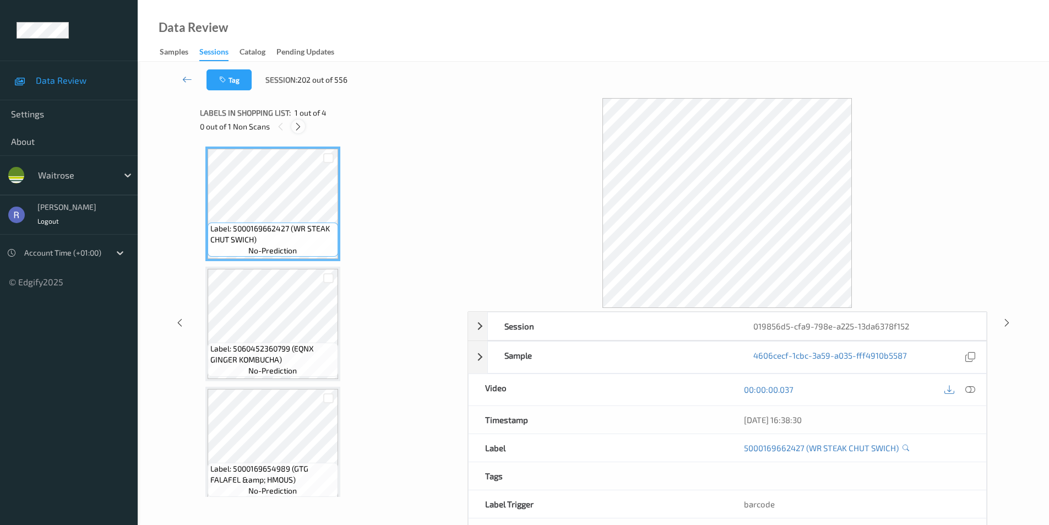
click at [297, 127] on icon at bounding box center [297, 127] width 9 height 10
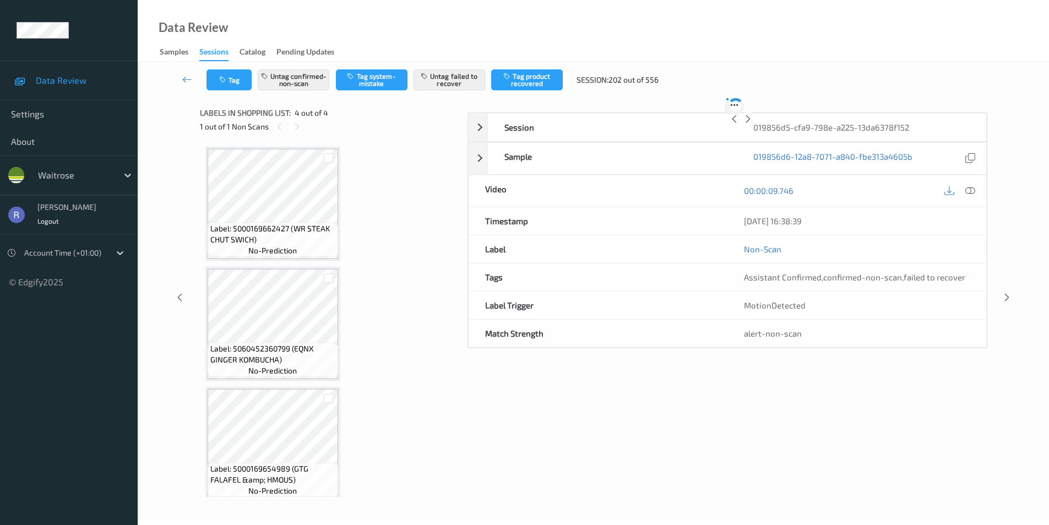
scroll to position [130, 0]
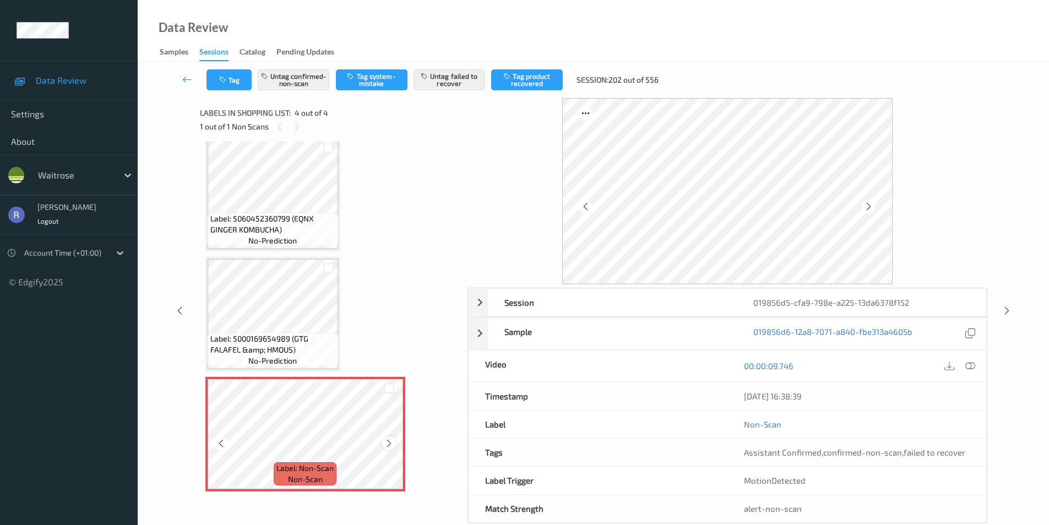
click at [391, 440] on icon at bounding box center [388, 443] width 9 height 10
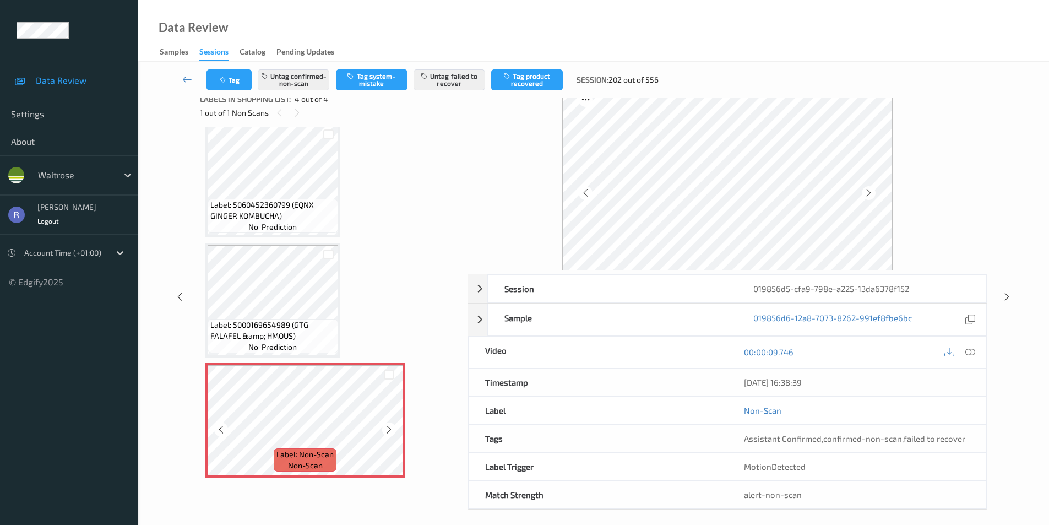
scroll to position [21, 0]
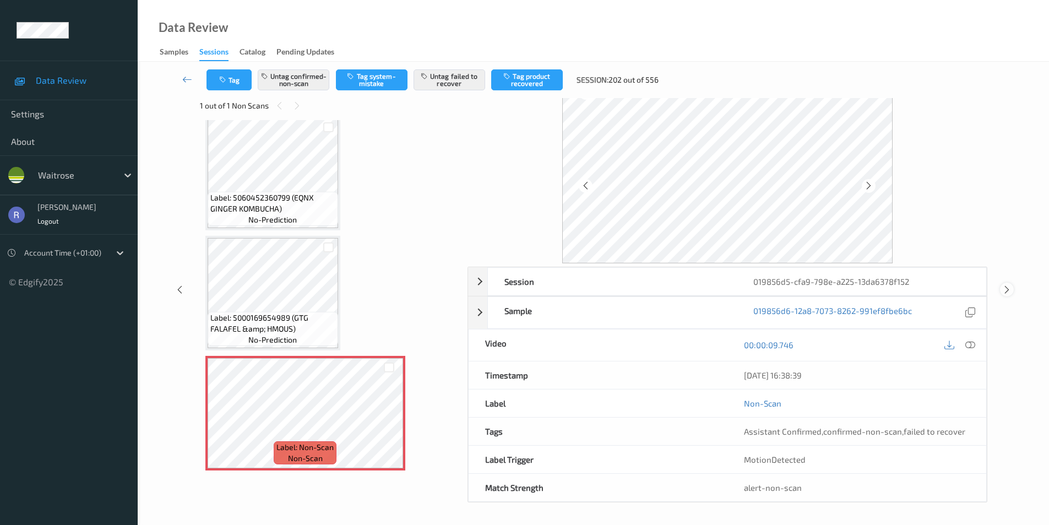
click at [1005, 286] on icon at bounding box center [1006, 290] width 9 height 10
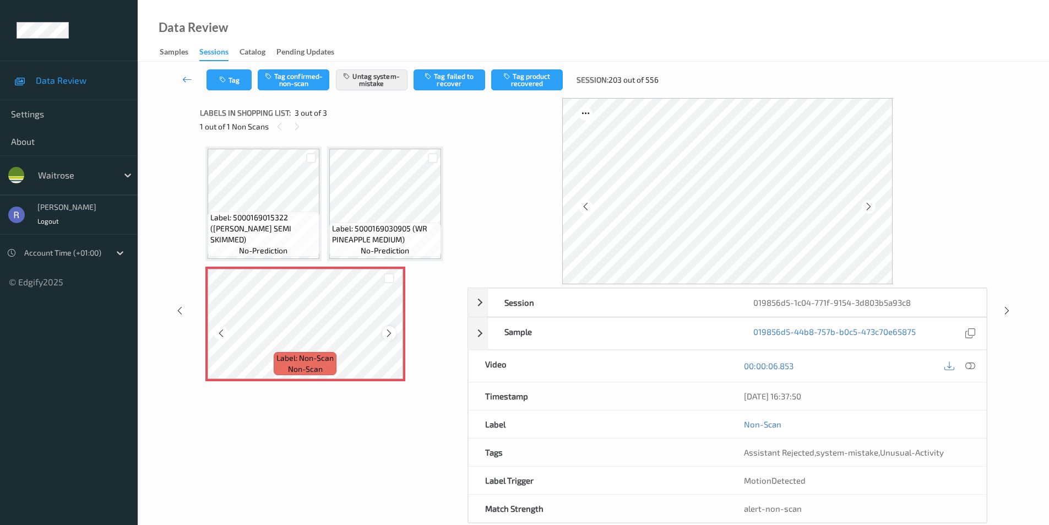
click at [387, 332] on icon at bounding box center [388, 333] width 9 height 10
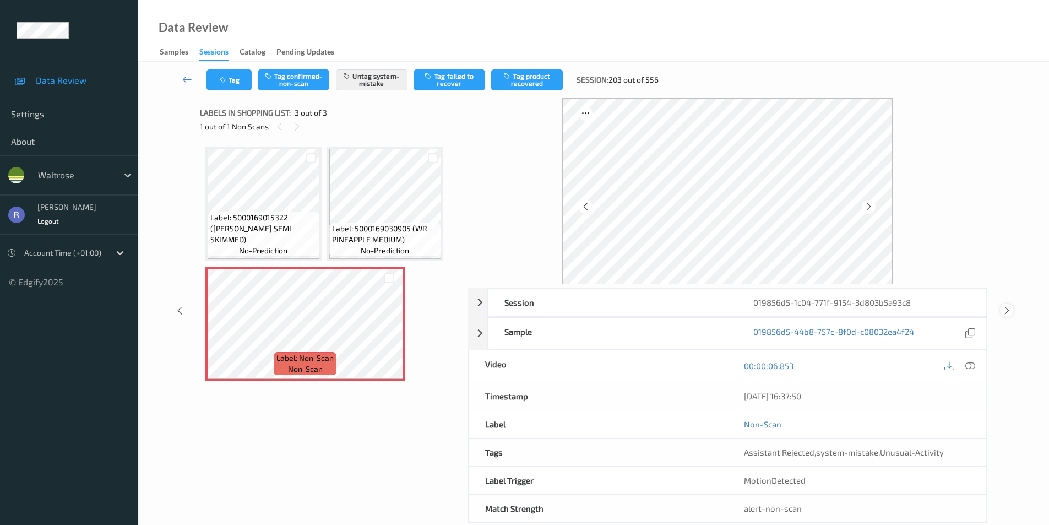
click at [1006, 309] on icon at bounding box center [1006, 311] width 9 height 10
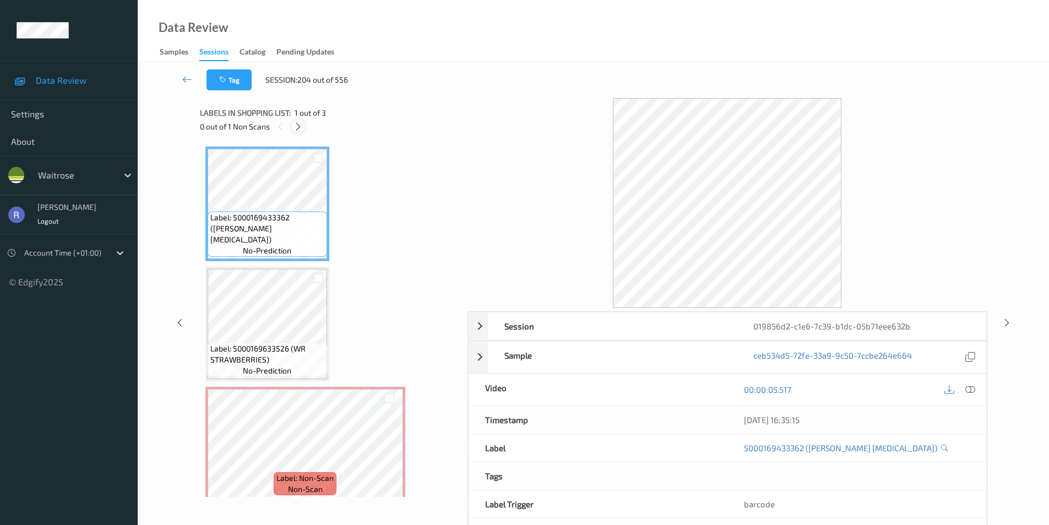
click at [296, 127] on icon at bounding box center [297, 127] width 9 height 10
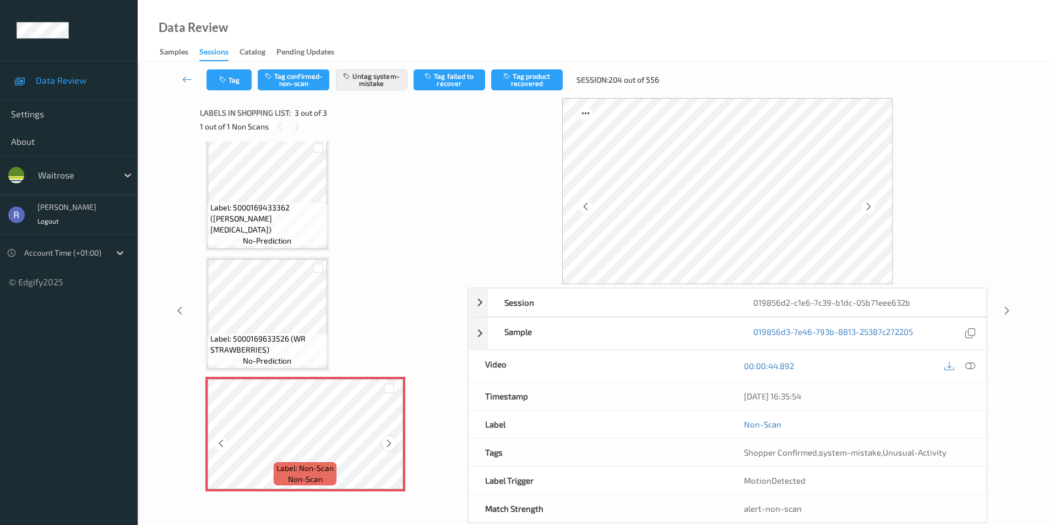
click at [394, 443] on div at bounding box center [389, 443] width 14 height 14
click at [393, 443] on icon at bounding box center [388, 443] width 9 height 10
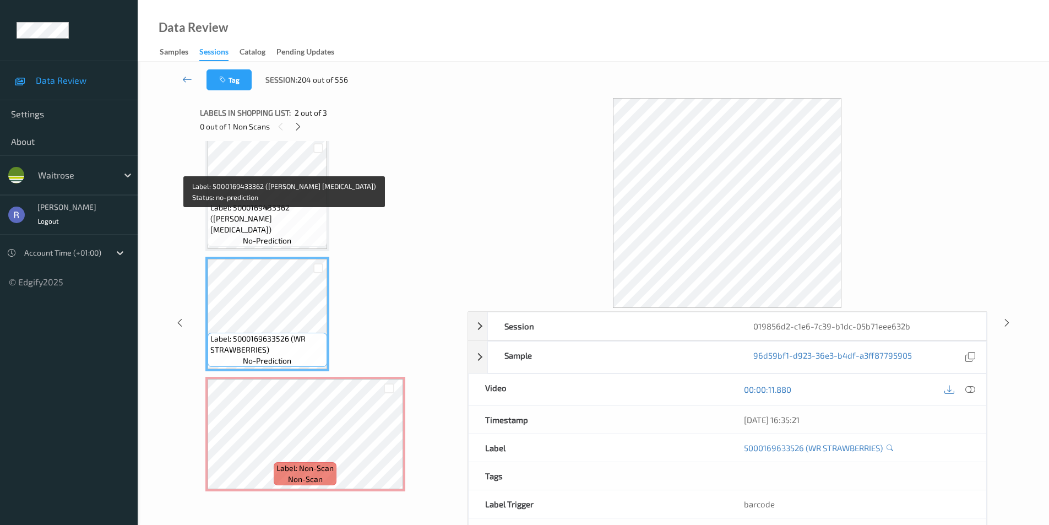
click at [270, 226] on span "Label: 5000169433362 ([PERSON_NAME] [MEDICAL_DATA])" at bounding box center [267, 218] width 114 height 33
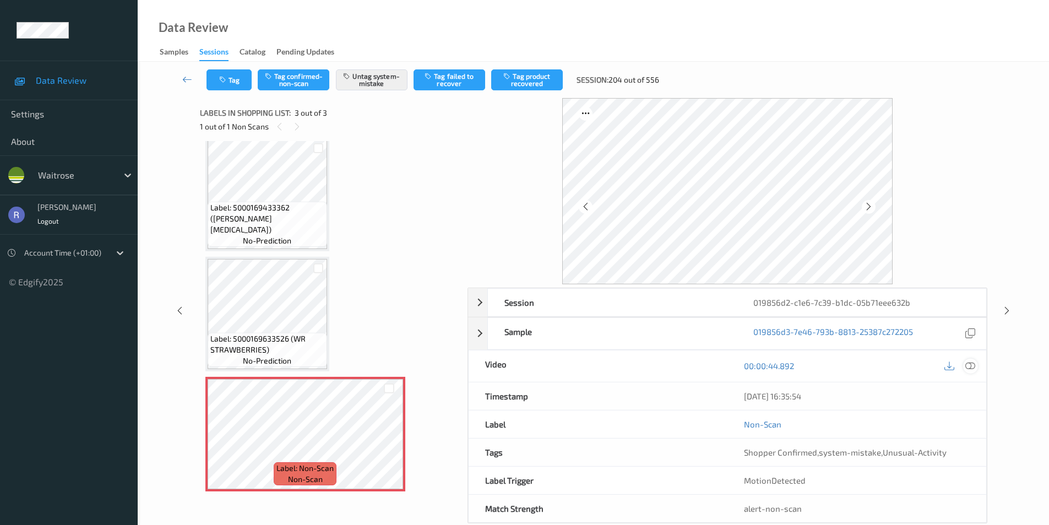
click at [969, 367] on icon at bounding box center [970, 366] width 10 height 10
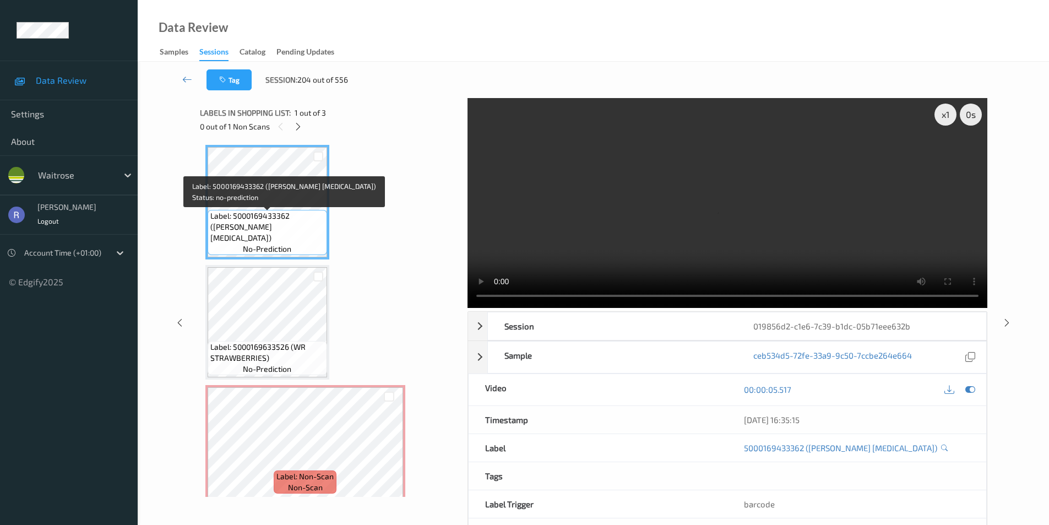
scroll to position [0, 0]
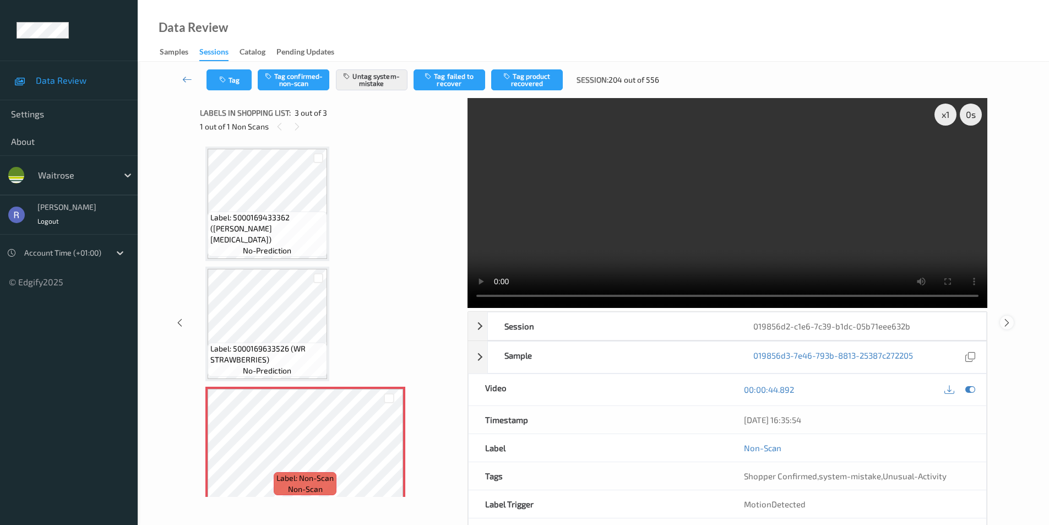
click at [1012, 319] on div at bounding box center [1007, 322] width 14 height 14
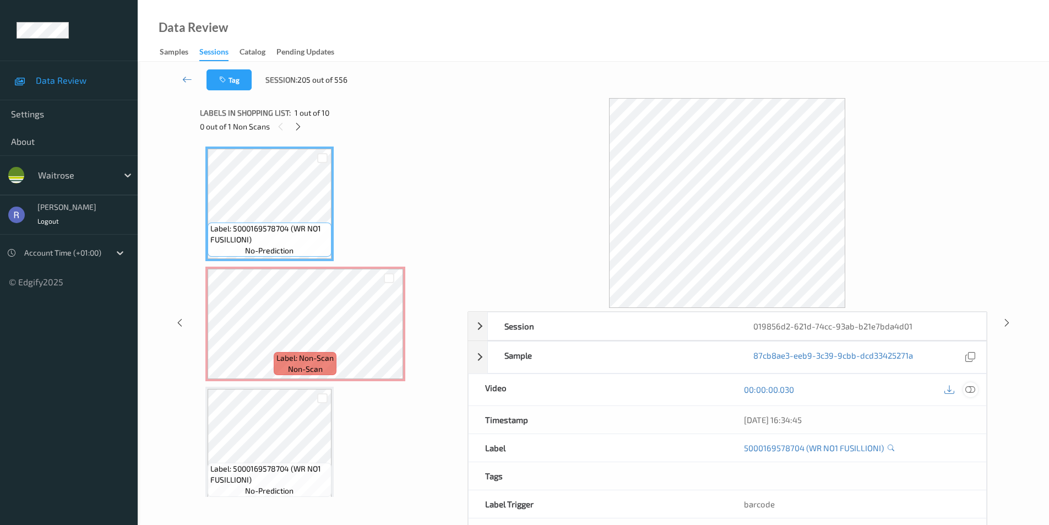
click at [971, 388] on icon at bounding box center [970, 389] width 10 height 10
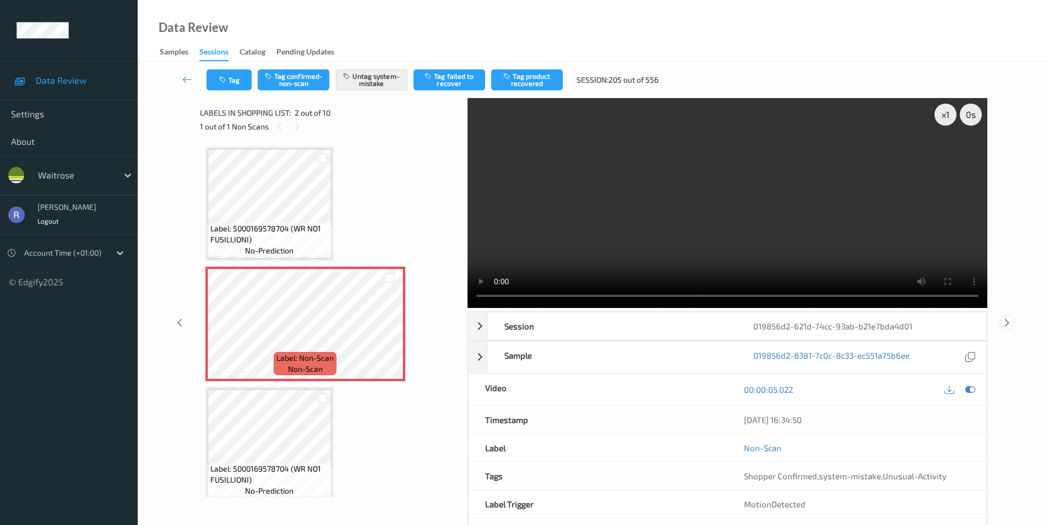
click at [1007, 323] on icon at bounding box center [1006, 322] width 9 height 10
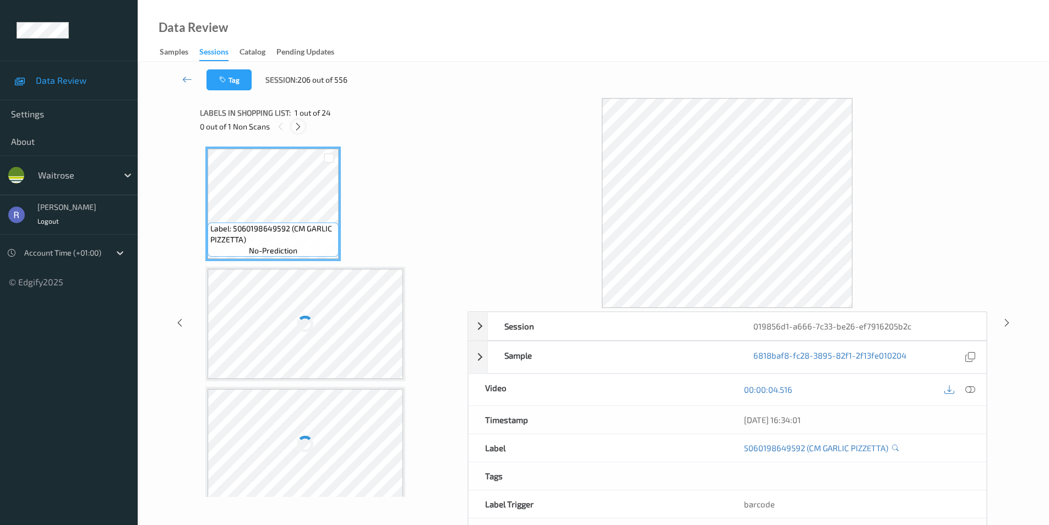
click at [300, 127] on icon at bounding box center [297, 127] width 9 height 10
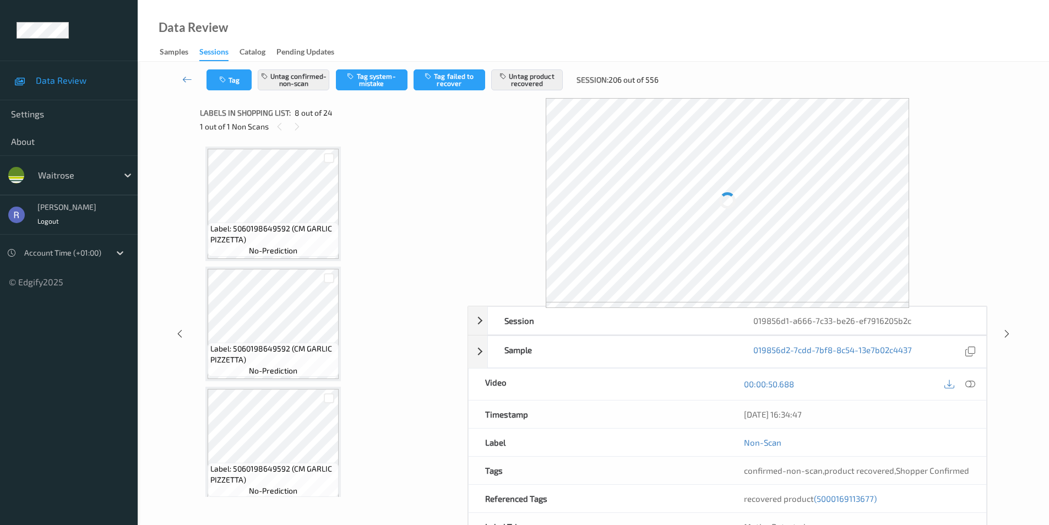
scroll to position [726, 0]
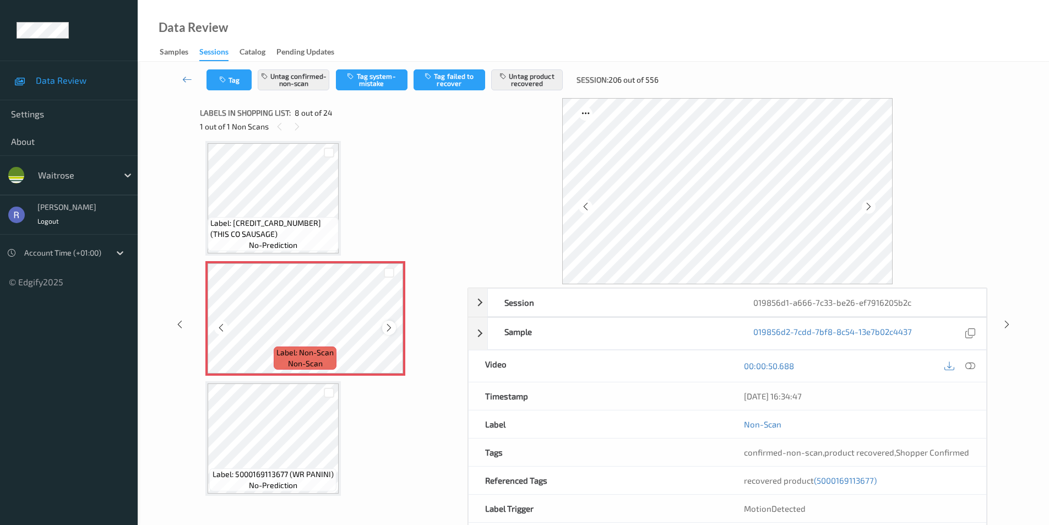
click at [390, 328] on icon at bounding box center [388, 328] width 9 height 10
click at [389, 328] on icon at bounding box center [388, 328] width 9 height 10
click at [1004, 323] on icon at bounding box center [1006, 324] width 9 height 10
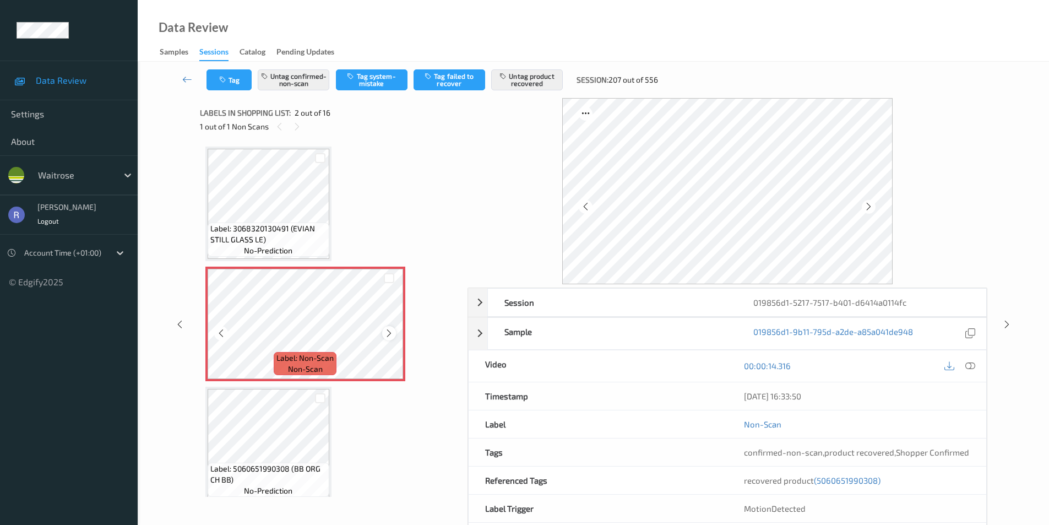
click at [389, 333] on icon at bounding box center [388, 333] width 9 height 10
click at [974, 362] on icon at bounding box center [970, 366] width 10 height 10
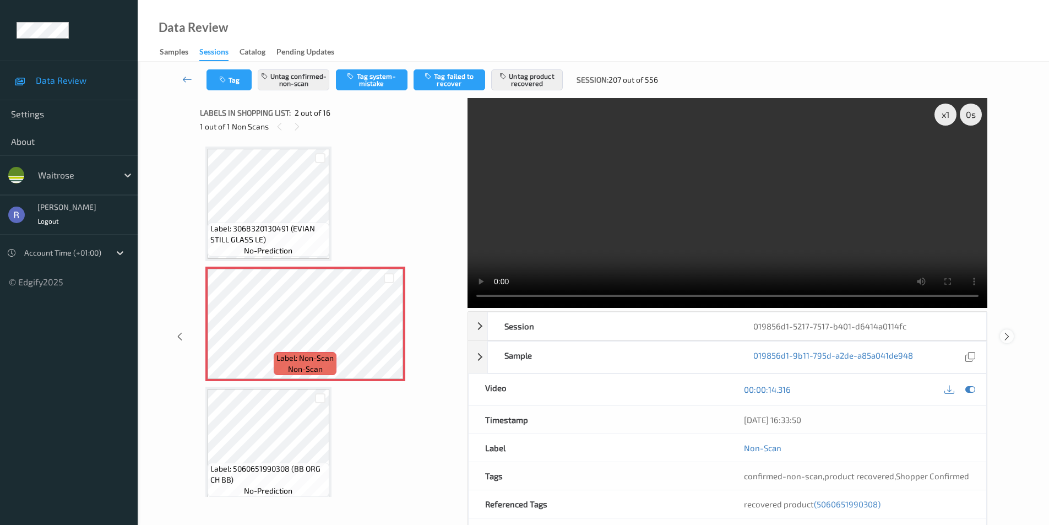
click at [1007, 335] on icon at bounding box center [1006, 336] width 9 height 10
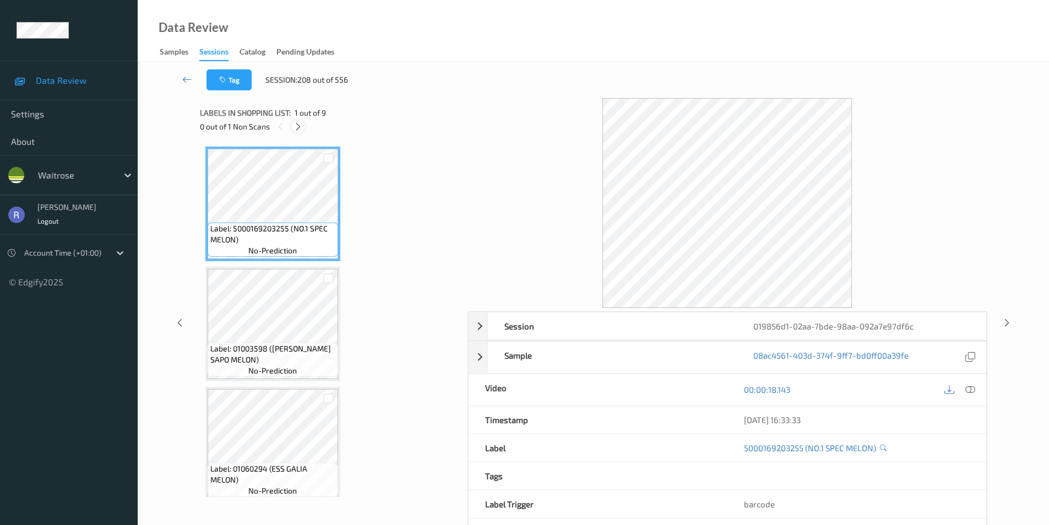
click at [296, 126] on icon at bounding box center [297, 127] width 9 height 10
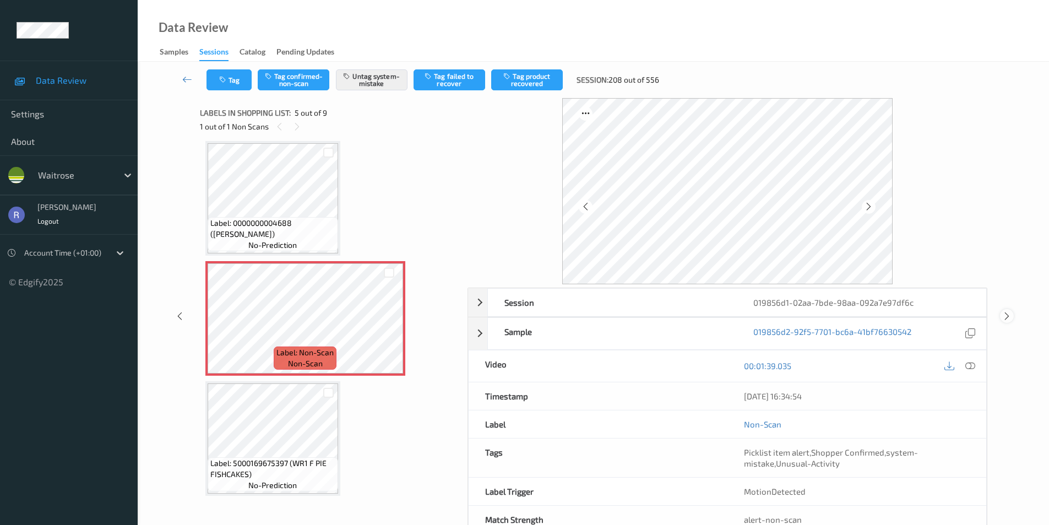
click at [1004, 315] on icon at bounding box center [1006, 316] width 9 height 10
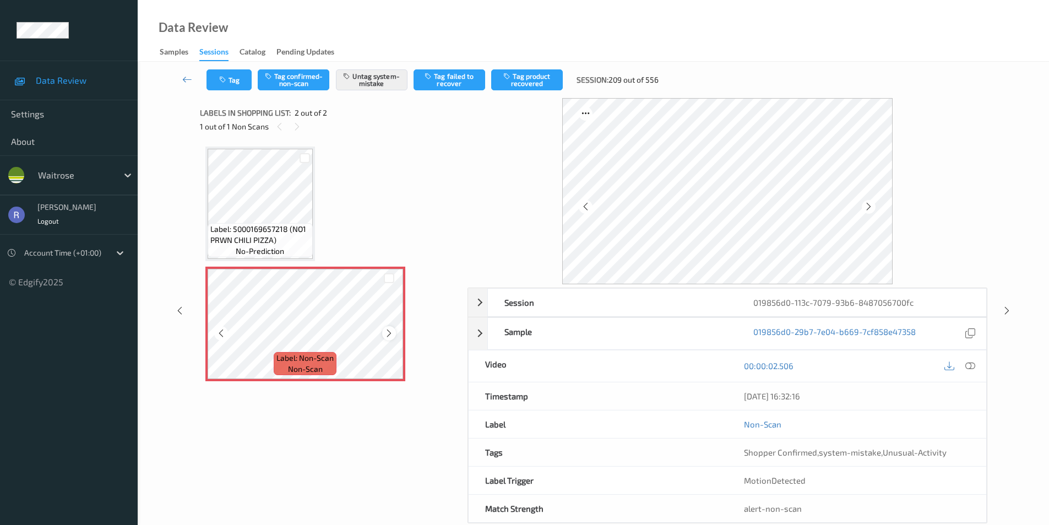
click at [390, 335] on icon at bounding box center [388, 333] width 9 height 10
click at [1008, 308] on icon at bounding box center [1006, 311] width 9 height 10
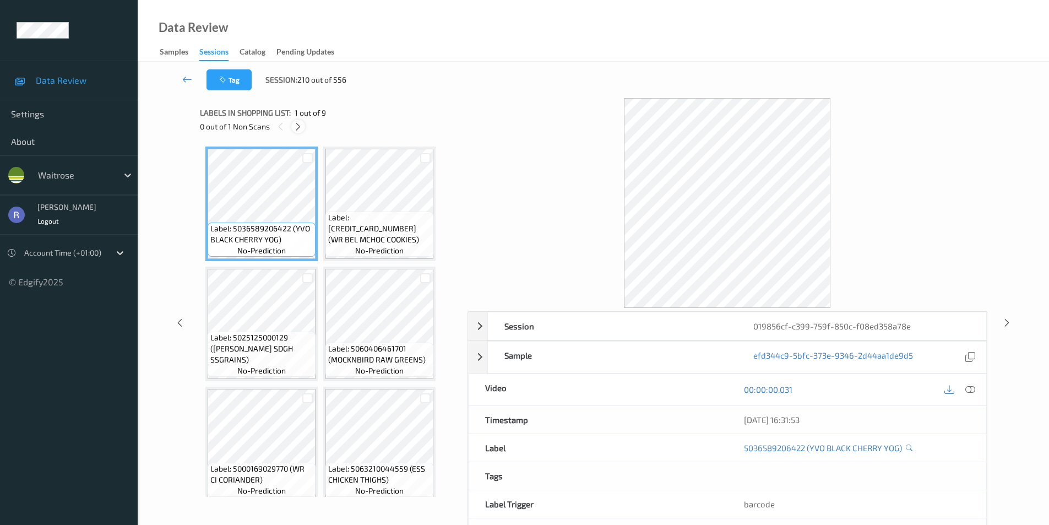
click at [297, 130] on icon at bounding box center [297, 127] width 9 height 10
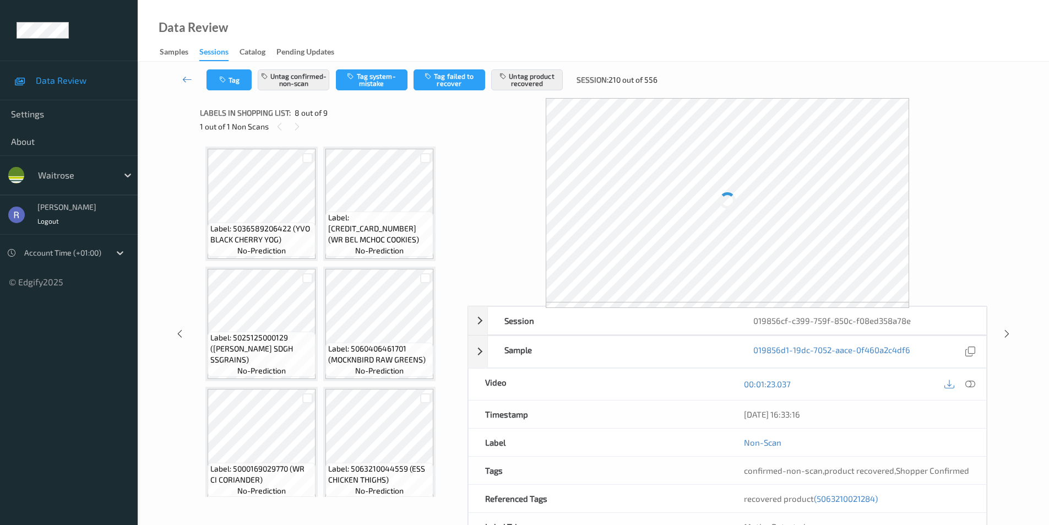
scroll to position [366, 0]
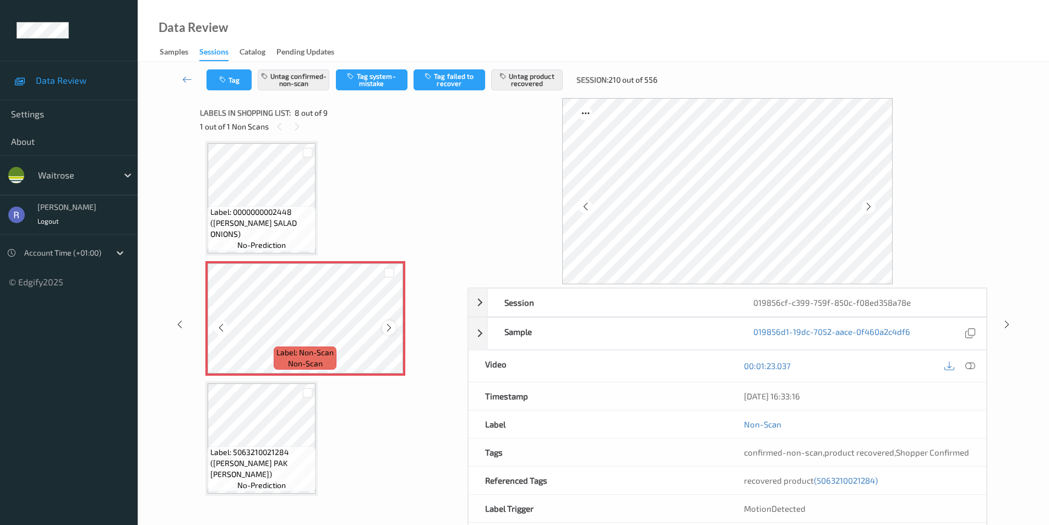
click at [388, 330] on icon at bounding box center [388, 328] width 9 height 10
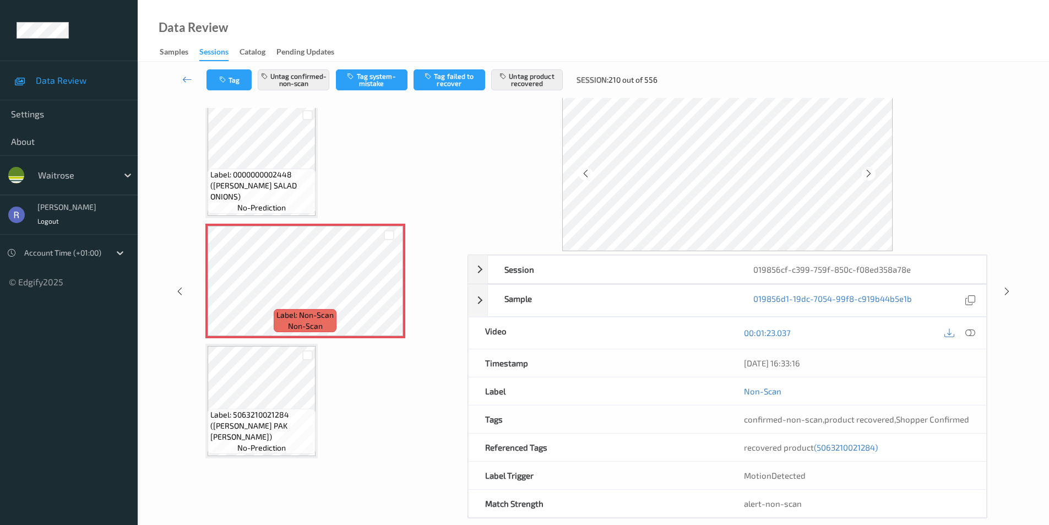
scroll to position [49, 0]
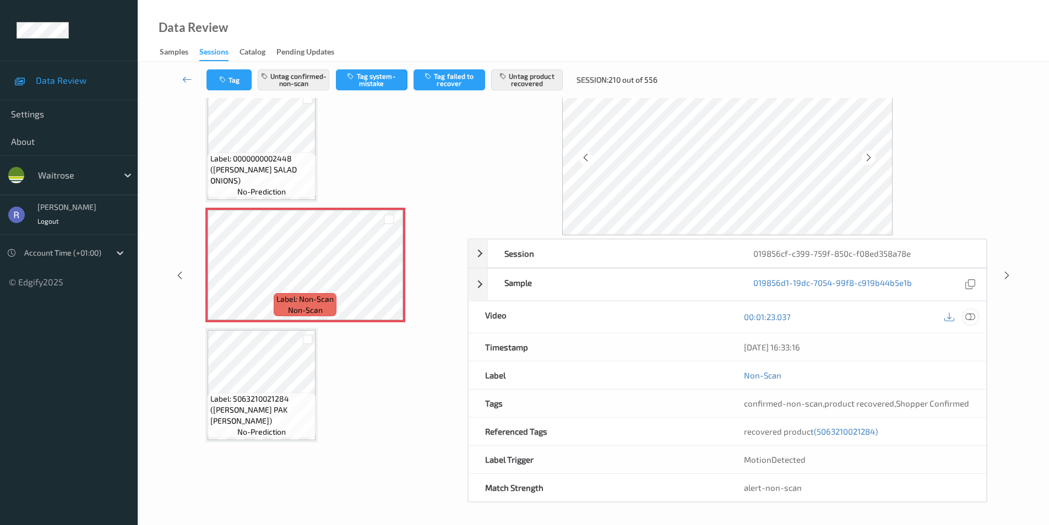
click at [974, 314] on icon at bounding box center [970, 317] width 10 height 10
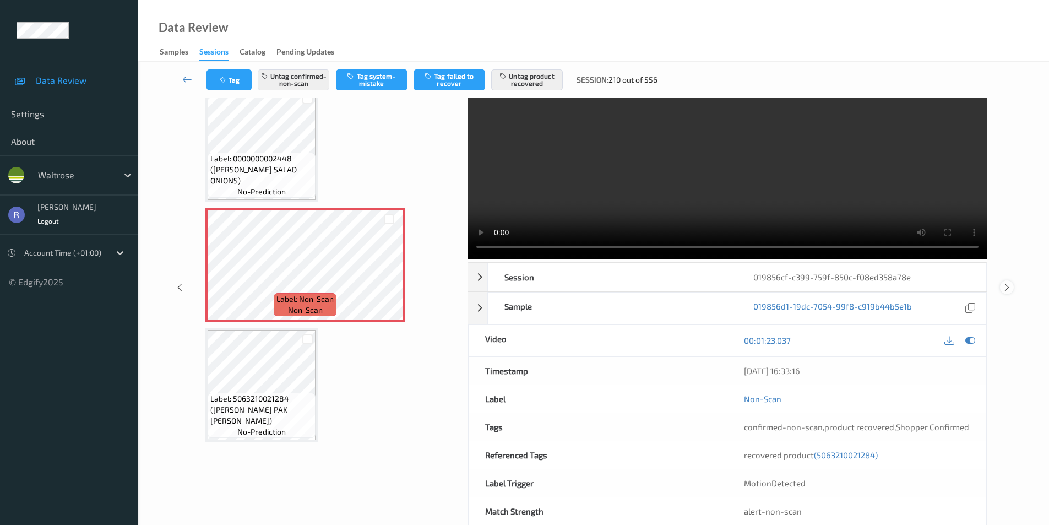
click at [1004, 286] on icon at bounding box center [1006, 287] width 9 height 10
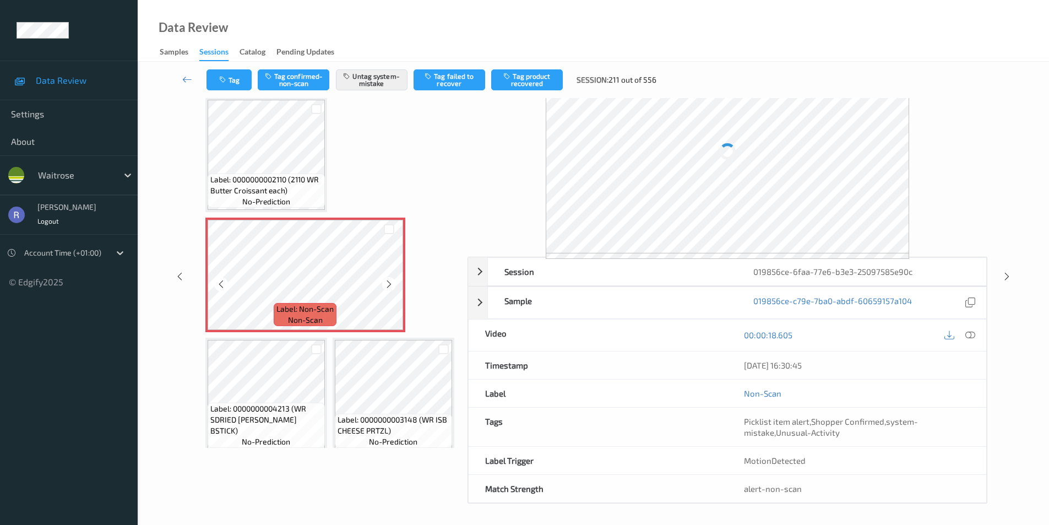
scroll to position [32, 0]
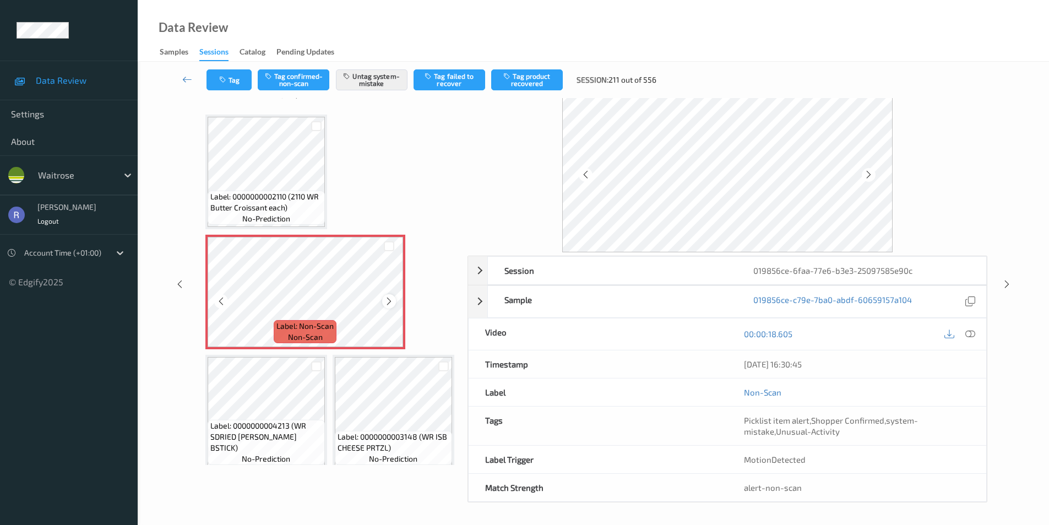
click at [385, 301] on icon at bounding box center [388, 301] width 9 height 10
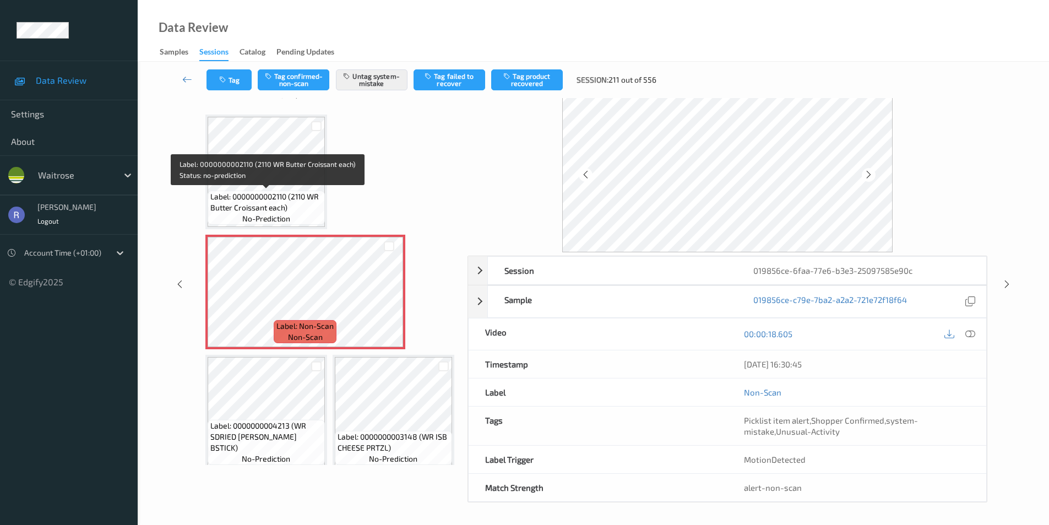
click at [296, 195] on span "Label: 0000000002110 (2110 WR Butter Croissant each)" at bounding box center [266, 202] width 112 height 22
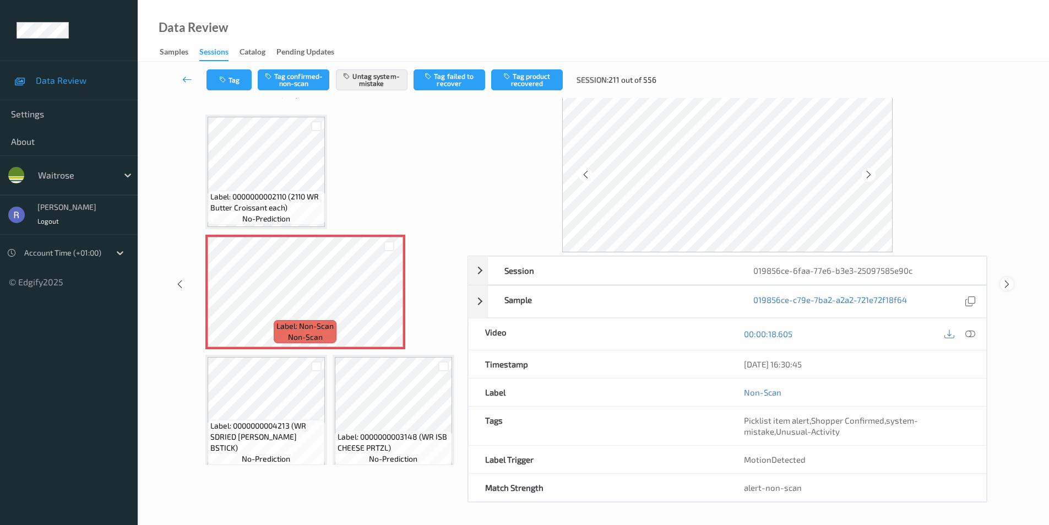
click at [1010, 284] on icon at bounding box center [1006, 284] width 9 height 10
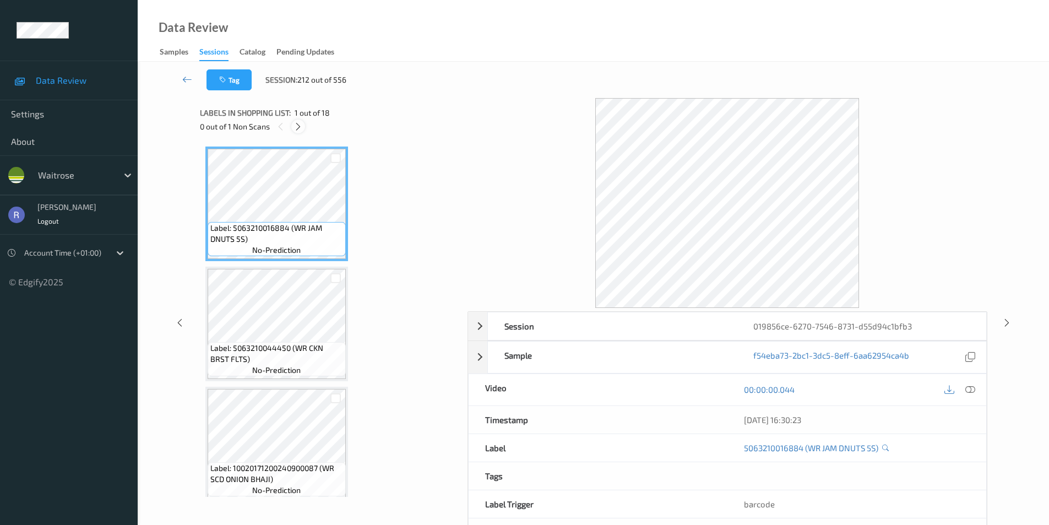
click at [297, 127] on icon at bounding box center [297, 127] width 9 height 10
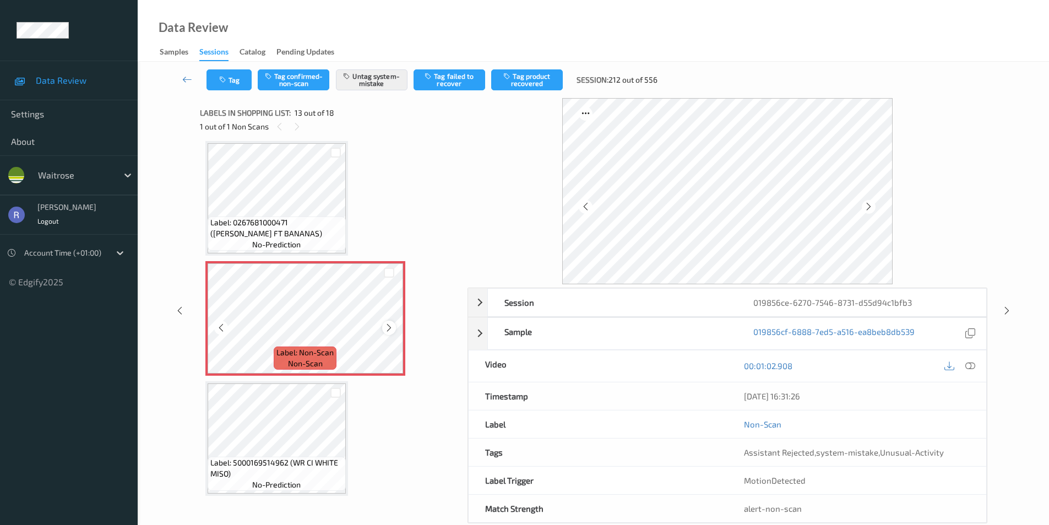
click at [389, 325] on icon at bounding box center [388, 328] width 9 height 10
click at [1013, 308] on div at bounding box center [1007, 310] width 14 height 14
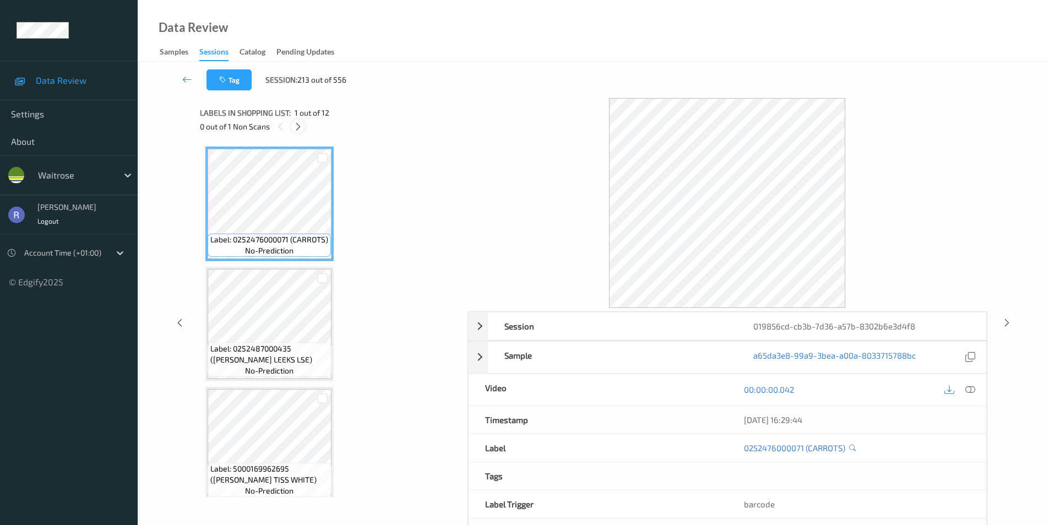
click at [299, 130] on icon at bounding box center [297, 127] width 9 height 10
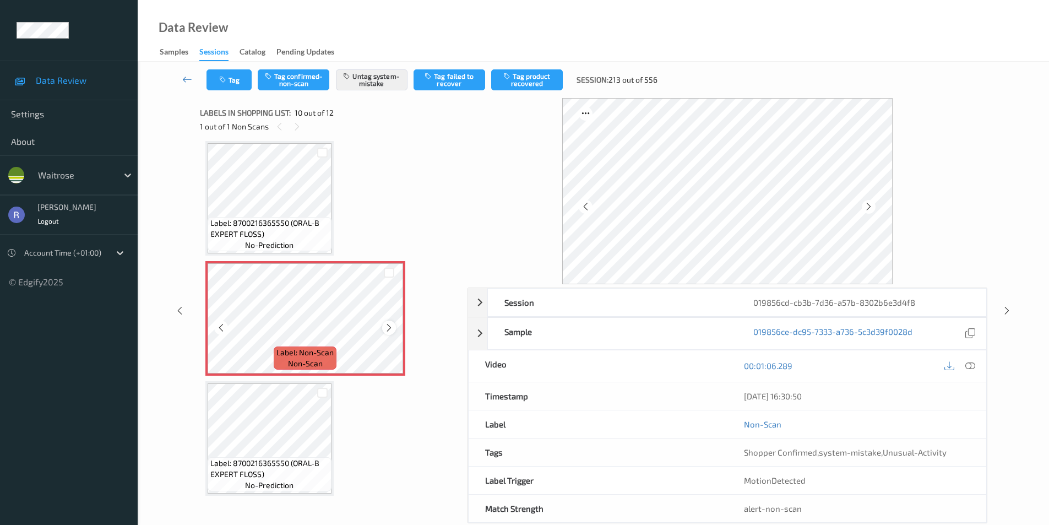
click at [389, 324] on icon at bounding box center [388, 328] width 9 height 10
click at [972, 365] on icon at bounding box center [970, 366] width 10 height 10
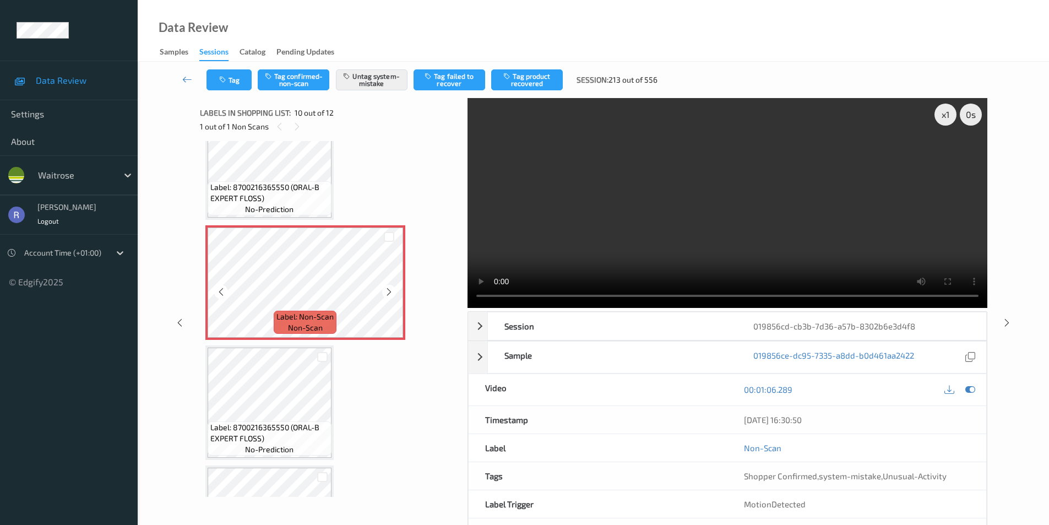
scroll to position [1035, 0]
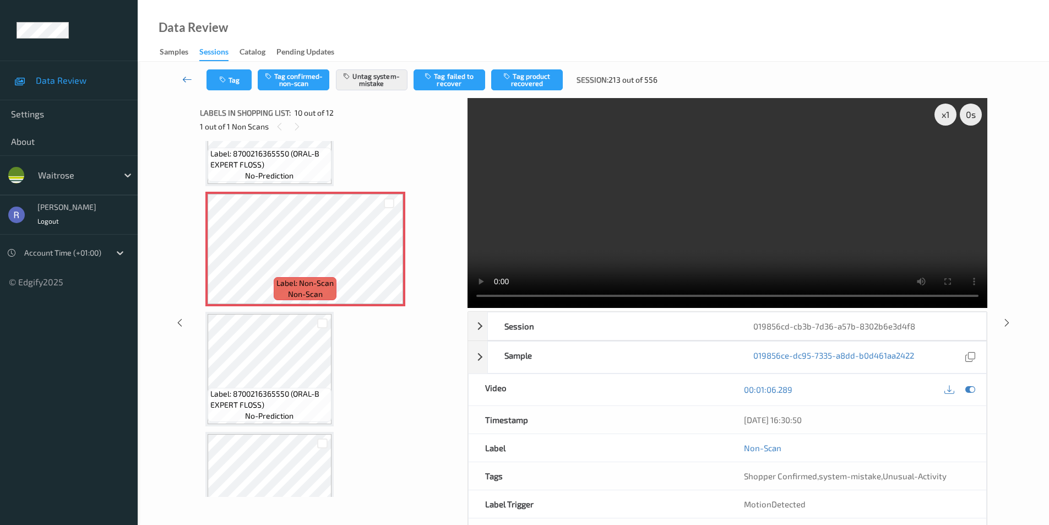
click at [187, 79] on icon at bounding box center [187, 79] width 10 height 11
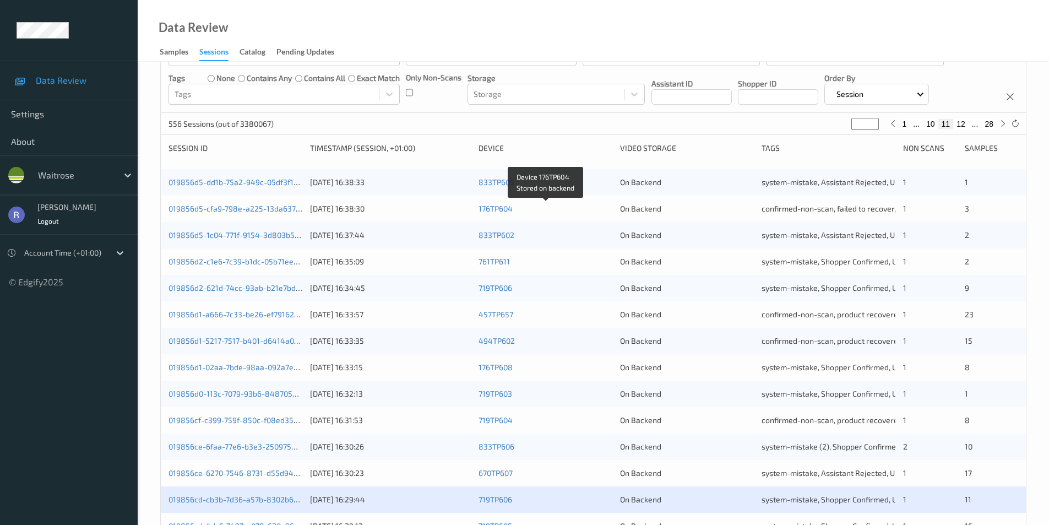
scroll to position [275, 0]
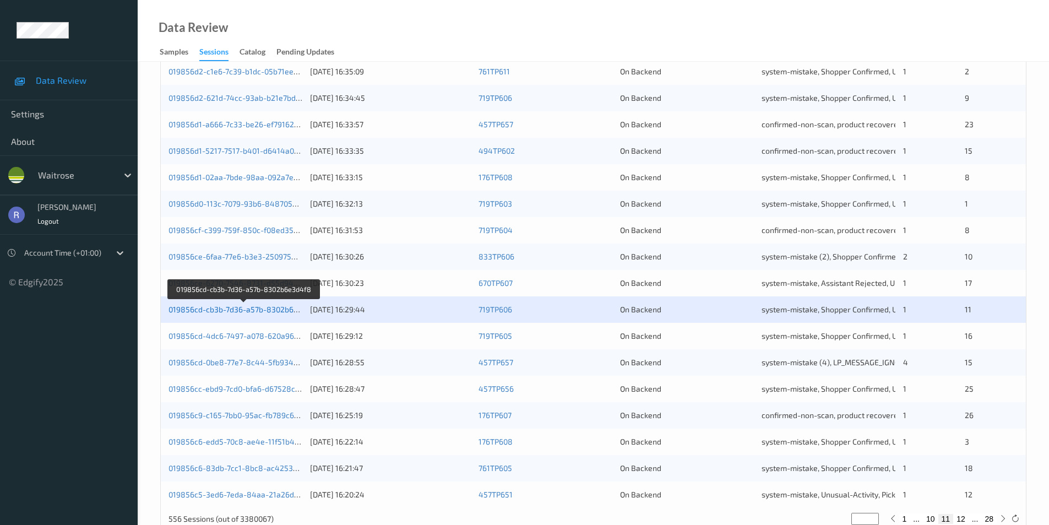
click at [254, 309] on link "019856cd-cb3b-7d36-a57b-8302b6e3d4f8" at bounding box center [243, 308] width 151 height 9
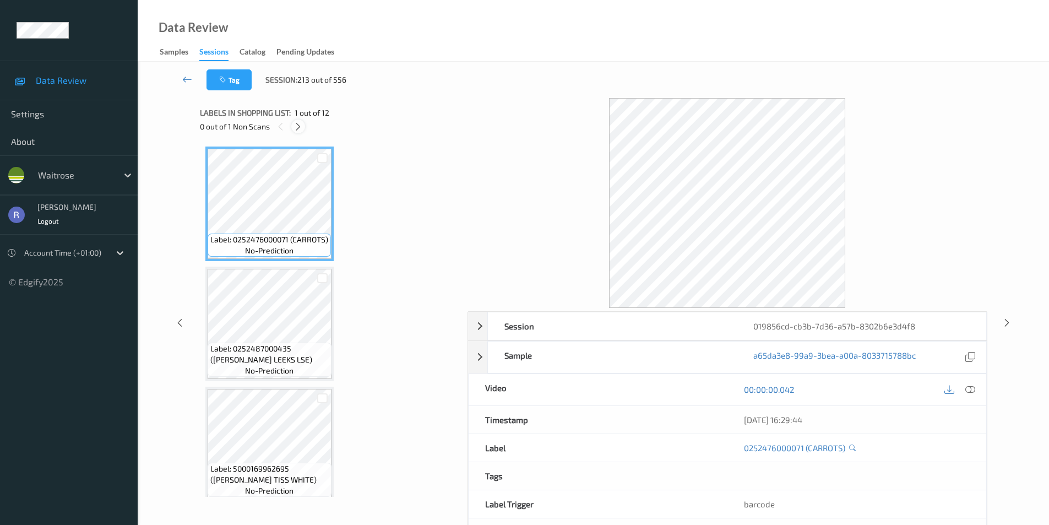
click at [296, 124] on icon at bounding box center [297, 127] width 9 height 10
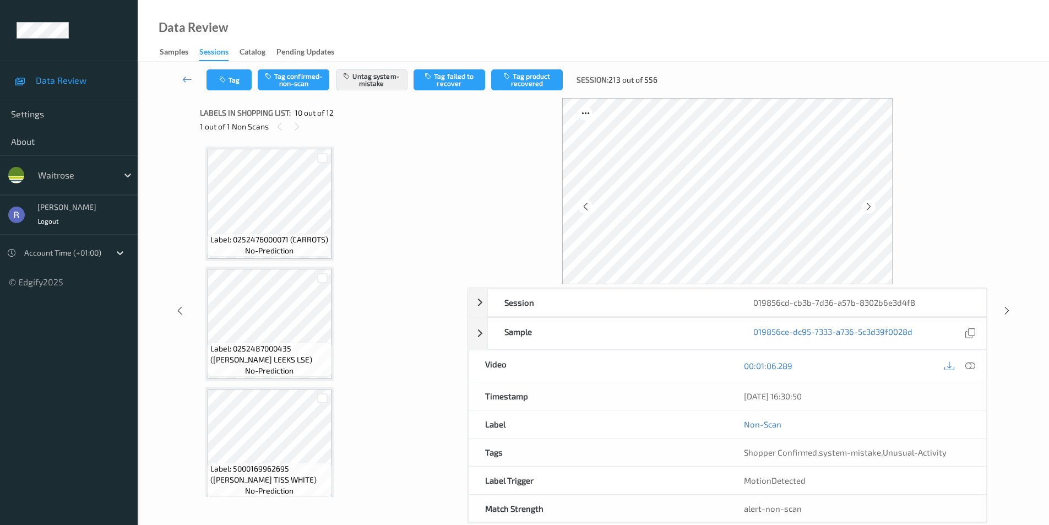
scroll to position [966, 0]
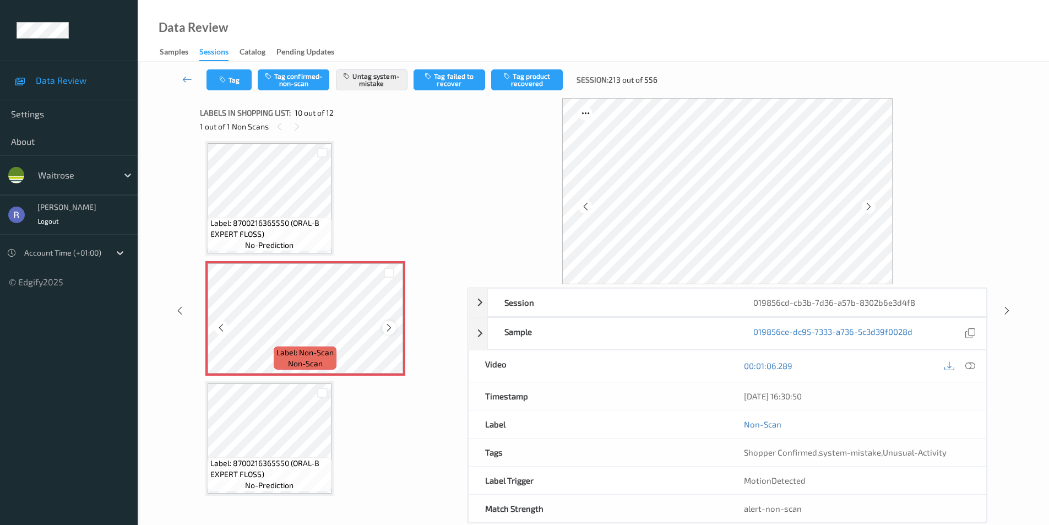
click at [385, 325] on icon at bounding box center [388, 328] width 9 height 10
click at [964, 362] on div at bounding box center [970, 365] width 15 height 15
